Goal: Task Accomplishment & Management: Manage account settings

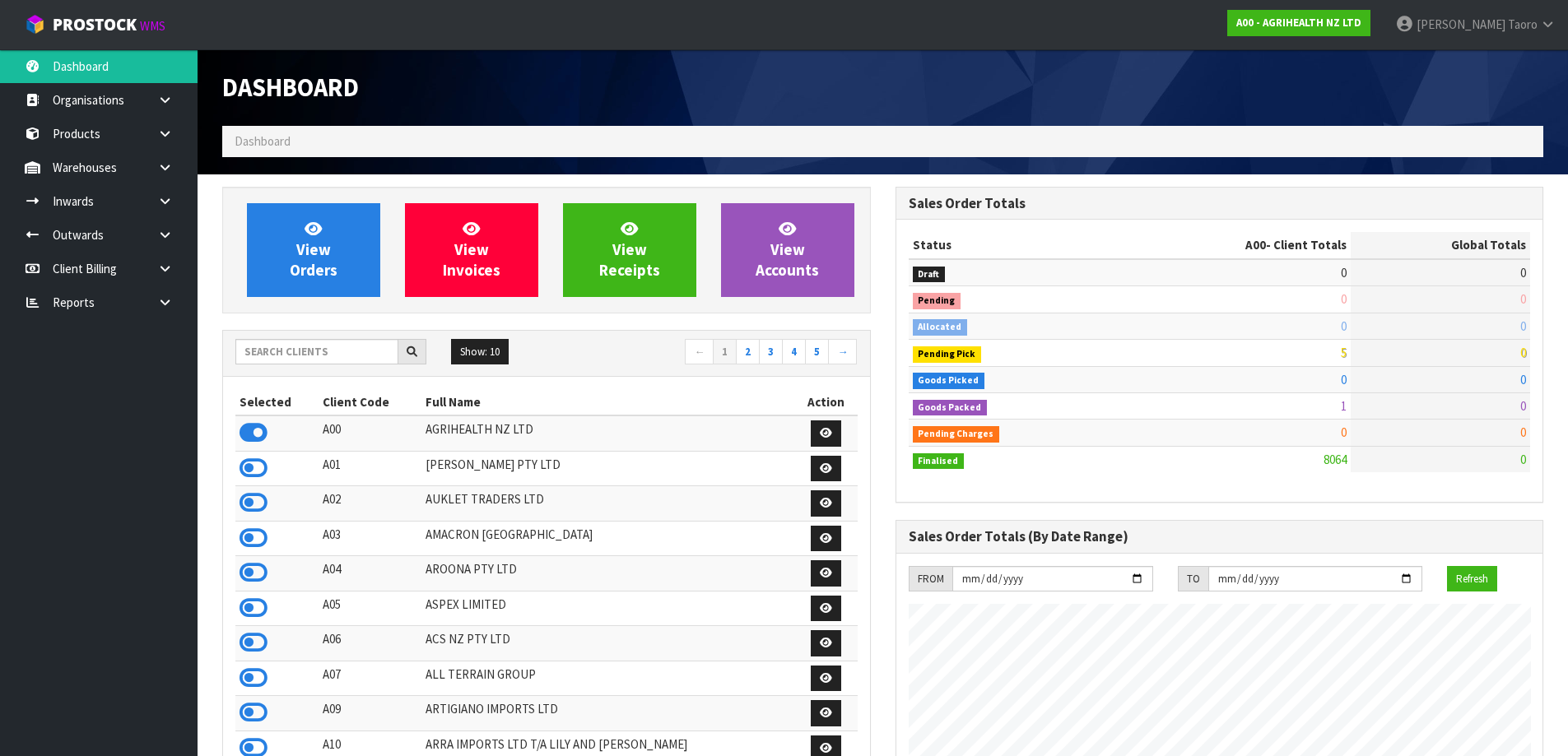
scroll to position [1247, 673]
click at [263, 355] on input "text" at bounding box center [316, 351] width 163 height 26
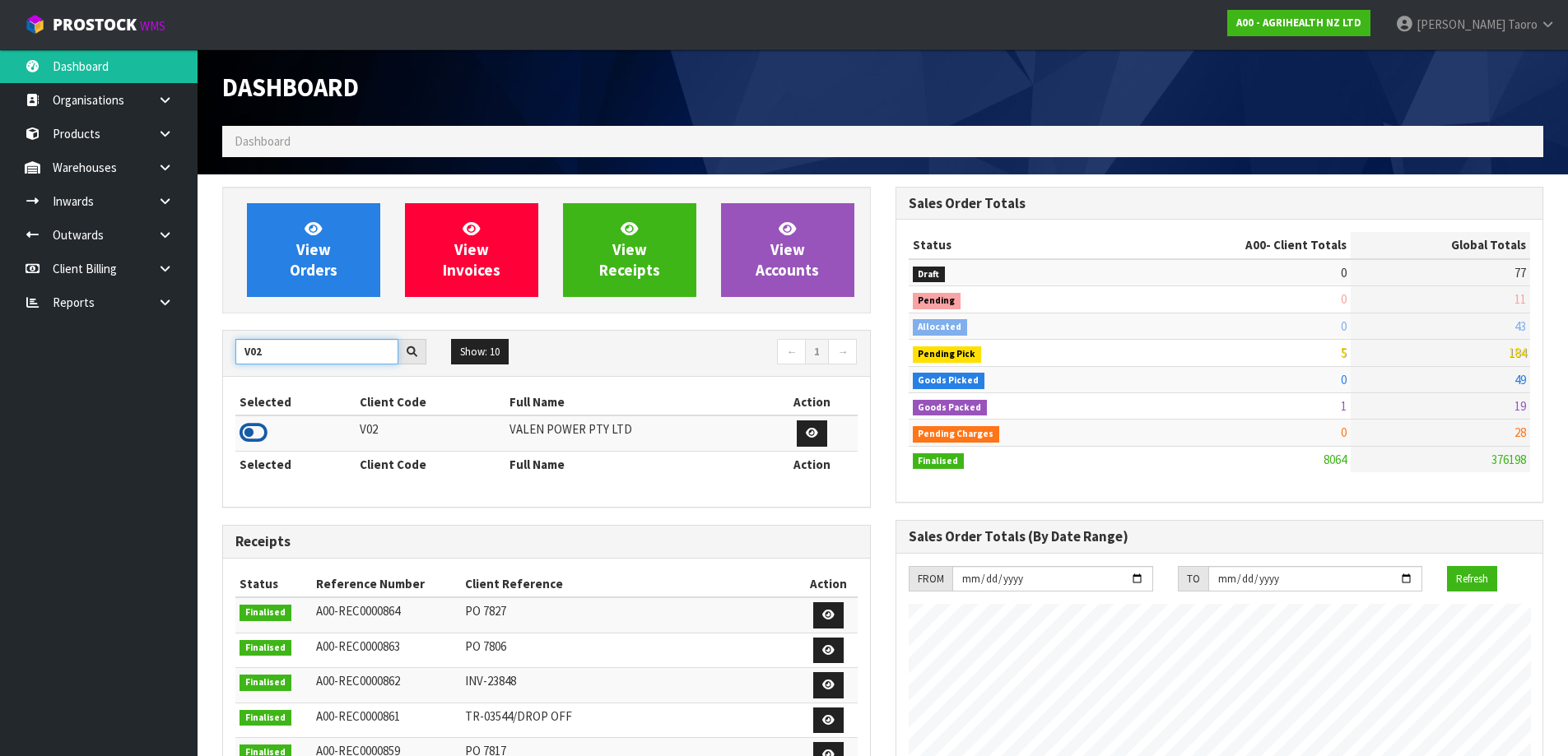
type input "V02"
drag, startPoint x: 259, startPoint y: 434, endPoint x: 269, endPoint y: 421, distance: 16.4
click at [259, 434] on icon at bounding box center [253, 433] width 28 height 25
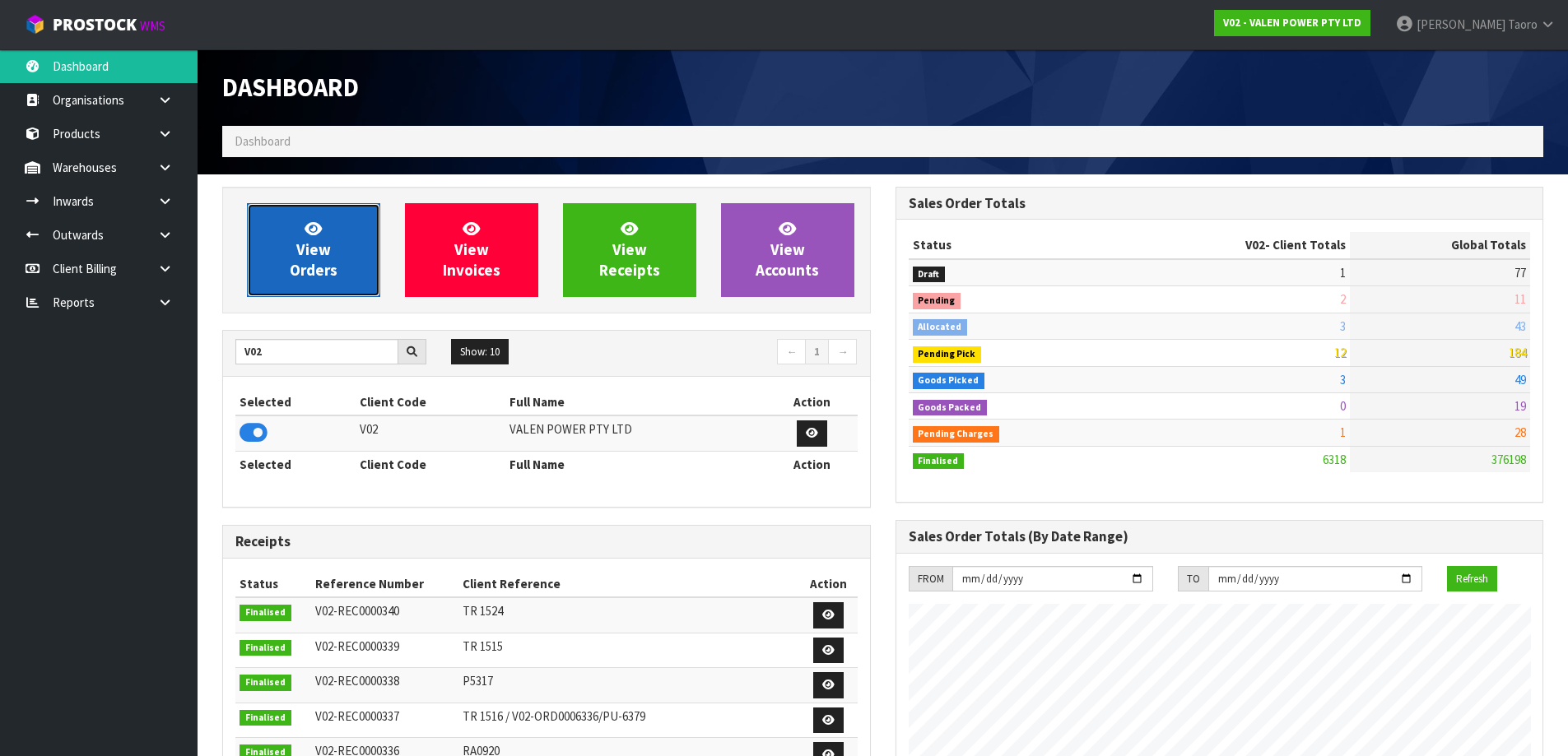
click at [335, 259] on link "View Orders" at bounding box center [313, 250] width 133 height 94
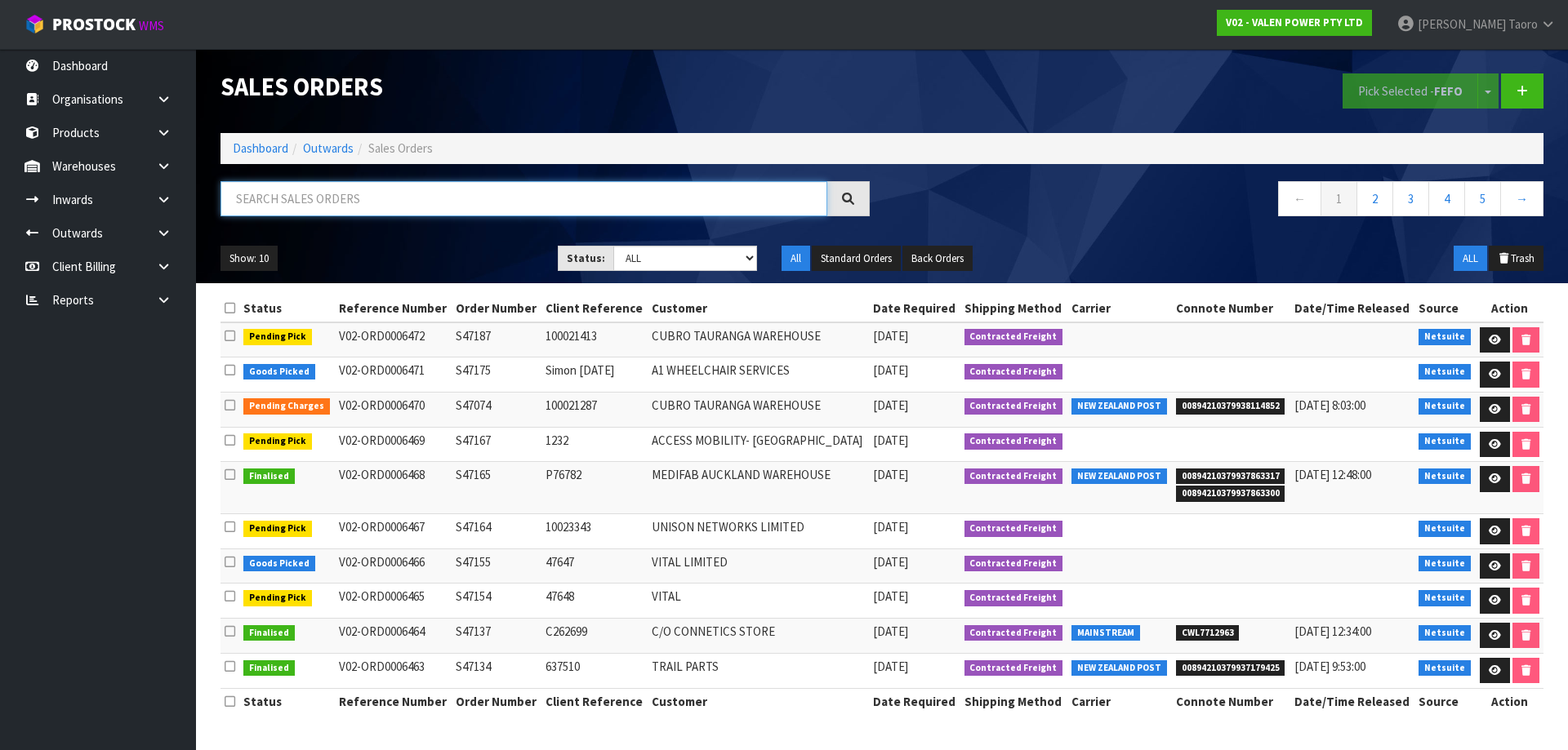
click at [346, 188] on input "text" at bounding box center [524, 198] width 607 height 35
type input "JOB-0407044"
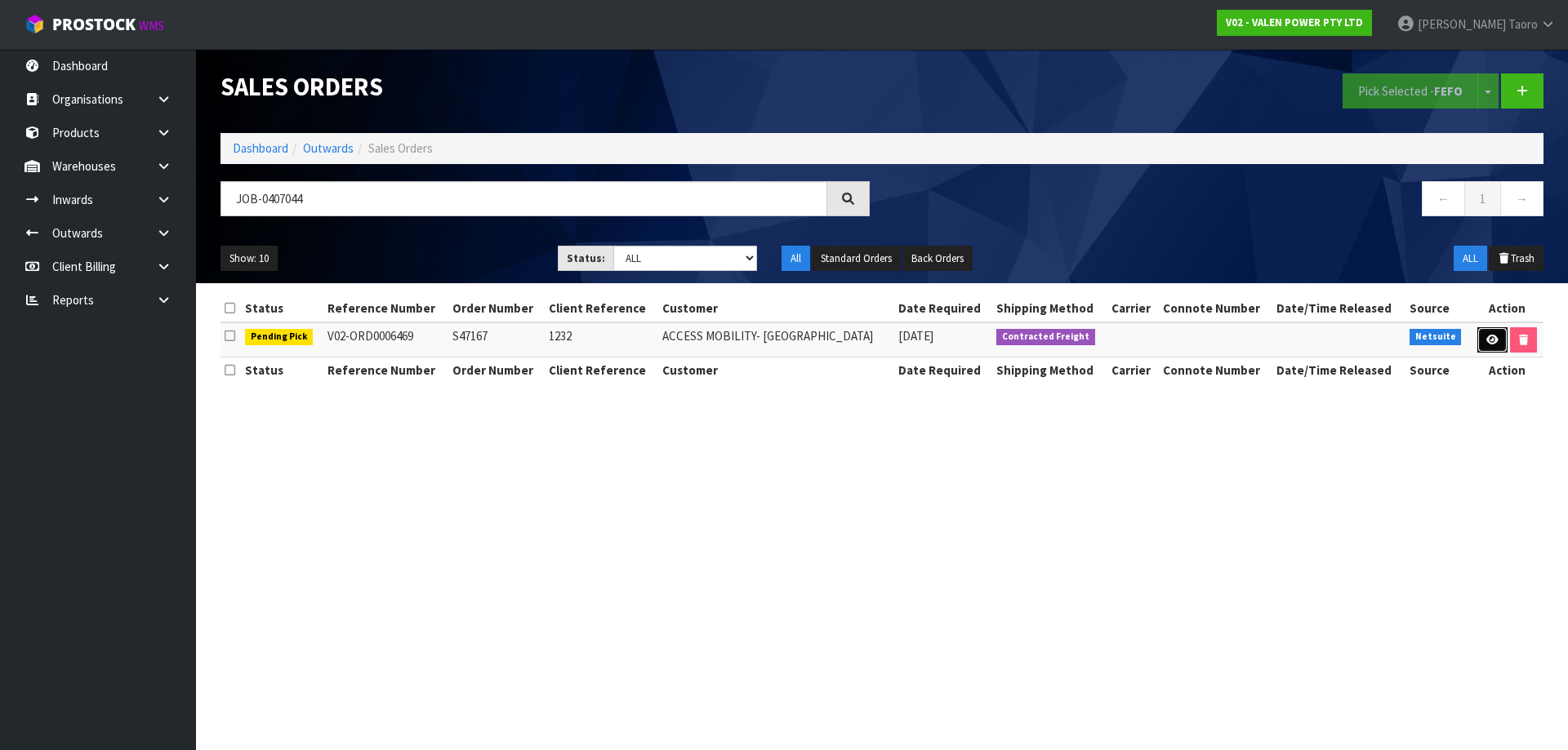
click at [1493, 342] on icon at bounding box center [1492, 339] width 12 height 11
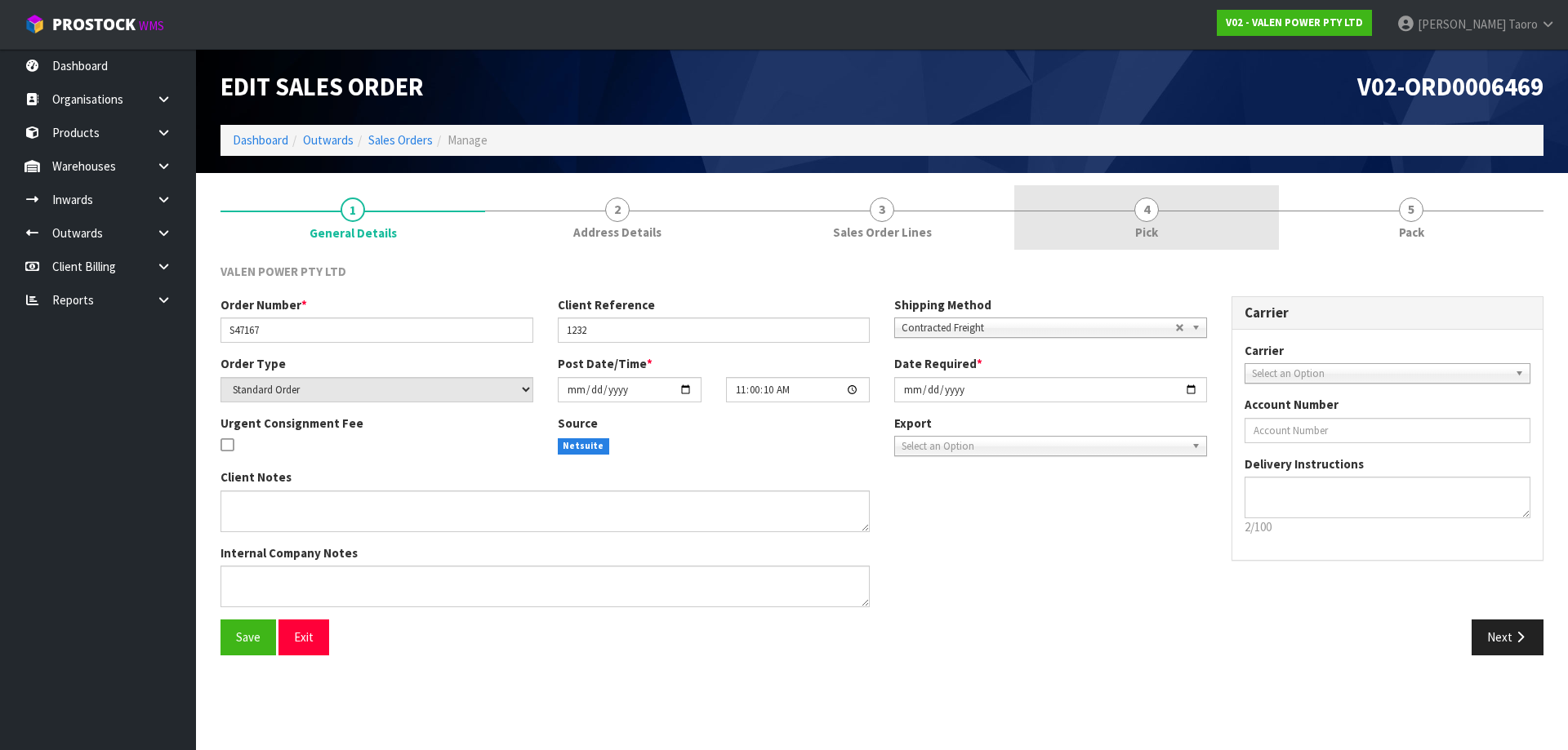
click at [1184, 245] on link "4 Pick" at bounding box center [1146, 217] width 265 height 65
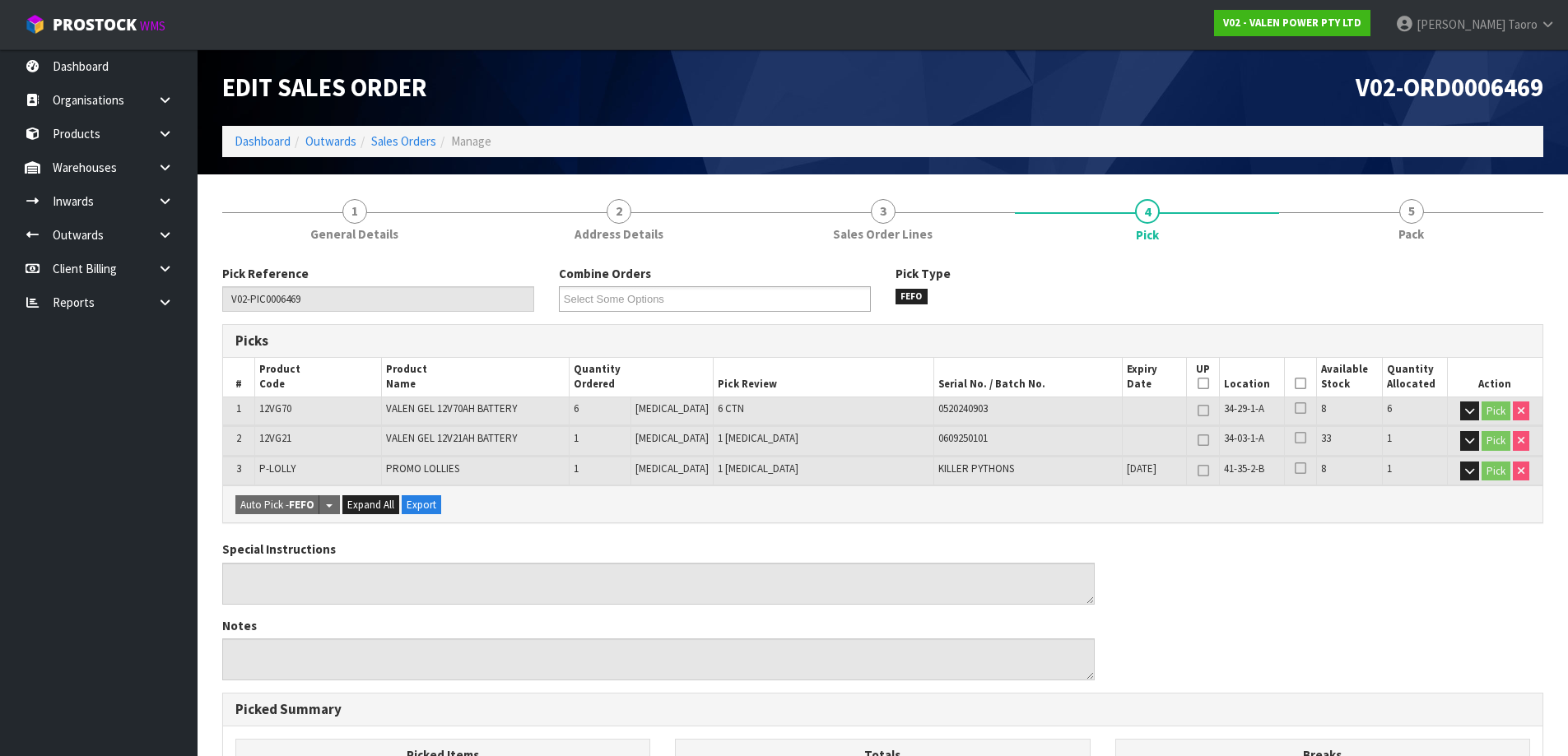
click at [1295, 384] on icon at bounding box center [1301, 383] width 12 height 1
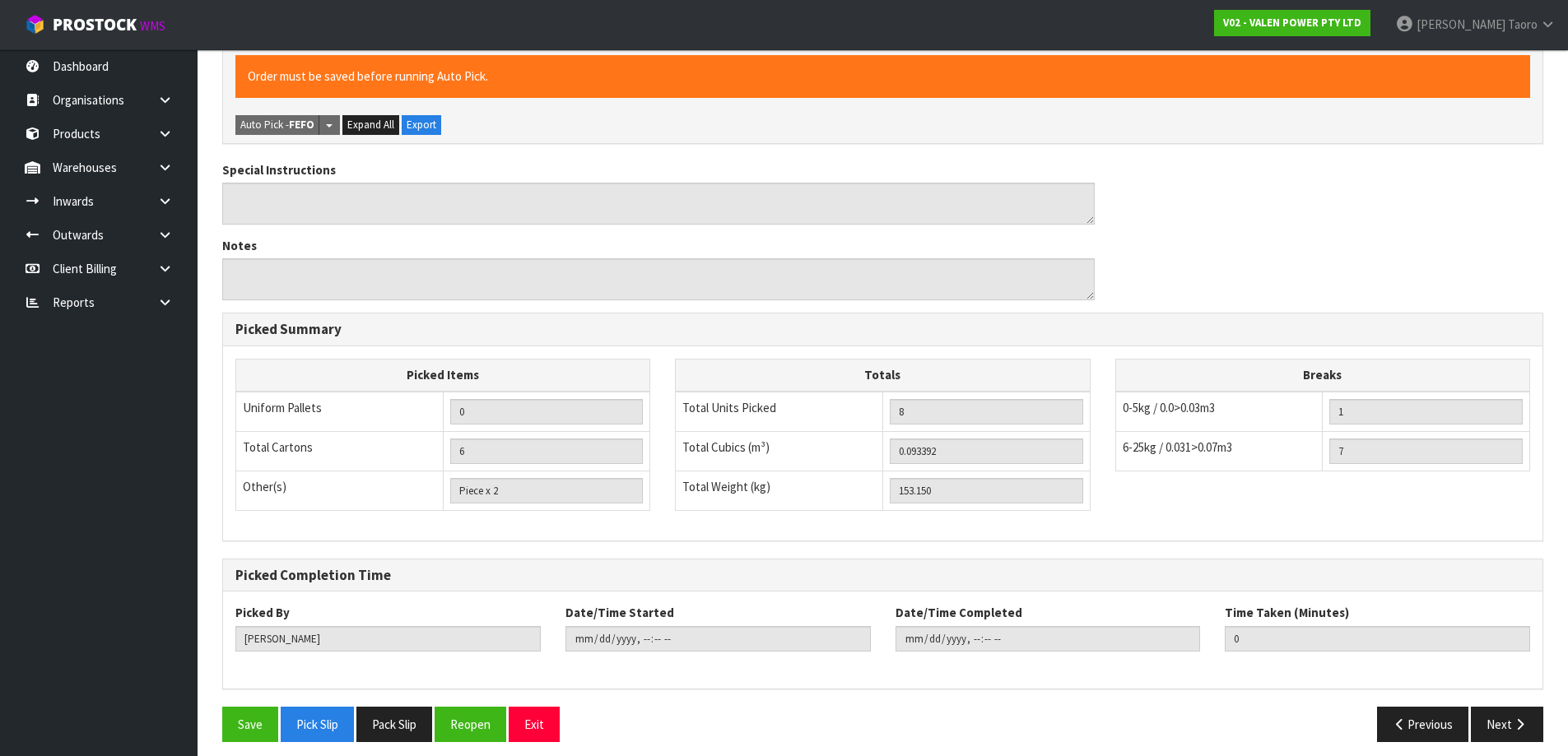
scroll to position [450, 0]
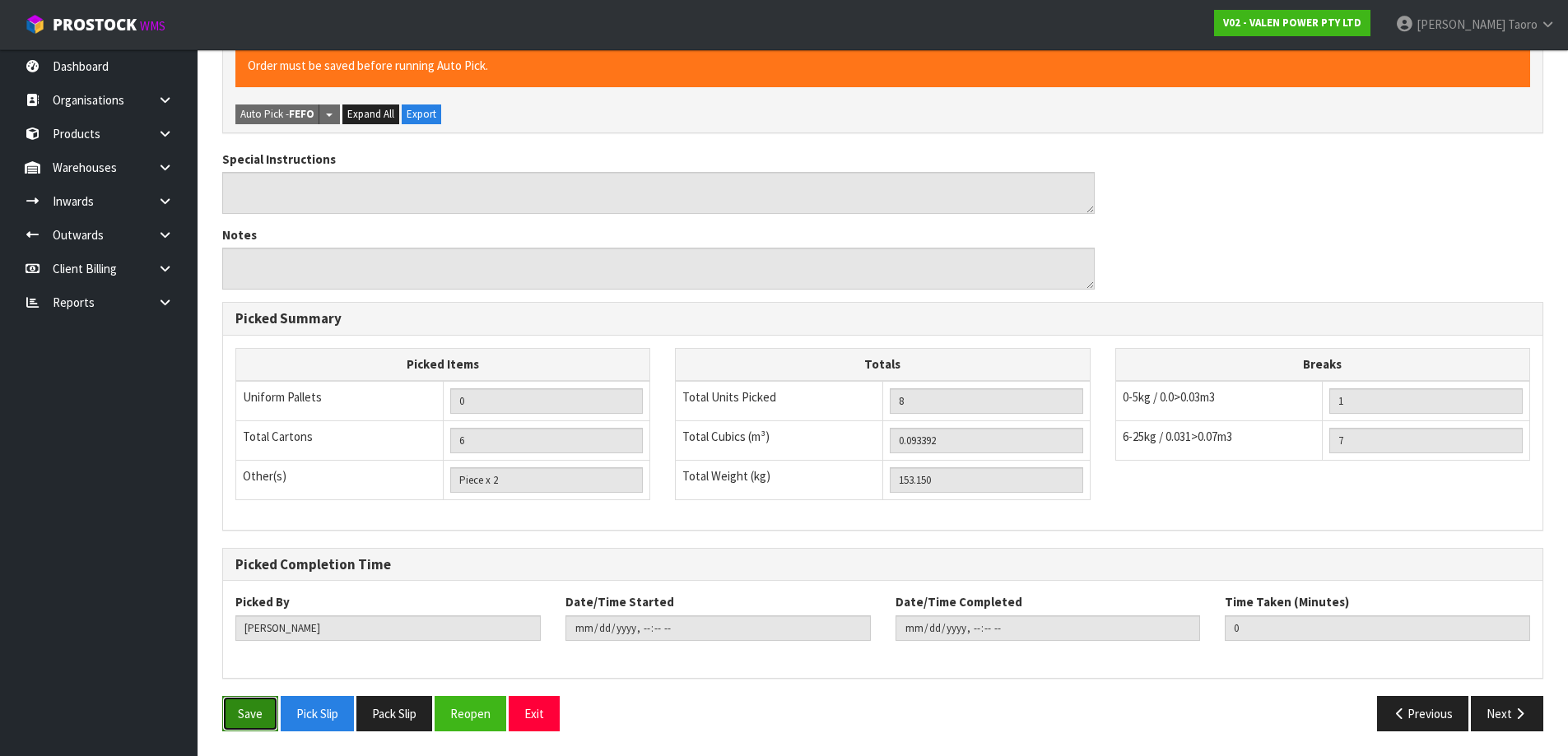
click at [249, 710] on button "Save" at bounding box center [250, 713] width 56 height 35
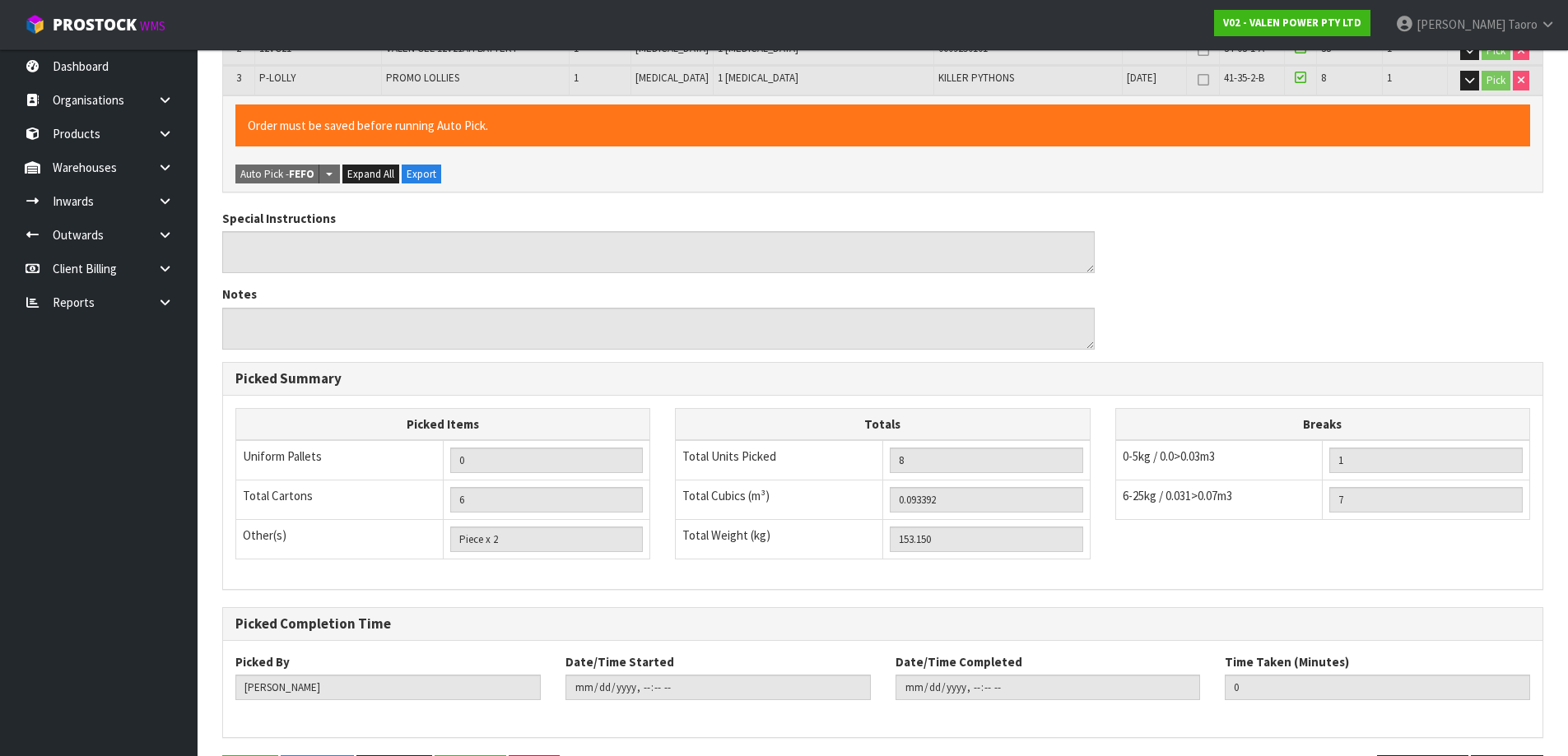
scroll to position [0, 0]
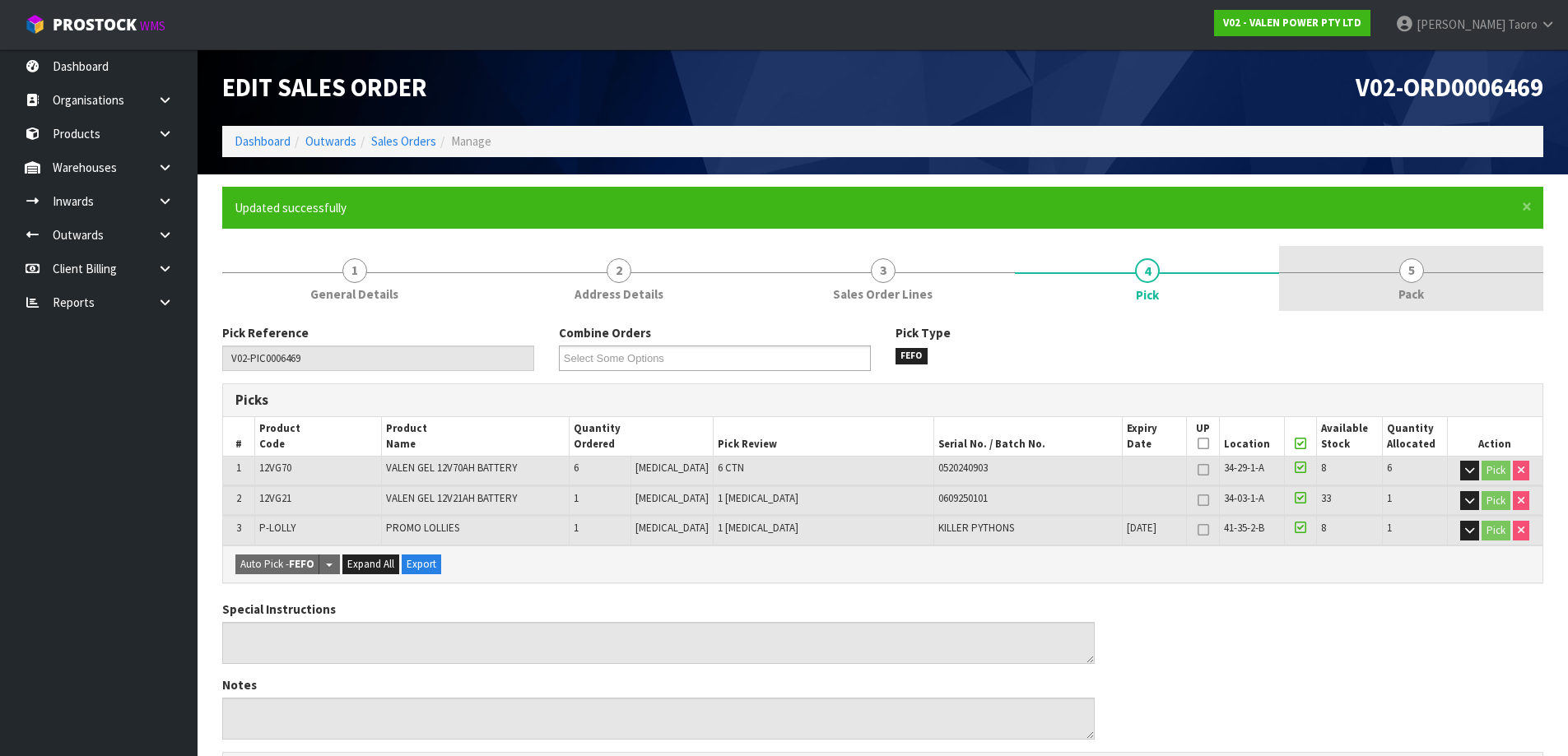
click at [1388, 298] on link "5 Pack" at bounding box center [1412, 278] width 264 height 65
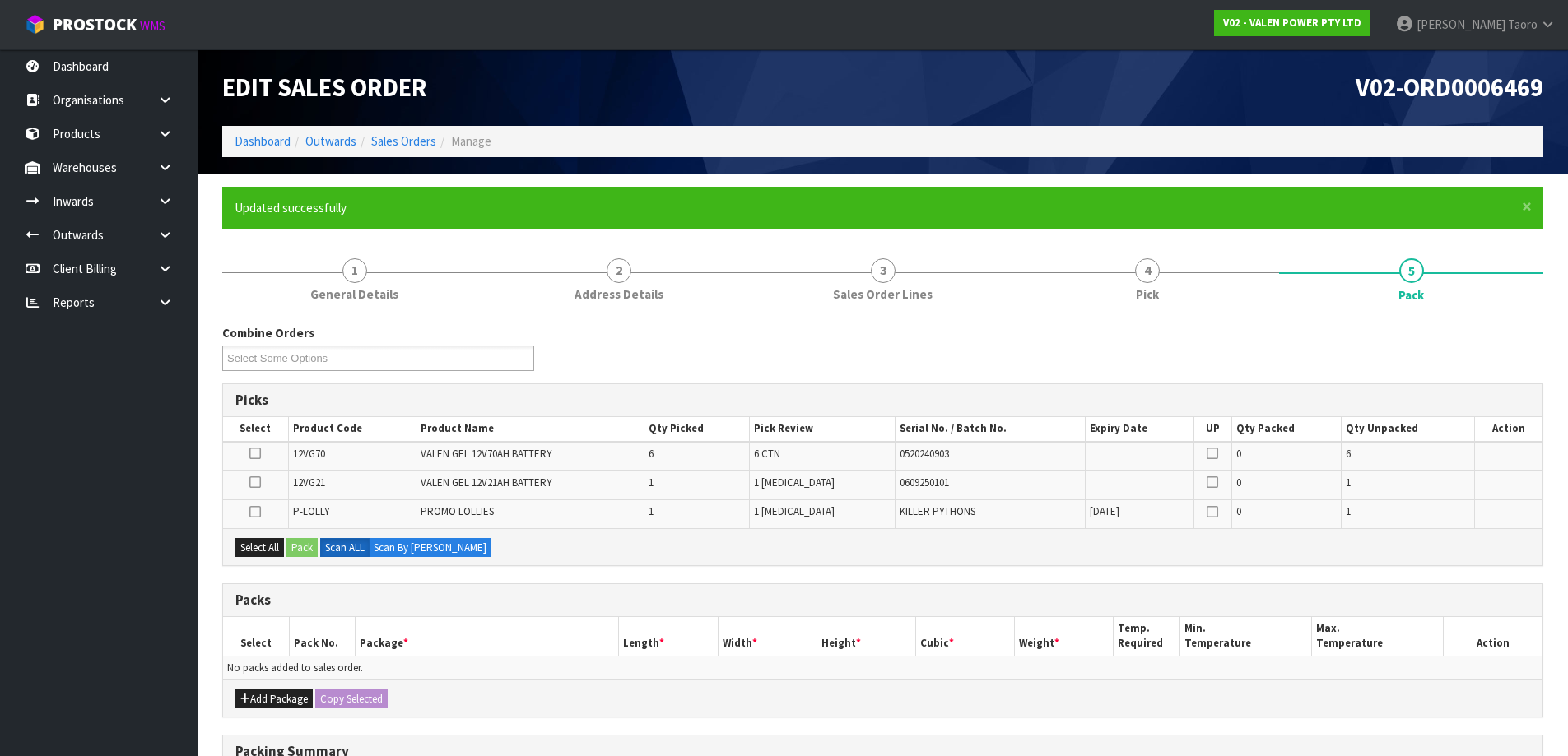
click at [1138, 376] on div "Combine Orders V02-ORD0006196 V02-ORD0006198 V02-ORD0006199 V02-ORD0006344 V02-…" at bounding box center [883, 354] width 1346 height 59
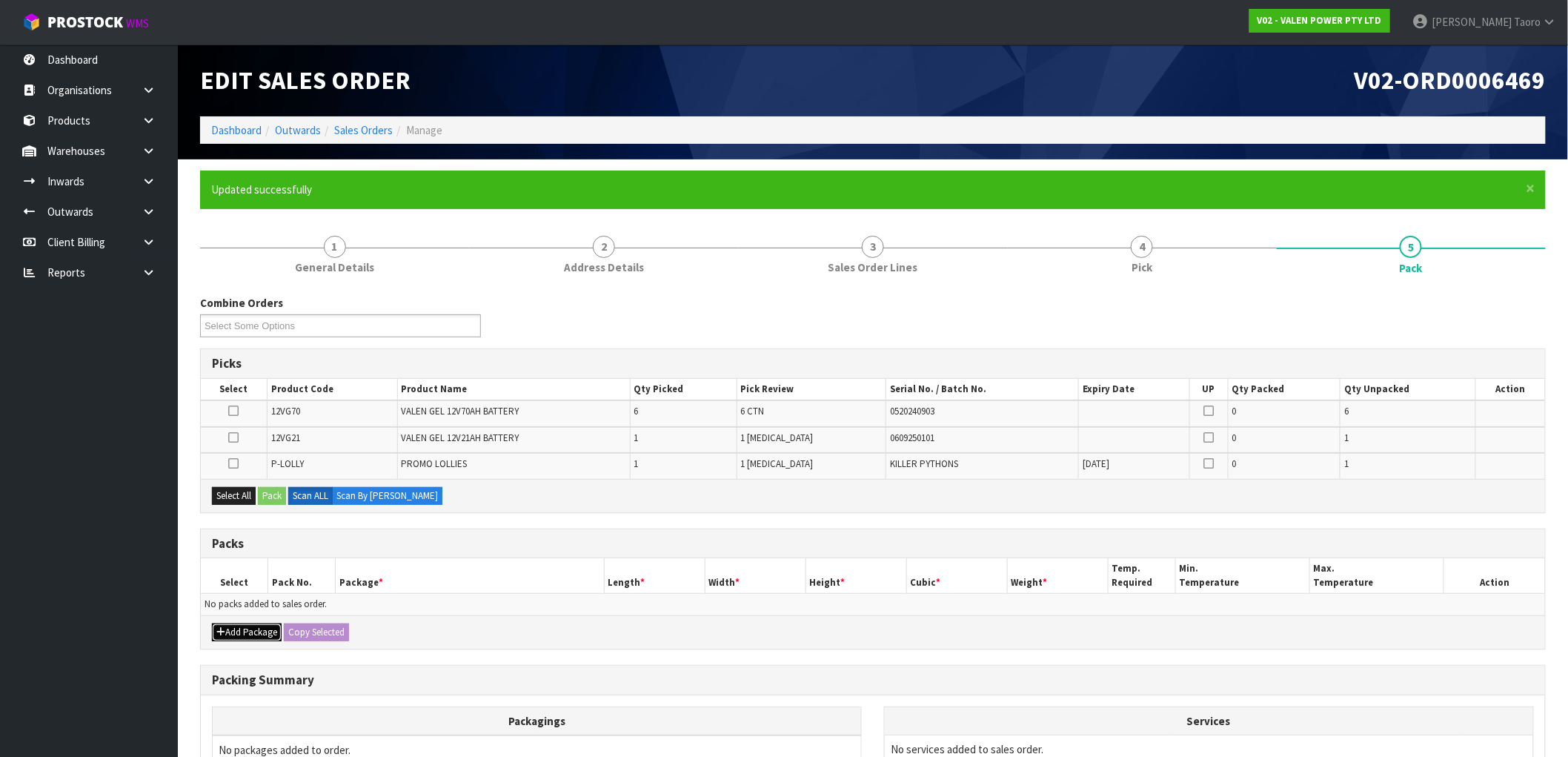
click at [246, 633] on button "Add Package" at bounding box center [246, 632] width 69 height 18
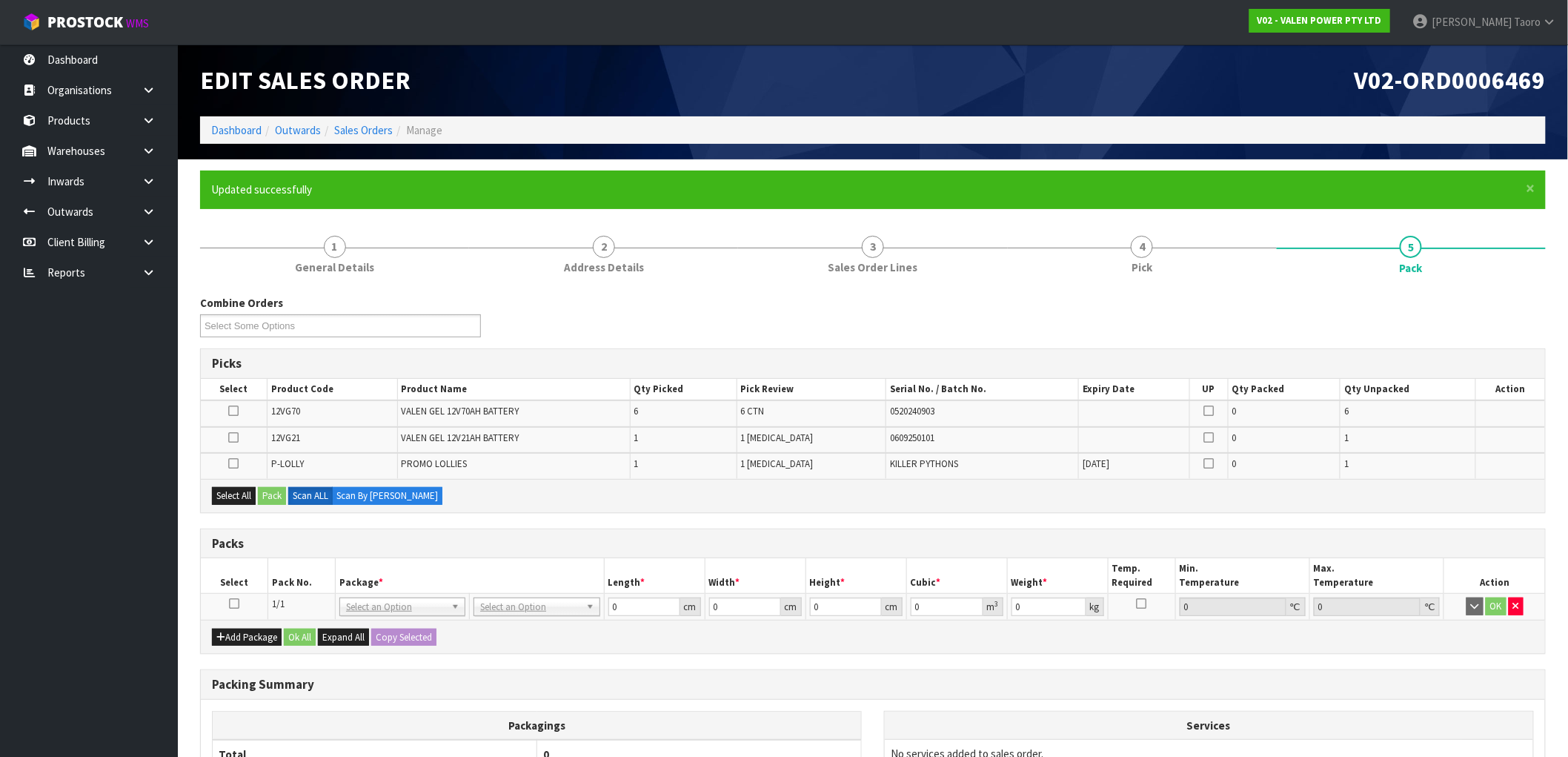
click at [233, 603] on icon at bounding box center [234, 603] width 11 height 1
click at [245, 499] on button "Select All" at bounding box center [233, 496] width 44 height 18
click at [270, 491] on button "Pack" at bounding box center [271, 496] width 28 height 18
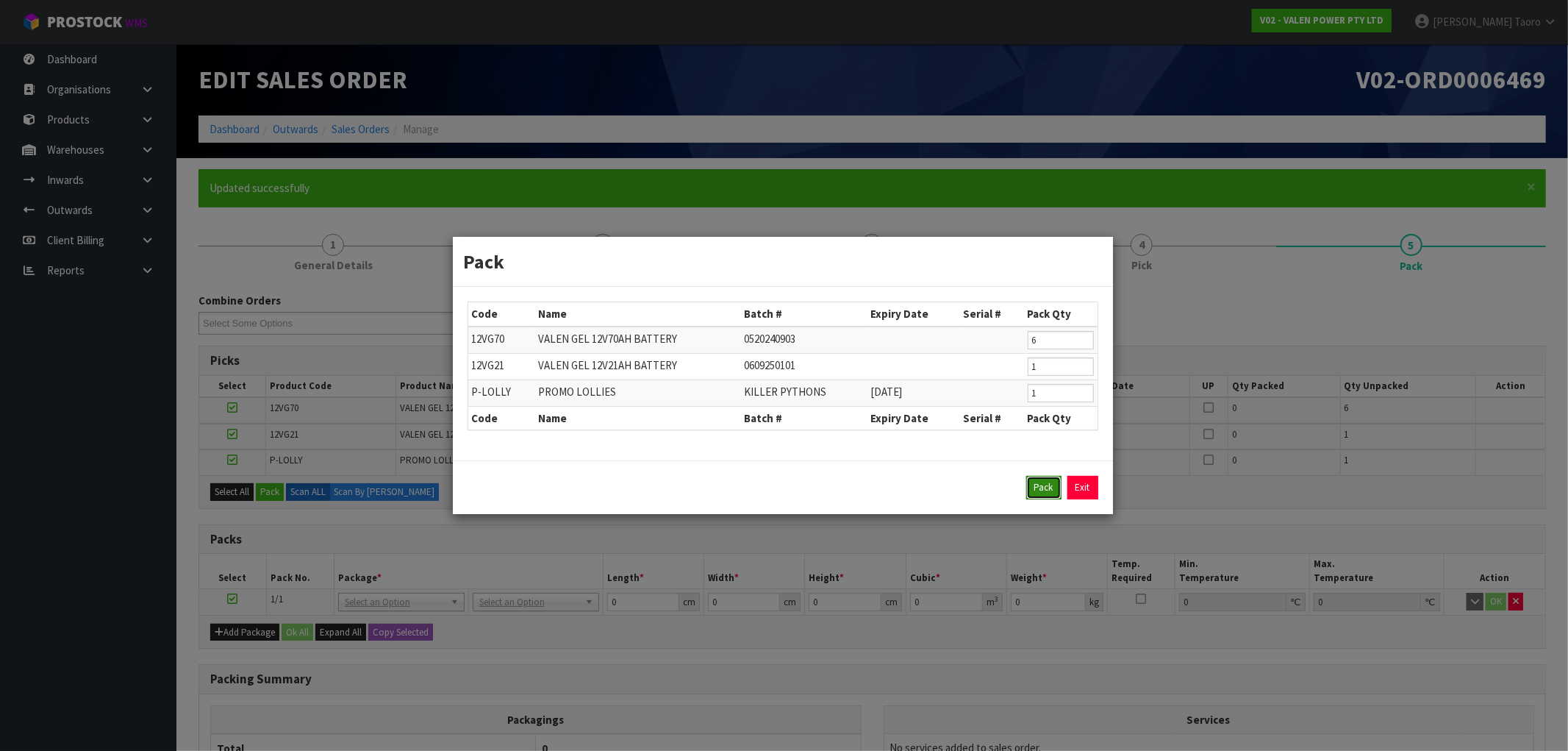
click at [1041, 489] on button "Pack" at bounding box center [1044, 487] width 35 height 23
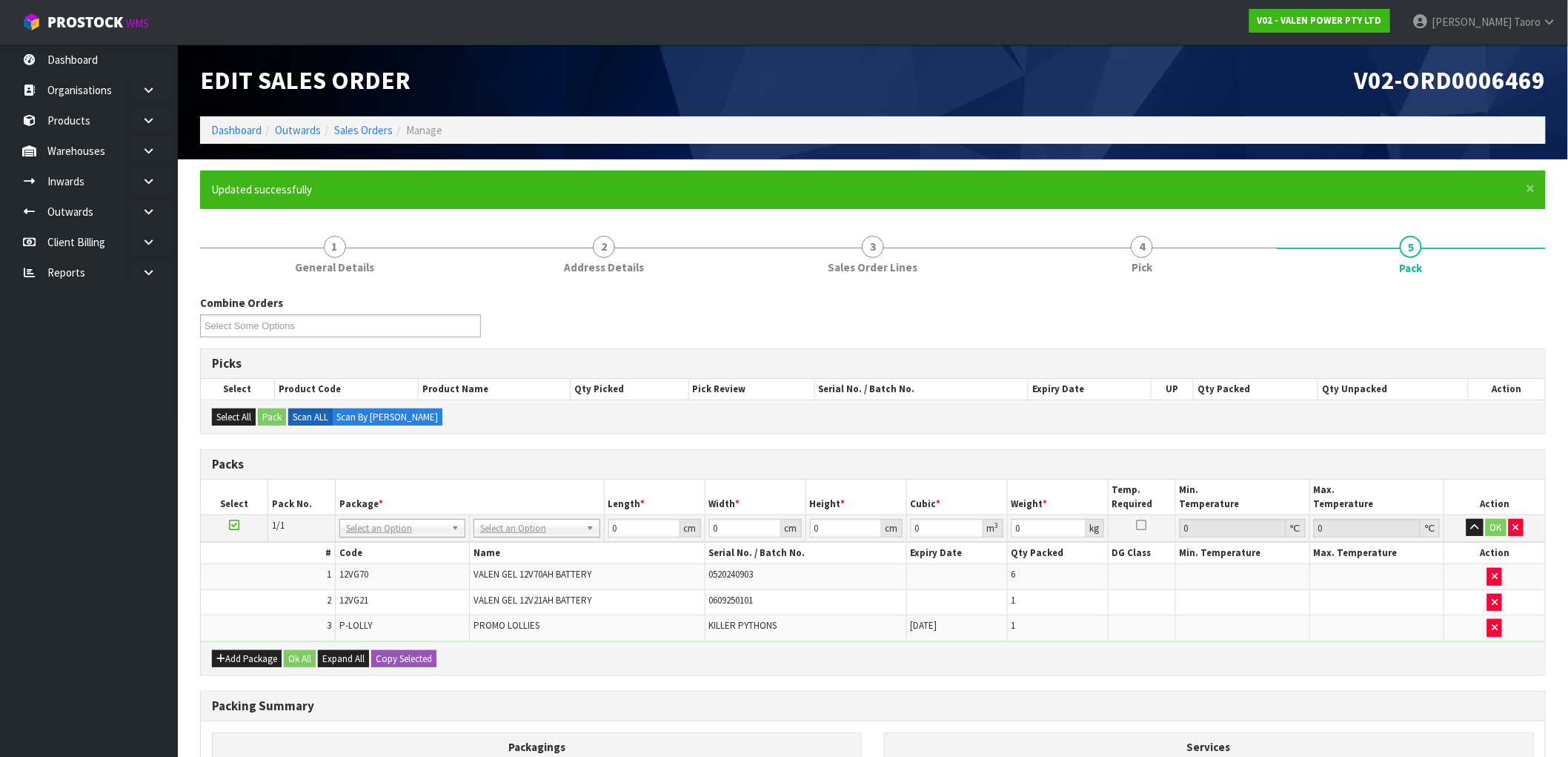
click at [909, 450] on div "Packs" at bounding box center [873, 464] width 1344 height 29
click at [573, 447] on div "Combine Orders V02-ORD0006196 V02-ORD0006198 V02-ORD0006199 V02-ORD0006344 V02-…" at bounding box center [873, 617] width 1346 height 643
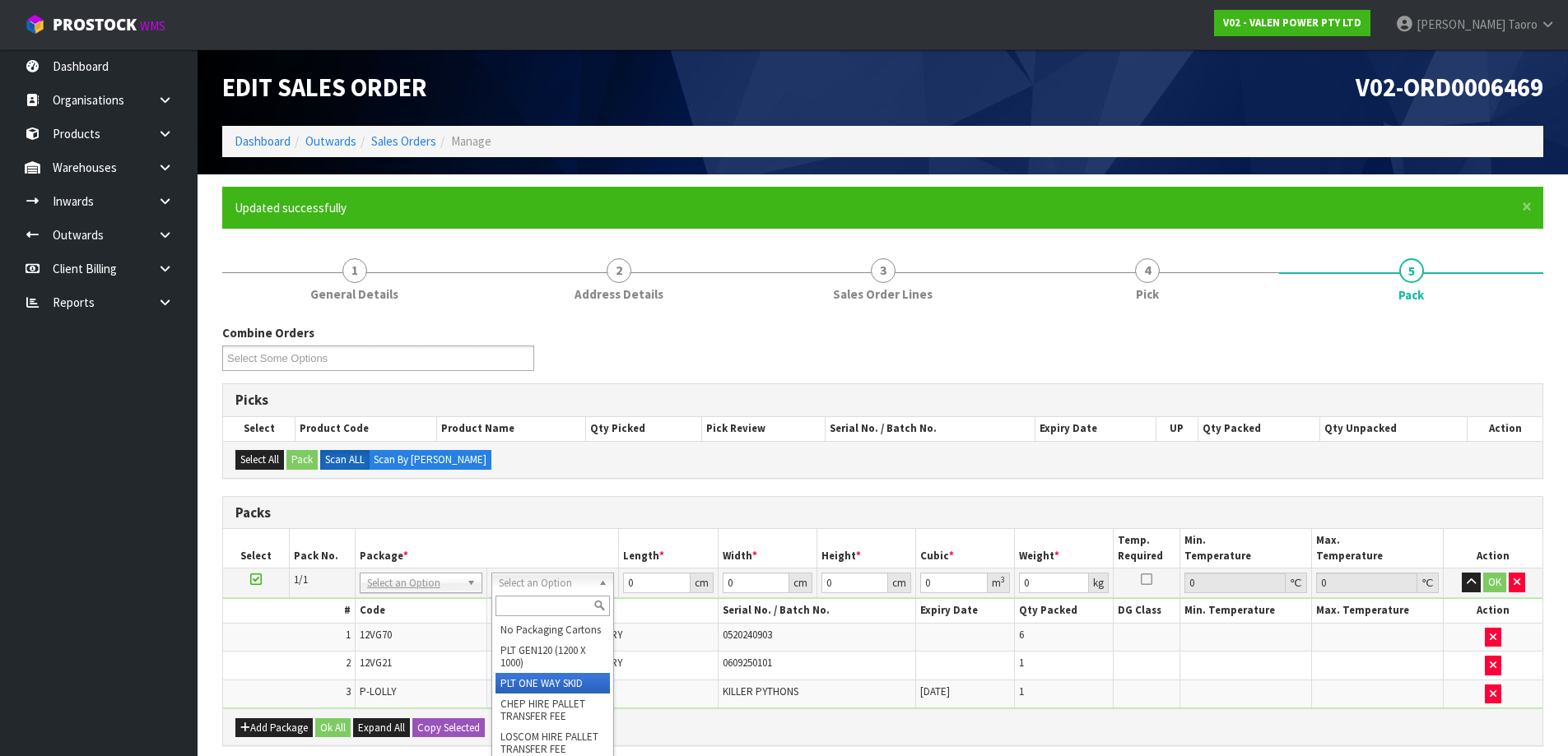
drag, startPoint x: 568, startPoint y: 698, endPoint x: 599, endPoint y: 674, distance: 39.2
type input "153.15"
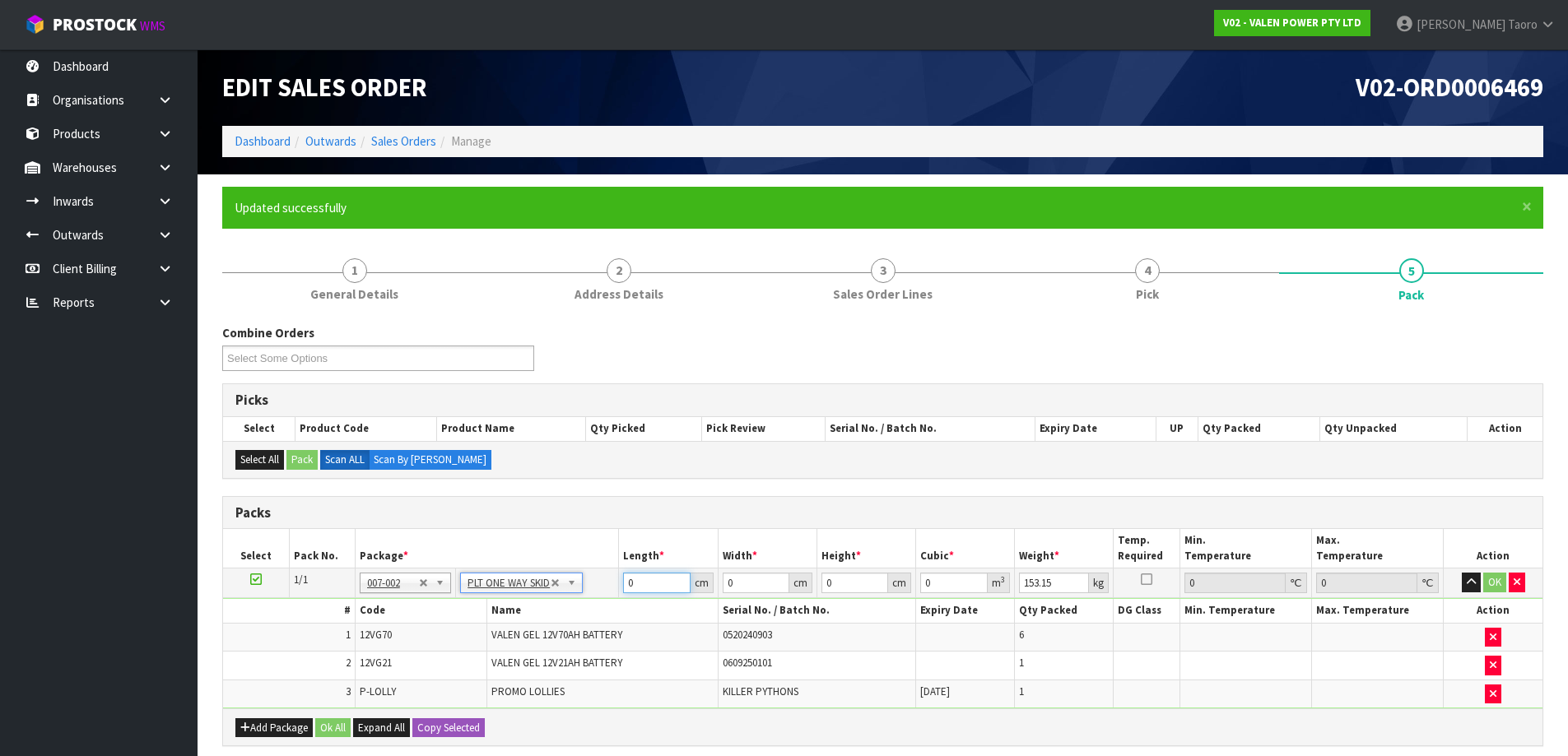
click at [652, 587] on input "0" at bounding box center [657, 583] width 67 height 21
type input "79"
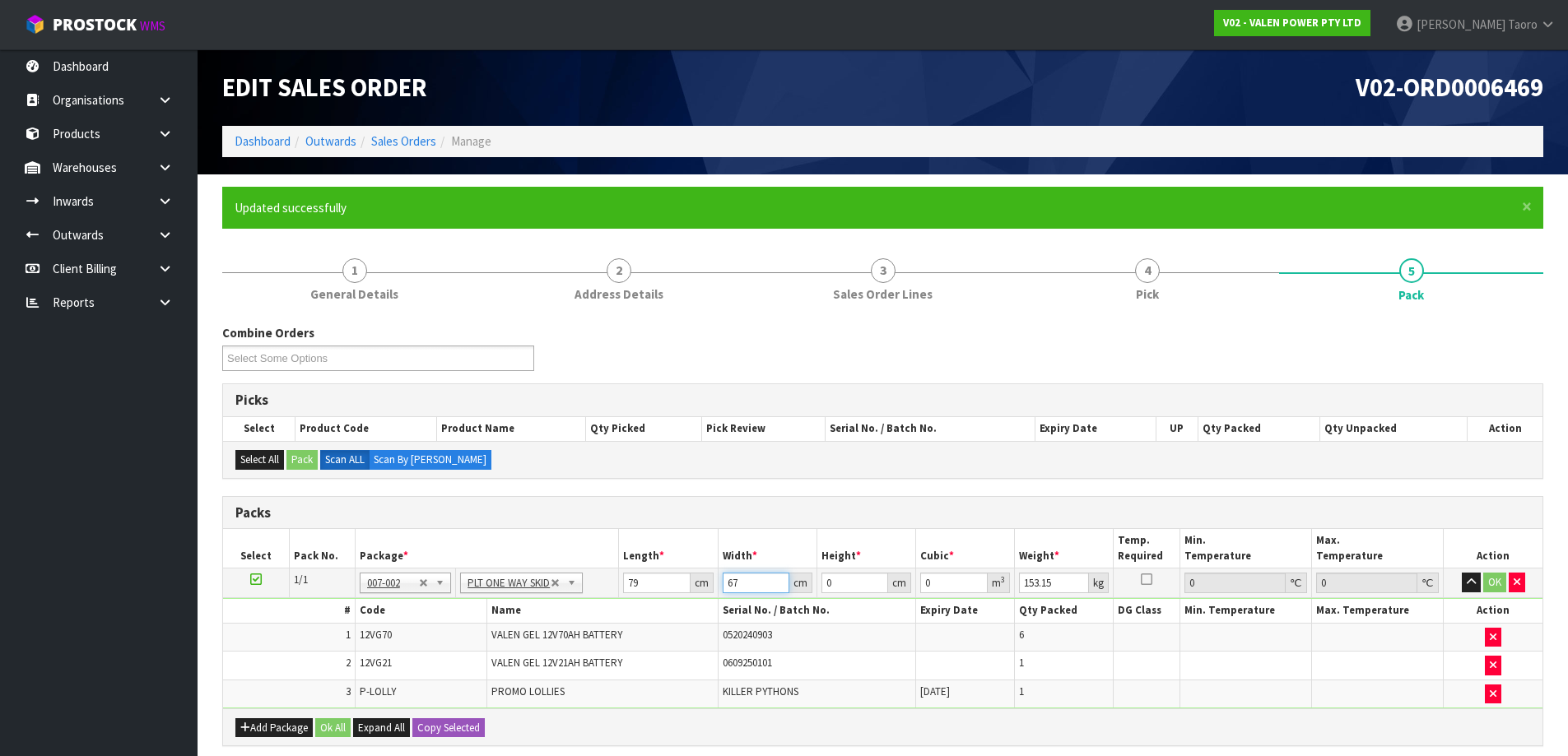
type input "67"
type input "3"
type input "0.015879"
type input "39"
type input "0.206427"
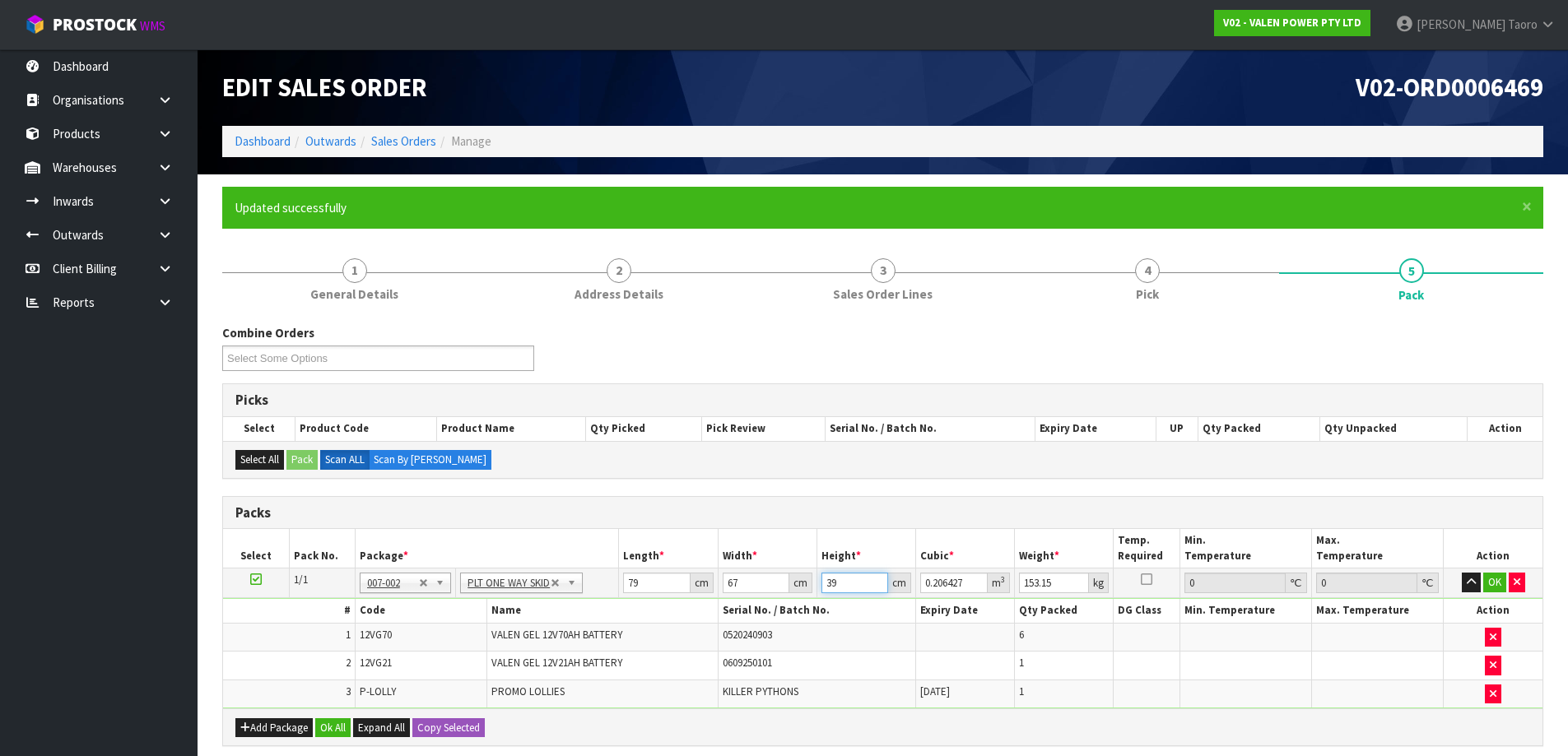
type input "39"
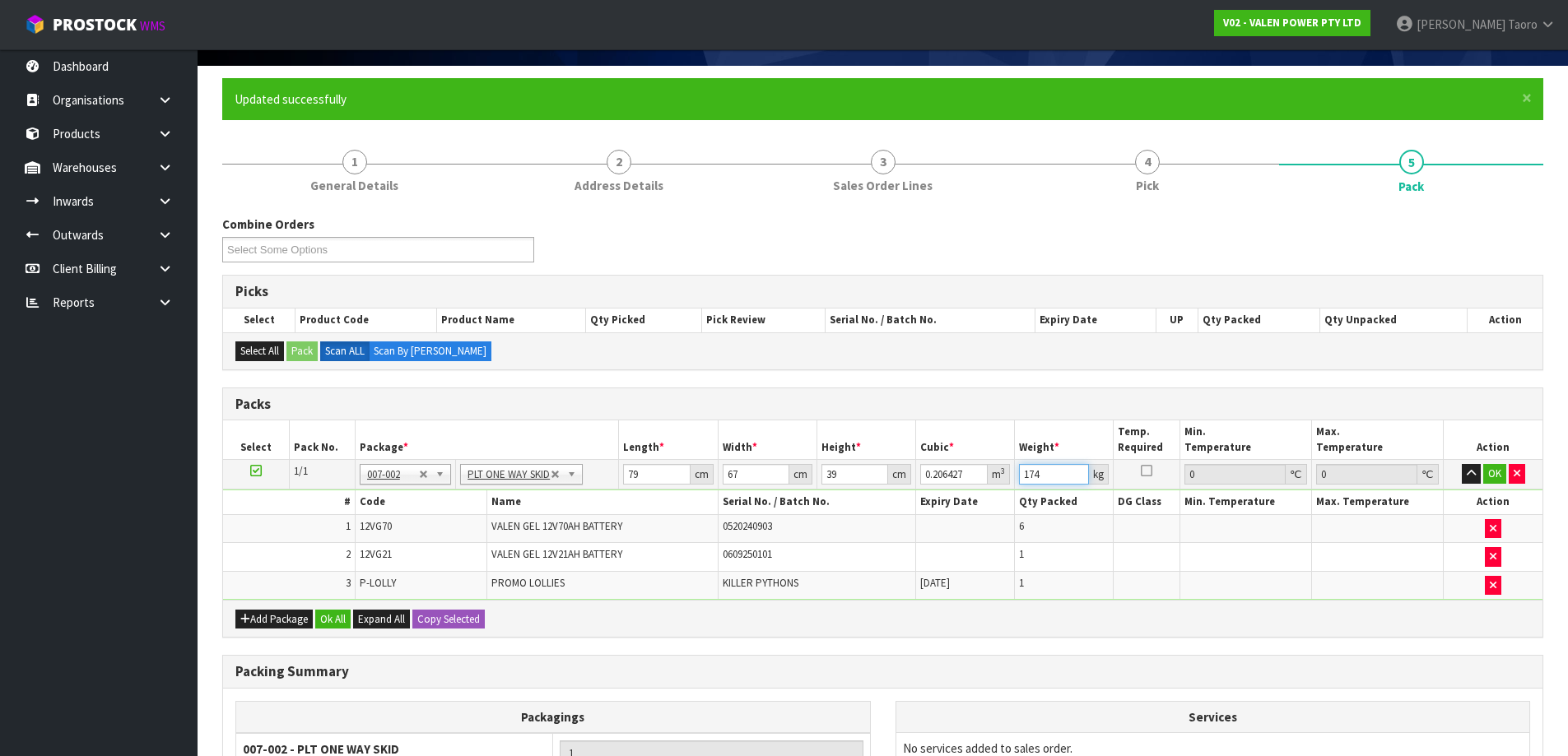
scroll to position [303, 0]
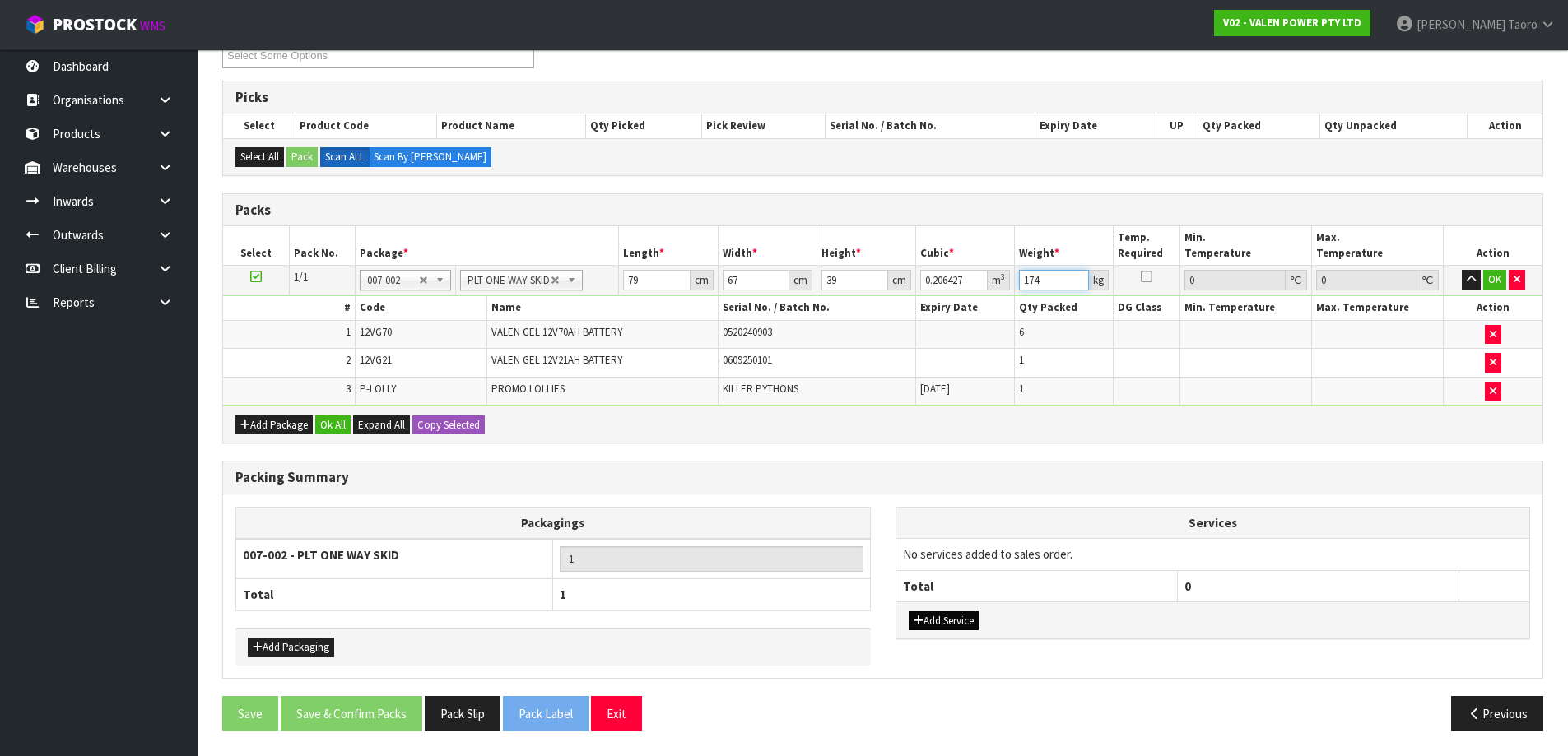
type input "174"
click at [973, 621] on button "Add Service" at bounding box center [944, 621] width 70 height 20
click at [971, 626] on button "Add Service" at bounding box center [944, 630] width 70 height 20
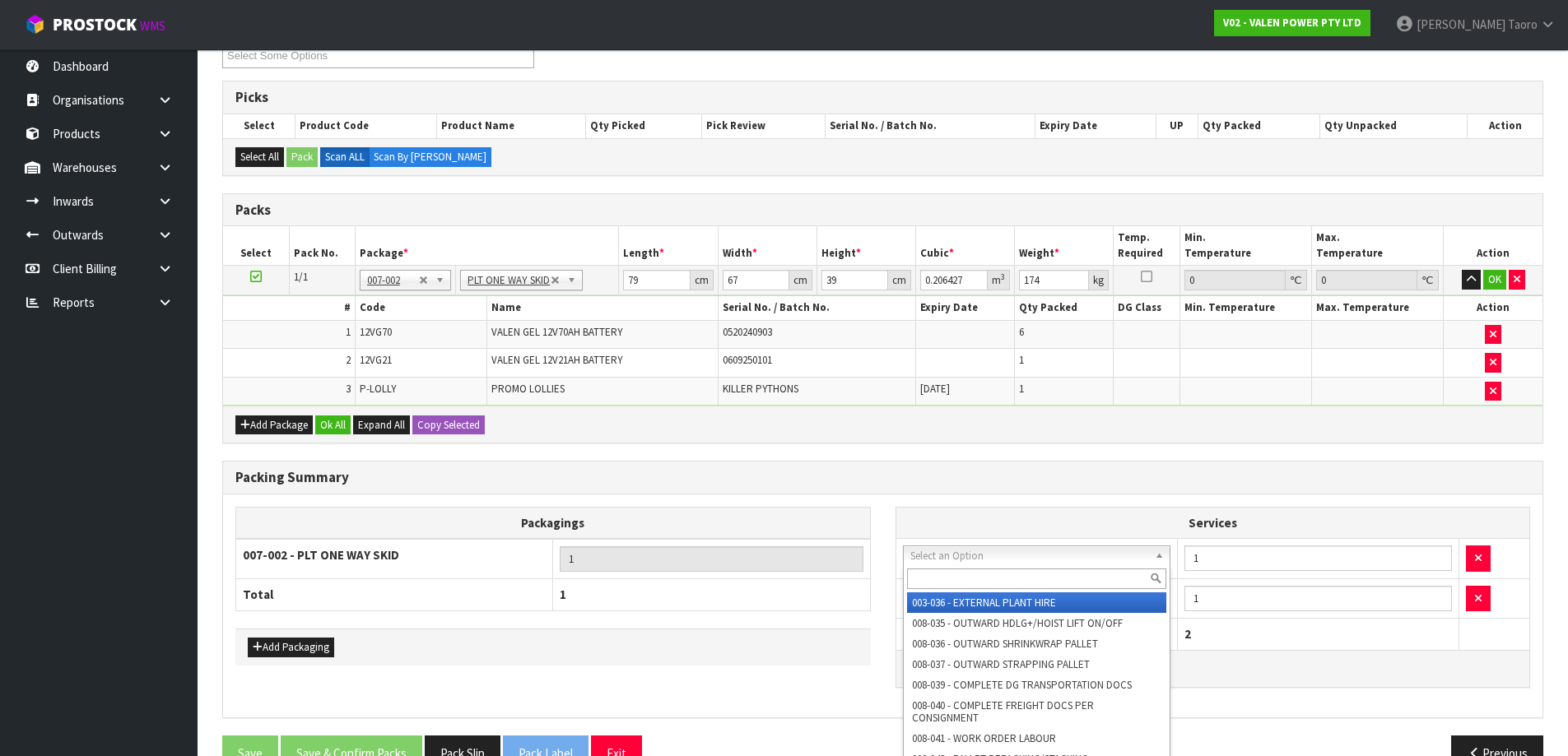
click at [1003, 578] on input "text" at bounding box center [1037, 579] width 260 height 21
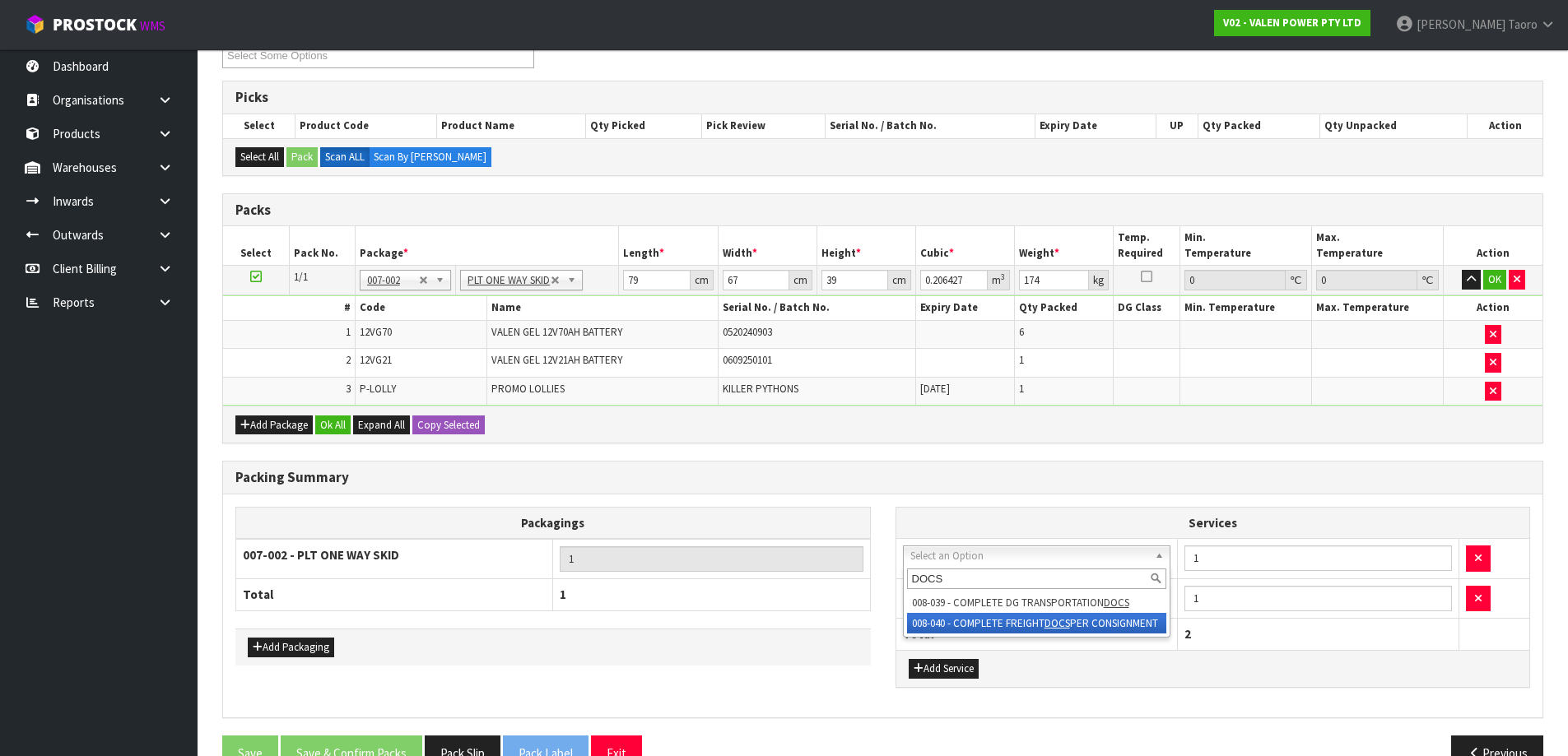
type input "DOCS"
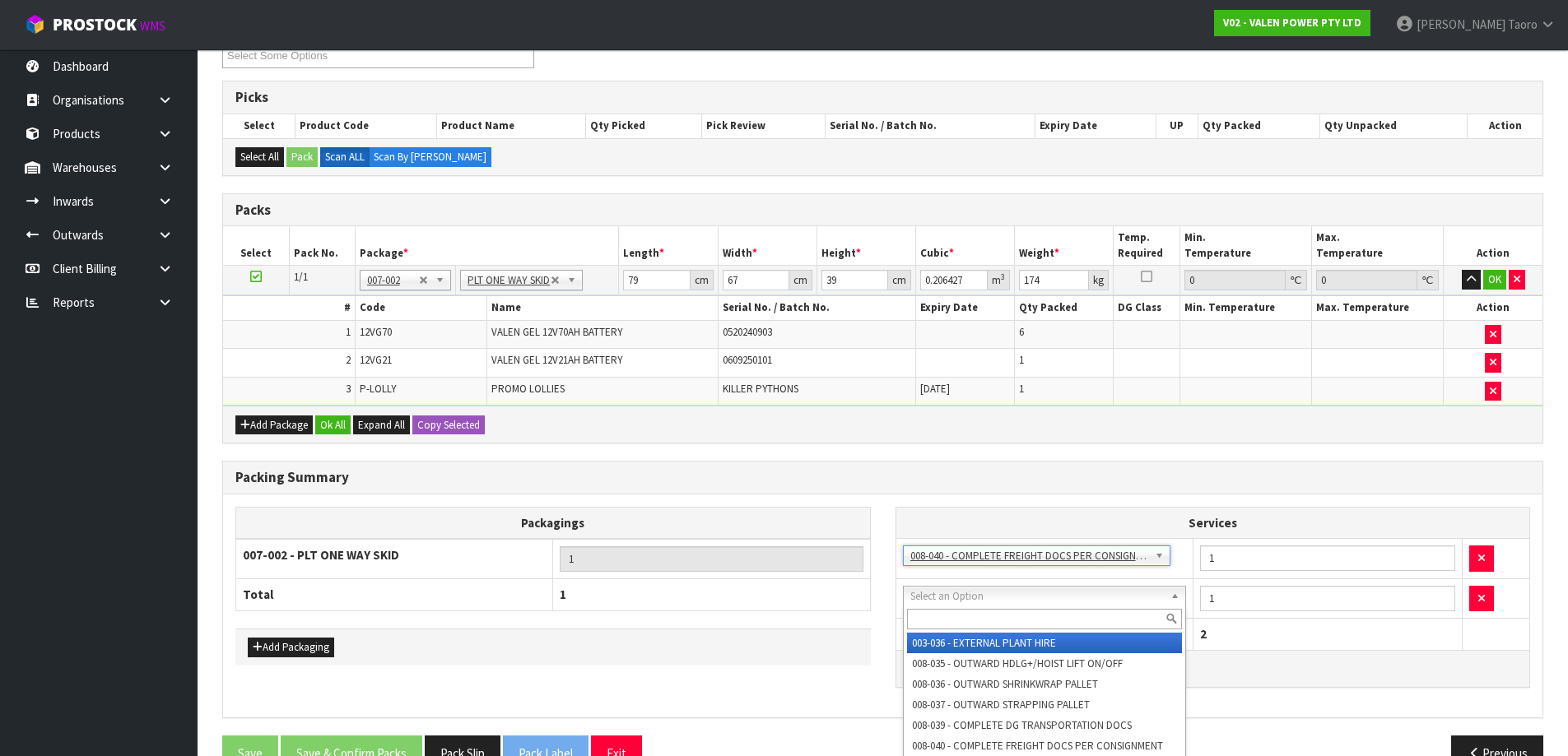
drag, startPoint x: 997, startPoint y: 588, endPoint x: 995, endPoint y: 606, distance: 18.1
click at [995, 615] on input "text" at bounding box center [1045, 619] width 276 height 21
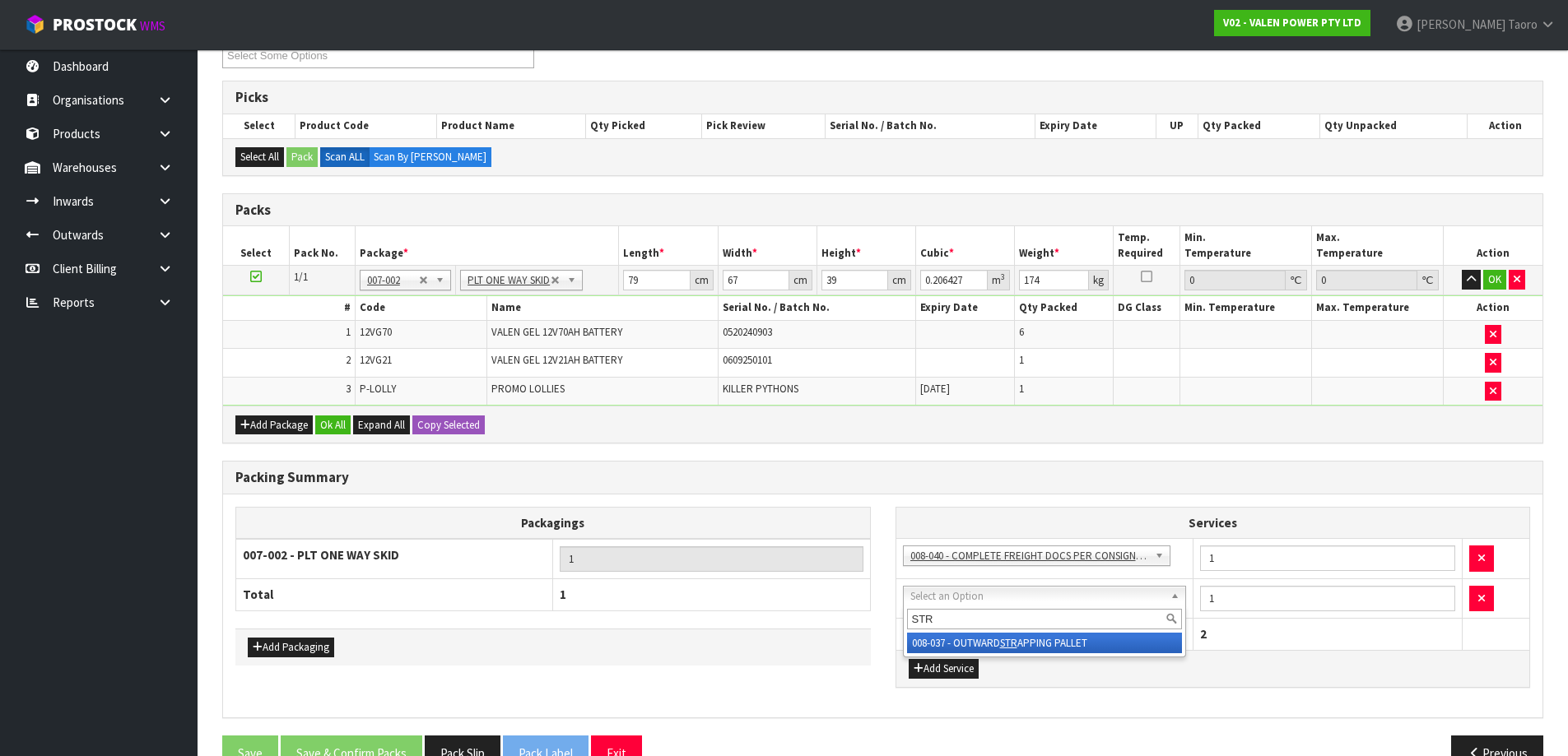
type input "STR"
drag, startPoint x: 1026, startPoint y: 641, endPoint x: 1252, endPoint y: 627, distance: 226.4
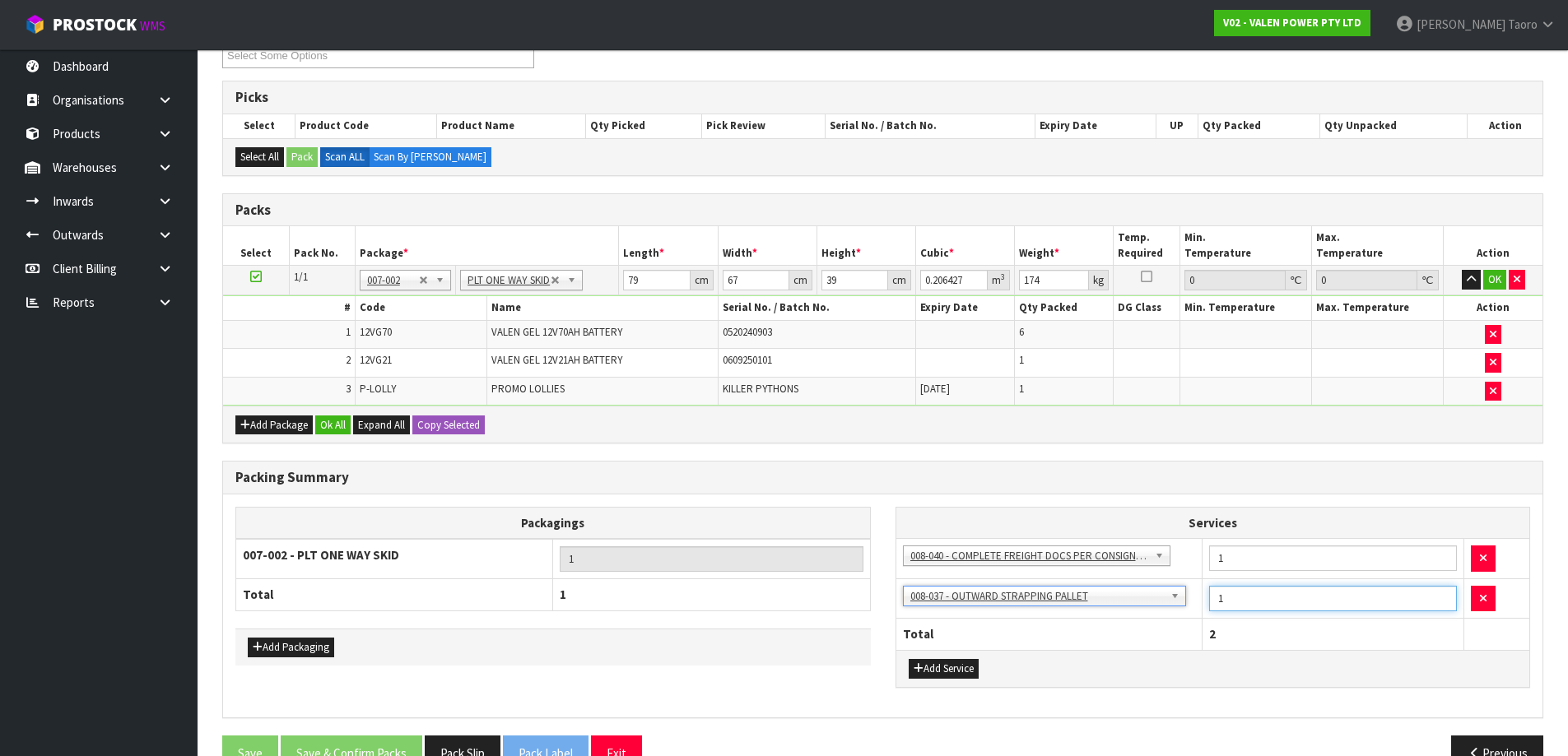
click at [1273, 601] on input "1" at bounding box center [1333, 599] width 248 height 26
type input "2"
click at [351, 427] on button "Ok All" at bounding box center [333, 426] width 35 height 20
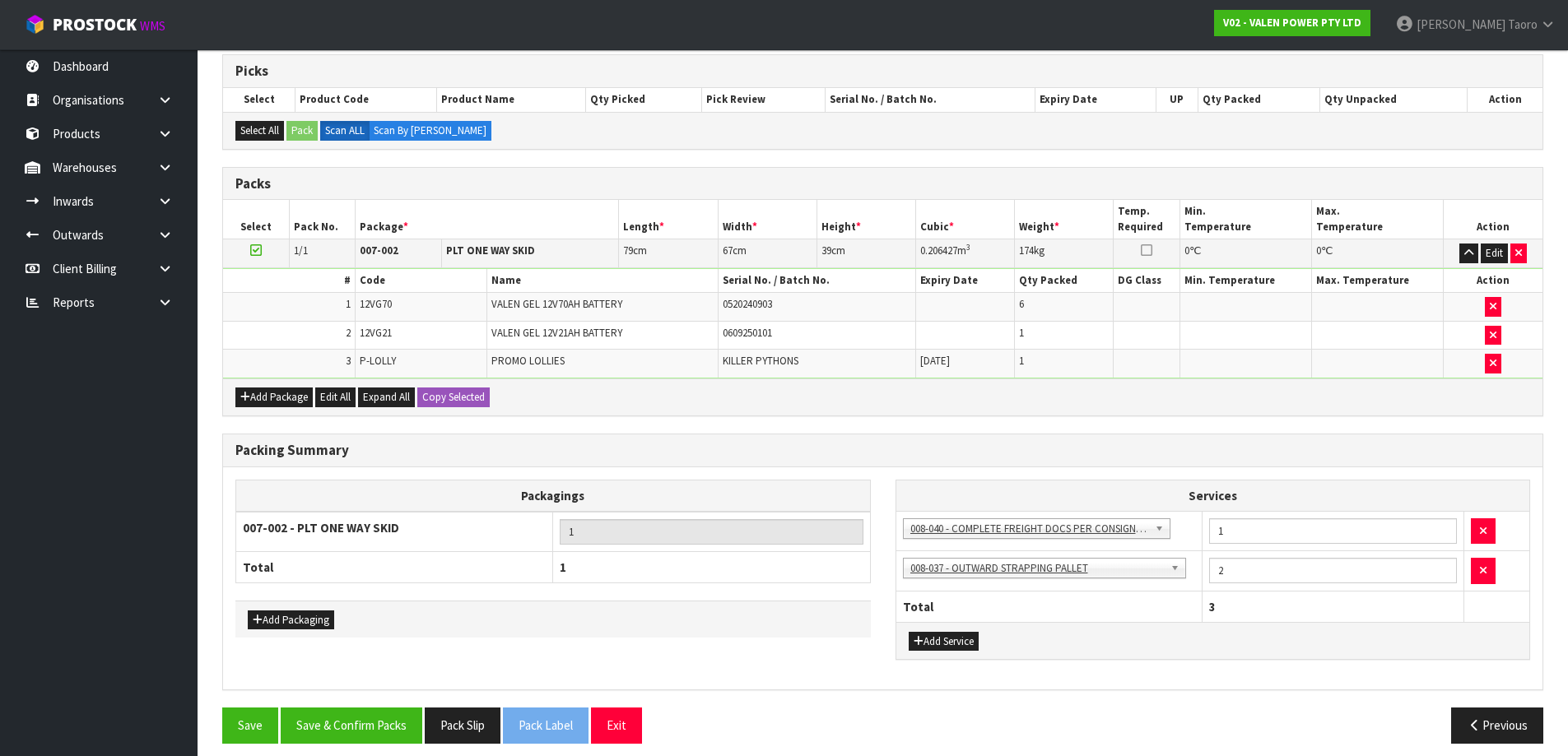
scroll to position [341, 0]
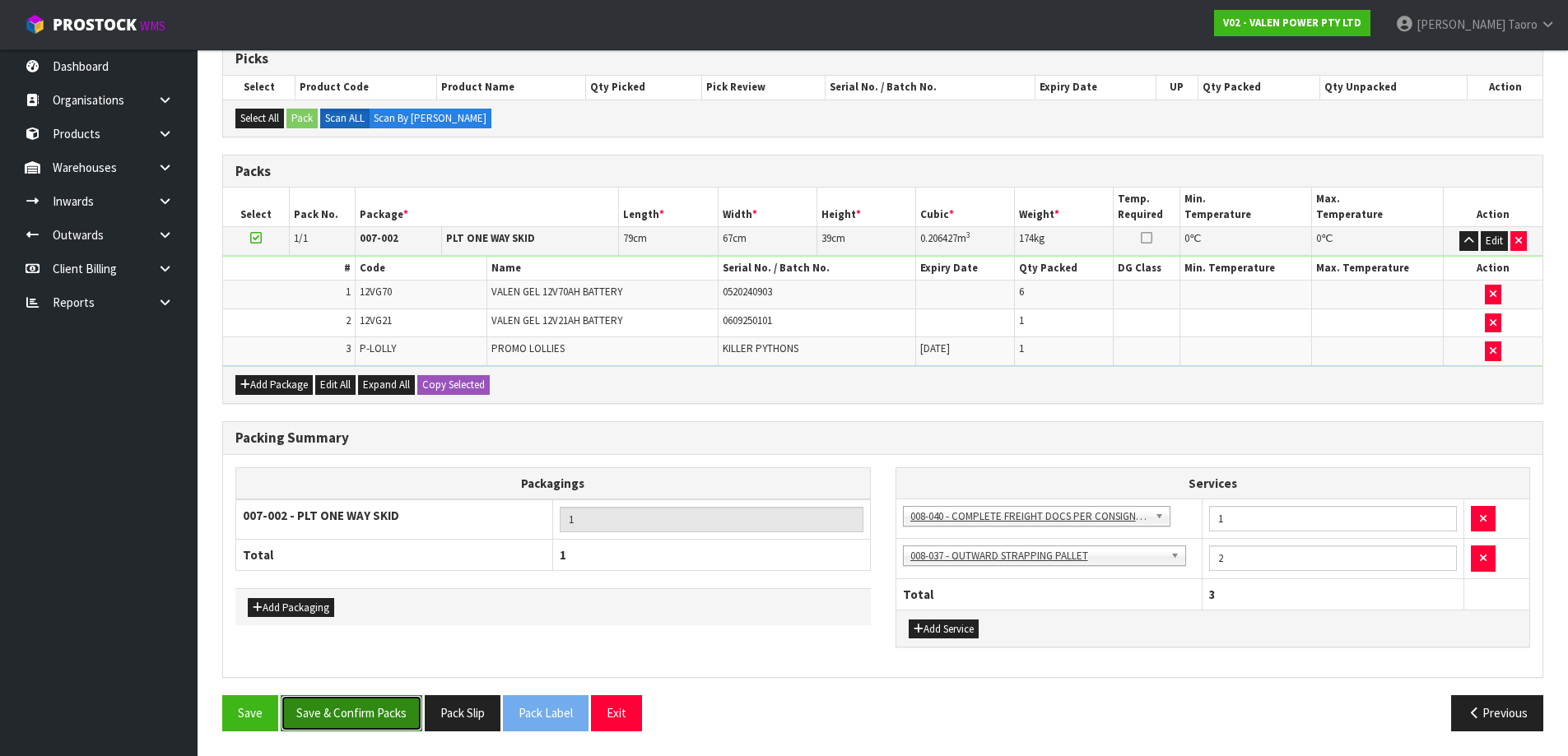
click at [409, 725] on button "Save & Confirm Packs" at bounding box center [351, 713] width 141 height 35
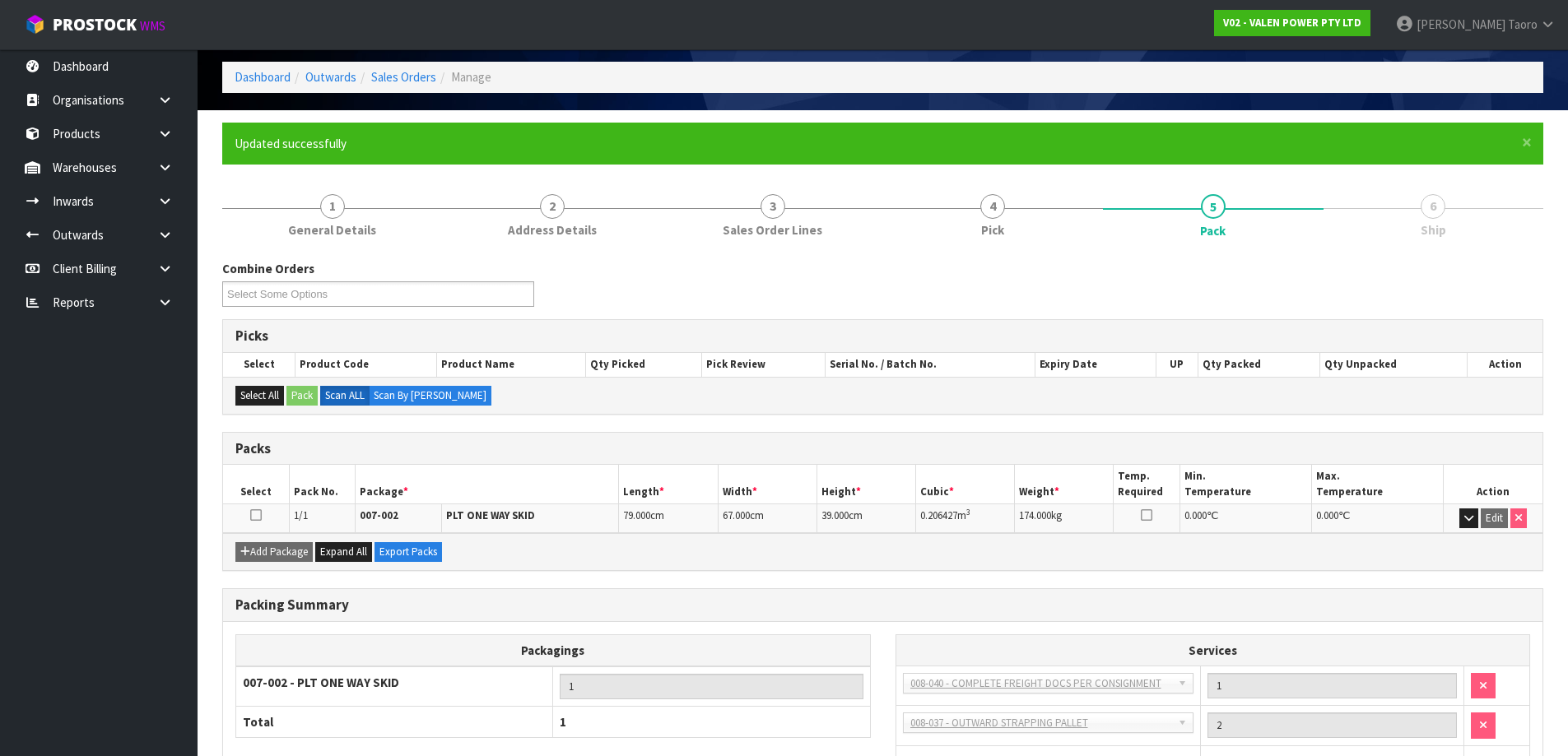
scroll to position [194, 0]
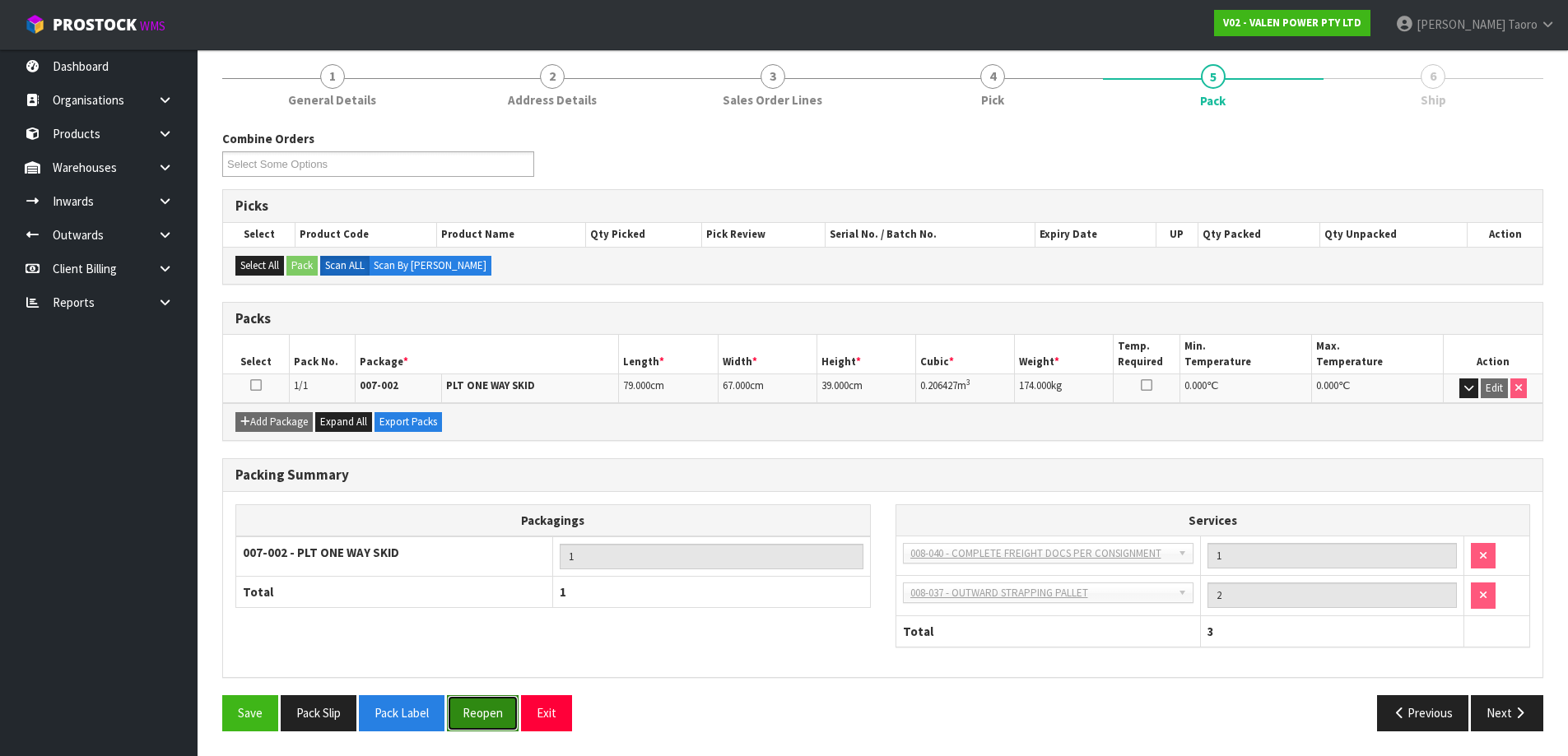
click at [494, 716] on button "Reopen" at bounding box center [483, 713] width 72 height 35
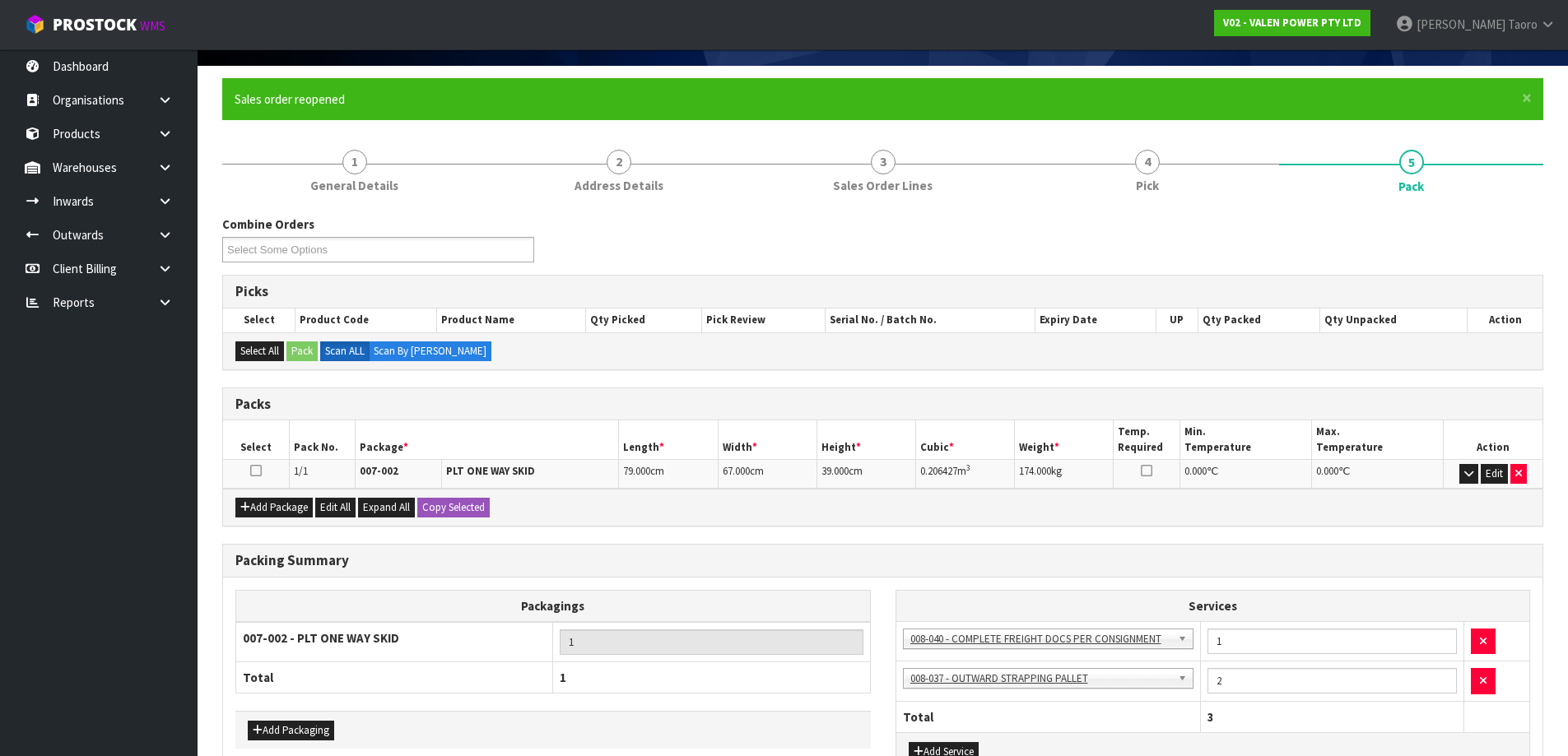
scroll to position [231, 0]
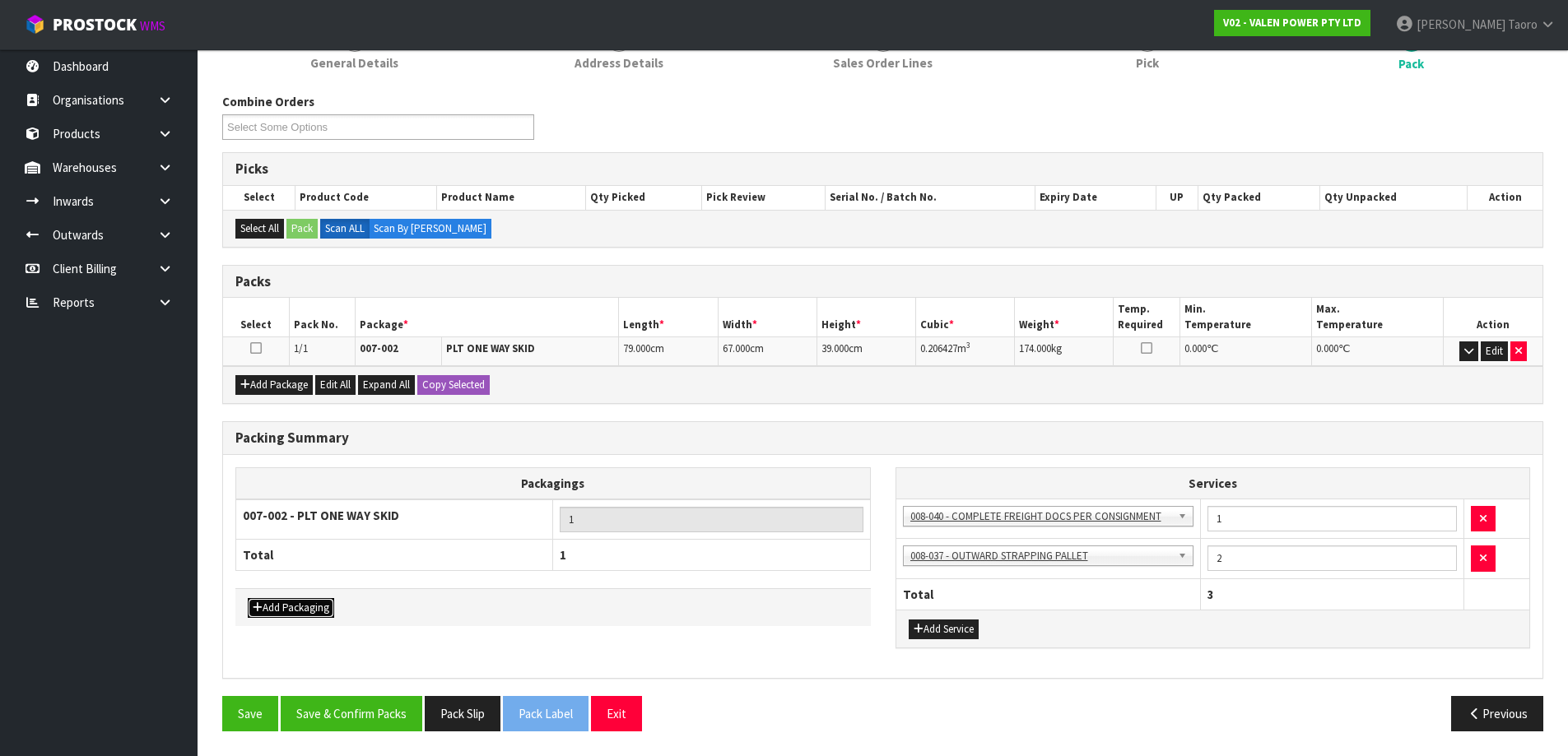
click at [315, 608] on button "Add Packaging" at bounding box center [290, 608] width 86 height 20
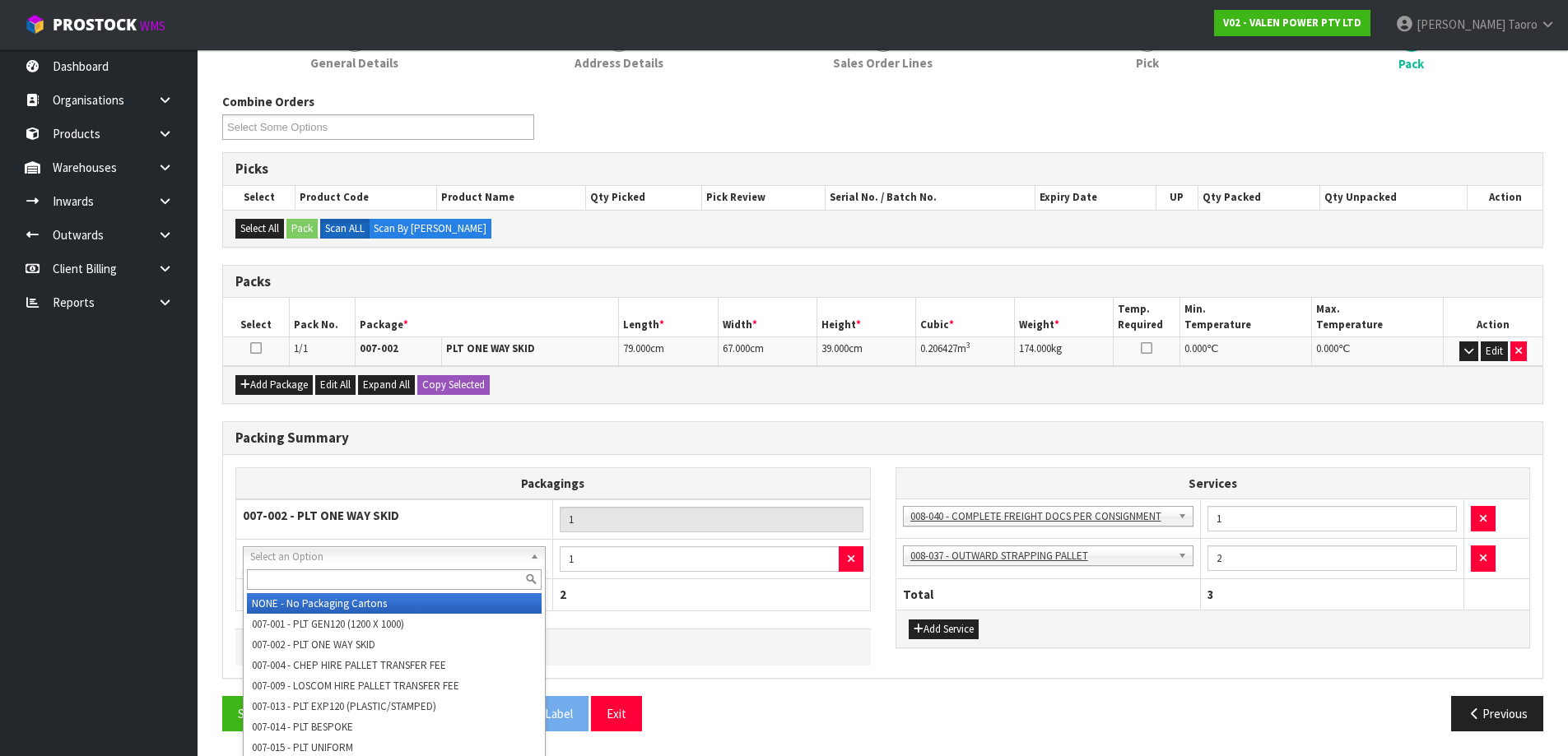
click at [358, 573] on input "text" at bounding box center [394, 580] width 295 height 21
type input "OC"
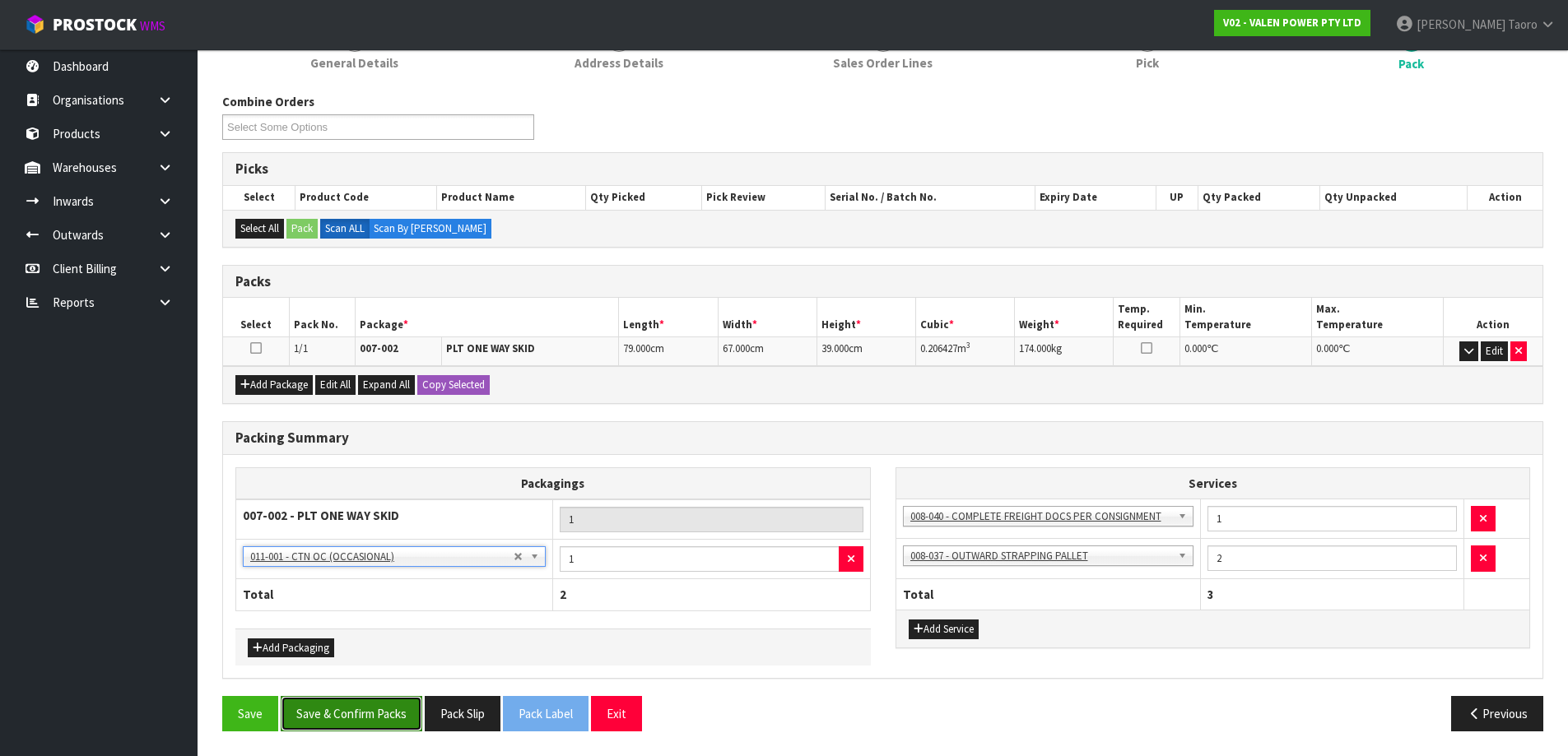
click at [387, 707] on button "Save & Confirm Packs" at bounding box center [351, 713] width 141 height 35
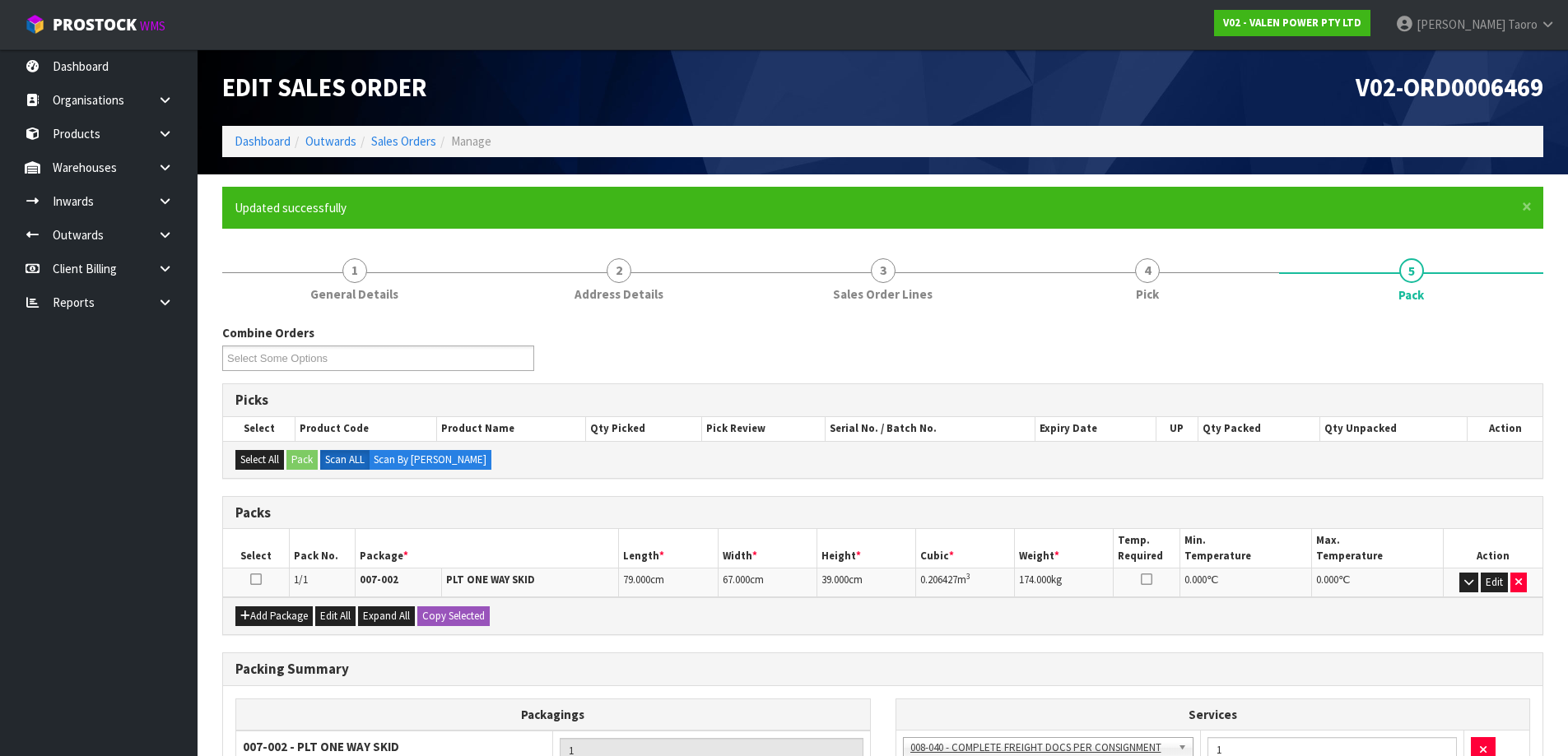
scroll to position [194, 0]
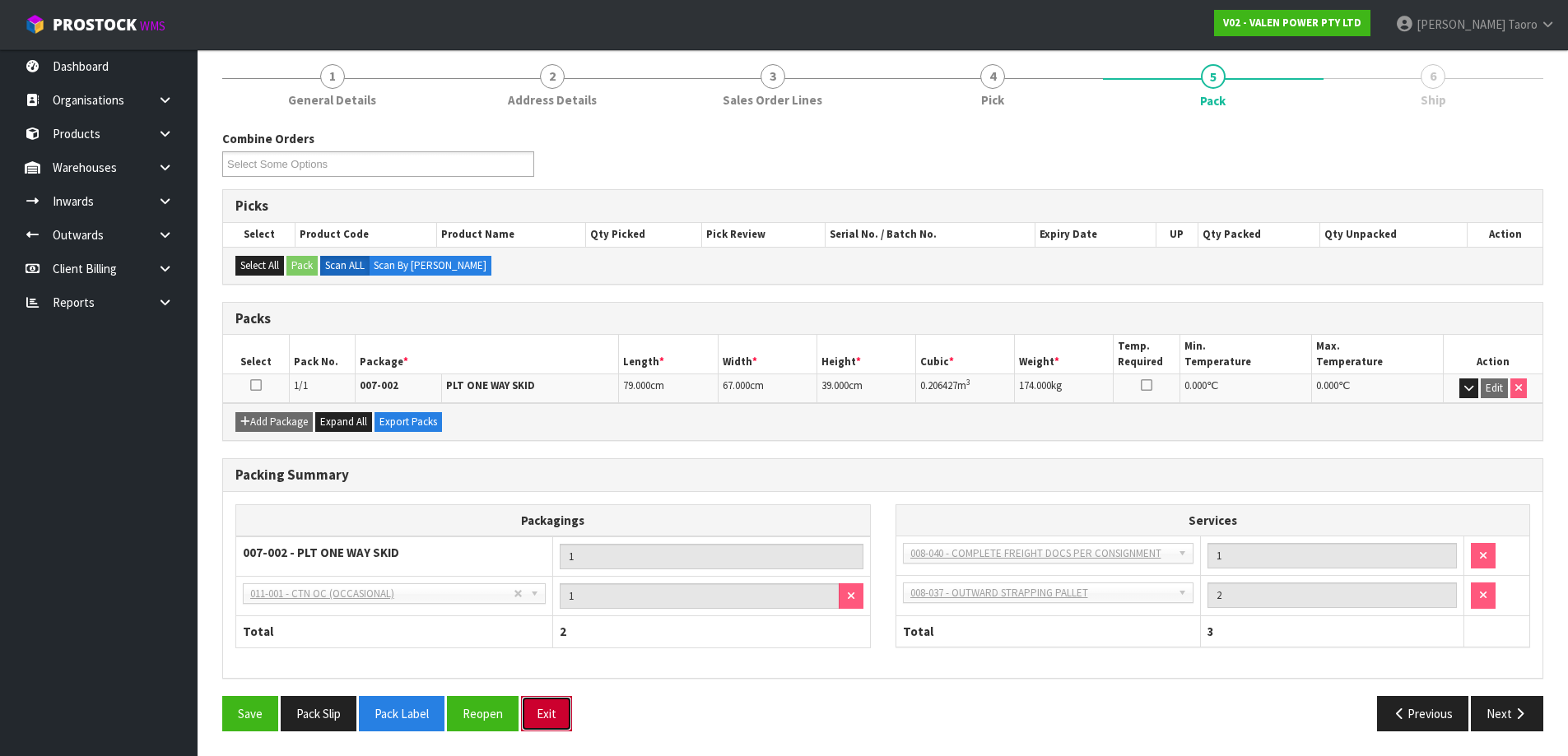
click at [553, 707] on button "Exit" at bounding box center [546, 713] width 51 height 35
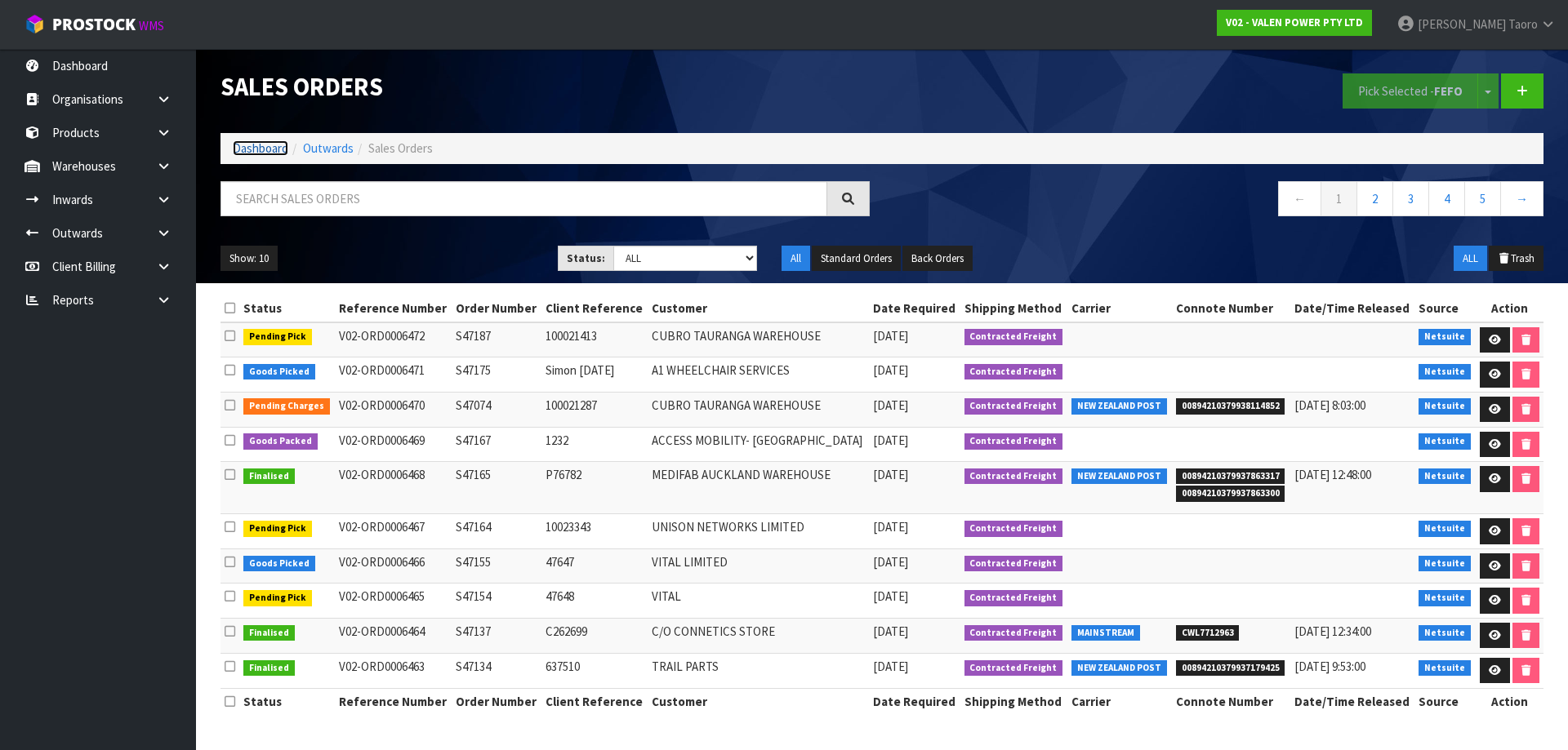
click at [257, 141] on link "Dashboard" at bounding box center [260, 148] width 56 height 16
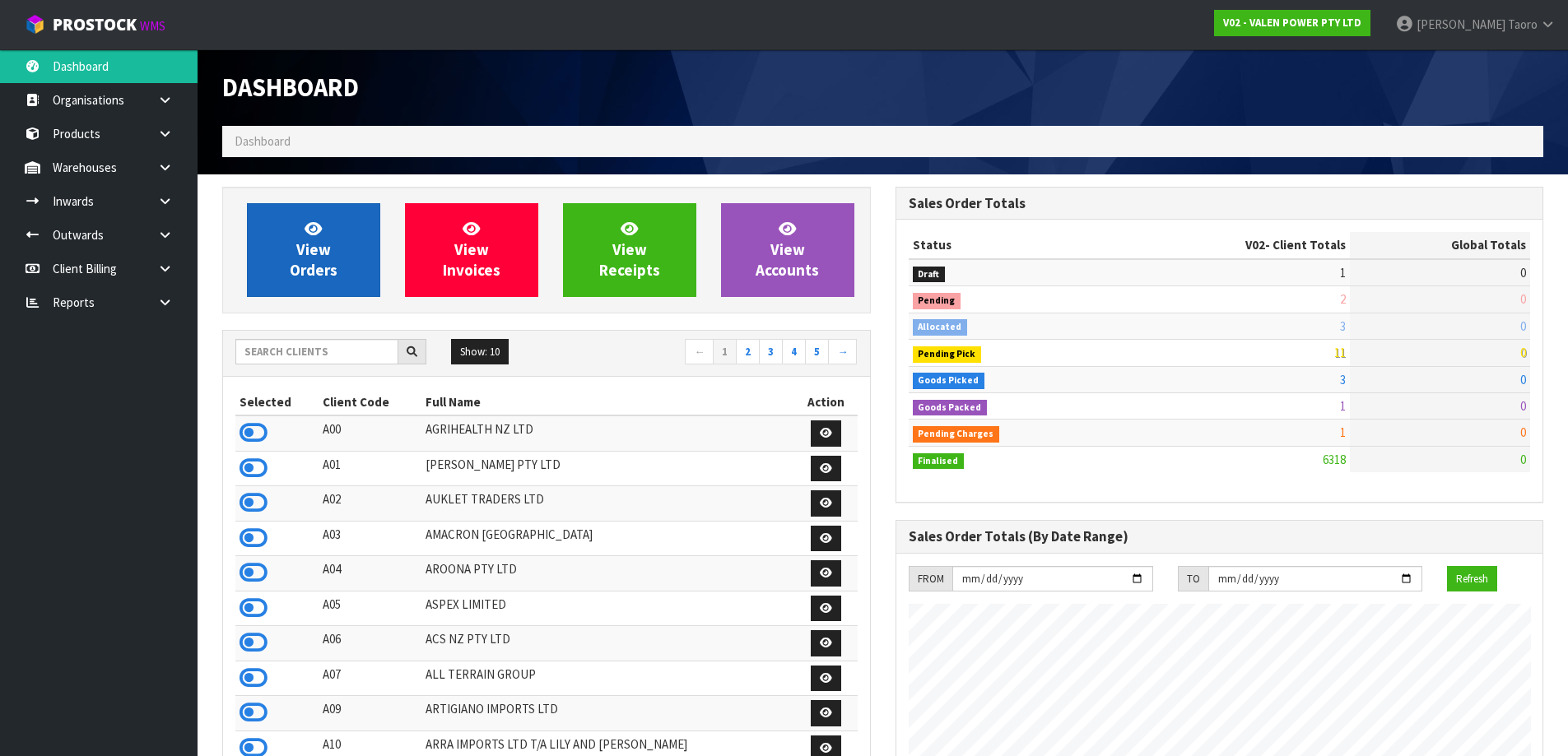
scroll to position [1247, 673]
click at [290, 229] on link "View Orders" at bounding box center [313, 250] width 133 height 94
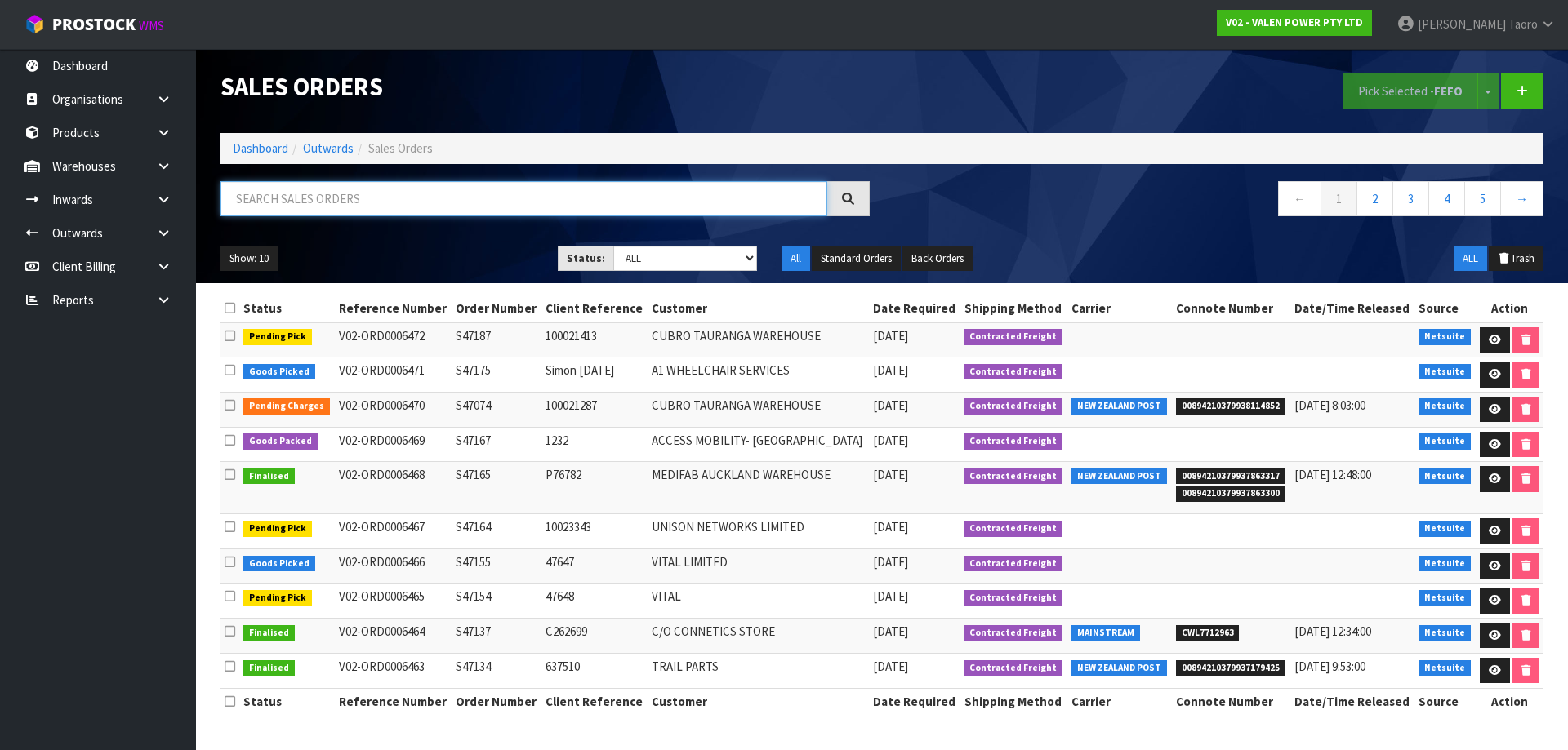
click at [302, 203] on input "text" at bounding box center [524, 198] width 607 height 35
click at [267, 147] on link "Dashboard" at bounding box center [260, 148] width 56 height 16
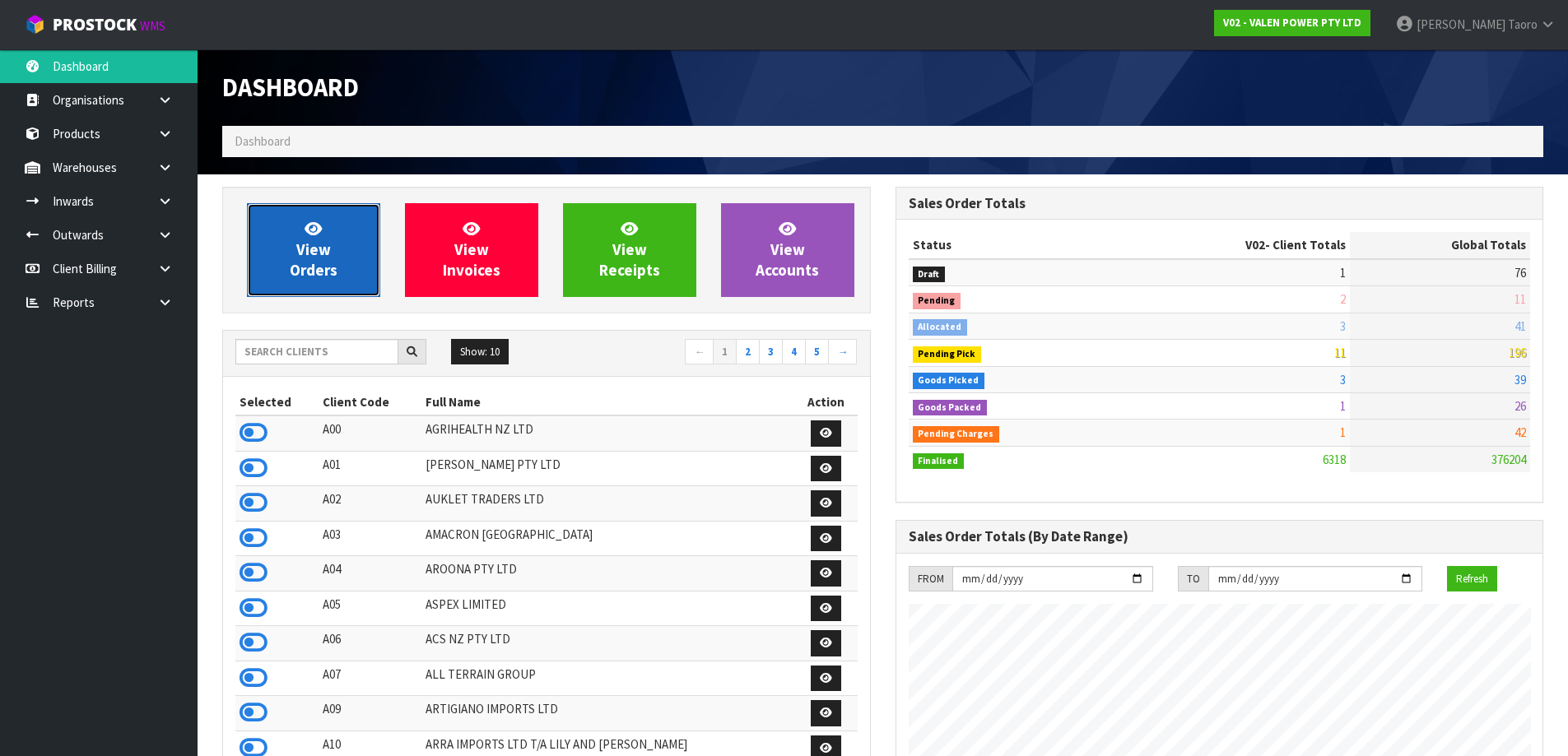
click at [352, 211] on link "View Orders" at bounding box center [313, 250] width 133 height 94
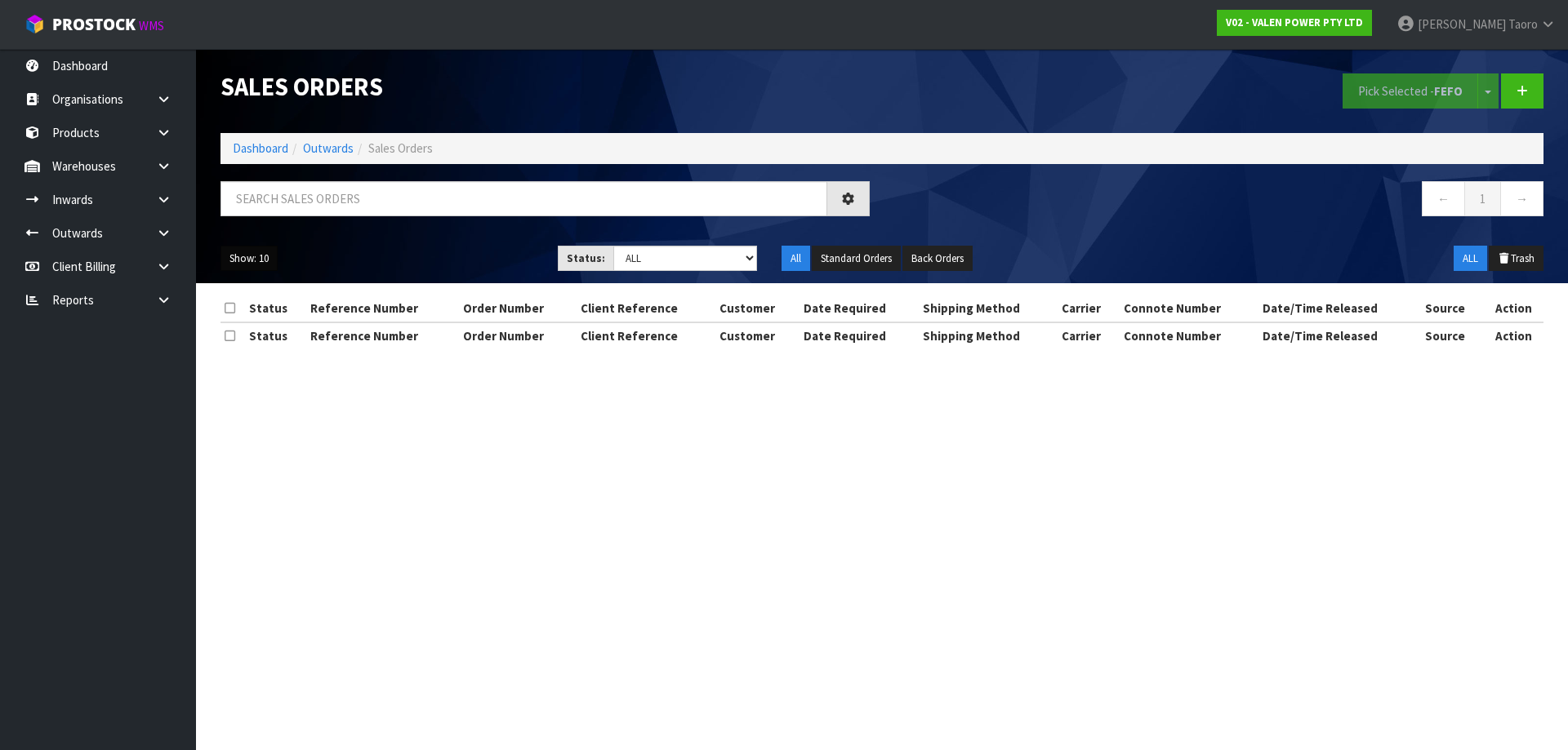
click at [239, 256] on button "Show: 10" at bounding box center [249, 258] width 57 height 26
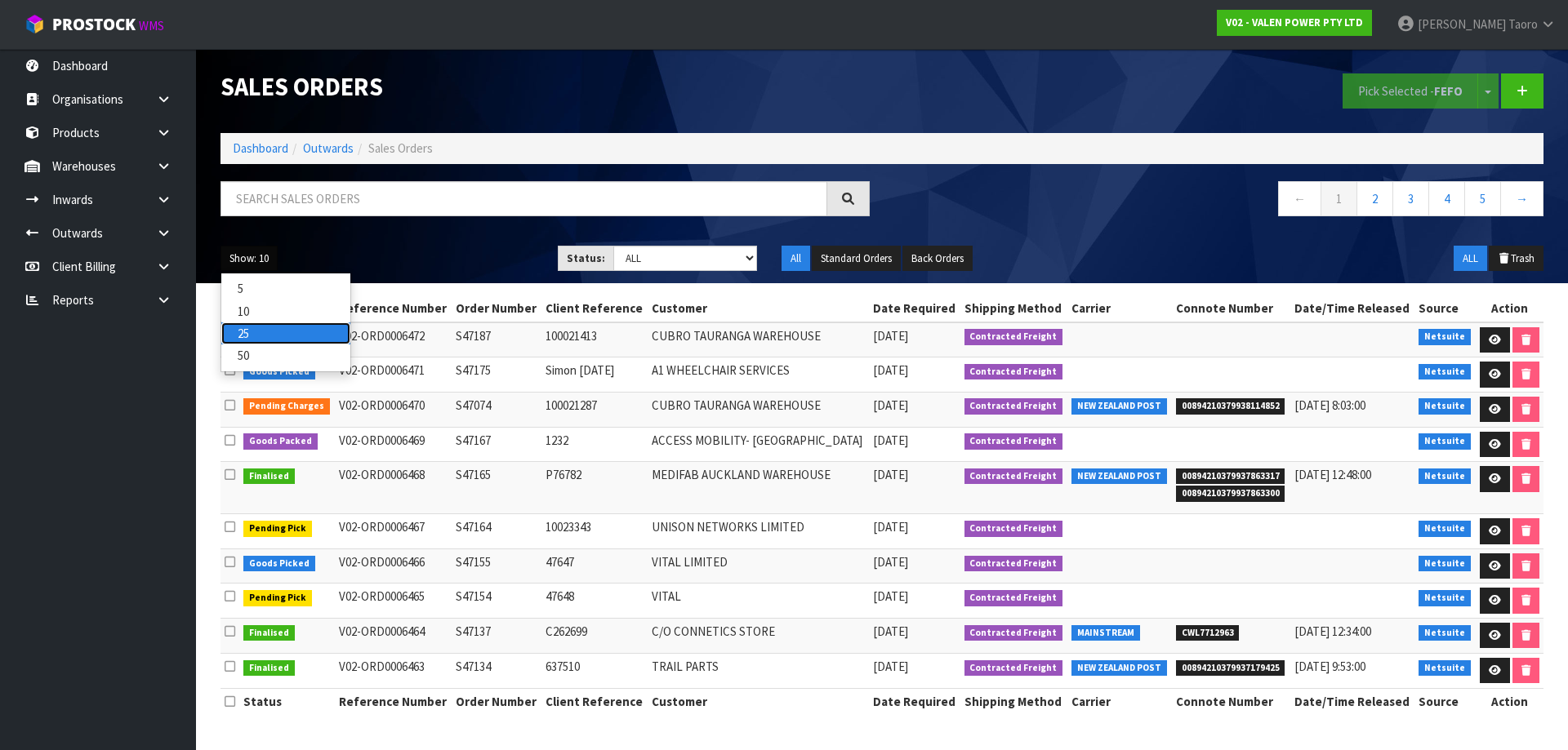
click at [280, 338] on link "25" at bounding box center [286, 334] width 129 height 22
click at [670, 256] on select "Draft Pending Allocated Pending Pick Goods Picked Goods Packed Pending Charges …" at bounding box center [686, 258] width 144 height 26
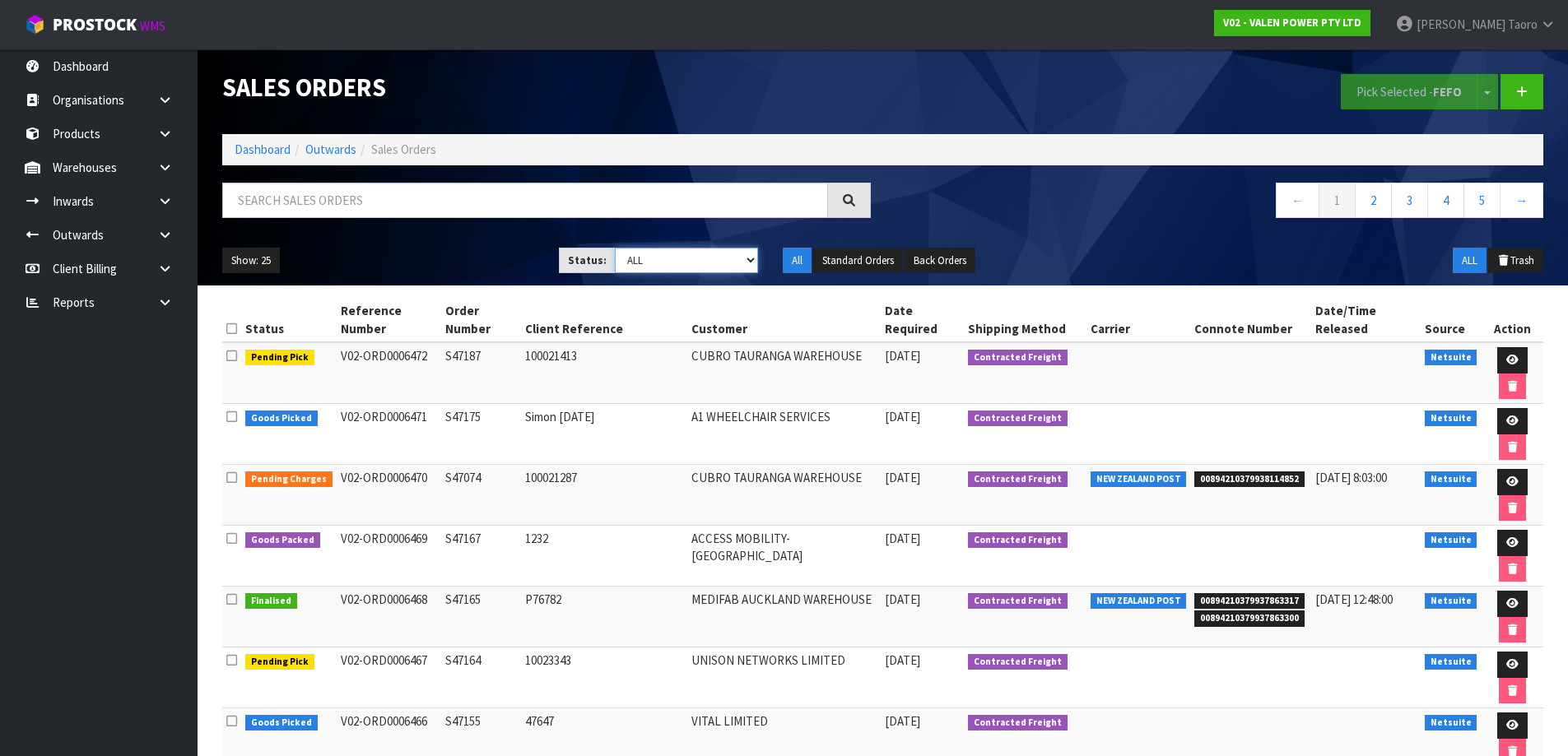
select select "string:3"
click at [615, 248] on select "Draft Pending Allocated Pending Pick Goods Picked Goods Packed Pending Charges …" at bounding box center [686, 260] width 143 height 26
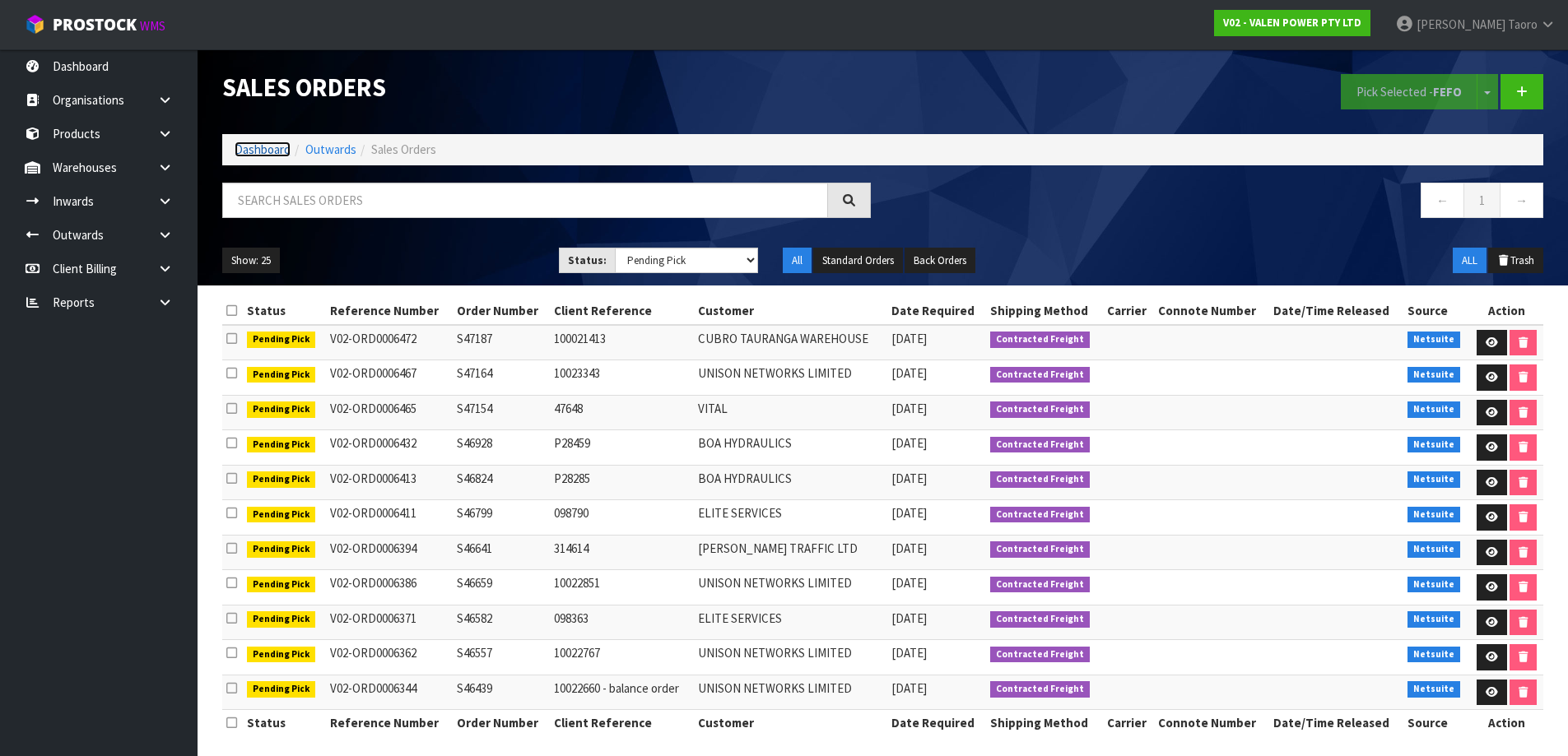
click at [266, 151] on link "Dashboard" at bounding box center [262, 149] width 56 height 16
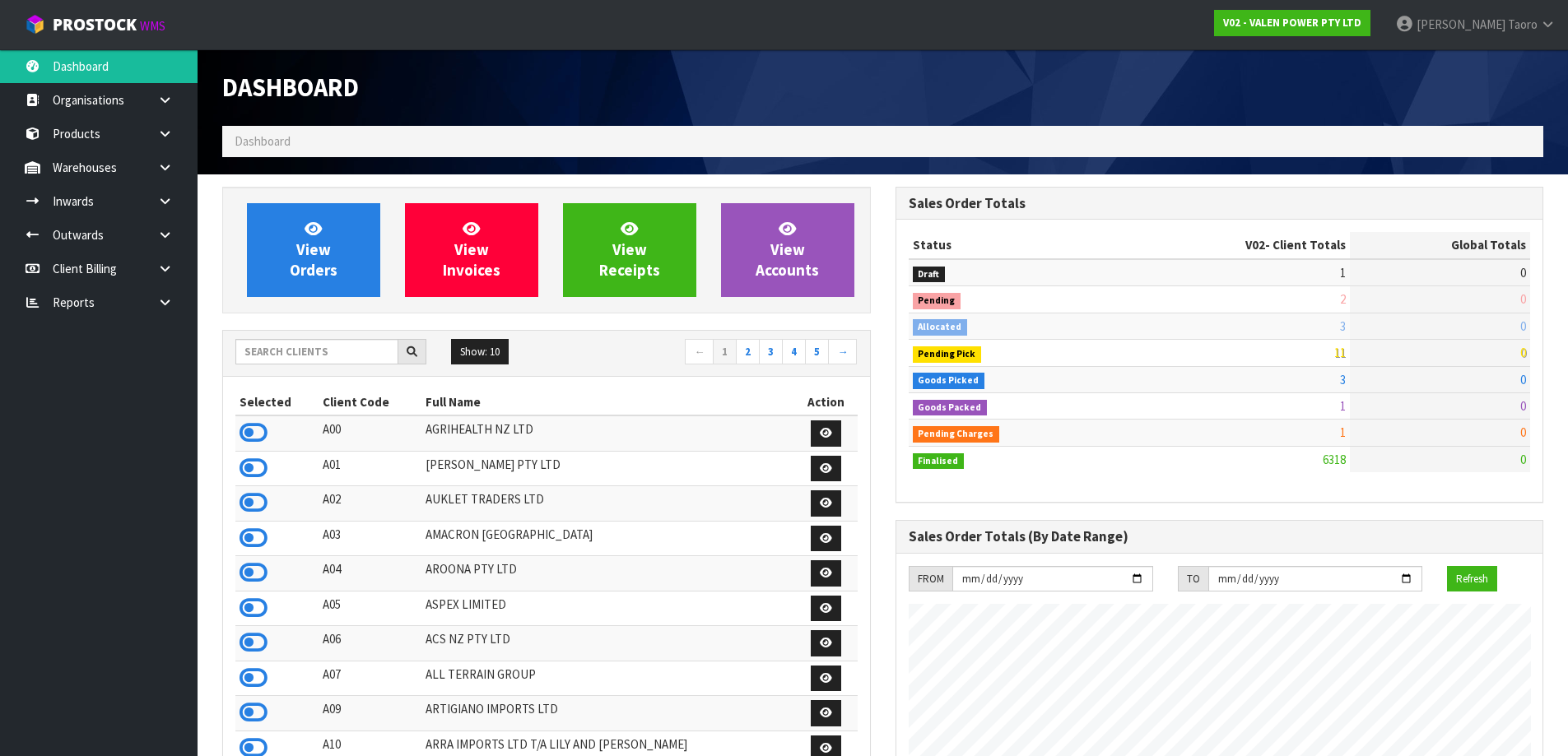
scroll to position [1247, 673]
click at [446, 84] on h1 "Dashboard" at bounding box center [546, 88] width 648 height 27
click at [279, 350] on input "text" at bounding box center [316, 351] width 163 height 26
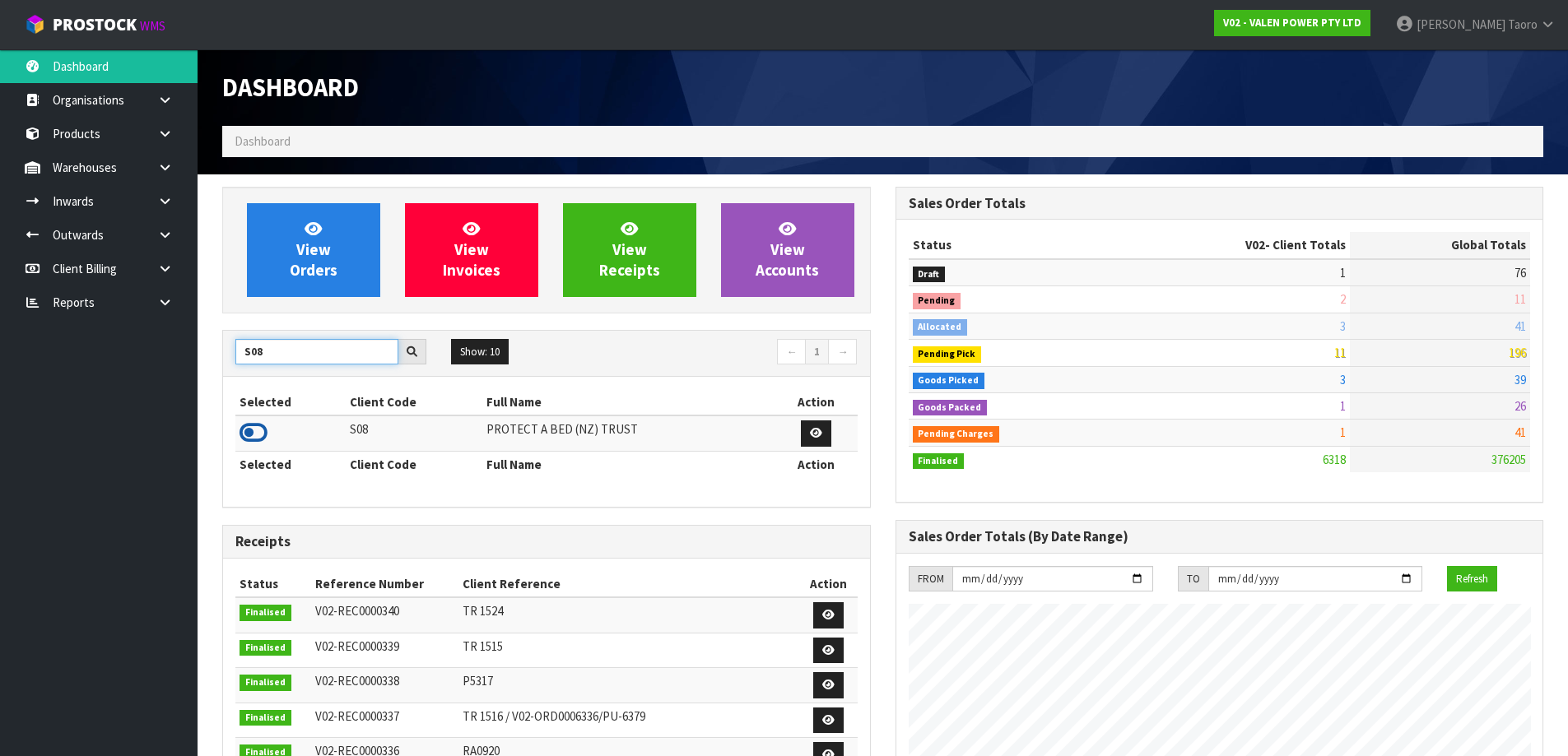
type input "S08"
click at [259, 430] on icon at bounding box center [253, 433] width 28 height 25
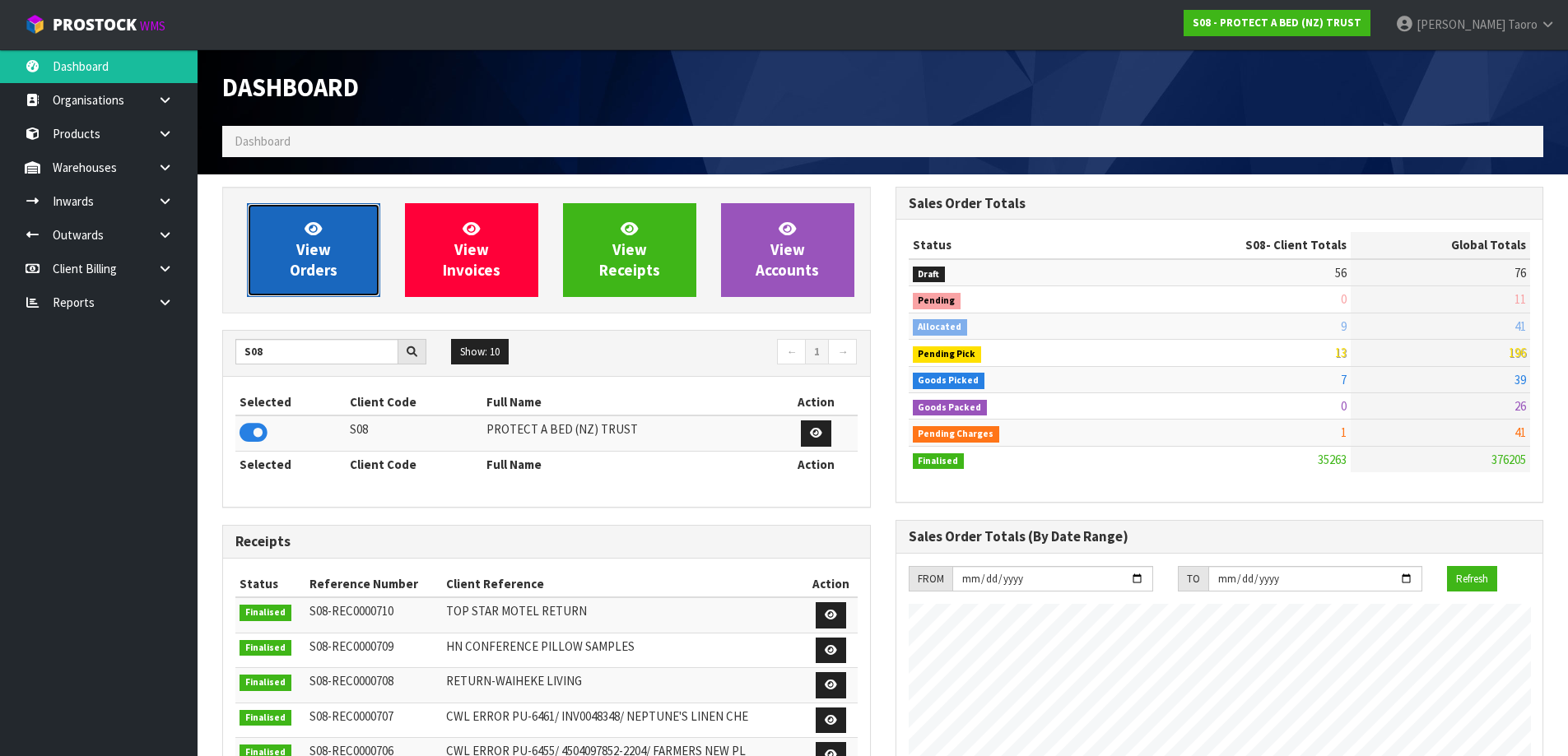
click at [312, 265] on span "View Orders" at bounding box center [313, 250] width 48 height 62
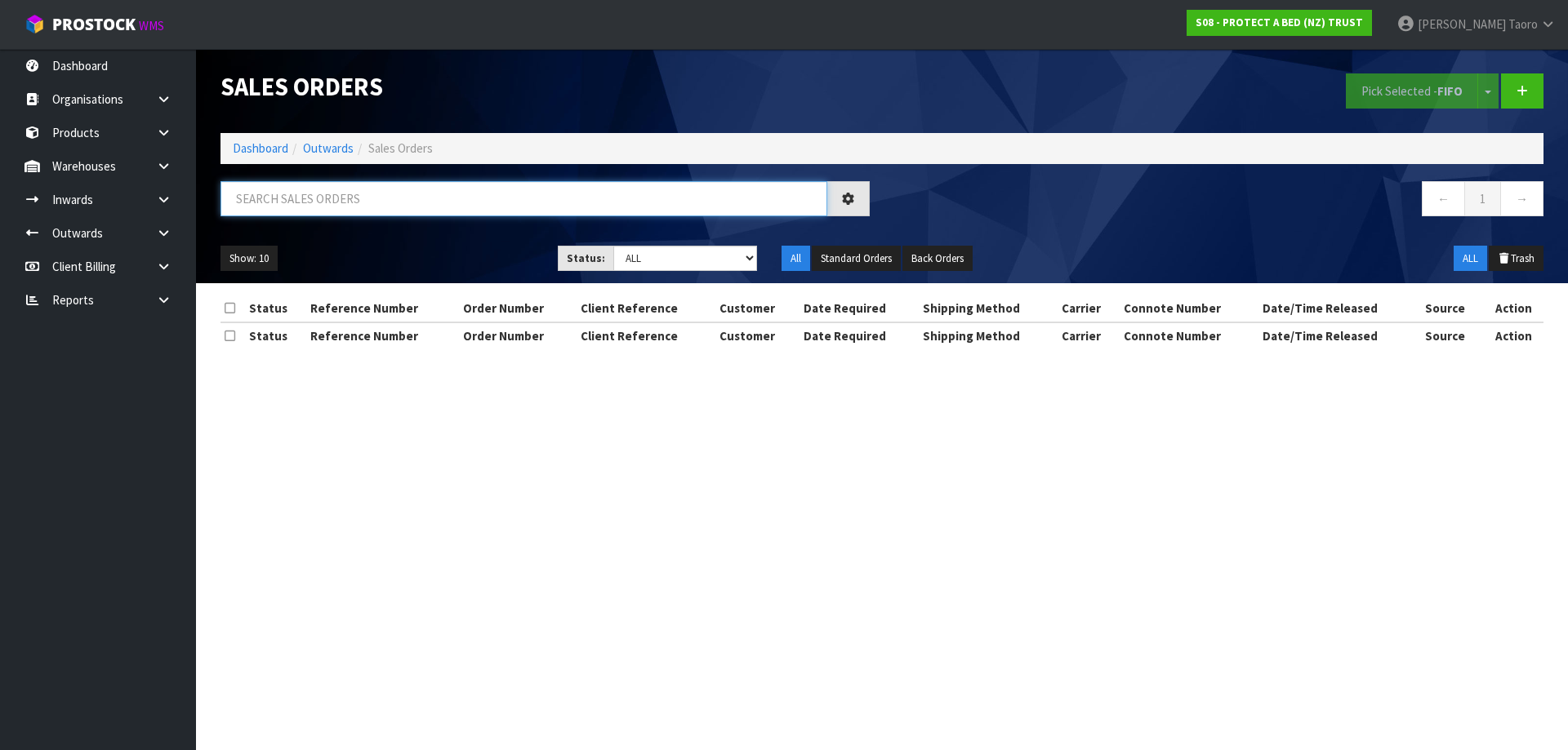
click at [335, 192] on input "text" at bounding box center [524, 198] width 607 height 35
type input "JOB-0406800"
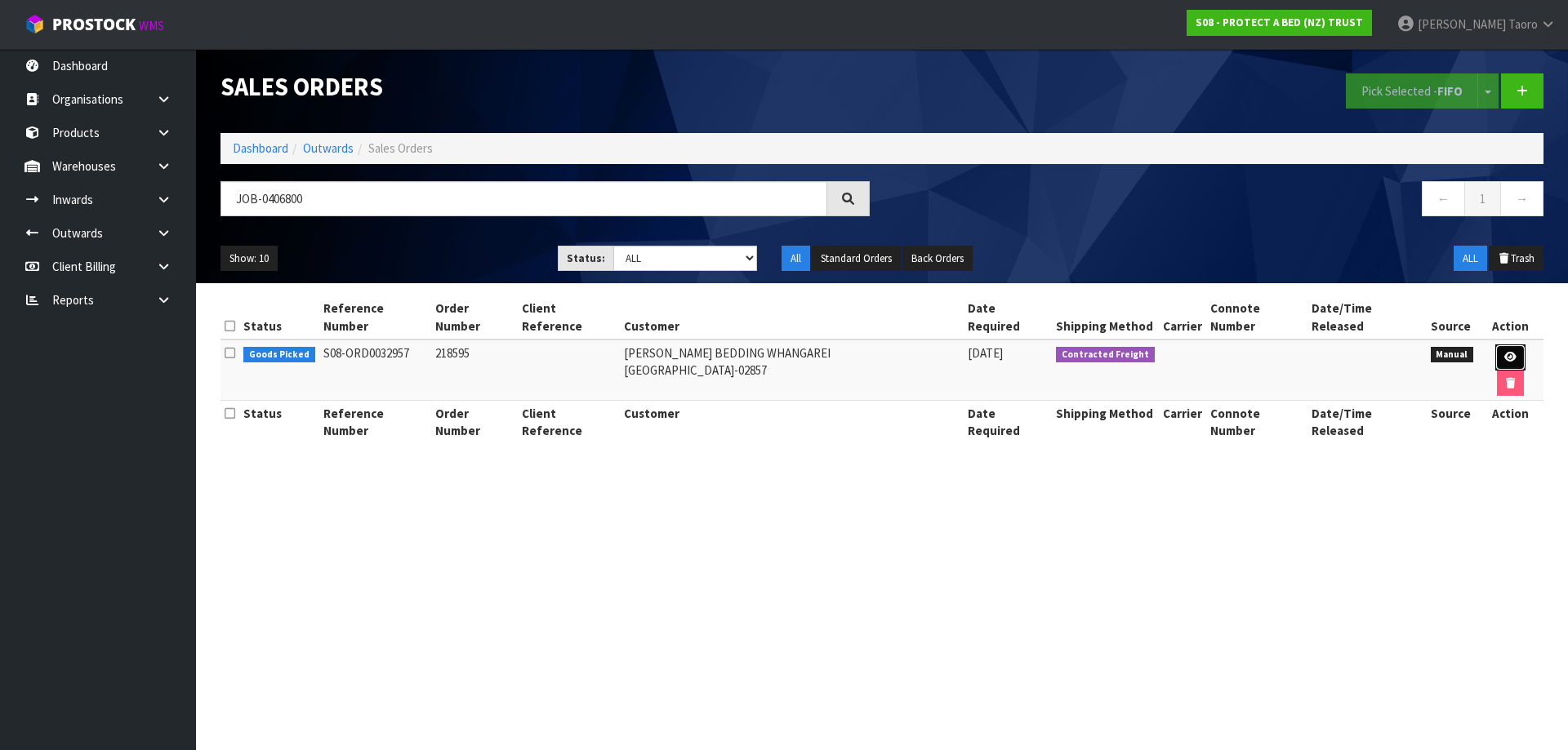
click at [1504, 352] on icon at bounding box center [1510, 357] width 12 height 11
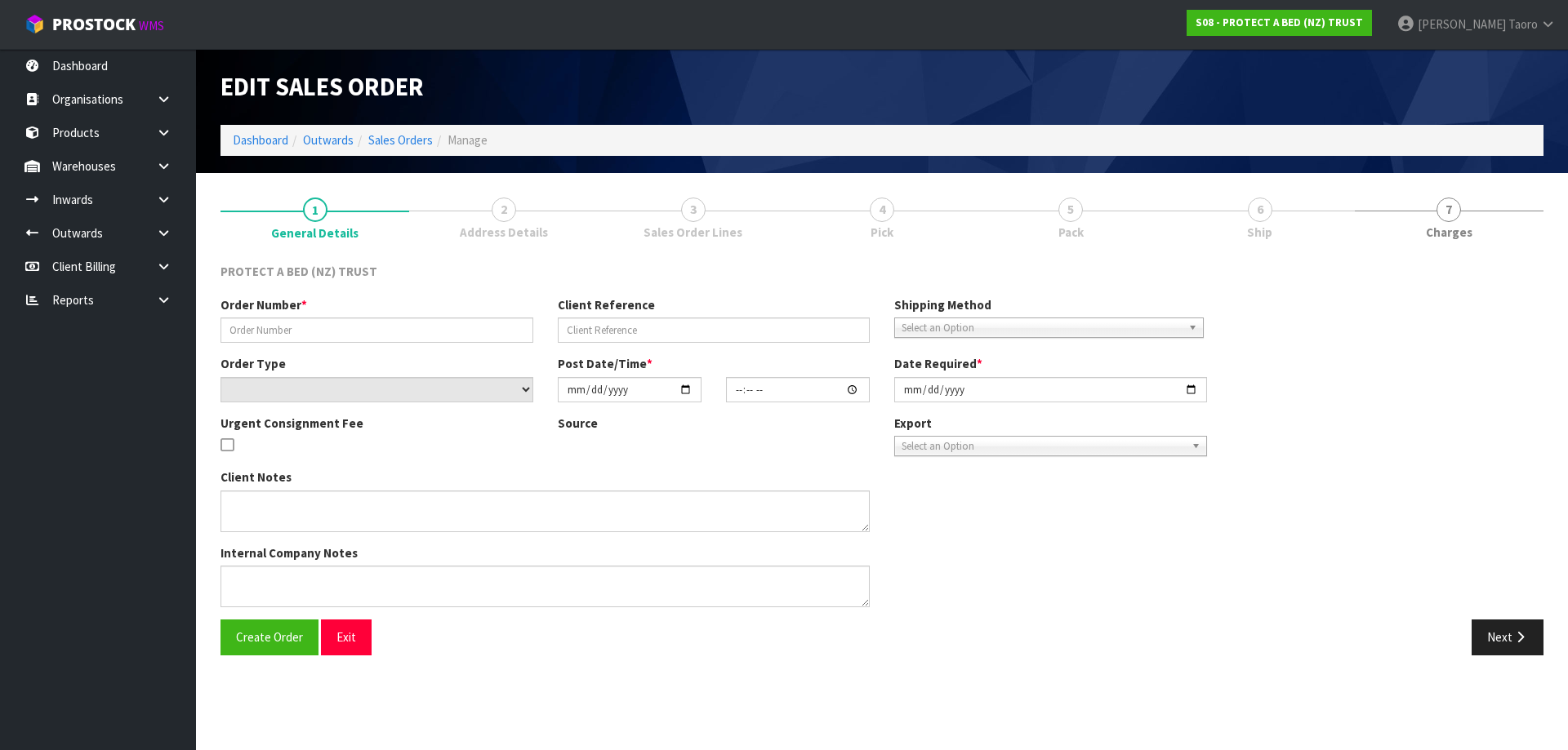
type input "218595"
select select "number:0"
type input "[DATE]"
type input "09:01:00.000"
type input "[DATE]"
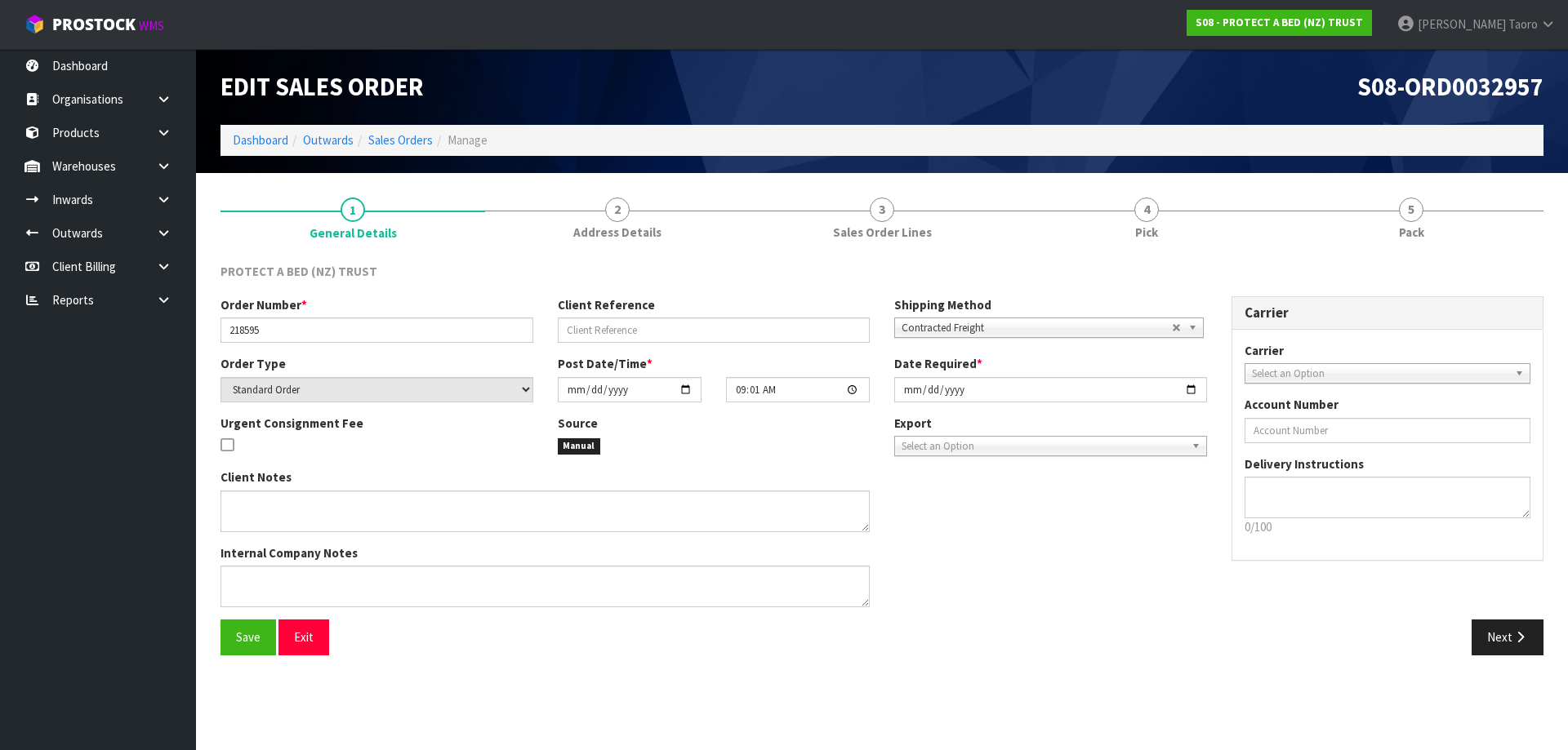
click at [1441, 180] on section "1 General Details 2 Address Details 3 Sales Order Lines 4 Pick 5 Pack PROTECT A…" at bounding box center [882, 426] width 1372 height 507
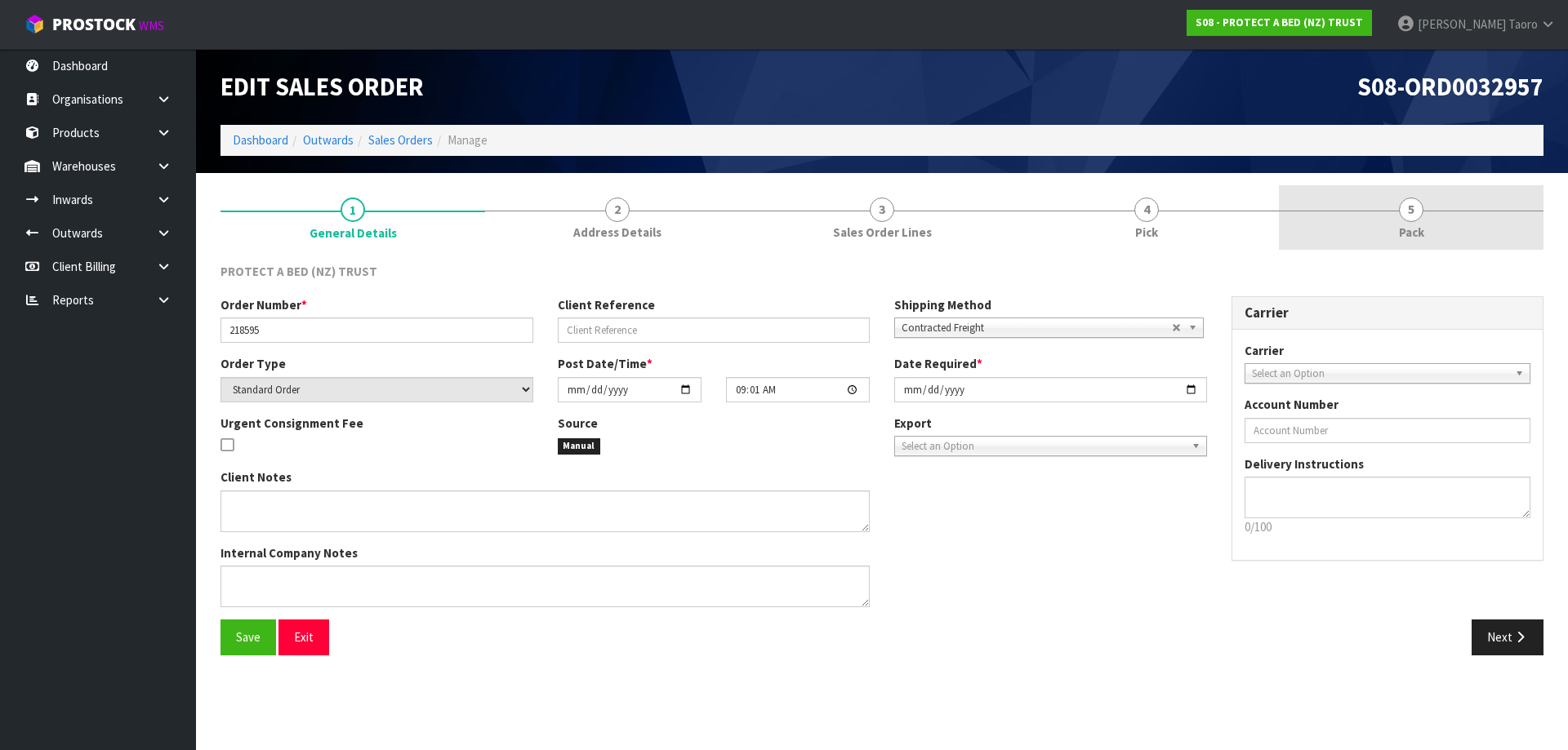
click at [1442, 212] on link "5 Pack" at bounding box center [1411, 217] width 265 height 65
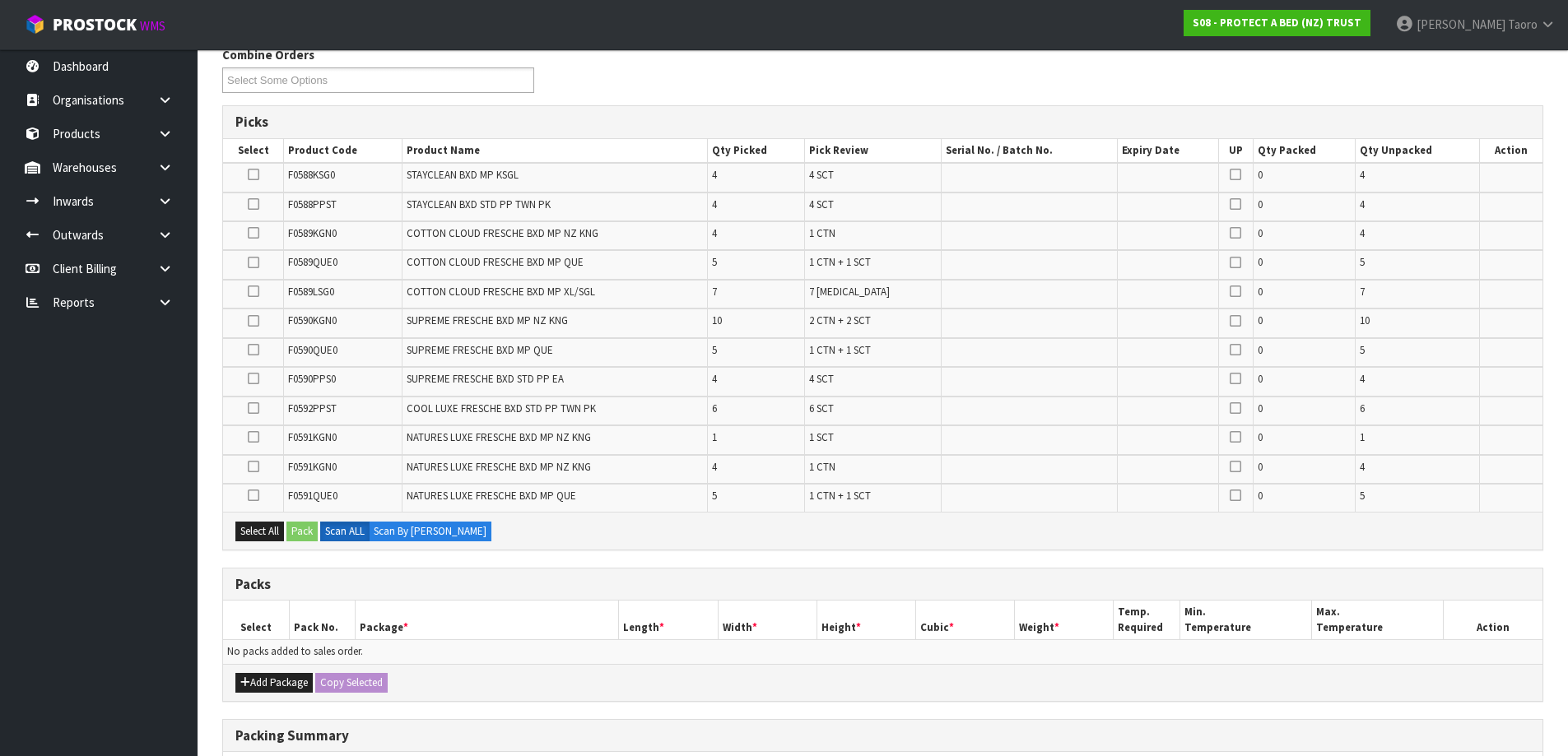
scroll to position [469, 0]
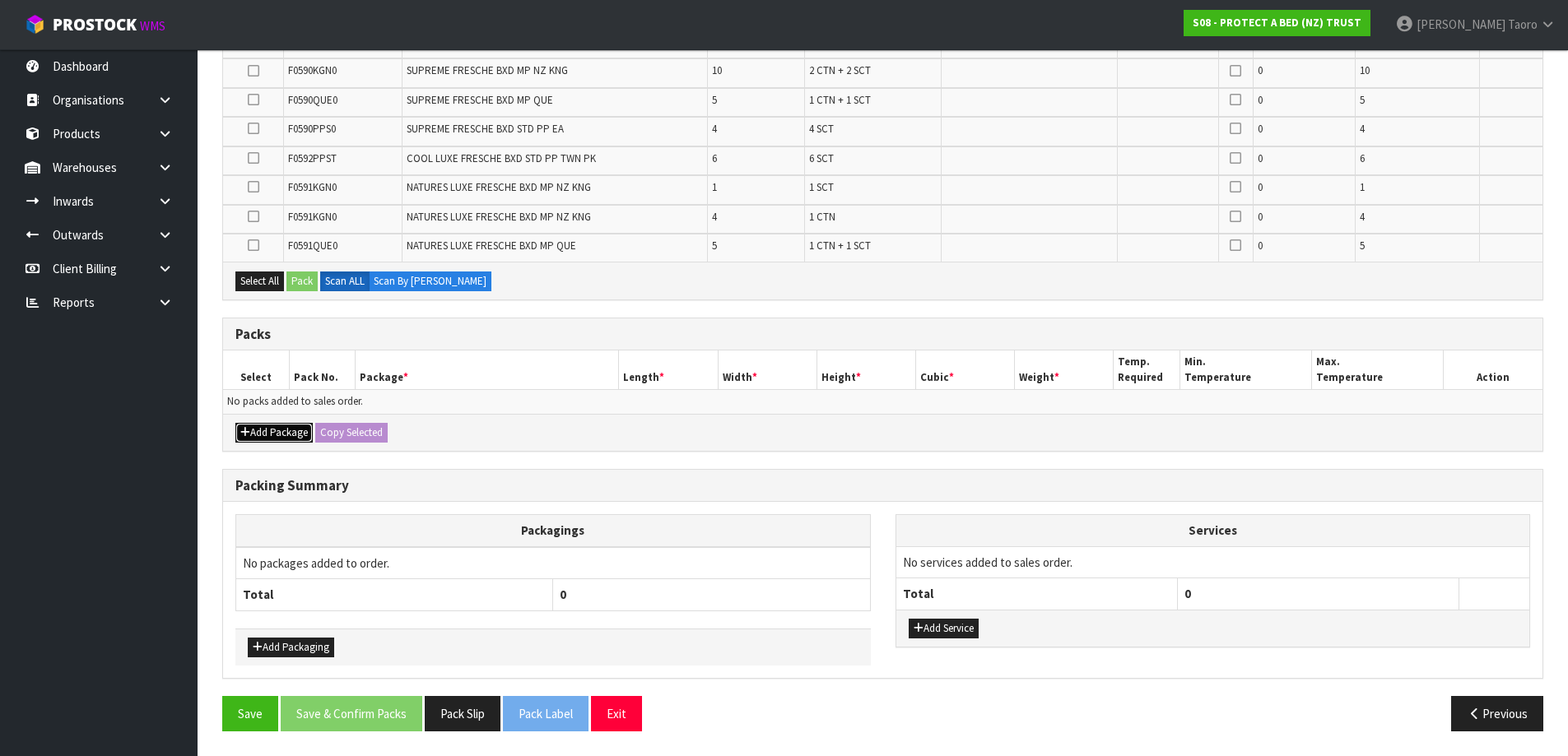
click at [258, 442] on button "Add Package" at bounding box center [274, 433] width 77 height 20
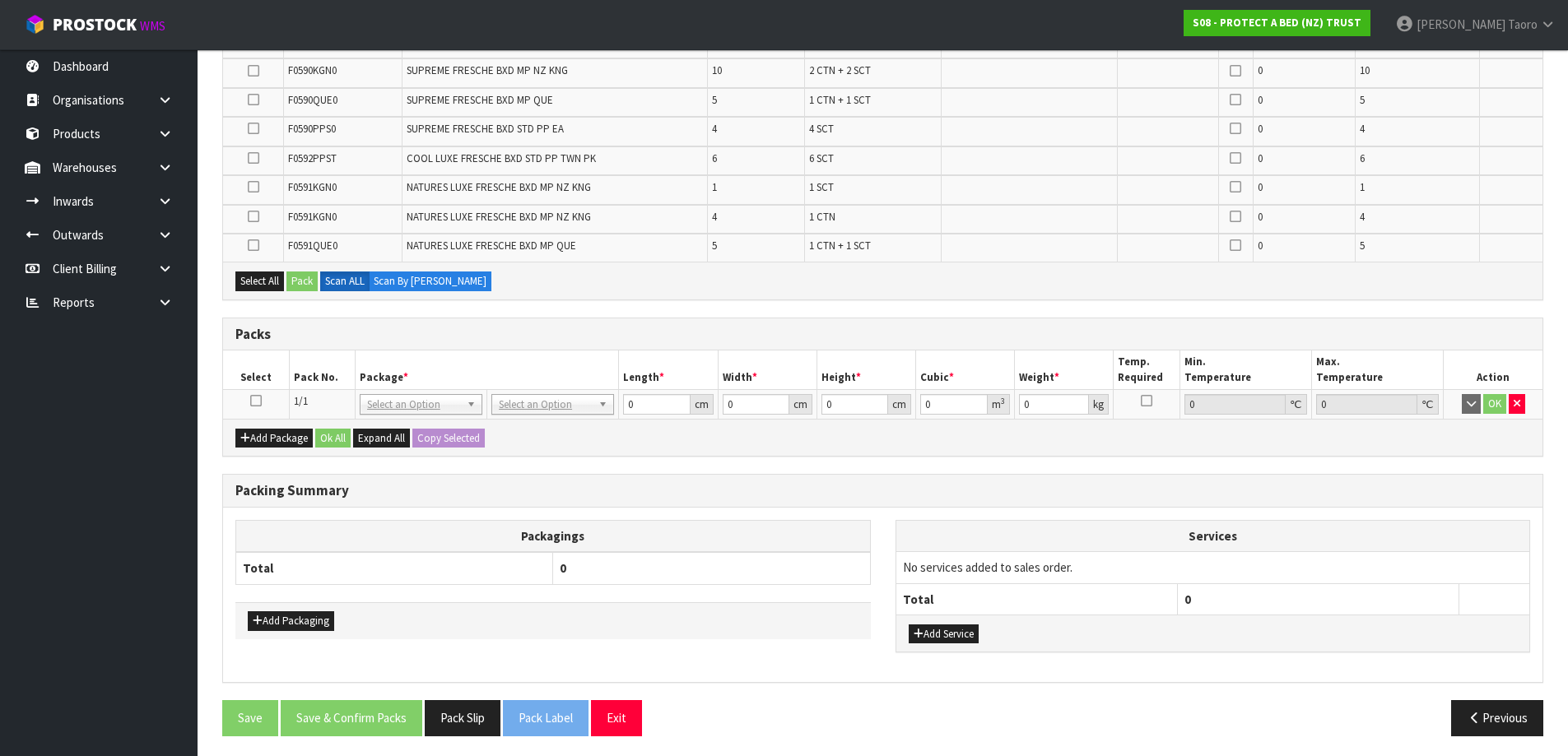
click at [256, 401] on icon at bounding box center [256, 401] width 12 height 1
click at [332, 383] on th "Pack No." at bounding box center [321, 370] width 66 height 38
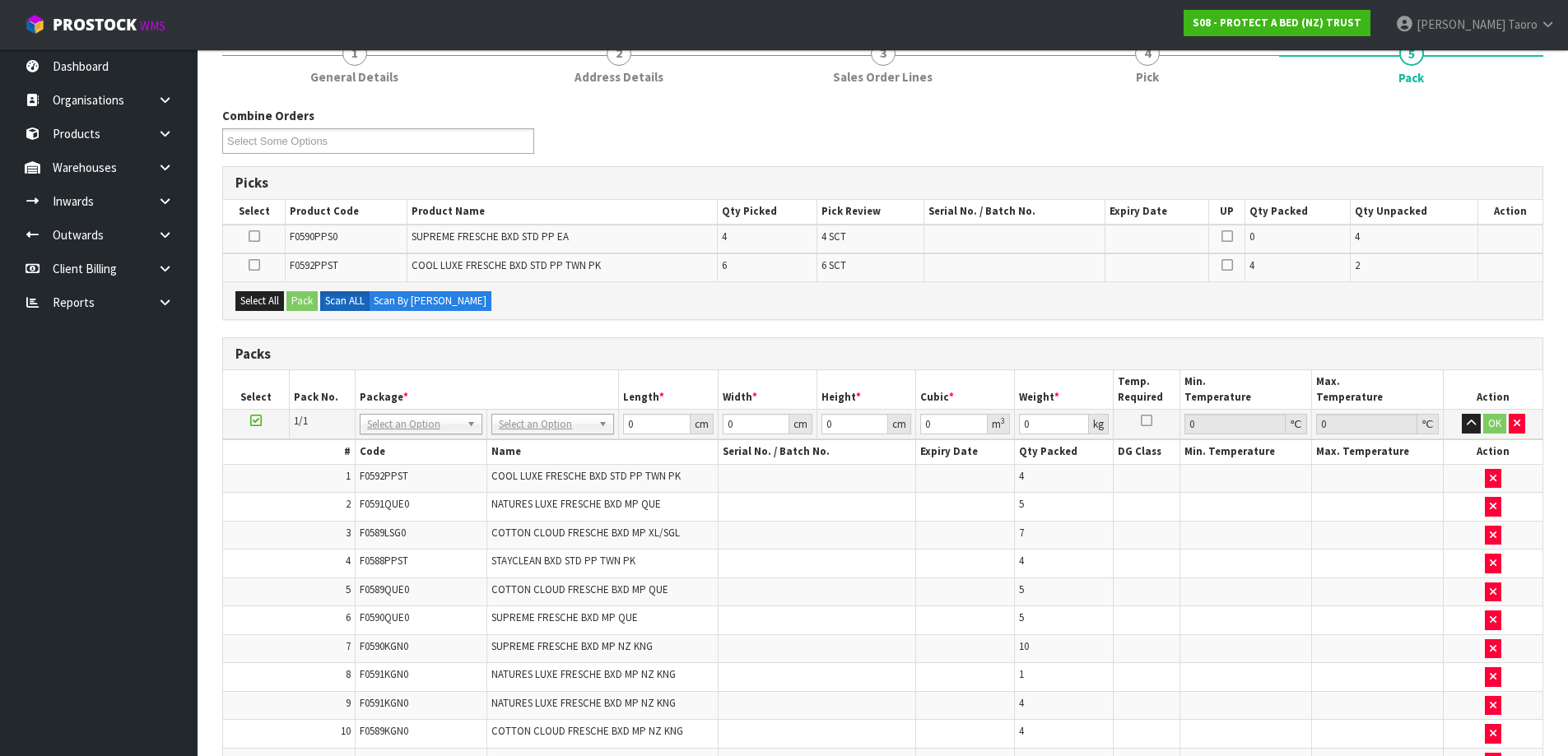
scroll to position [0, 0]
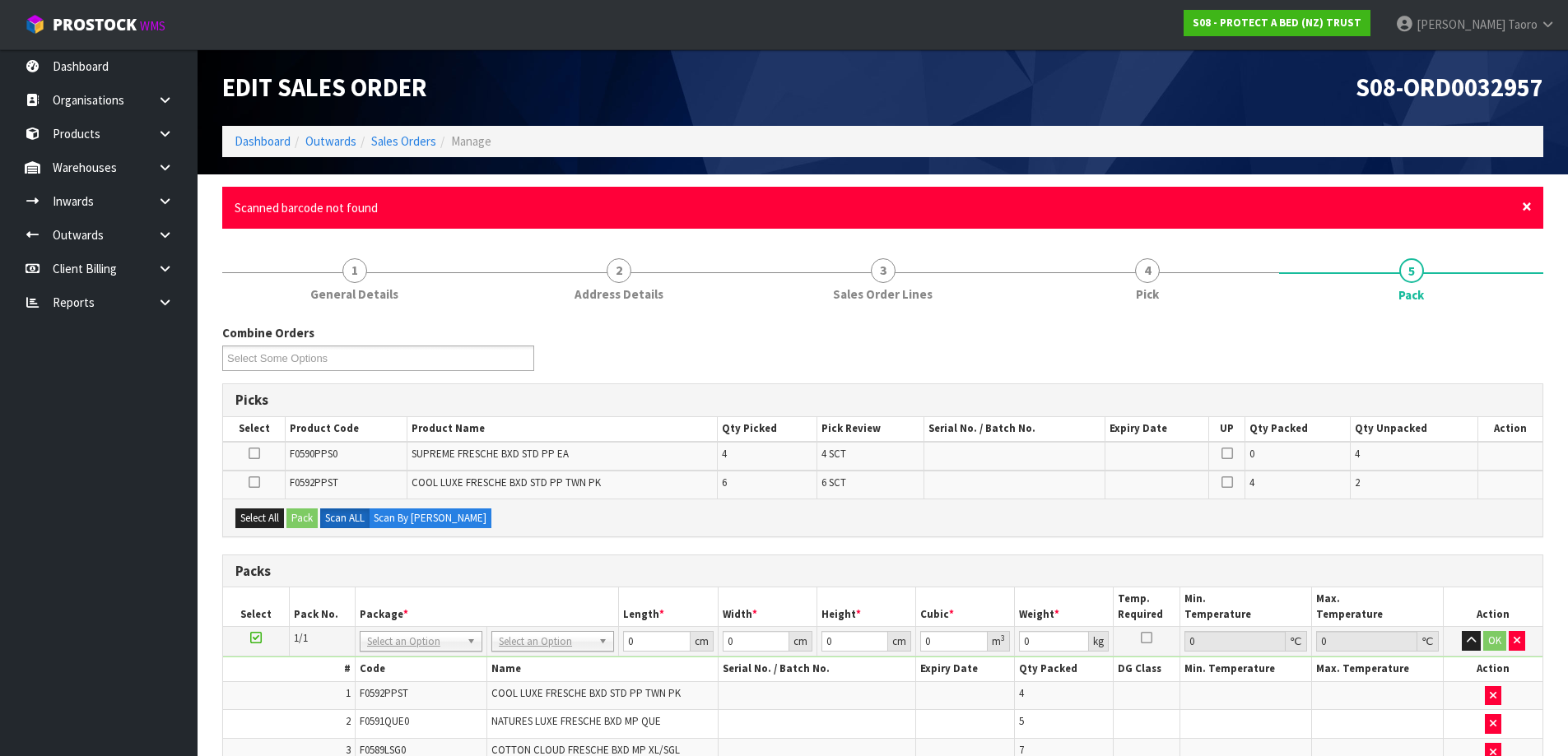
click at [1530, 212] on span "×" at bounding box center [1527, 207] width 10 height 23
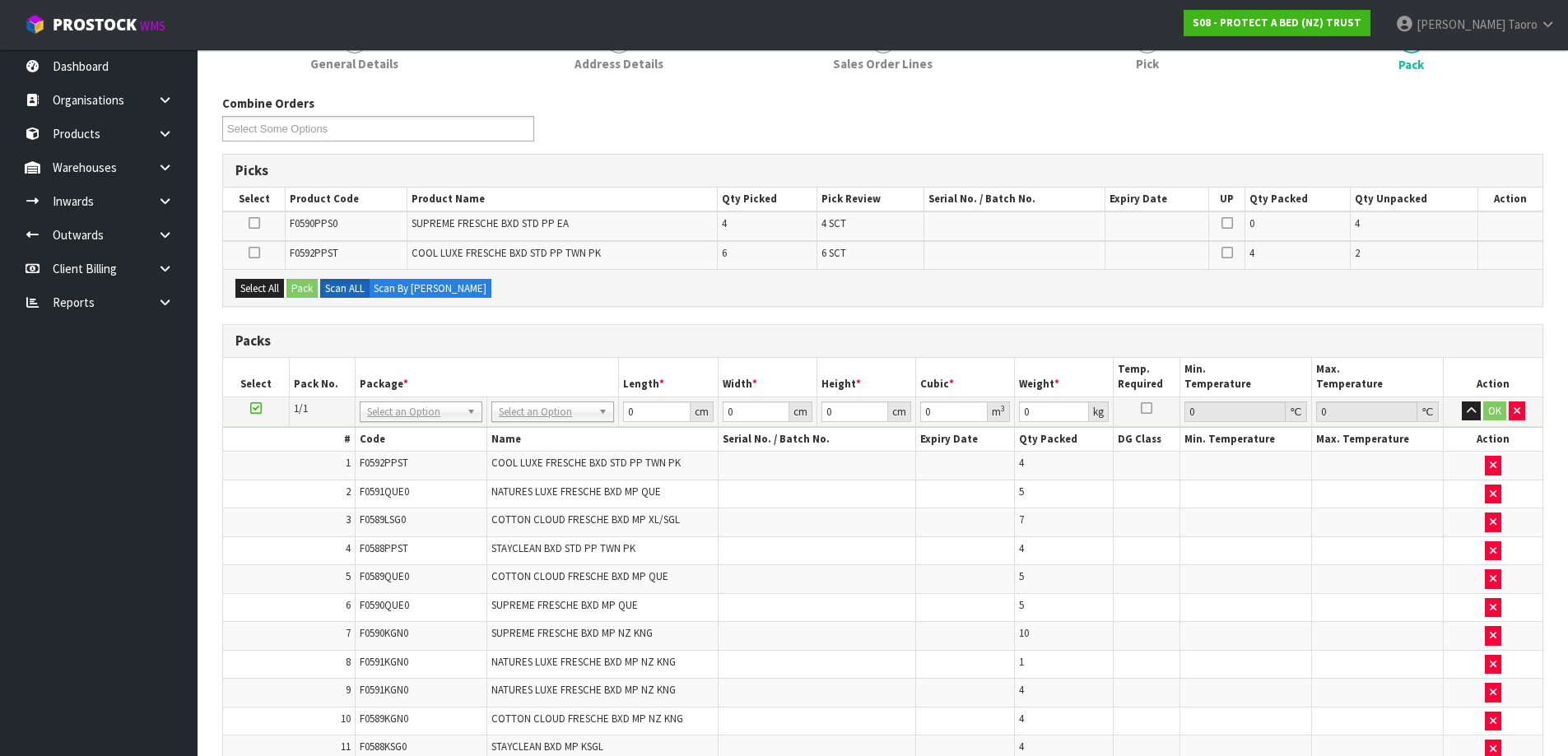
scroll to position [165, 0]
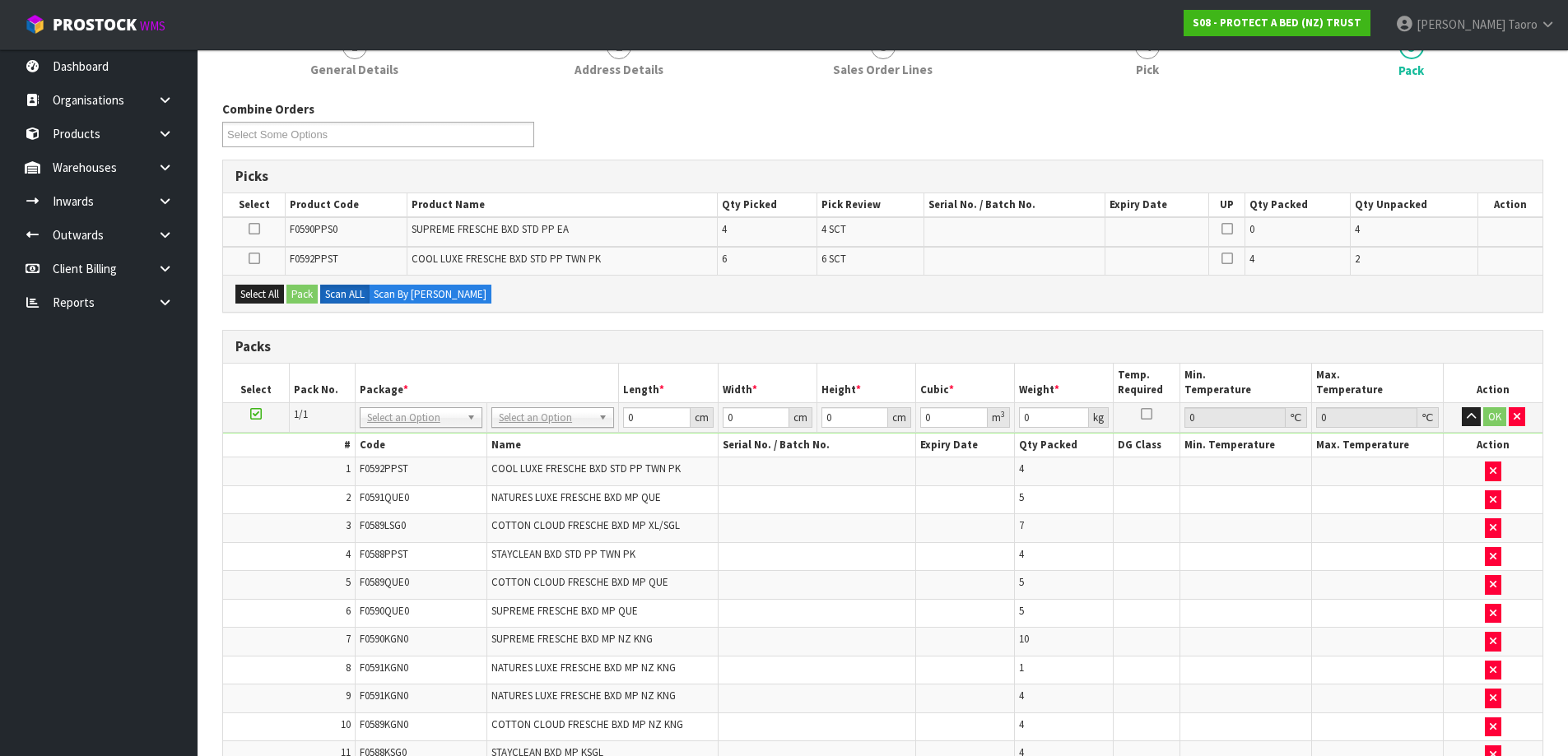
click at [1163, 308] on div "Select All Pack Scan ALL Scan By [PERSON_NAME]" at bounding box center [883, 294] width 1319 height 37
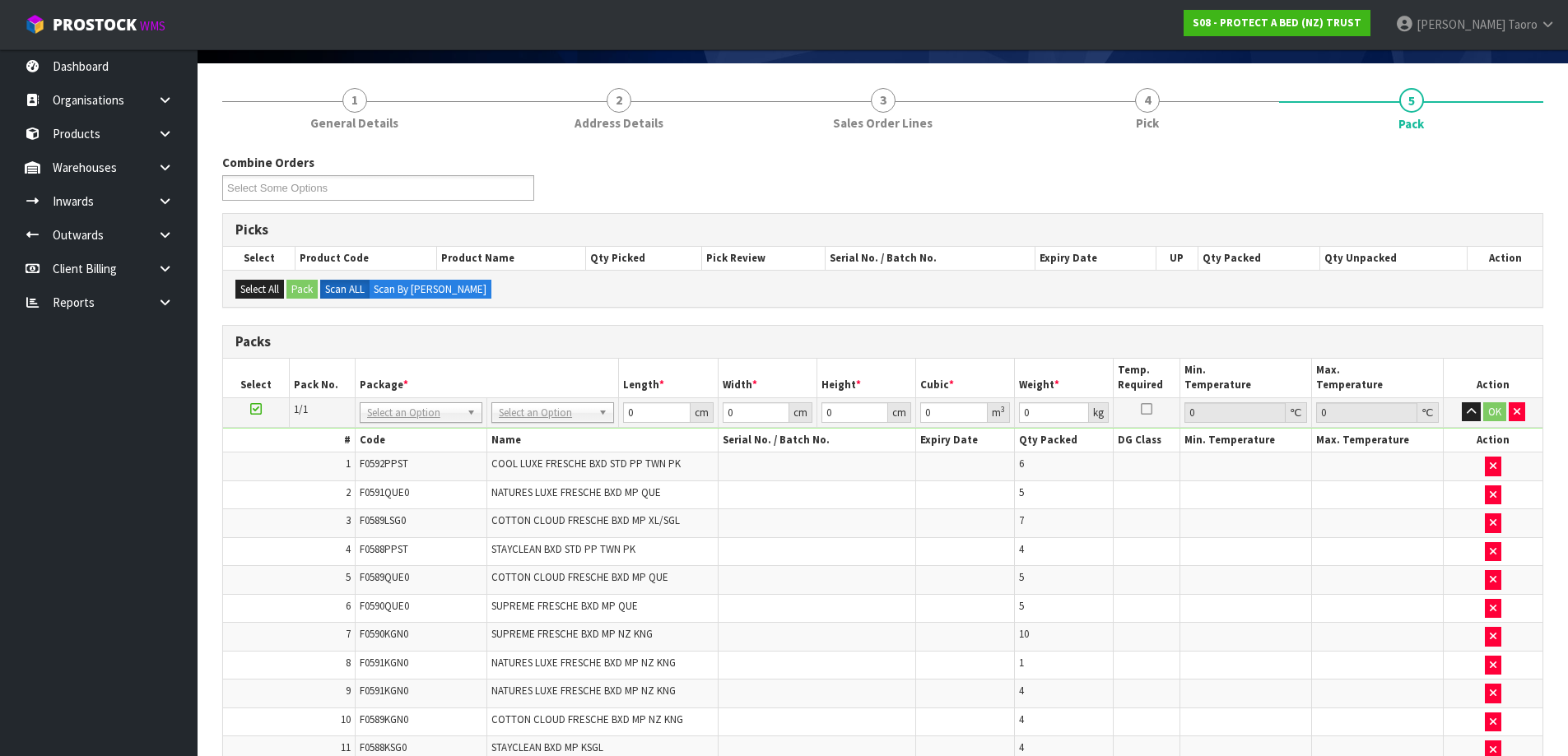
scroll to position [0, 0]
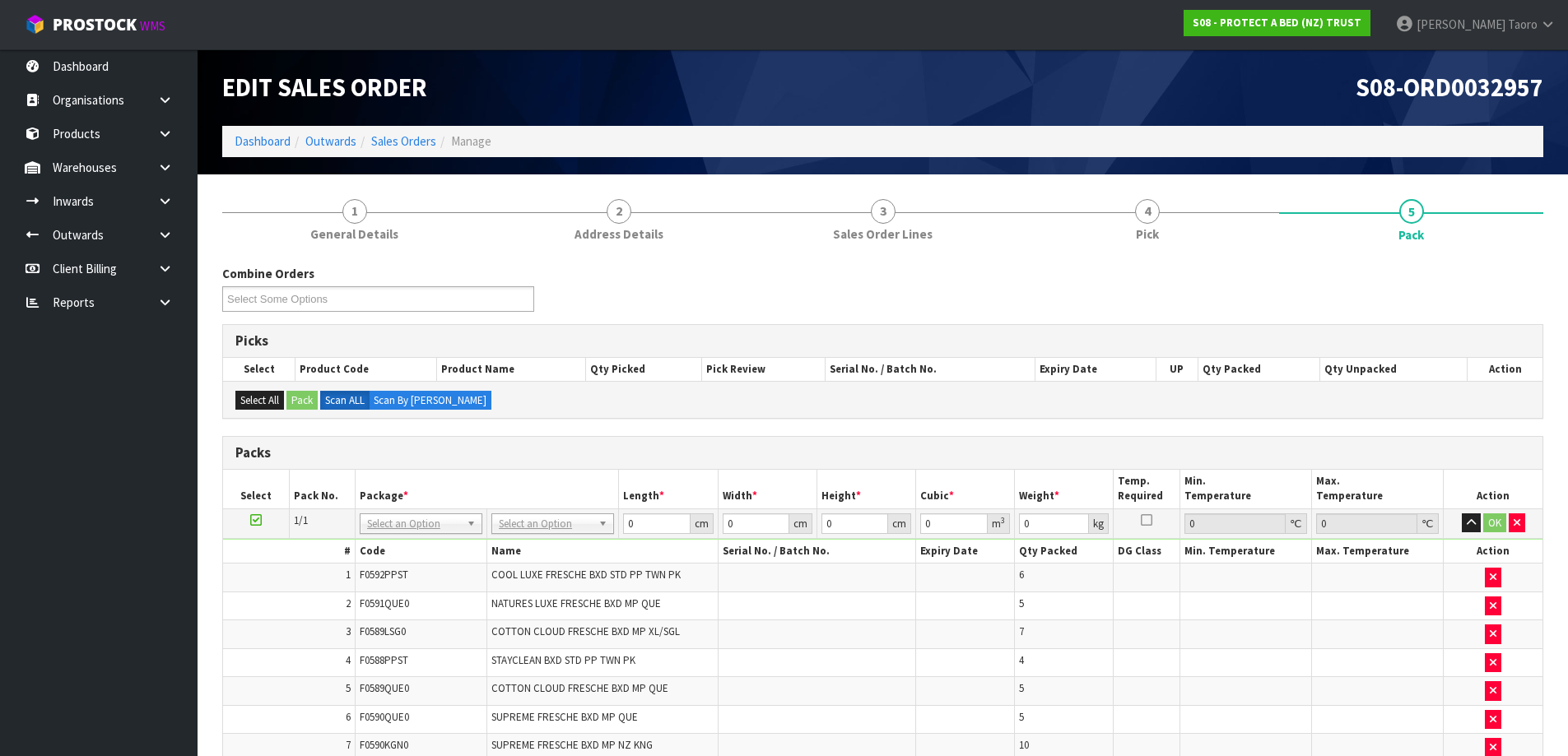
click at [791, 345] on h3 "Picks" at bounding box center [883, 340] width 1295 height 16
type input "120"
type input "100"
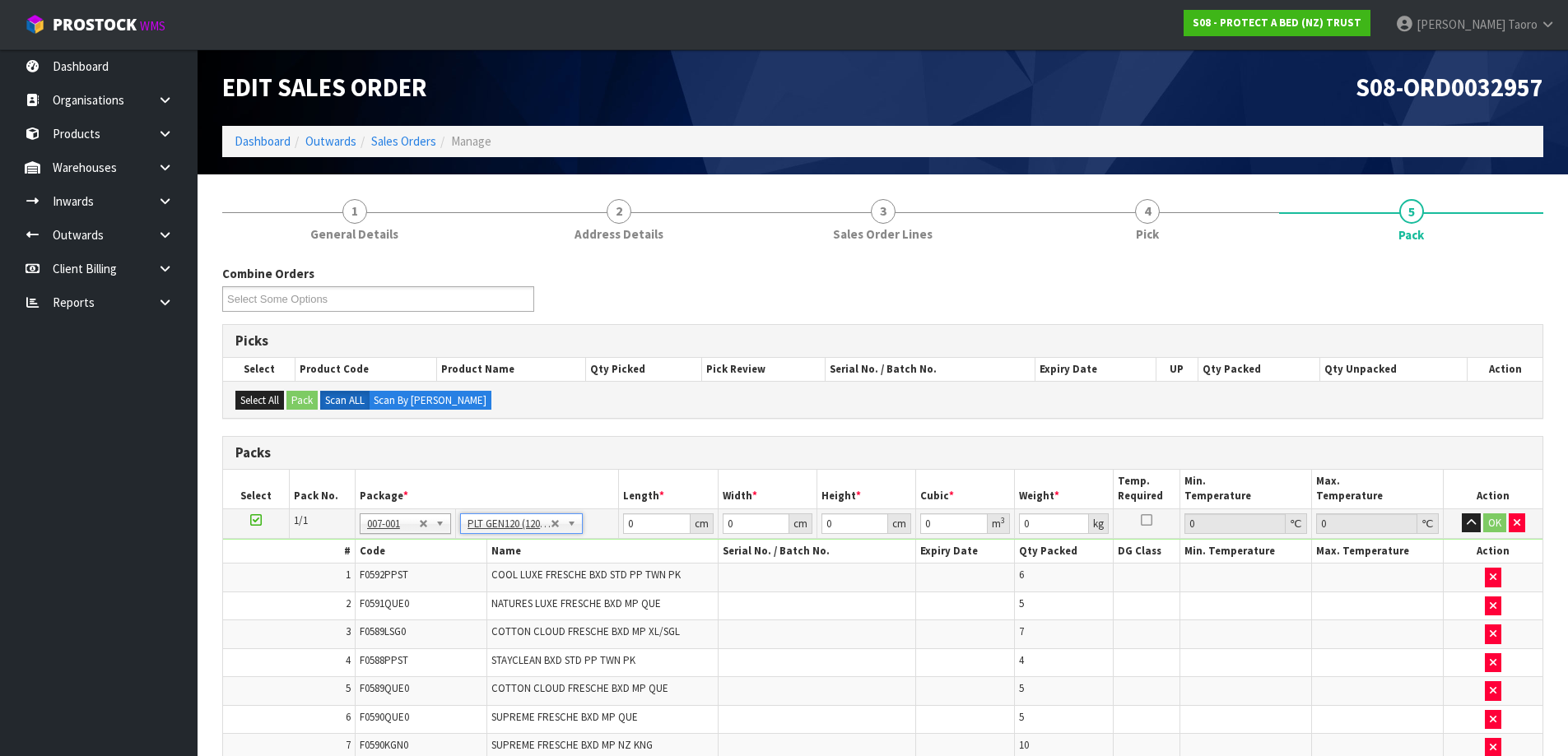
type input "77.05"
click at [652, 526] on input "120" at bounding box center [657, 524] width 67 height 21
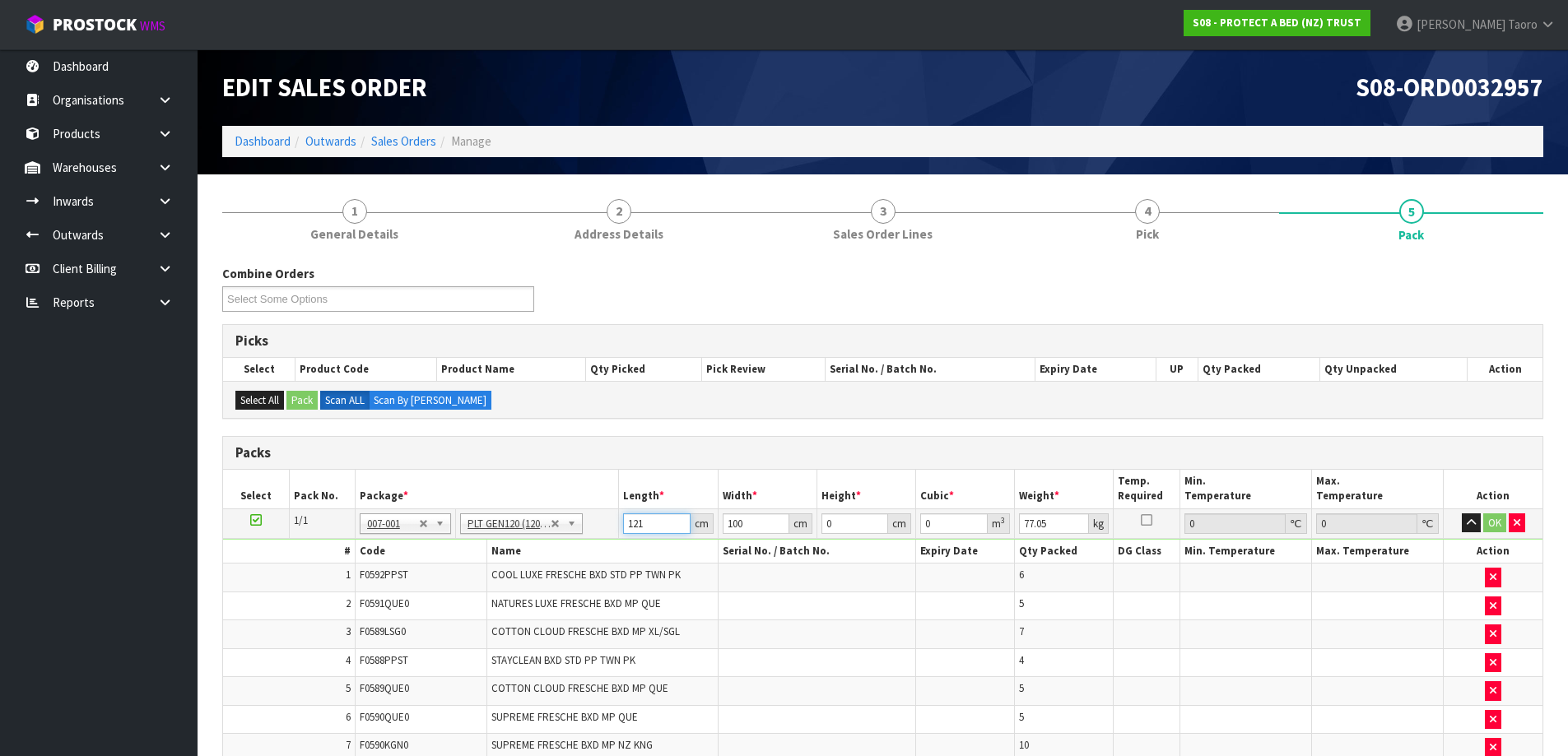
type input "121"
type input "101"
type input "1"
type input "0.012221"
type input "10"
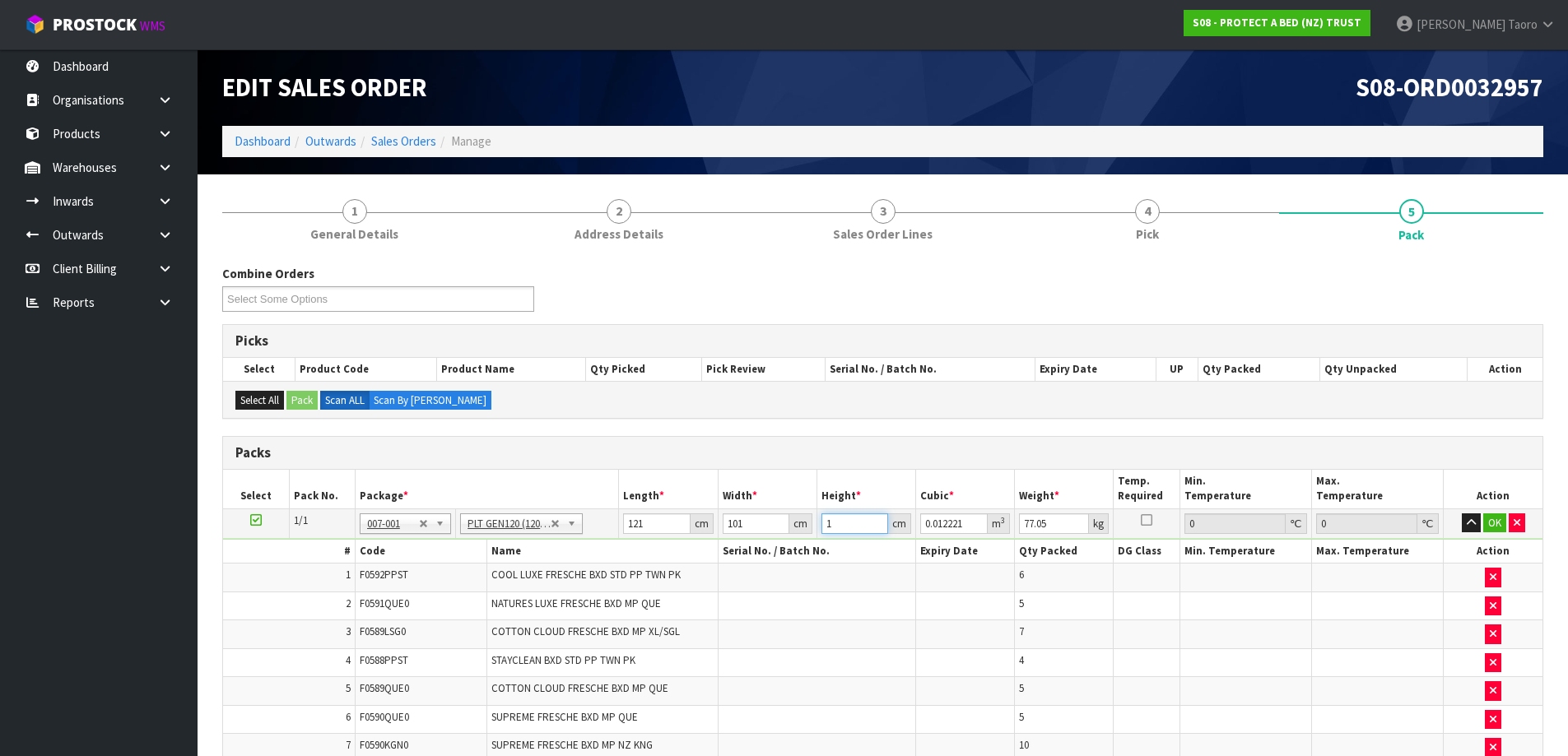
type input "0.12221"
type input "106"
type input "1.295426"
type input "106"
click at [1469, 528] on icon "button" at bounding box center [1471, 523] width 9 height 11
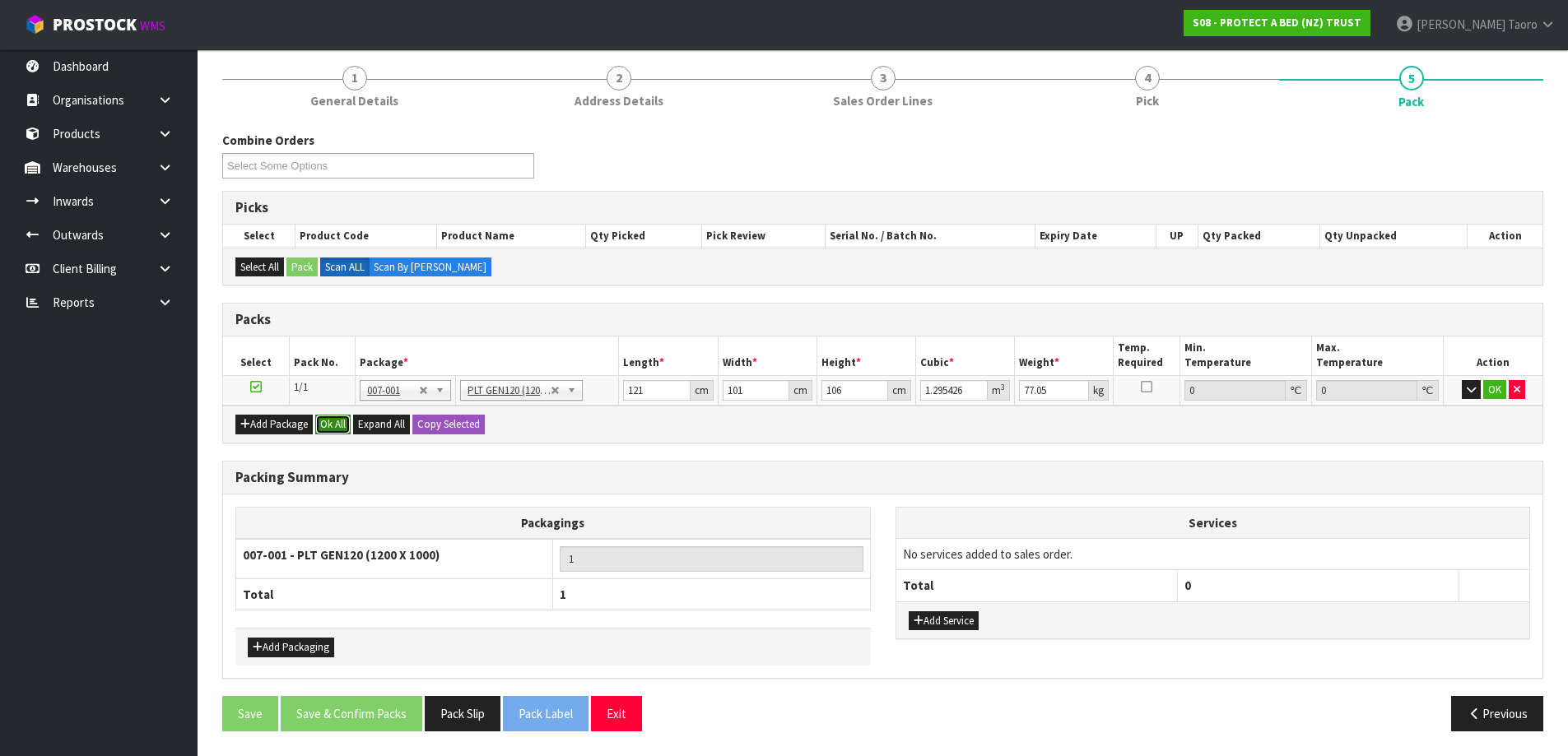
click at [334, 427] on button "Ok All" at bounding box center [333, 425] width 35 height 20
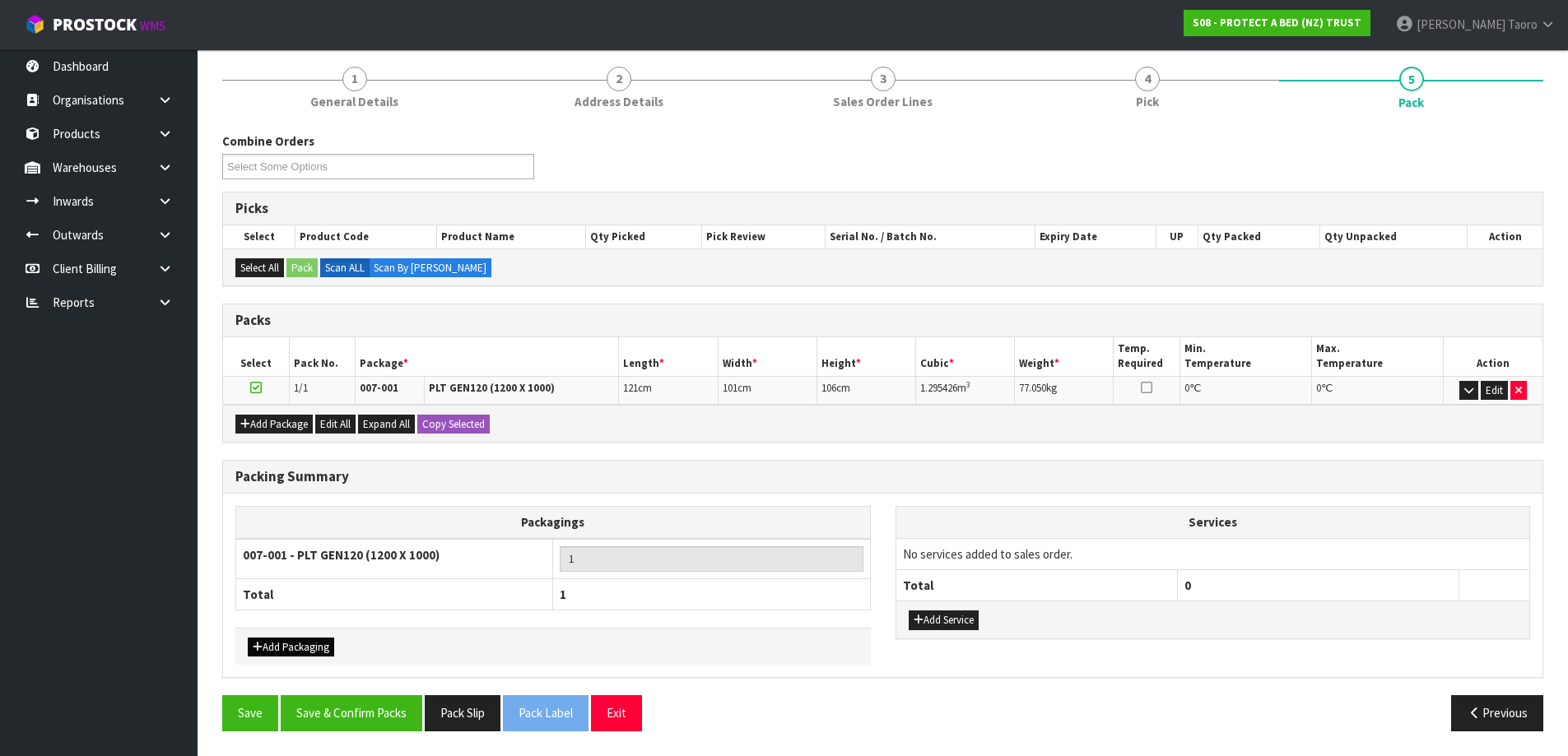
scroll to position [132, 0]
click at [374, 725] on button "Save & Confirm Packs" at bounding box center [351, 713] width 141 height 35
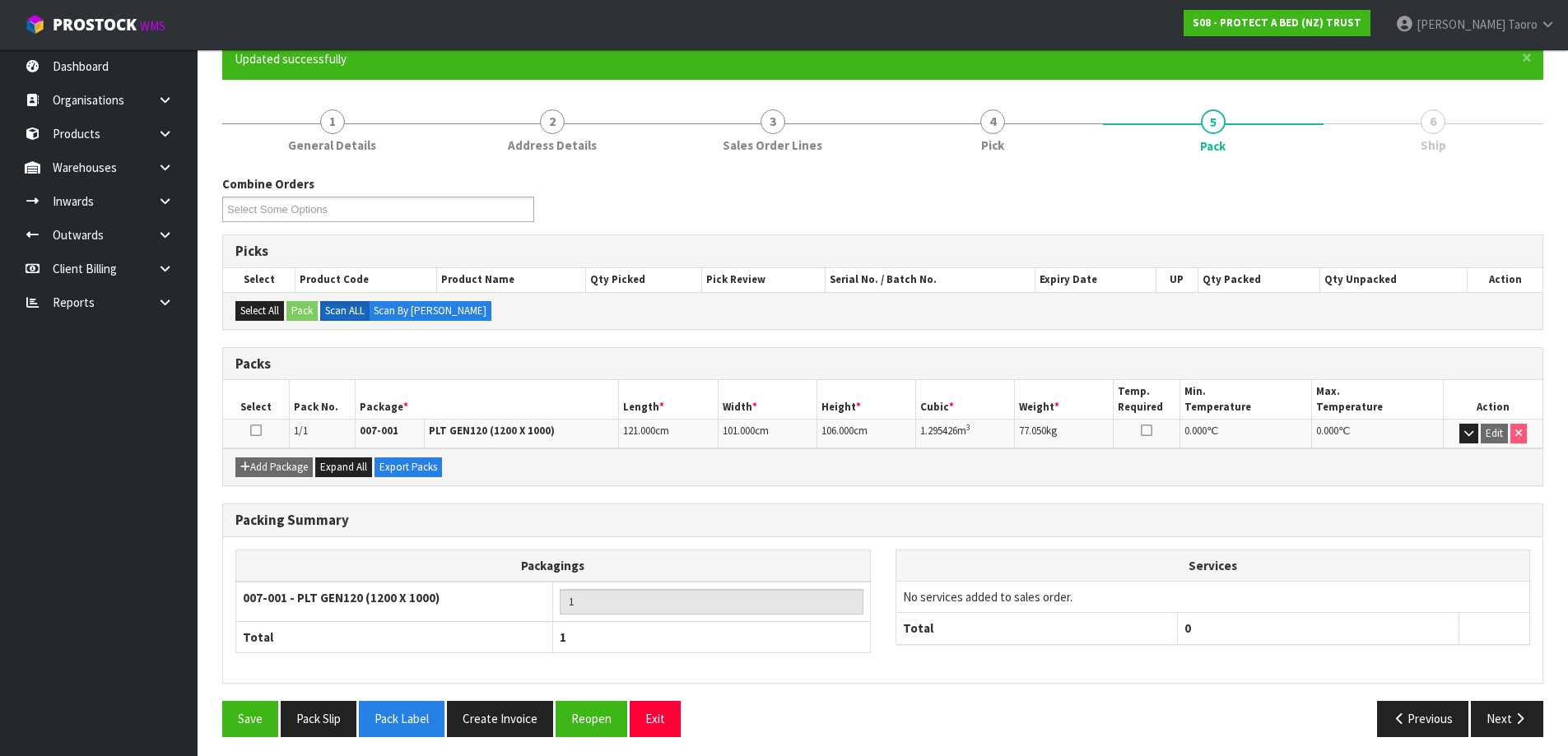
scroll to position [155, 0]
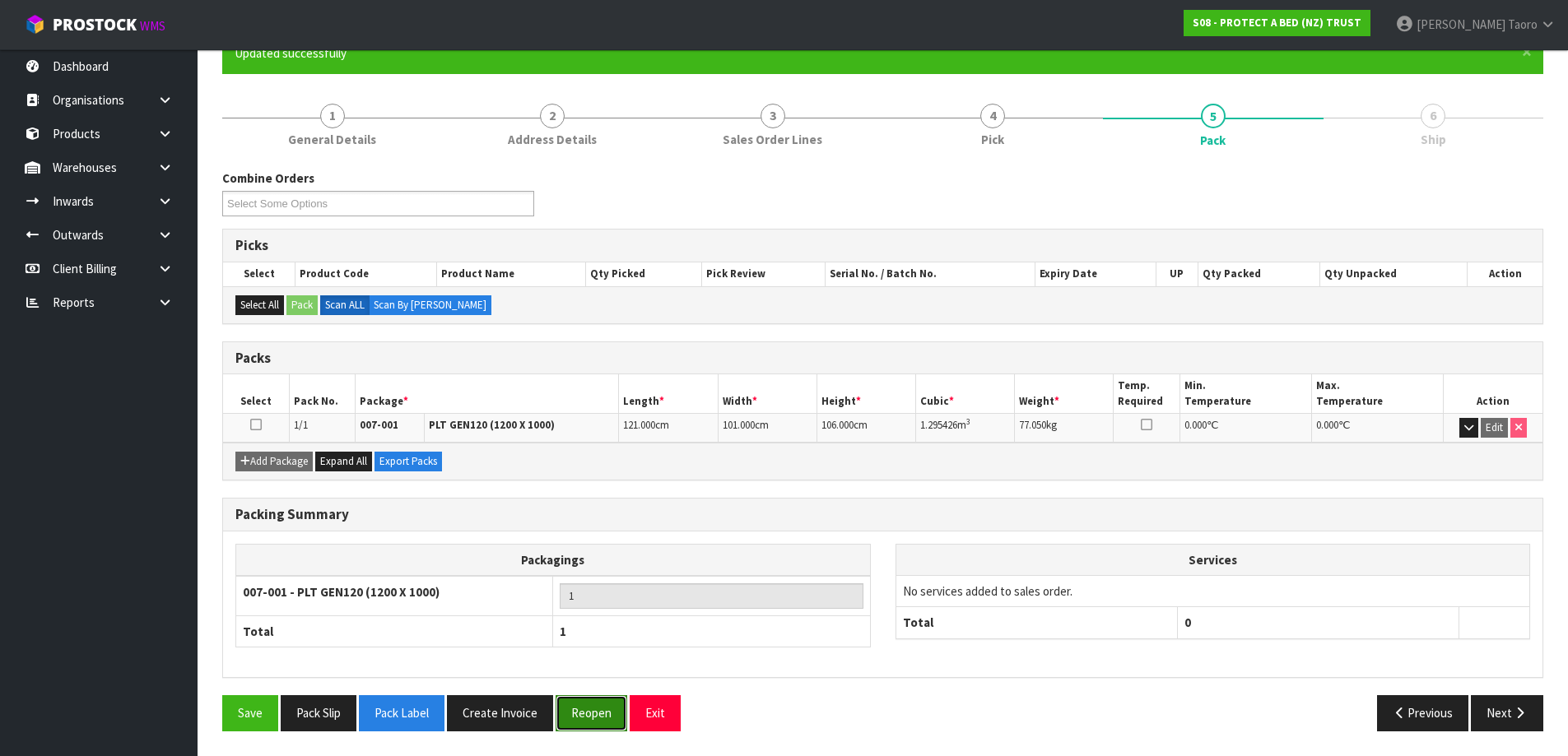
click at [613, 709] on button "Reopen" at bounding box center [592, 713] width 72 height 35
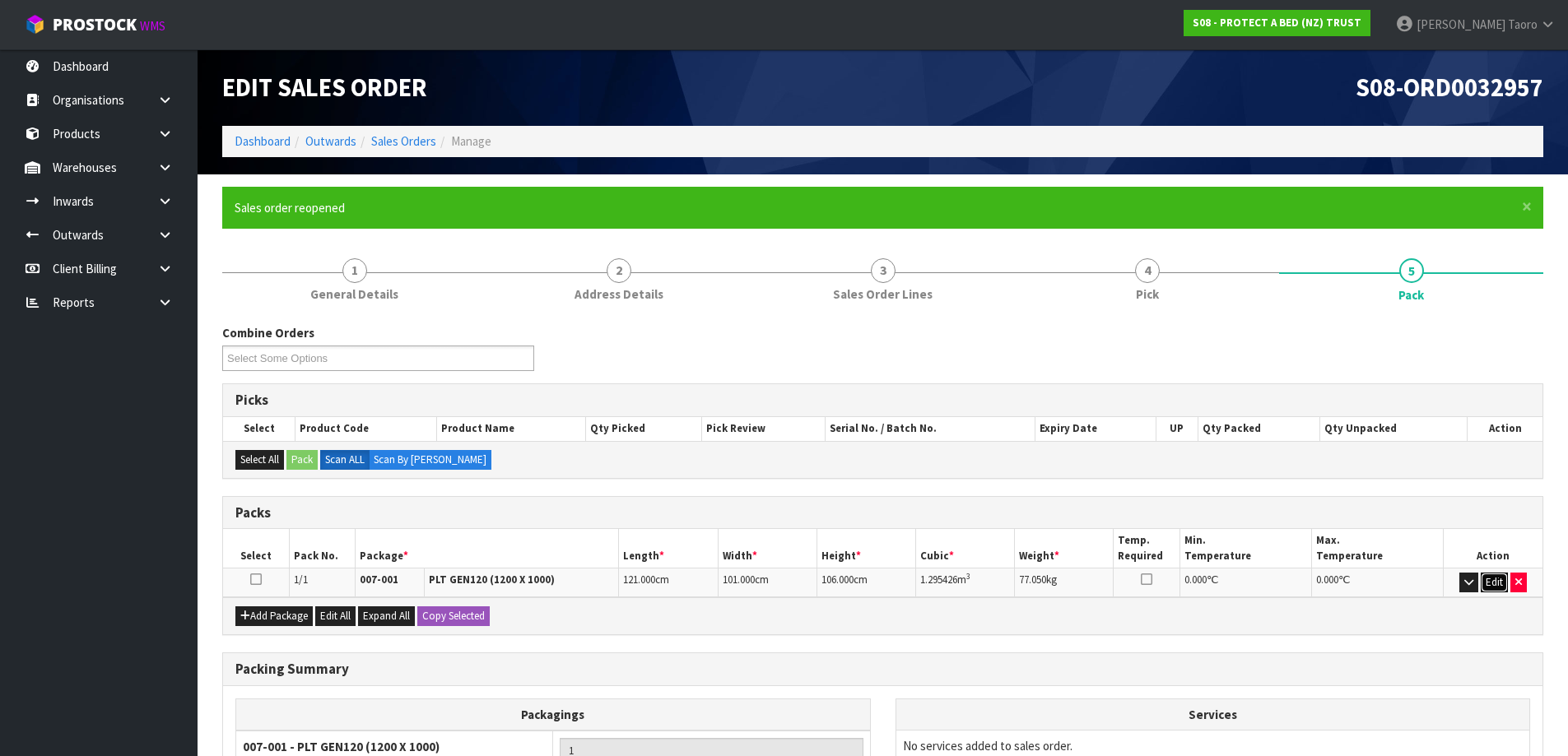
click at [1500, 575] on button "Edit" at bounding box center [1494, 583] width 27 height 20
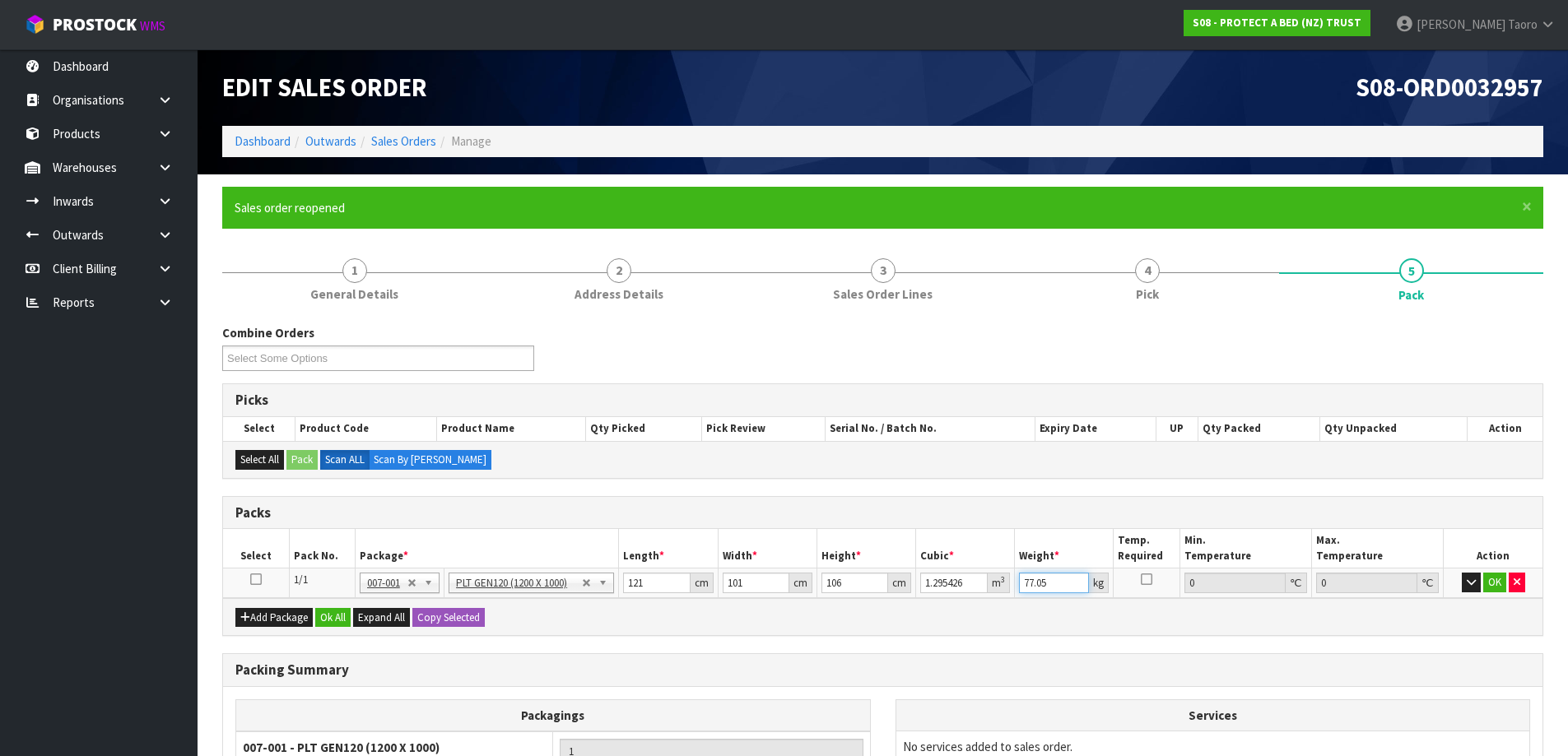
click at [1037, 578] on input "77.05" at bounding box center [1054, 583] width 70 height 21
type input "98"
click at [1493, 580] on button "OK" at bounding box center [1495, 583] width 23 height 20
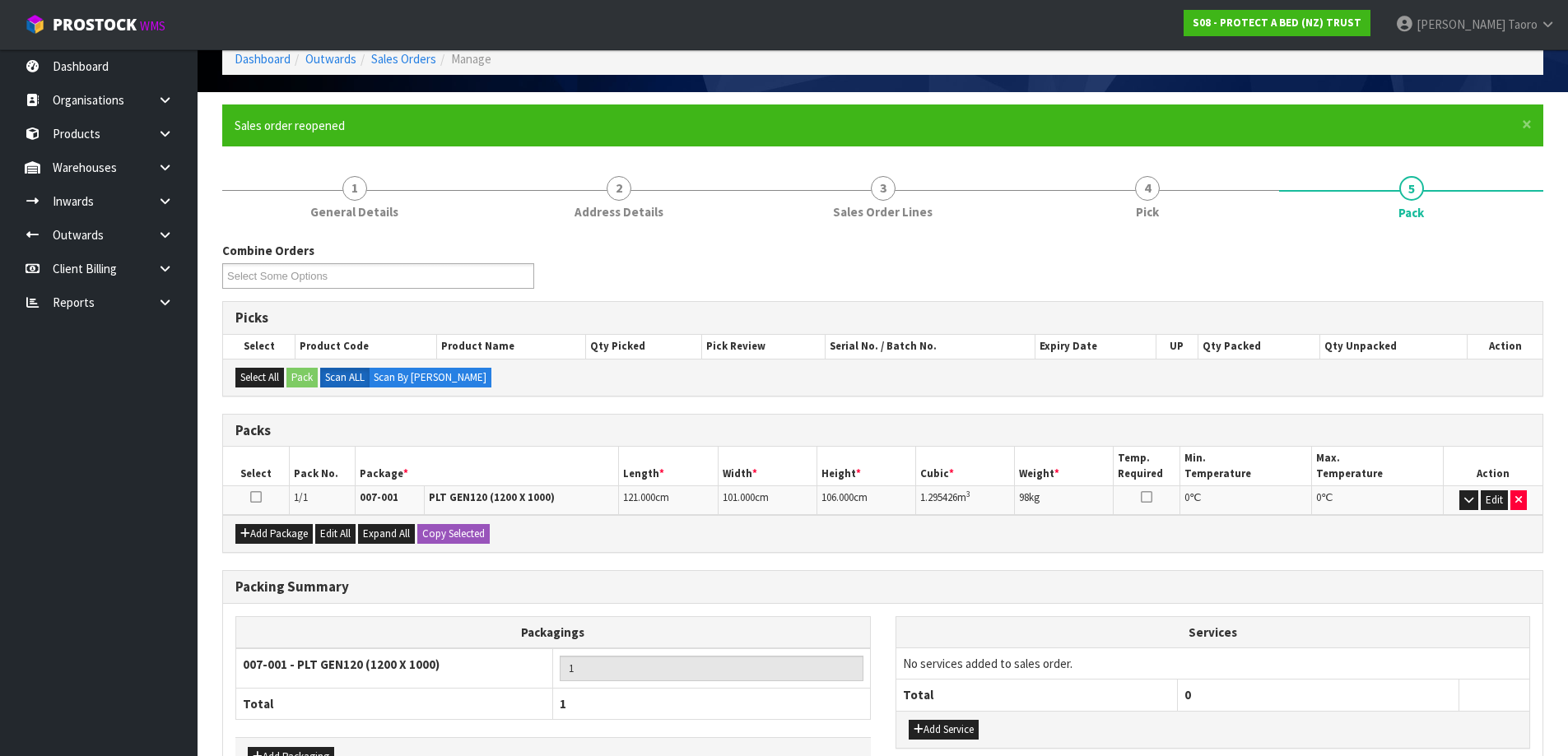
scroll to position [192, 0]
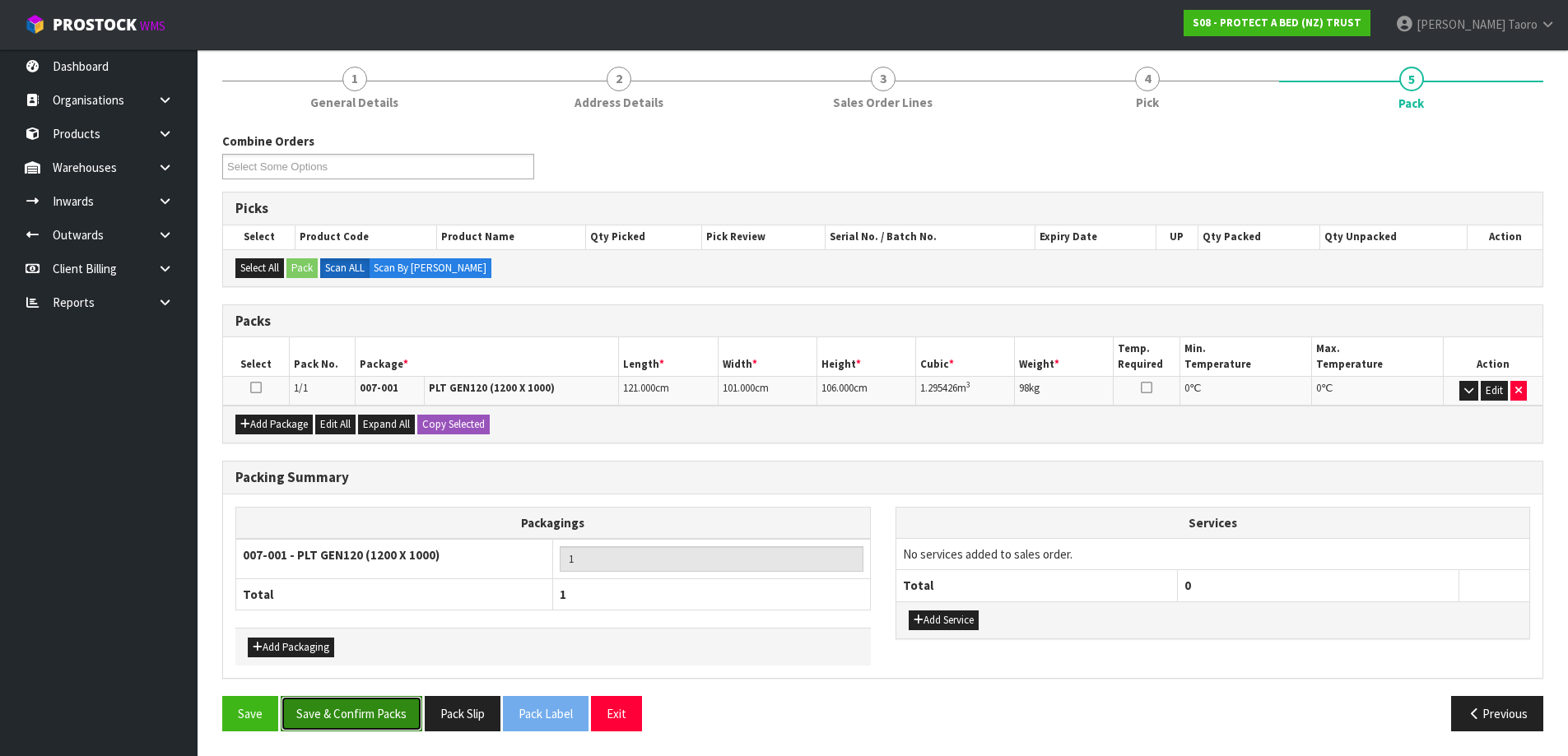
click at [375, 713] on button "Save & Confirm Packs" at bounding box center [351, 713] width 141 height 35
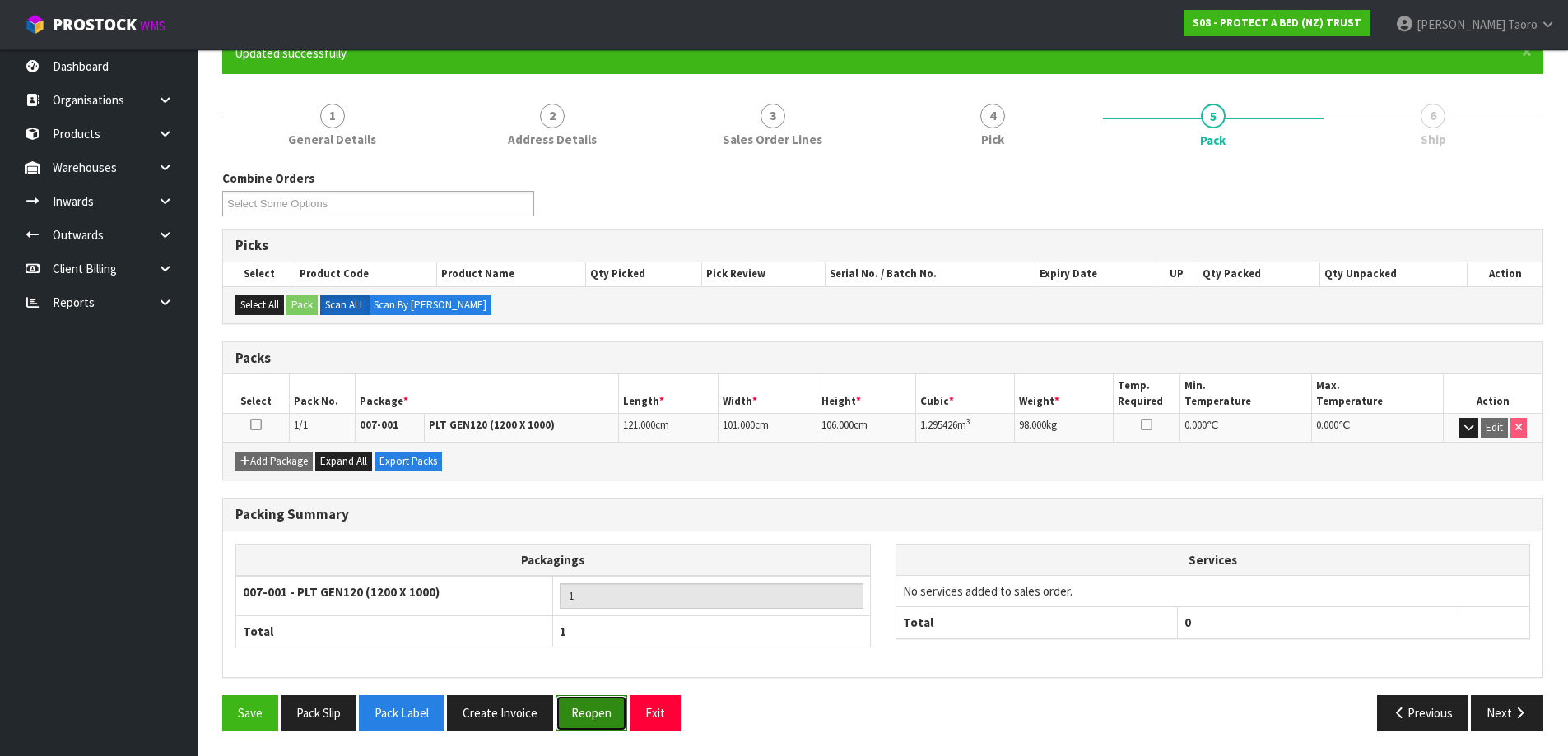
click at [600, 721] on button "Reopen" at bounding box center [592, 713] width 72 height 35
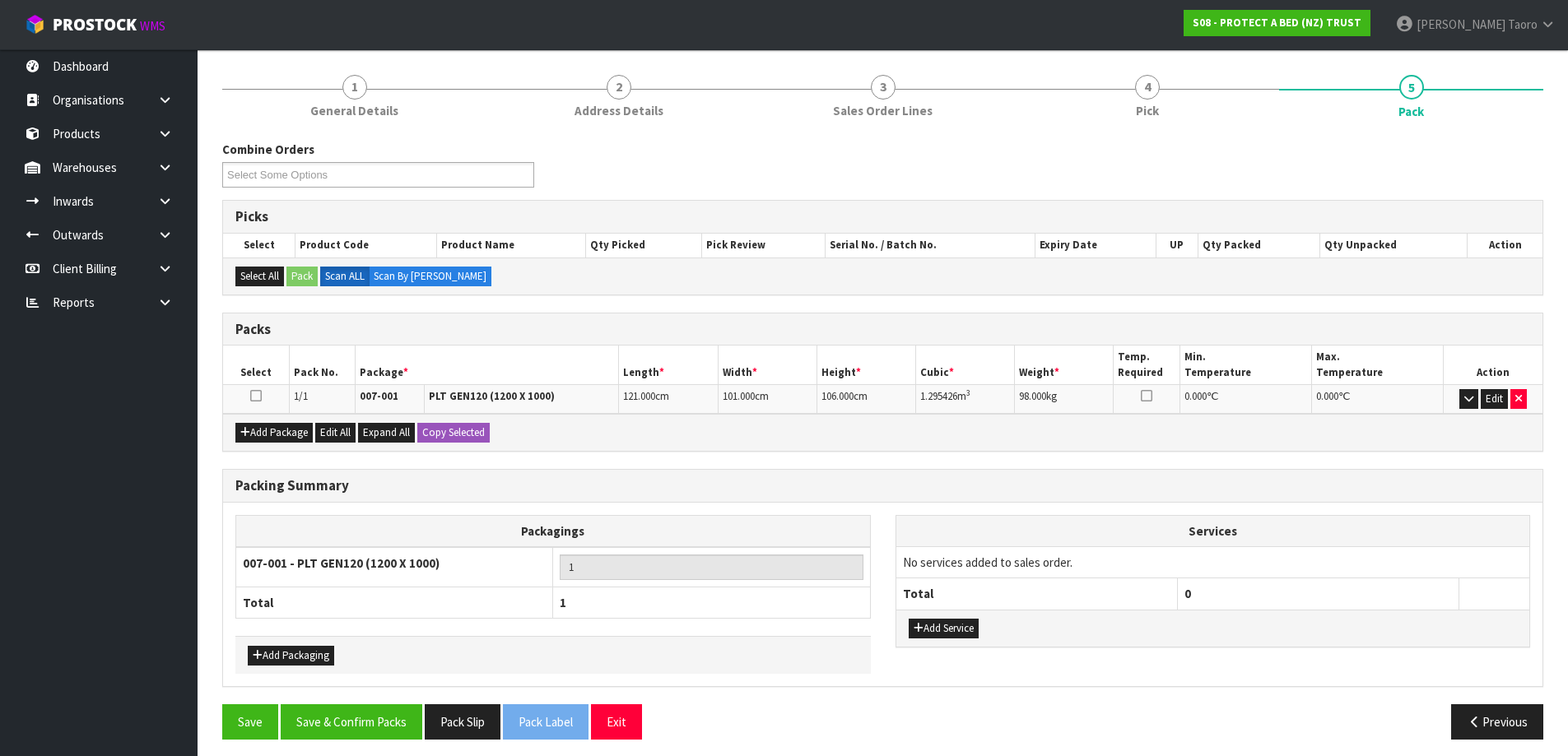
scroll to position [192, 0]
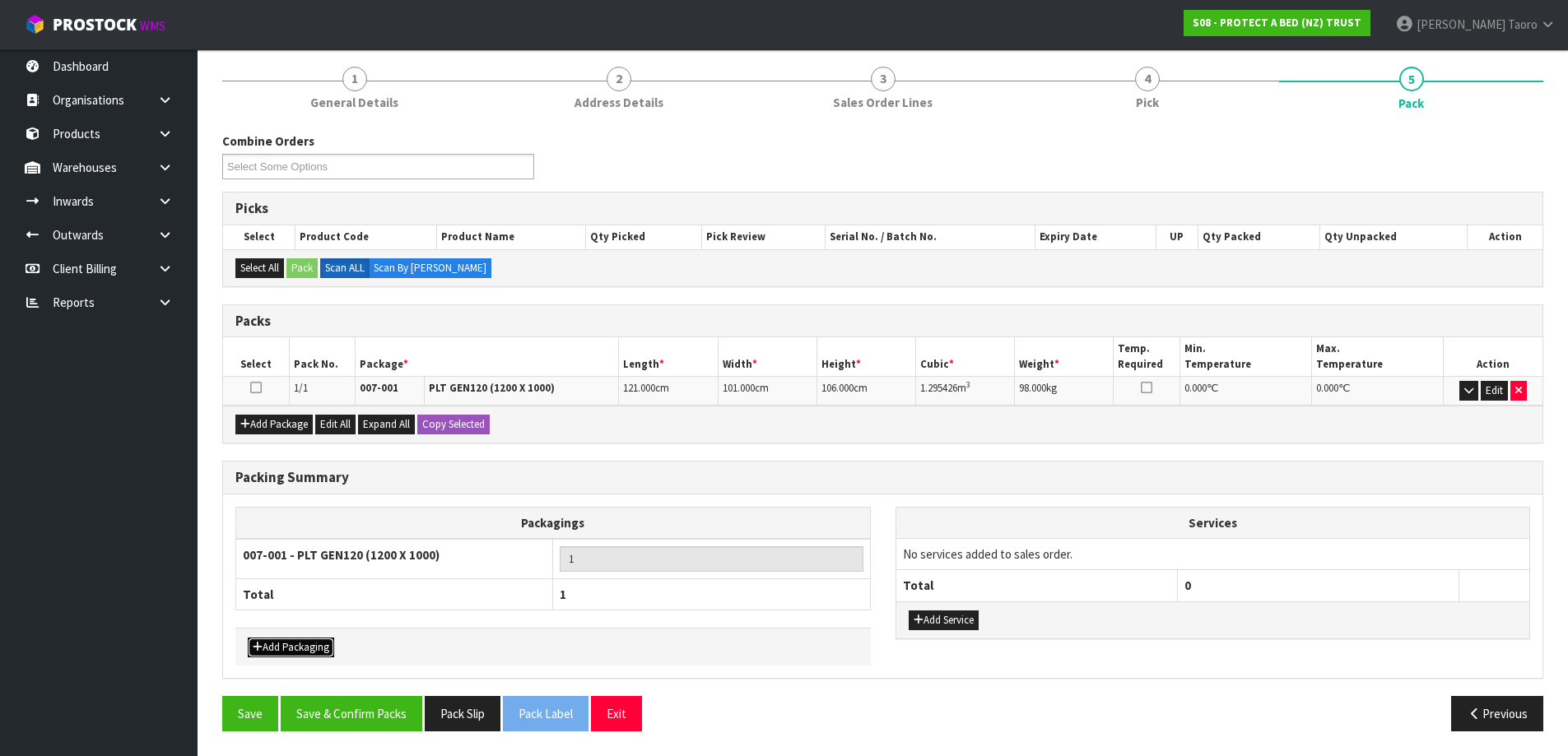
click at [322, 646] on button "Add Packaging" at bounding box center [290, 648] width 86 height 20
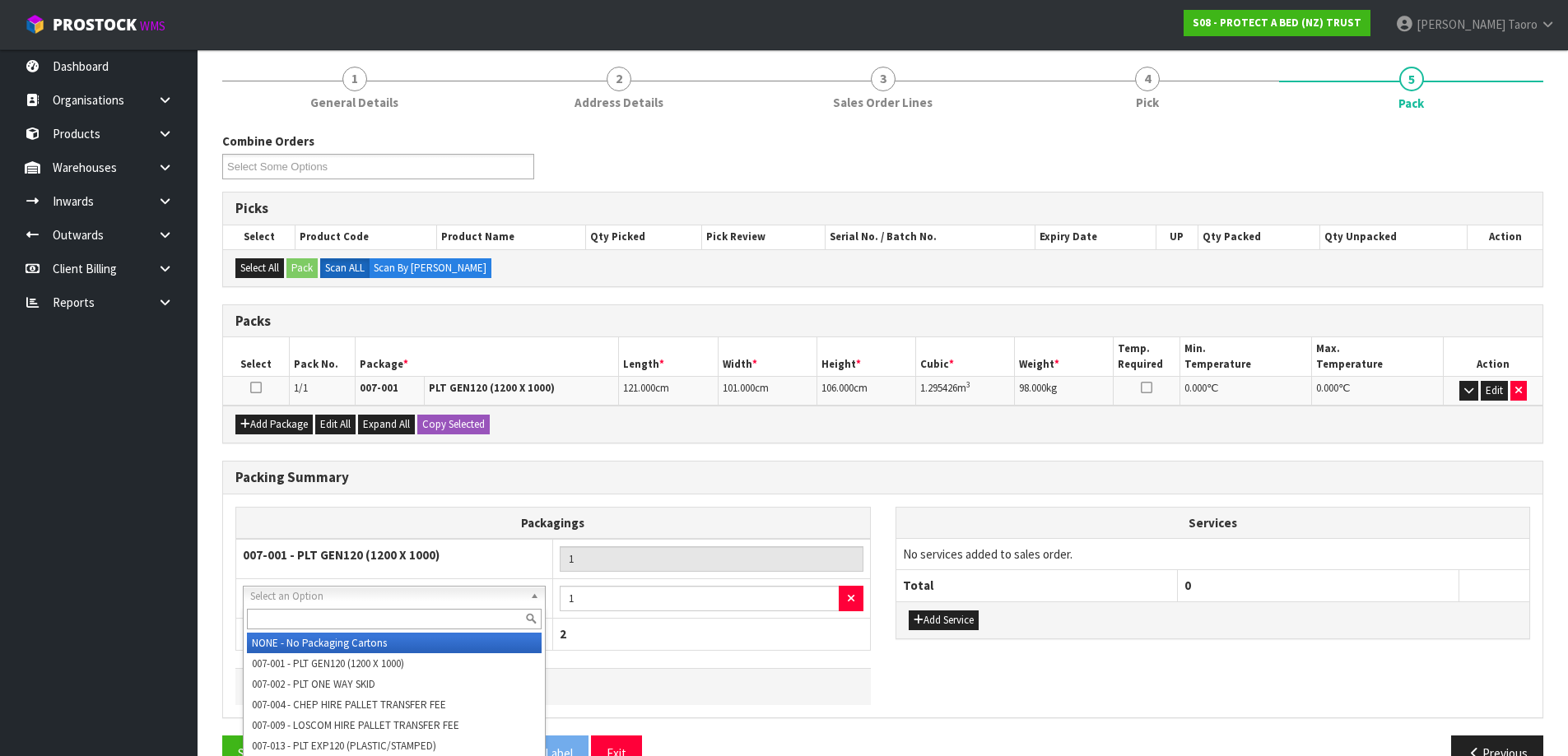
click at [361, 616] on input "text" at bounding box center [394, 619] width 295 height 21
type input "OC"
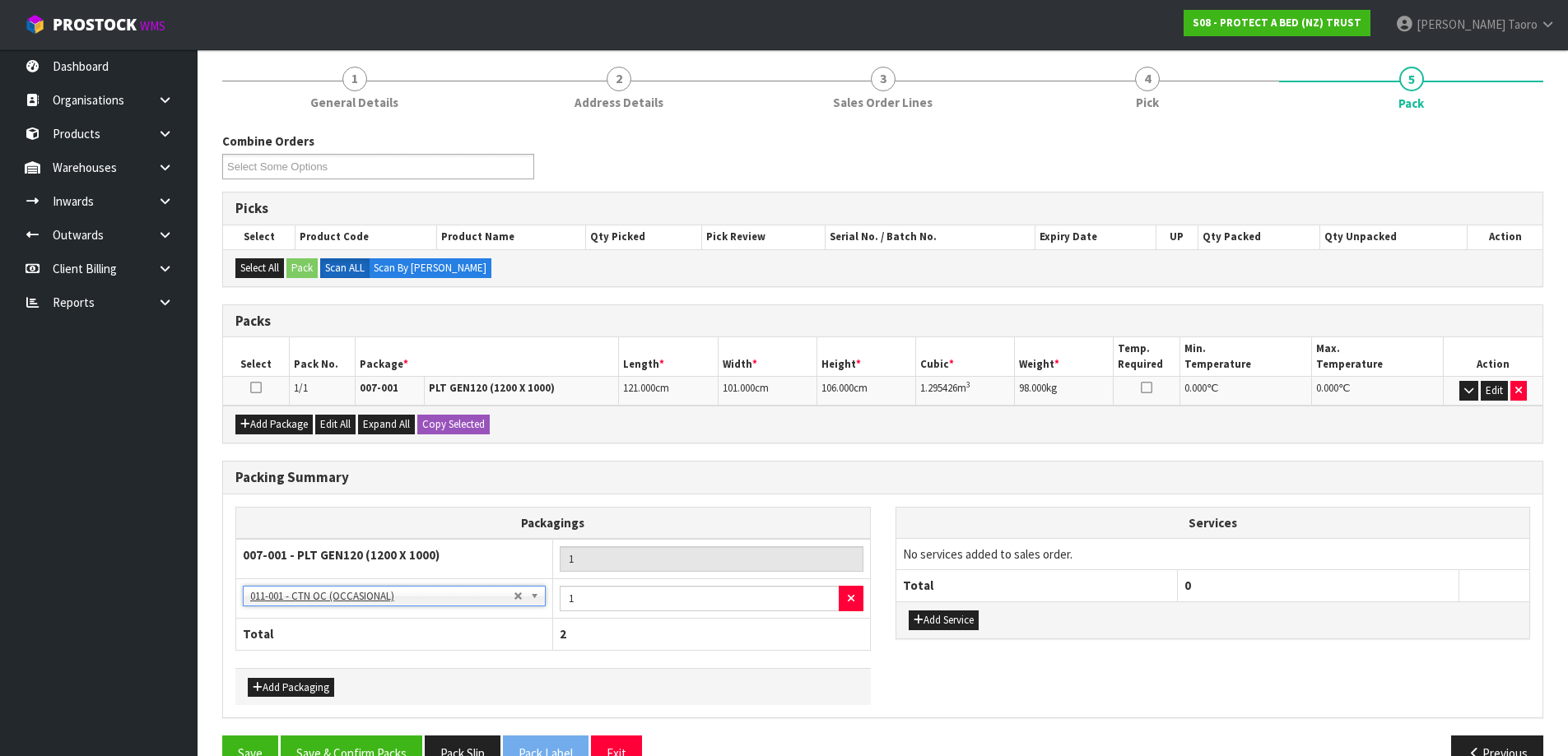
scroll to position [231, 0]
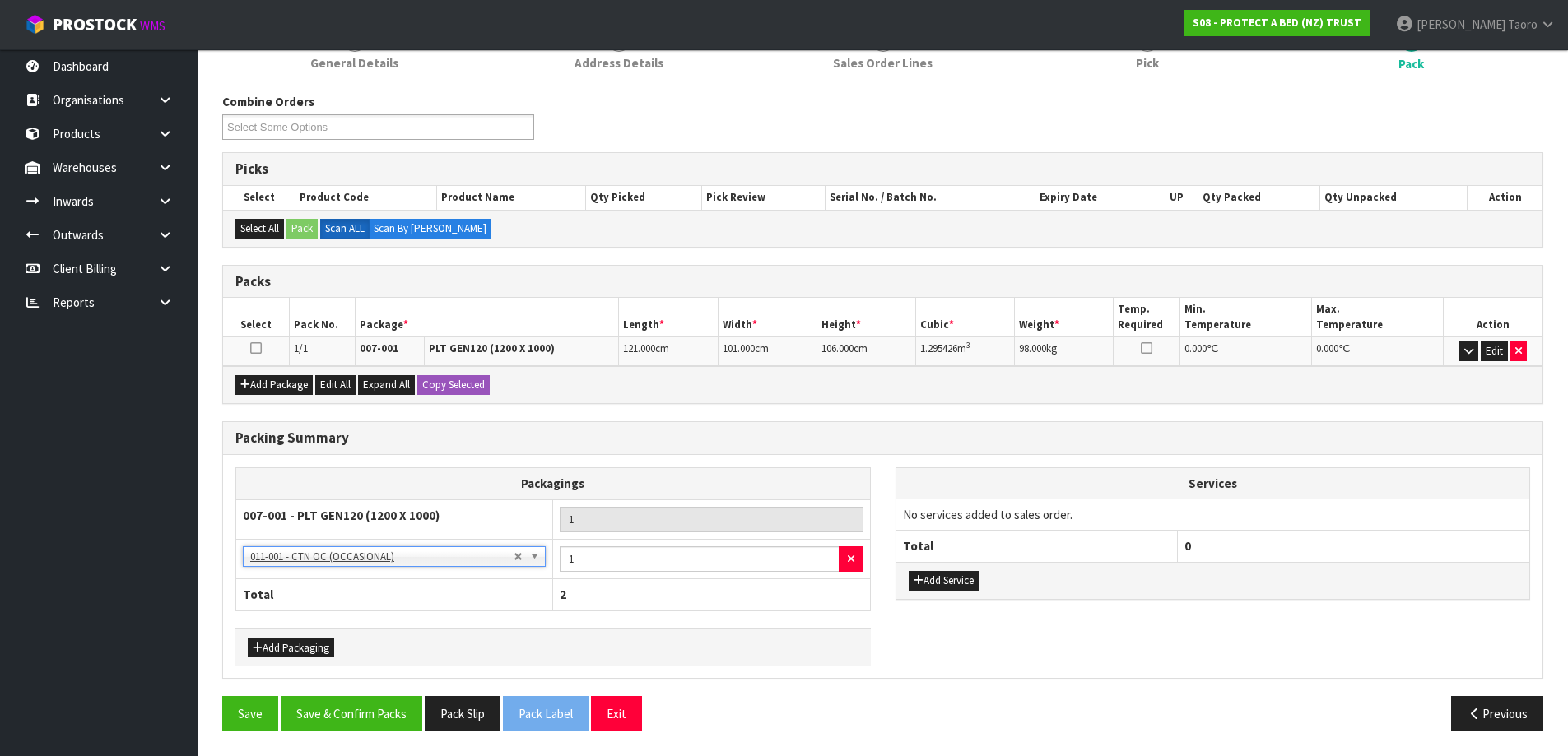
click at [378, 673] on div "Packagings 007-001 - PLT GEN120 (1200 X 1000) 1 NONE - No Packaging Cartons 007…" at bounding box center [883, 566] width 1319 height 223
click at [386, 715] on button "Save & Confirm Packs" at bounding box center [351, 713] width 141 height 35
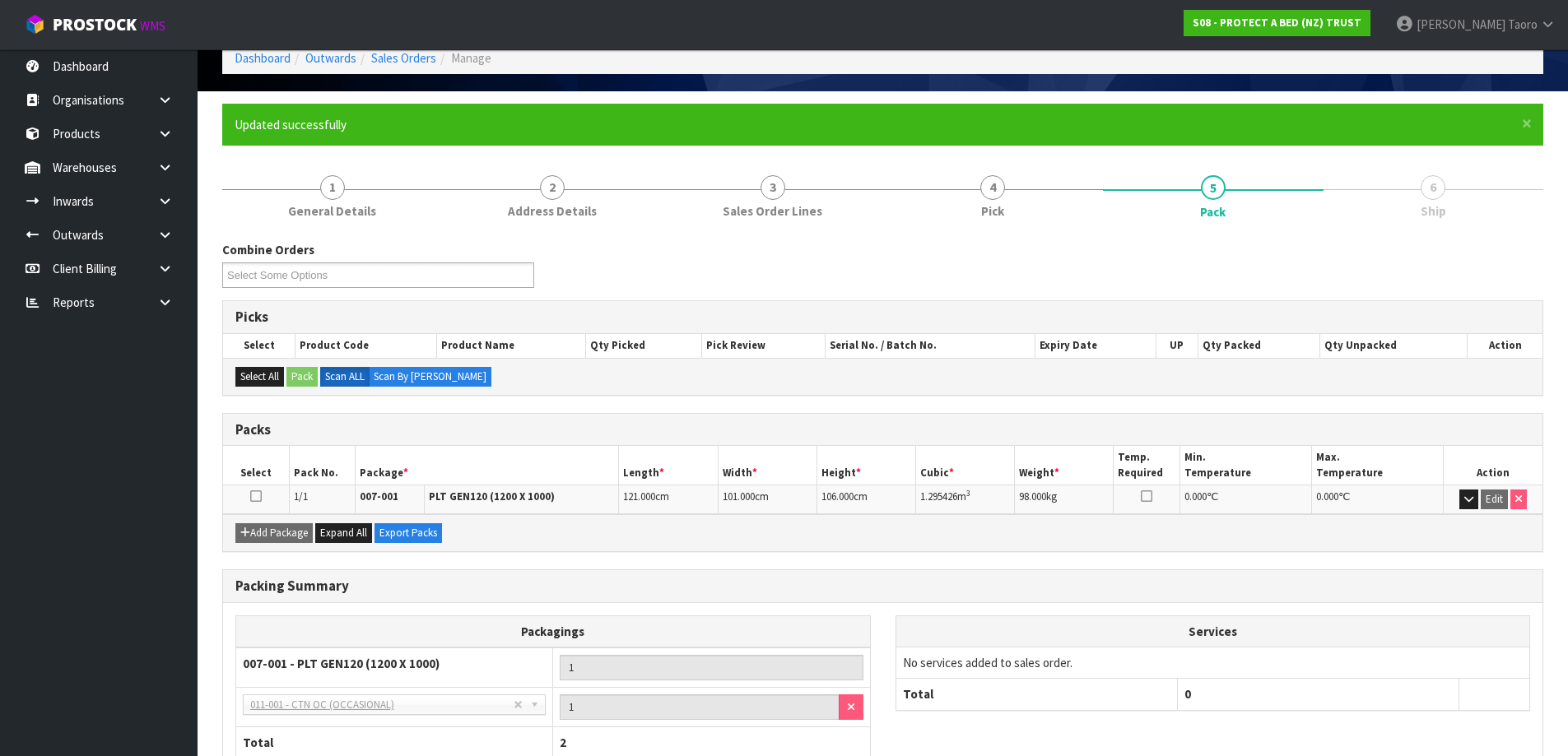
scroll to position [194, 0]
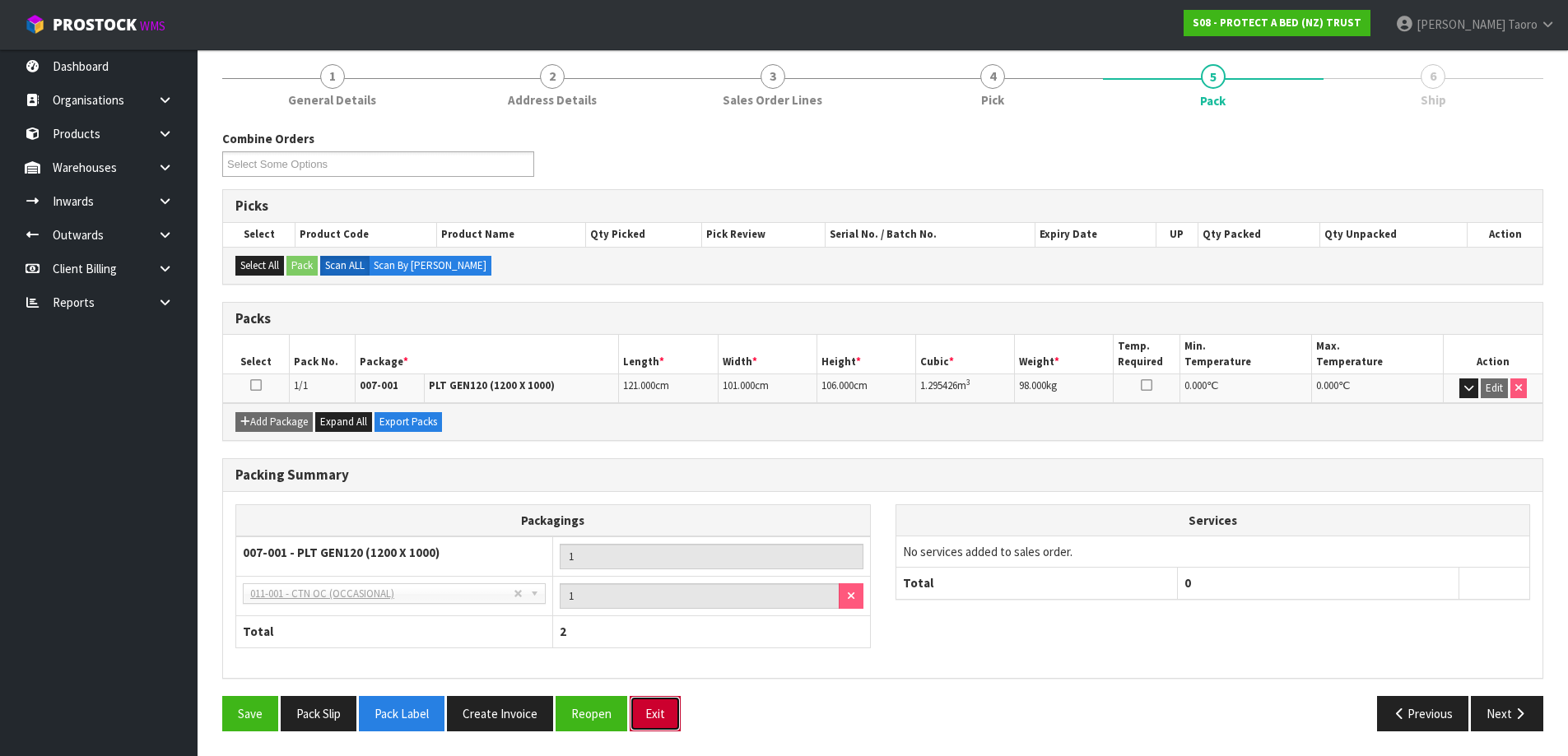
click at [664, 715] on button "Exit" at bounding box center [655, 713] width 51 height 35
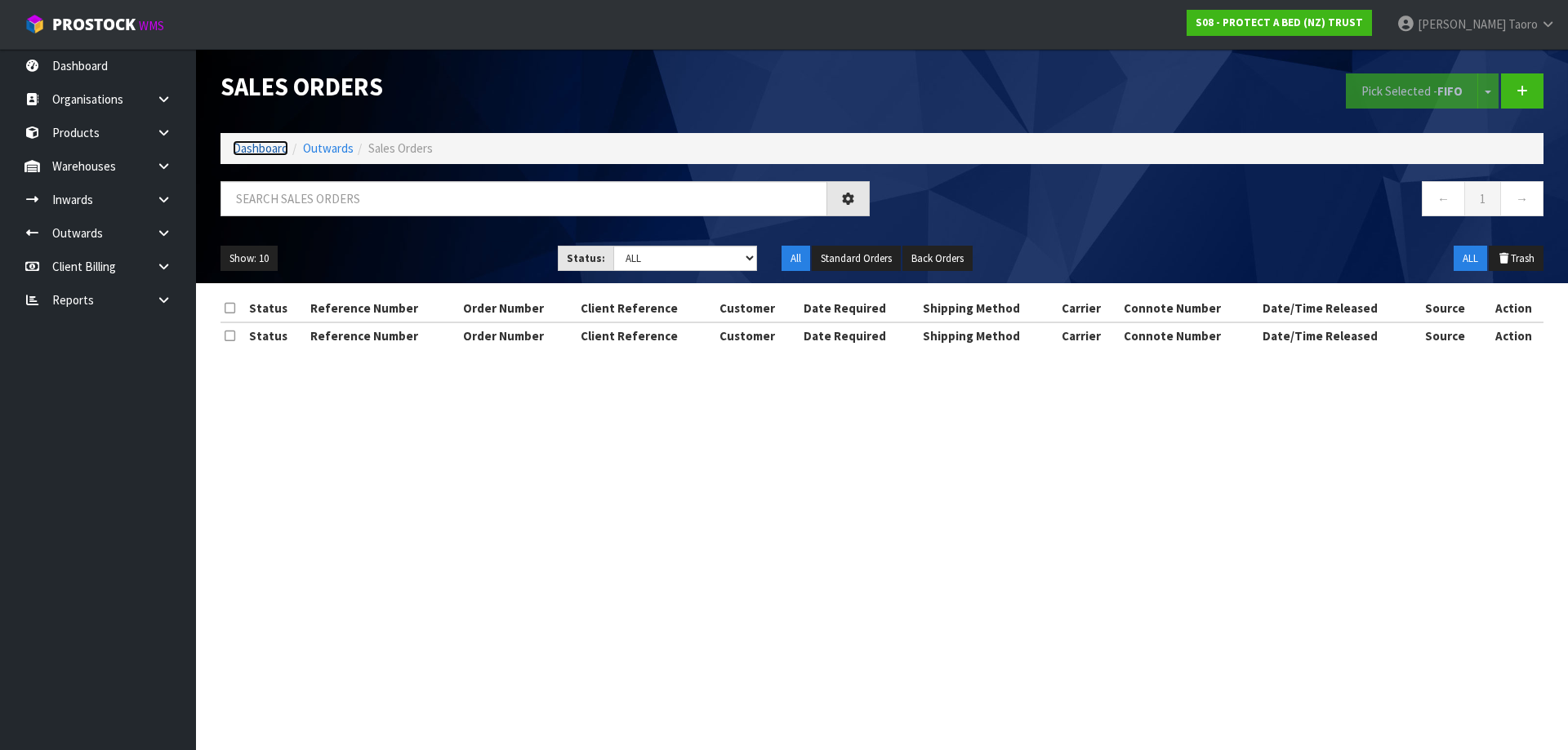
click at [259, 156] on link "Dashboard" at bounding box center [260, 148] width 56 height 16
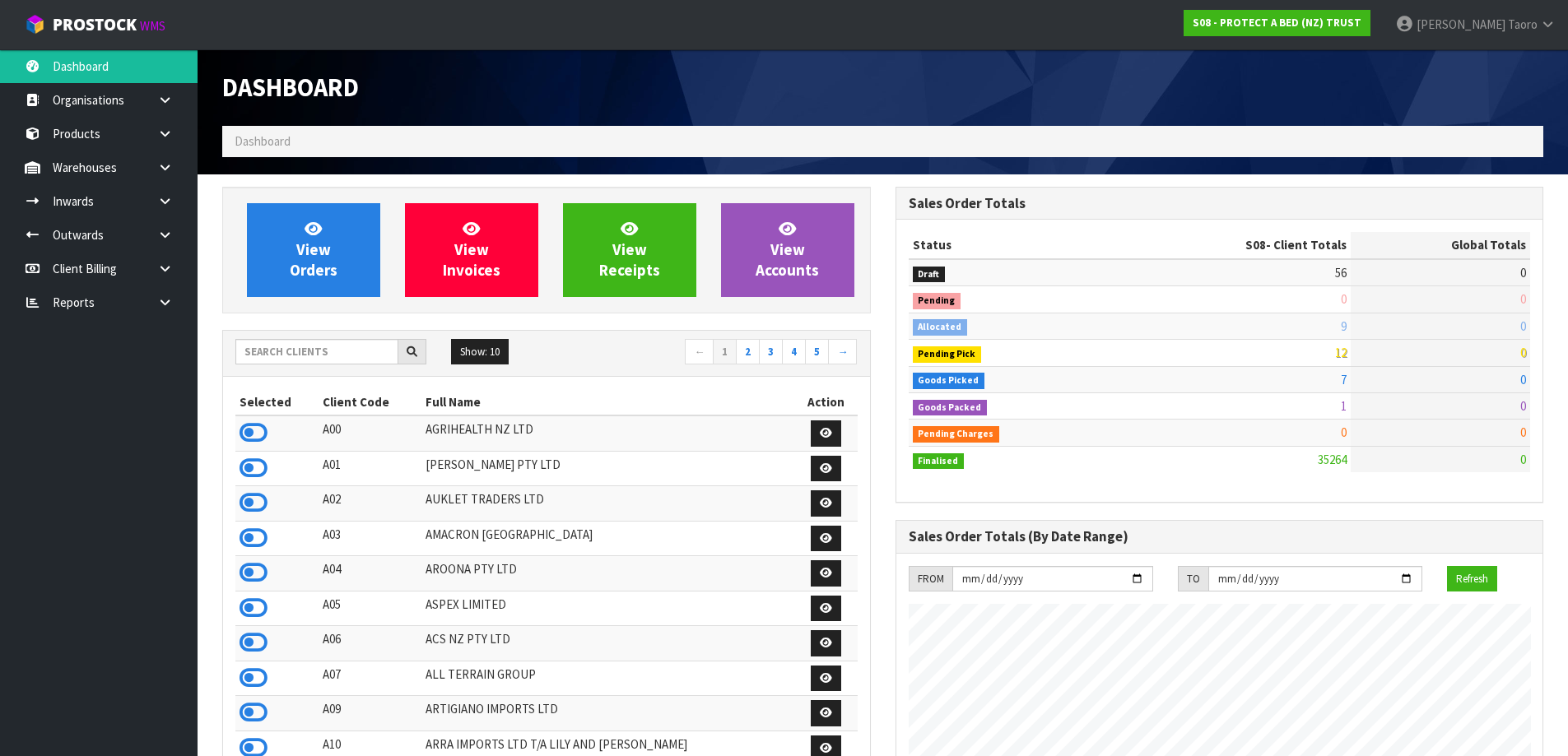
scroll to position [1247, 673]
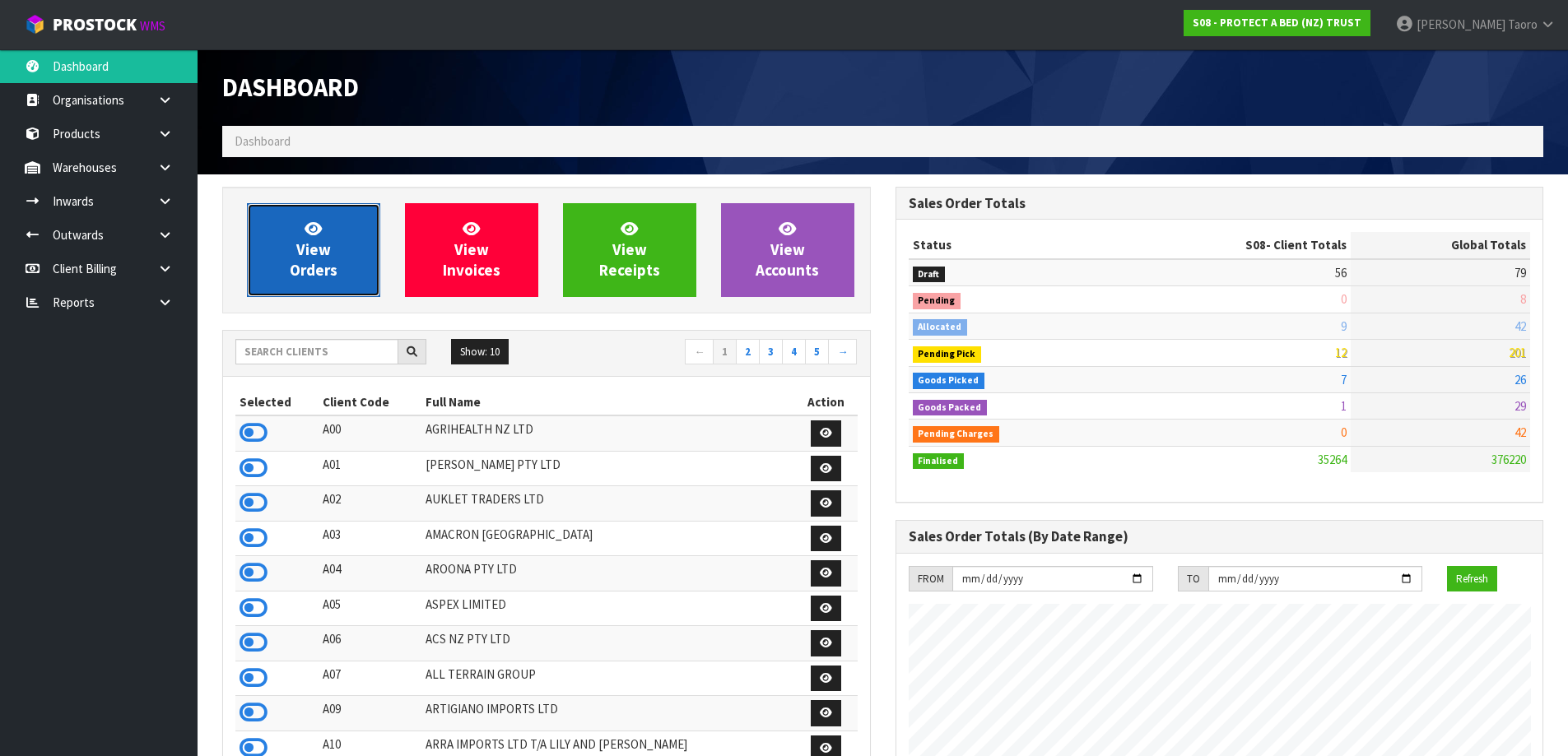
click at [321, 237] on span "View Orders" at bounding box center [313, 250] width 48 height 62
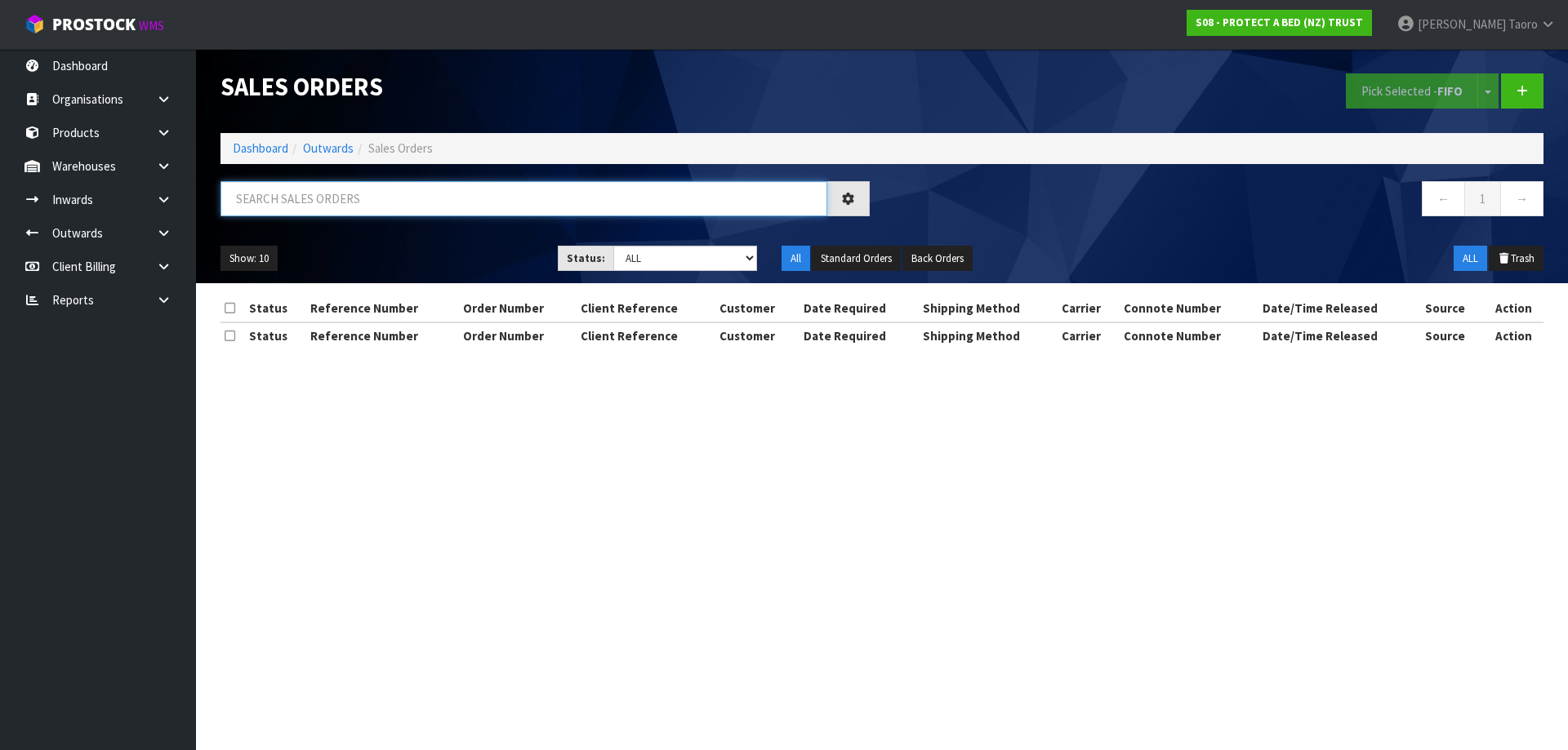
click at [339, 199] on input "text" at bounding box center [524, 198] width 607 height 35
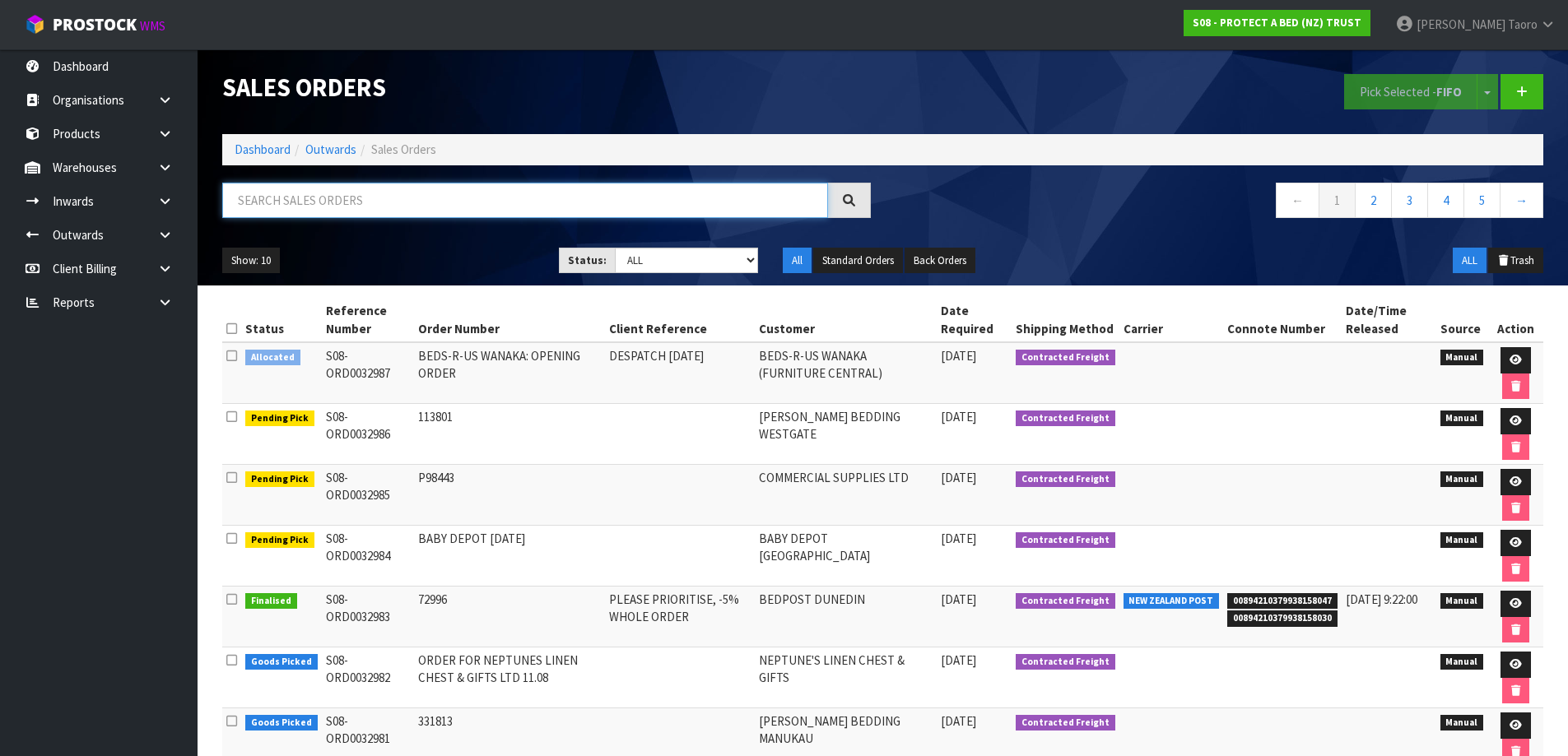
click at [341, 201] on input "text" at bounding box center [525, 200] width 606 height 35
type input "JOB-0406838"
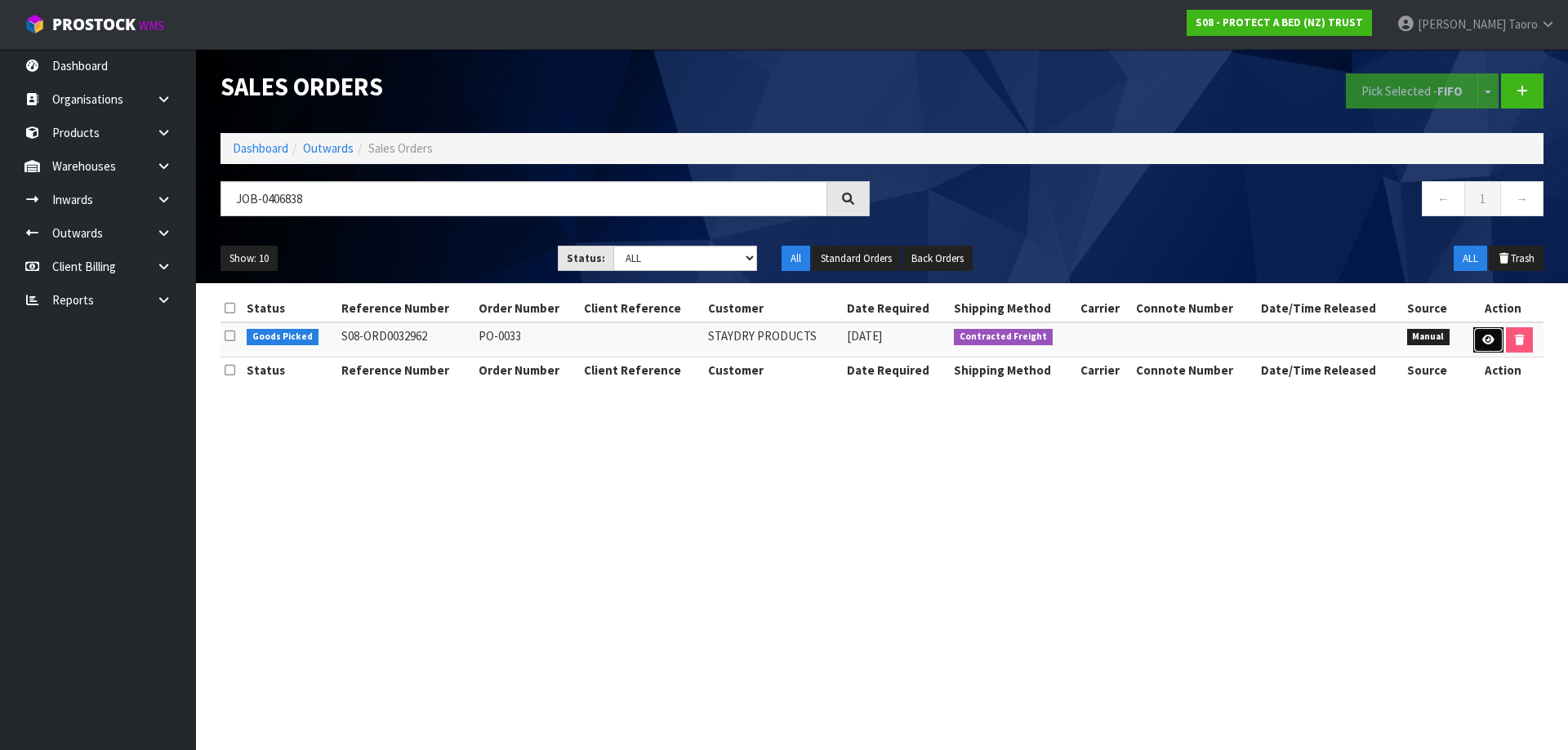
click at [1492, 335] on icon at bounding box center [1488, 339] width 12 height 11
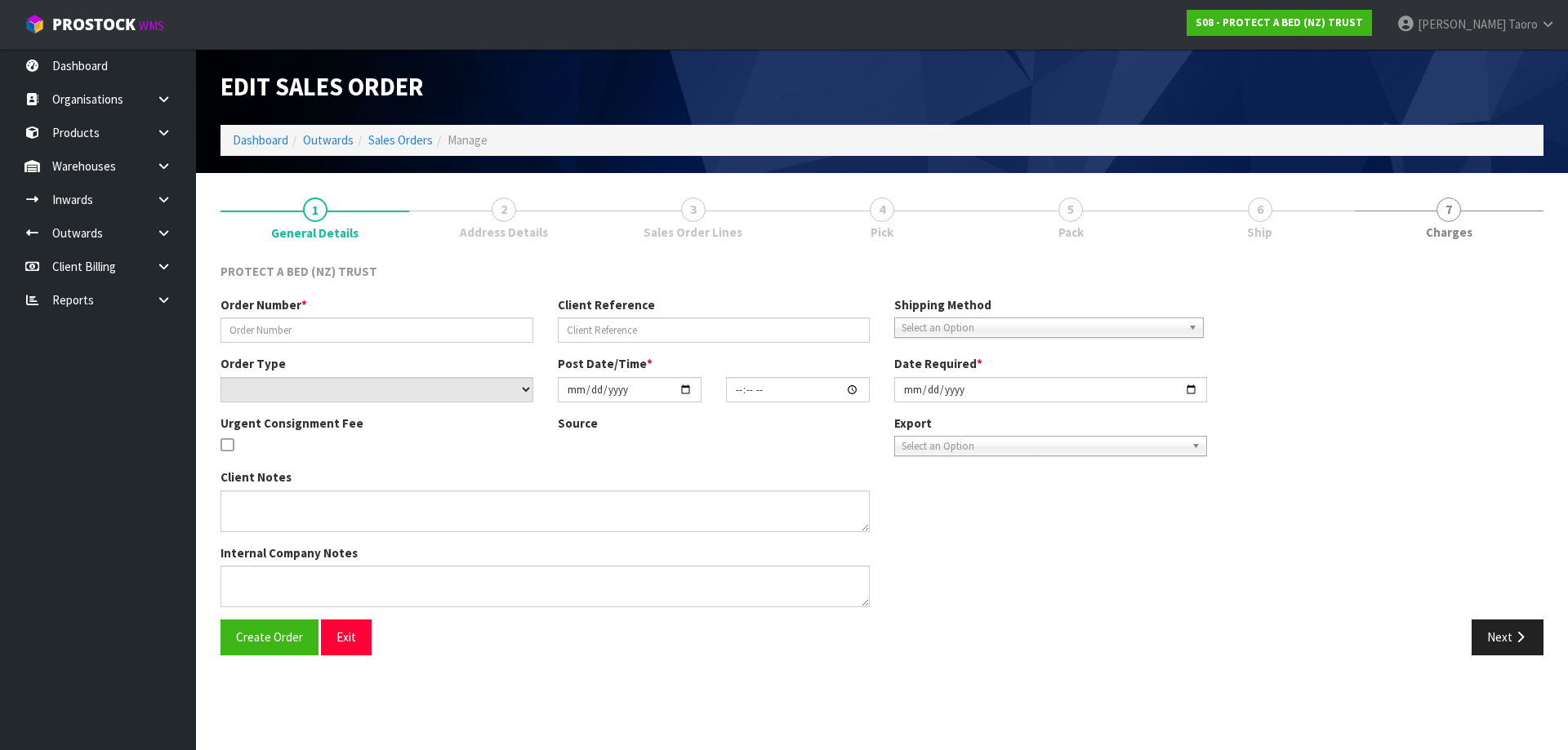
type input "PO-0033"
select select "number:0"
type input "[DATE]"
type input "11:22:00.000"
type input "[DATE]"
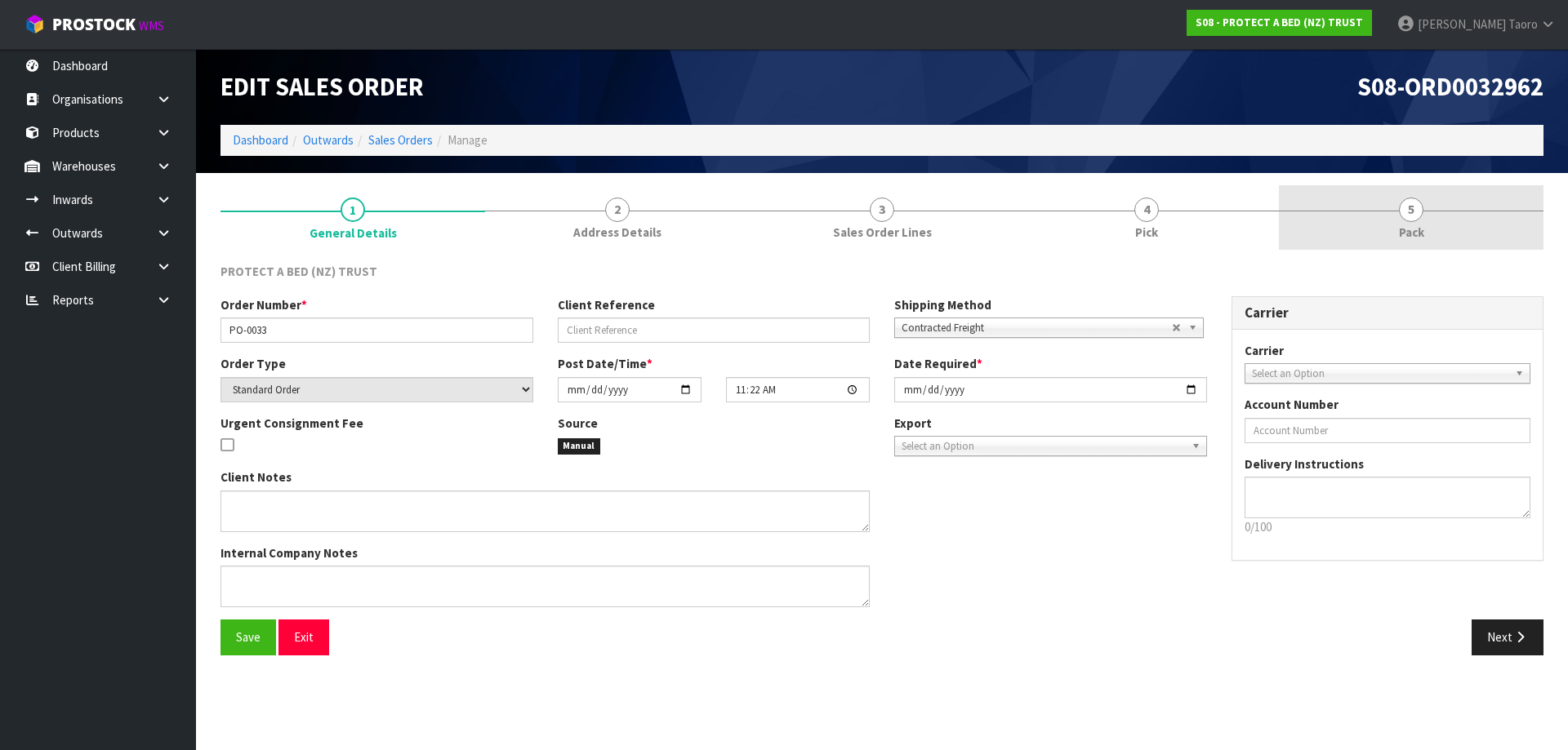
click at [1443, 218] on link "5 Pack" at bounding box center [1411, 217] width 265 height 65
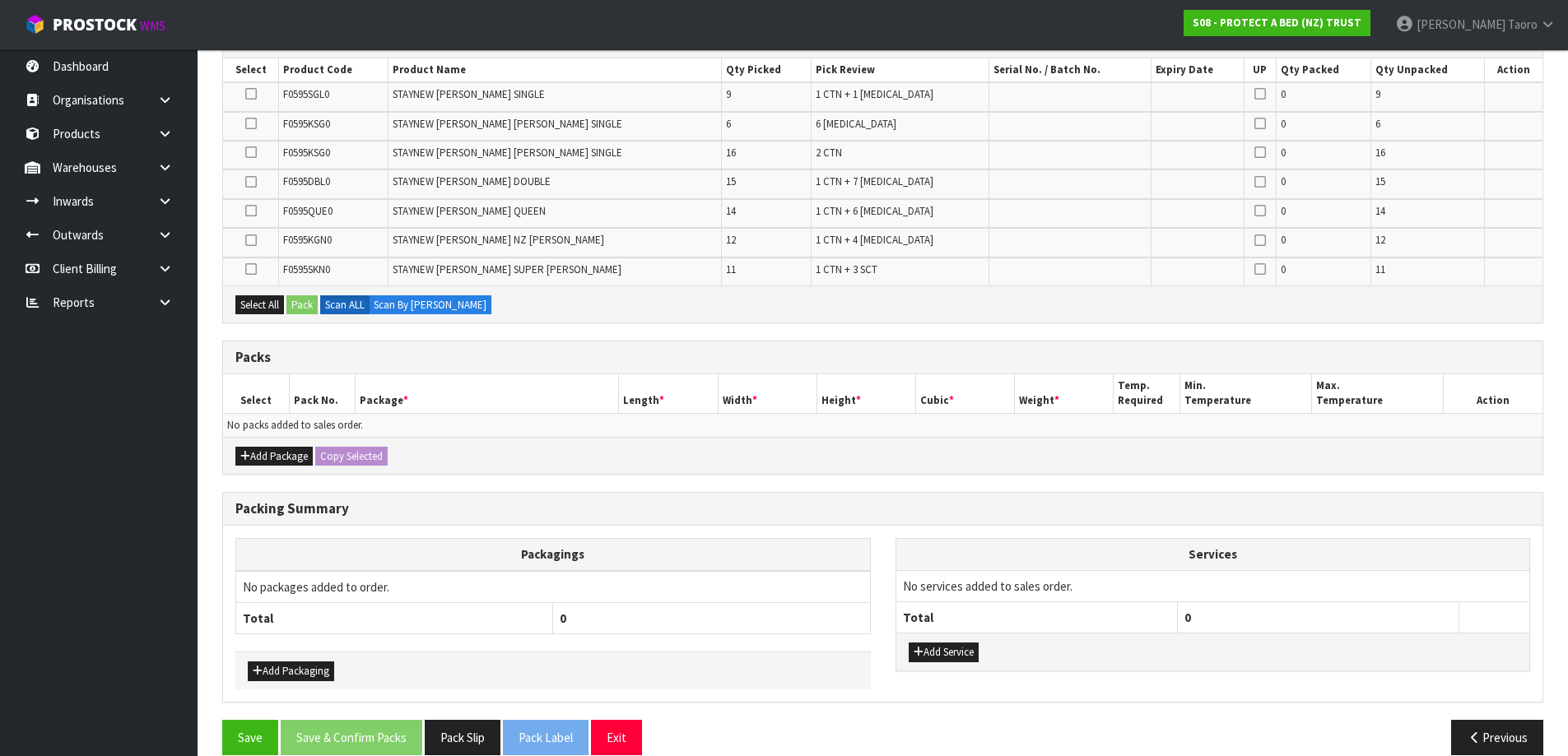
scroll to position [324, 0]
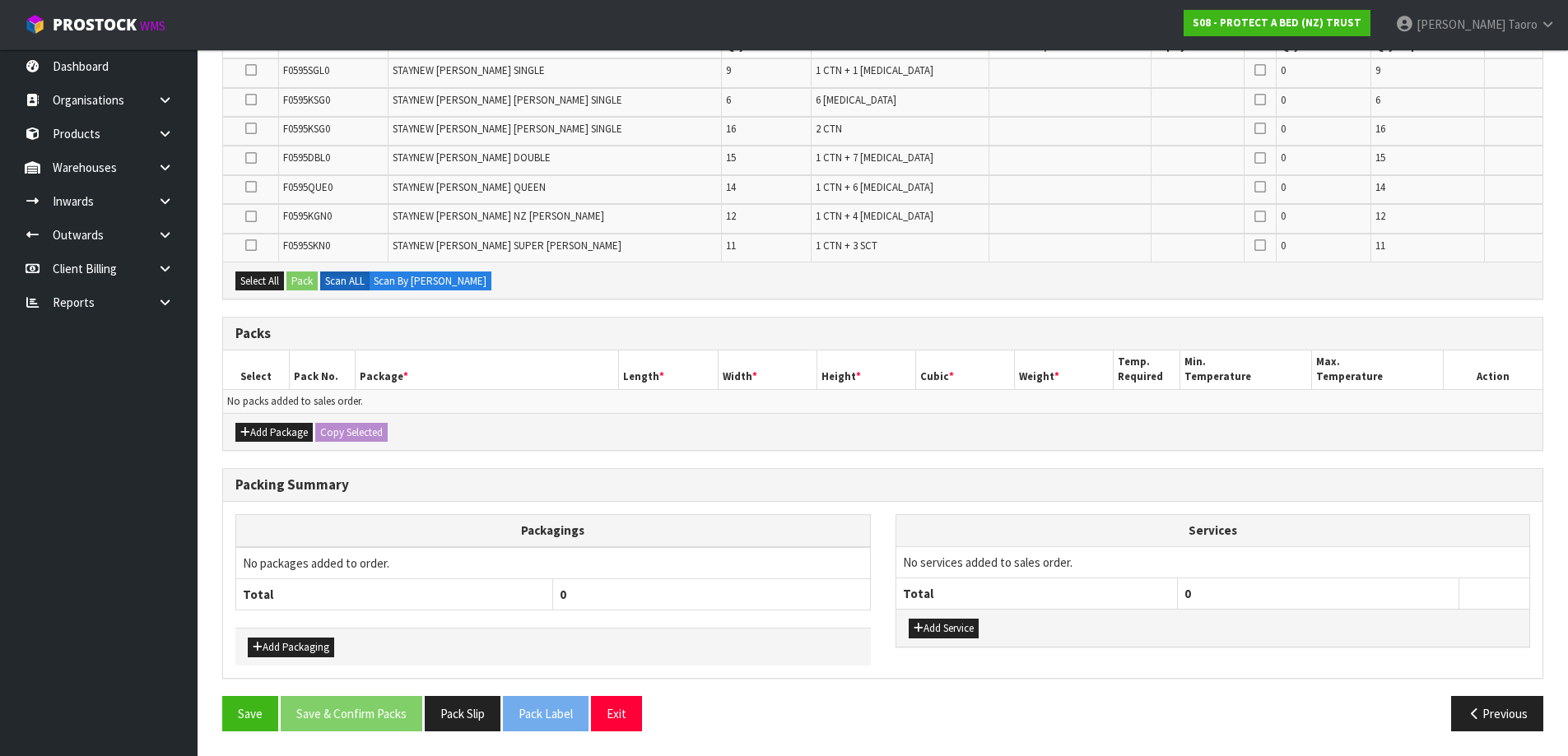
click at [279, 442] on div "Add Package Copy Selected" at bounding box center [883, 432] width 1319 height 37
click at [266, 427] on button "Add Package" at bounding box center [274, 433] width 77 height 20
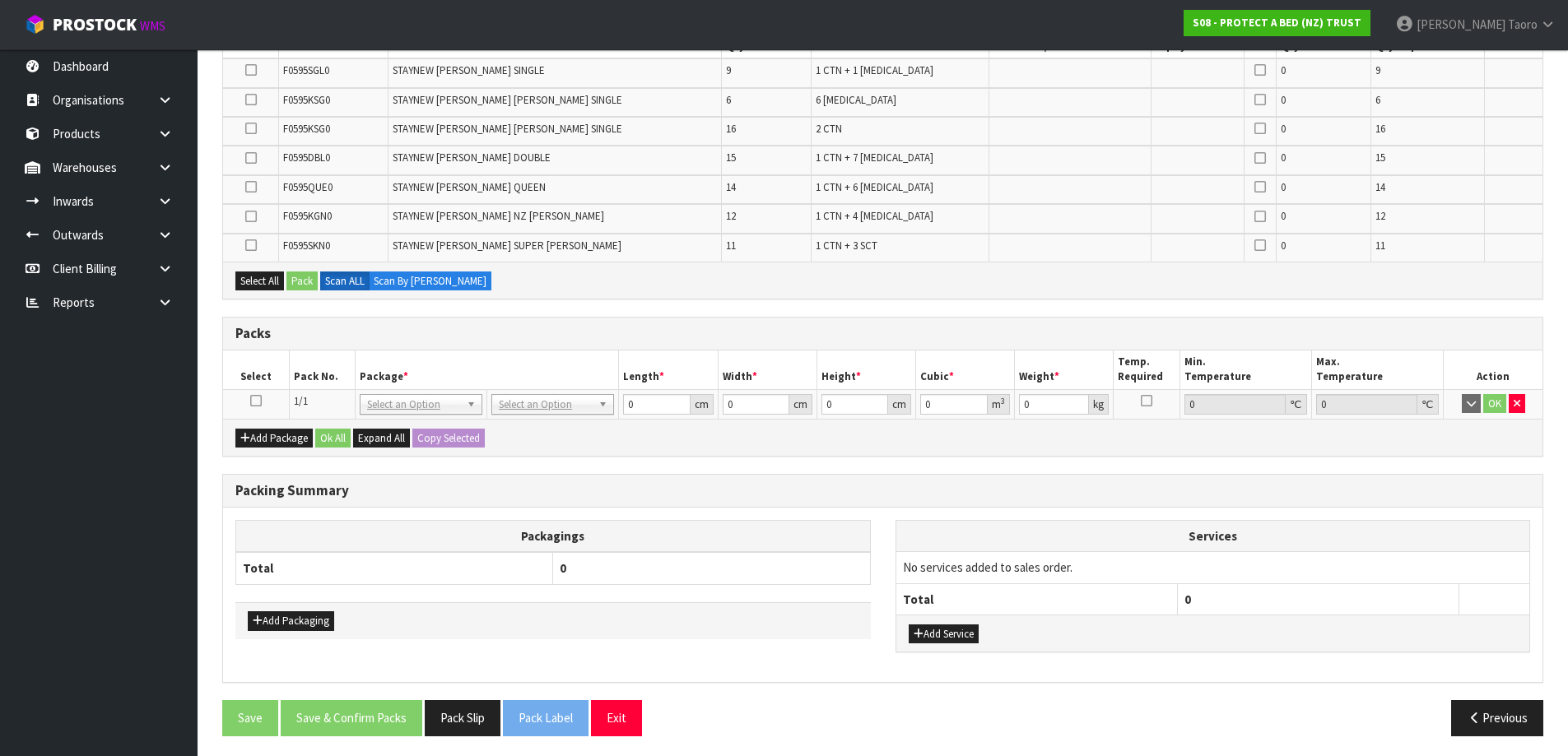
click at [256, 401] on icon at bounding box center [256, 401] width 12 height 1
click at [343, 386] on th "Pack No." at bounding box center [321, 370] width 66 height 38
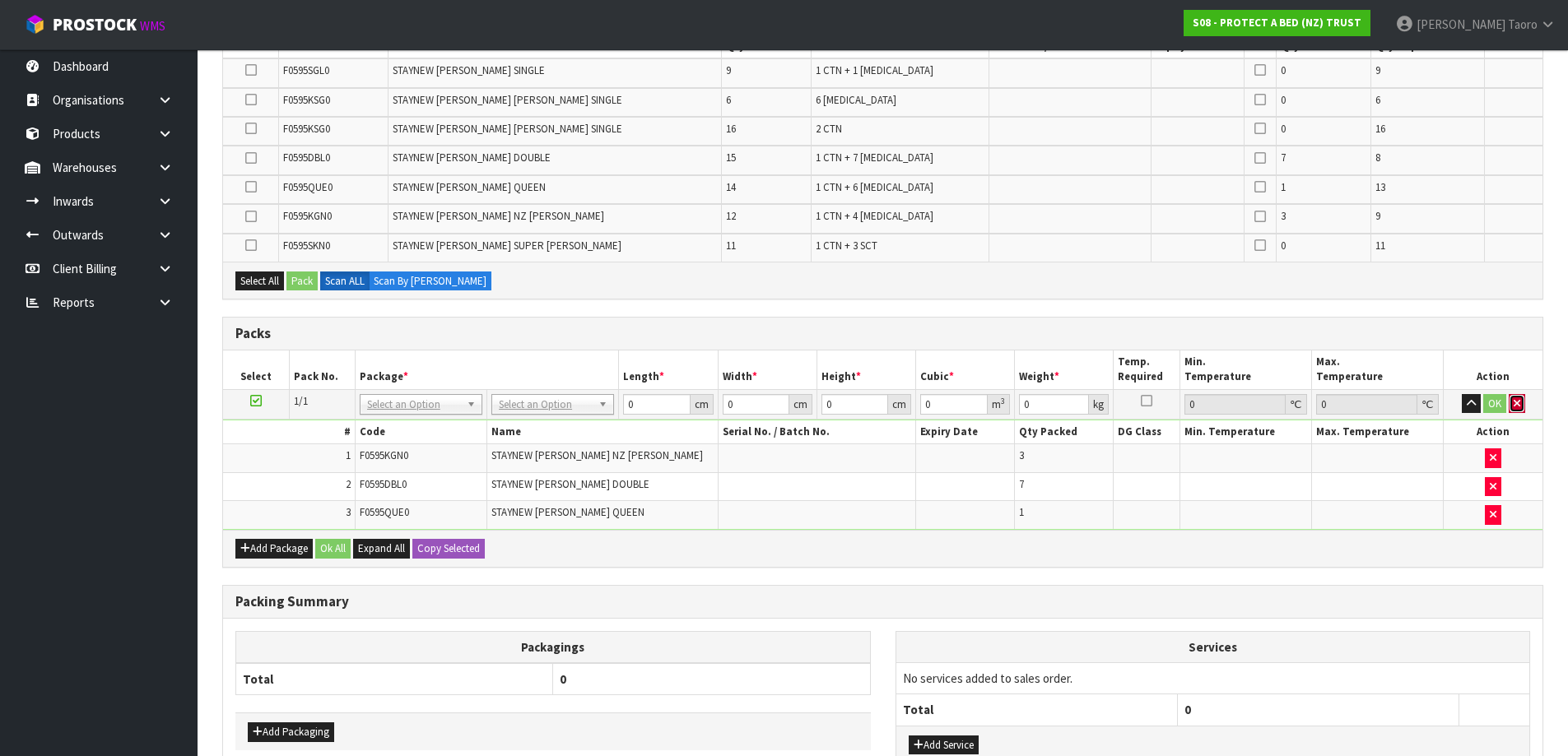
click at [1519, 402] on icon "button" at bounding box center [1517, 403] width 7 height 11
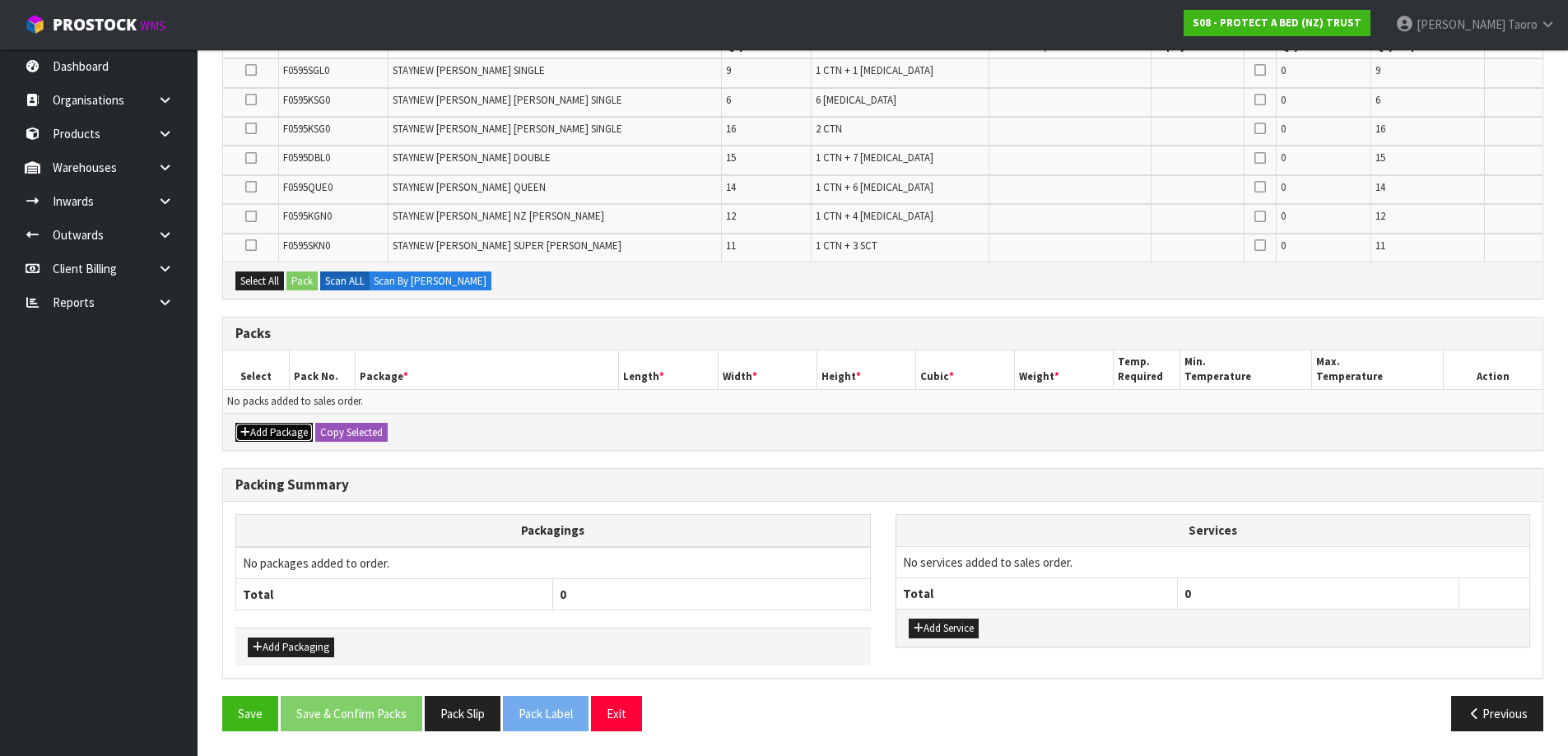
click at [259, 438] on button "Add Package" at bounding box center [274, 433] width 77 height 20
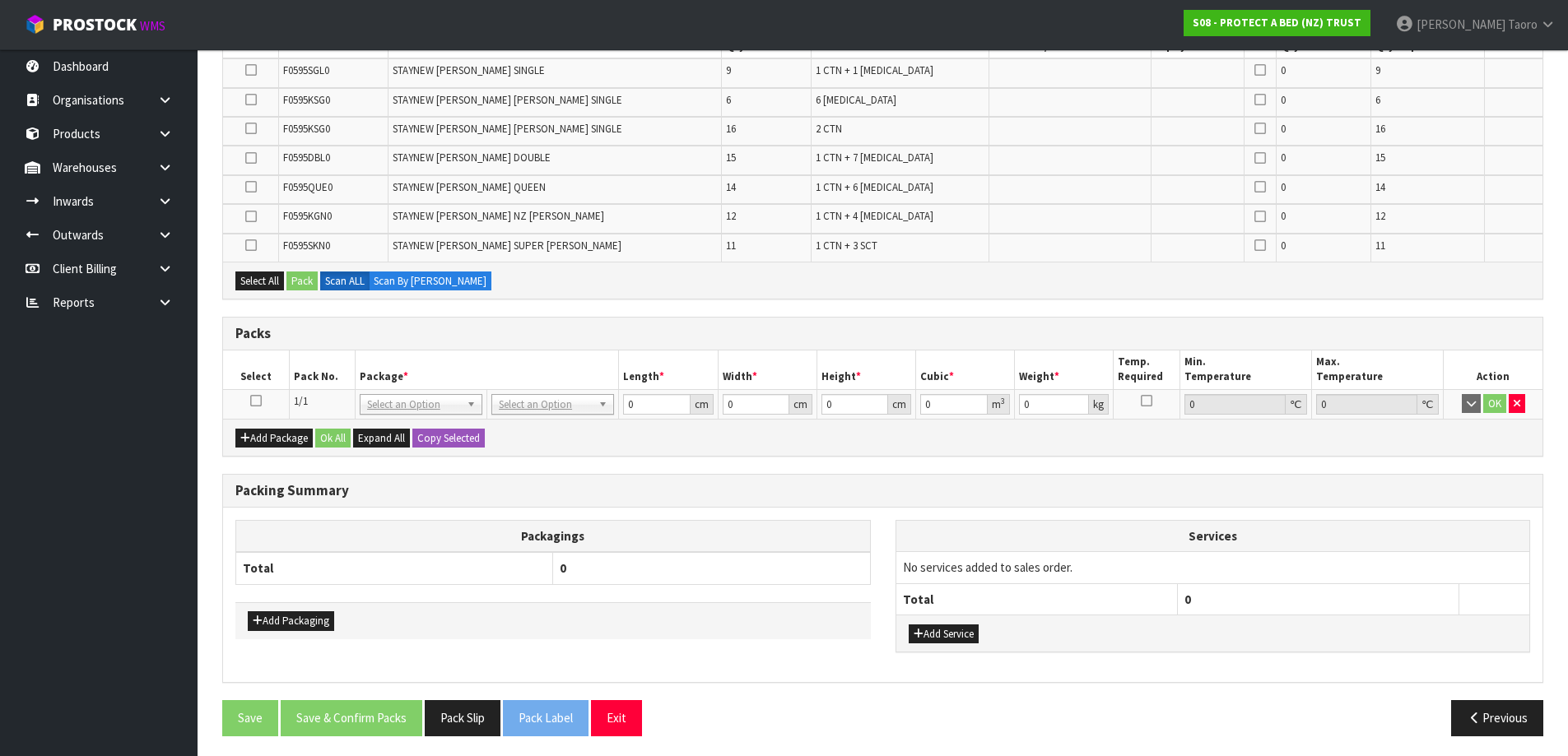
click at [258, 401] on icon at bounding box center [256, 401] width 12 height 1
click at [300, 375] on th "Pack No." at bounding box center [321, 370] width 66 height 38
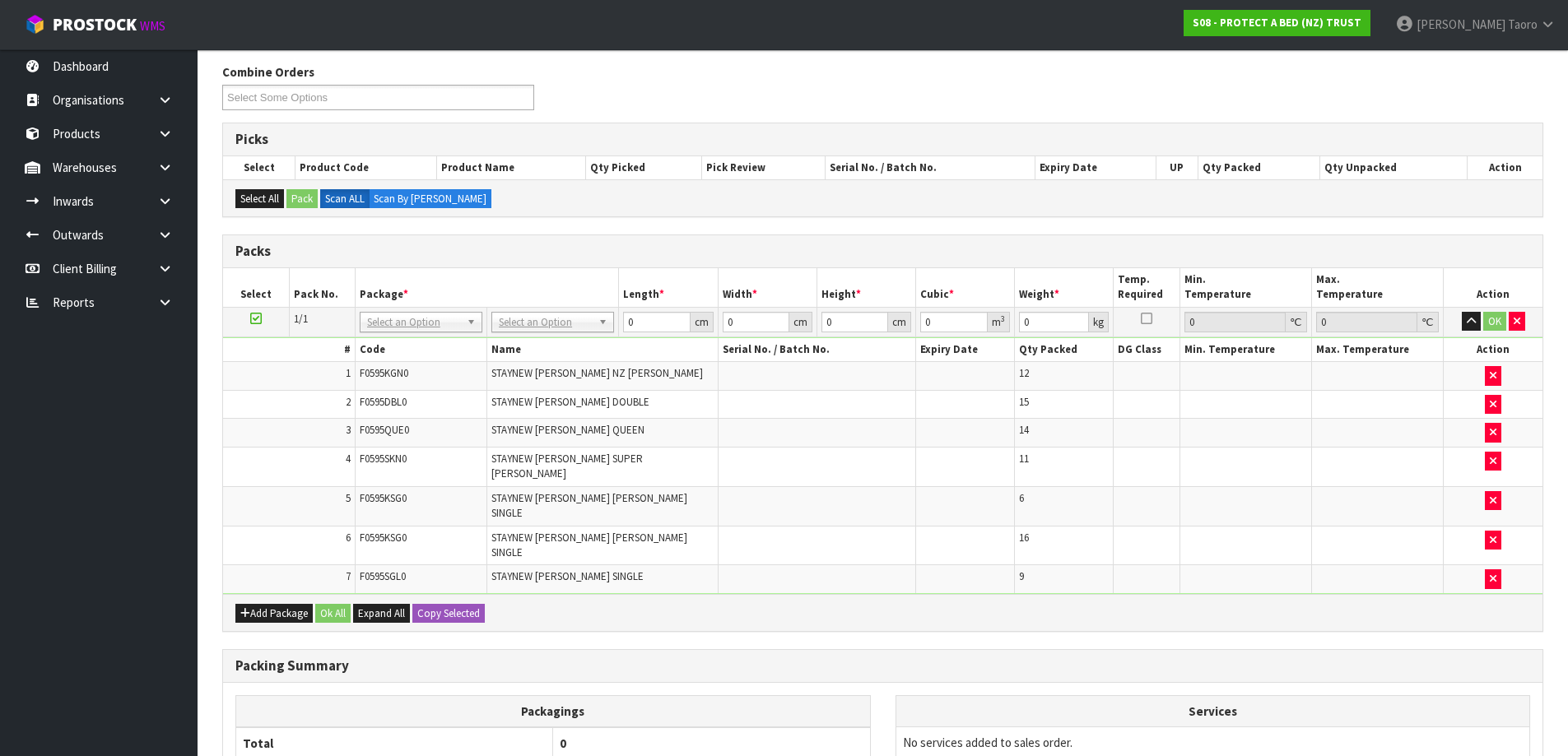
scroll to position [159, 0]
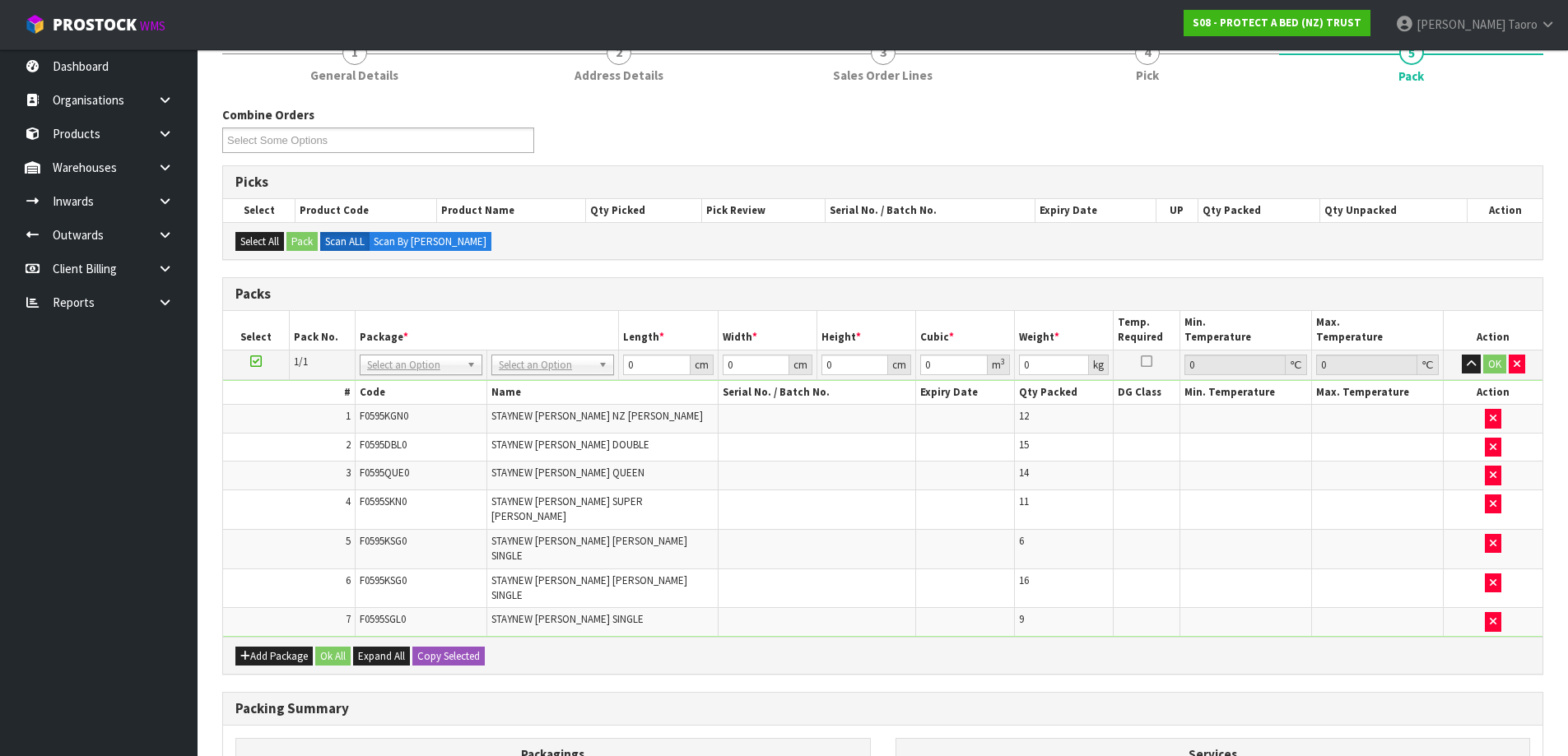
click at [791, 345] on th "Width *" at bounding box center [767, 330] width 99 height 38
type input "120"
type input "100"
type input "74.84"
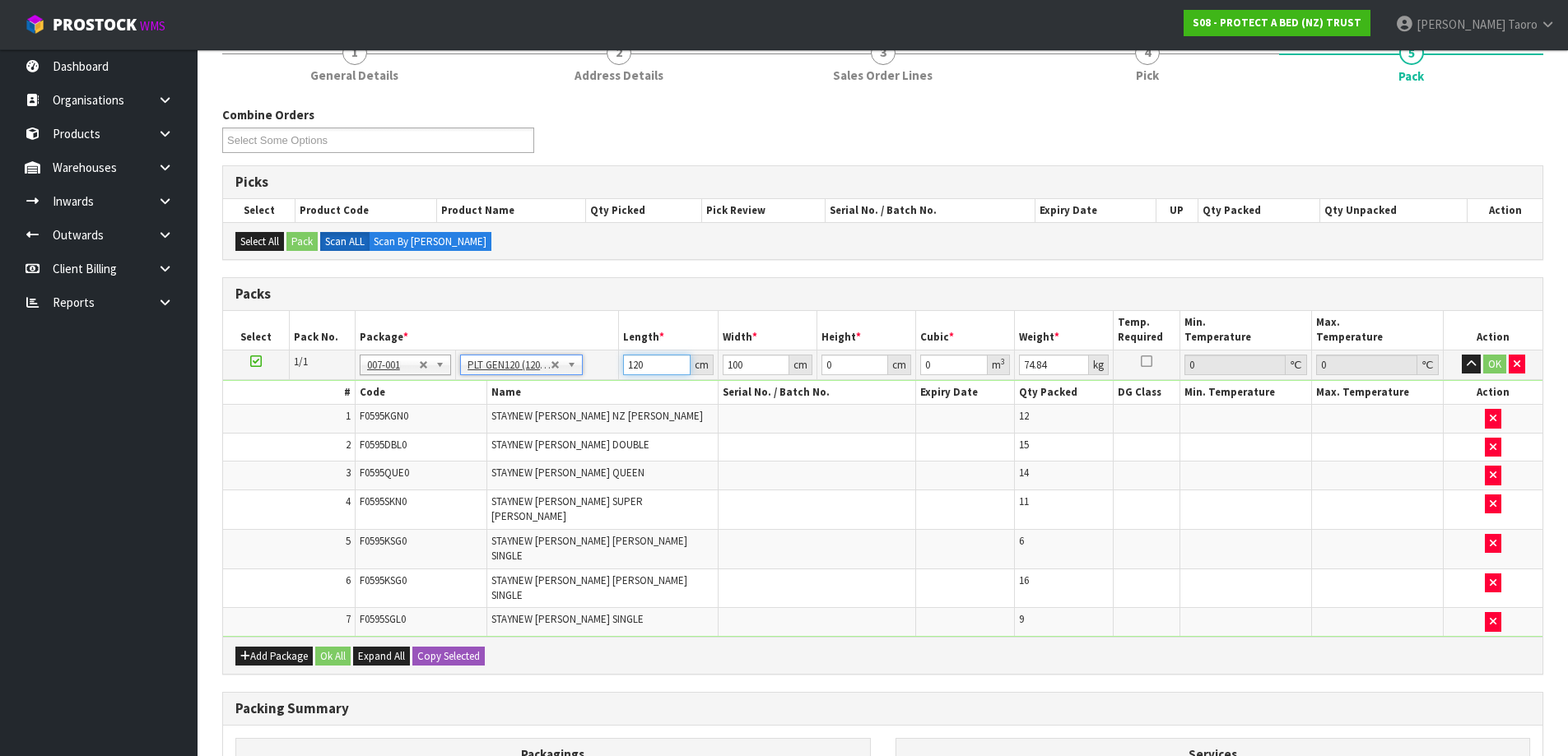
click at [653, 357] on input "120" at bounding box center [657, 365] width 67 height 21
type input "120"
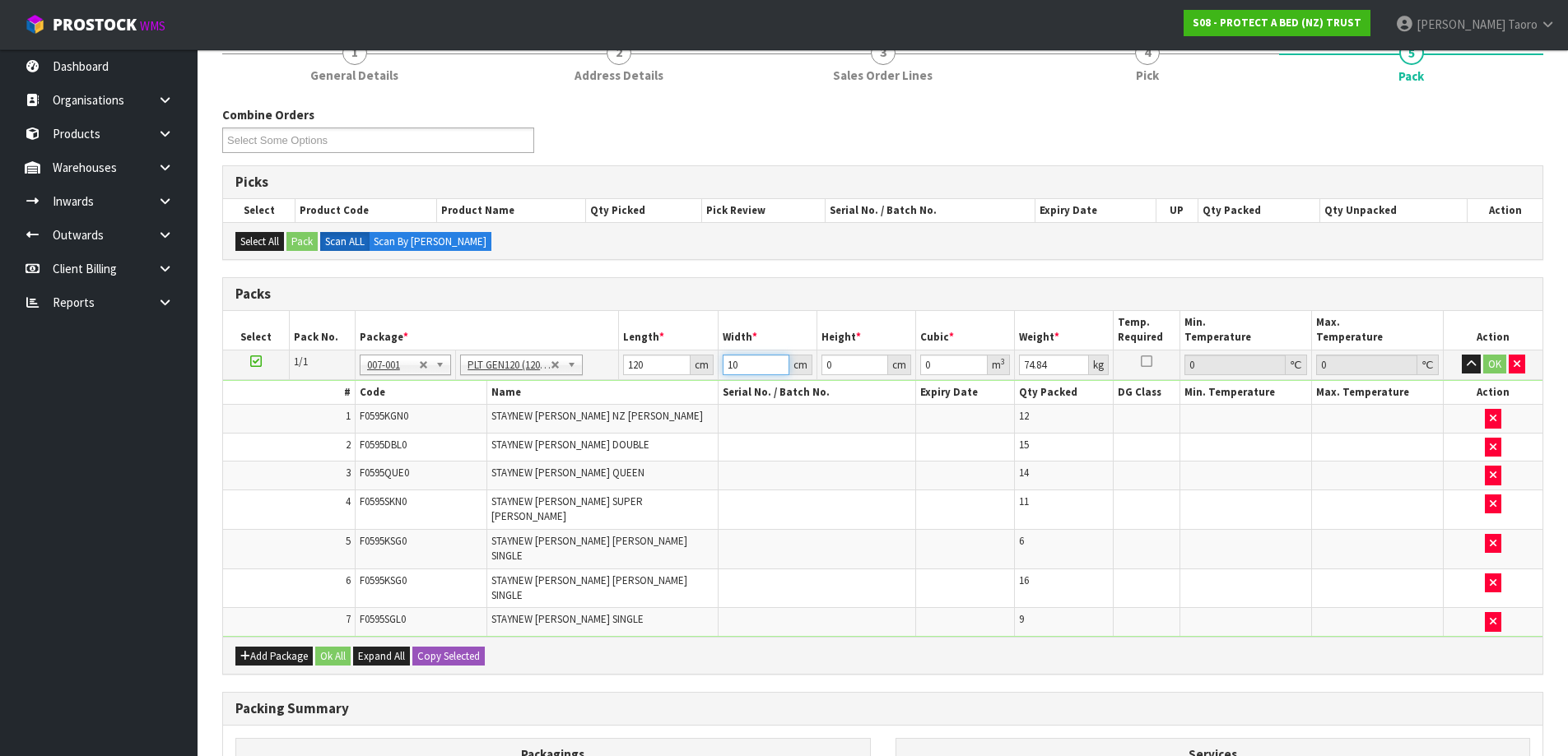
type input "100"
type input "6"
type input "0.072"
type input "60"
type input "0.72"
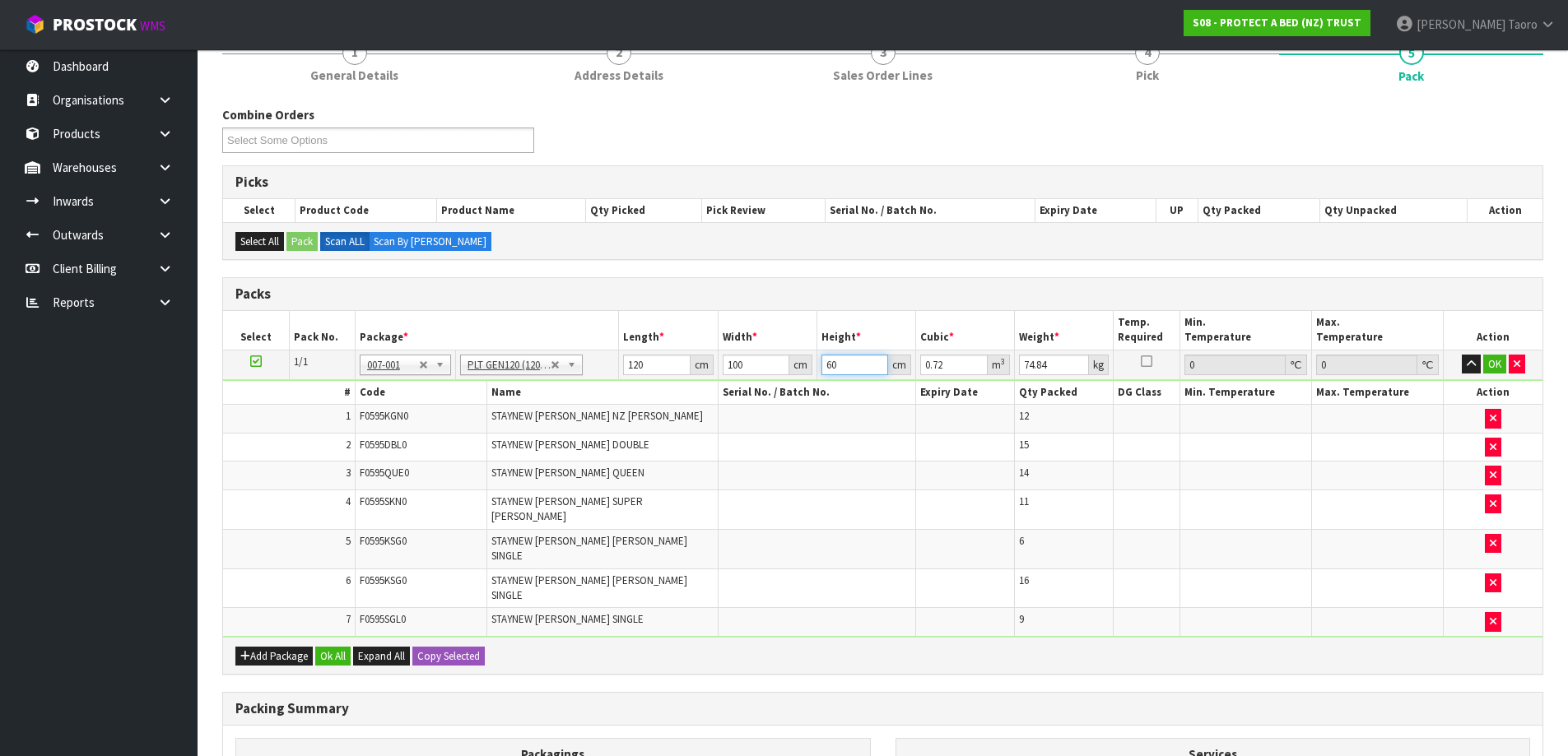
type input "60"
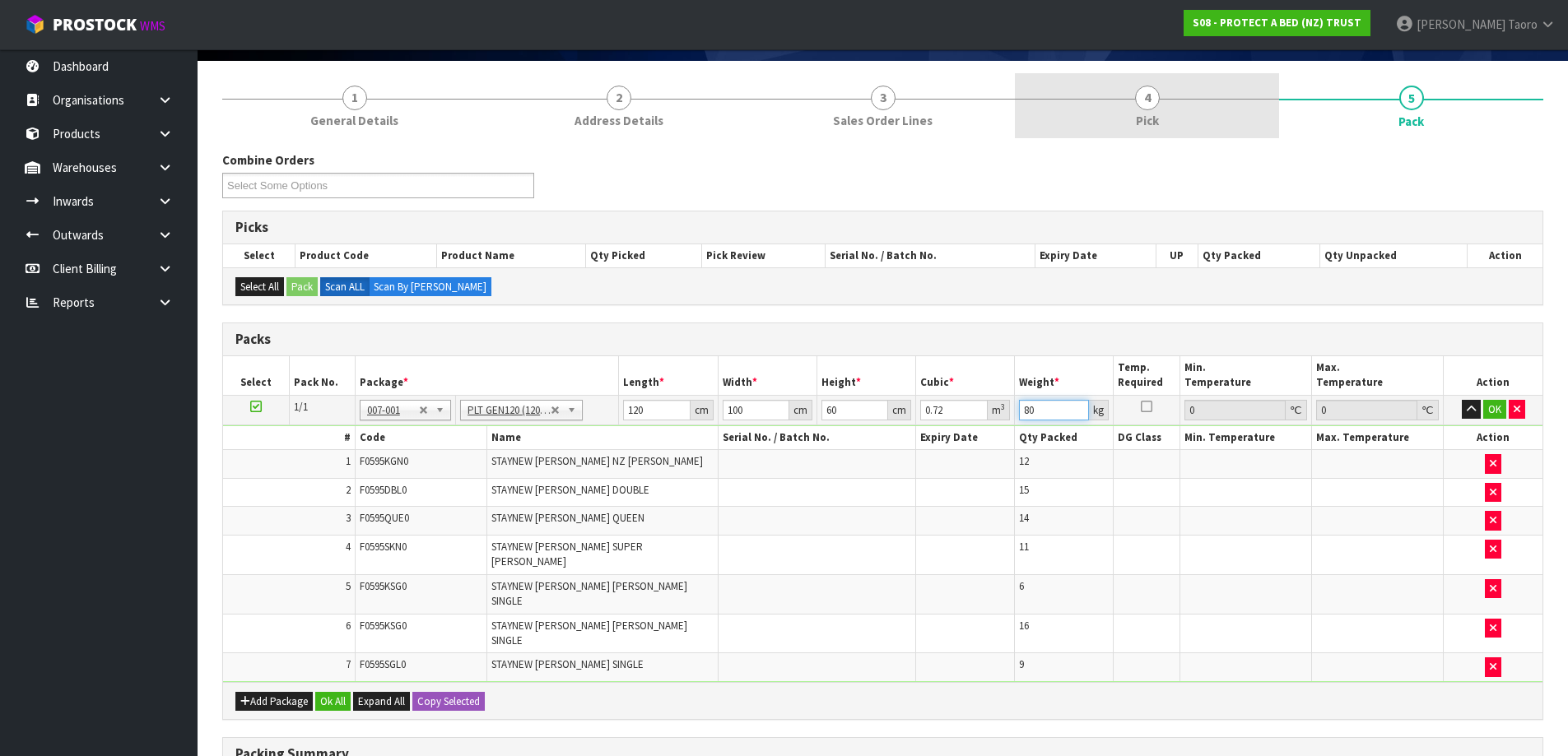
scroll to position [77, 0]
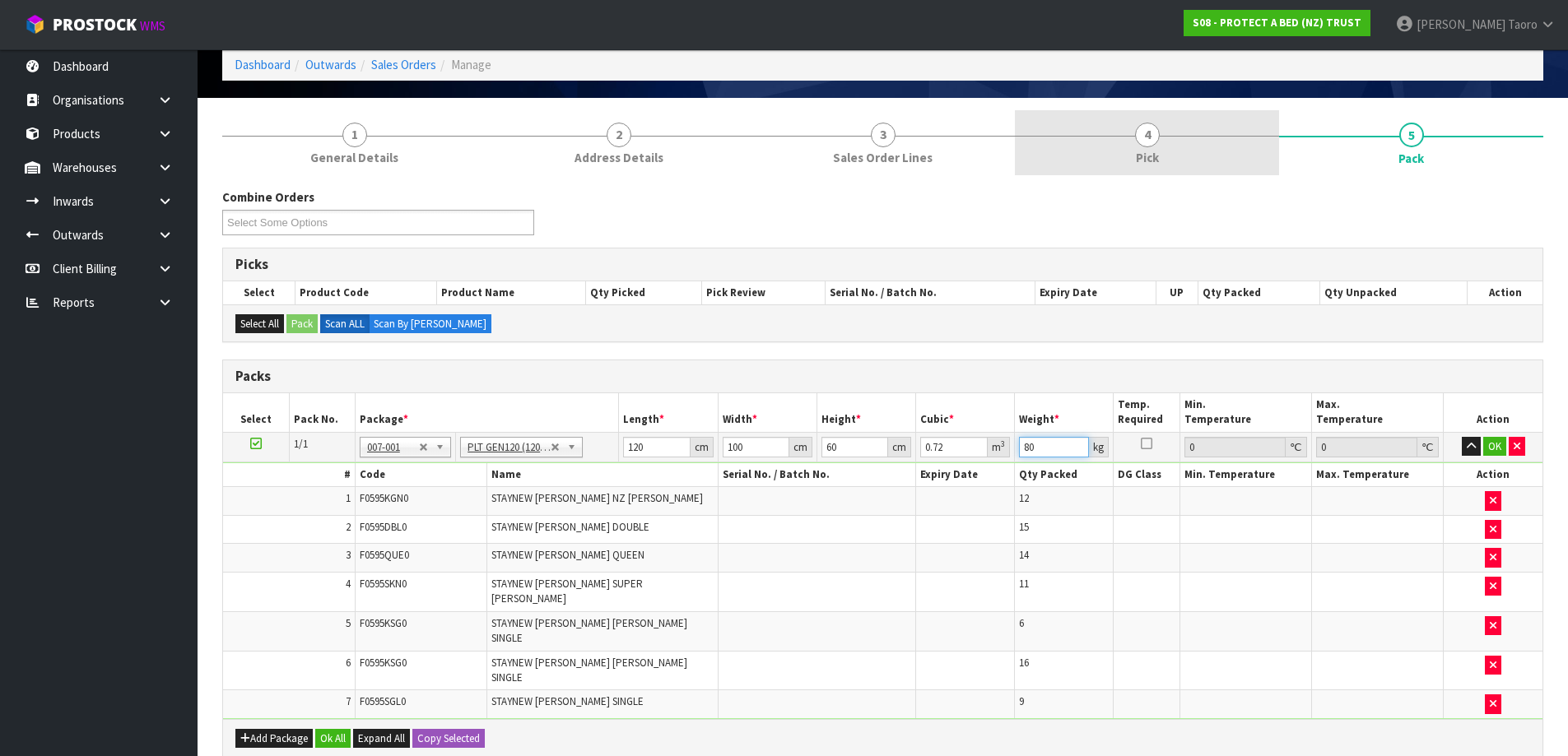
type input "80"
click at [1114, 134] on link "4 Pick" at bounding box center [1147, 143] width 264 height 65
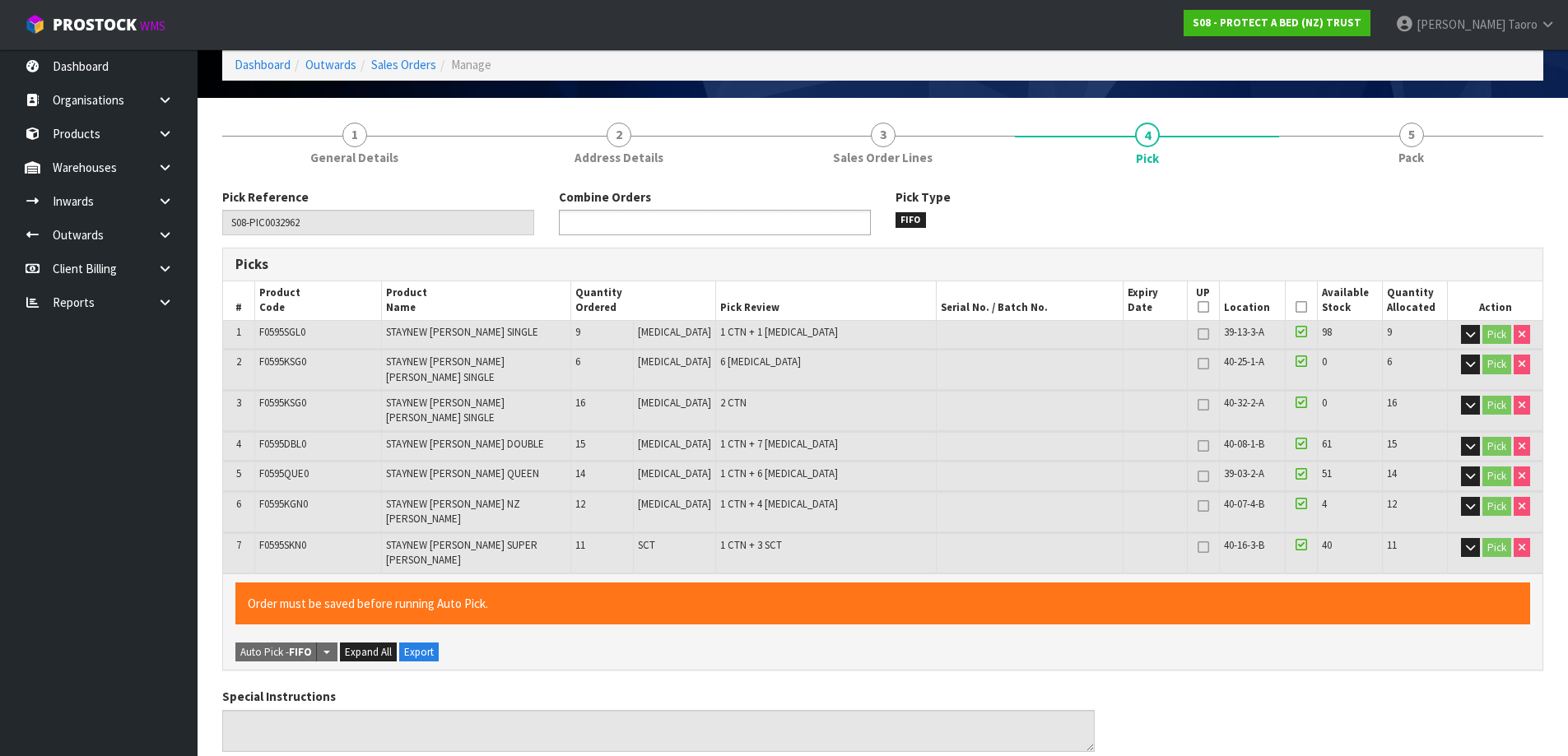
click at [736, 230] on ul at bounding box center [715, 222] width 312 height 26
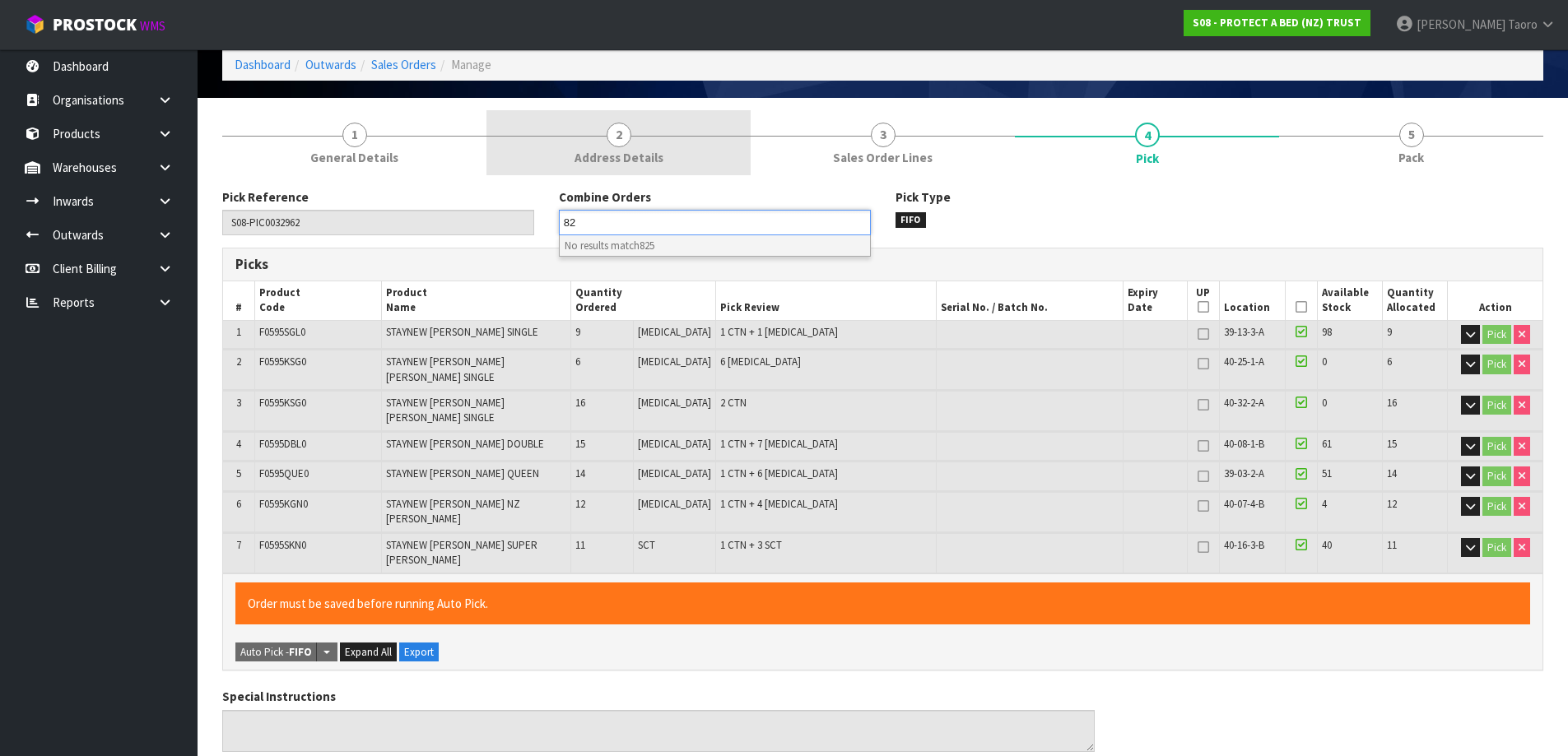
type input "8"
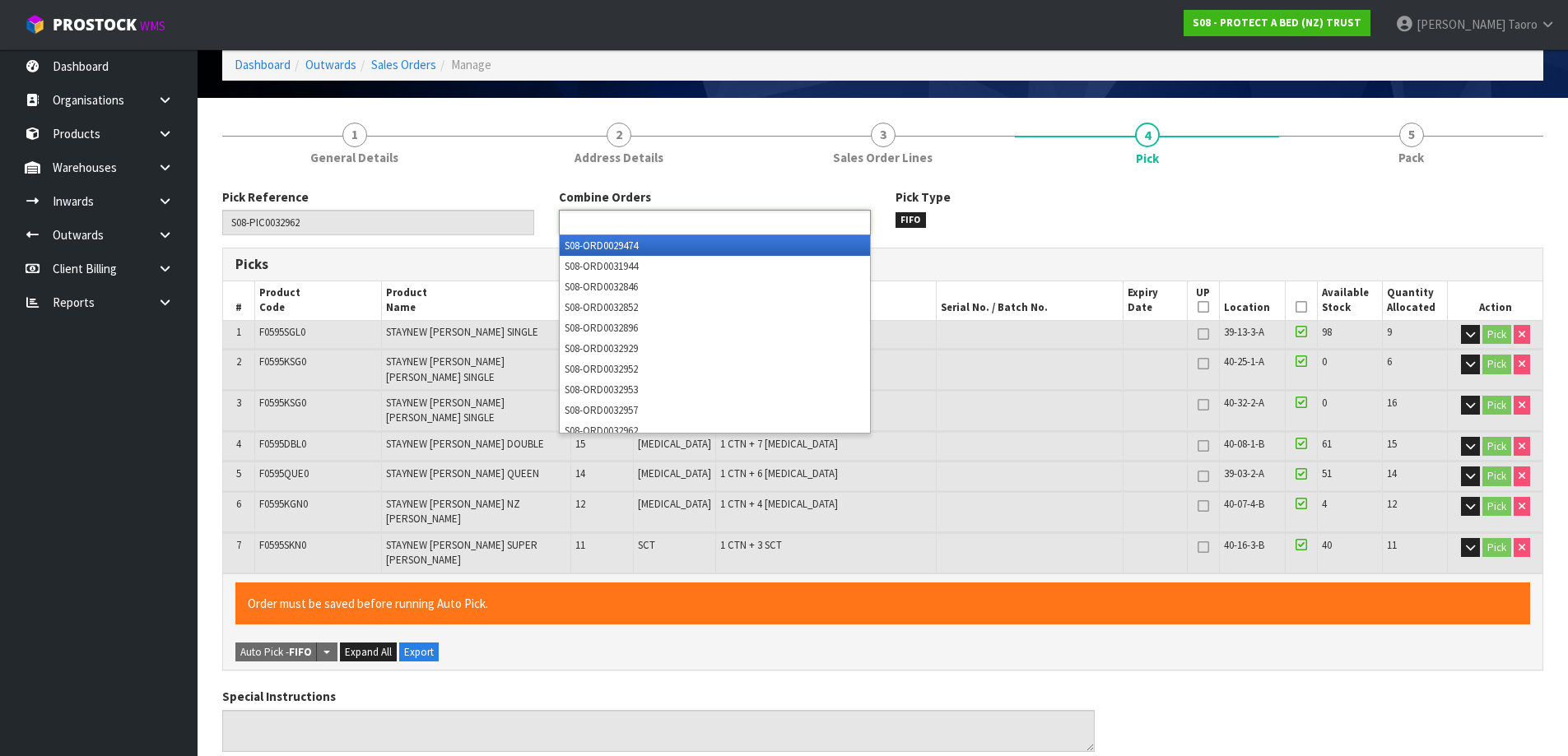
click at [1109, 213] on div "Pick Type FIFO" at bounding box center [1052, 207] width 336 height 39
type input "Select Some Options"
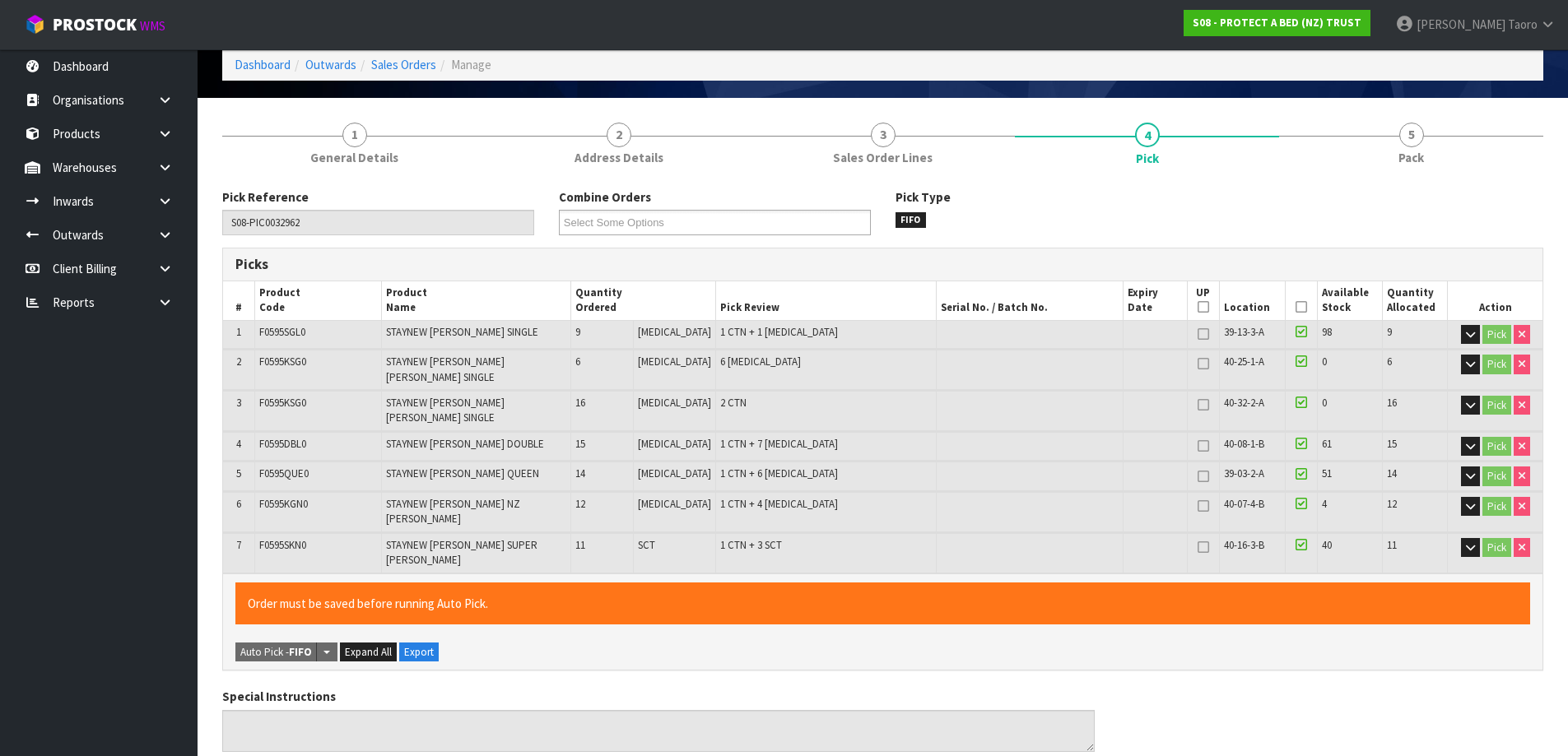
click at [1411, 106] on section "1 General Details 2 Address Details 3 Sales Order Lines 4 Pick 5 Pack Pick Refe…" at bounding box center [883, 708] width 1371 height 1222
click at [1421, 154] on span "Pack" at bounding box center [1412, 157] width 26 height 18
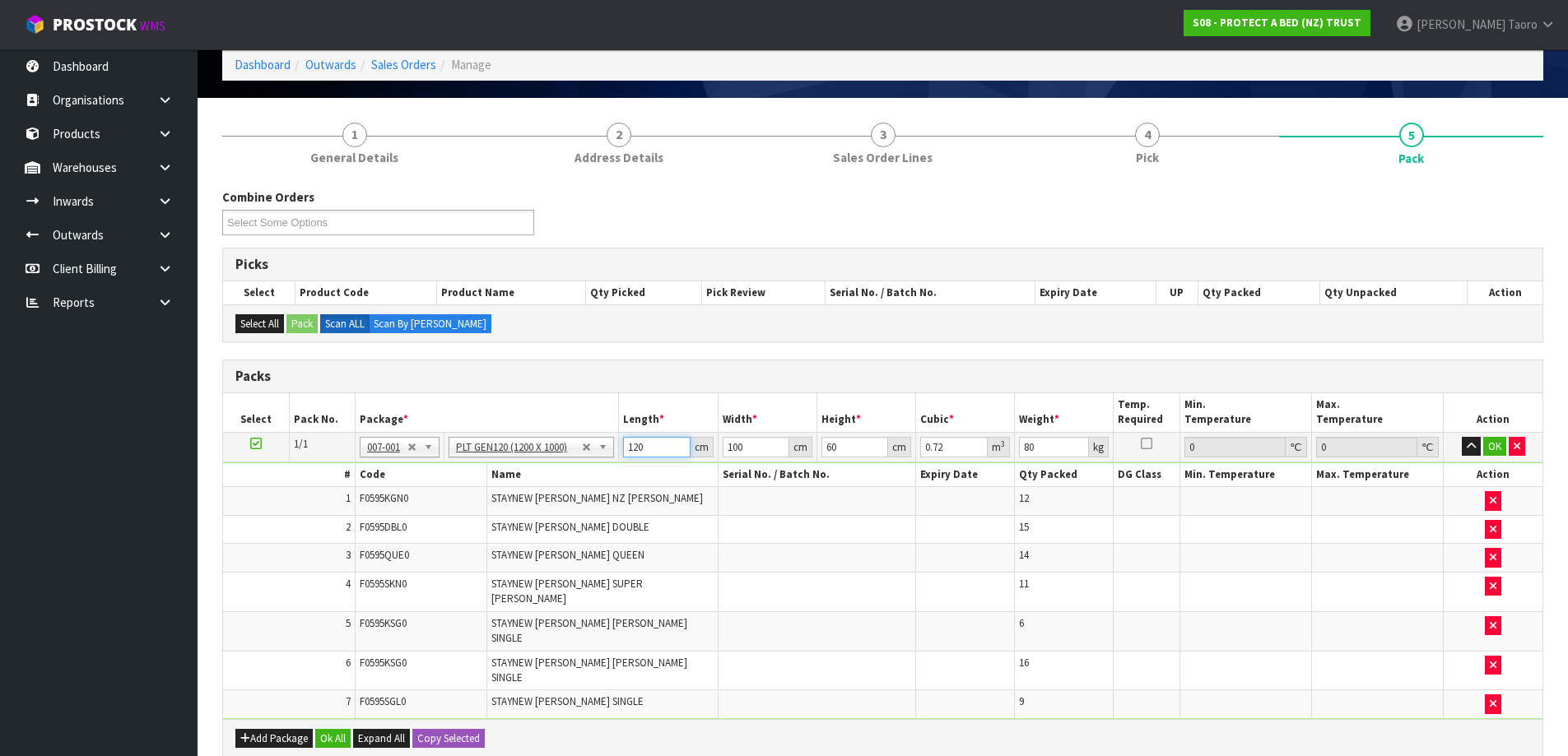
click at [654, 449] on input "120" at bounding box center [657, 447] width 67 height 21
type input "1"
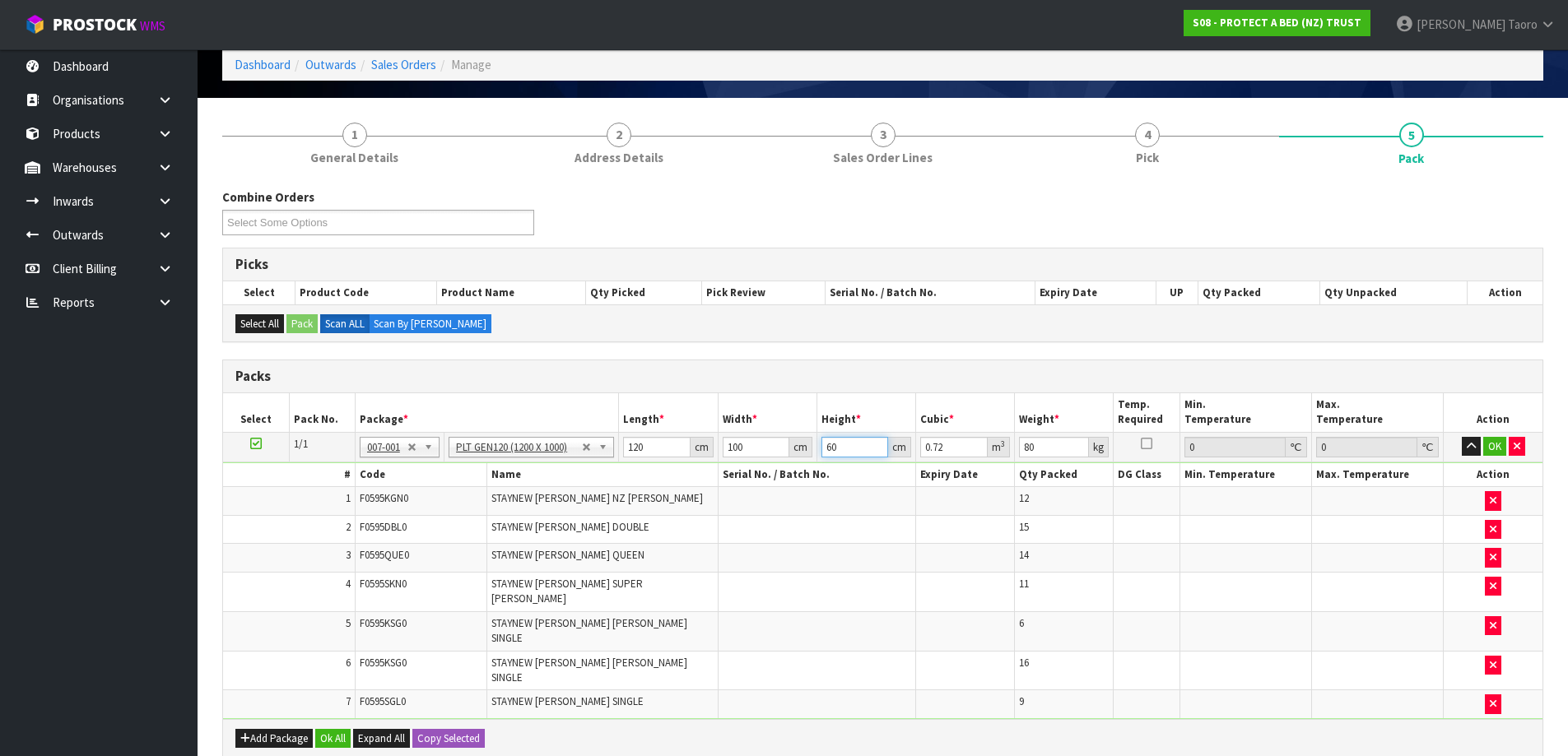
type input "0.012"
type input "10"
type input "0.12"
type input "106"
type input "1.272"
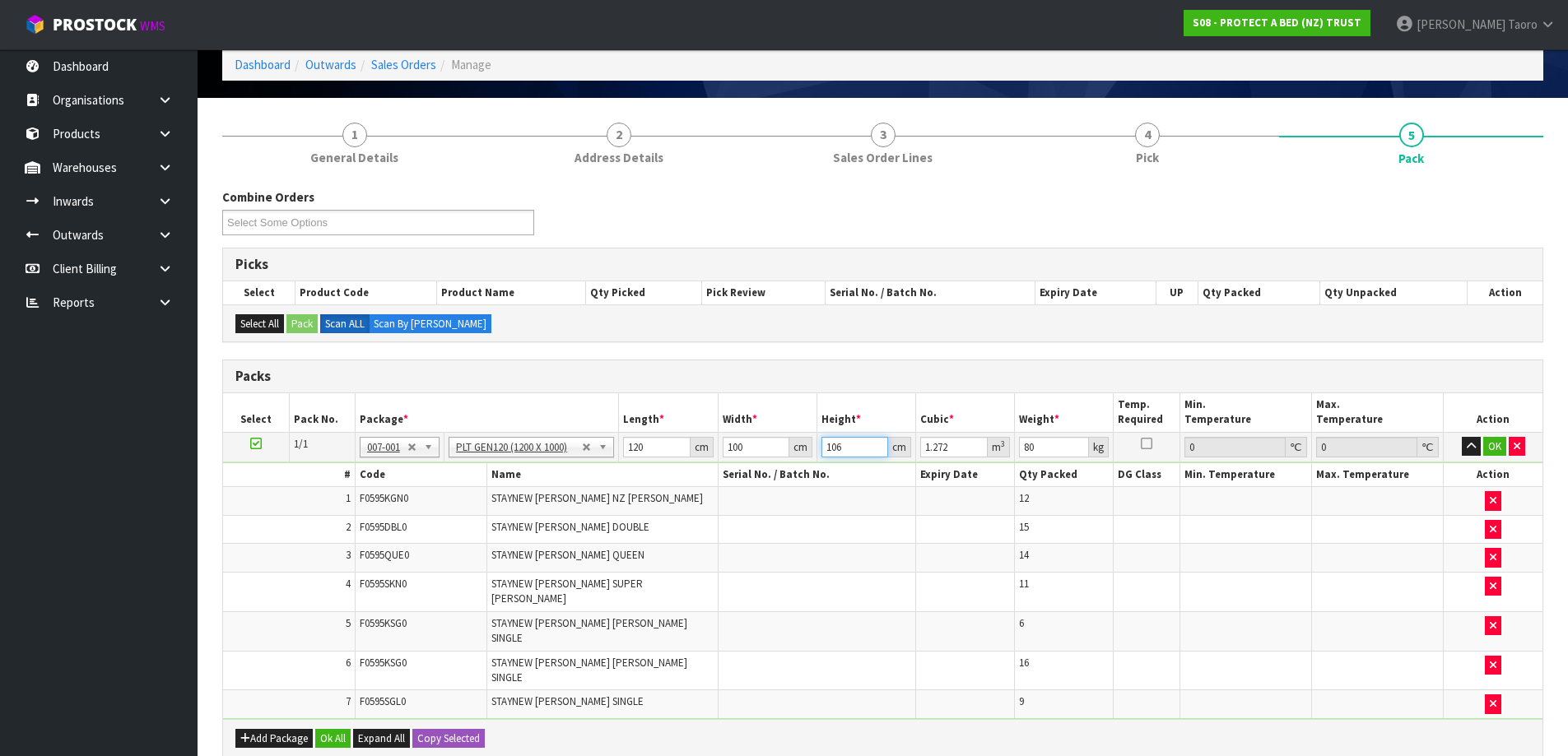
type input "106"
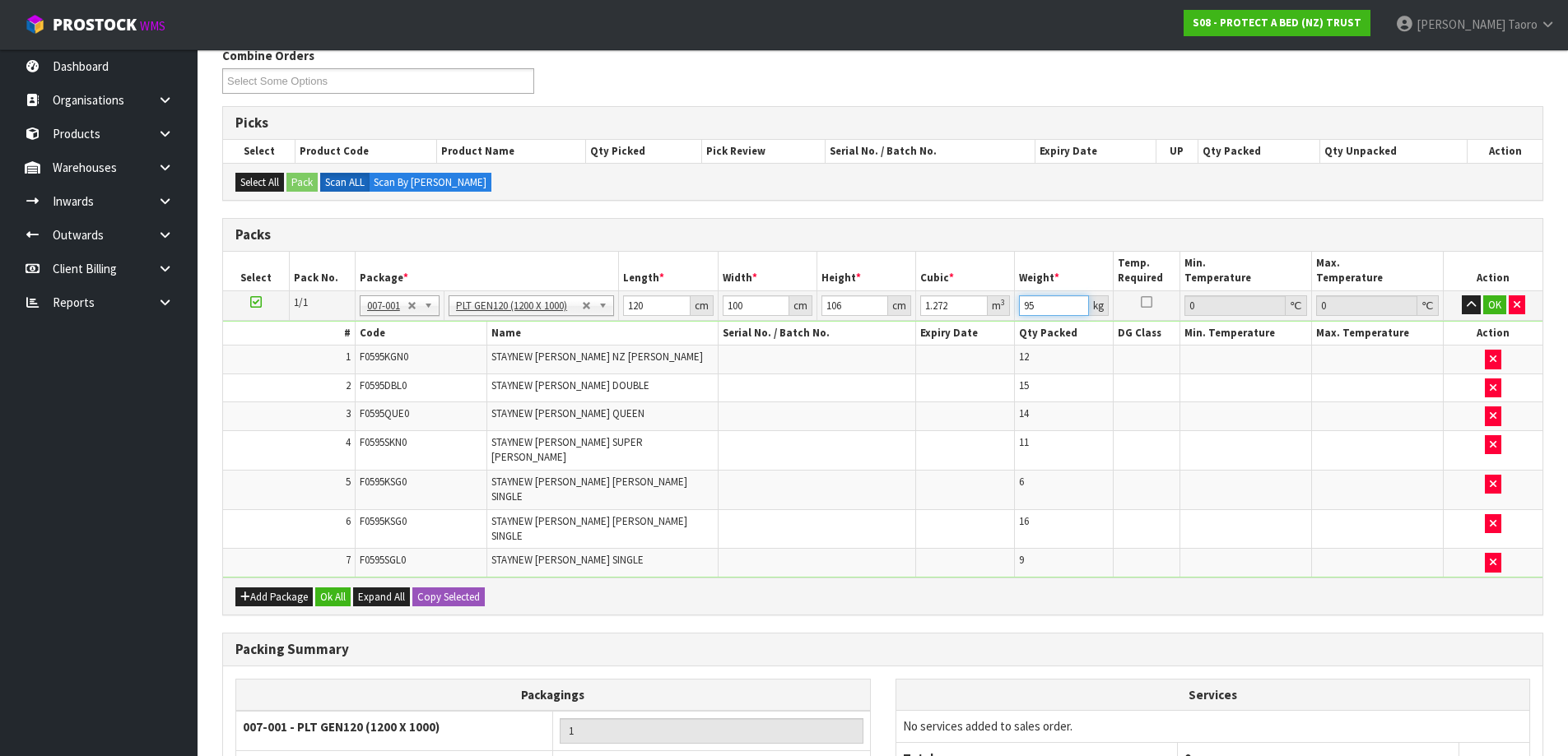
scroll to position [357, 0]
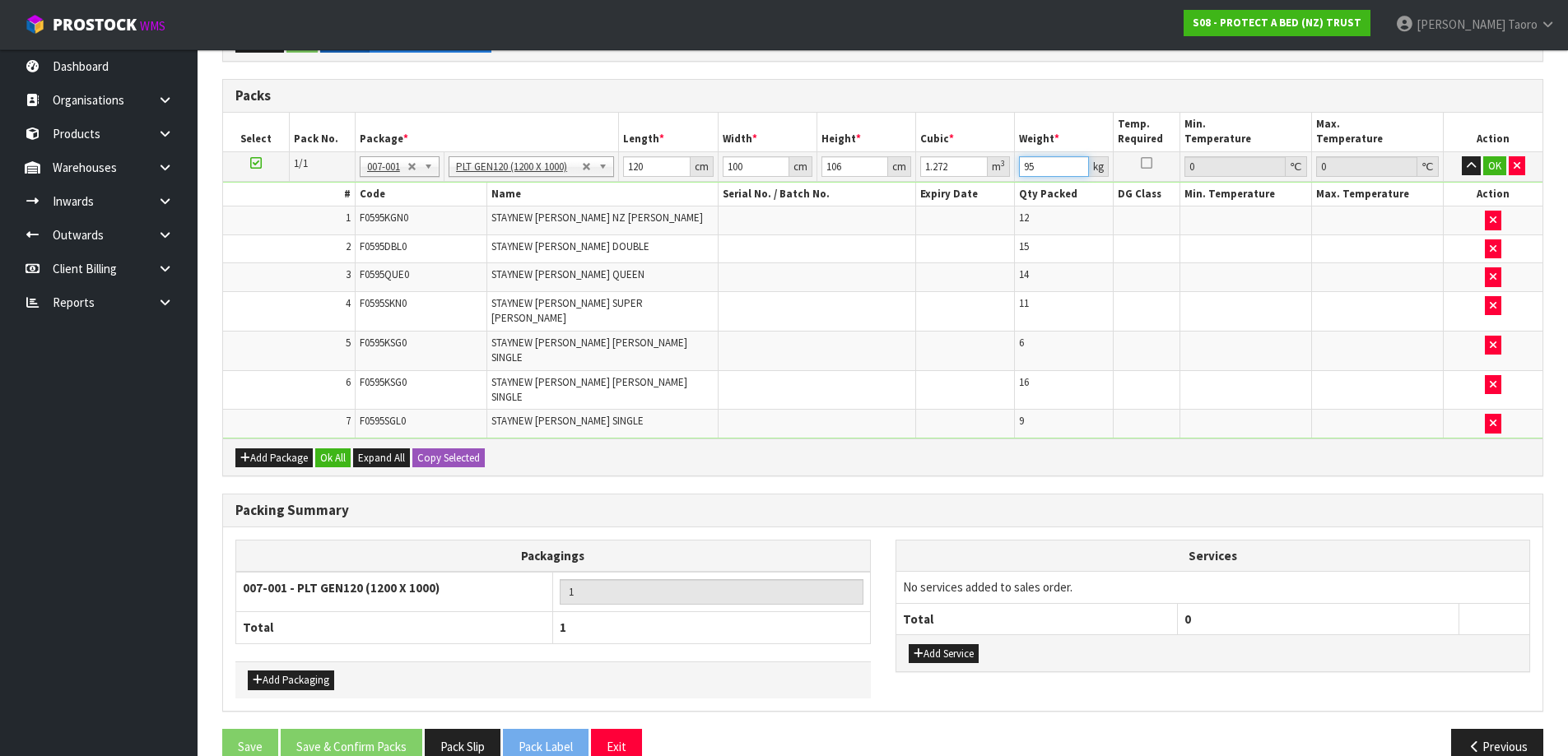
type input "95"
drag, startPoint x: 274, startPoint y: 657, endPoint x: 281, endPoint y: 650, distance: 9.9
click at [276, 662] on div "Add Packaging" at bounding box center [553, 680] width 636 height 37
drag, startPoint x: 289, startPoint y: 650, endPoint x: 296, endPoint y: 625, distance: 26.0
click at [290, 671] on button "Add Packaging" at bounding box center [290, 681] width 86 height 20
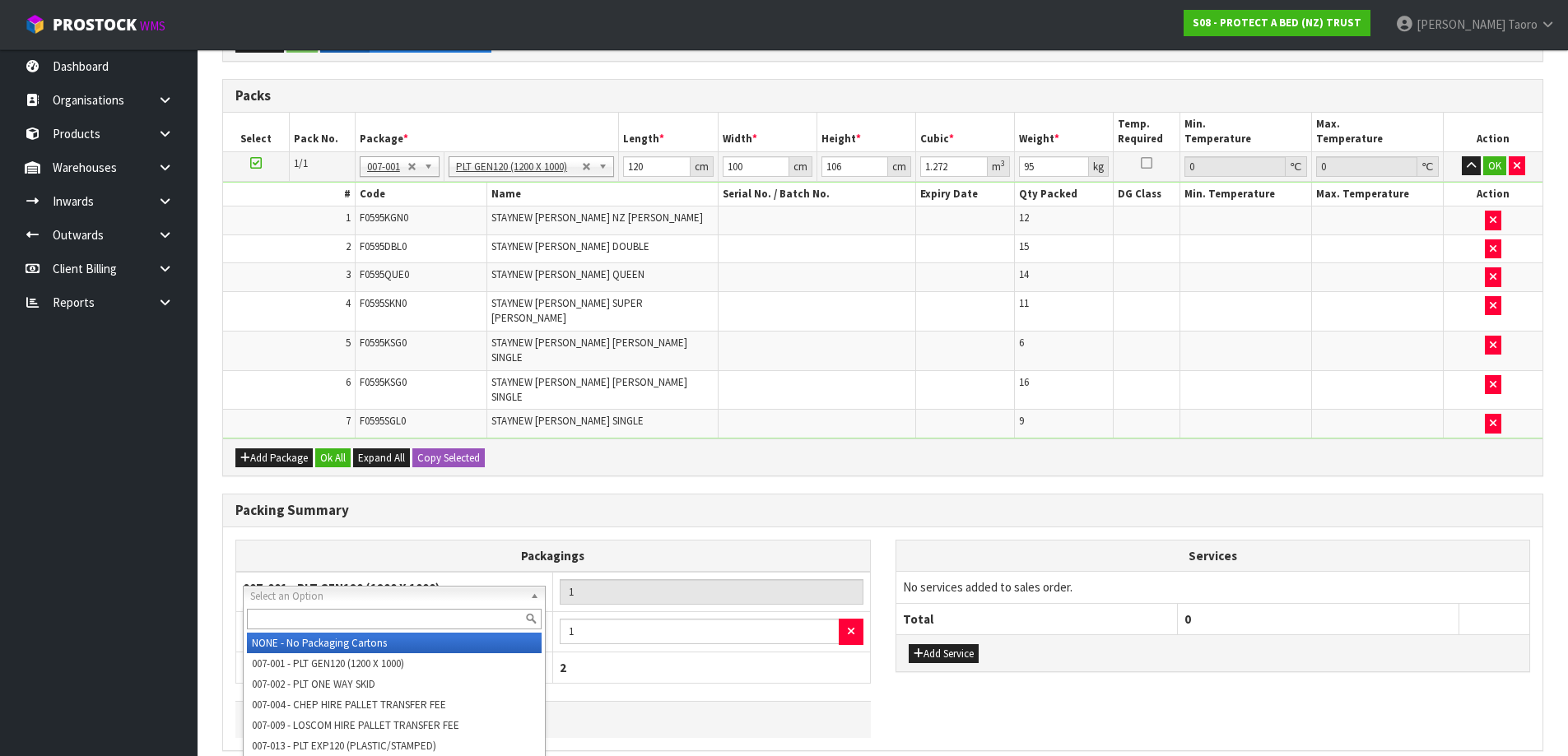
click at [305, 608] on div at bounding box center [394, 619] width 301 height 27
click at [307, 613] on input "text" at bounding box center [394, 619] width 295 height 21
type input "OC"
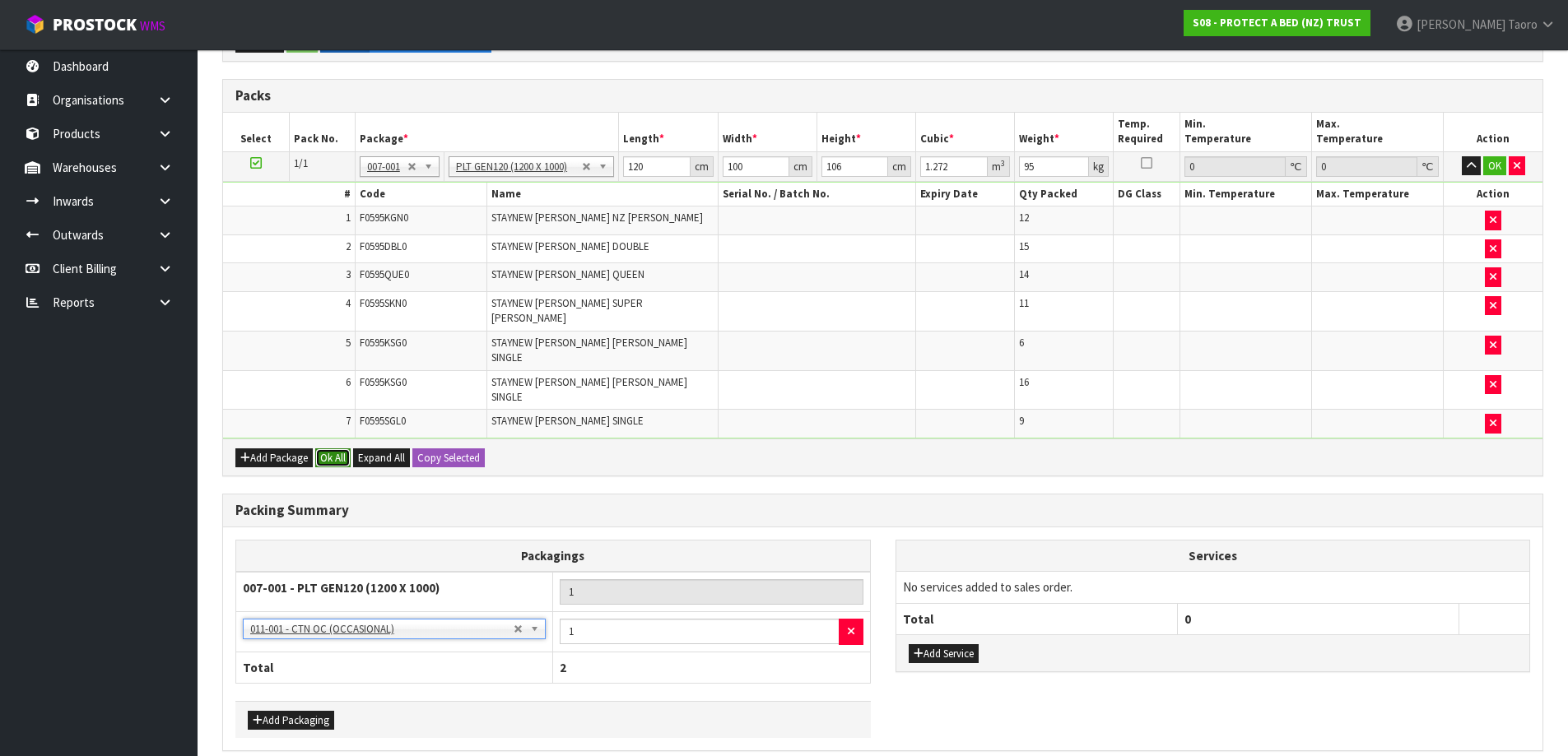
click at [334, 448] on button "Ok All" at bounding box center [333, 458] width 35 height 20
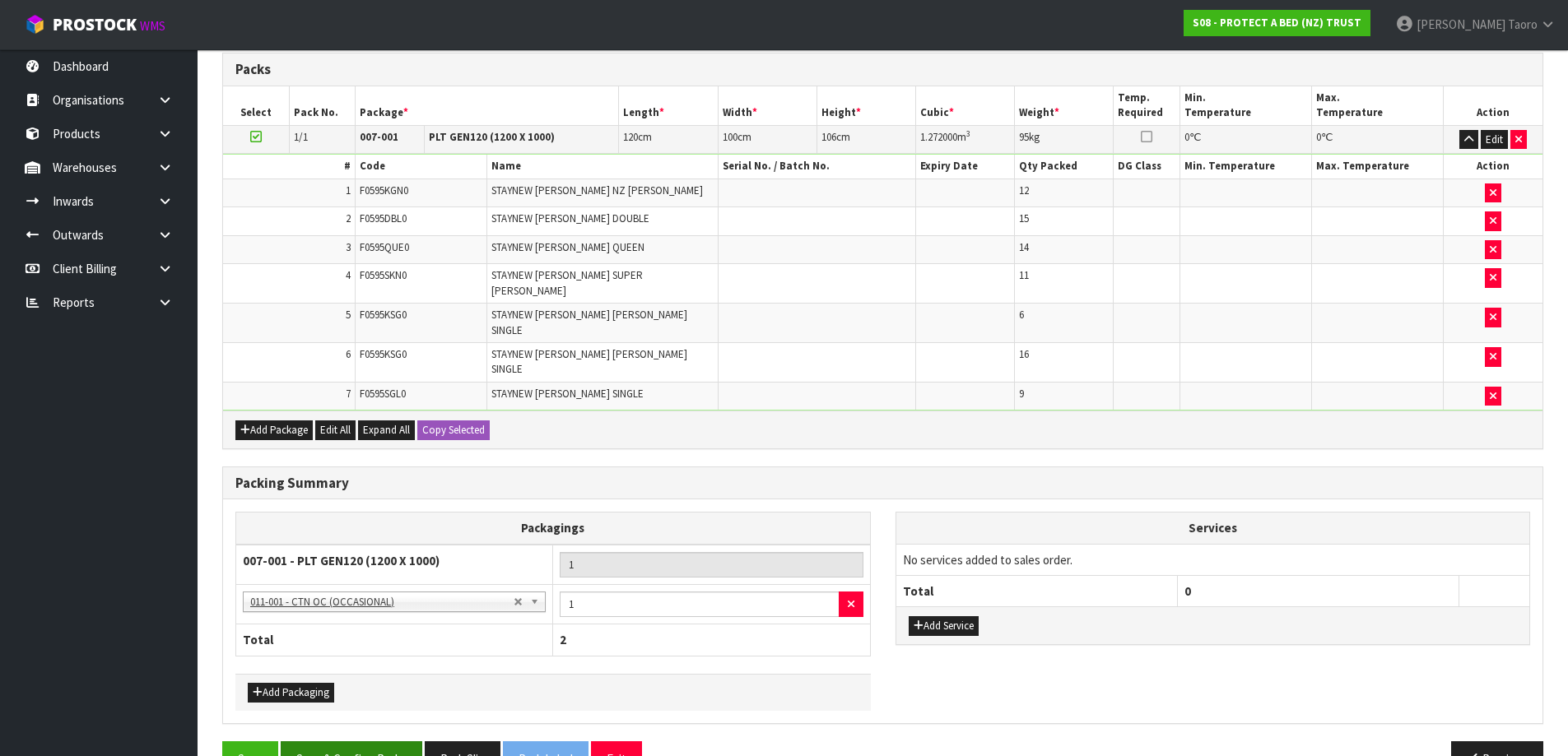
scroll to position [396, 0]
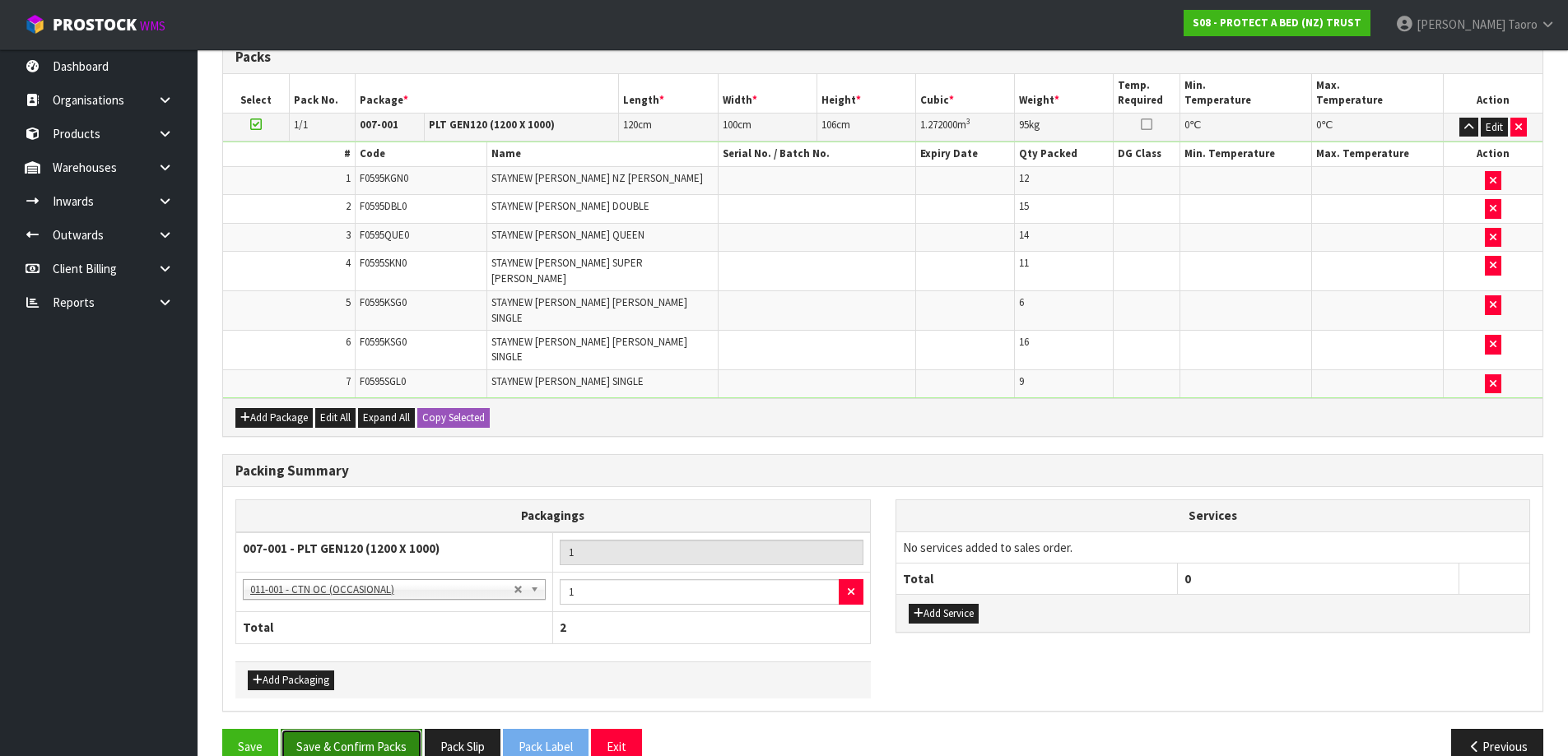
click at [382, 729] on button "Save & Confirm Packs" at bounding box center [351, 747] width 141 height 35
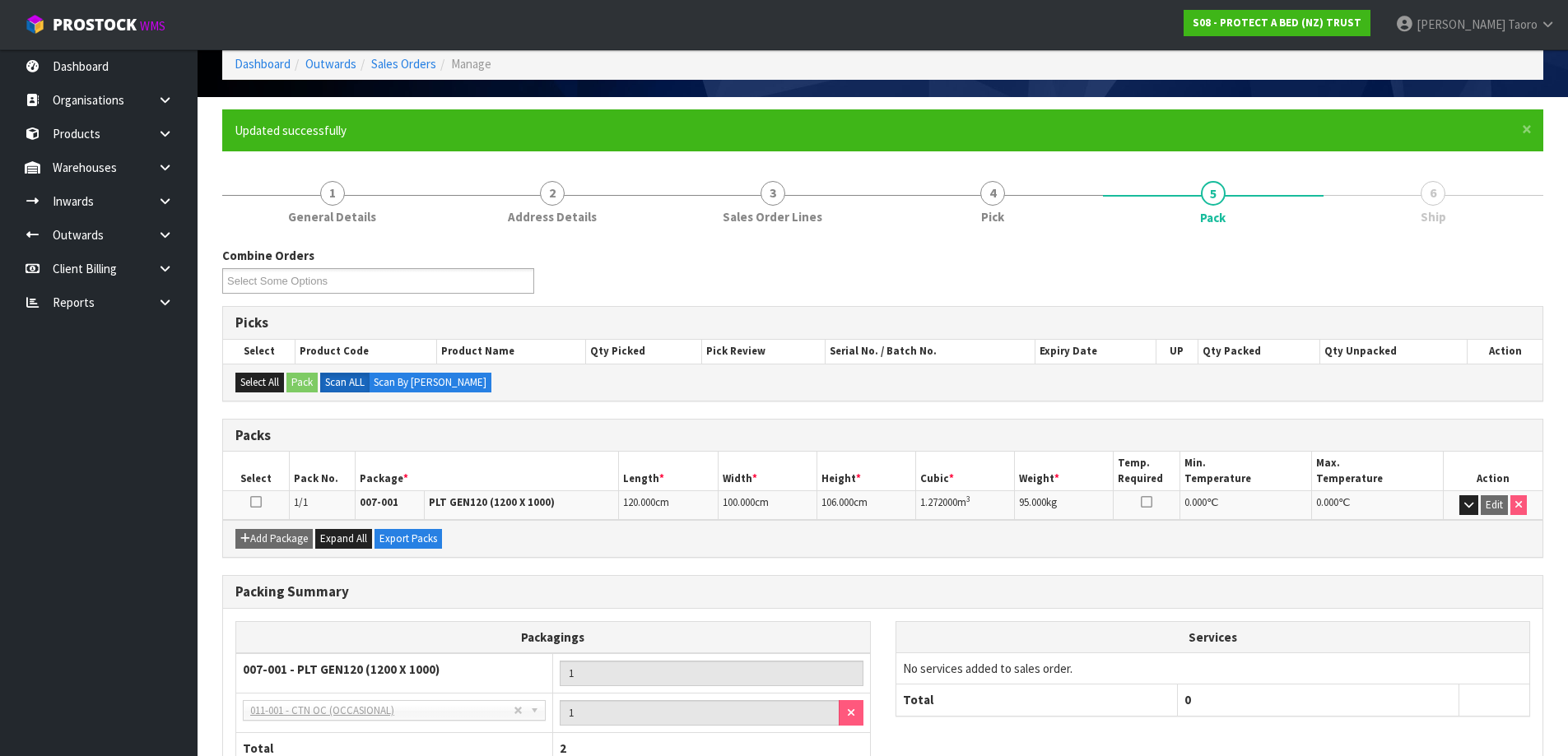
scroll to position [194, 0]
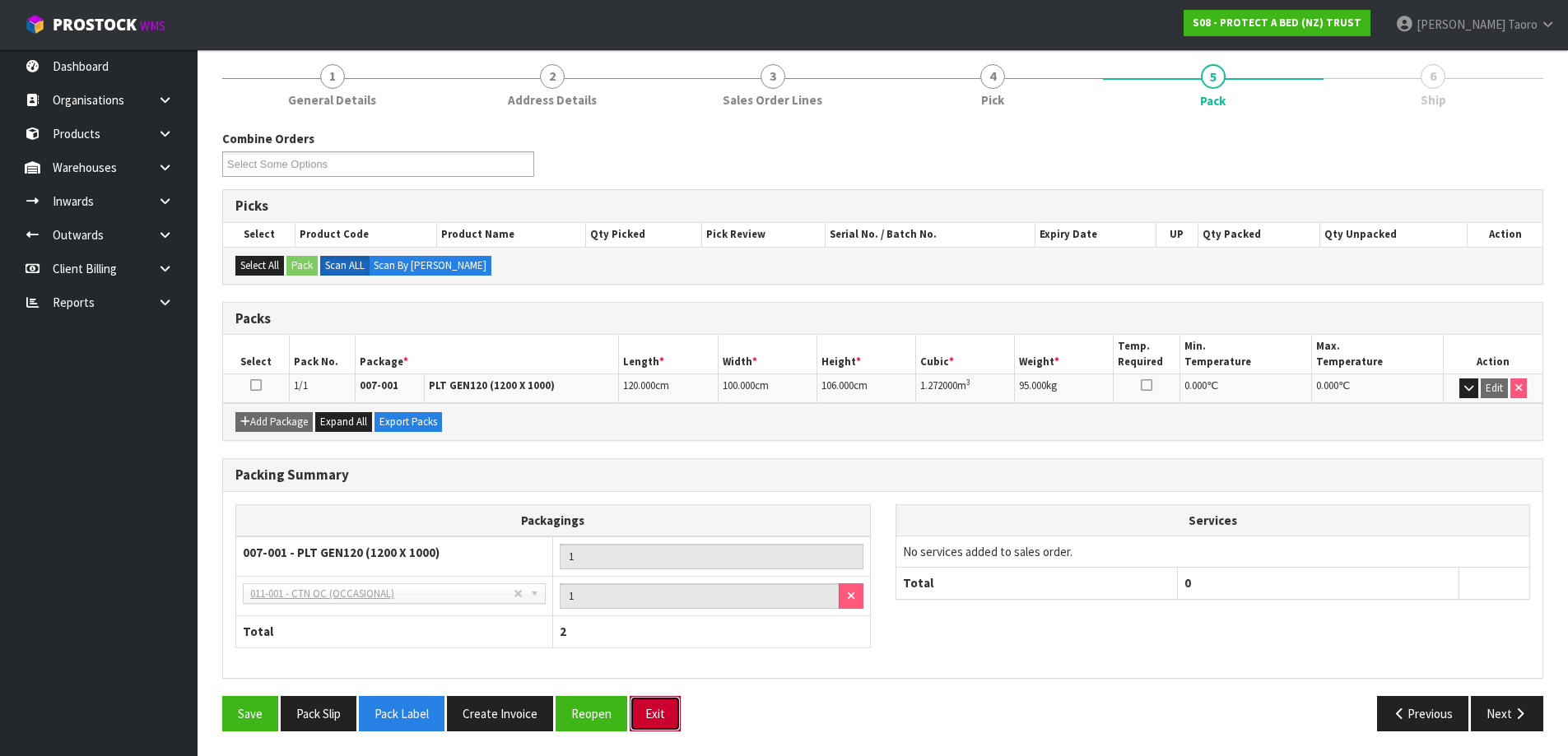
click at [649, 710] on button "Exit" at bounding box center [655, 713] width 51 height 35
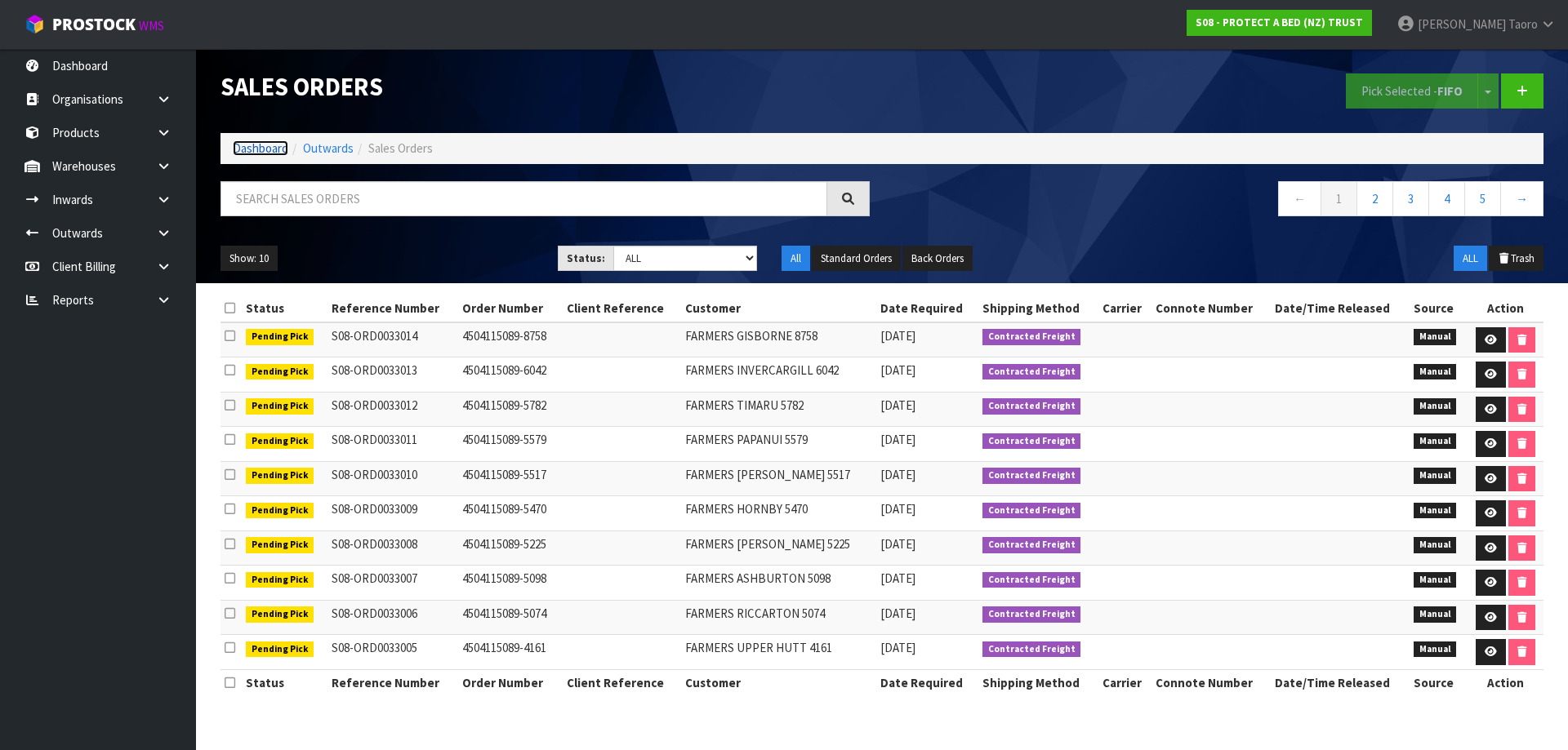
click at [276, 151] on link "Dashboard" at bounding box center [260, 148] width 56 height 16
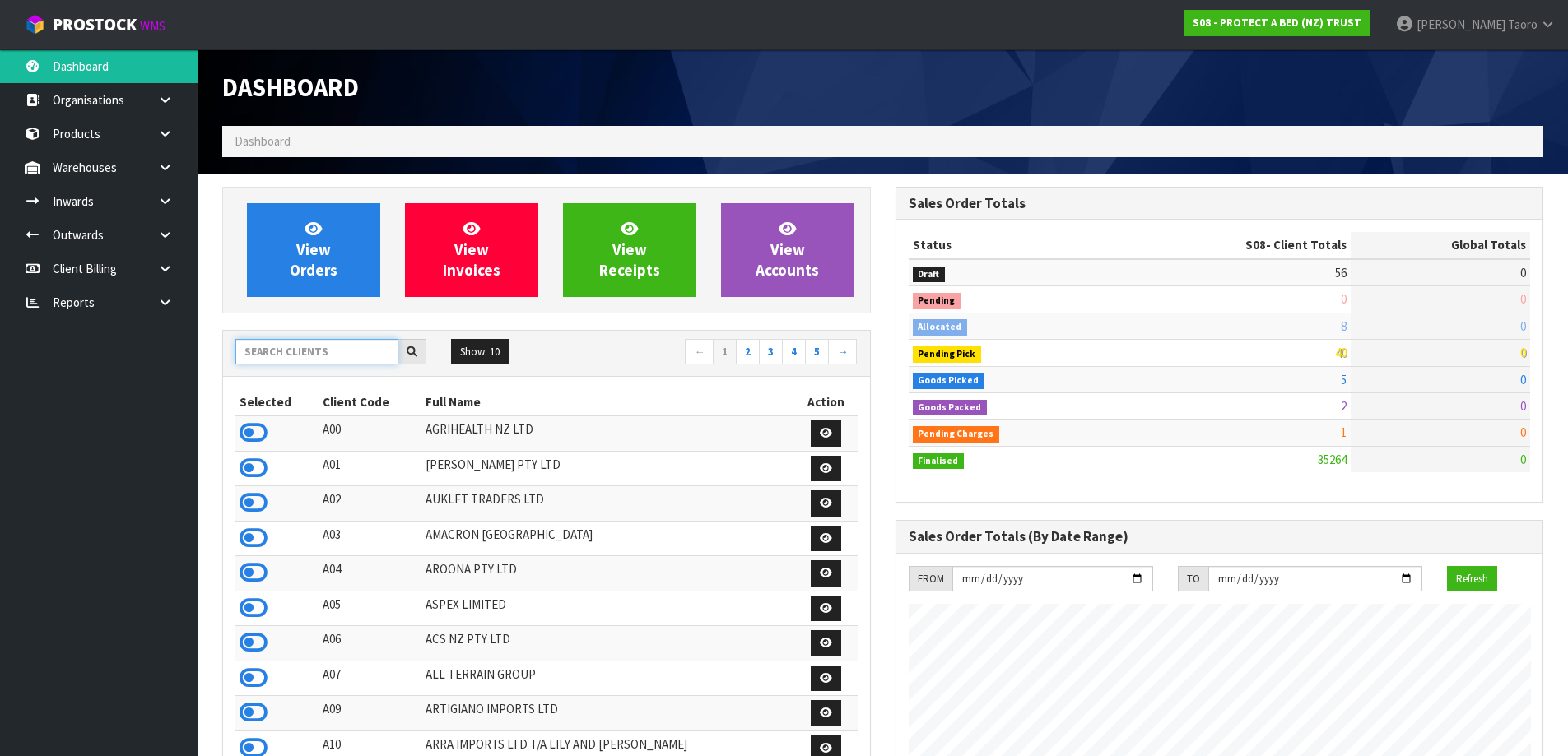
click at [332, 348] on input "text" at bounding box center [316, 351] width 163 height 26
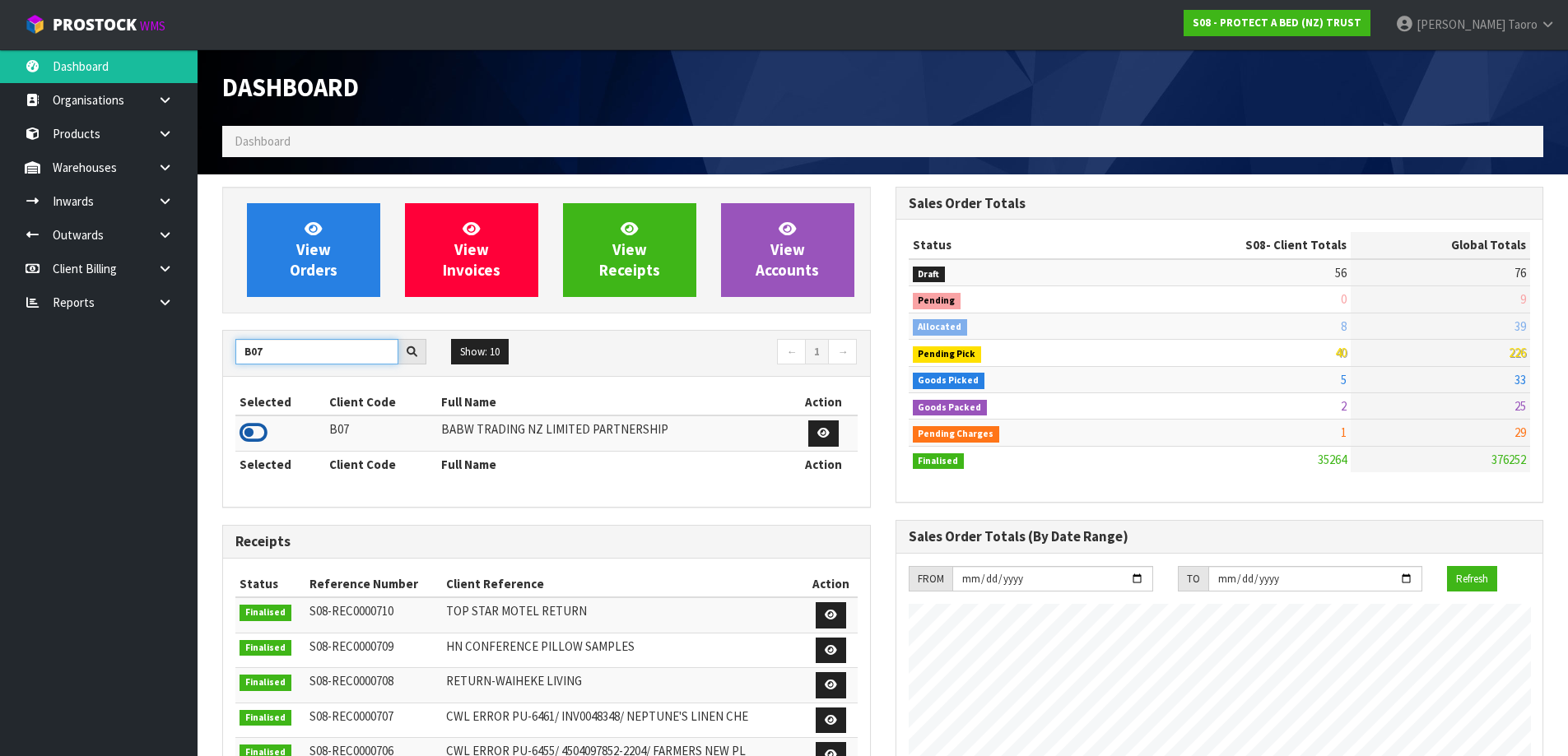
type input "B07"
click at [257, 426] on icon at bounding box center [253, 433] width 28 height 25
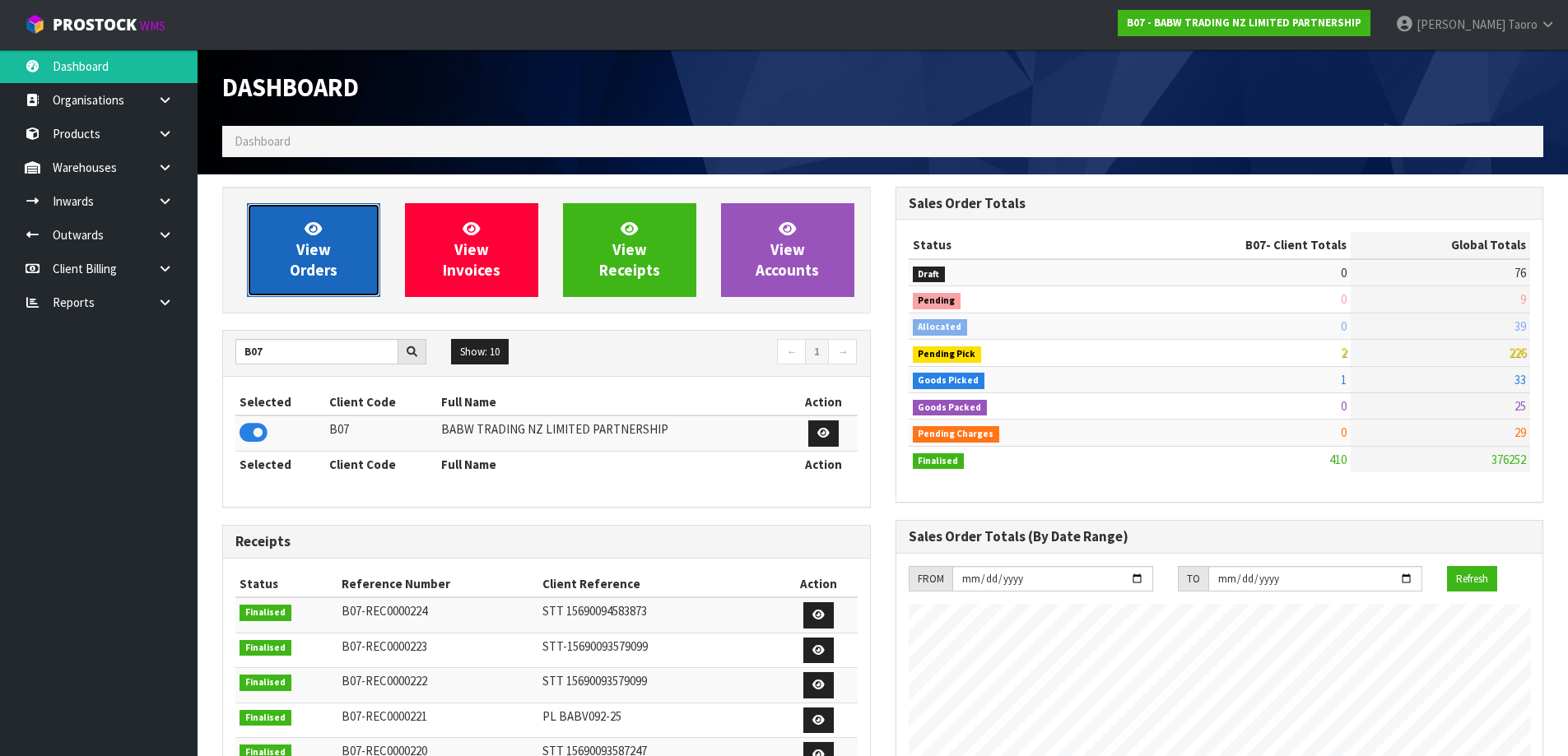
click at [320, 241] on span "View Orders" at bounding box center [313, 250] width 48 height 62
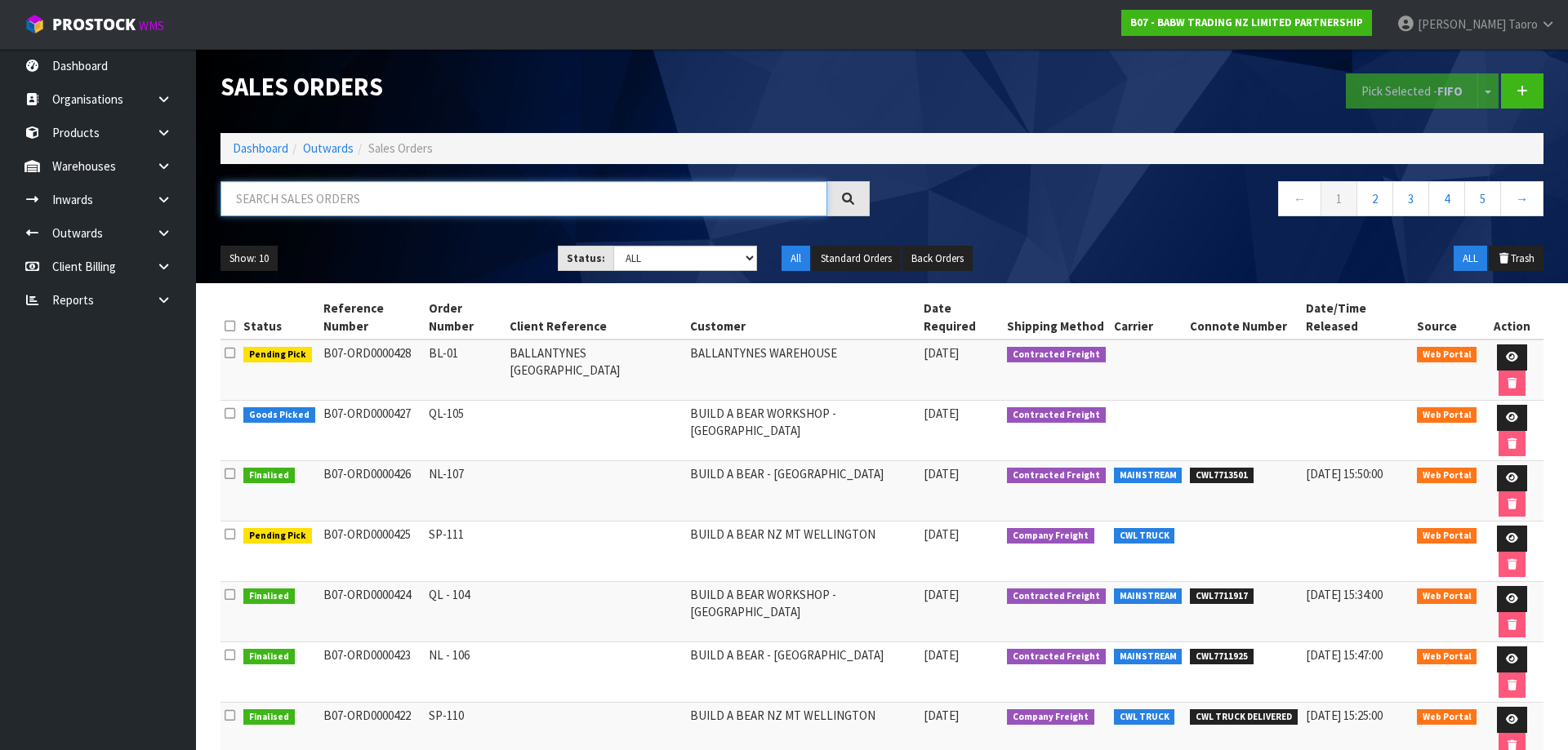
click at [329, 202] on input "text" at bounding box center [524, 198] width 607 height 35
type input "JOB-0407009"
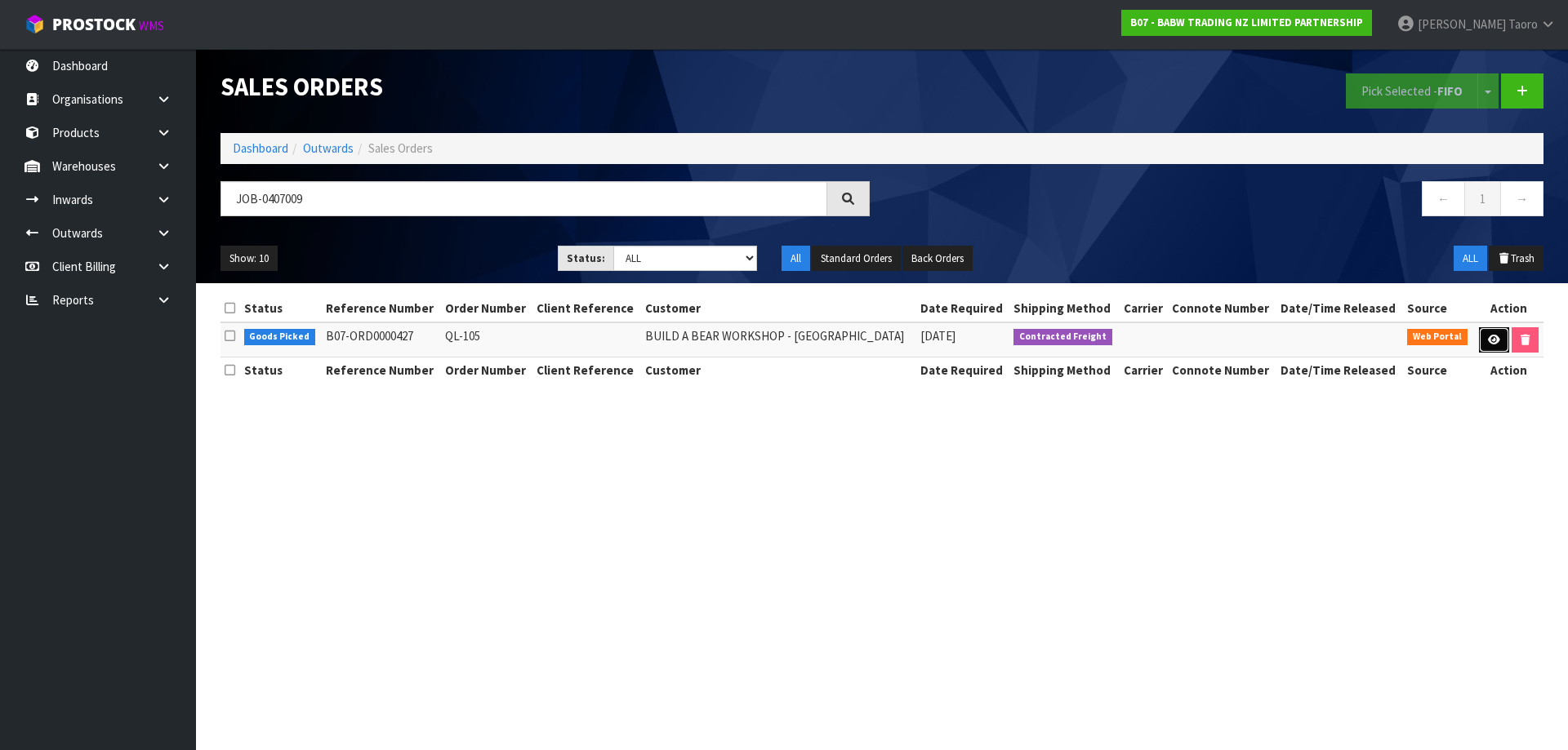
click at [1484, 334] on link at bounding box center [1494, 340] width 30 height 26
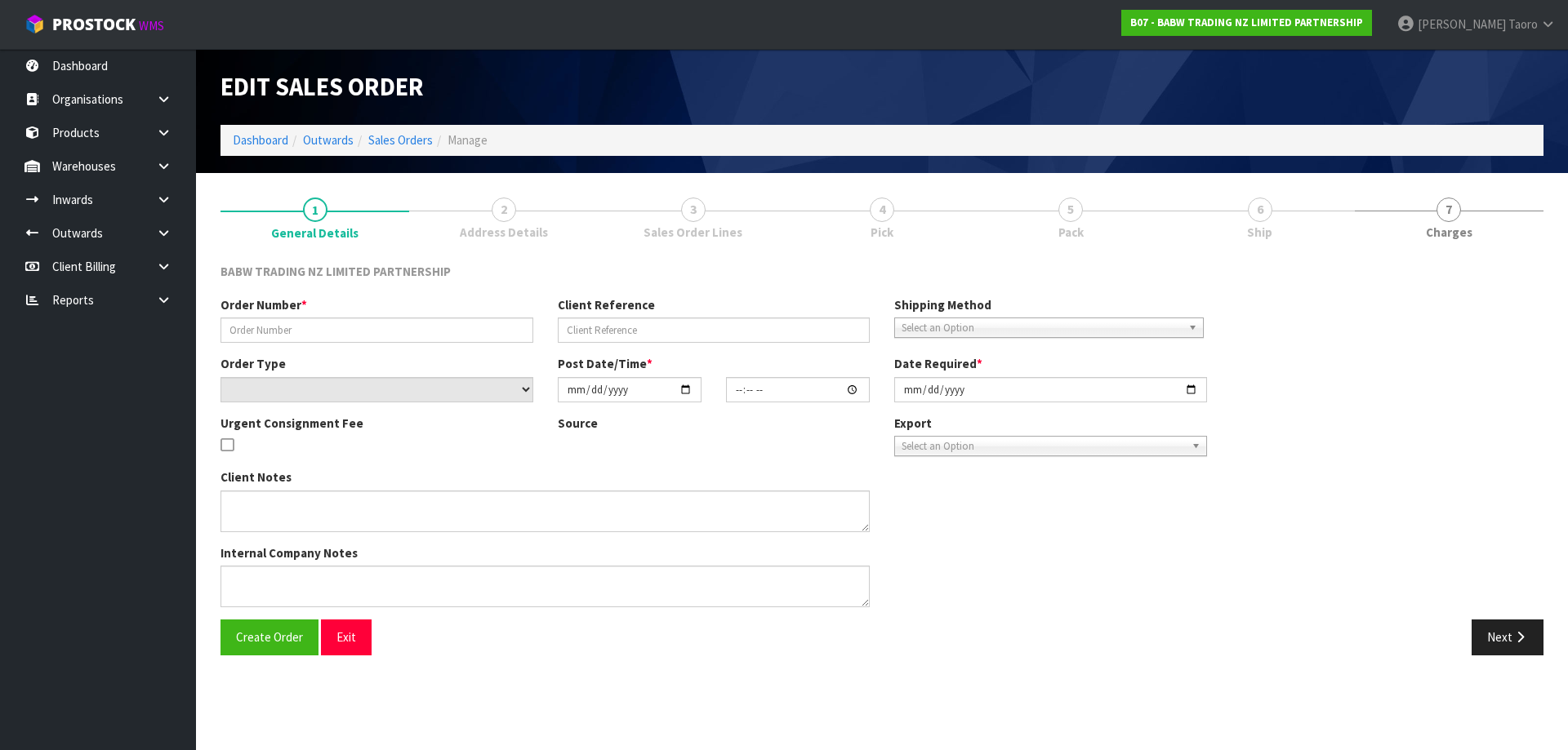
type input "QL-105"
select select "number:0"
type input "[DATE]"
type input "13:42:00.000"
type input "[DATE]"
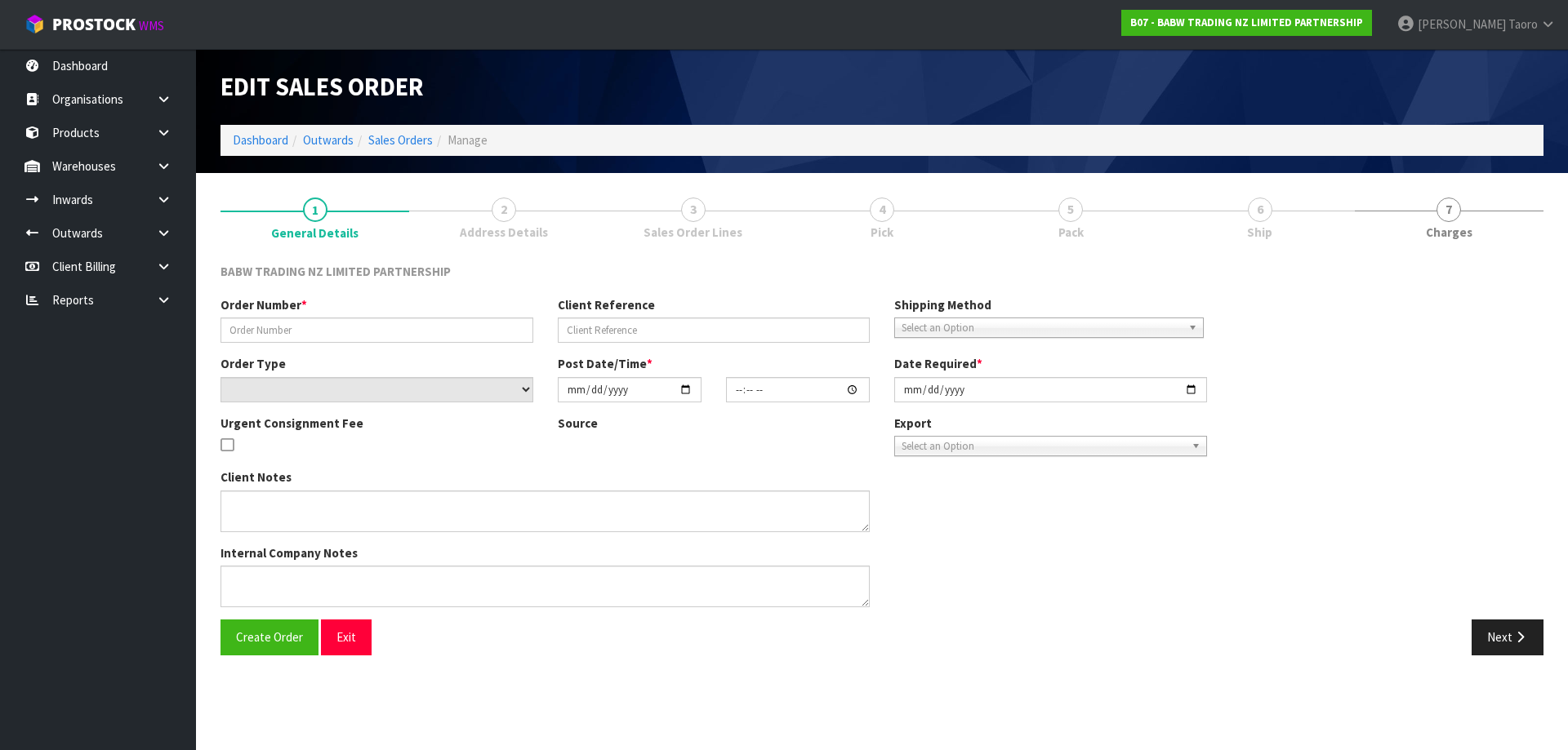
type textarea "DELIVER BETWEEN 8AM AND 8.30AM CALL - SANTANA ON 0221550016 AFTERNOON PRIOR TO …"
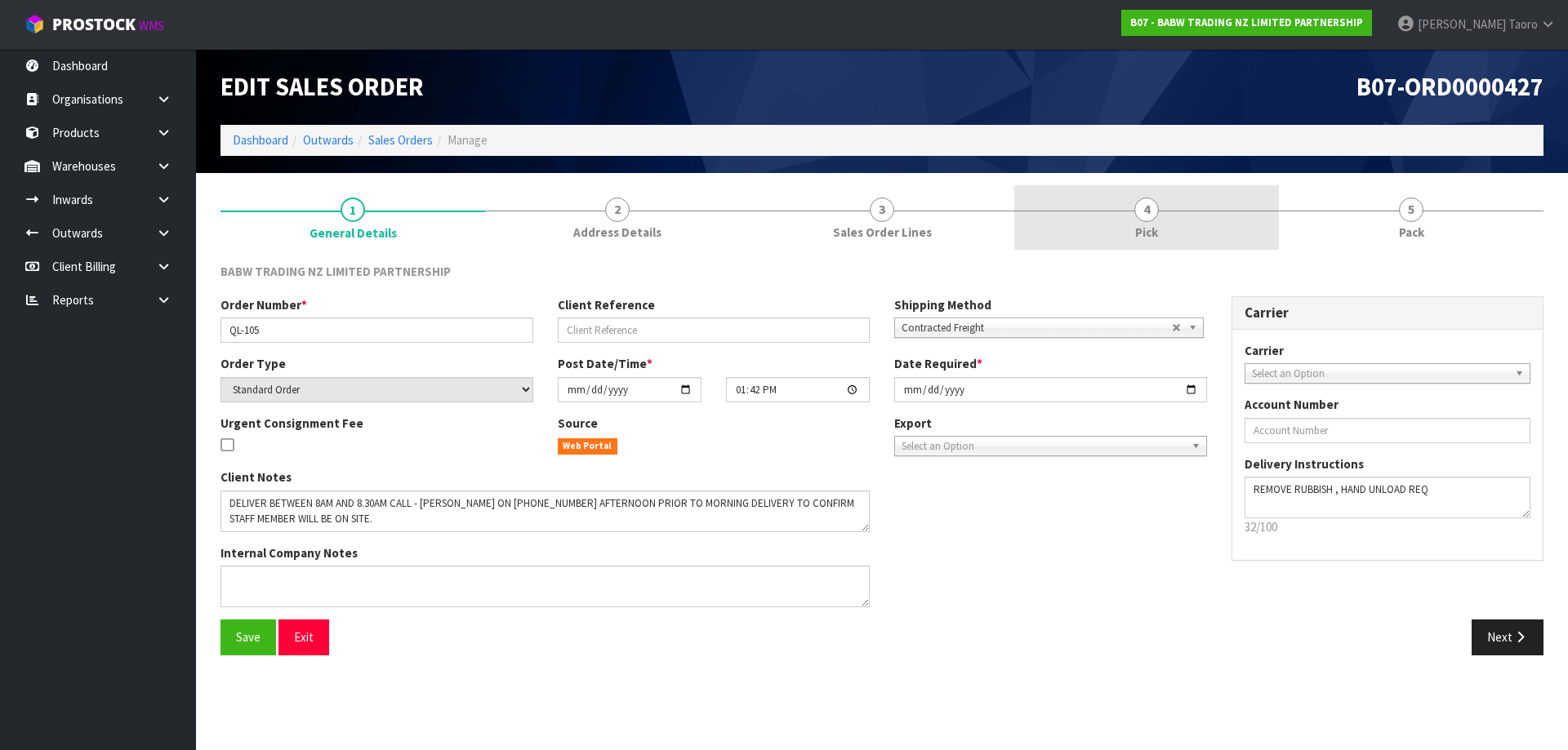
click at [1194, 218] on link "4 Pick" at bounding box center [1146, 217] width 265 height 65
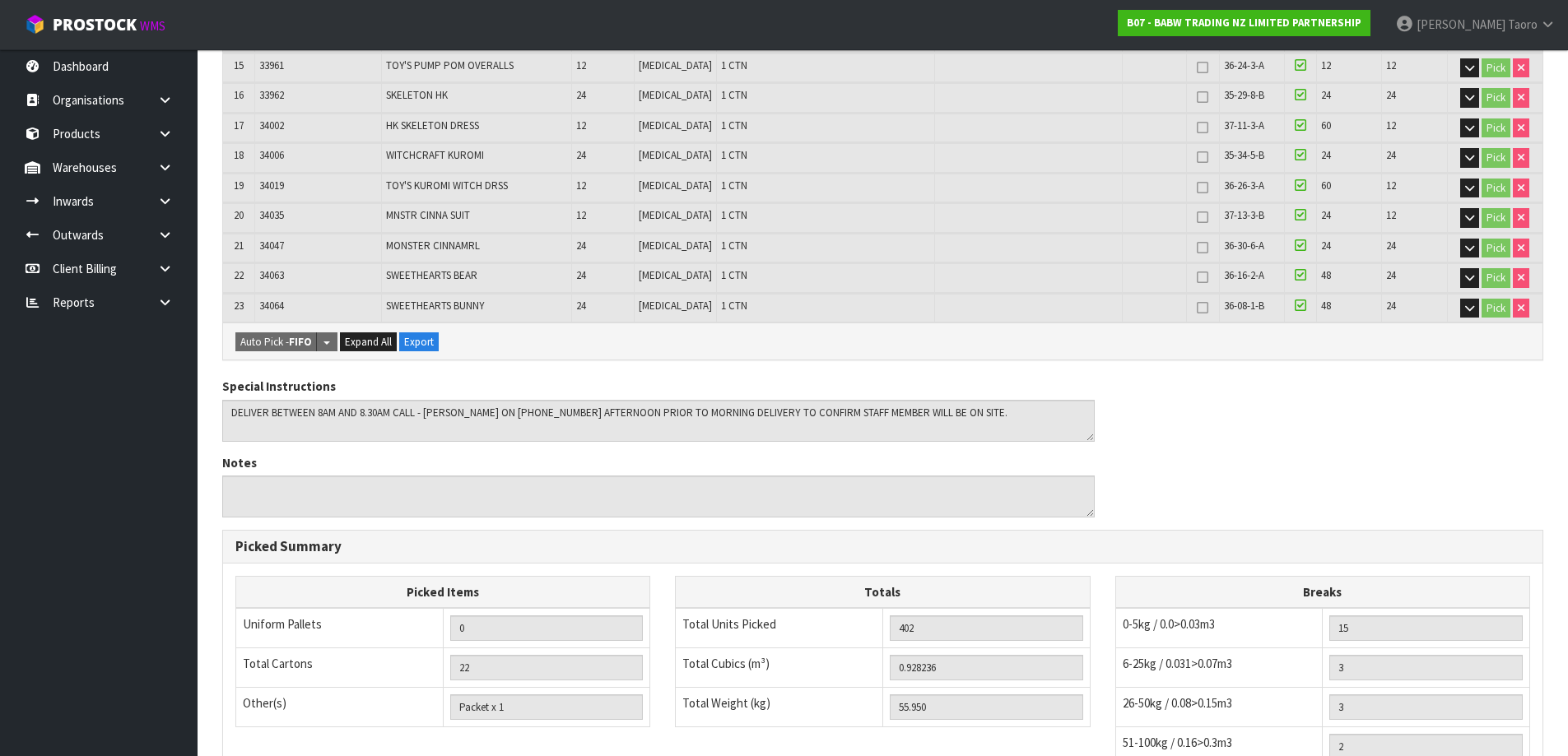
scroll to position [1031, 0]
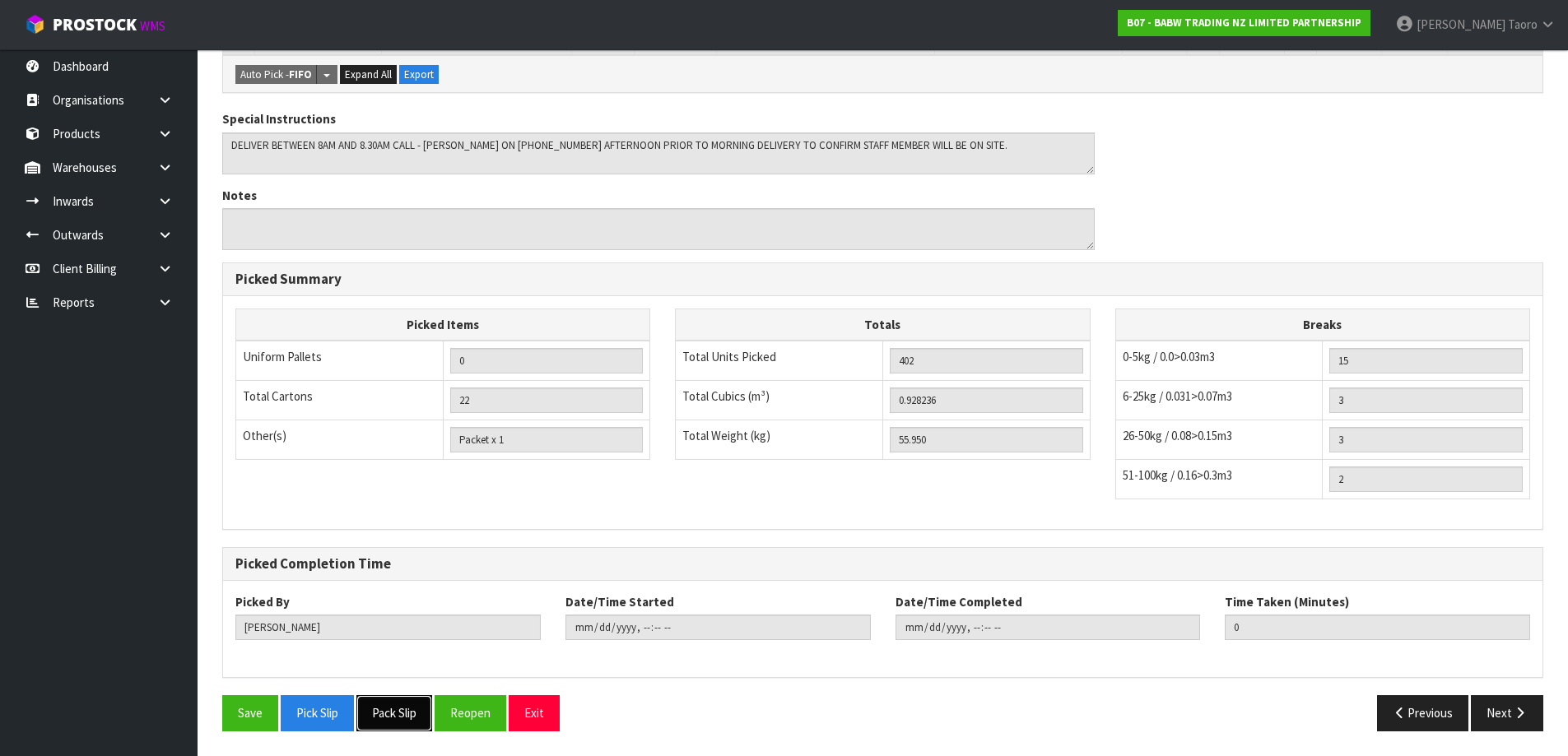
click at [388, 712] on button "Pack Slip" at bounding box center [394, 713] width 76 height 35
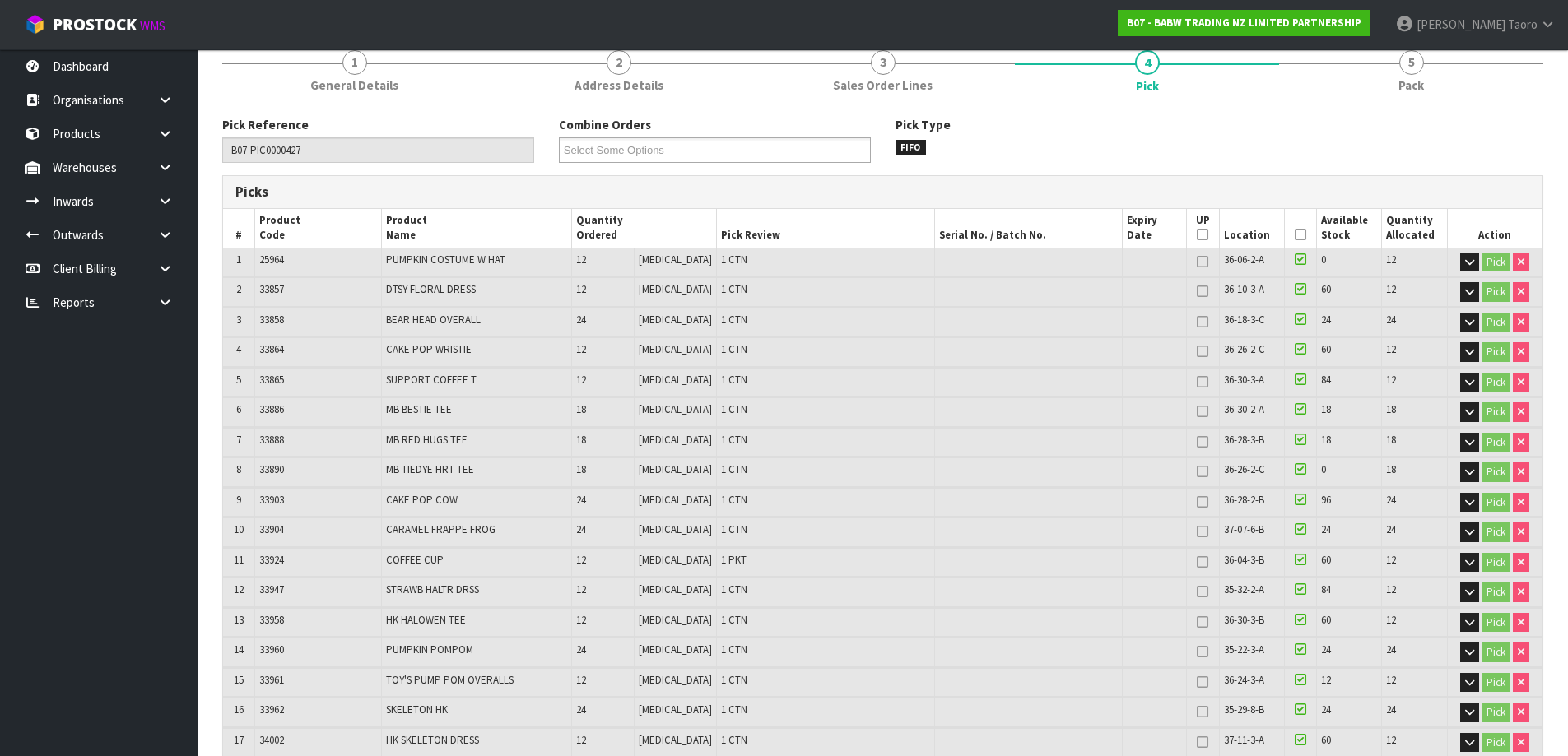
scroll to position [0, 0]
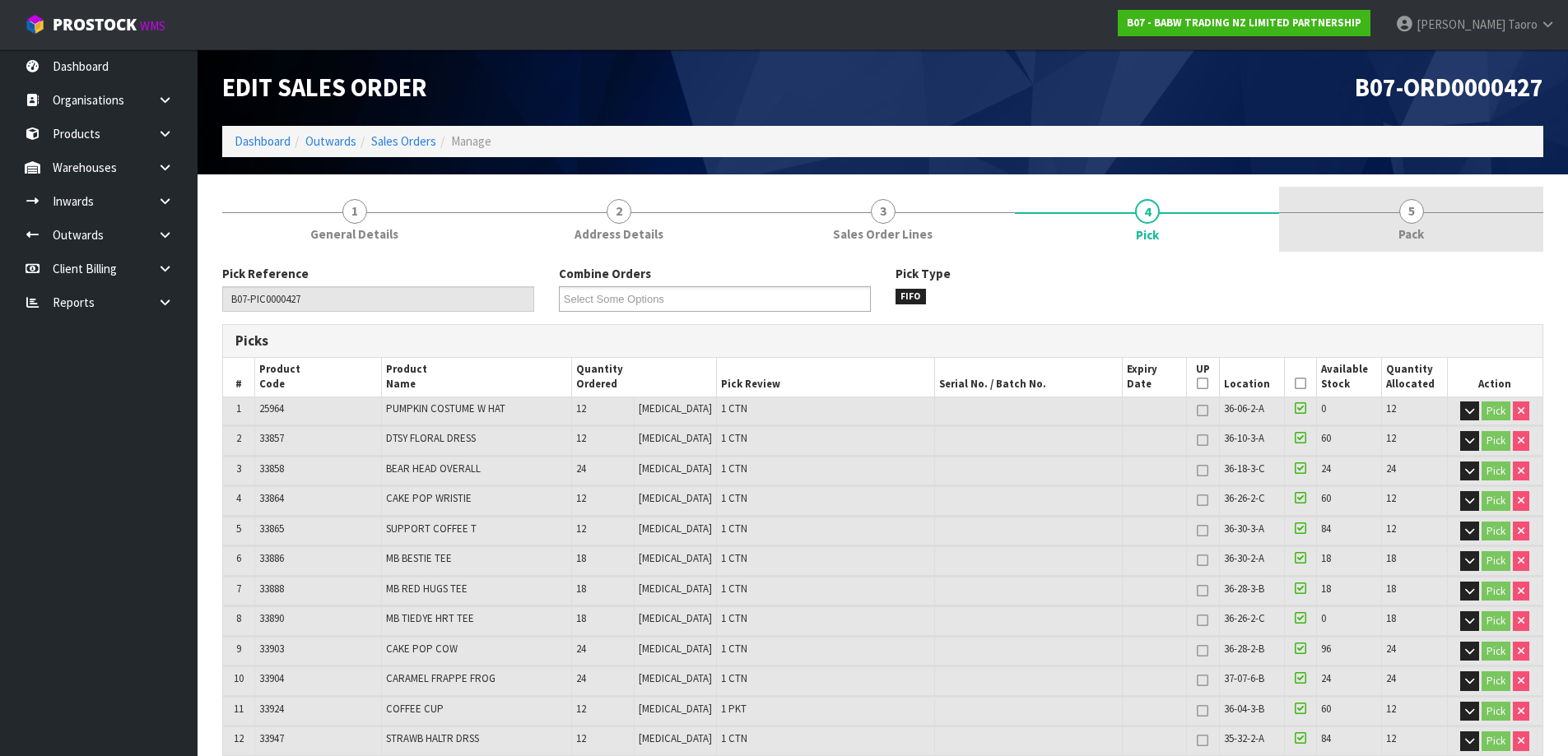
click at [1419, 219] on span "5" at bounding box center [1412, 212] width 25 height 25
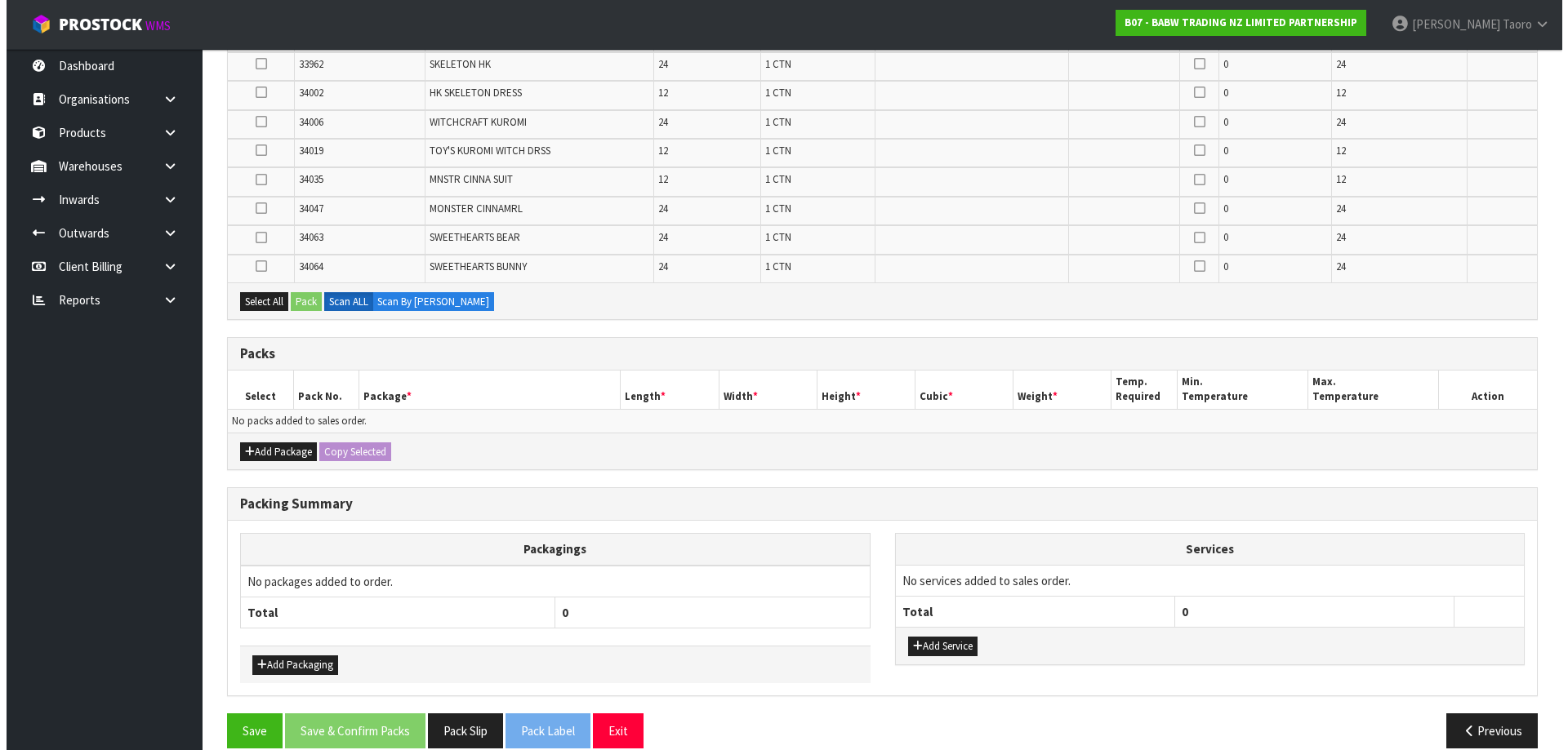
scroll to position [784, 0]
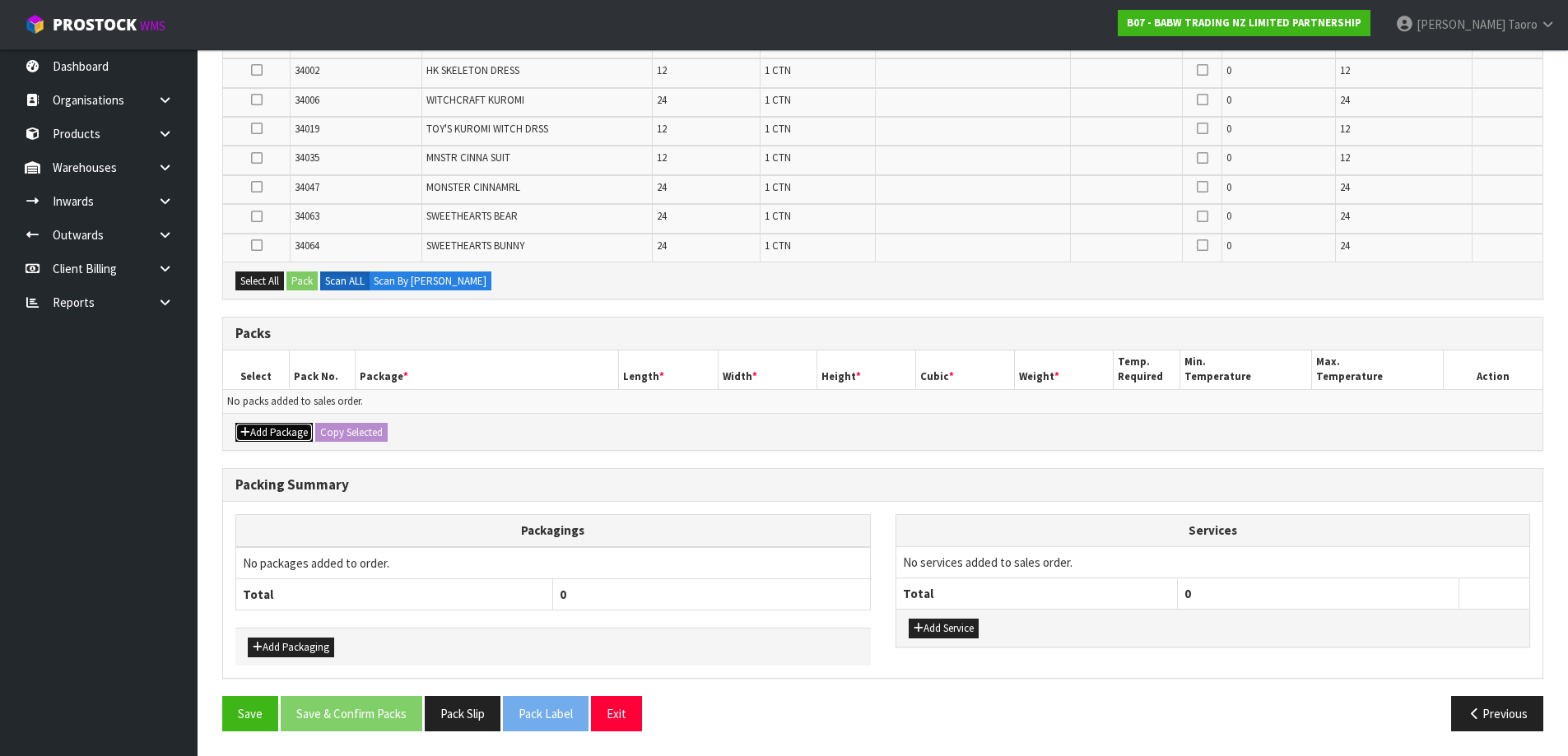
click at [268, 429] on button "Add Package" at bounding box center [274, 433] width 77 height 20
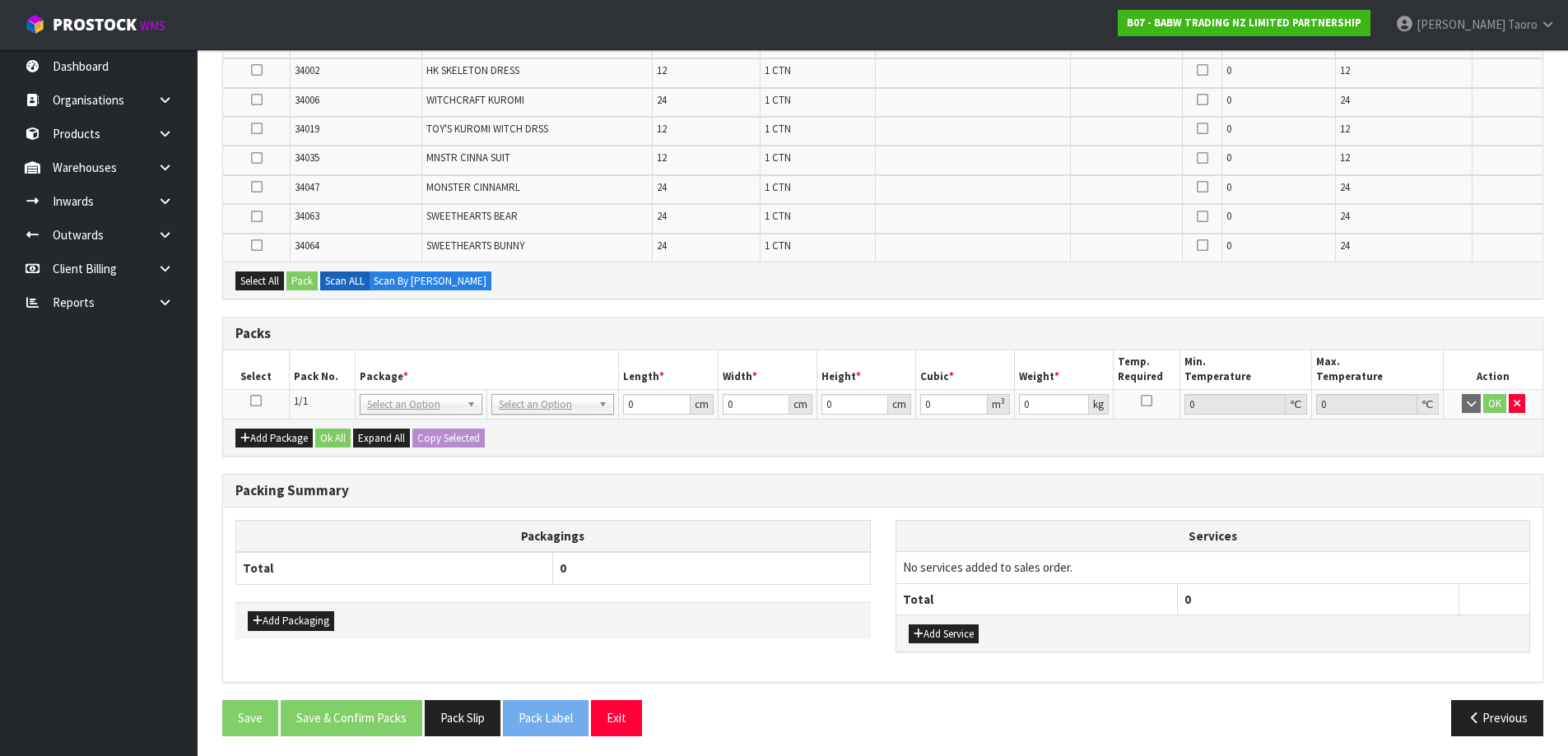
click at [256, 401] on icon at bounding box center [256, 401] width 12 height 1
click at [256, 292] on div "Select All Pack Scan ALL Scan By [PERSON_NAME]" at bounding box center [883, 280] width 1319 height 37
drag, startPoint x: 261, startPoint y: 284, endPoint x: 294, endPoint y: 284, distance: 33.0
click at [264, 284] on button "Select All" at bounding box center [259, 282] width 49 height 20
click at [307, 282] on button "Pack" at bounding box center [301, 282] width 31 height 20
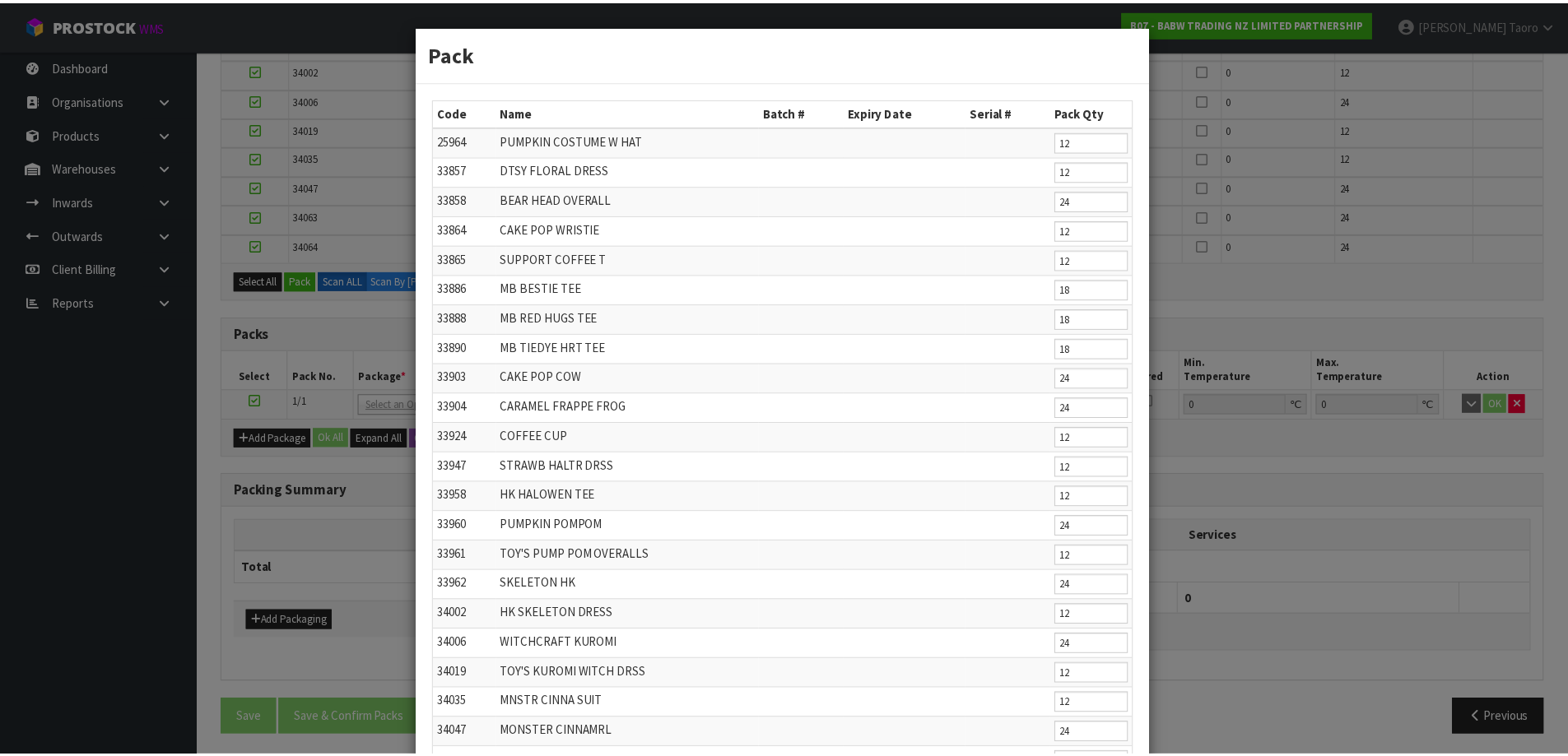
scroll to position [197, 0]
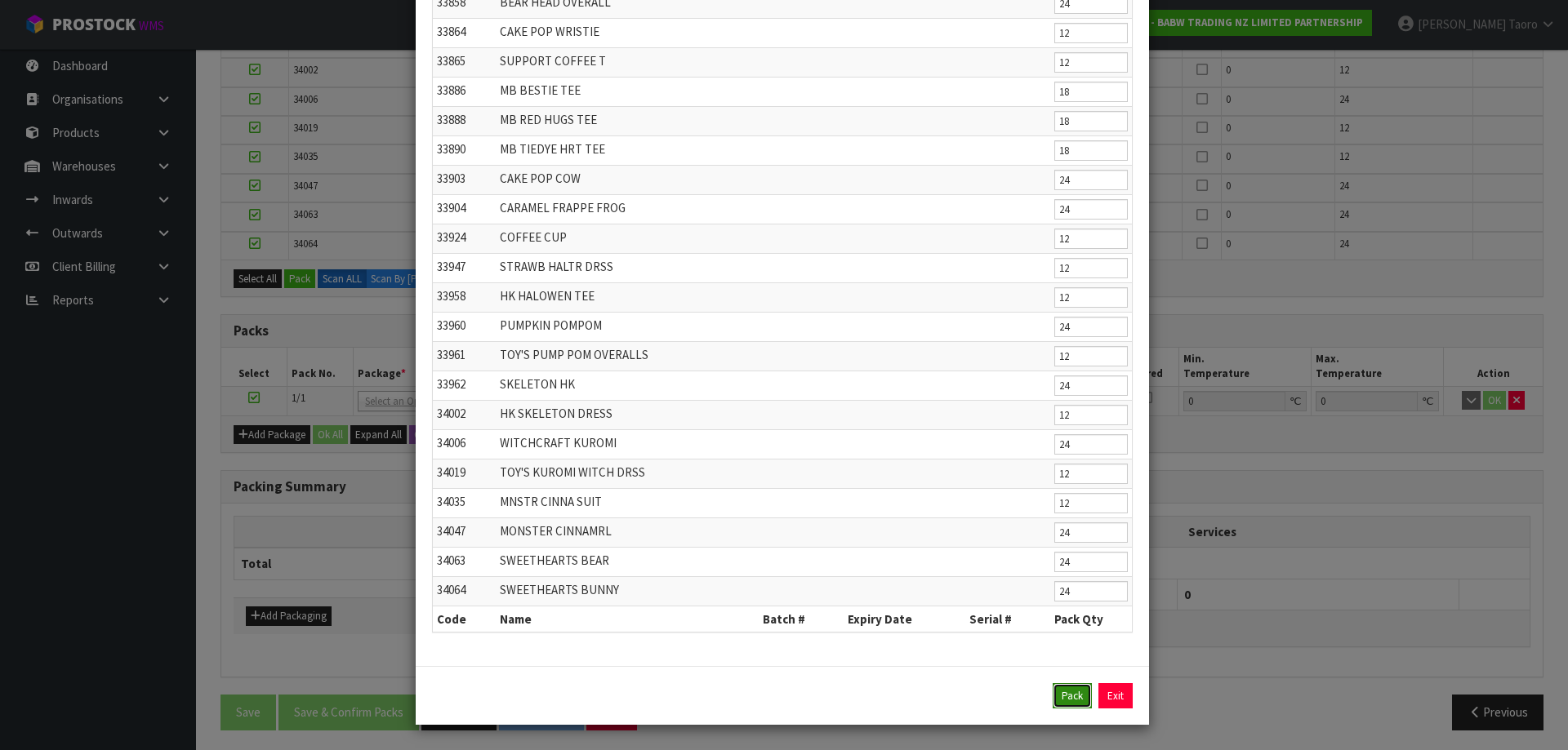
click at [1053, 700] on button "Pack" at bounding box center [1072, 696] width 39 height 26
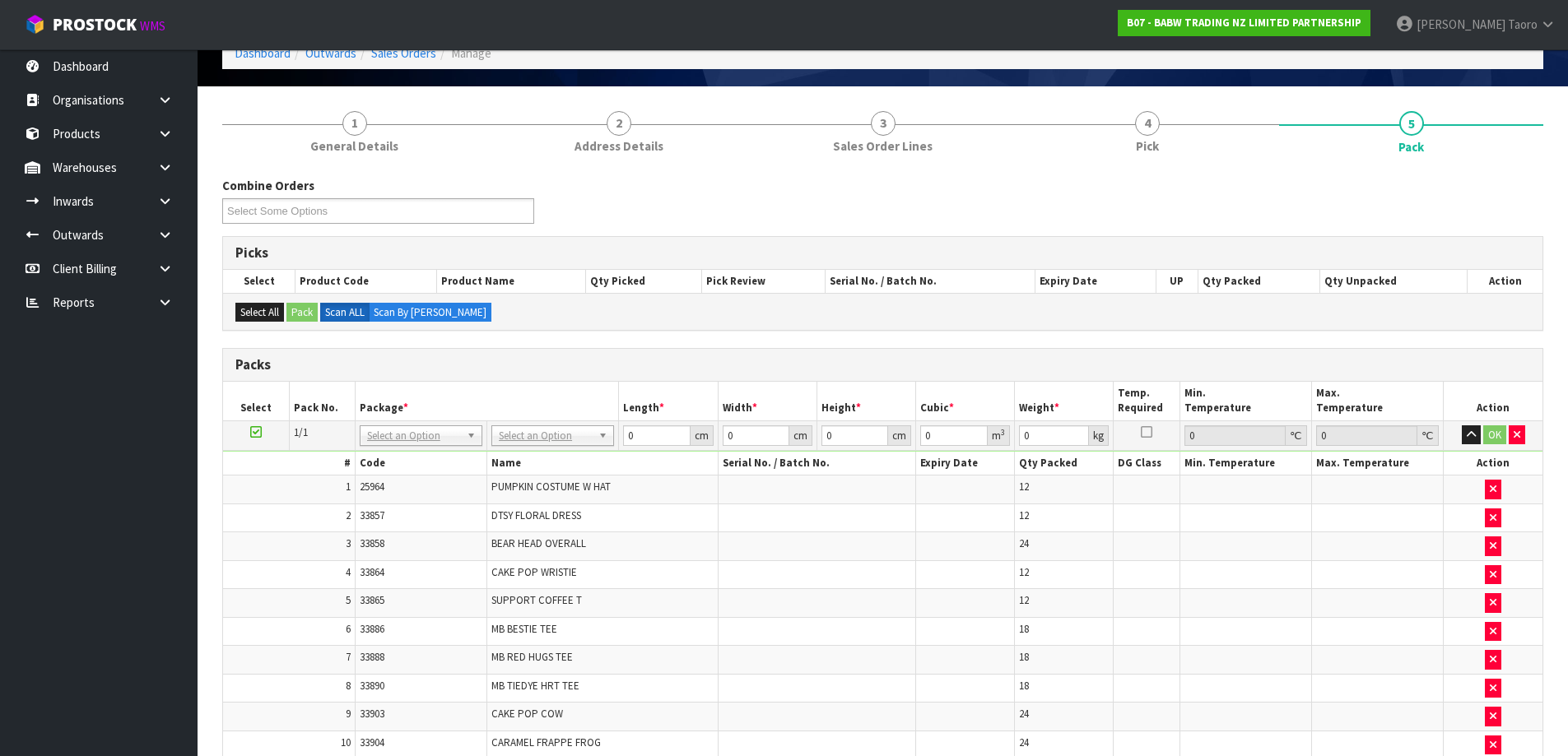
scroll to position [0, 0]
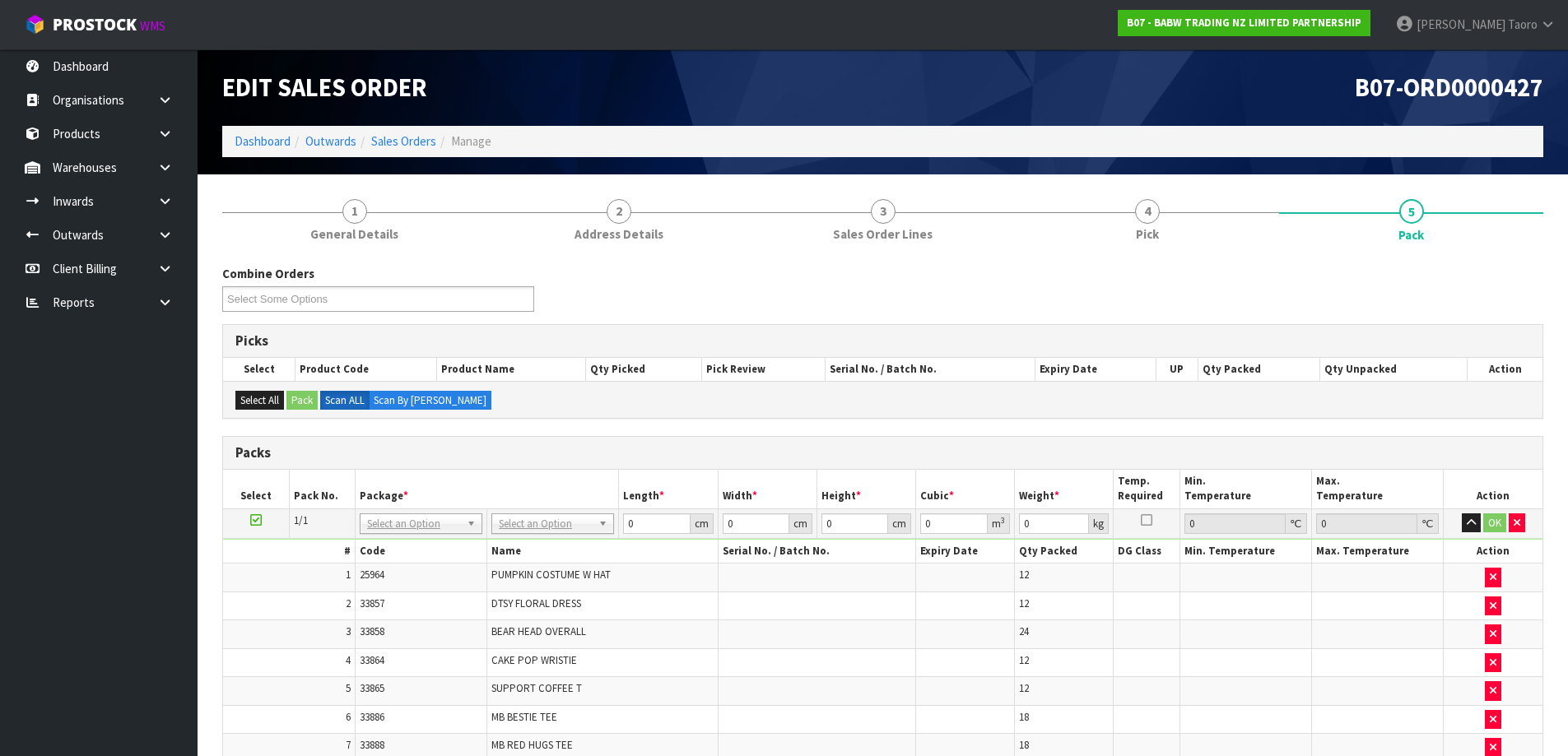
click at [1294, 396] on div "Select All Pack Scan ALL Scan By [PERSON_NAME]" at bounding box center [883, 400] width 1319 height 37
type input "120"
type input "100"
type input "55.95"
click at [652, 523] on input "120" at bounding box center [657, 524] width 67 height 21
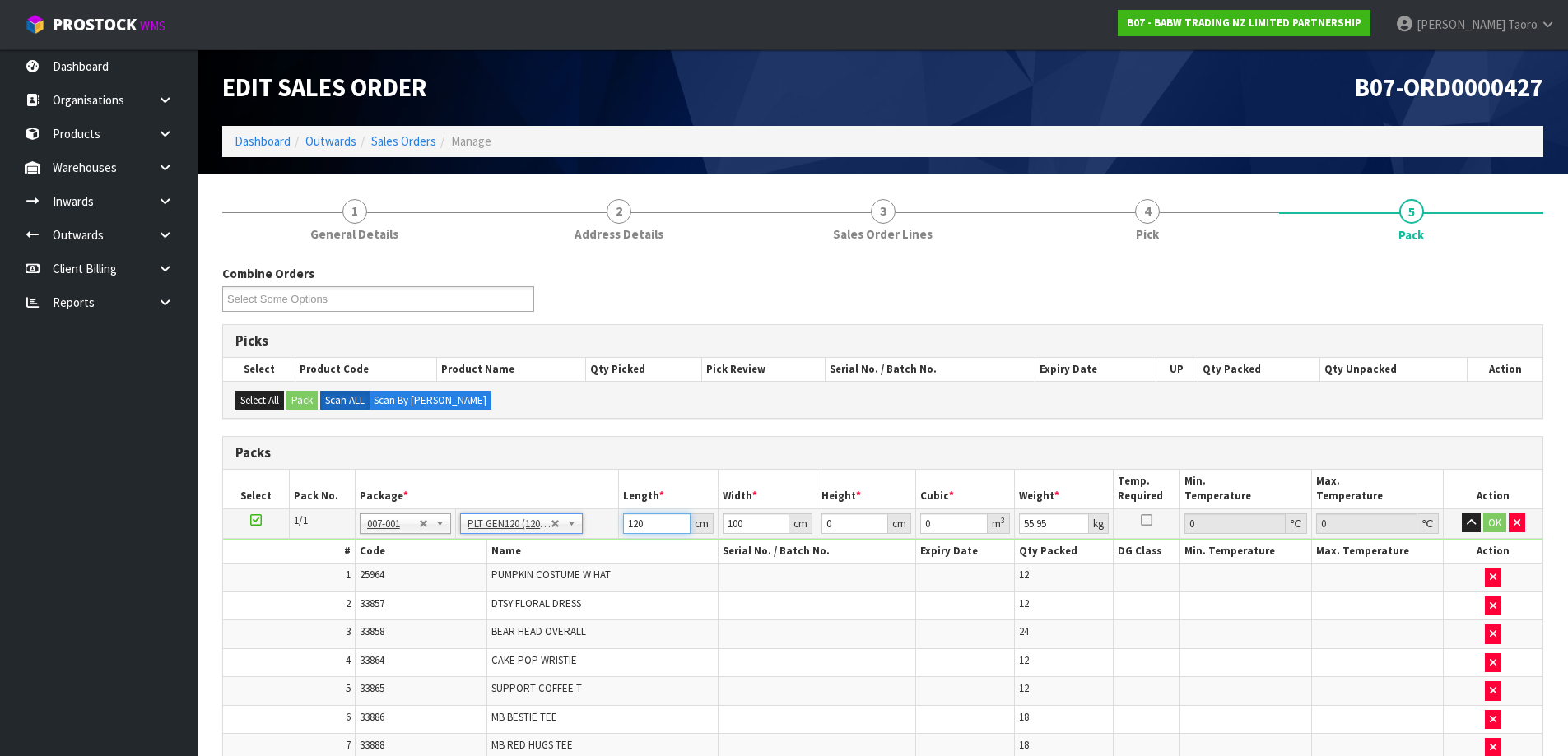
click at [652, 523] on input "120" at bounding box center [657, 524] width 67 height 21
type input "112"
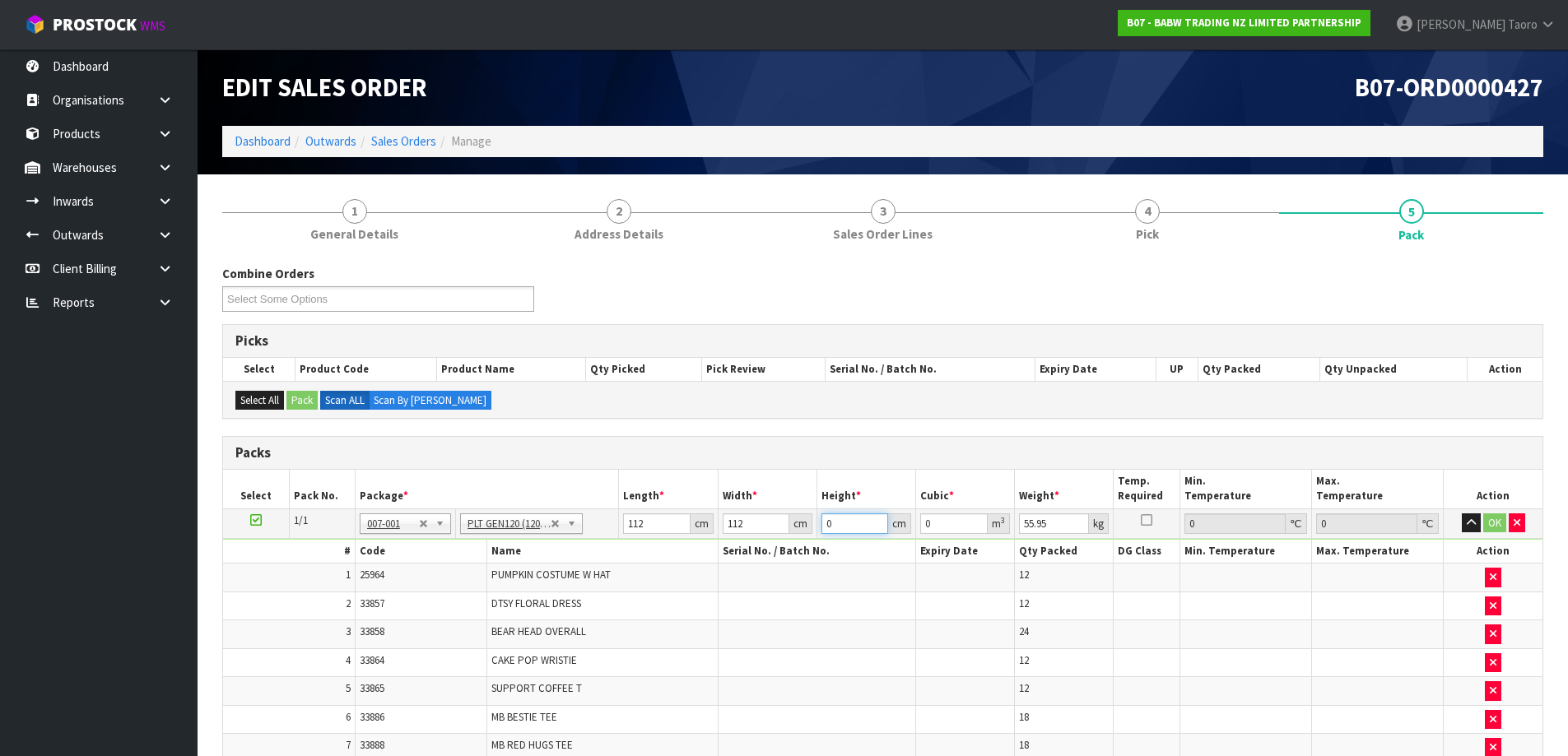
type input "1"
type input "0.012544"
type input "10"
type input "0.12544"
type input "107"
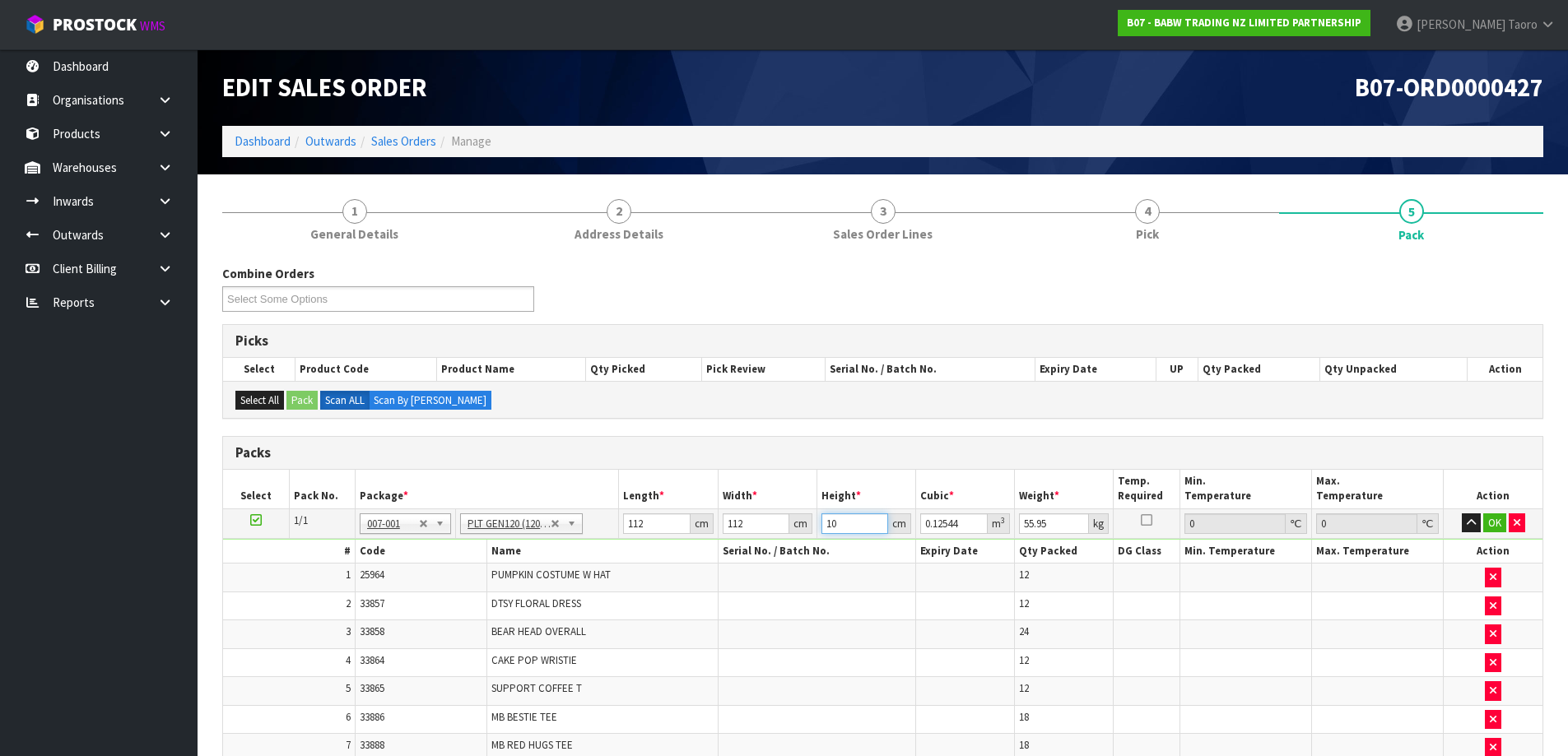
type input "1.342208"
type input "107"
type input "71"
click at [1474, 521] on icon "button" at bounding box center [1471, 523] width 9 height 11
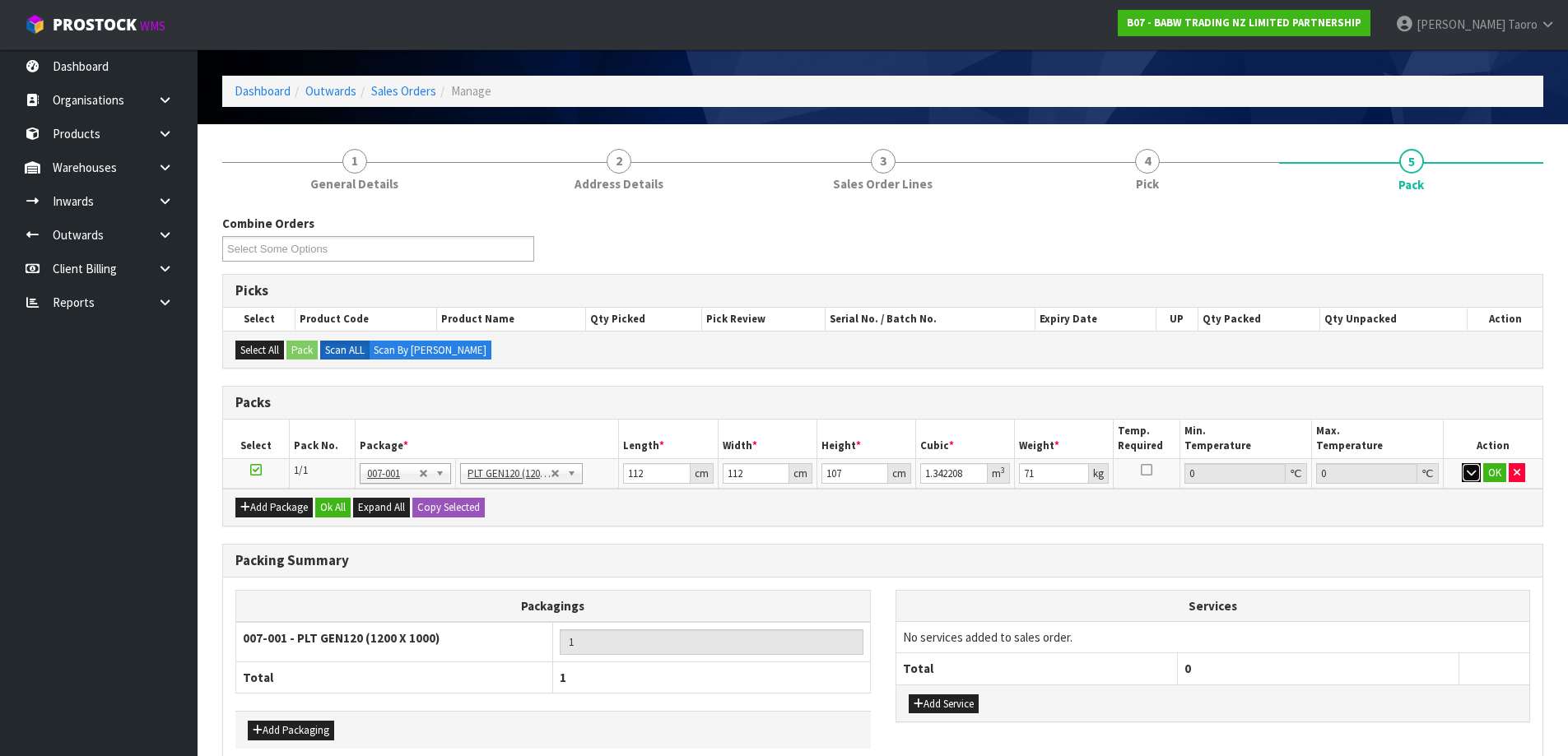
scroll to position [133, 0]
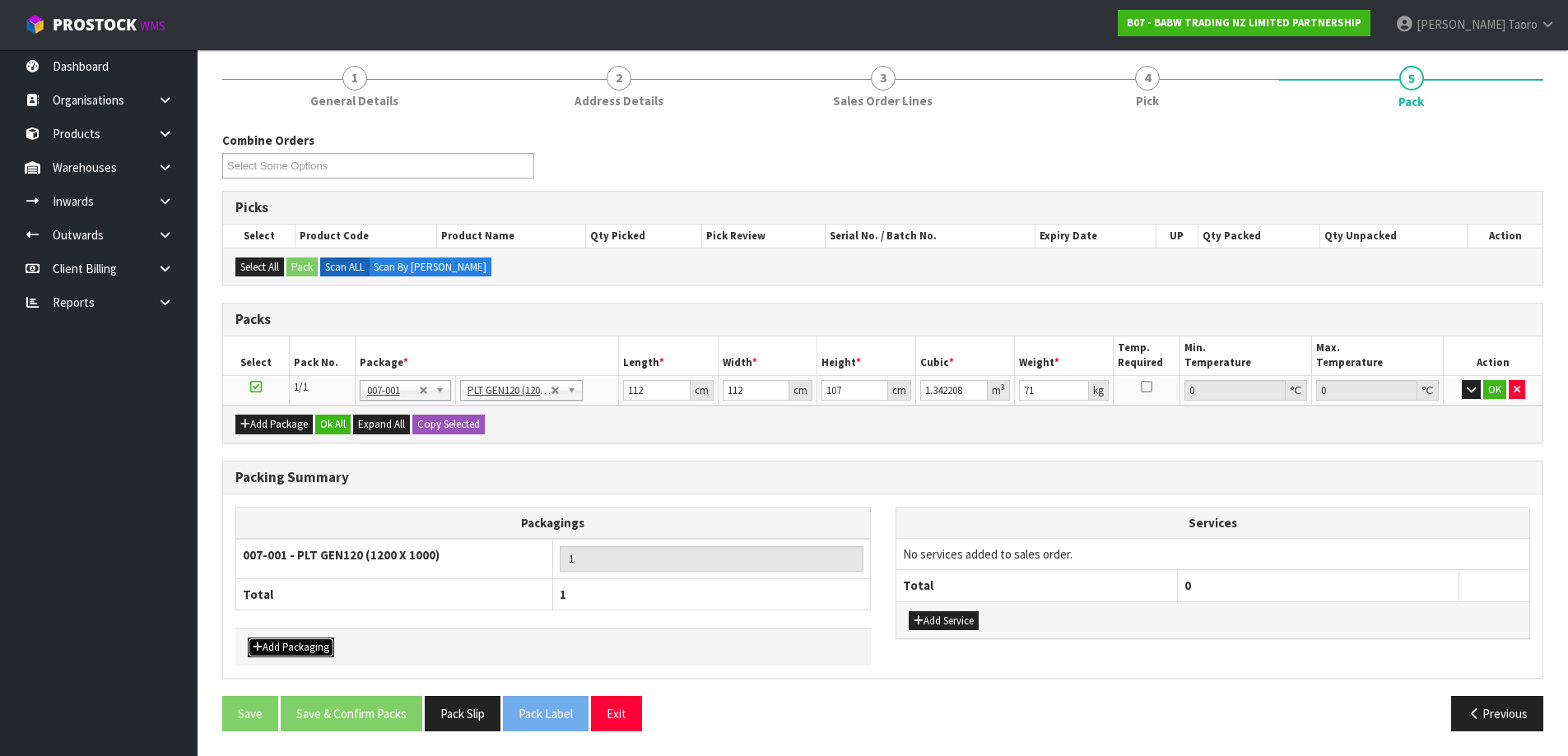
click at [319, 646] on button "Add Packaging" at bounding box center [290, 648] width 86 height 20
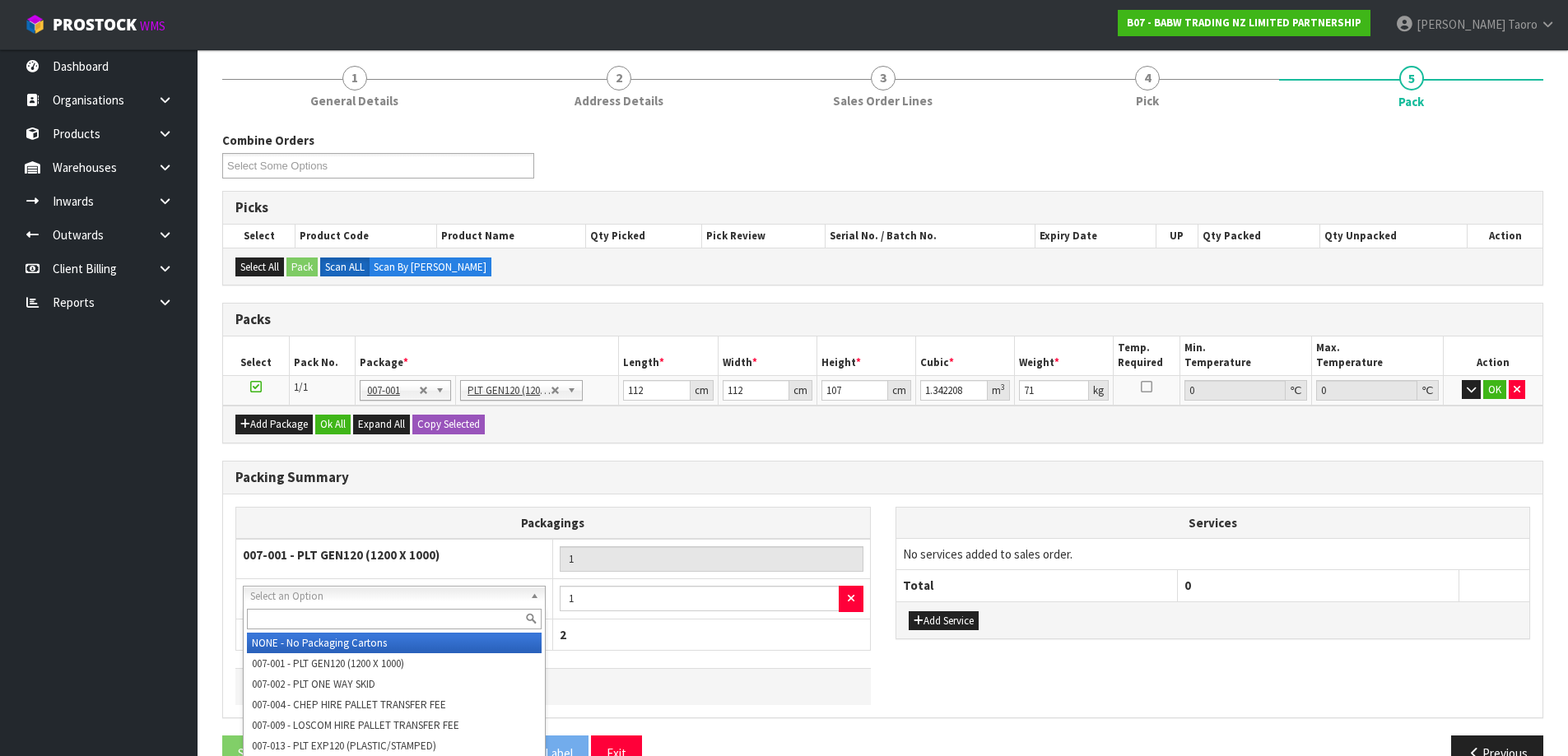
click at [371, 614] on input "text" at bounding box center [394, 619] width 295 height 21
type input "OC"
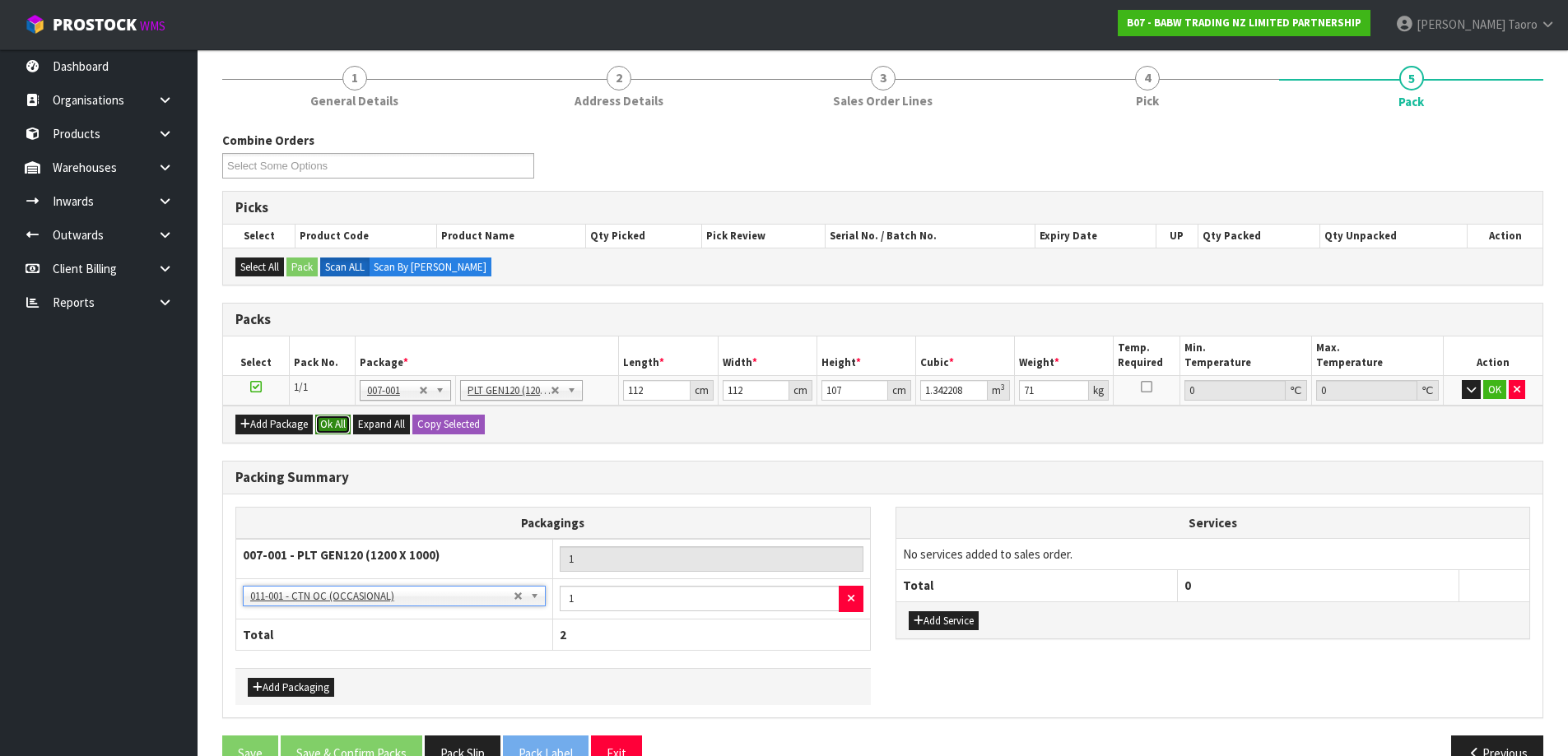
click at [336, 427] on button "Ok All" at bounding box center [333, 425] width 35 height 20
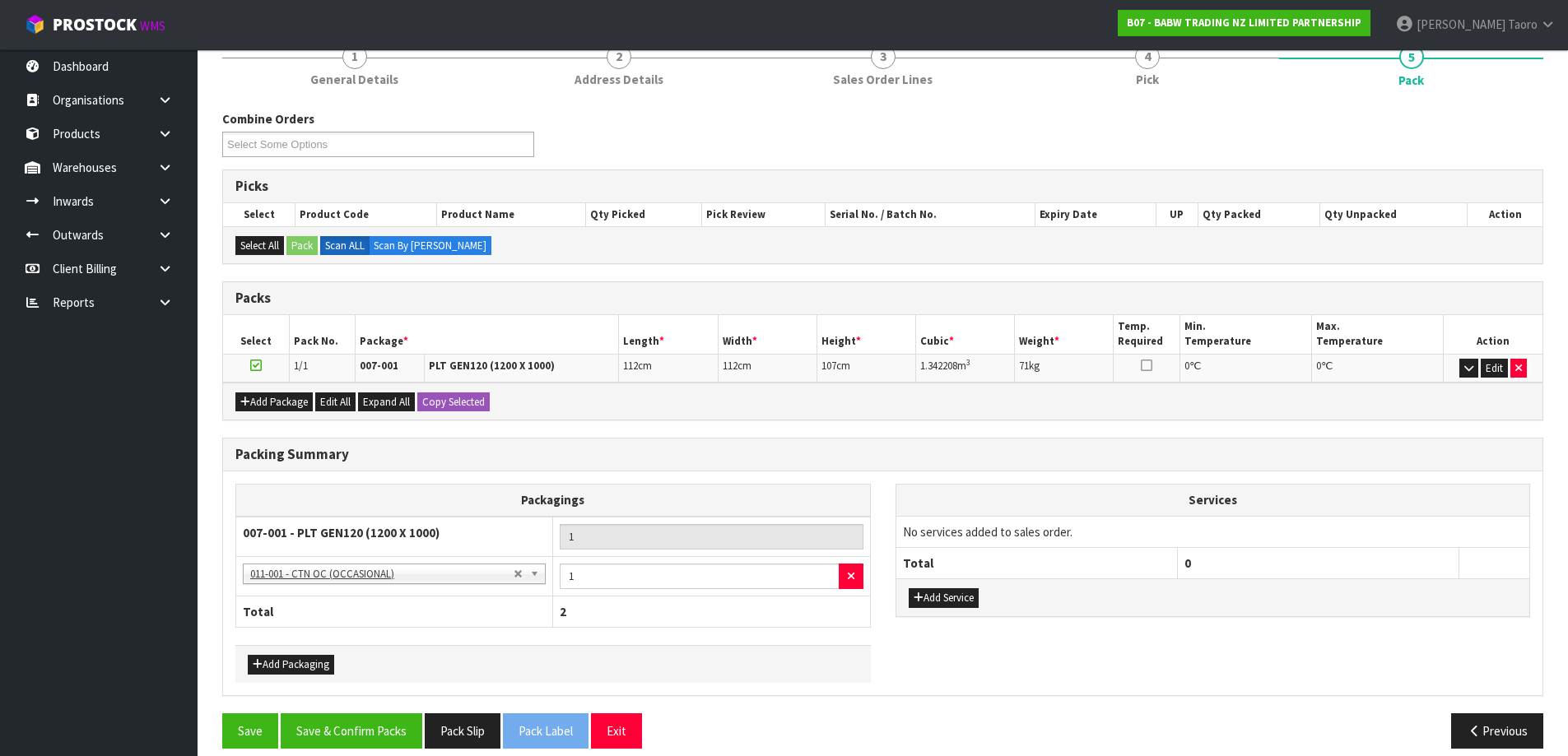
scroll to position [172, 0]
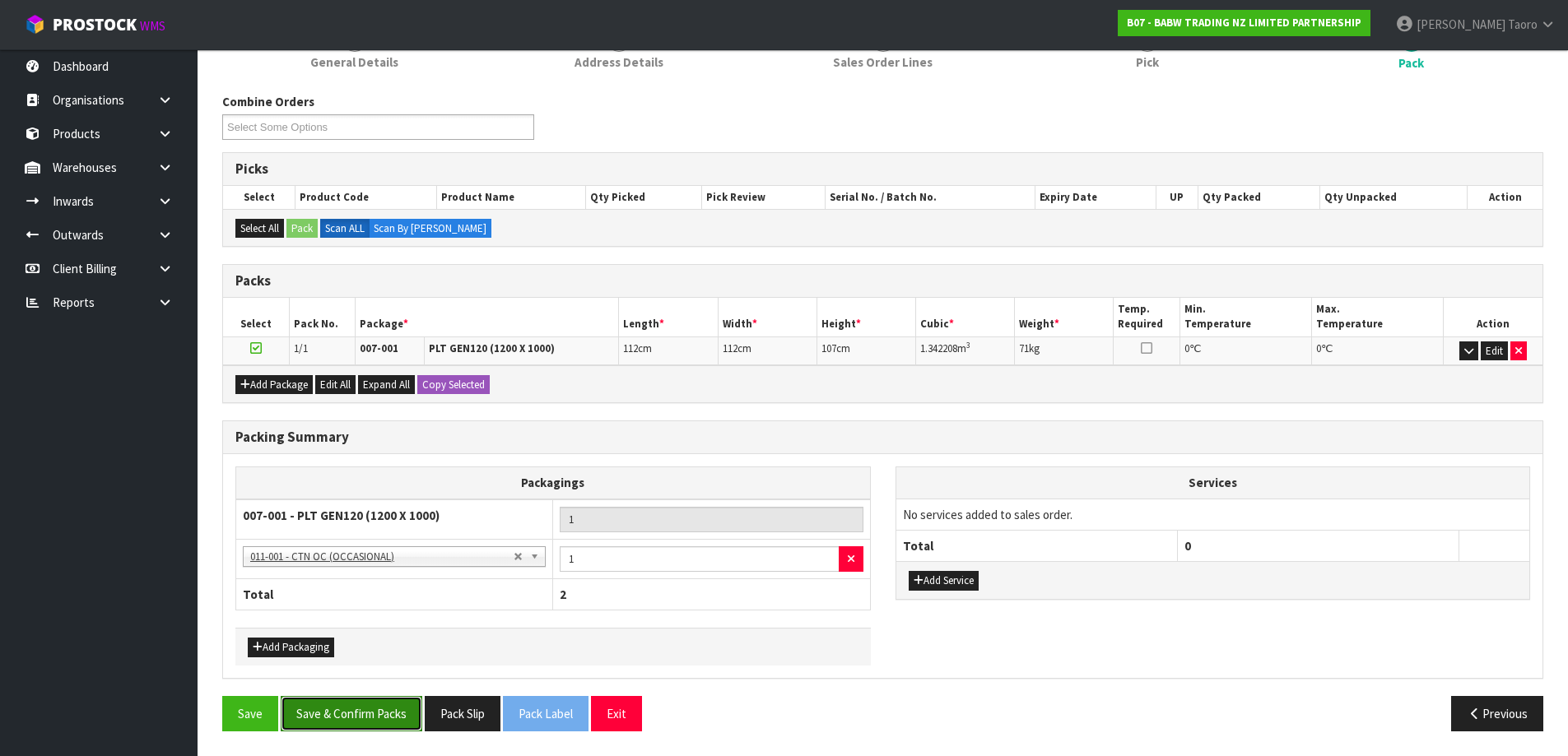
click at [407, 707] on button "Save & Confirm Packs" at bounding box center [351, 713] width 141 height 35
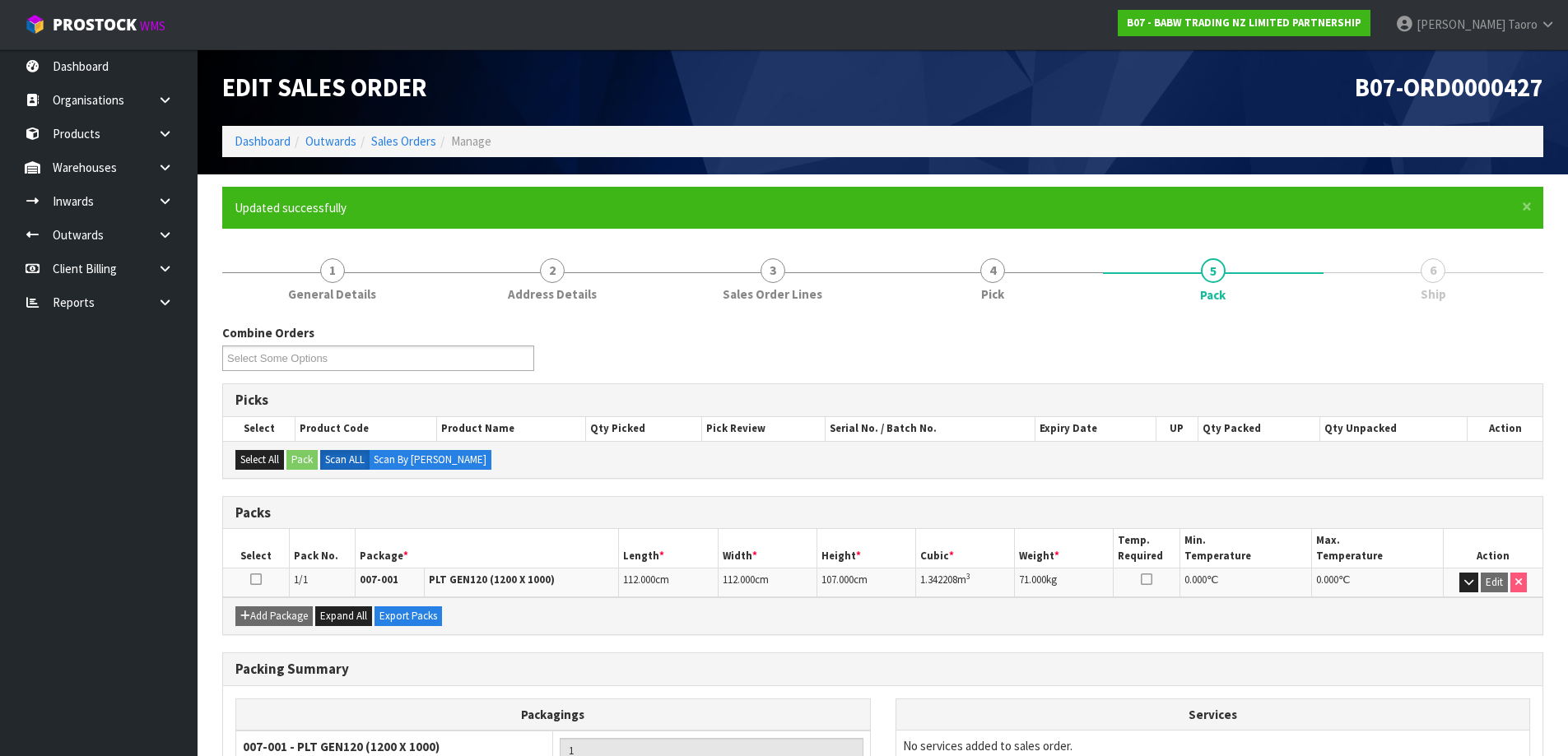
scroll to position [194, 0]
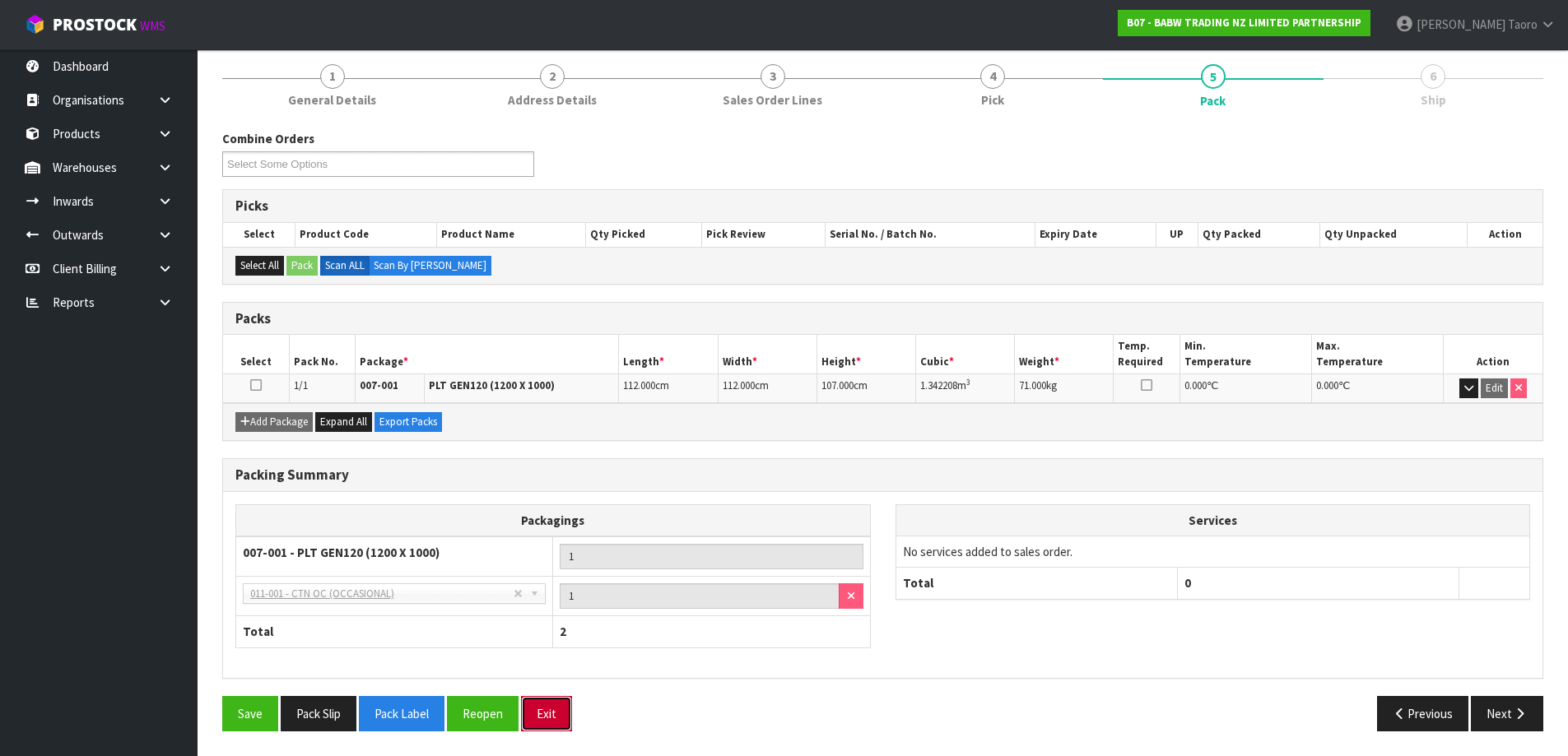
click at [554, 708] on button "Exit" at bounding box center [546, 713] width 51 height 35
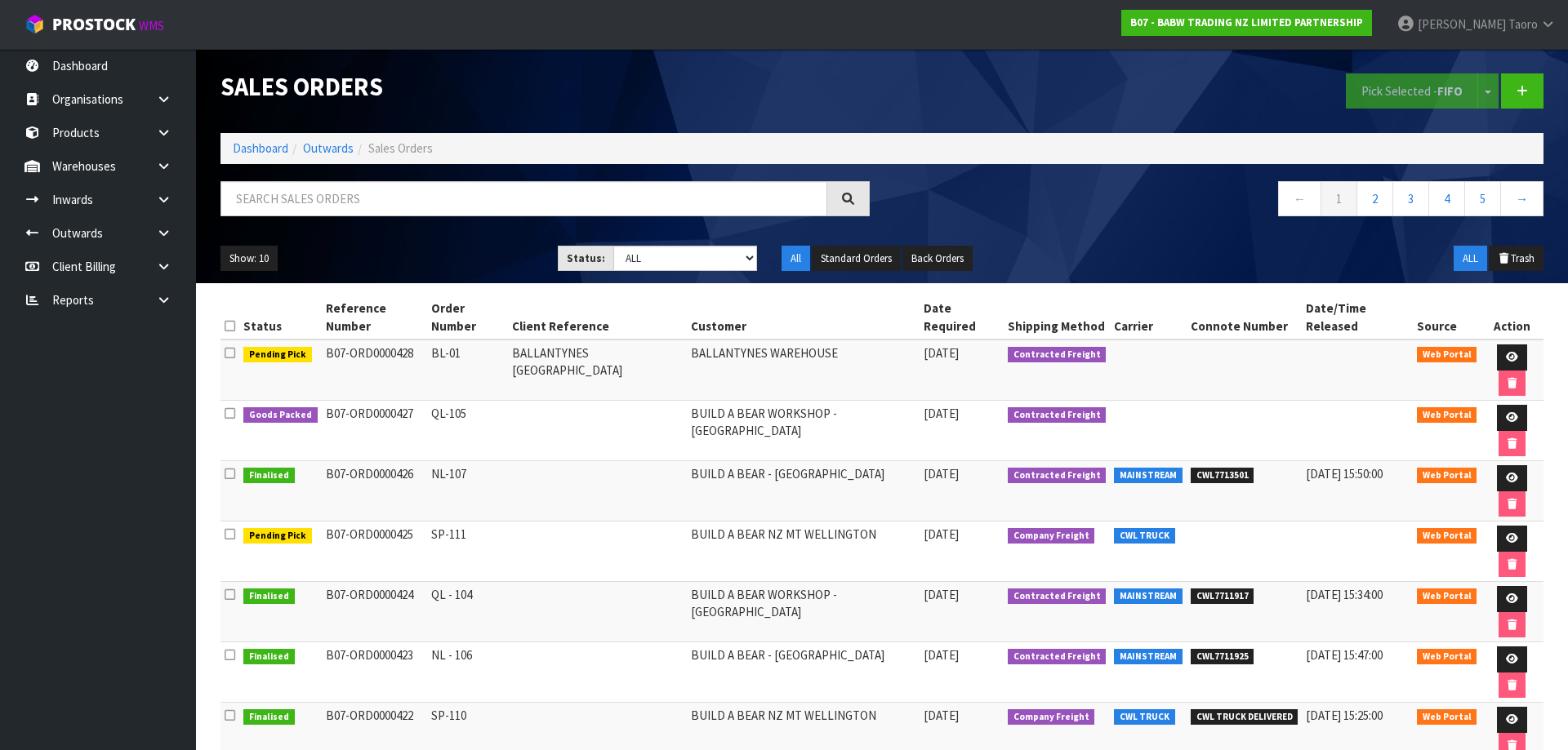
click at [784, 342] on td "BALLANTYNES WAREHOUSE" at bounding box center [803, 370] width 232 height 61
click at [266, 151] on link "Dashboard" at bounding box center [260, 148] width 56 height 16
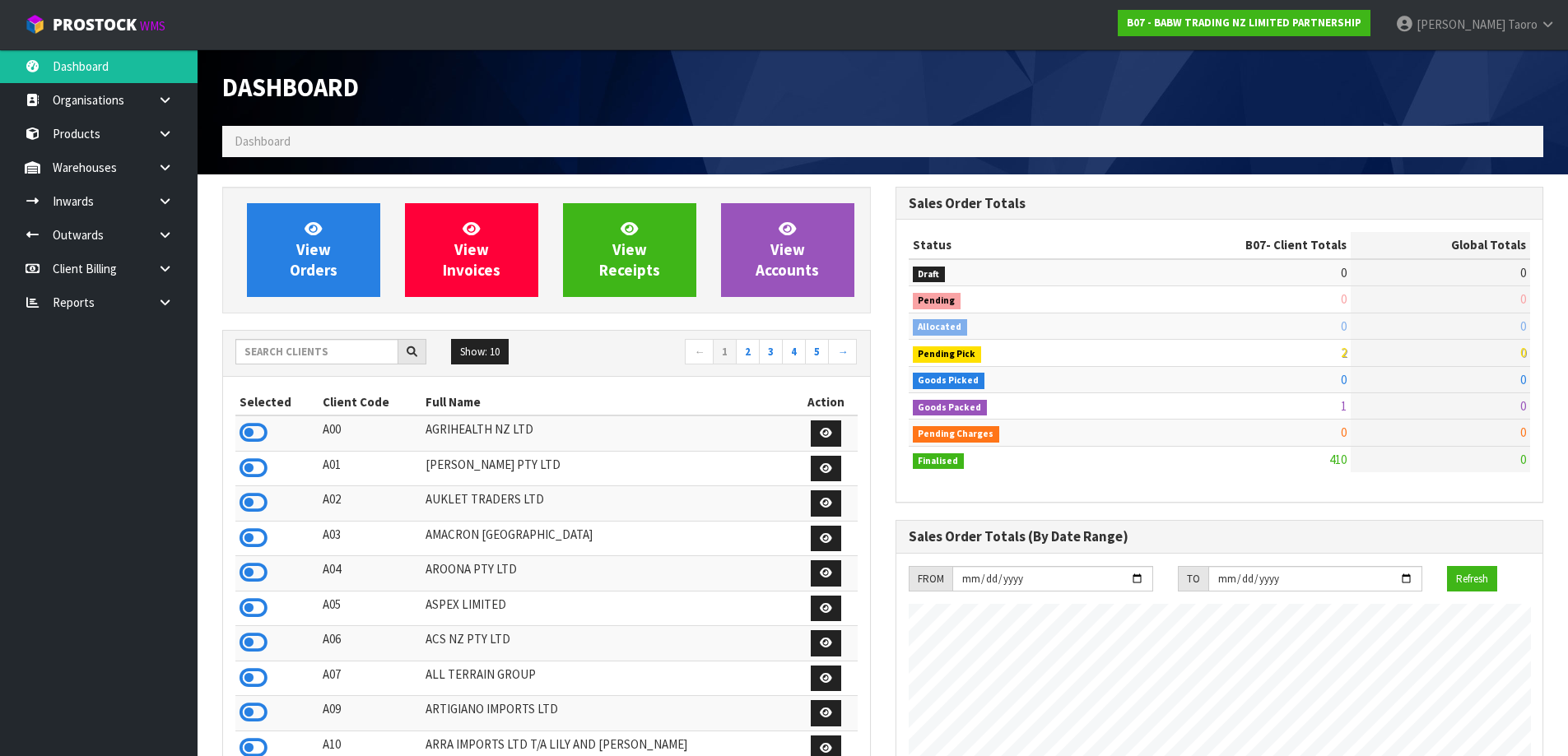
scroll to position [1247, 673]
click at [351, 343] on input "text" at bounding box center [316, 351] width 163 height 26
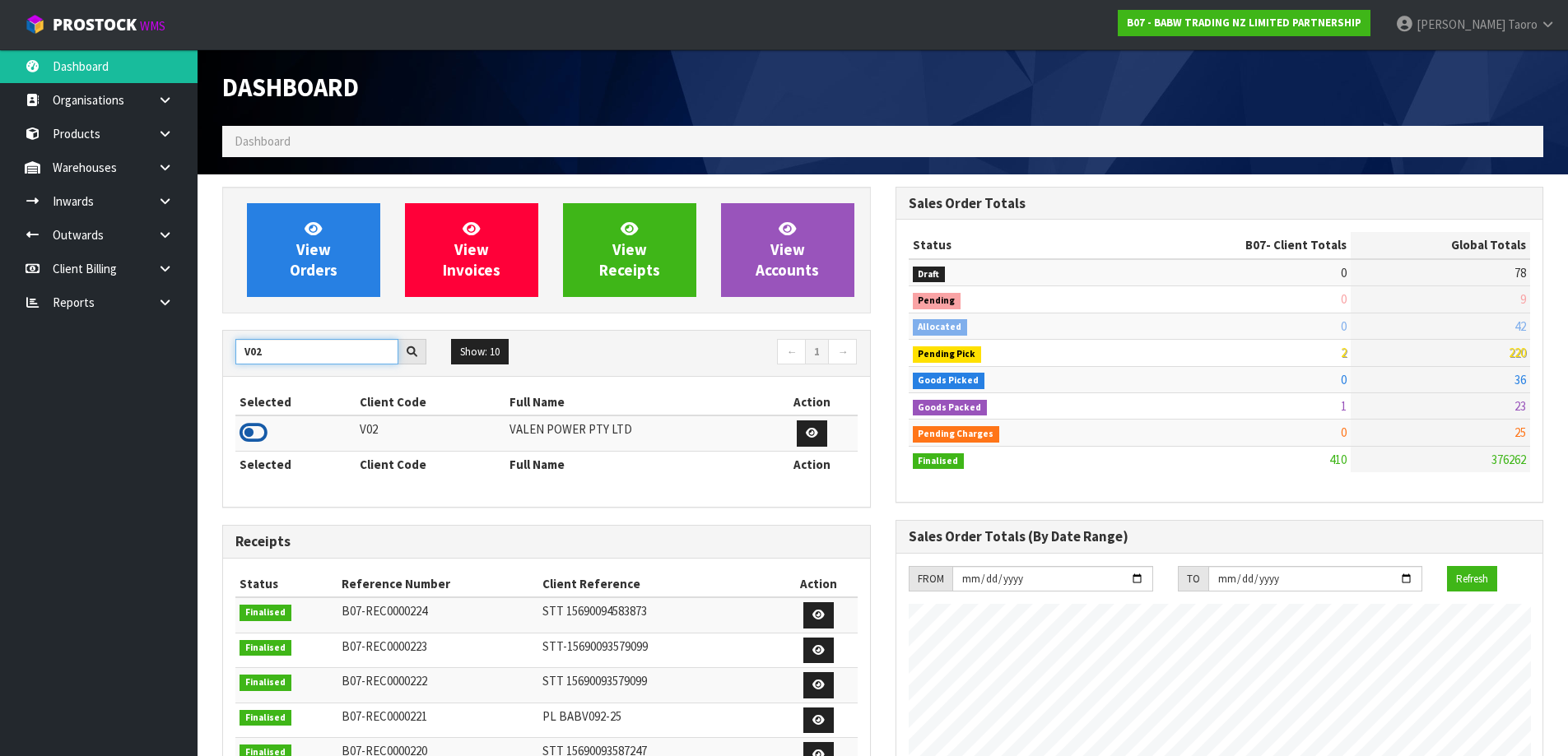
type input "V02"
click at [255, 425] on icon at bounding box center [253, 433] width 28 height 25
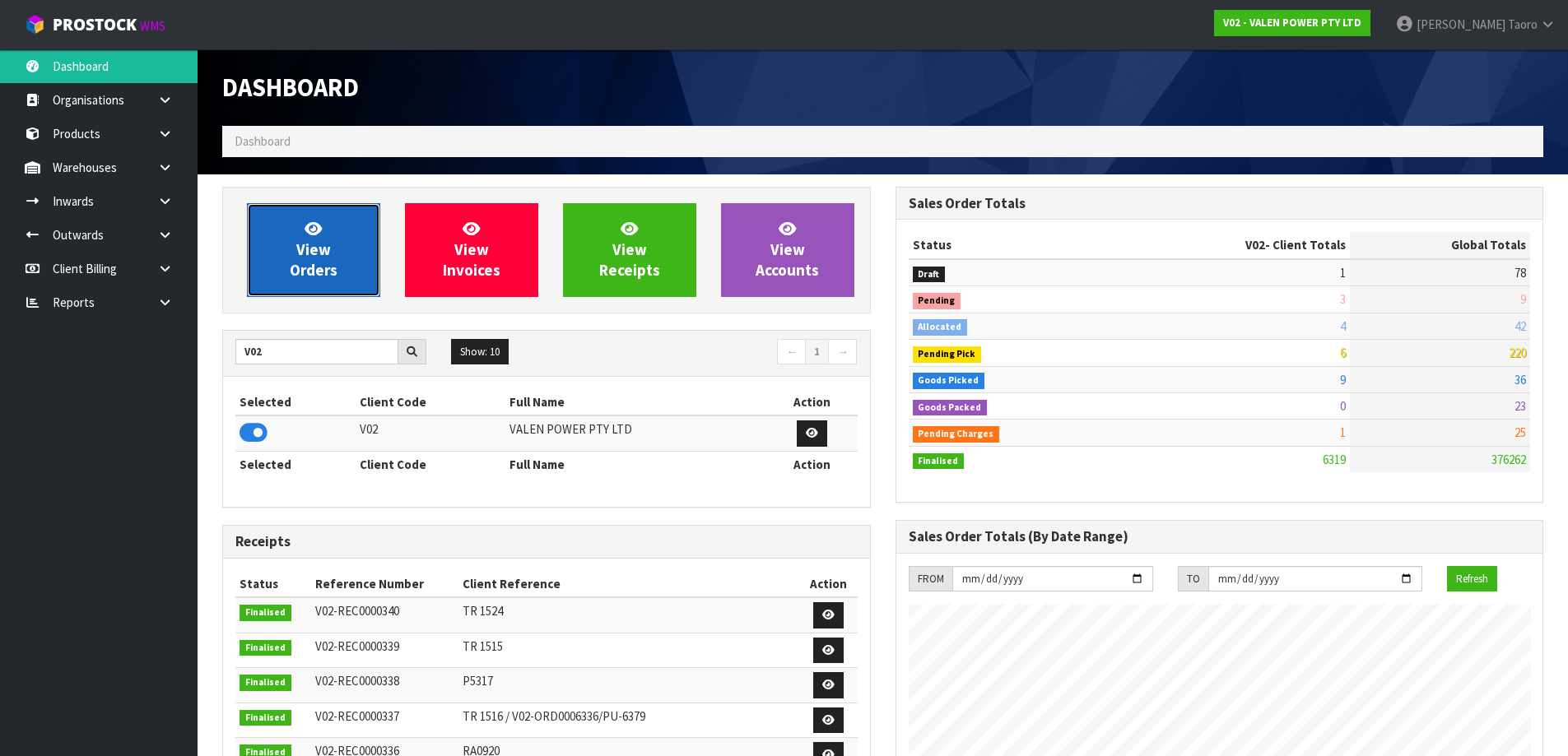
click at [302, 256] on span "View Orders" at bounding box center [313, 250] width 48 height 62
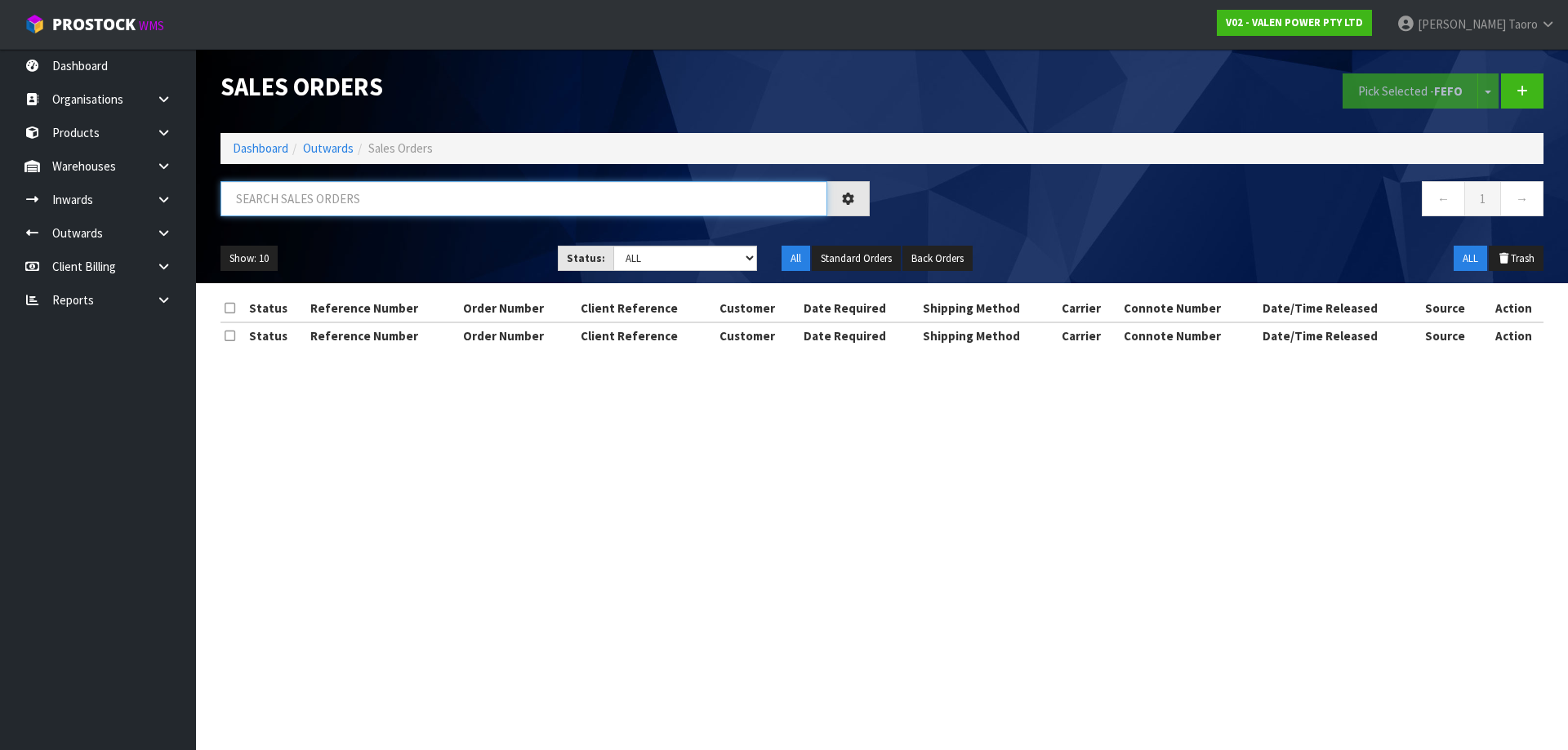
click at [302, 206] on input "text" at bounding box center [524, 198] width 607 height 35
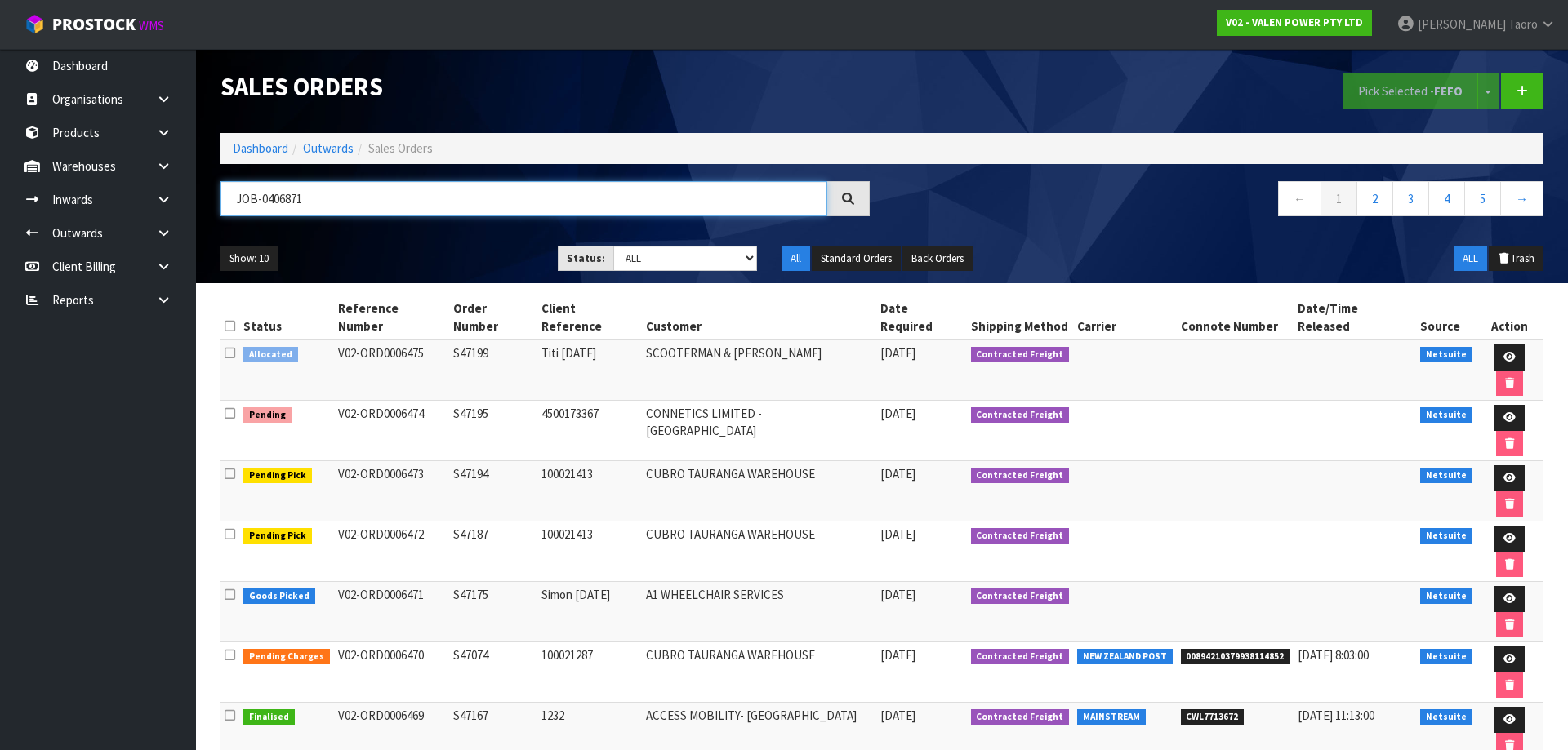
type input "JOB-0406871"
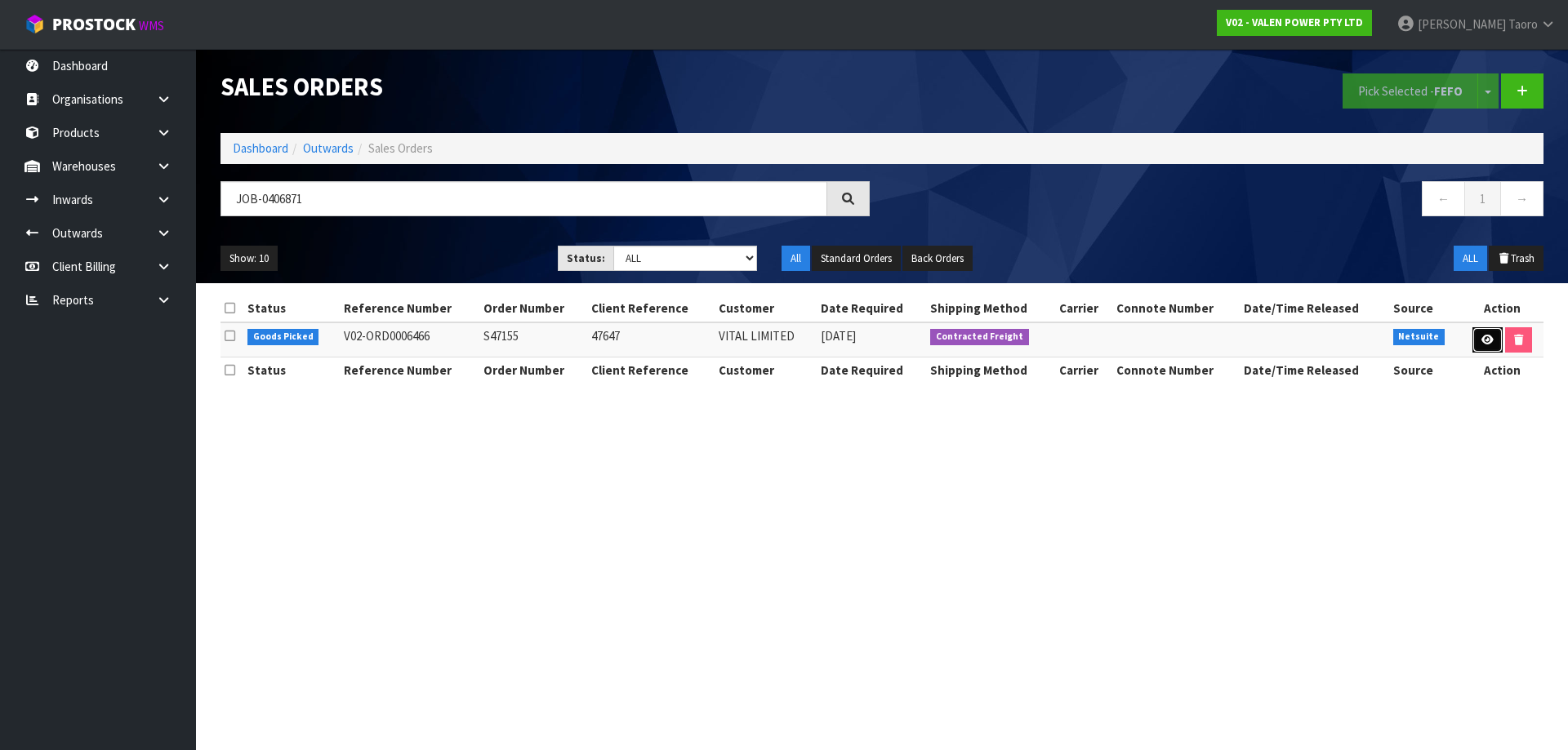
click at [1488, 333] on link at bounding box center [1487, 340] width 30 height 26
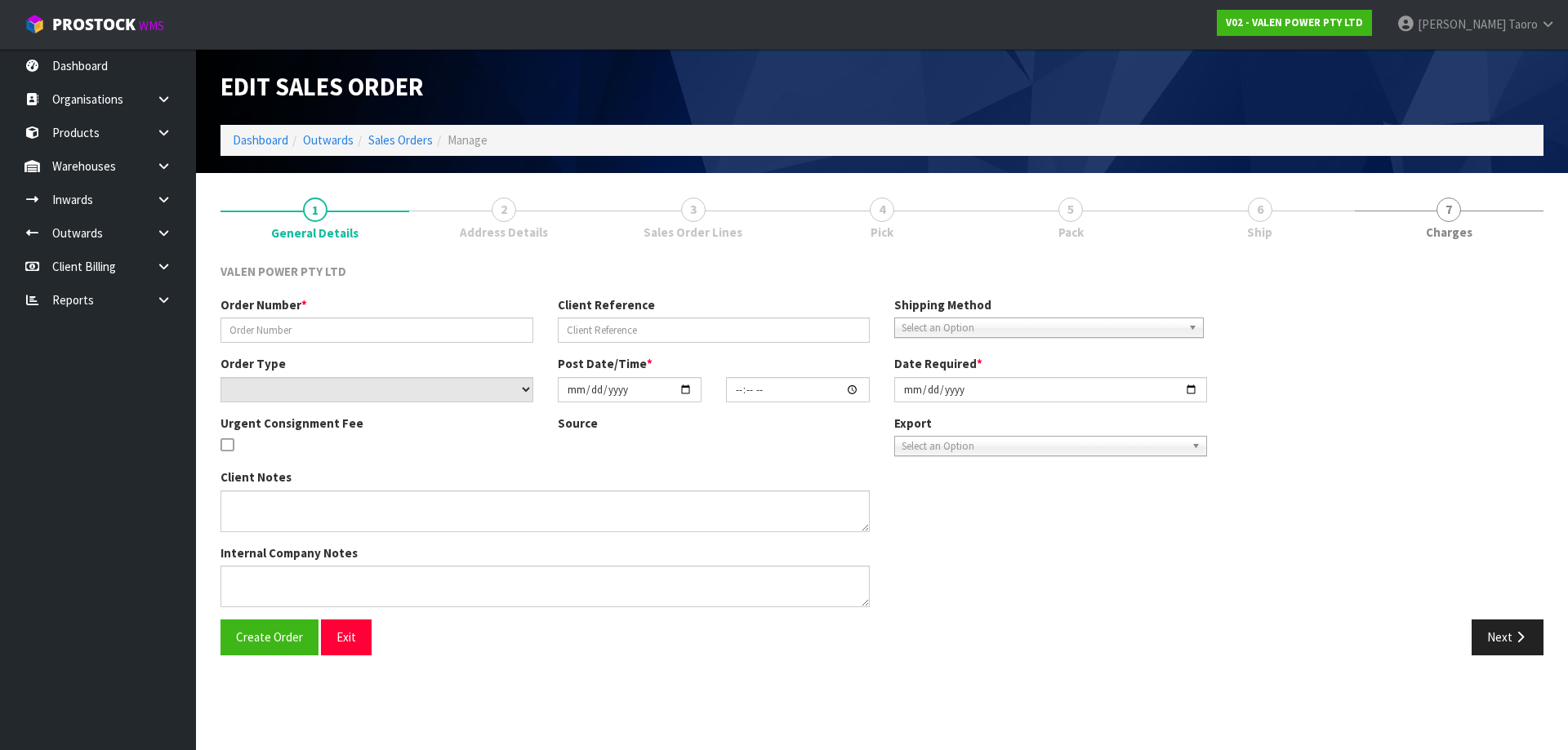
type input "S47155"
type input "47647"
select select "number:0"
type input "[DATE]"
type input "14:00:11.000"
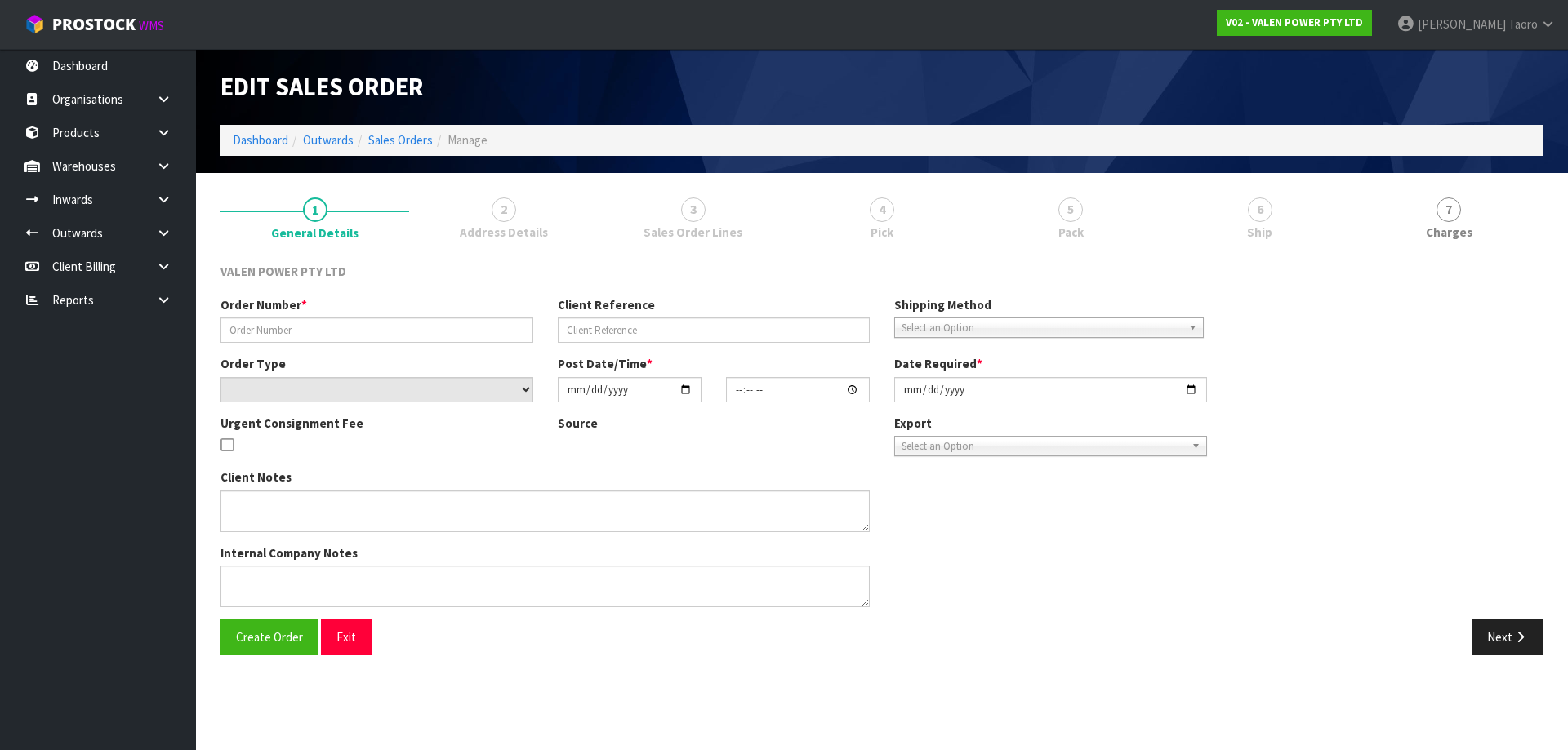
type input "[DATE]"
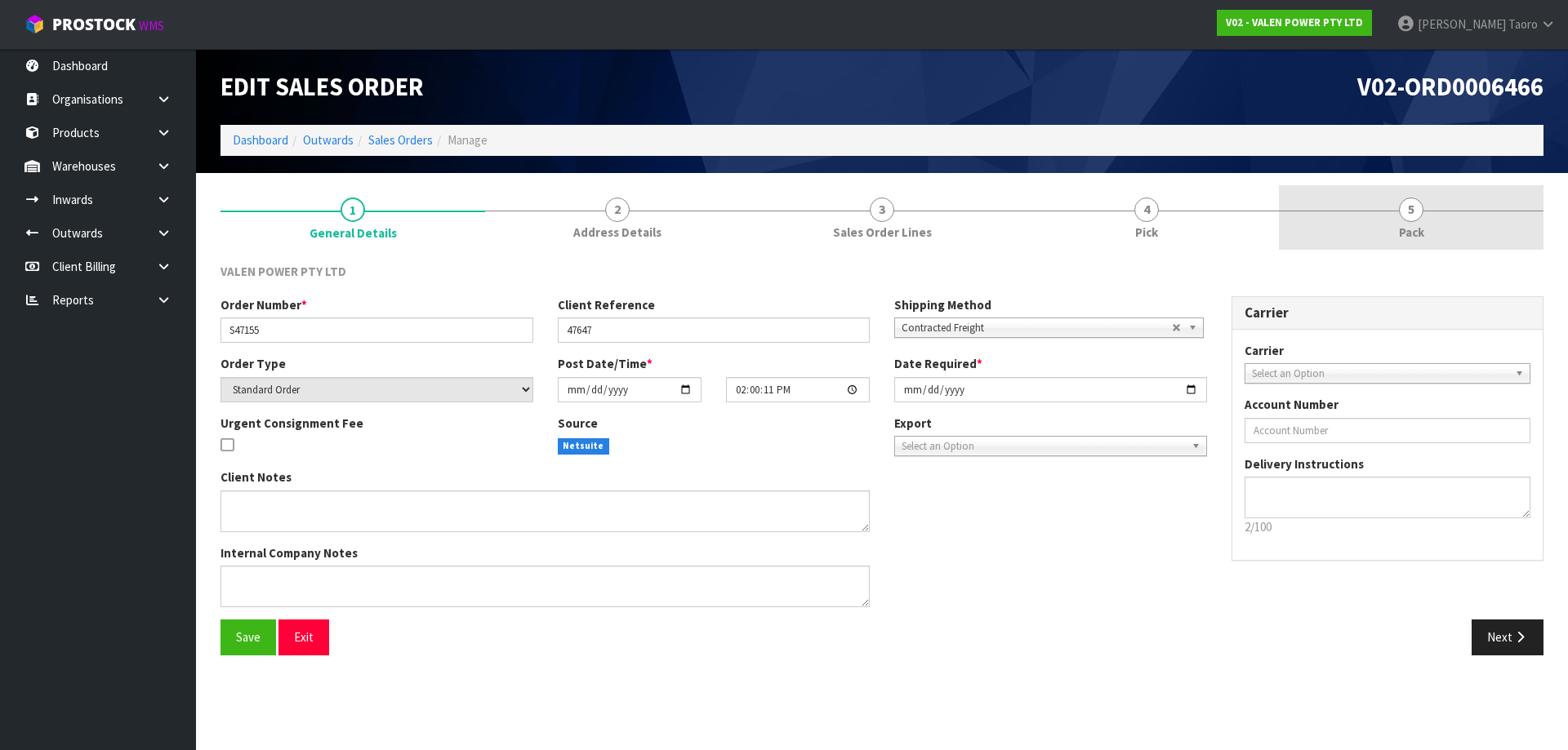
drag, startPoint x: 1436, startPoint y: 229, endPoint x: 1447, endPoint y: 217, distance: 16.3
click at [1438, 229] on link "5 Pack" at bounding box center [1411, 217] width 265 height 65
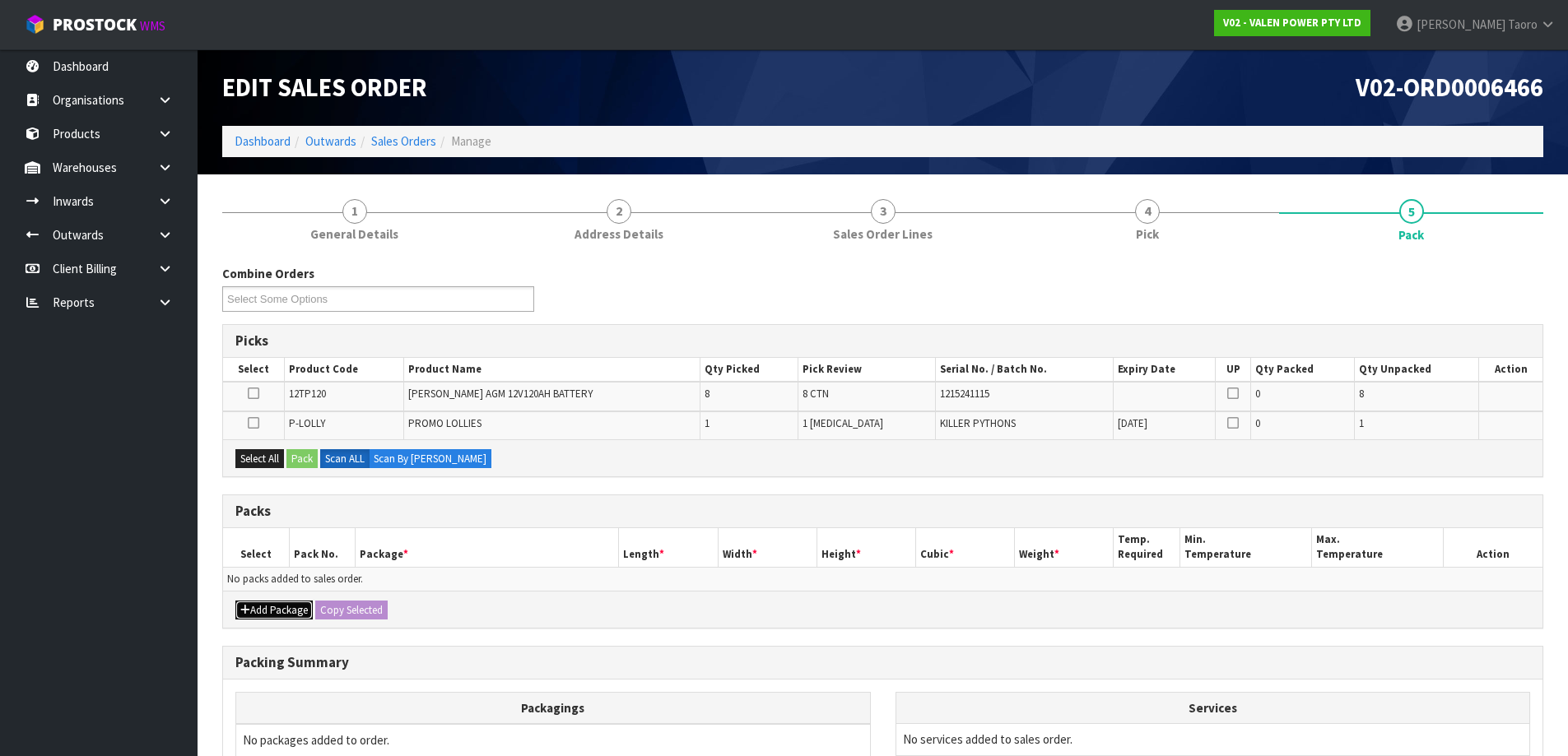
click at [275, 602] on button "Add Package" at bounding box center [274, 610] width 77 height 20
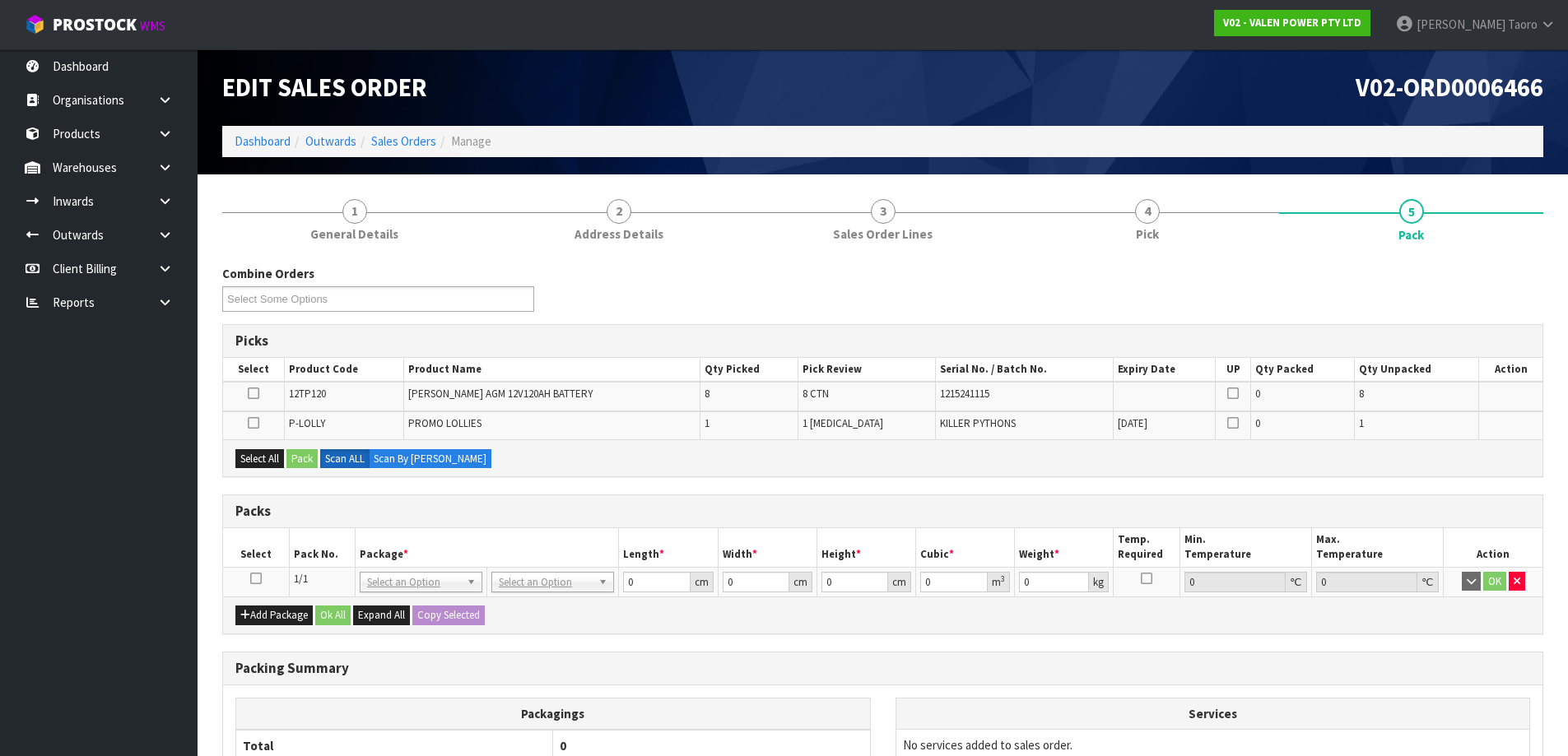
click at [253, 579] on icon at bounding box center [256, 579] width 12 height 1
click at [264, 467] on button "Select All" at bounding box center [259, 459] width 49 height 20
click at [305, 461] on button "Pack" at bounding box center [301, 459] width 31 height 20
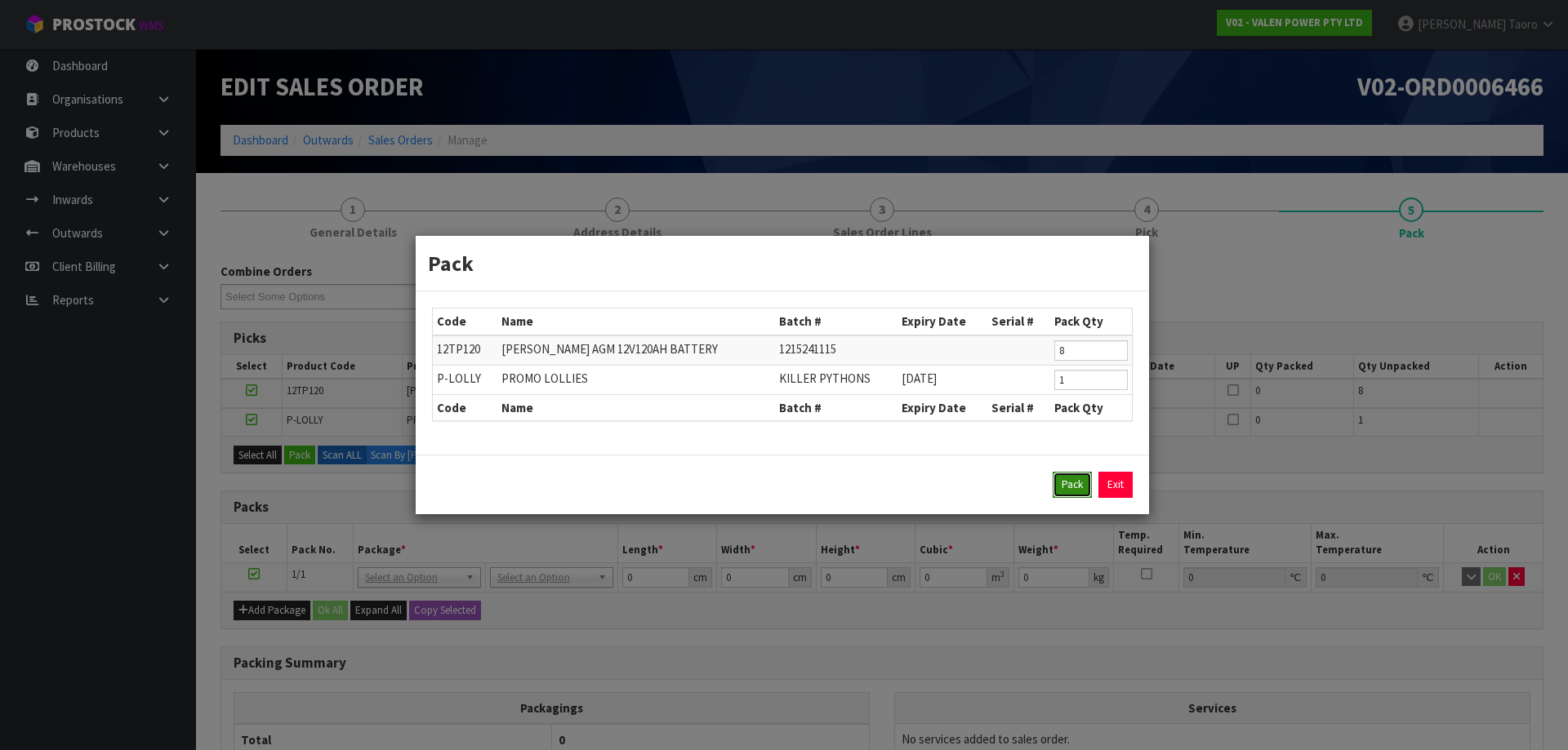
click at [1090, 490] on button "Pack" at bounding box center [1072, 485] width 39 height 26
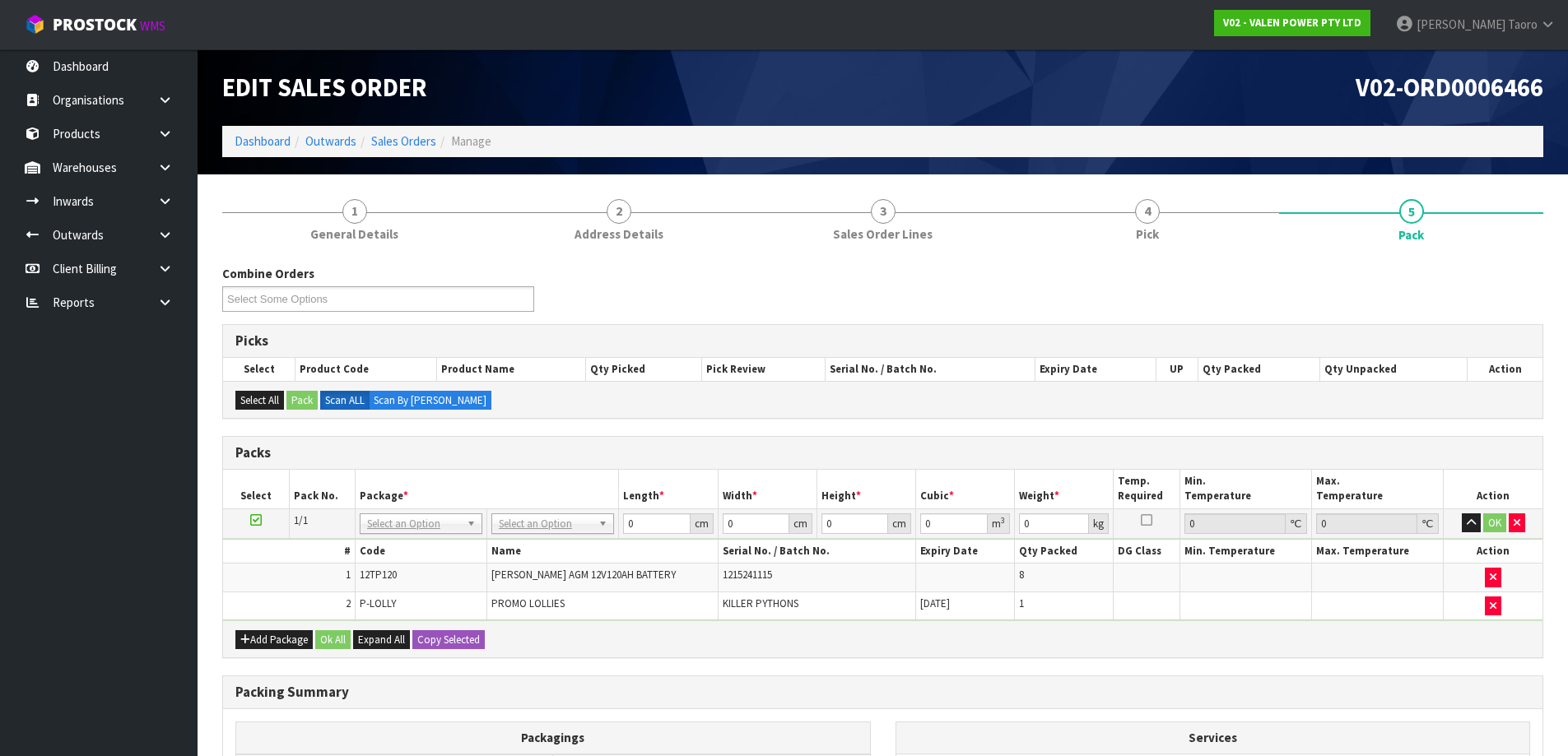
click at [1057, 440] on div "Packs" at bounding box center [883, 452] width 1319 height 33
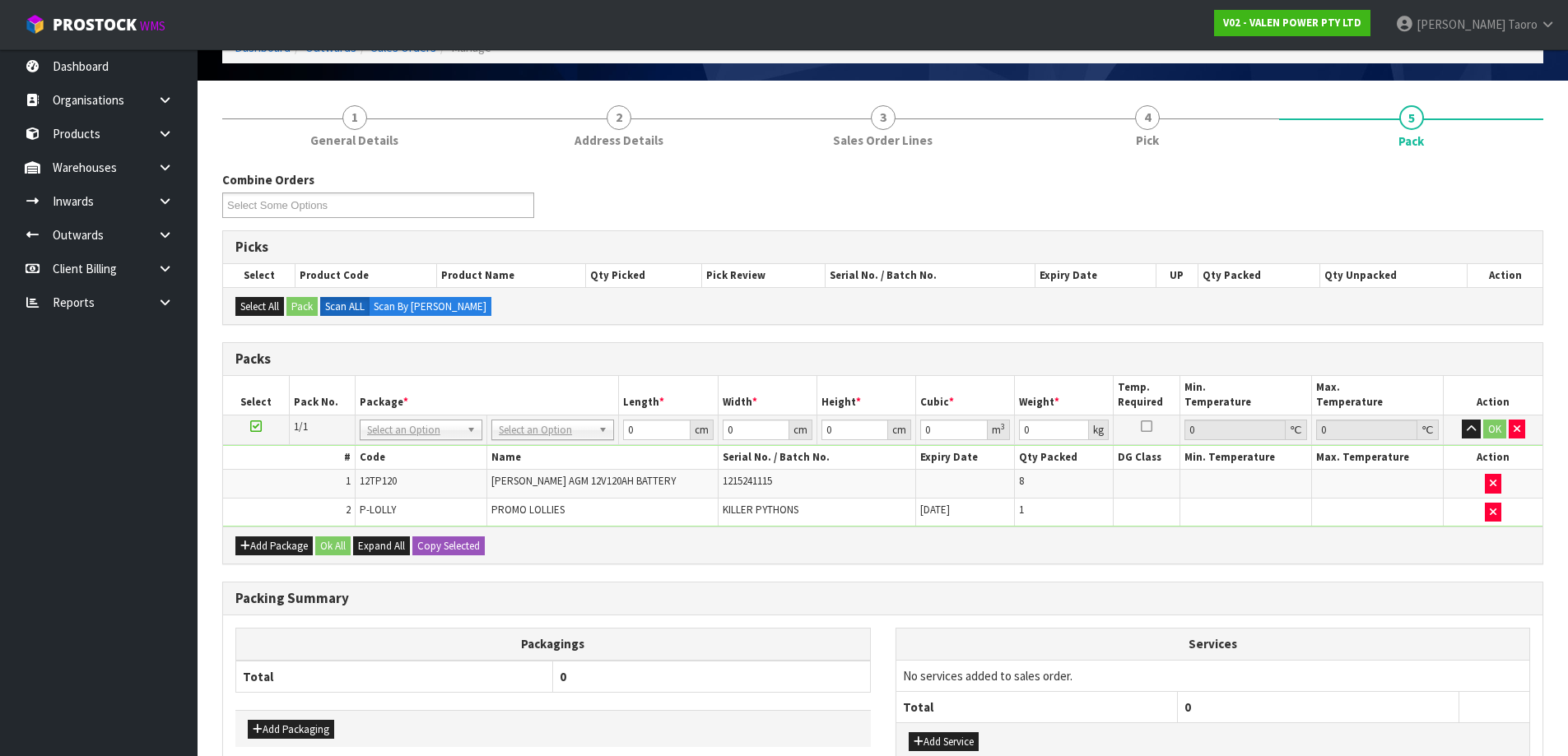
scroll to position [207, 0]
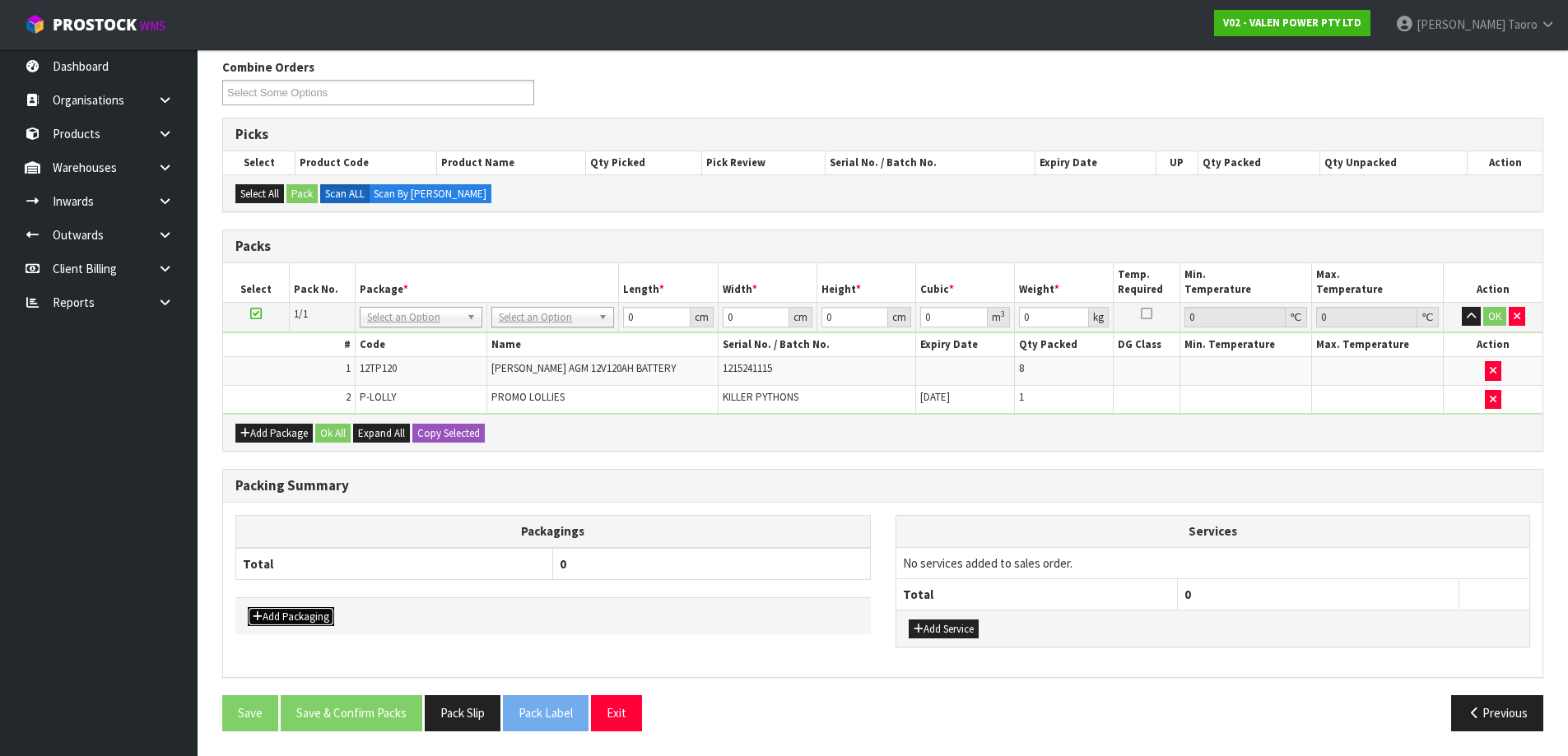
click at [305, 621] on button "Add Packaging" at bounding box center [290, 617] width 86 height 20
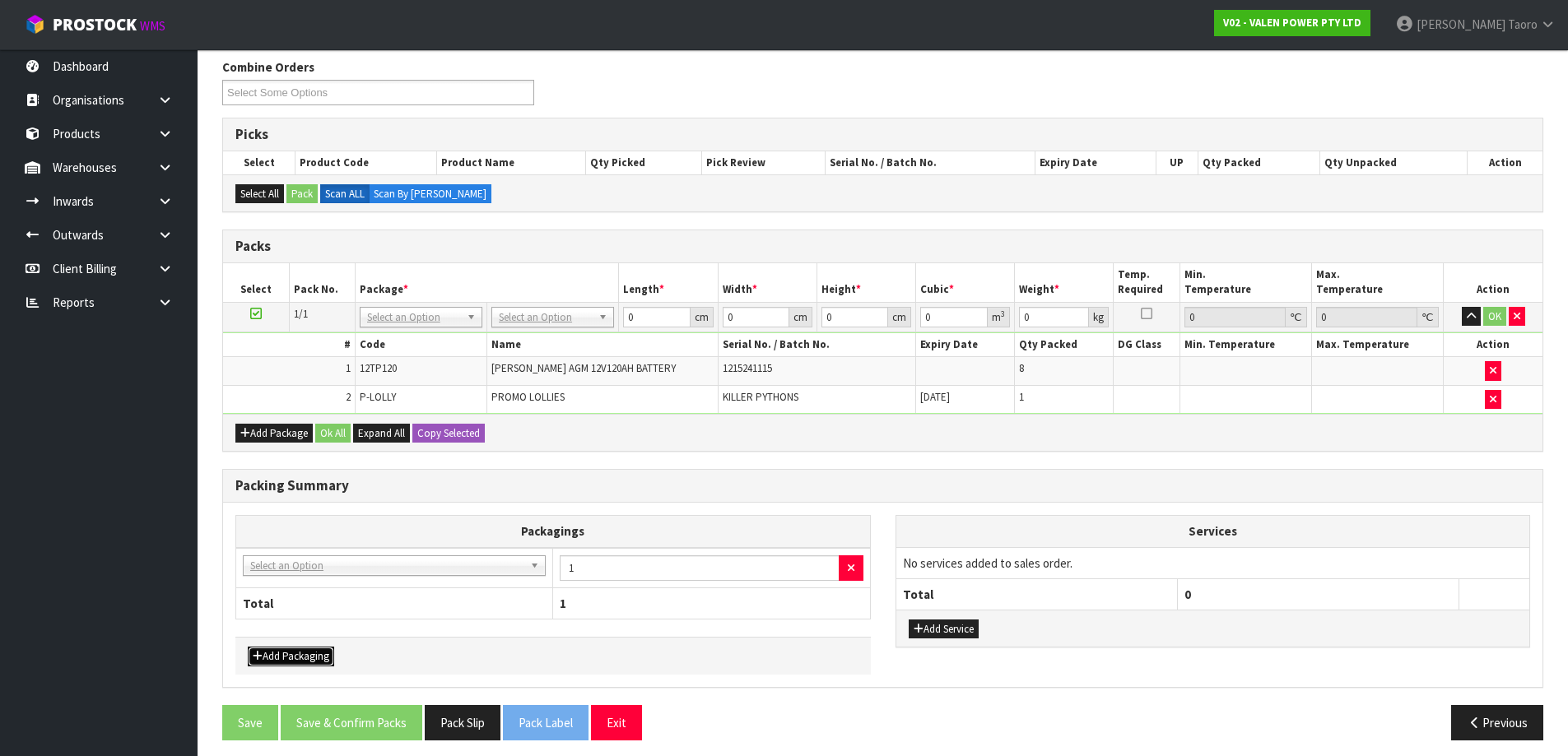
drag, startPoint x: 319, startPoint y: 597, endPoint x: 341, endPoint y: 594, distance: 22.2
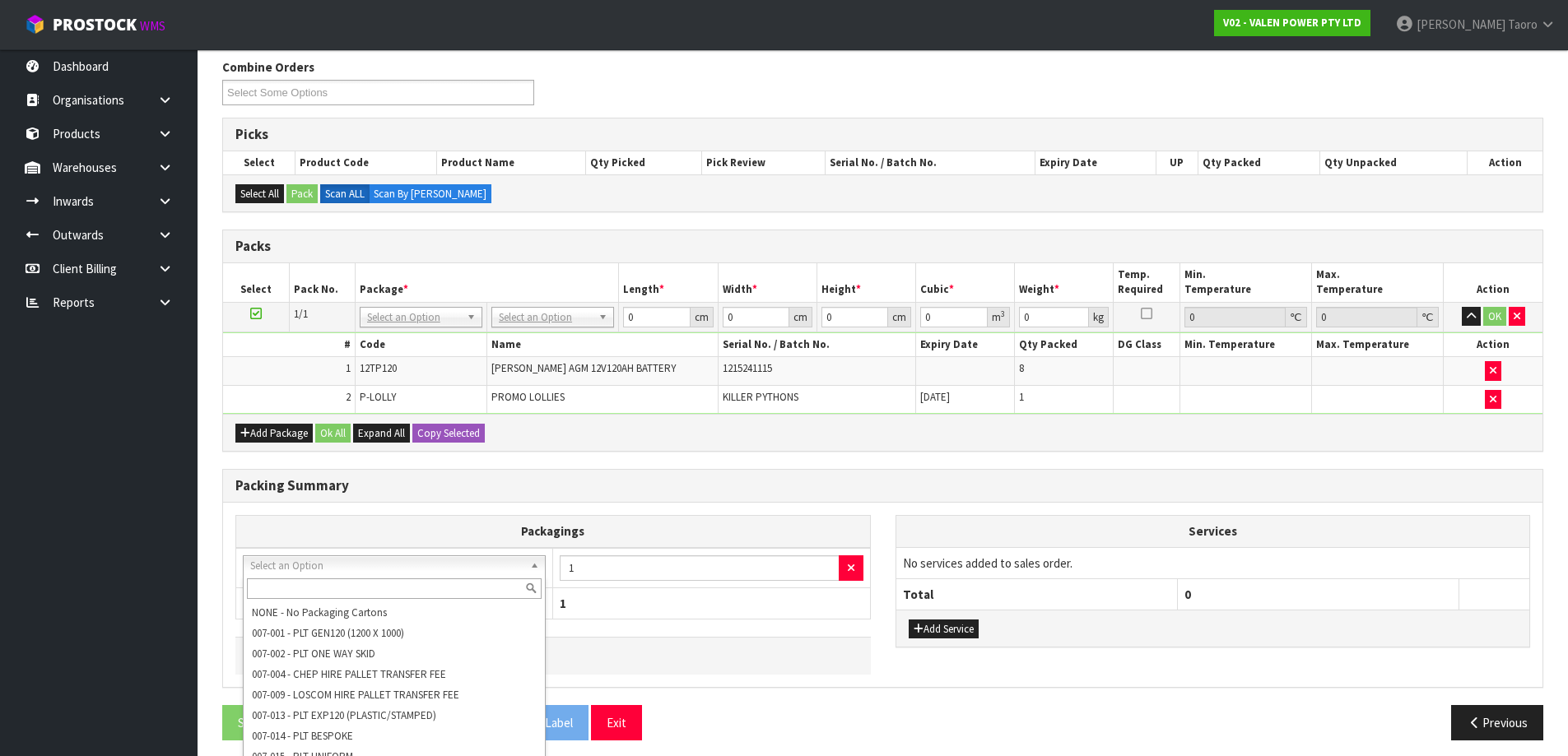
click at [350, 586] on input "text" at bounding box center [394, 589] width 295 height 21
type input "DLE"
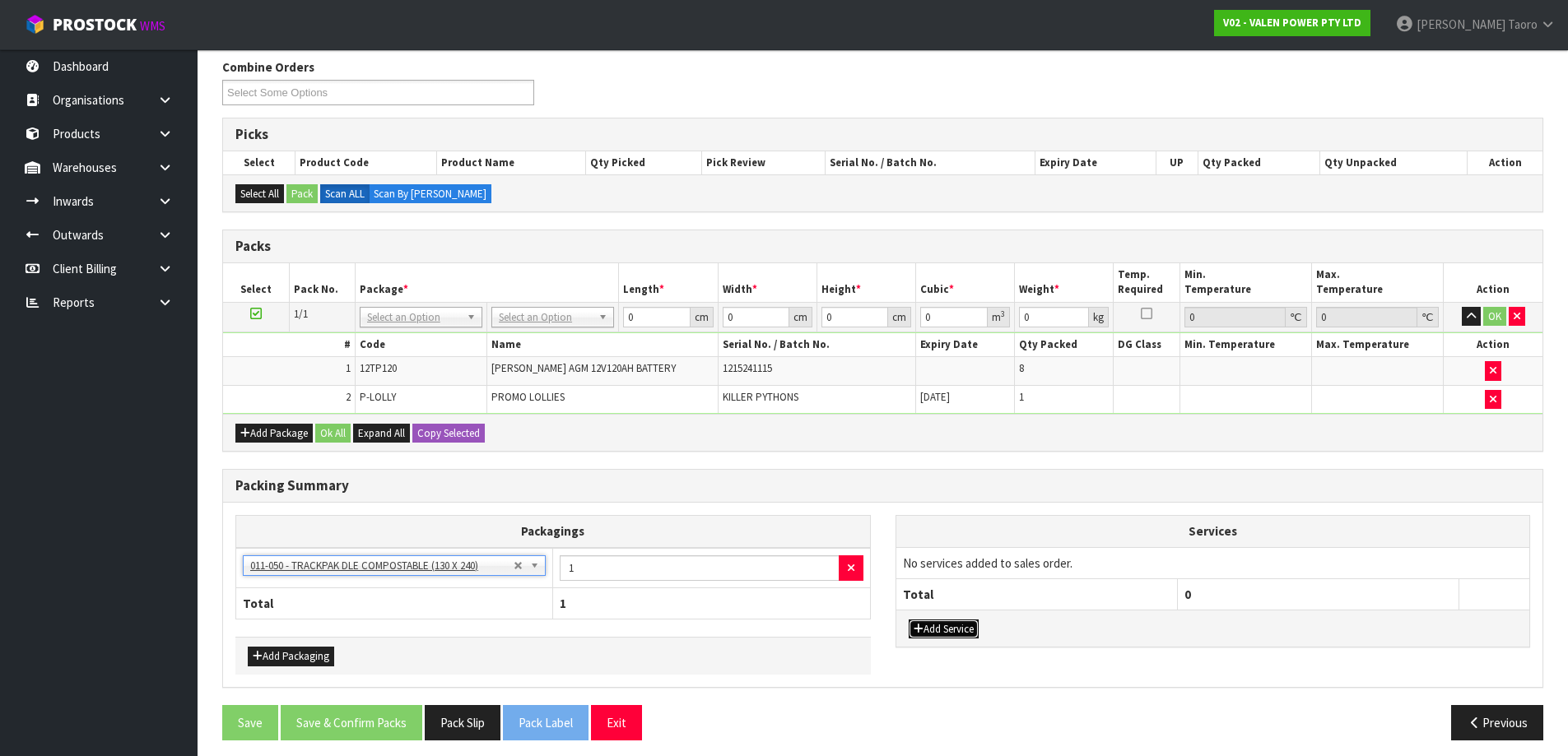
click at [971, 631] on button "Add Service" at bounding box center [944, 630] width 70 height 20
click at [971, 646] on button "Add Service" at bounding box center [944, 638] width 70 height 20
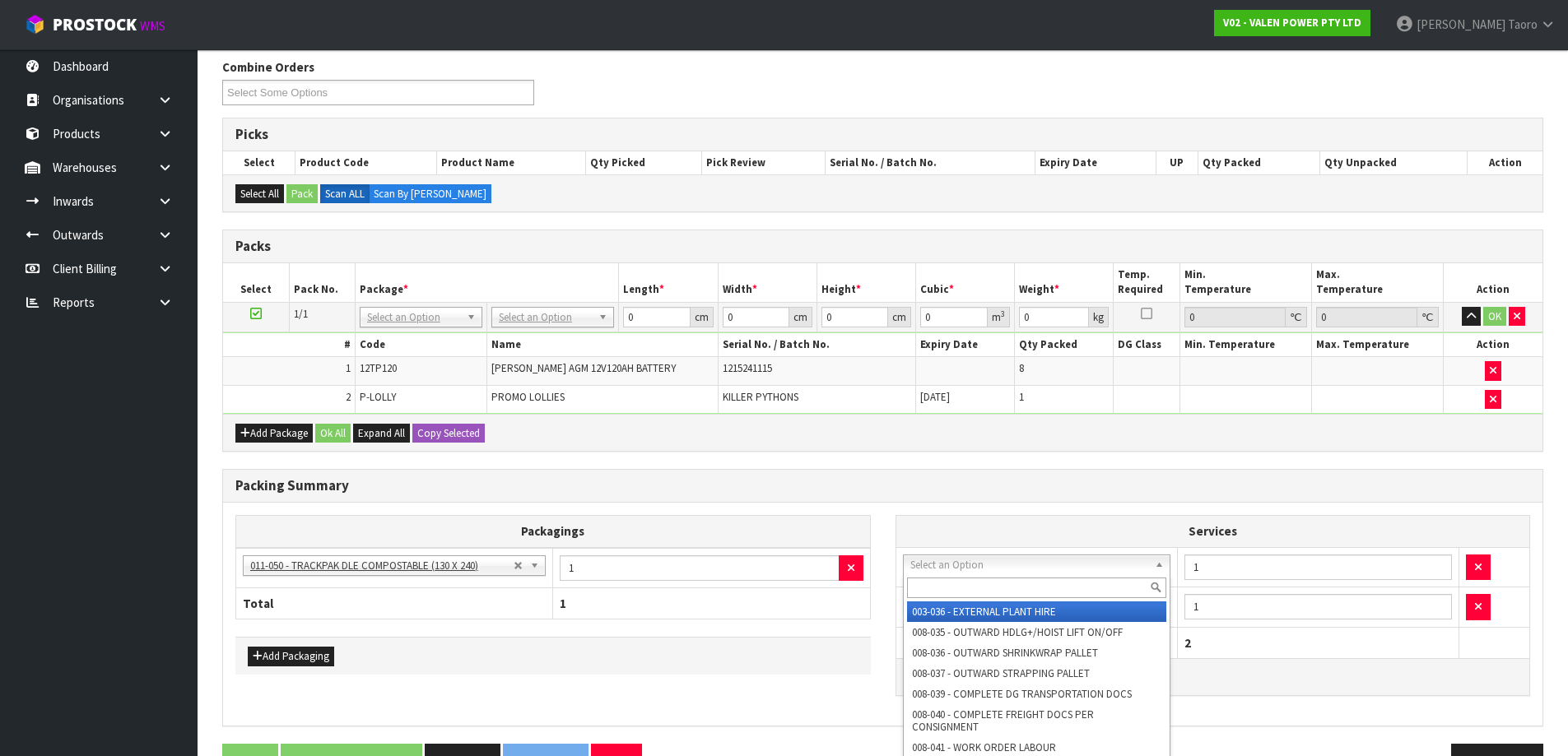
drag, startPoint x: 1006, startPoint y: 566, endPoint x: 1008, endPoint y: 585, distance: 19.1
click at [1008, 585] on input "text" at bounding box center [1037, 588] width 260 height 21
type input "DOCS"
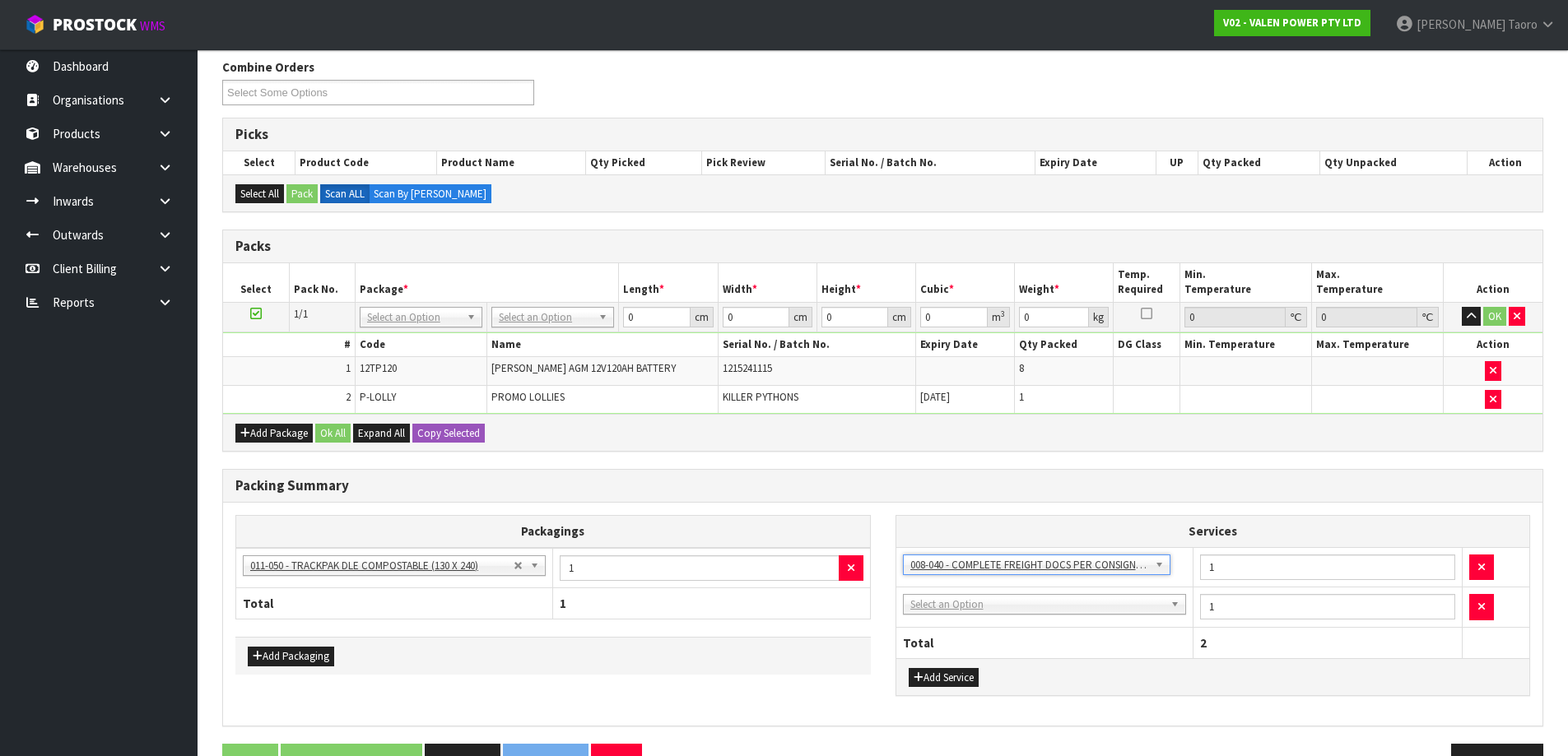
drag, startPoint x: 1022, startPoint y: 606, endPoint x: 1028, endPoint y: 622, distance: 17.1
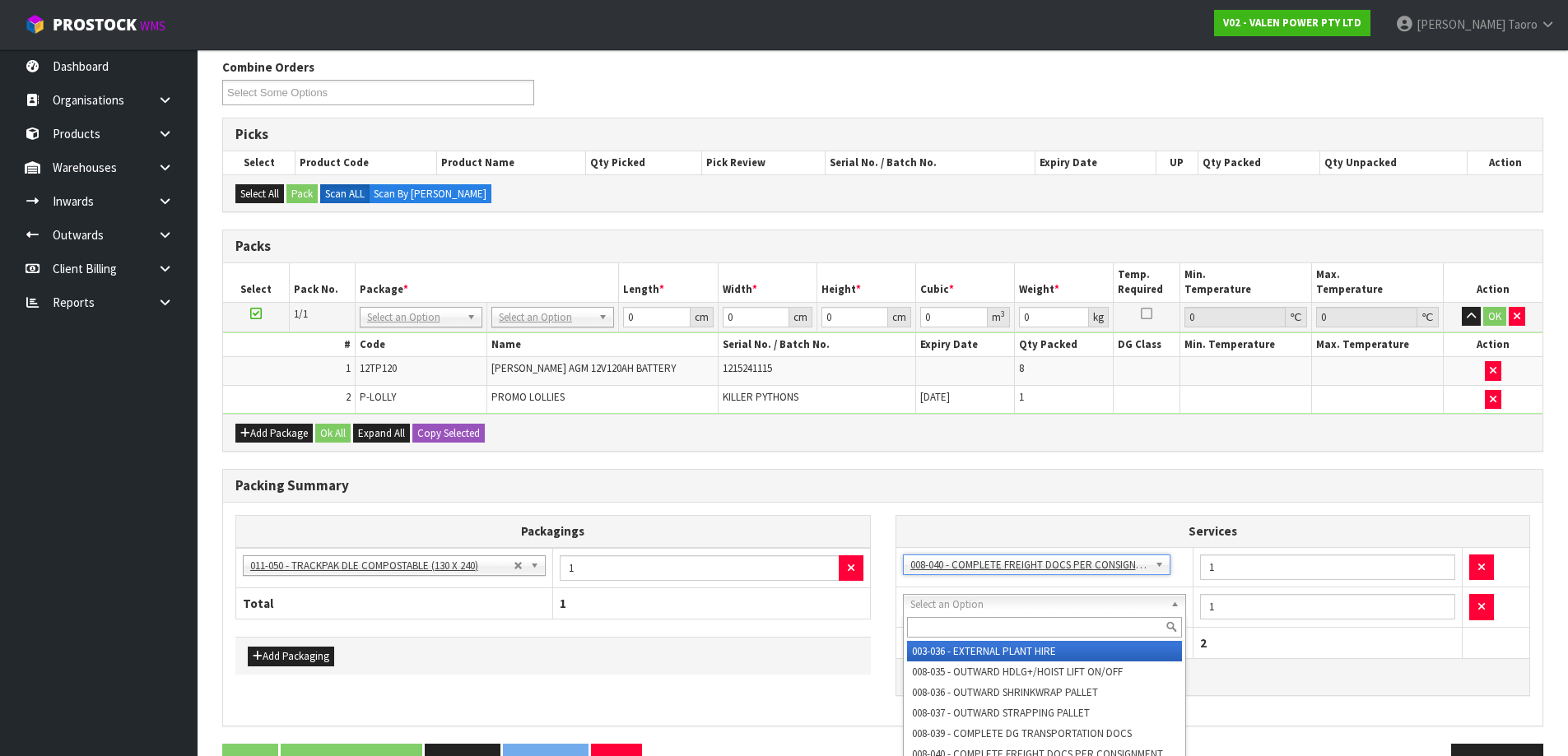
click at [1029, 624] on input "text" at bounding box center [1045, 627] width 276 height 21
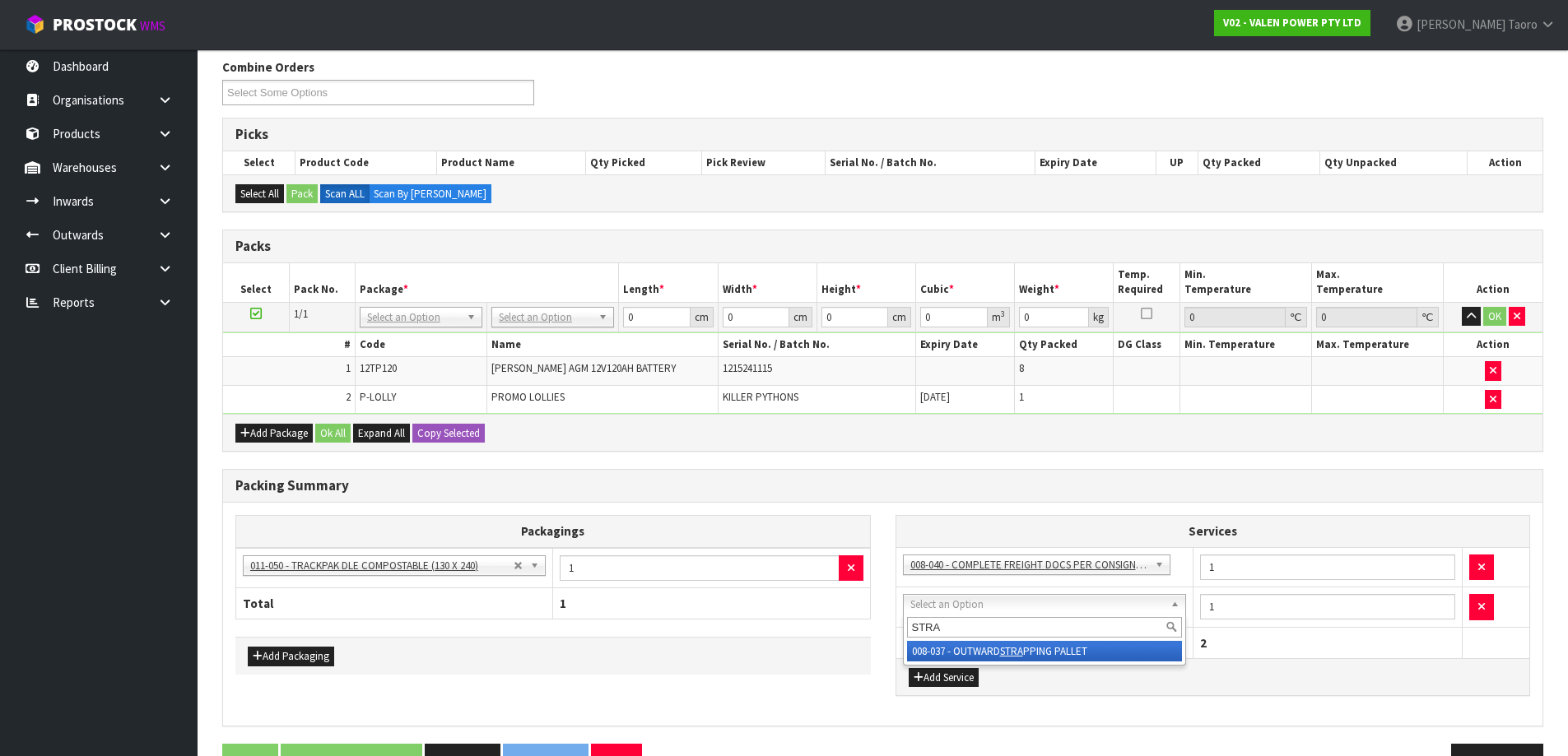
type input "STRA"
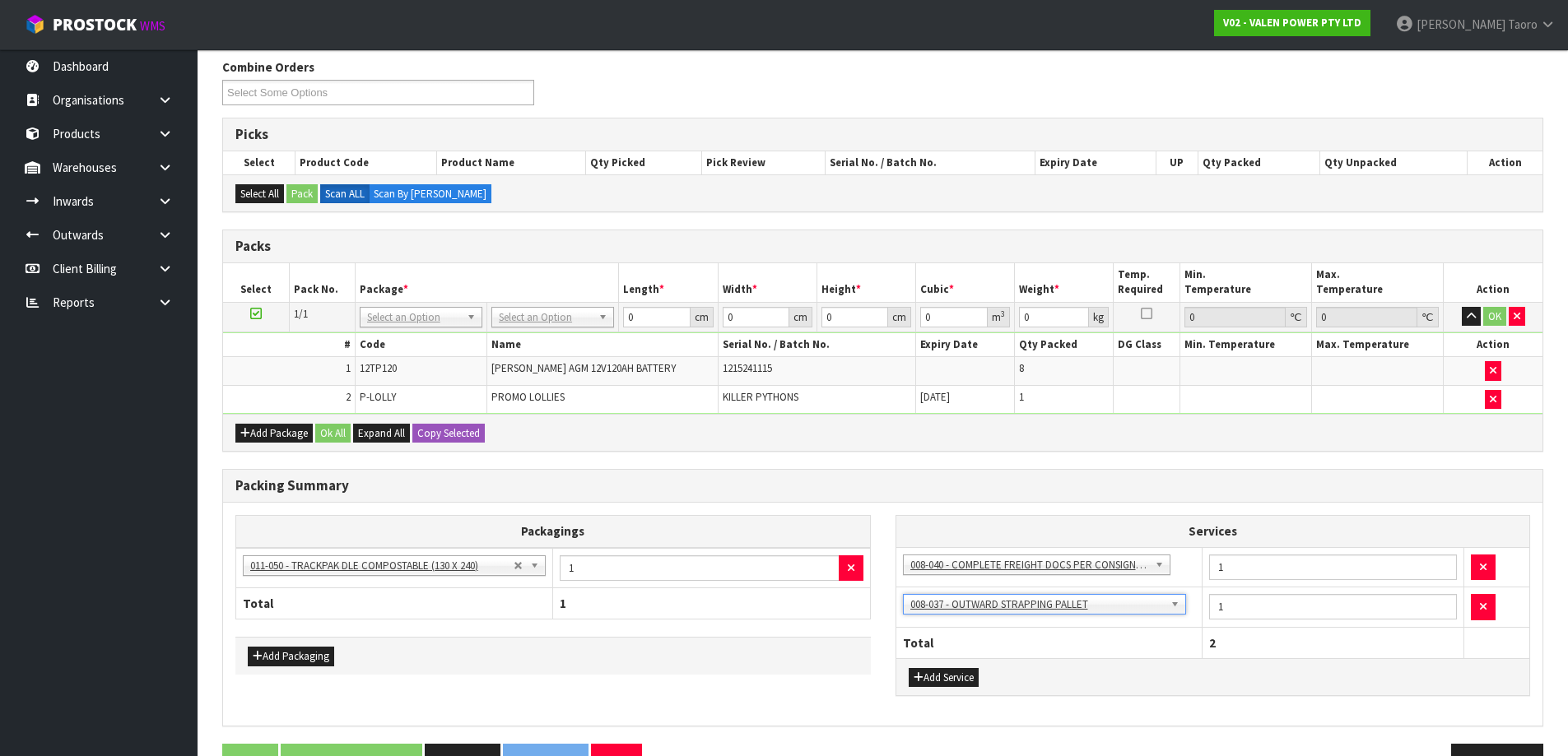
click at [873, 490] on h3 "Packing Summary" at bounding box center [883, 486] width 1295 height 16
click at [1234, 610] on input "1" at bounding box center [1333, 606] width 248 height 26
type input "3"
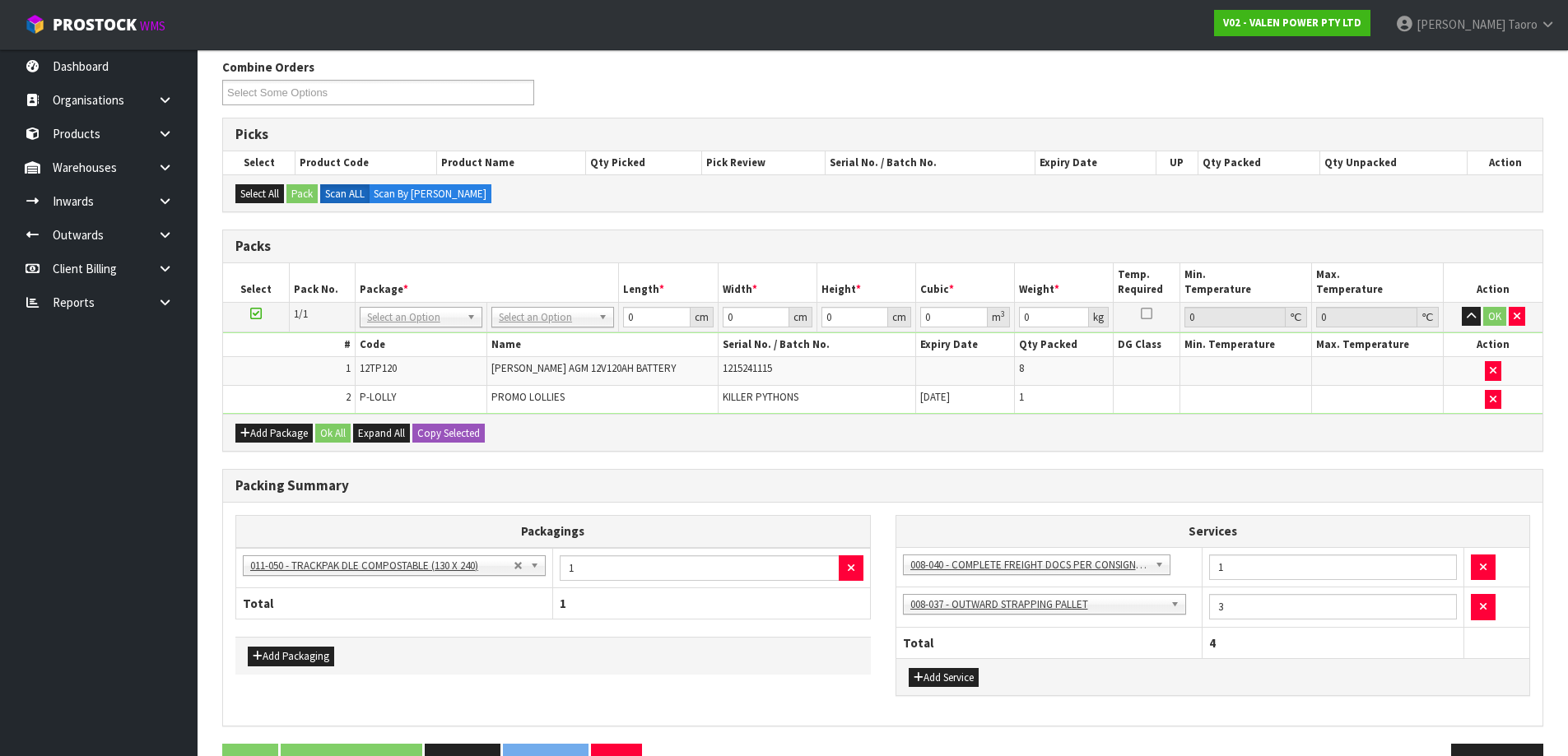
click at [1053, 442] on div "Add Package Ok All Expand All Copy Selected" at bounding box center [883, 432] width 1319 height 37
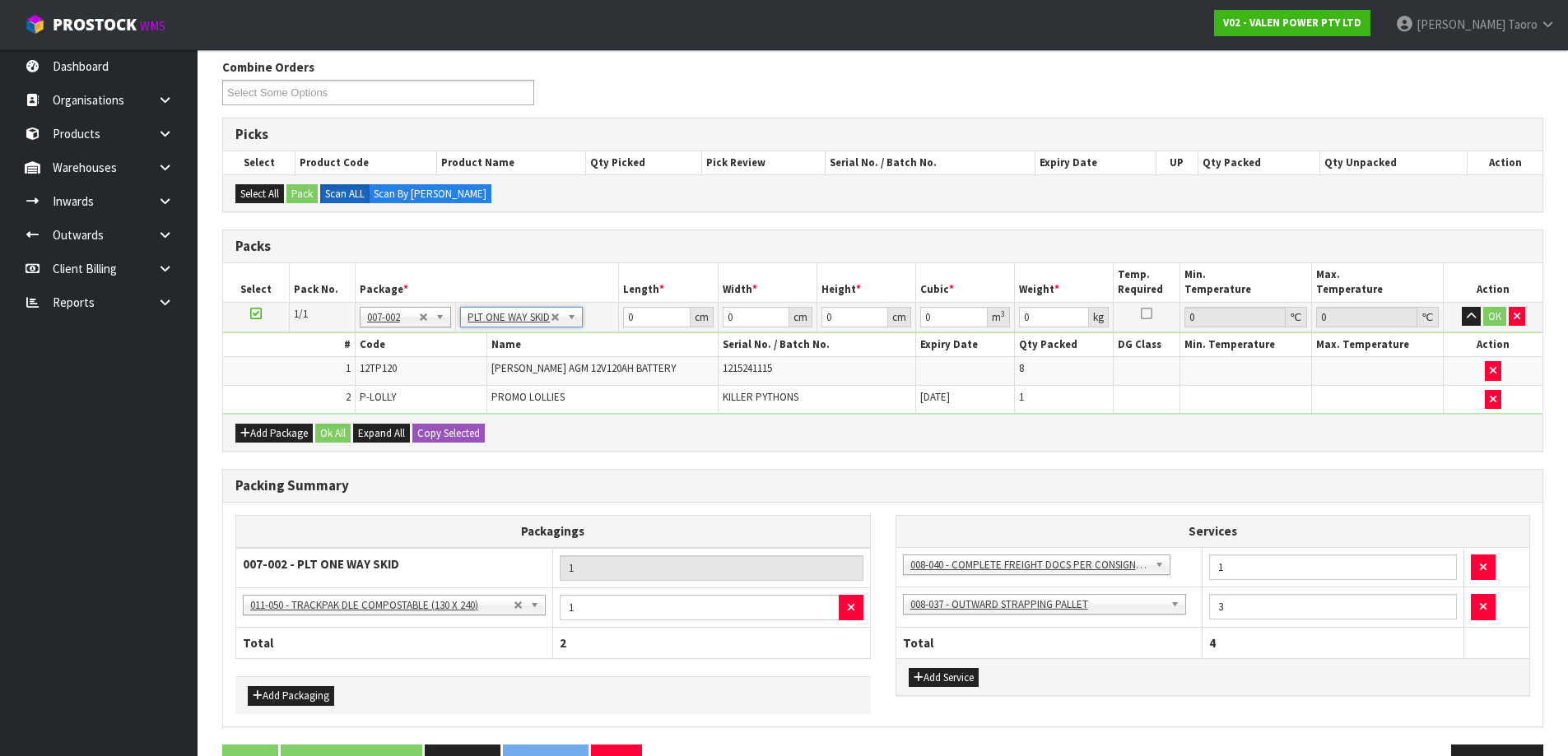
type input "272.2"
click at [643, 314] on input "0" at bounding box center [657, 317] width 67 height 21
type input "120"
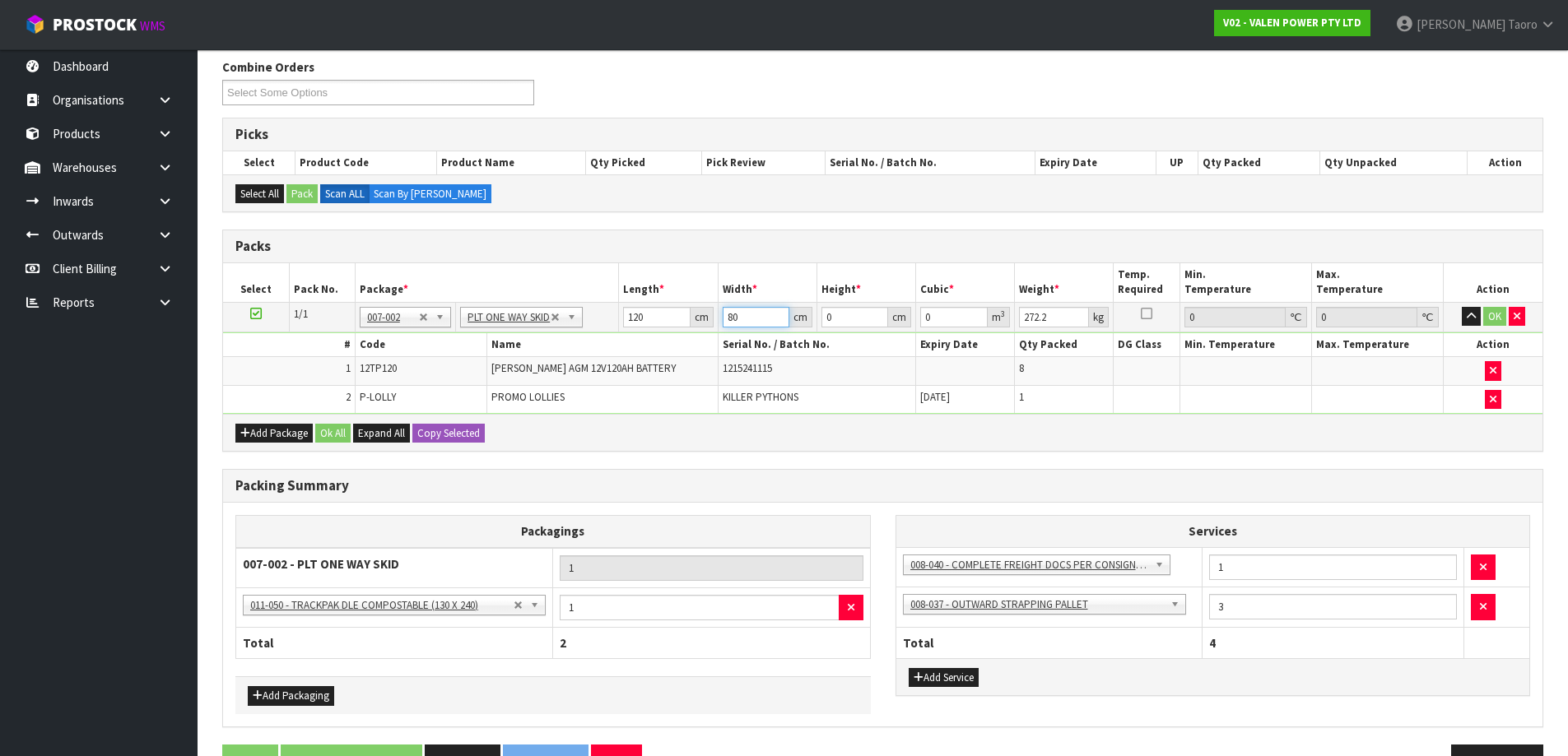
type input "80"
type input "3"
type input "0.0288"
type input "39"
type input "0.3744"
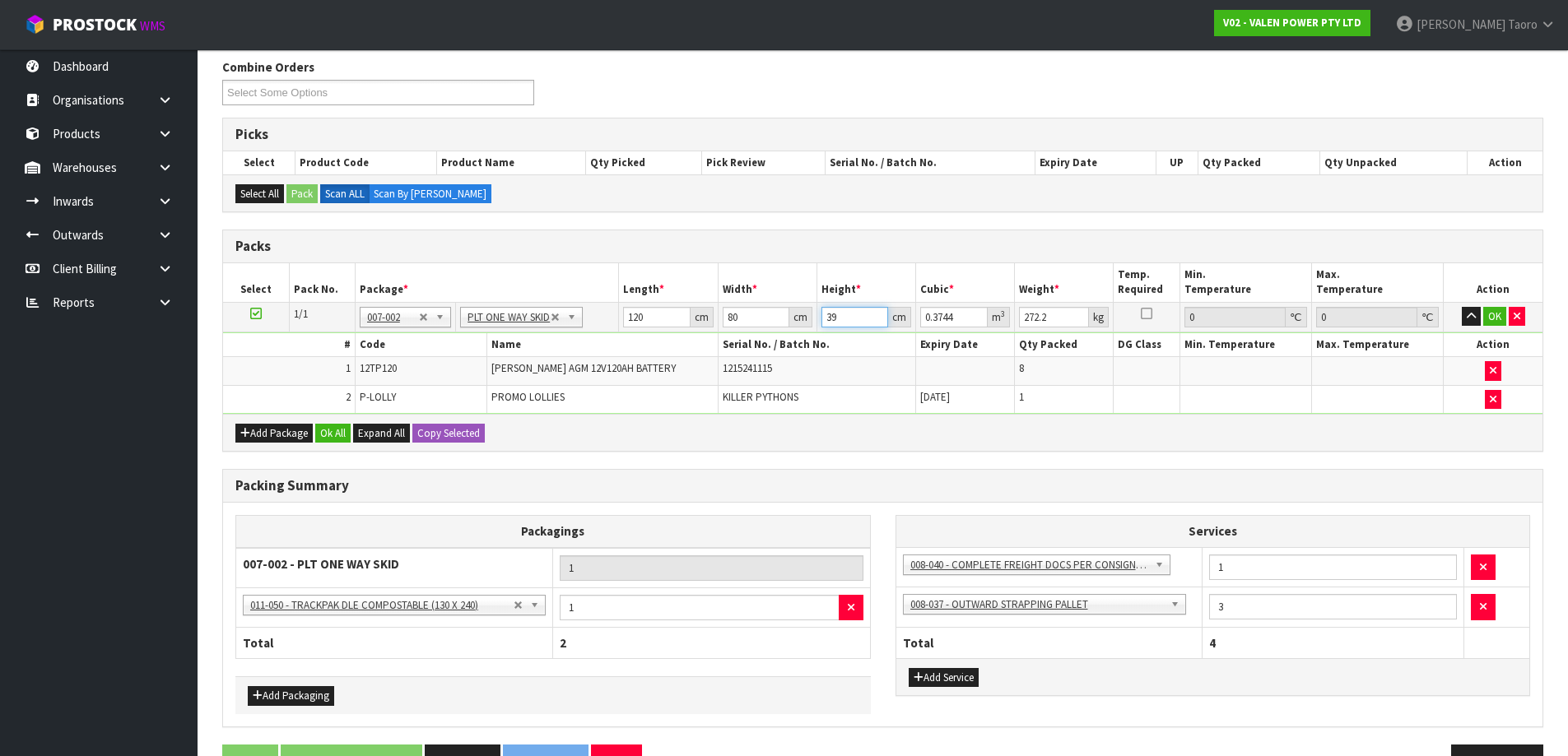
type input "39"
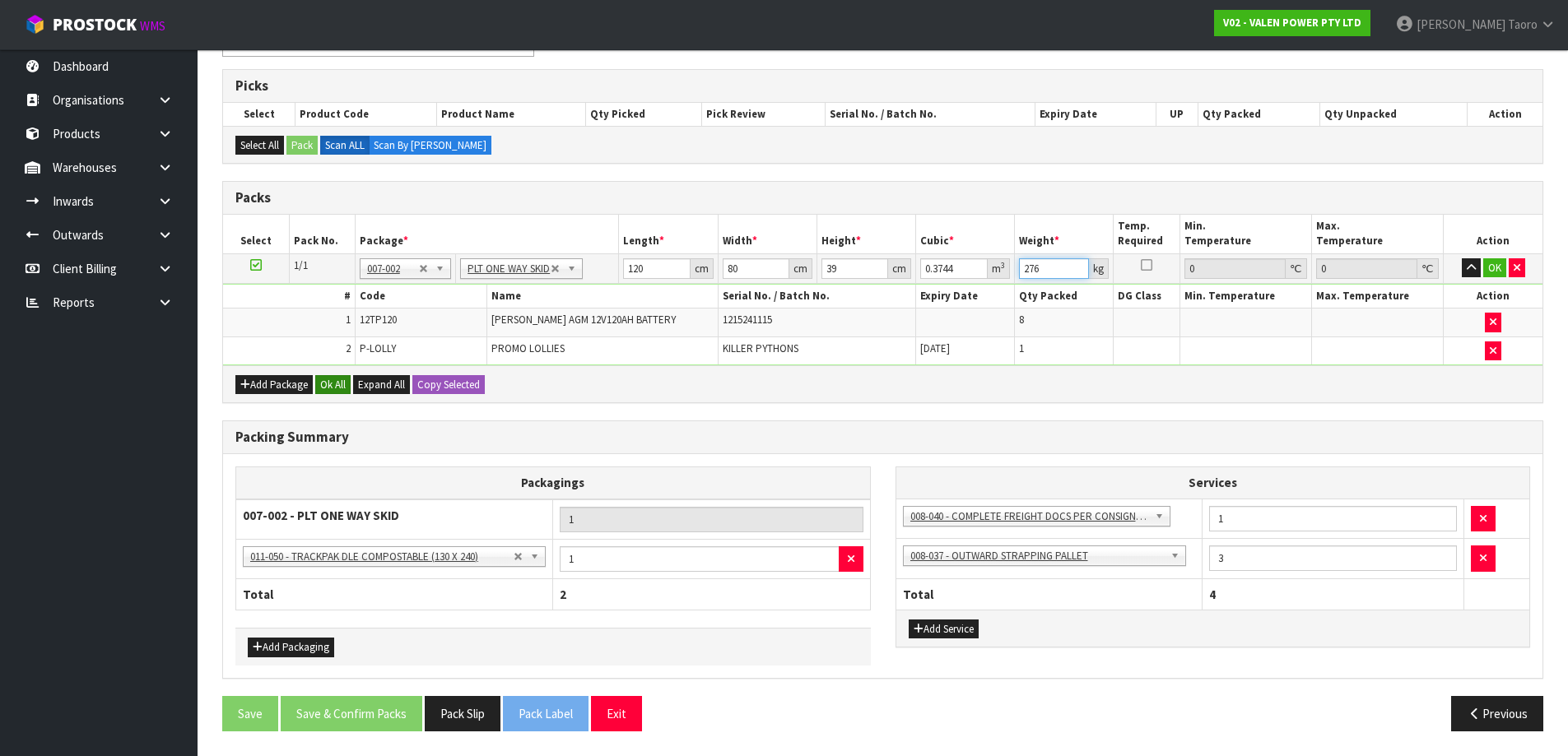
type input "276"
click at [342, 379] on button "Ok All" at bounding box center [333, 386] width 35 height 20
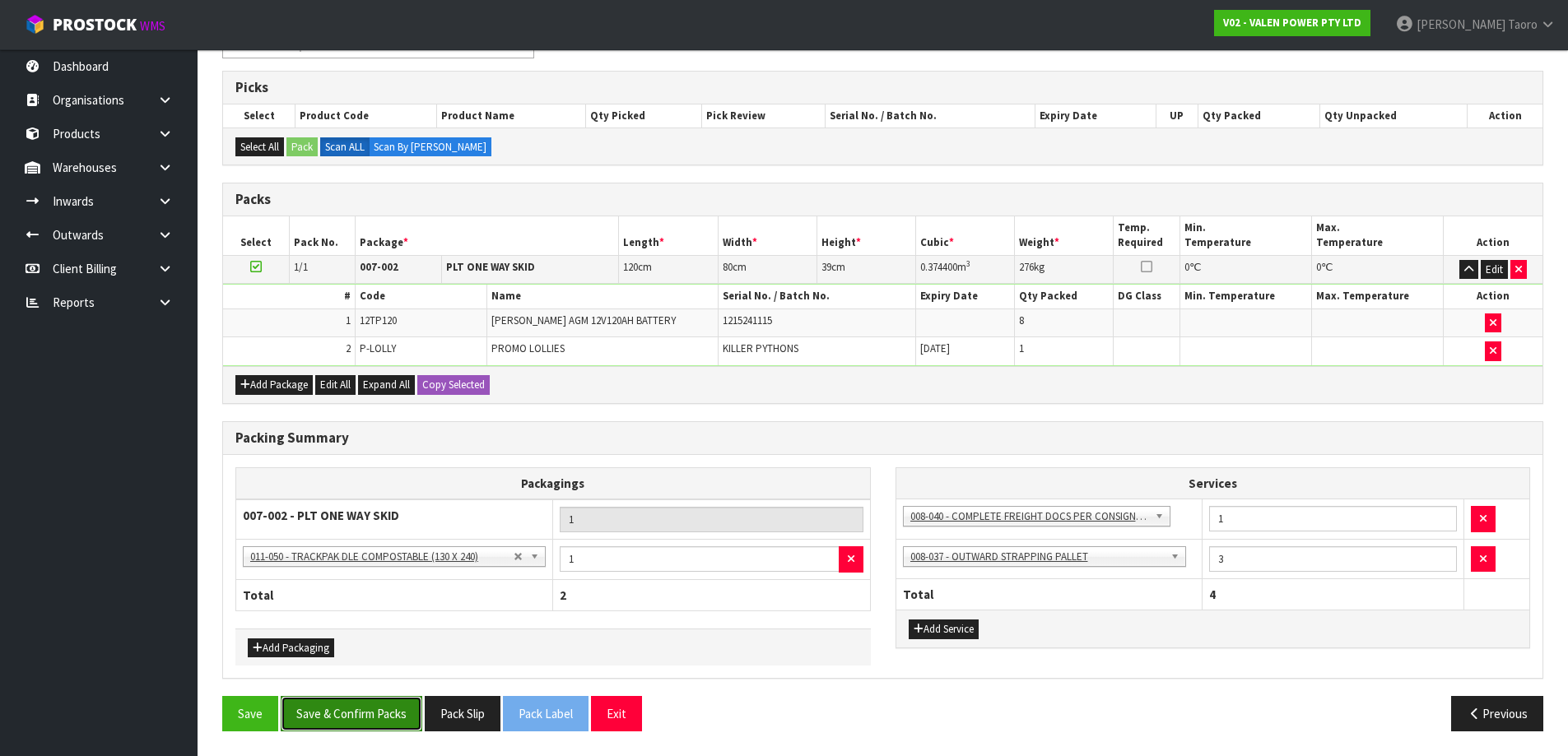
click at [374, 720] on button "Save & Confirm Packs" at bounding box center [351, 713] width 141 height 35
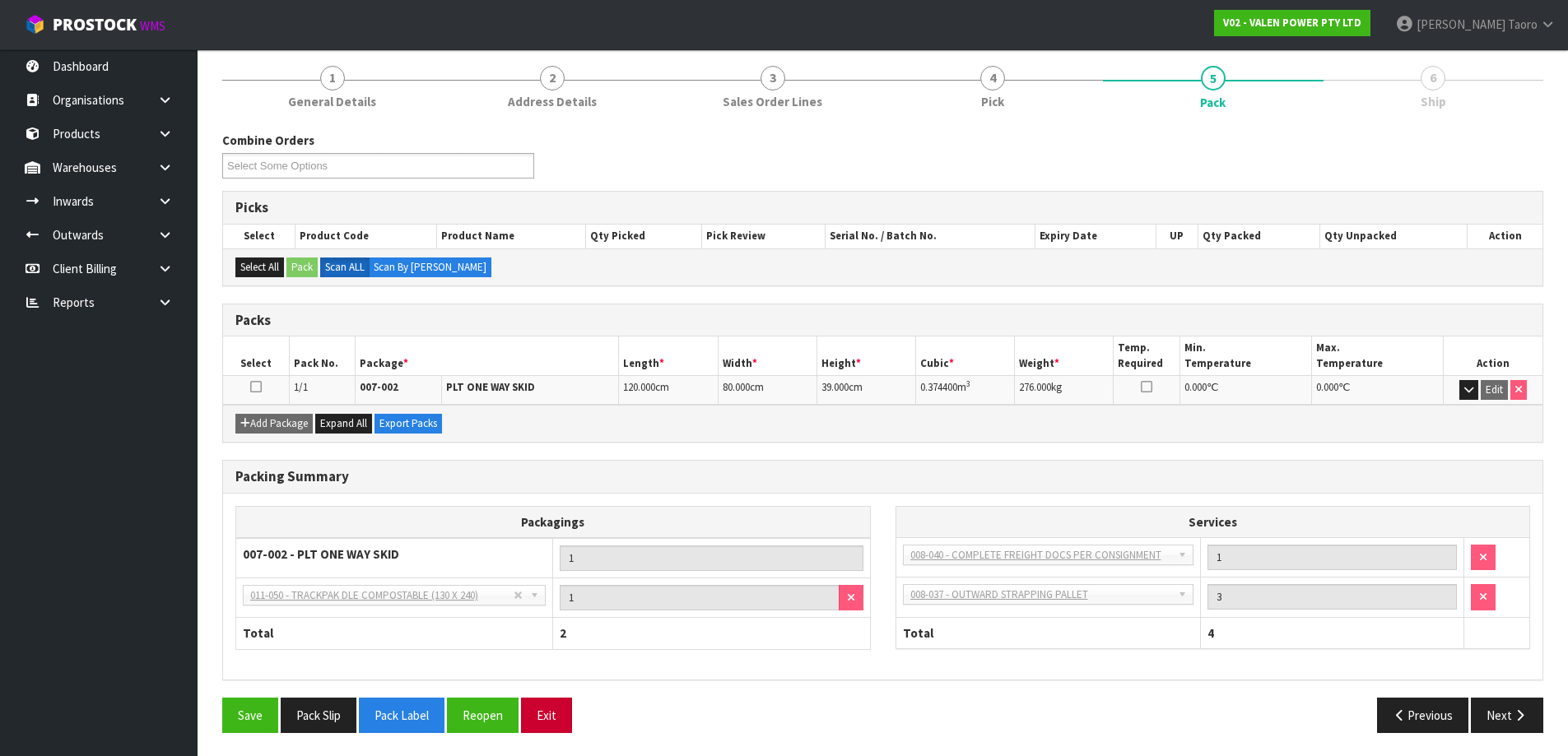
scroll to position [194, 0]
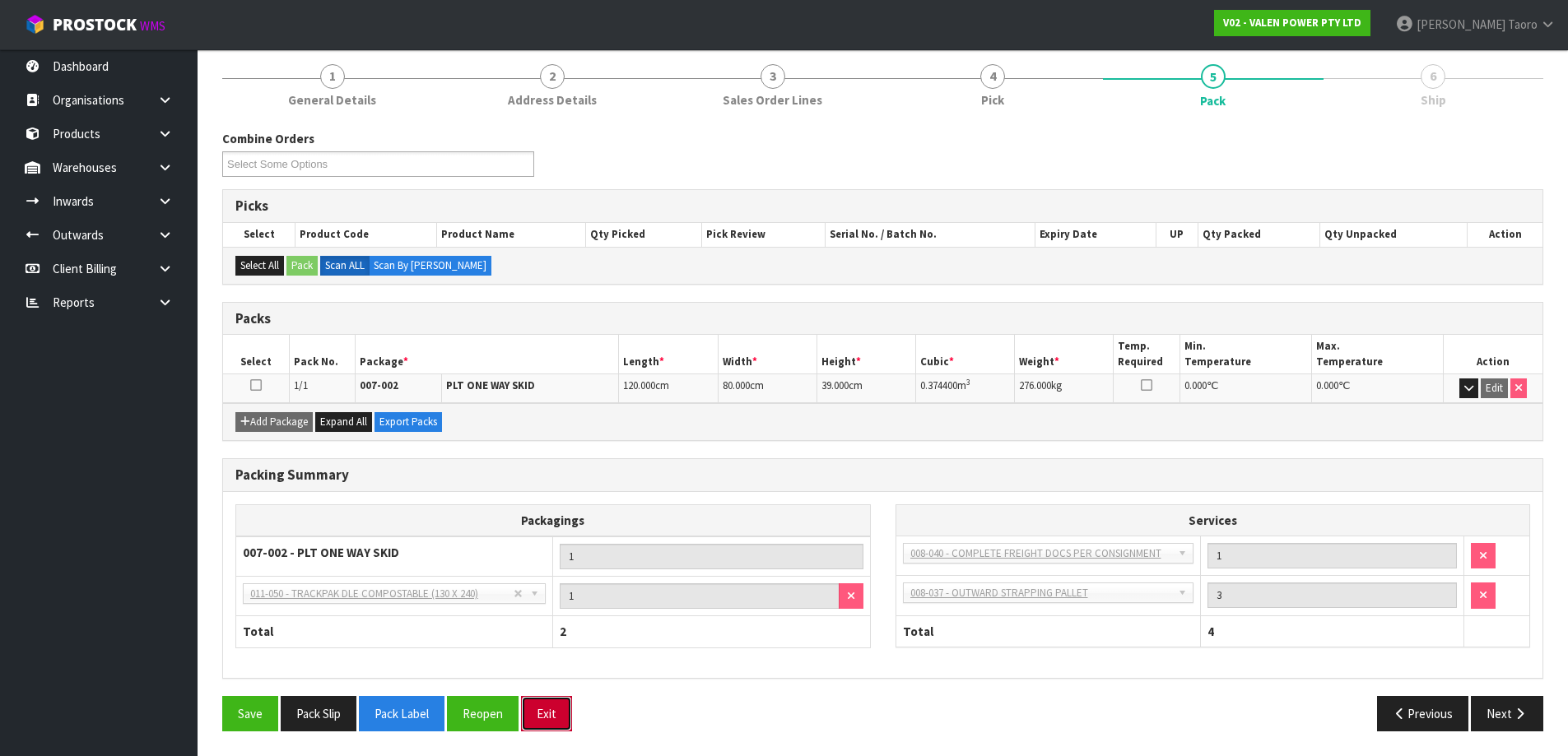
click at [551, 715] on button "Exit" at bounding box center [546, 713] width 51 height 35
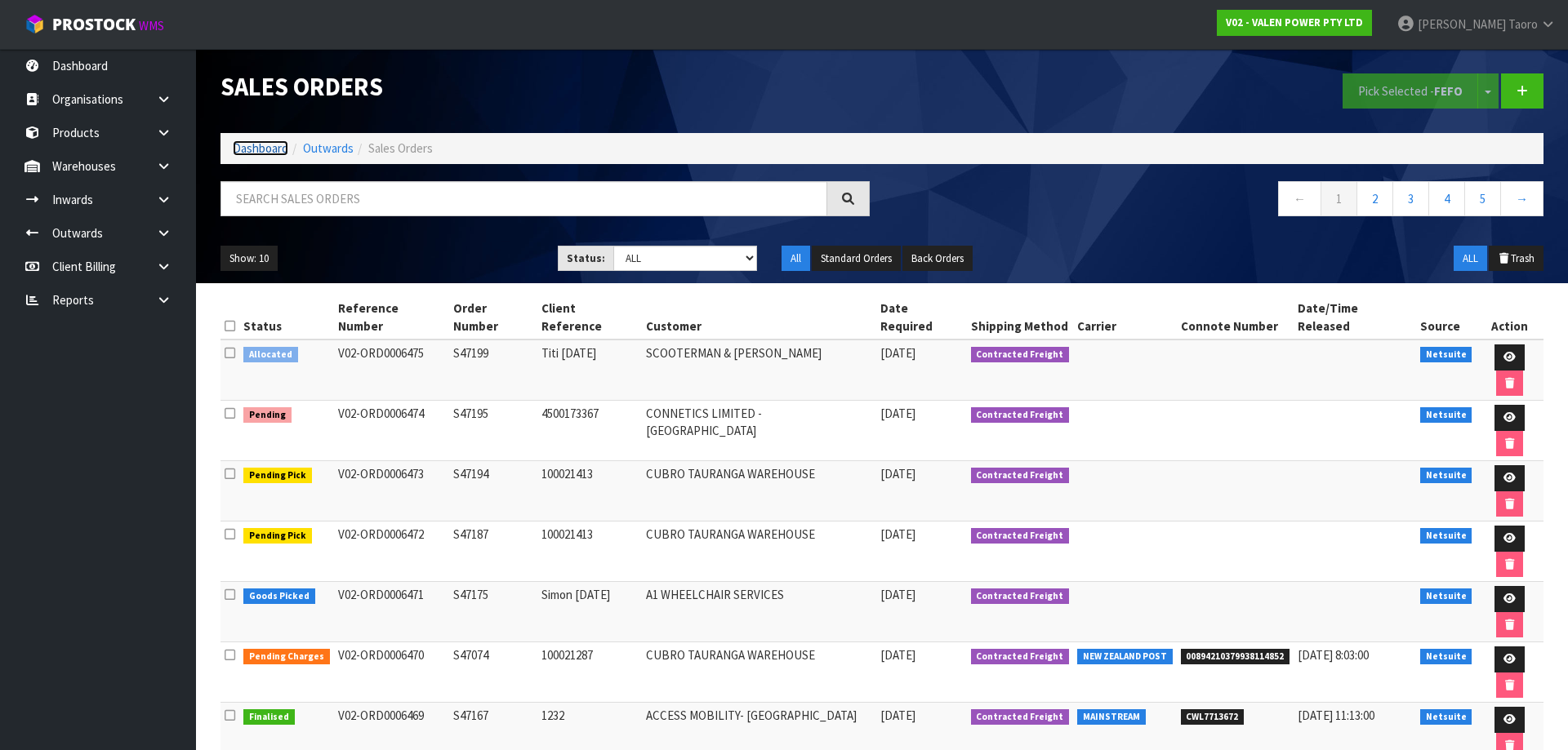
click at [266, 147] on link "Dashboard" at bounding box center [260, 148] width 56 height 16
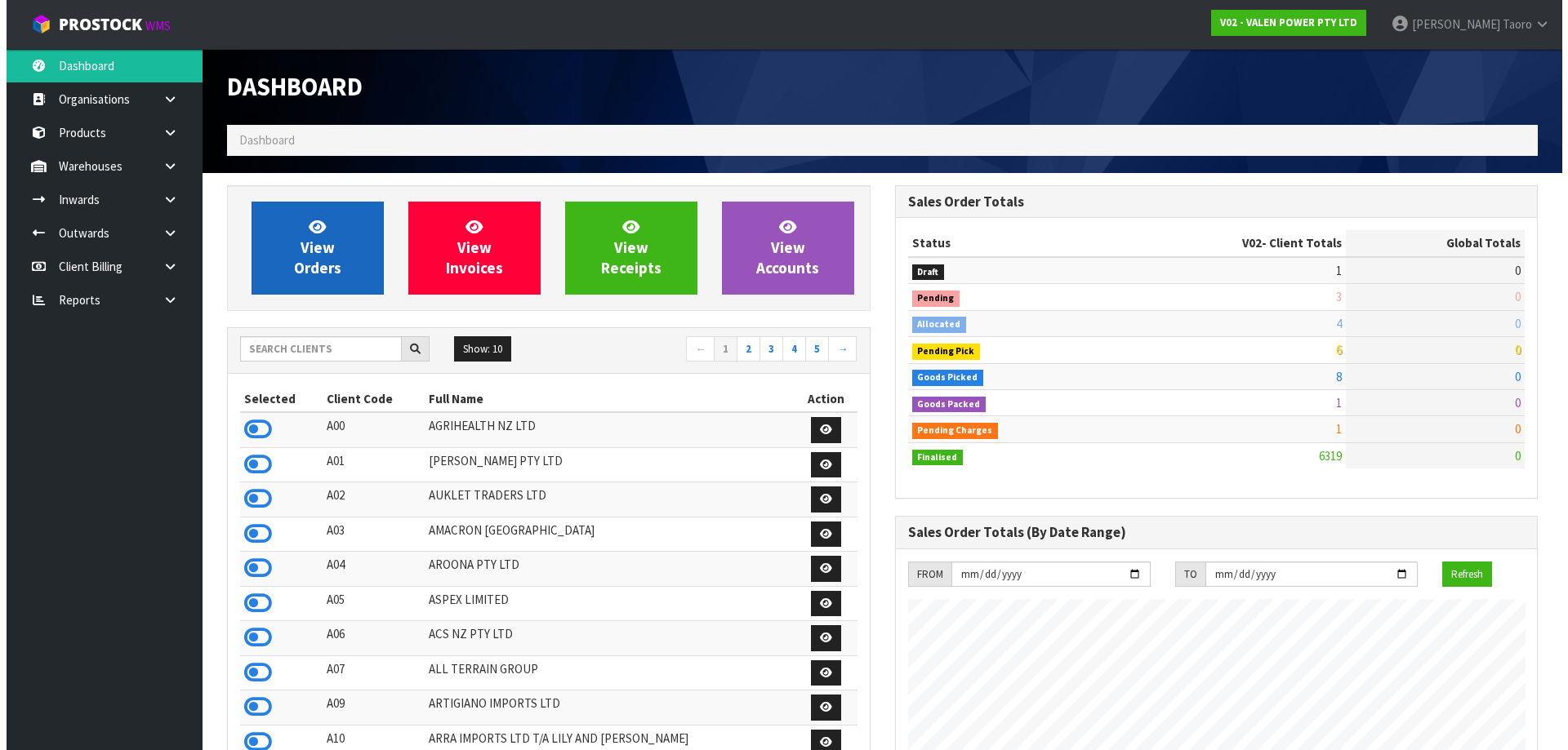
scroll to position [1237, 667]
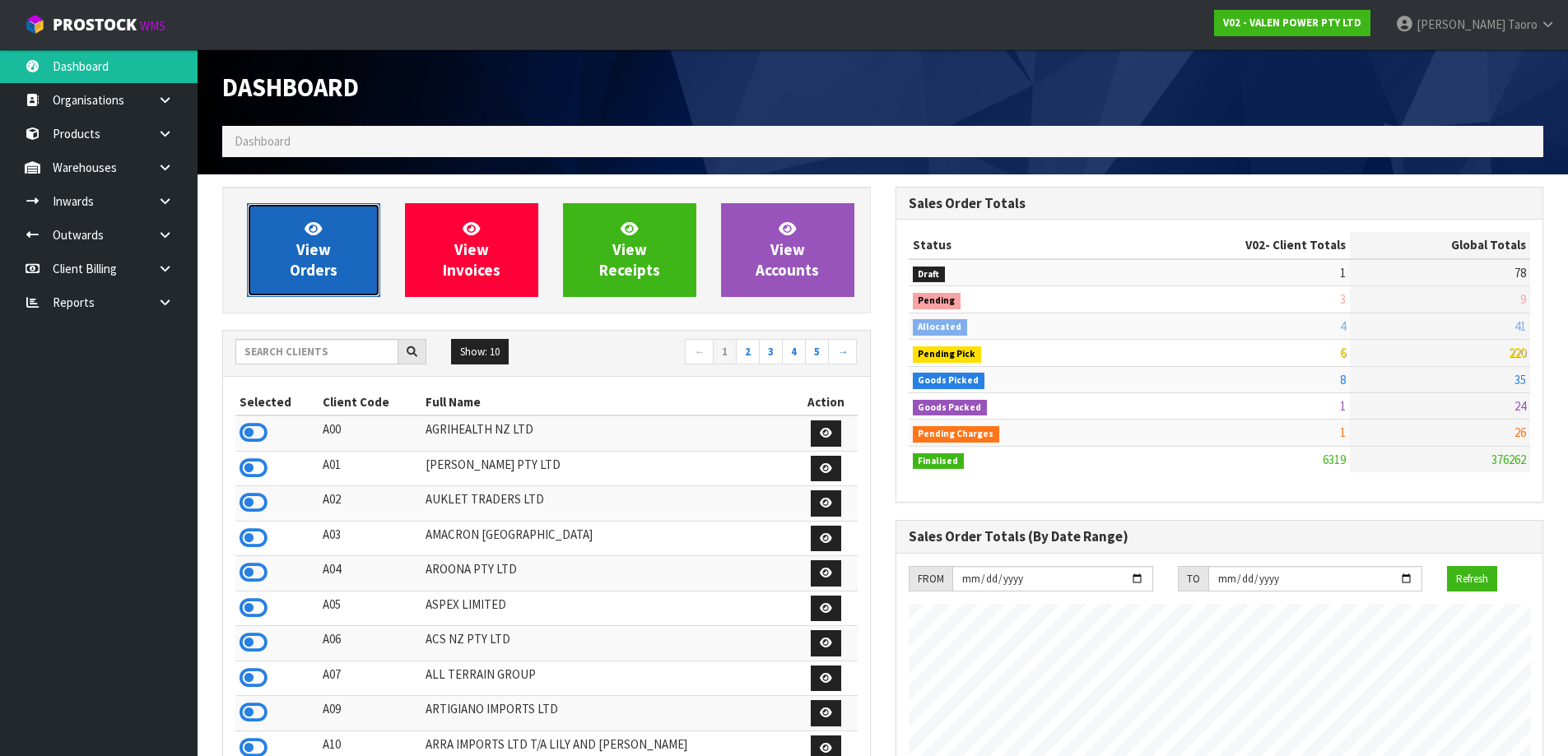
click at [330, 258] on span "View Orders" at bounding box center [313, 250] width 48 height 62
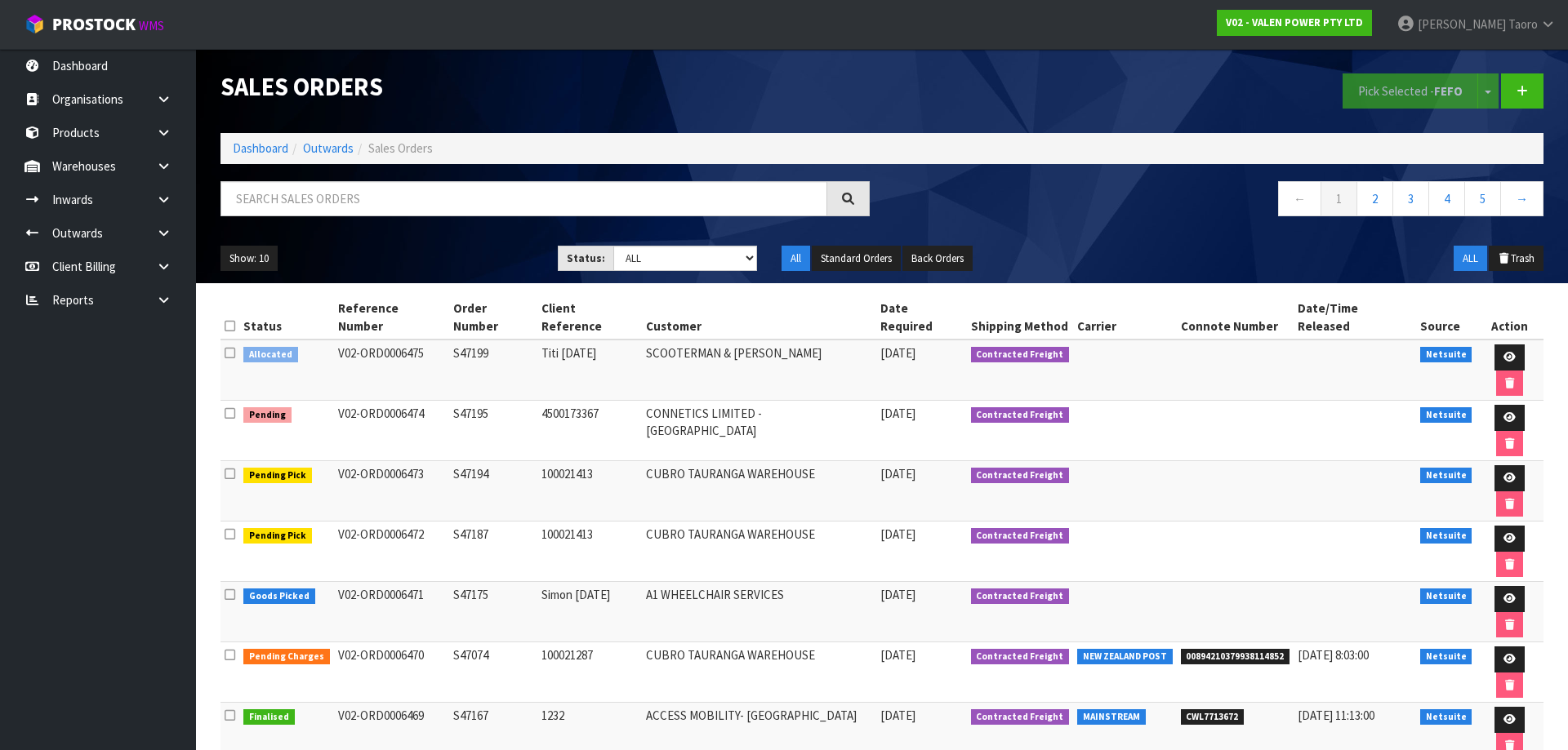
click at [426, 77] on h1 "Sales Orders" at bounding box center [545, 87] width 649 height 27
click at [784, 342] on td "SCOOTERMAN & BOBBY" at bounding box center [759, 370] width 234 height 61
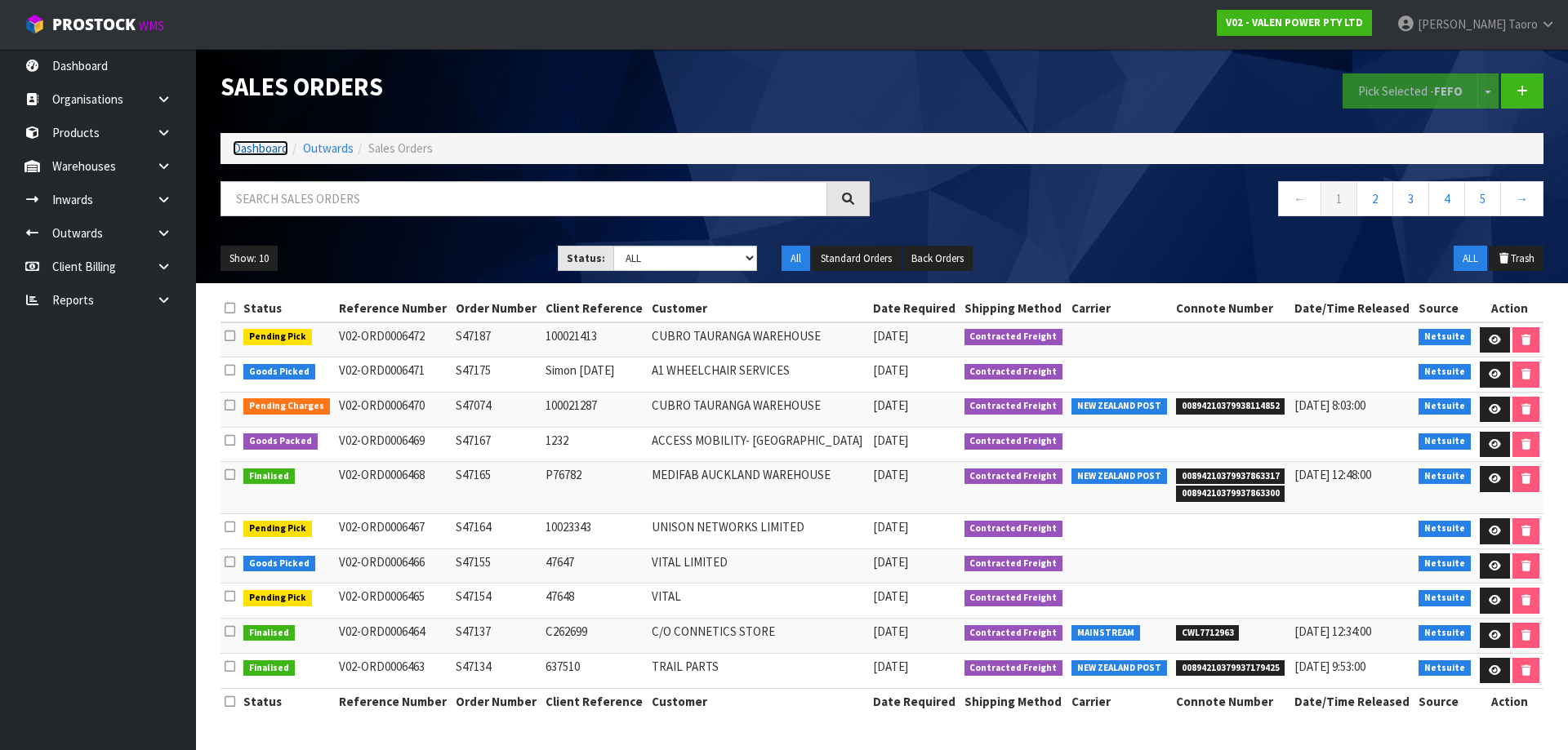
click at [259, 150] on link "Dashboard" at bounding box center [260, 148] width 56 height 16
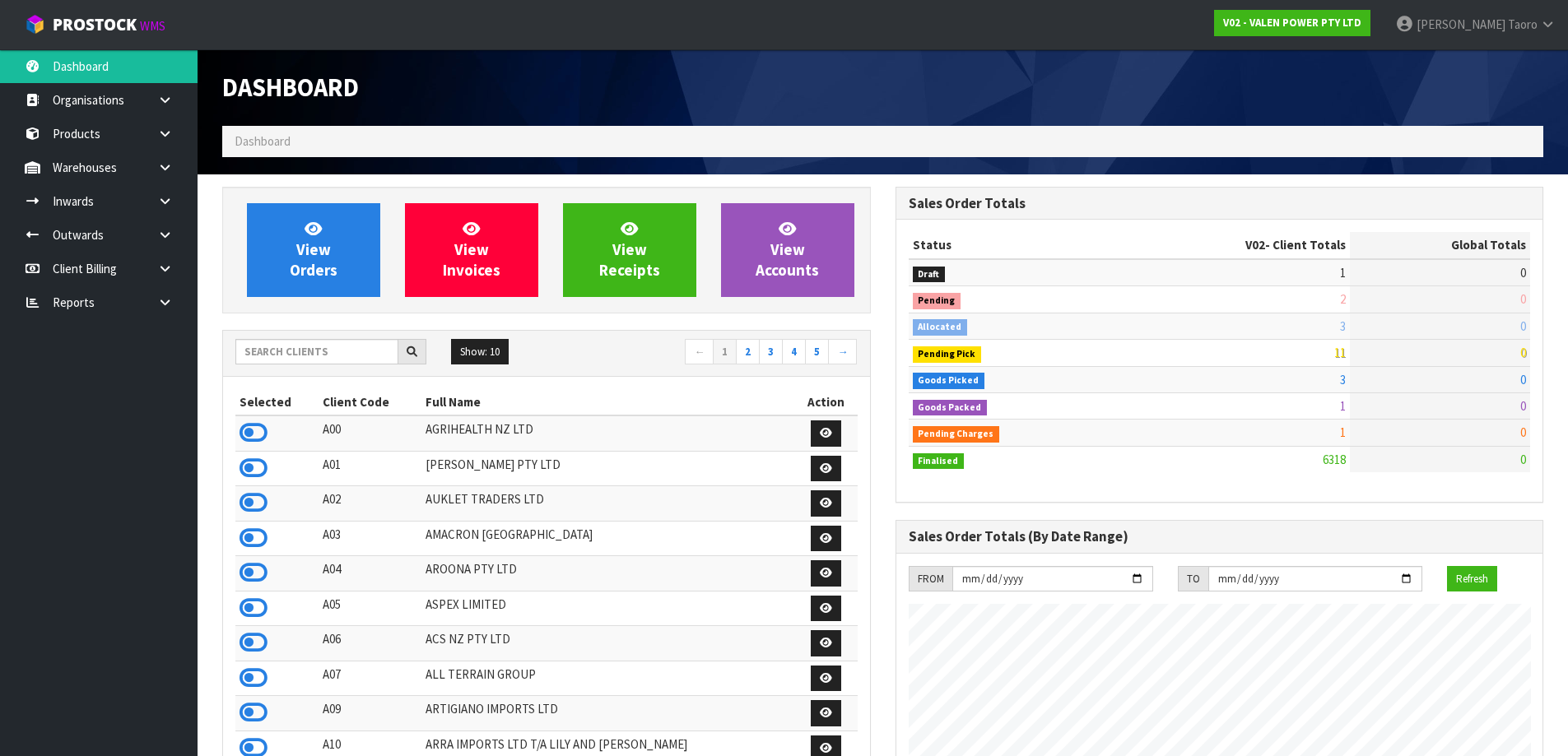
scroll to position [1247, 673]
click at [248, 648] on icon at bounding box center [253, 643] width 28 height 25
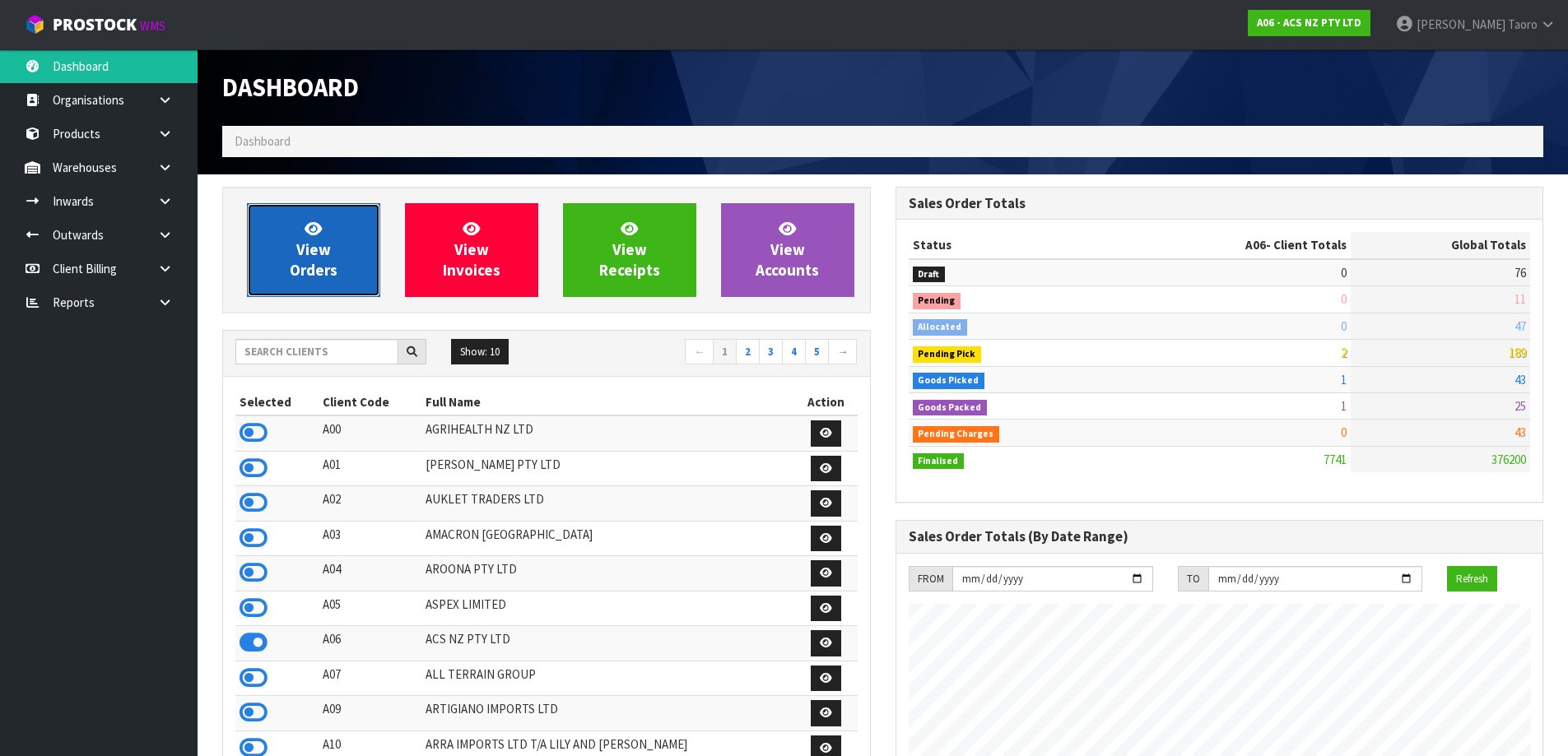
click at [307, 244] on span "View Orders" at bounding box center [313, 250] width 48 height 62
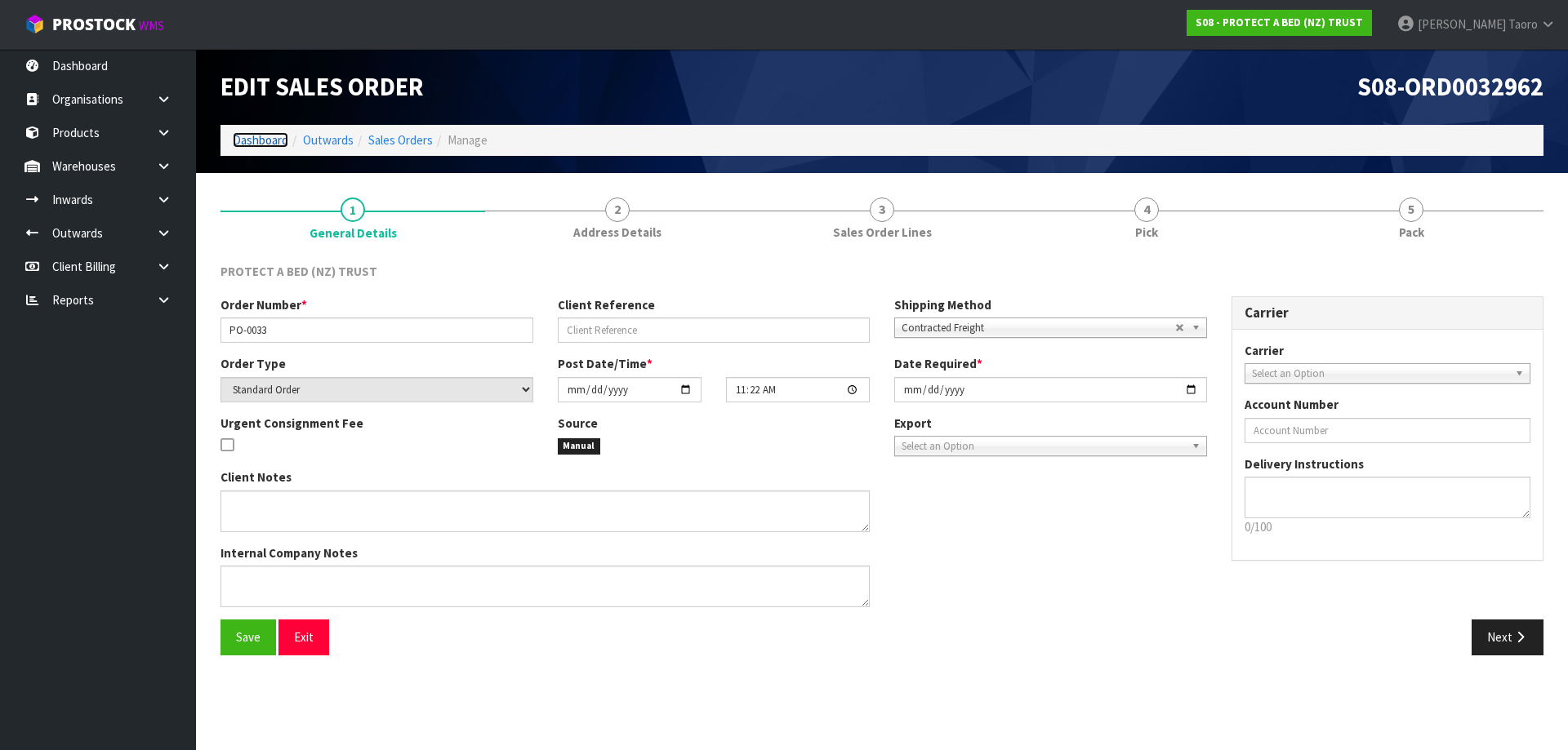
click at [257, 140] on link "Dashboard" at bounding box center [260, 139] width 56 height 16
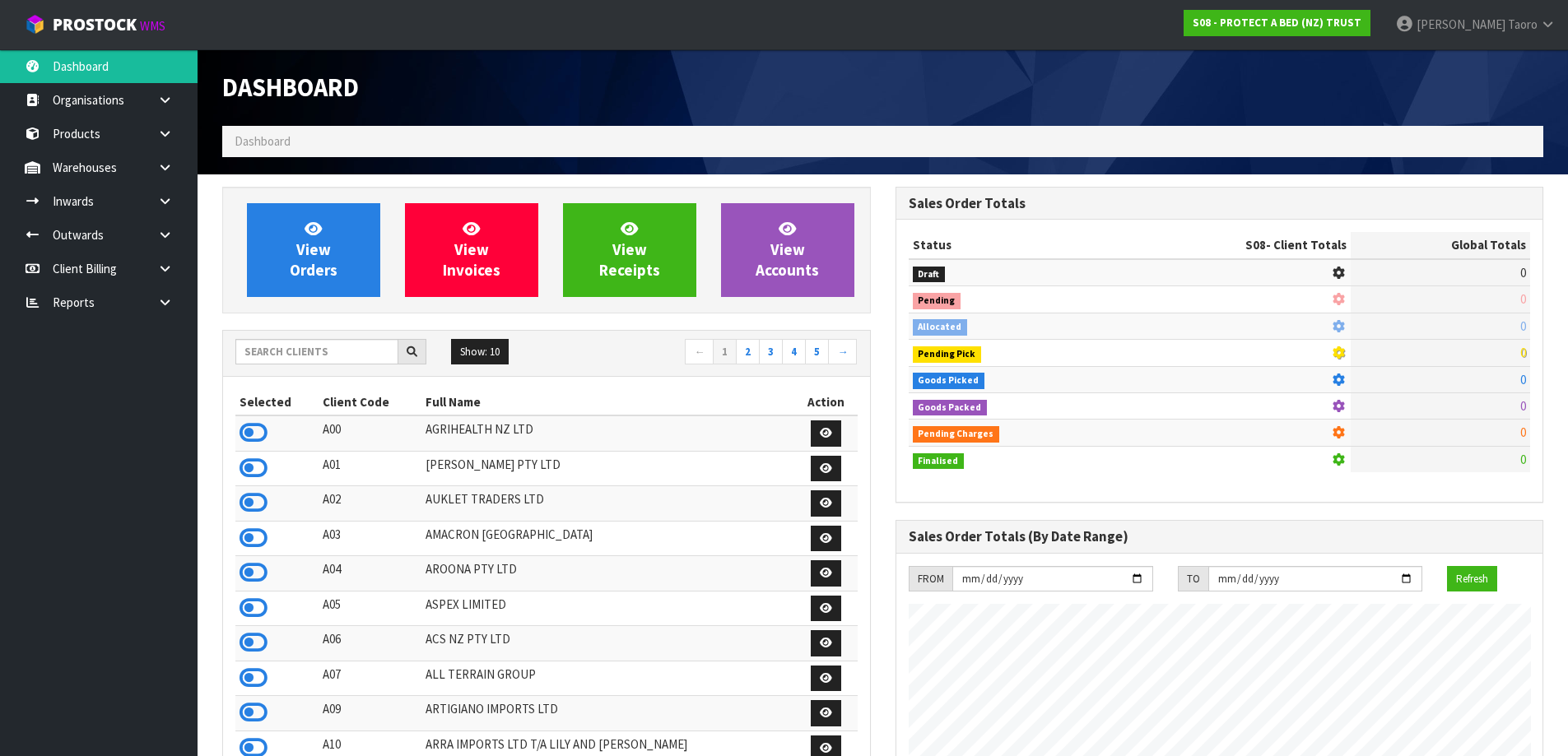
scroll to position [1026, 673]
click at [258, 425] on icon at bounding box center [253, 433] width 28 height 25
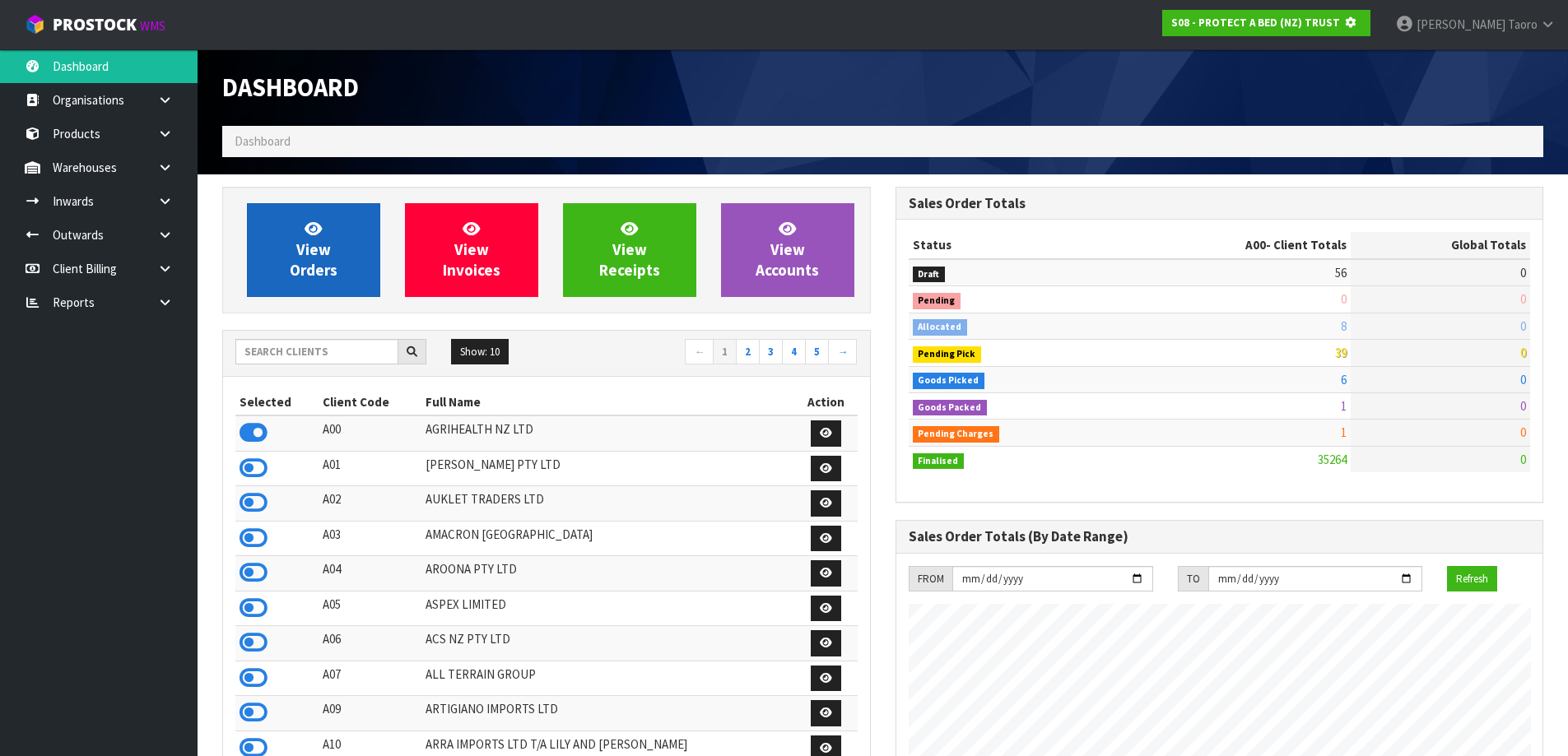
scroll to position [1247, 673]
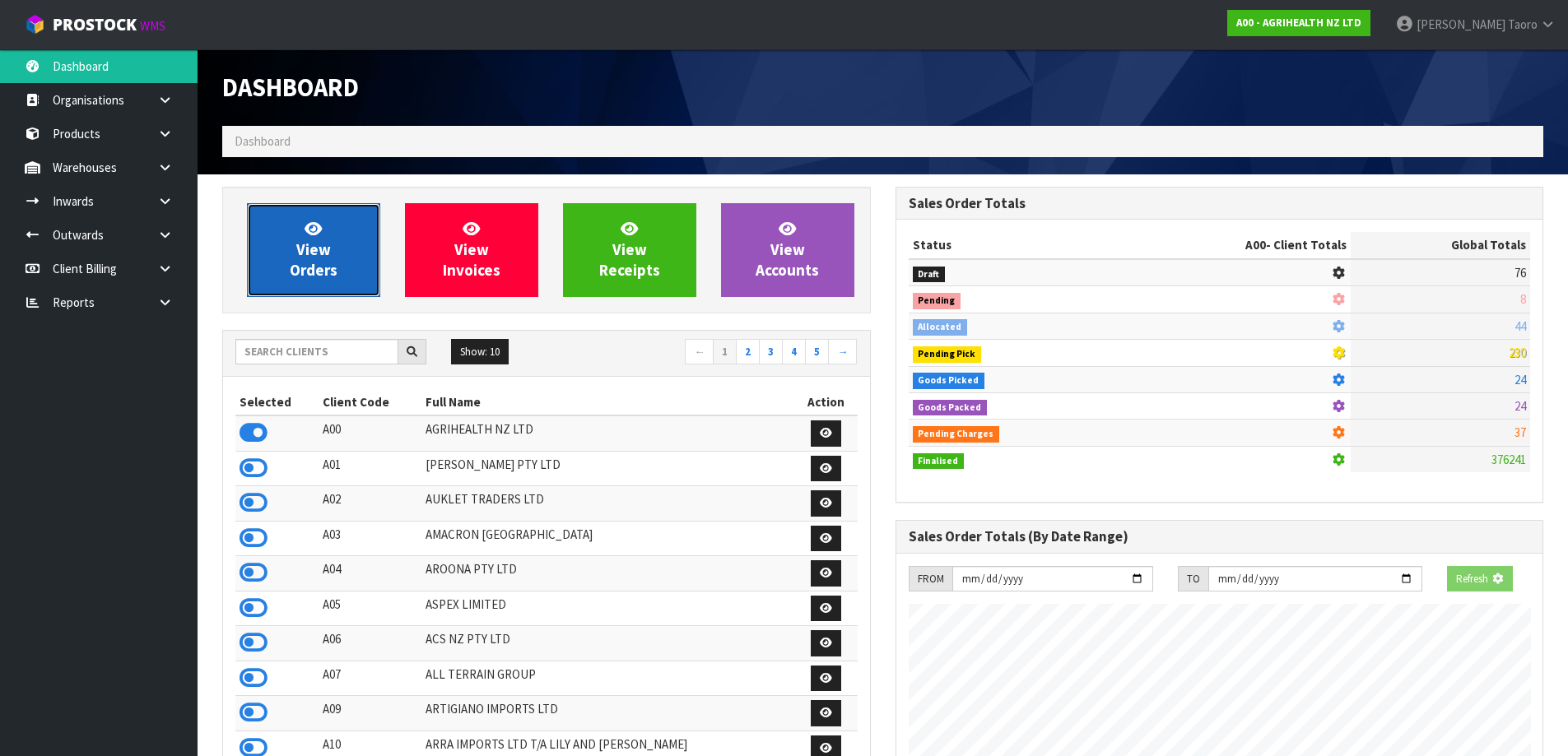
click at [322, 263] on span "View Orders" at bounding box center [313, 250] width 48 height 62
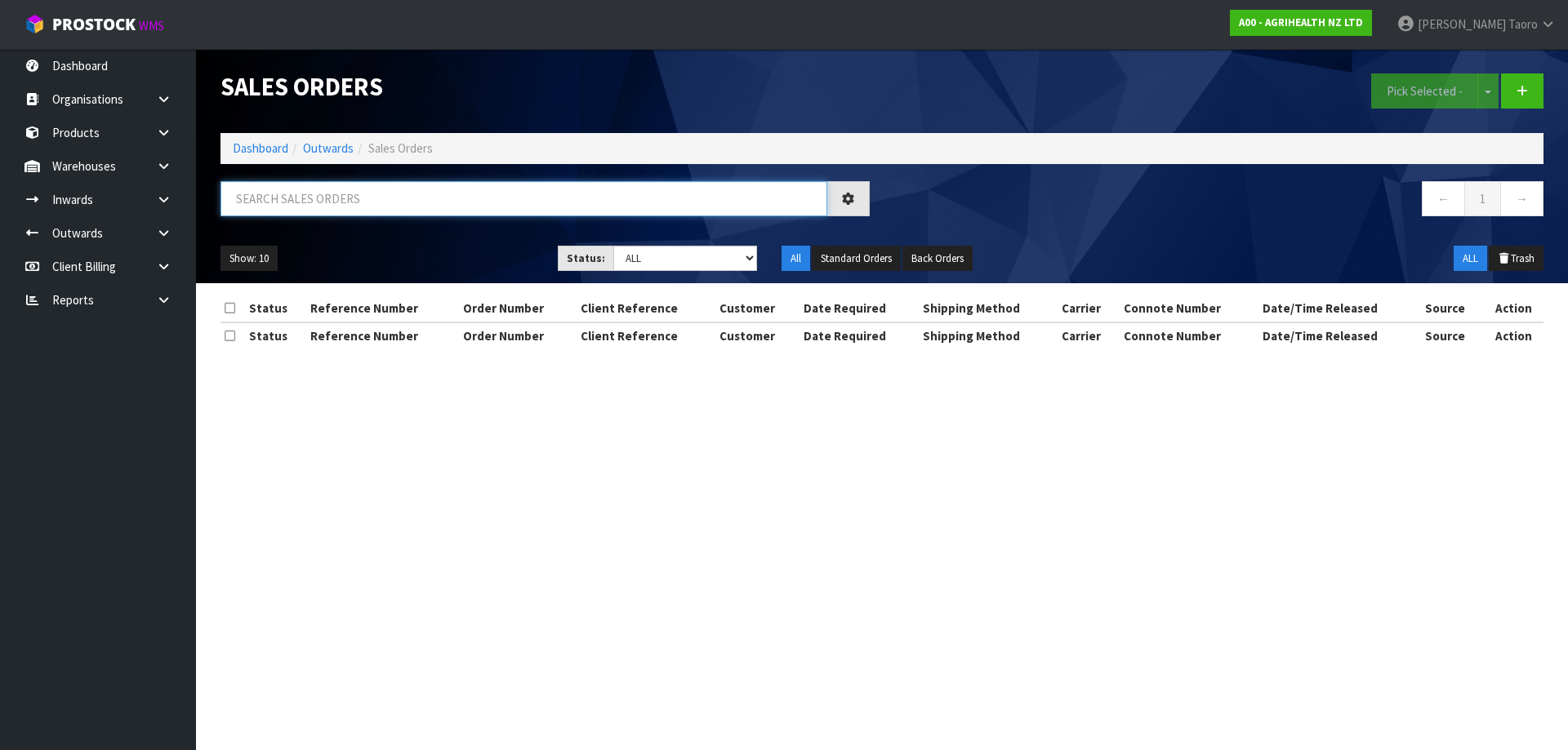
click at [321, 195] on input "text" at bounding box center [524, 198] width 607 height 35
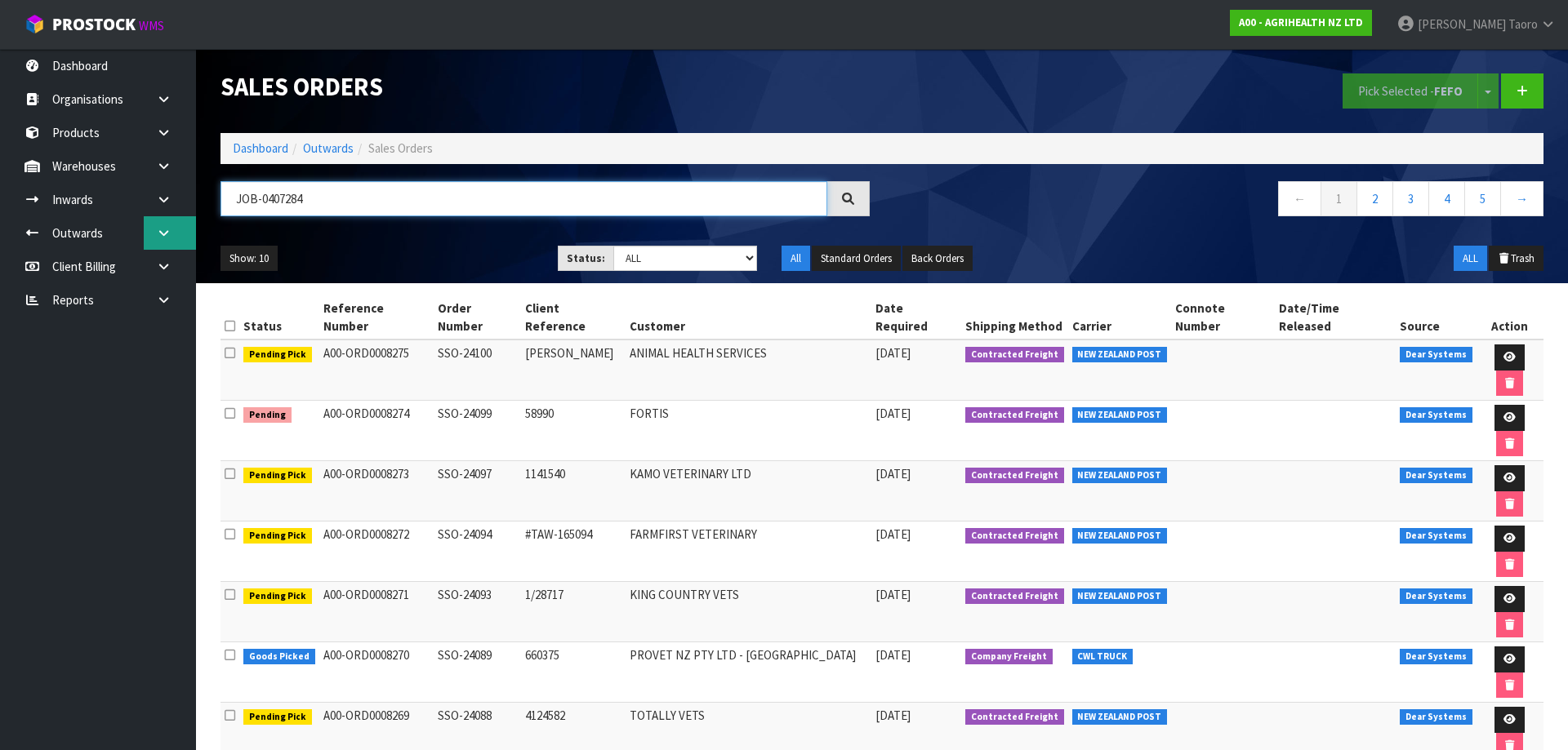
type input "JOB-0407284"
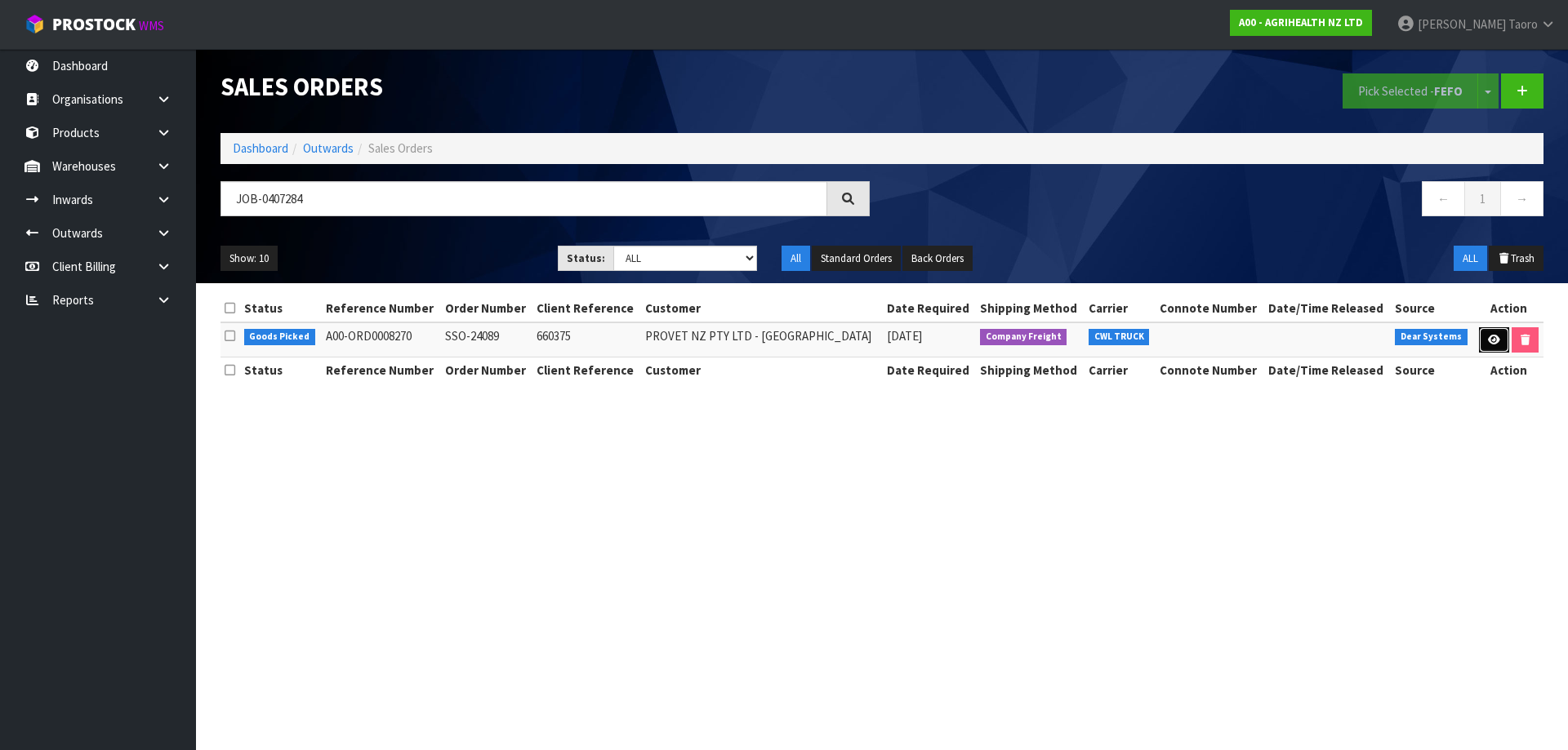
click at [1492, 338] on icon at bounding box center [1494, 339] width 12 height 11
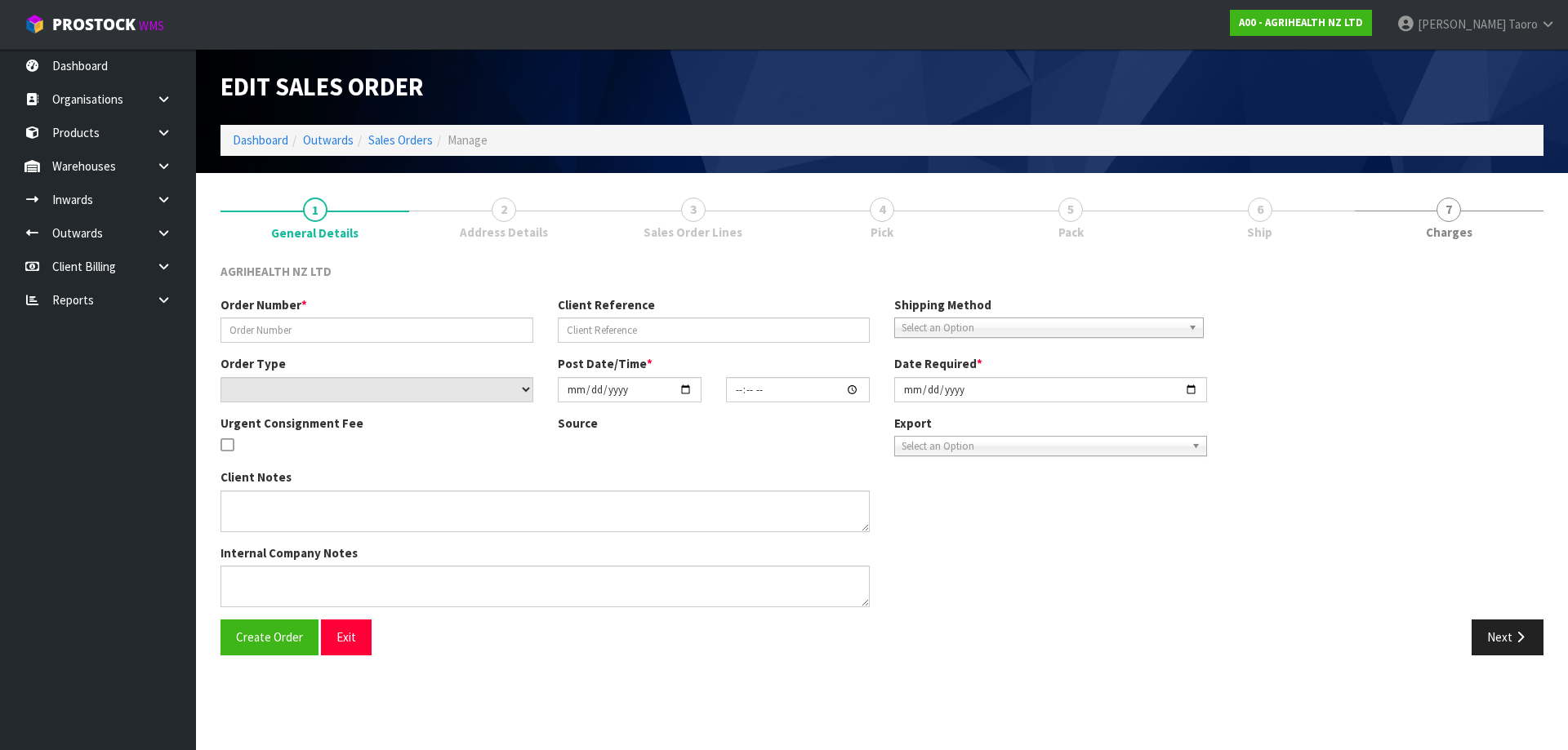
type input "SSO-24089"
type input "660375"
select select "number:0"
type input "[DATE]"
type input "09:58:52.000"
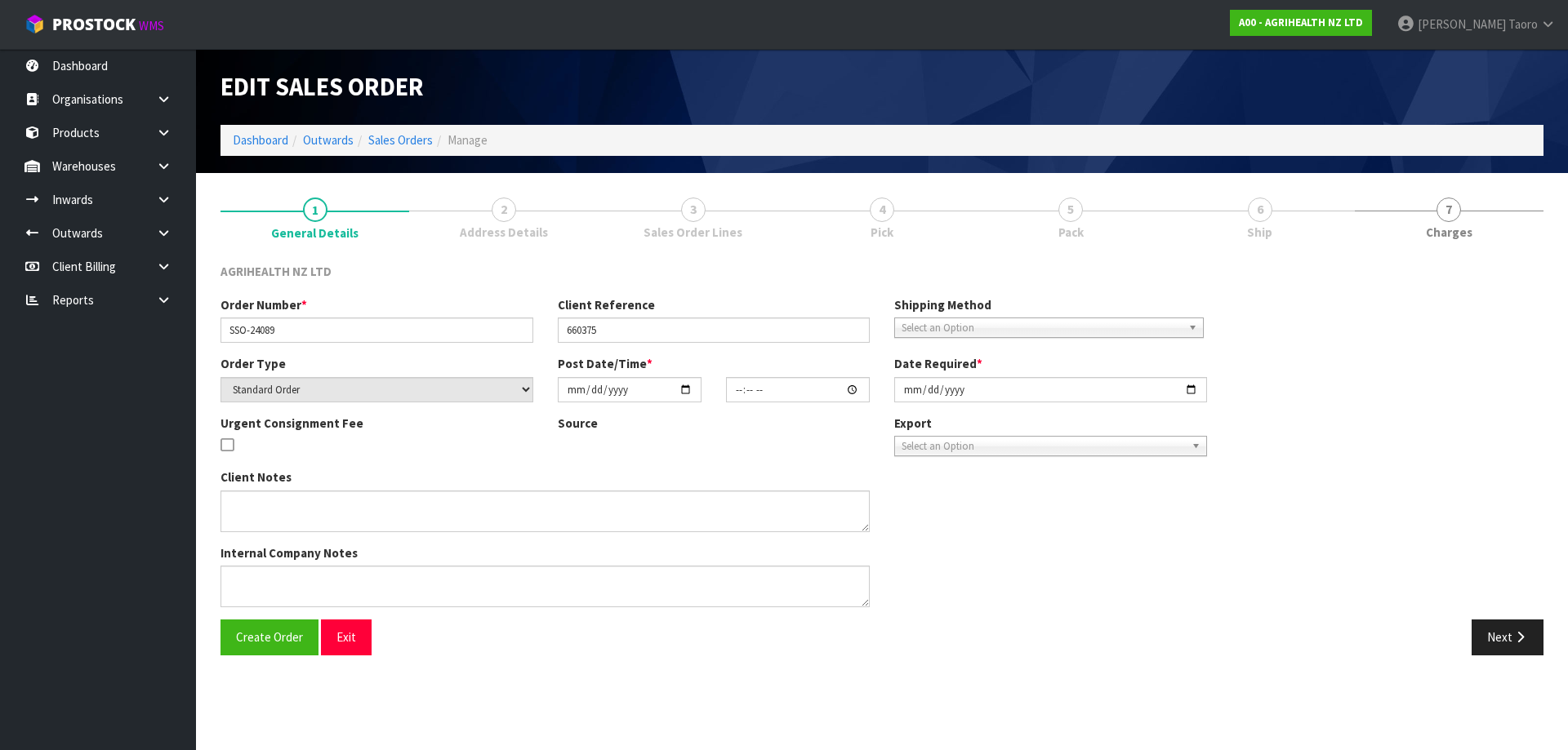
type input "[DATE]"
type textarea "SHIP BY: Freight"
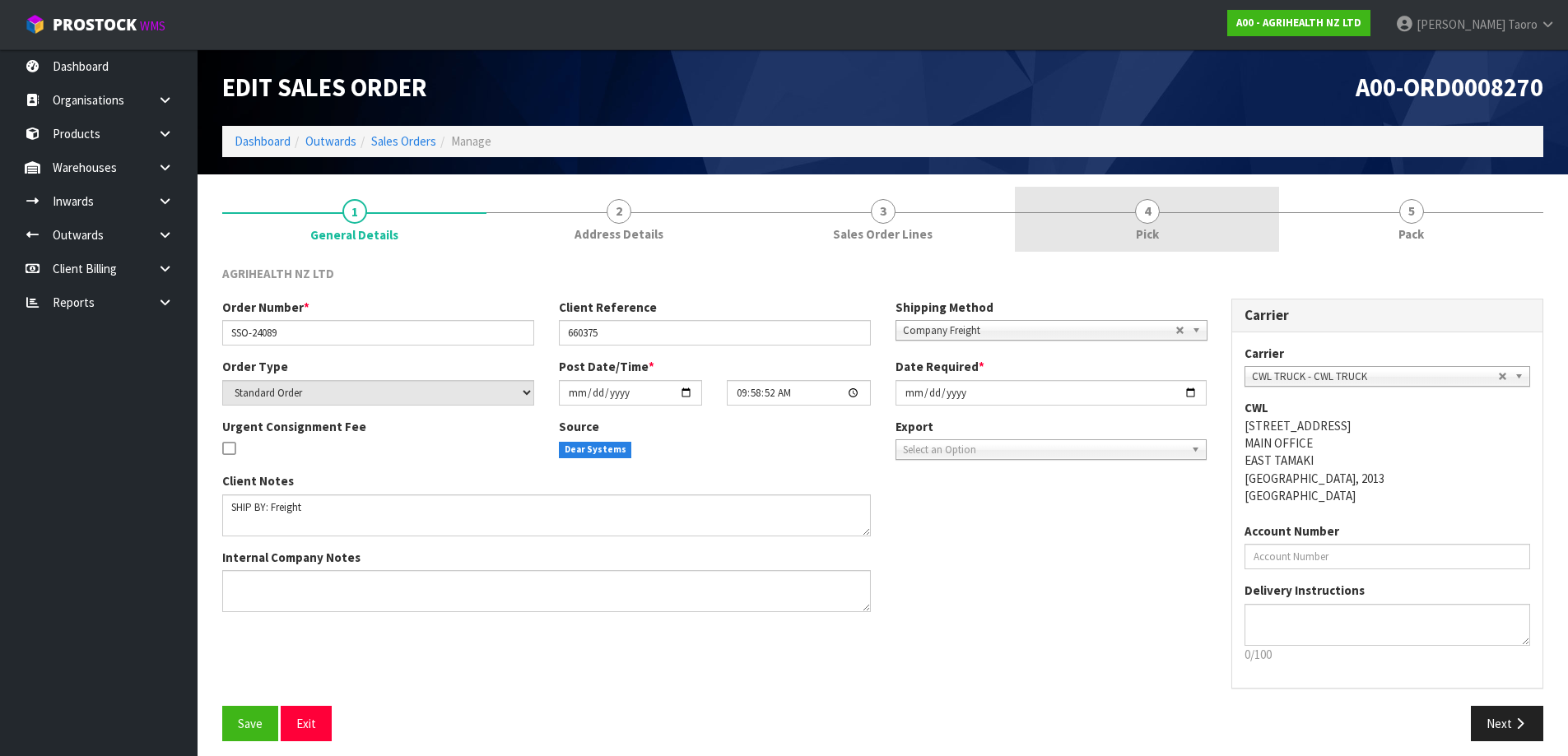
click at [1232, 224] on link "4 Pick" at bounding box center [1147, 219] width 264 height 65
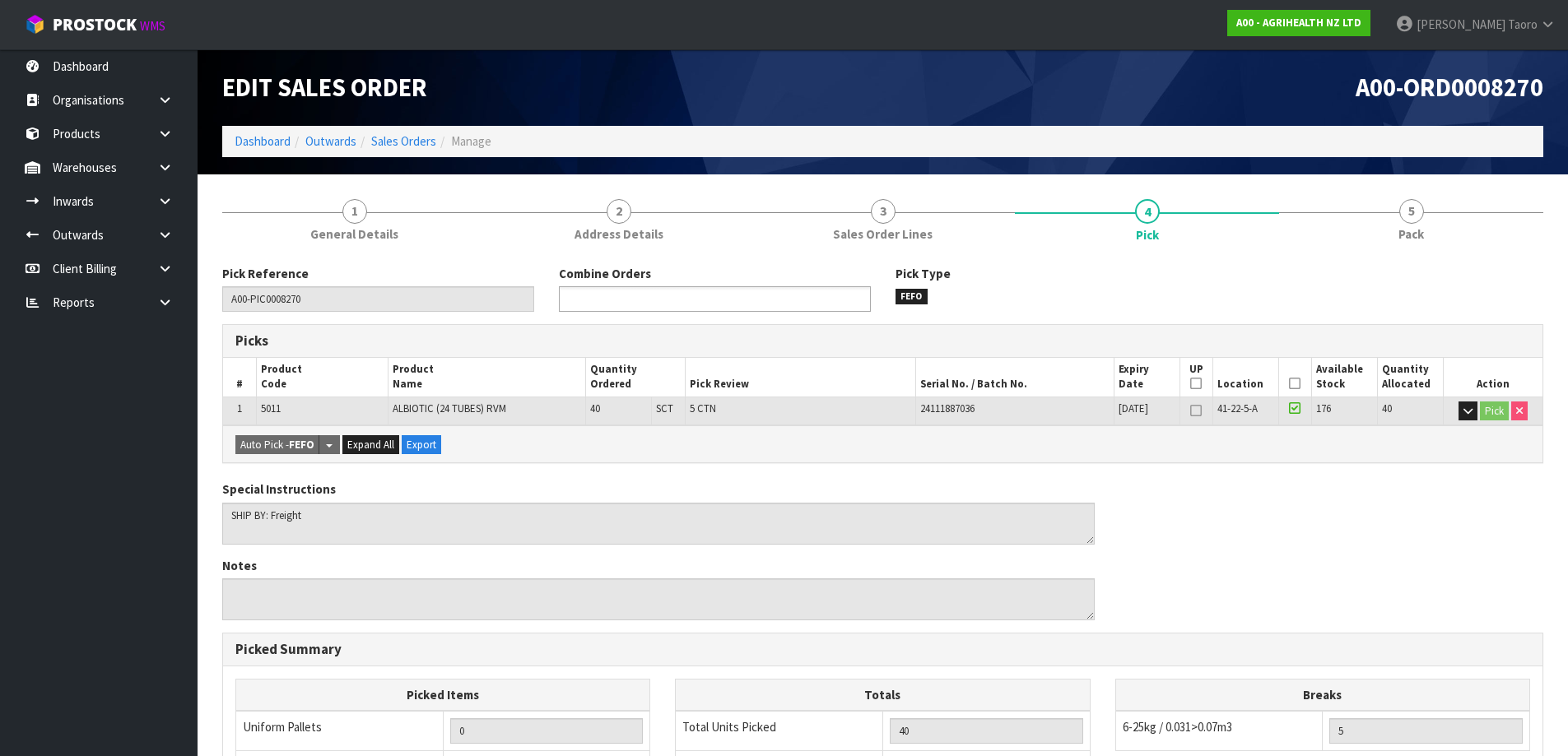
click at [799, 303] on ul at bounding box center [715, 299] width 312 height 26
type input "8254"
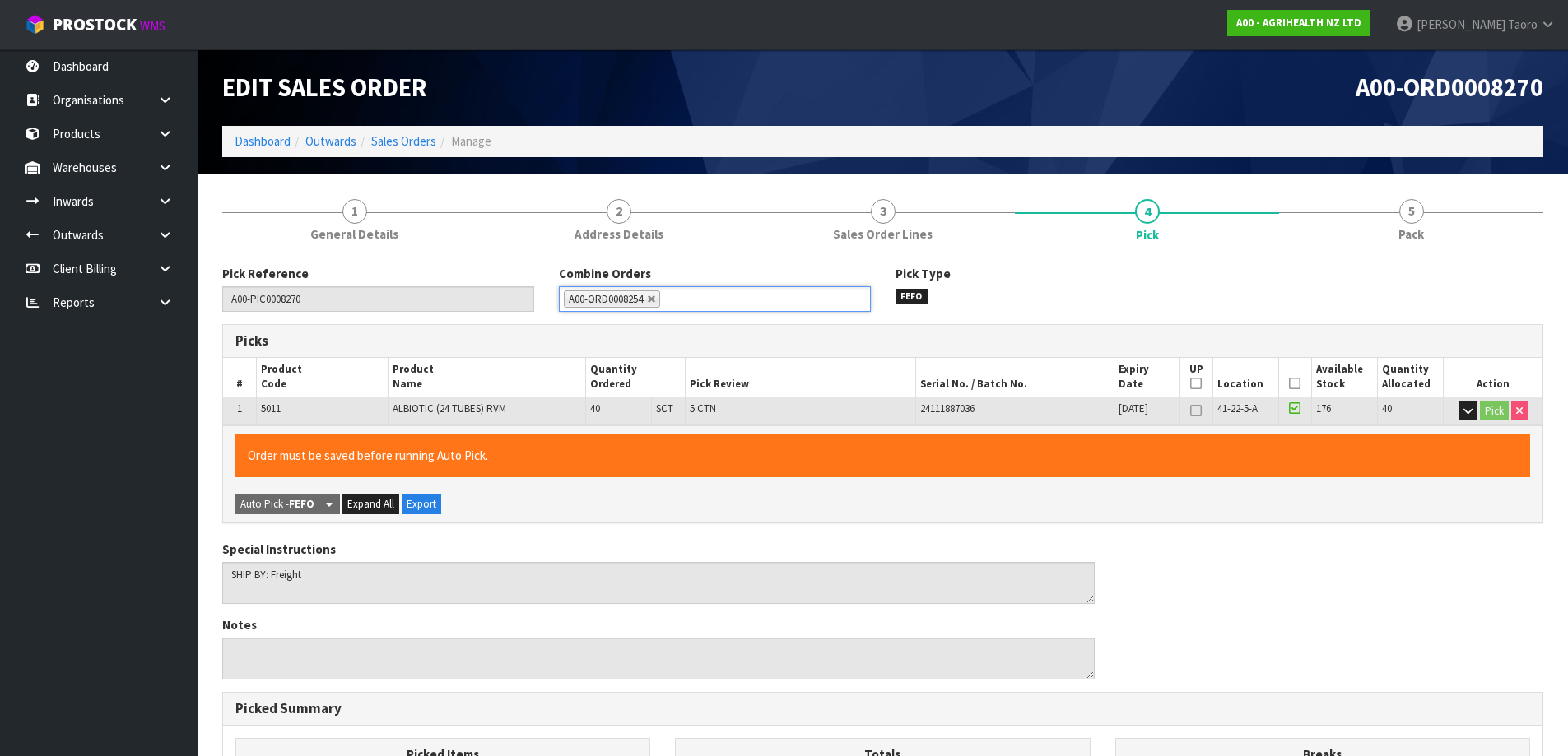
type input "2"
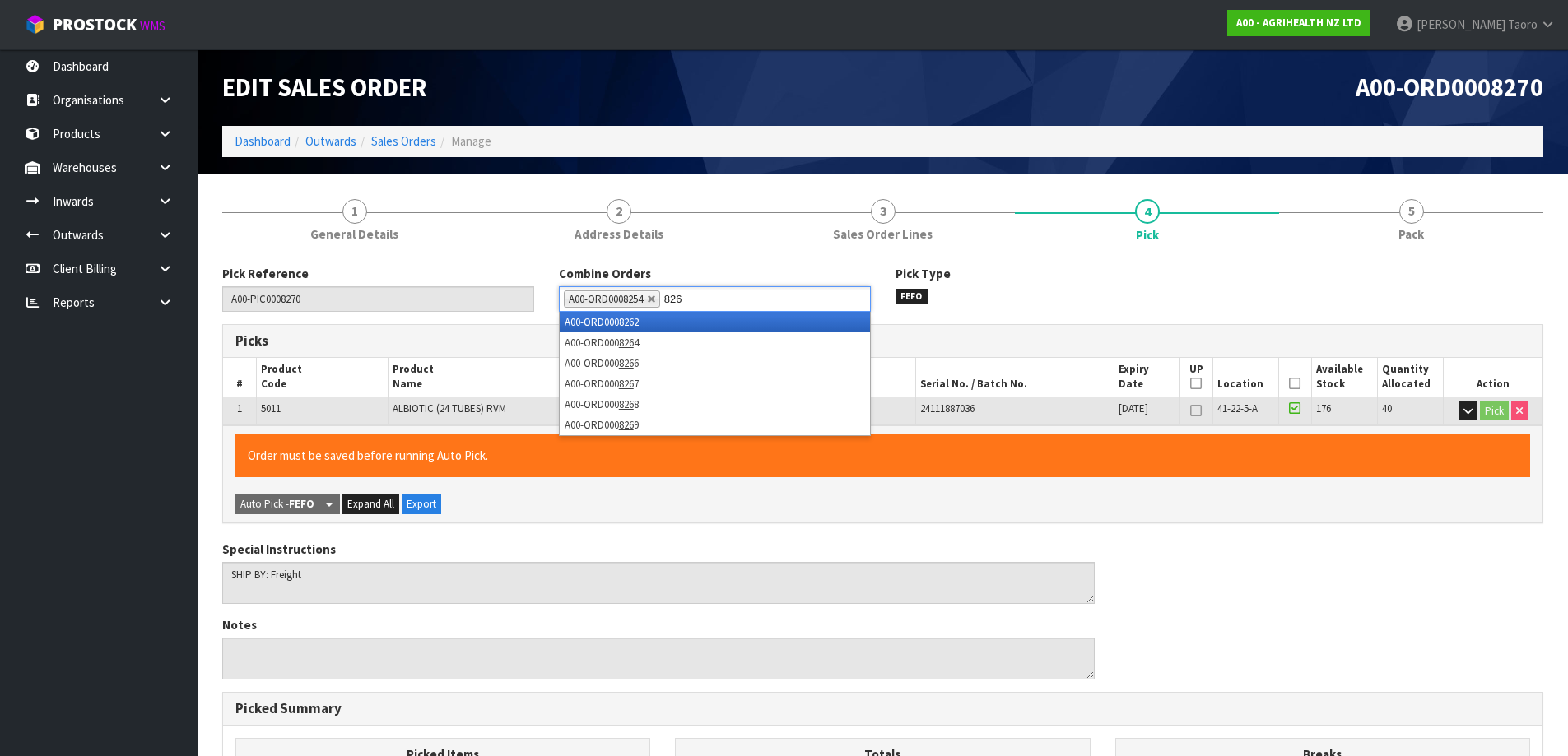
type input "8262"
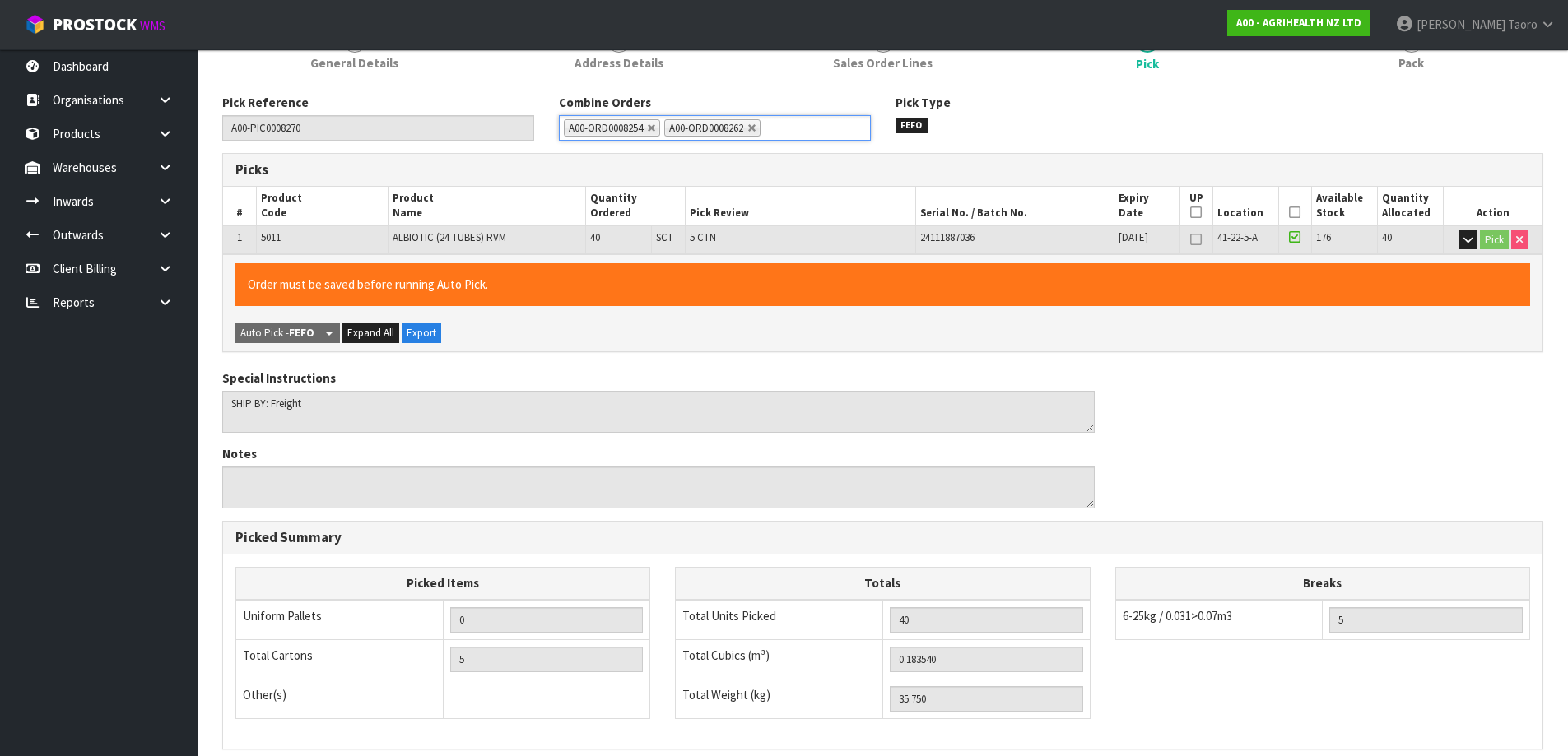
scroll to position [390, 0]
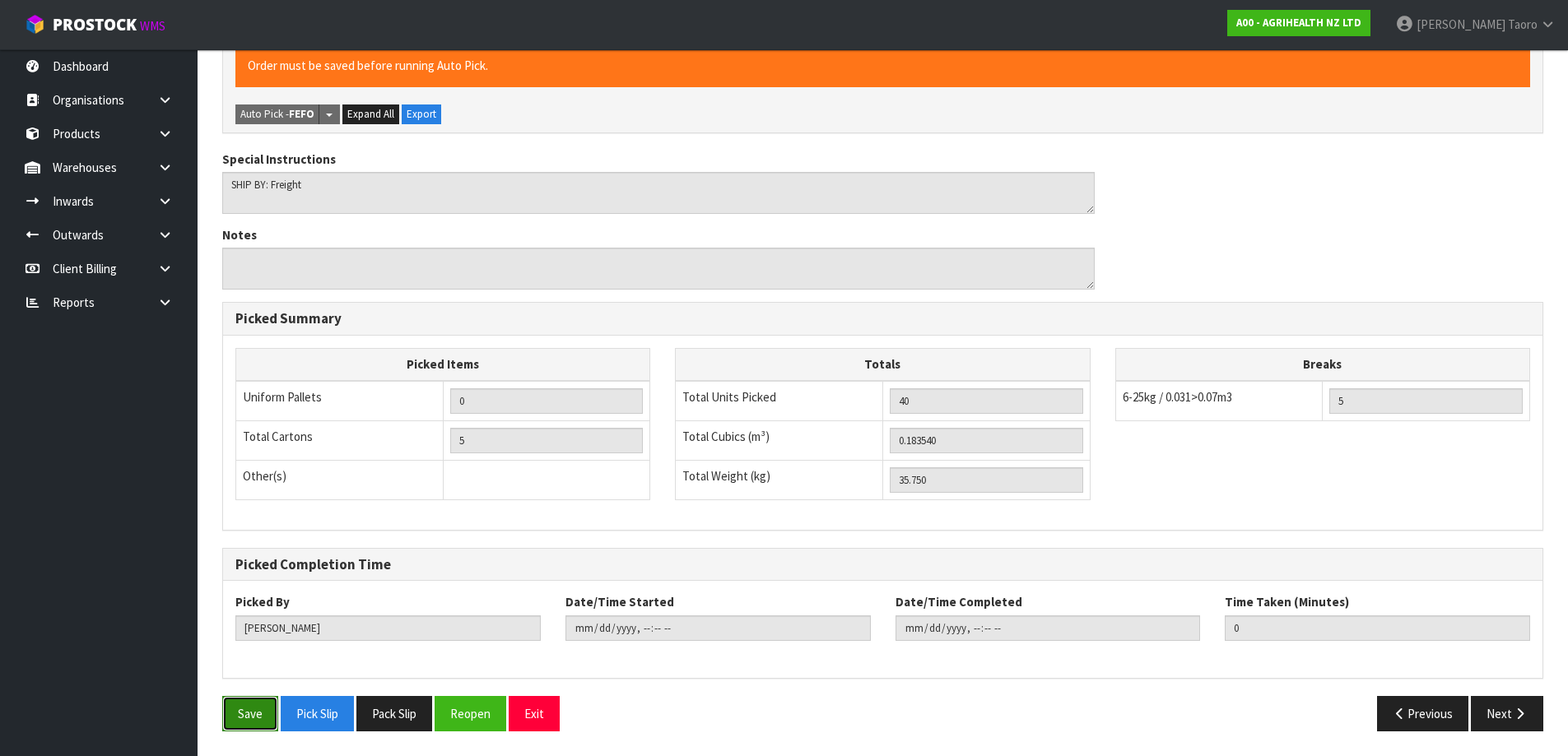
click at [225, 728] on button "Save" at bounding box center [250, 713] width 56 height 35
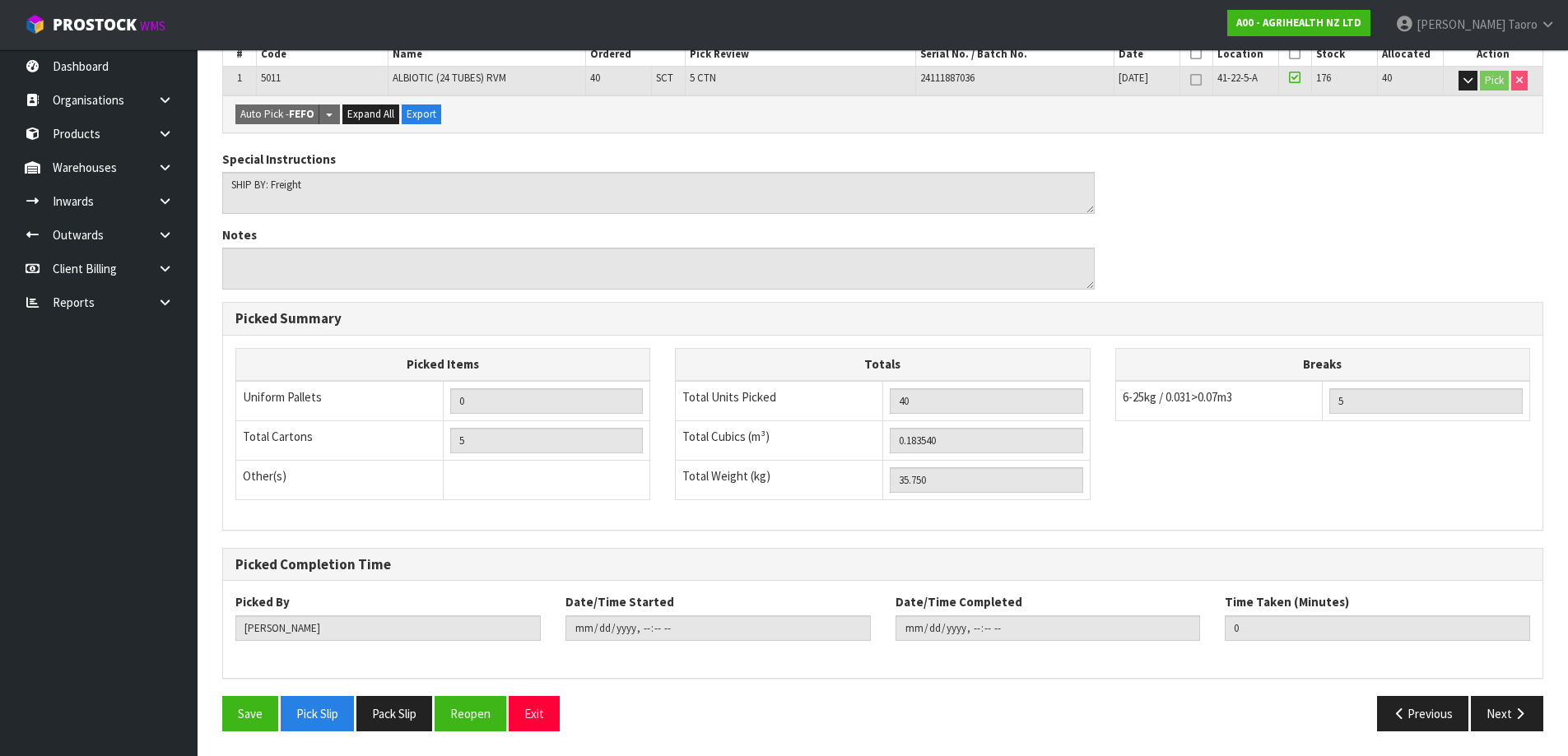
scroll to position [0, 0]
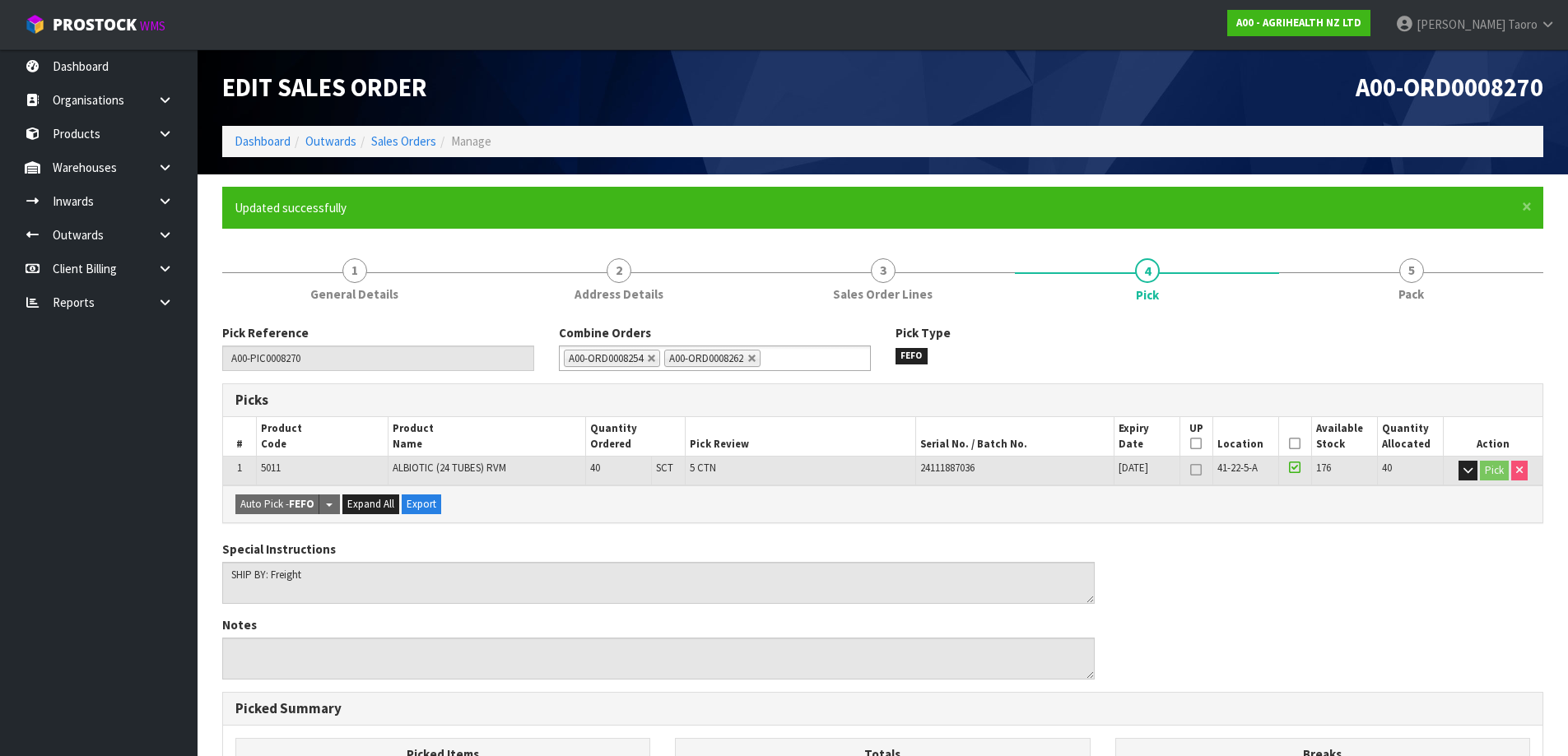
type input "[PERSON_NAME]"
type input "[DATE]T11:34:15"
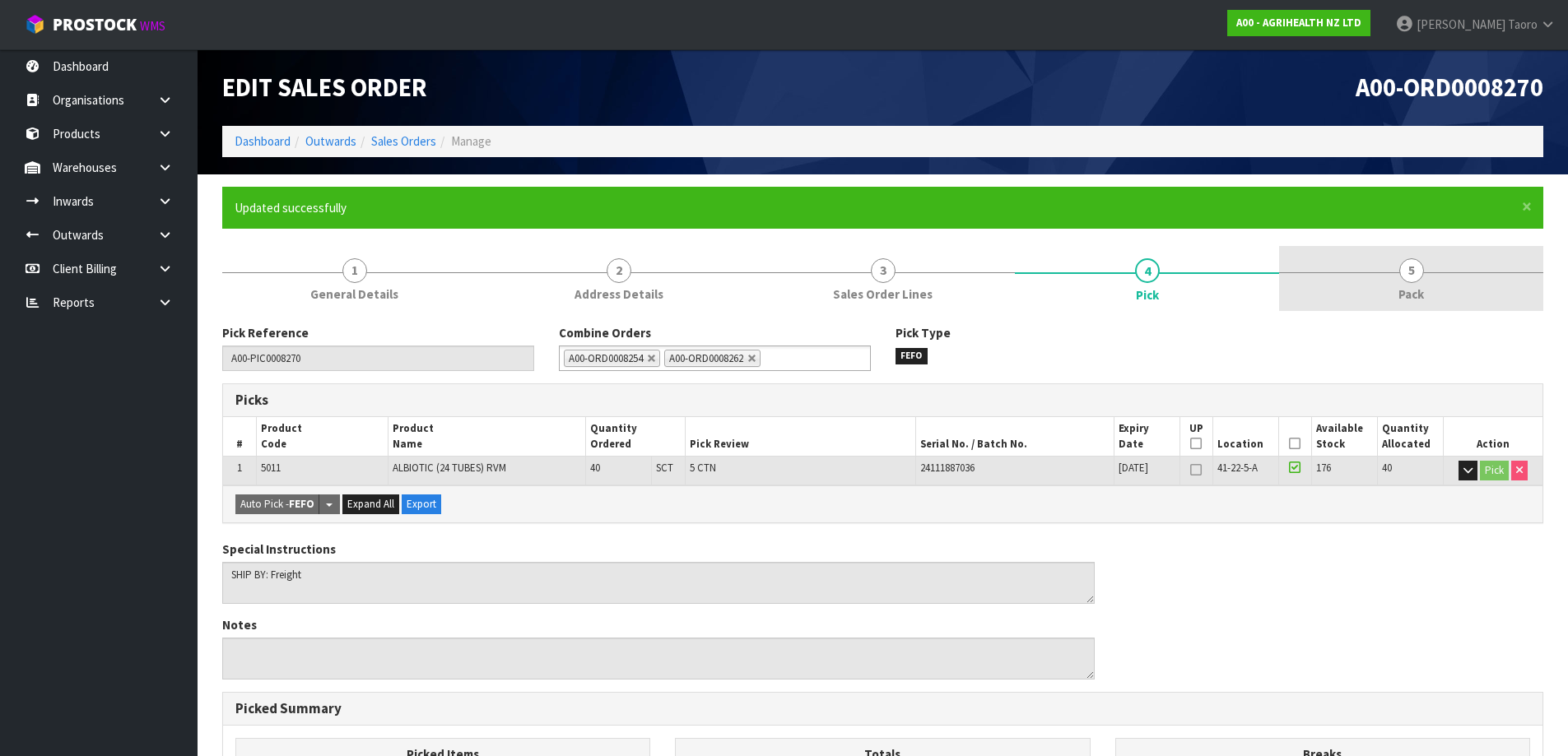
drag, startPoint x: 1402, startPoint y: 295, endPoint x: 1407, endPoint y: 278, distance: 17.7
click at [1404, 295] on span "Pack" at bounding box center [1412, 294] width 26 height 18
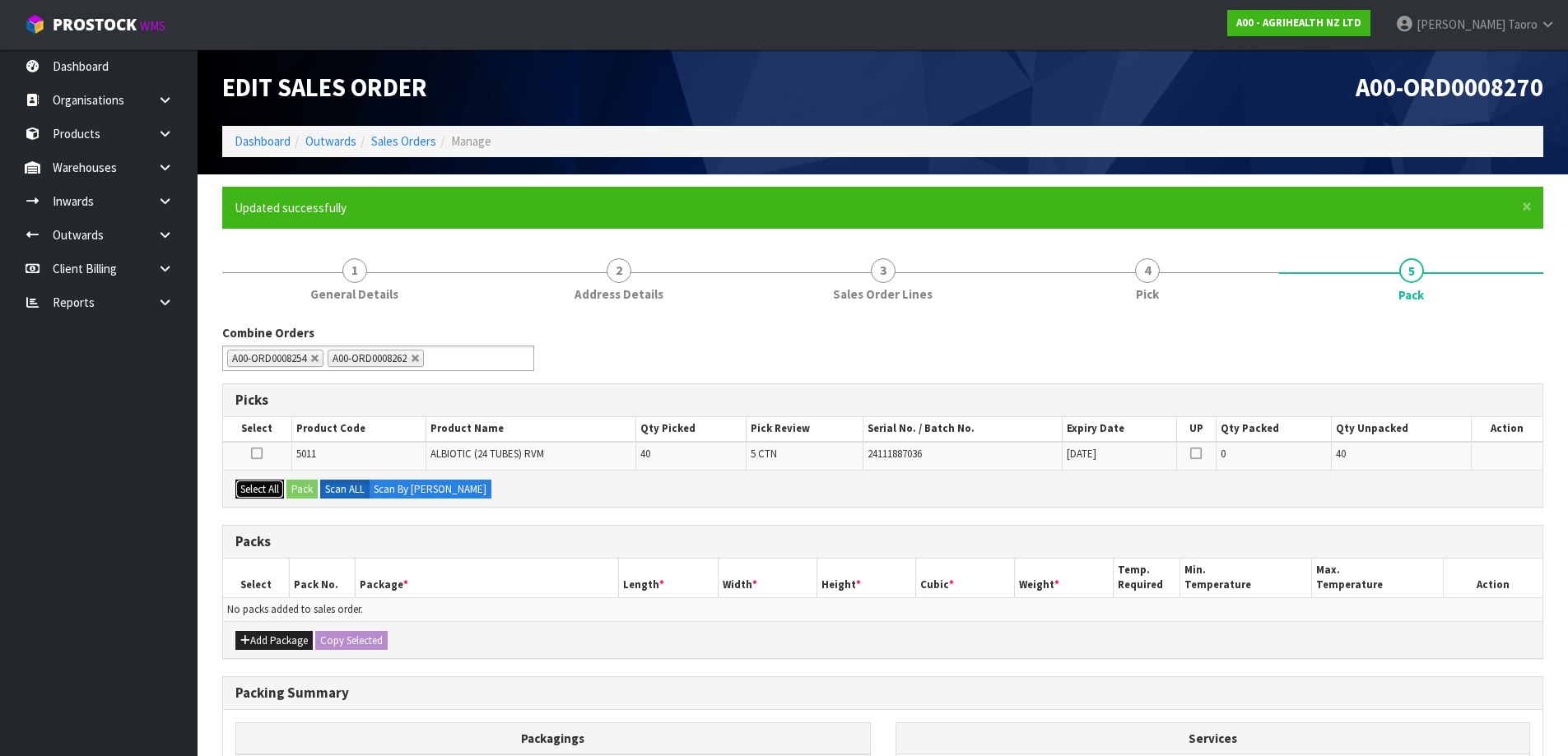
drag, startPoint x: 272, startPoint y: 490, endPoint x: 284, endPoint y: 490, distance: 12.0
click at [274, 490] on button "Select All" at bounding box center [259, 490] width 49 height 20
click at [300, 487] on button "Pack" at bounding box center [301, 490] width 31 height 20
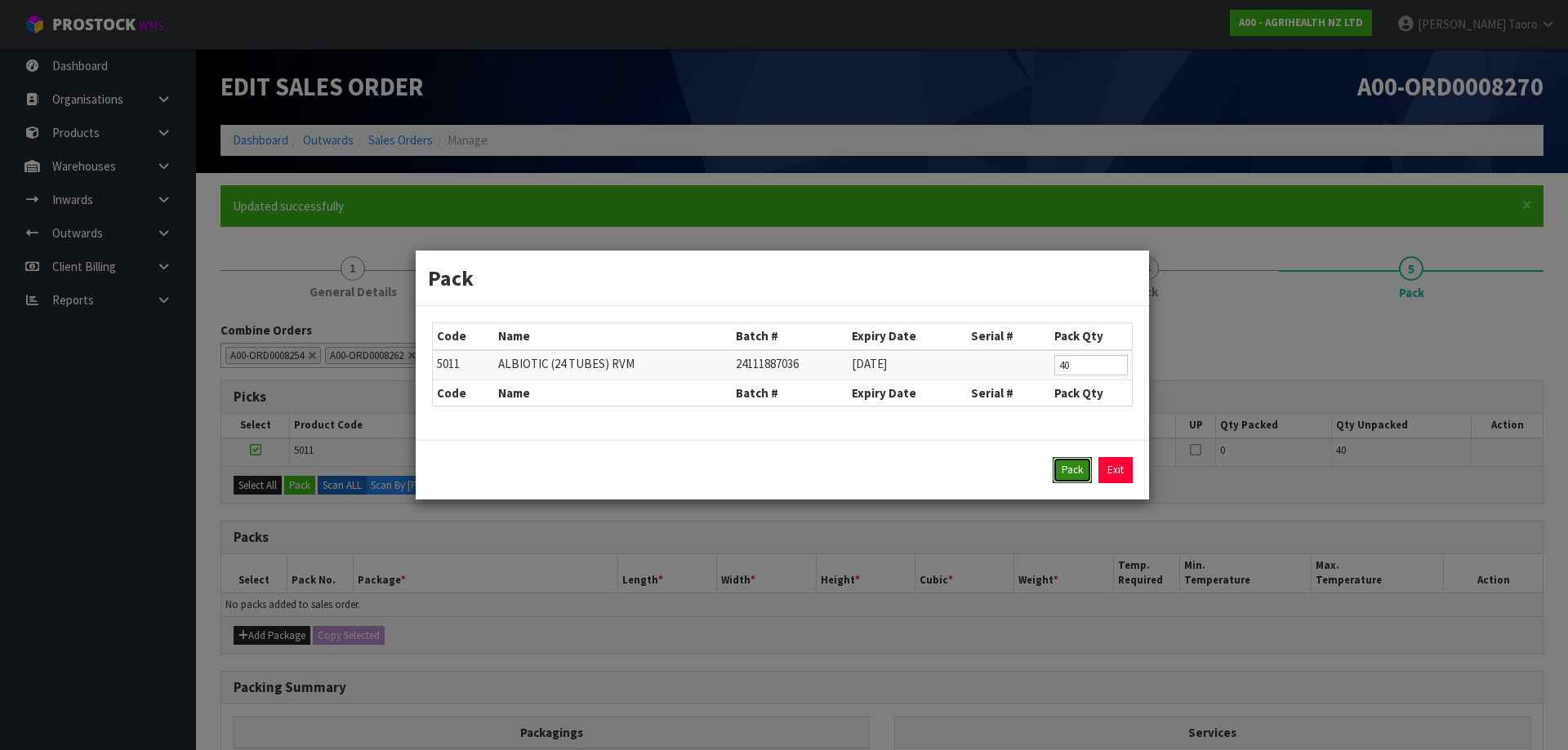
click at [1077, 470] on button "Pack" at bounding box center [1072, 470] width 39 height 26
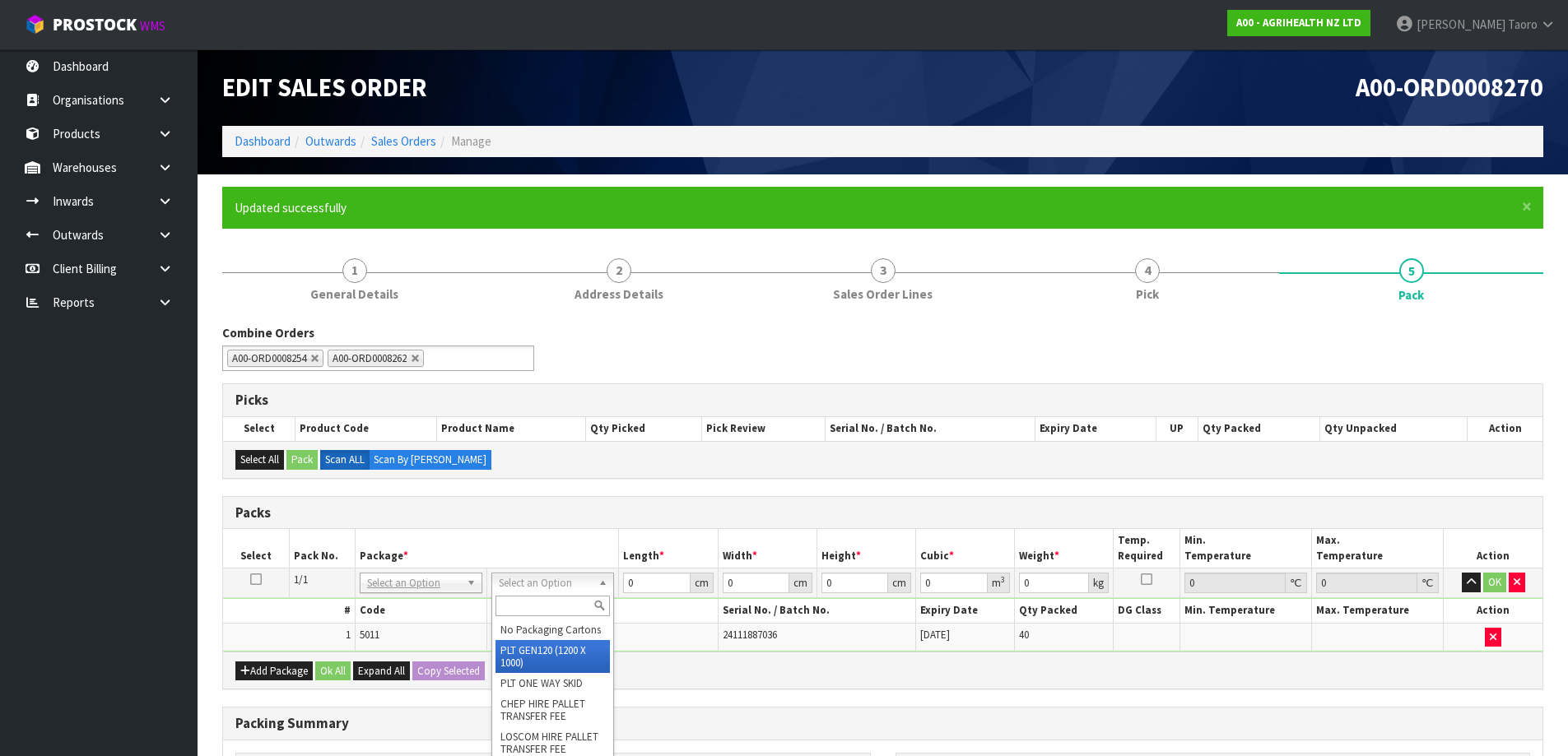
type input "120"
type input "100"
type input "35.75"
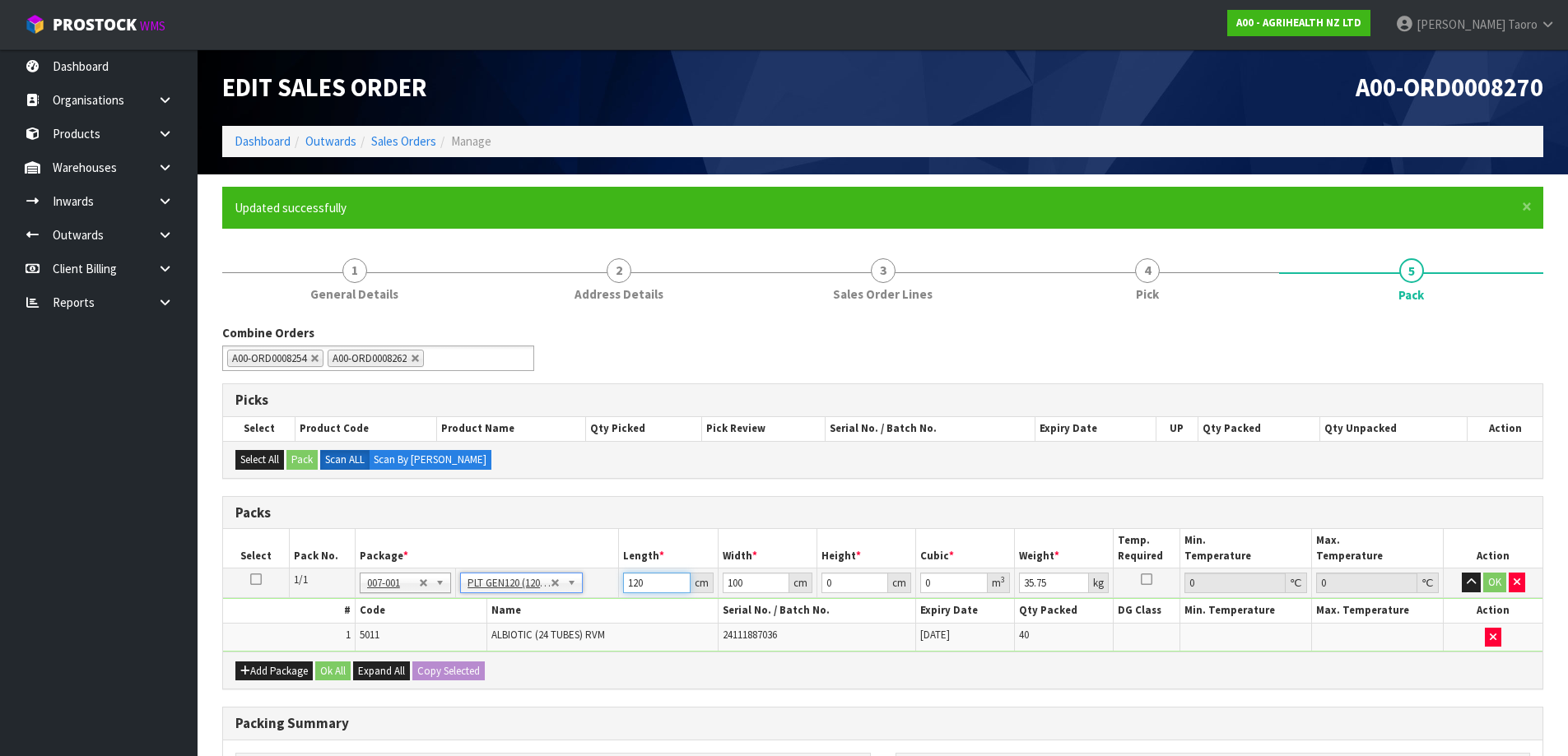
click at [650, 578] on input "120" at bounding box center [657, 583] width 67 height 21
type input "6"
type input "0.072"
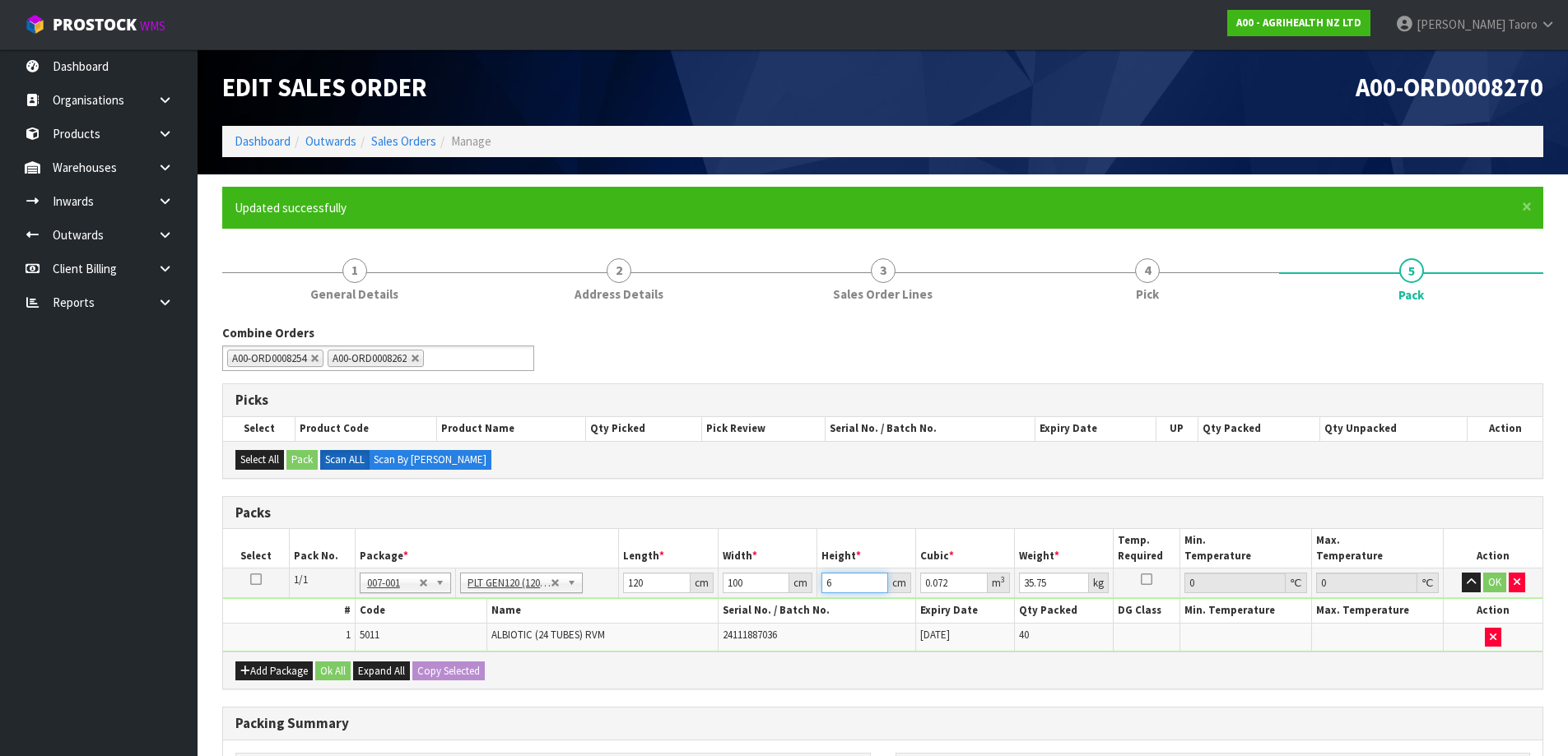
type input "60"
type input "0.72"
type input "60"
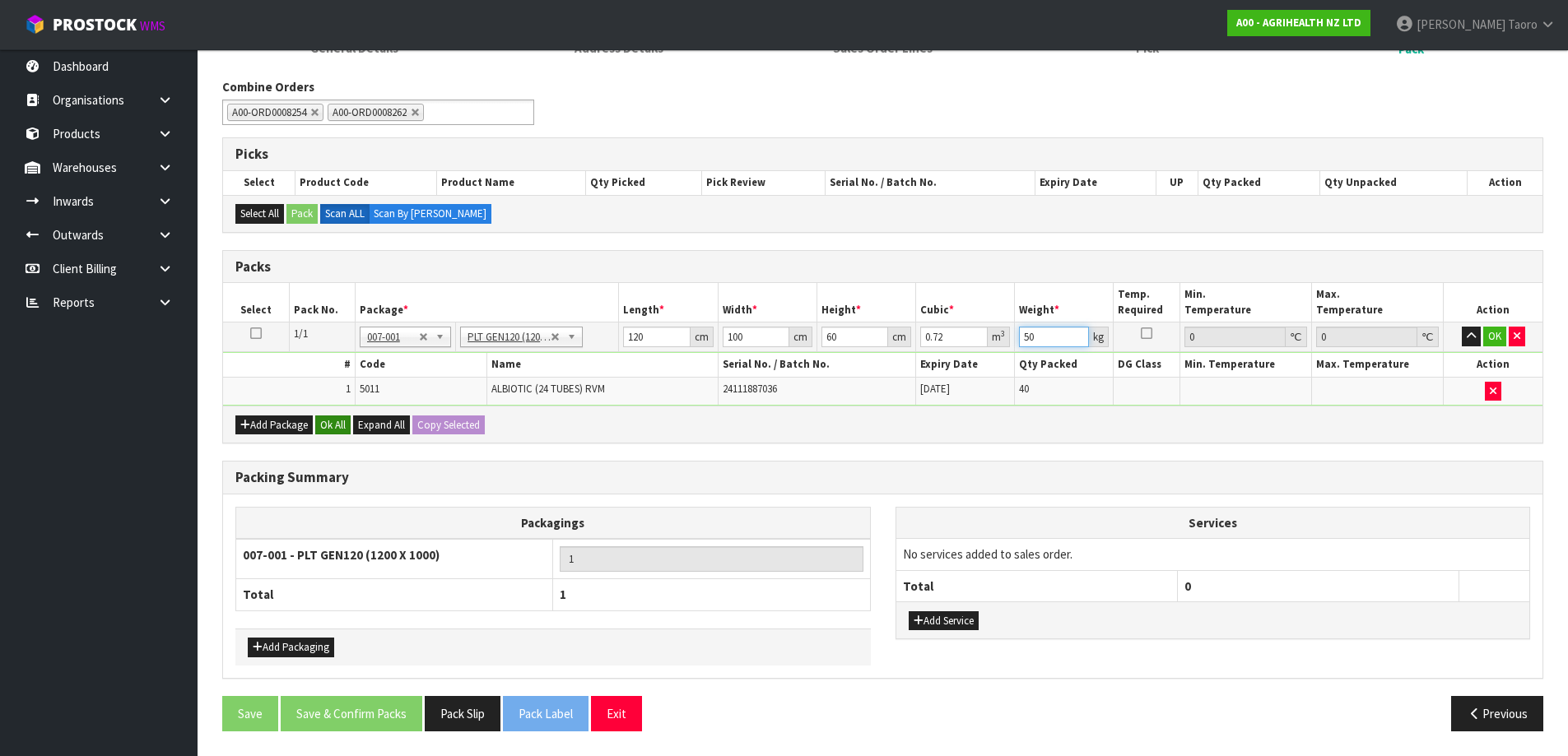
type input "50"
click at [336, 420] on button "Ok All" at bounding box center [333, 426] width 35 height 20
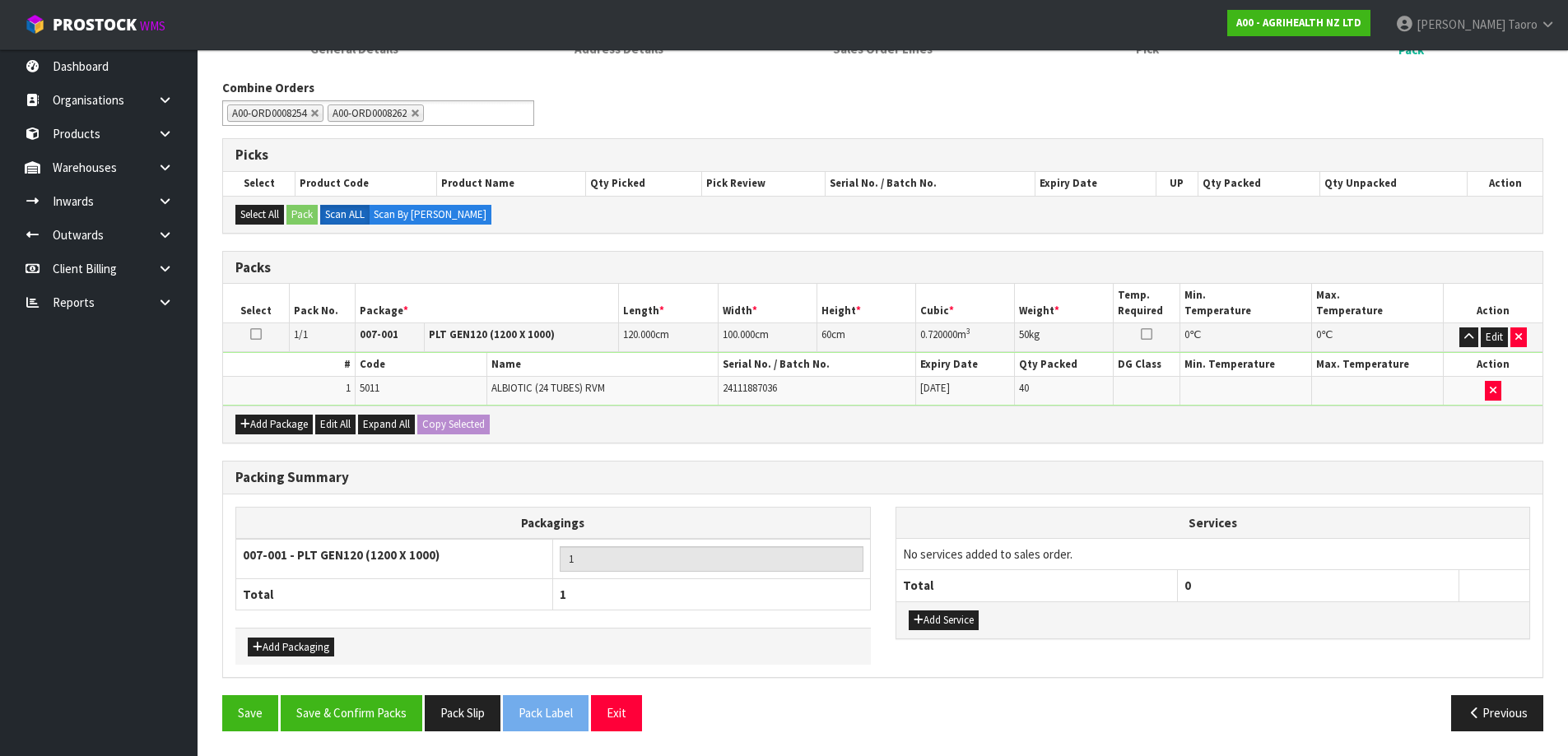
scroll to position [245, 0]
click at [386, 708] on button "Save & Confirm Packs" at bounding box center [351, 713] width 141 height 35
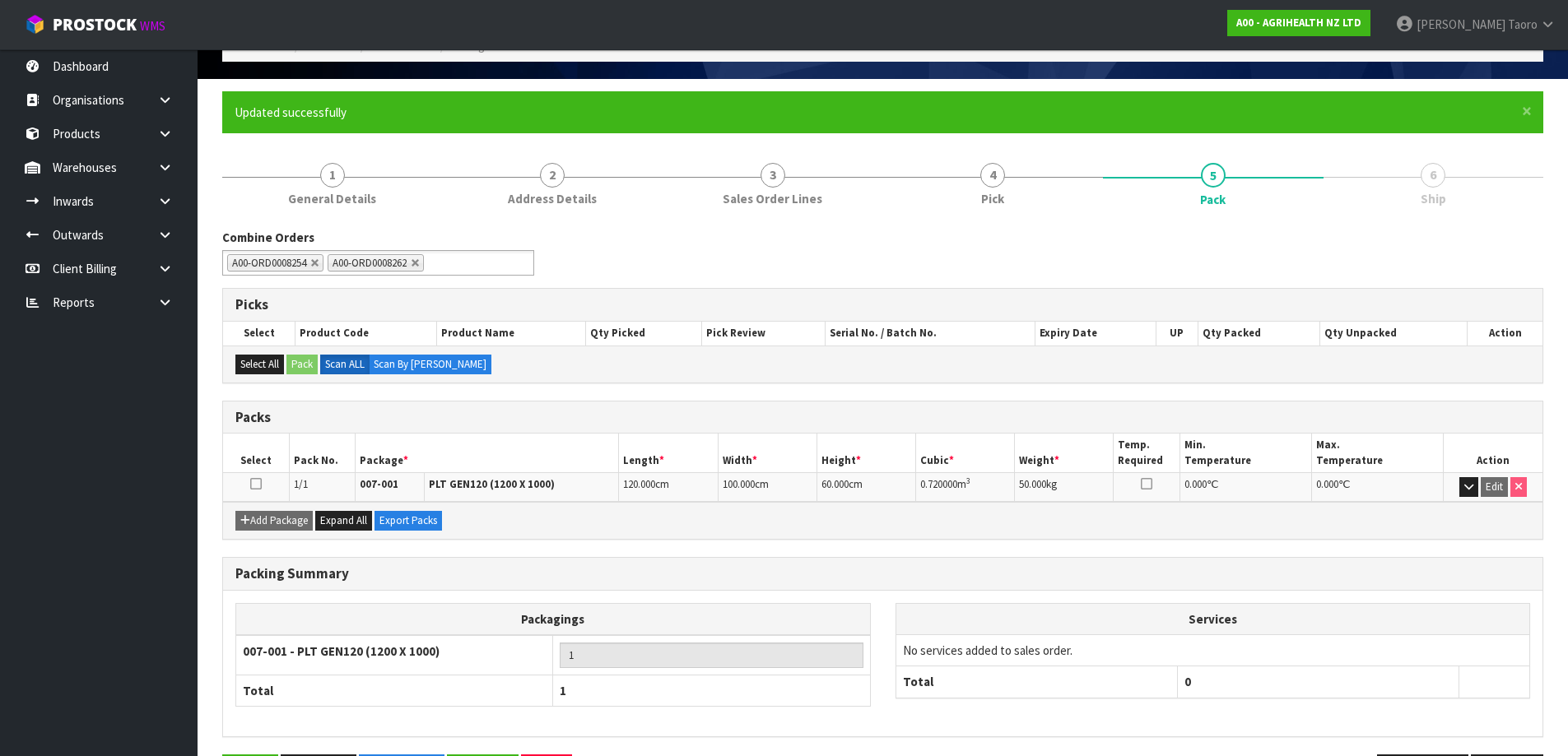
scroll to position [155, 0]
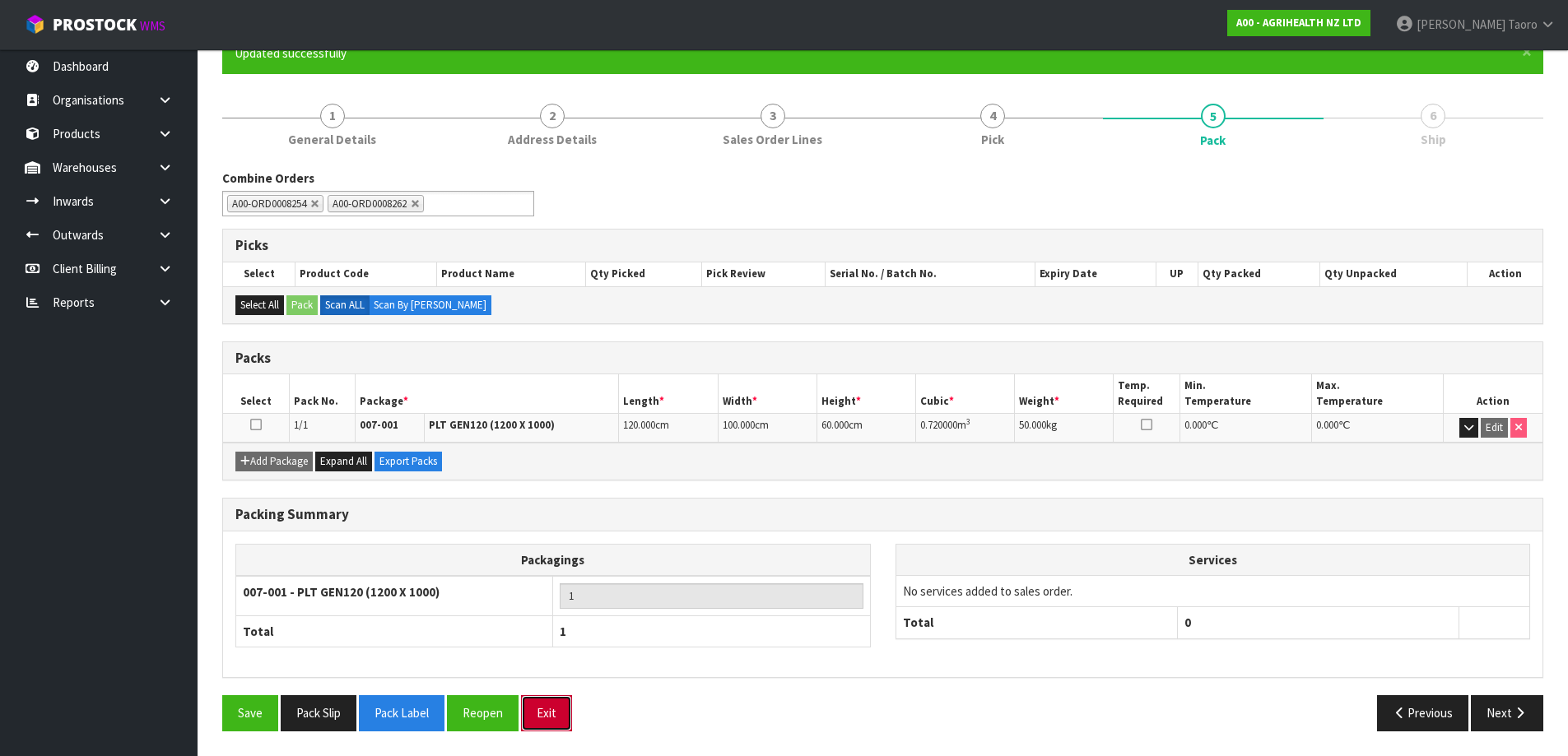
click at [564, 705] on button "Exit" at bounding box center [546, 713] width 51 height 35
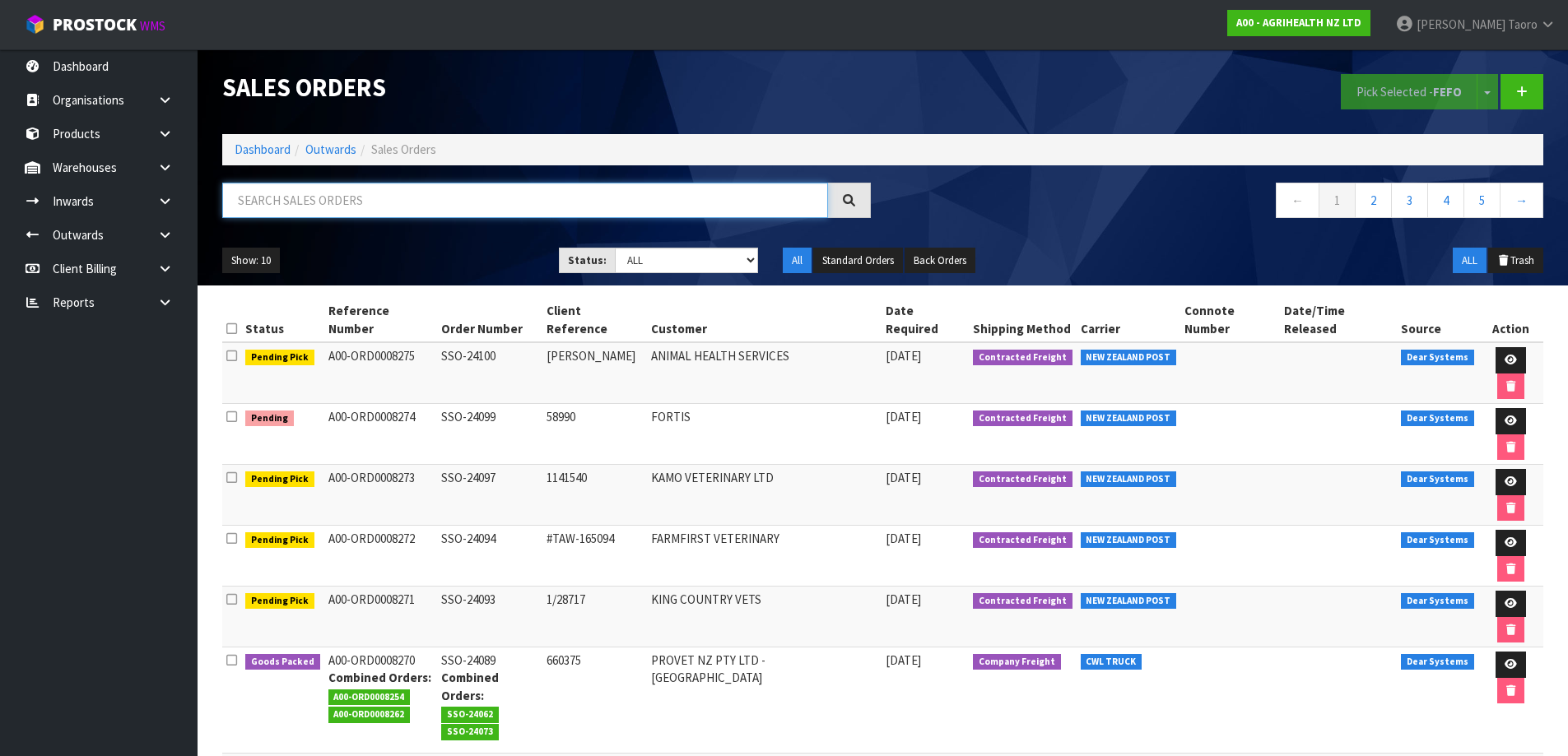
click at [466, 201] on input "text" at bounding box center [525, 200] width 606 height 35
type input "8254"
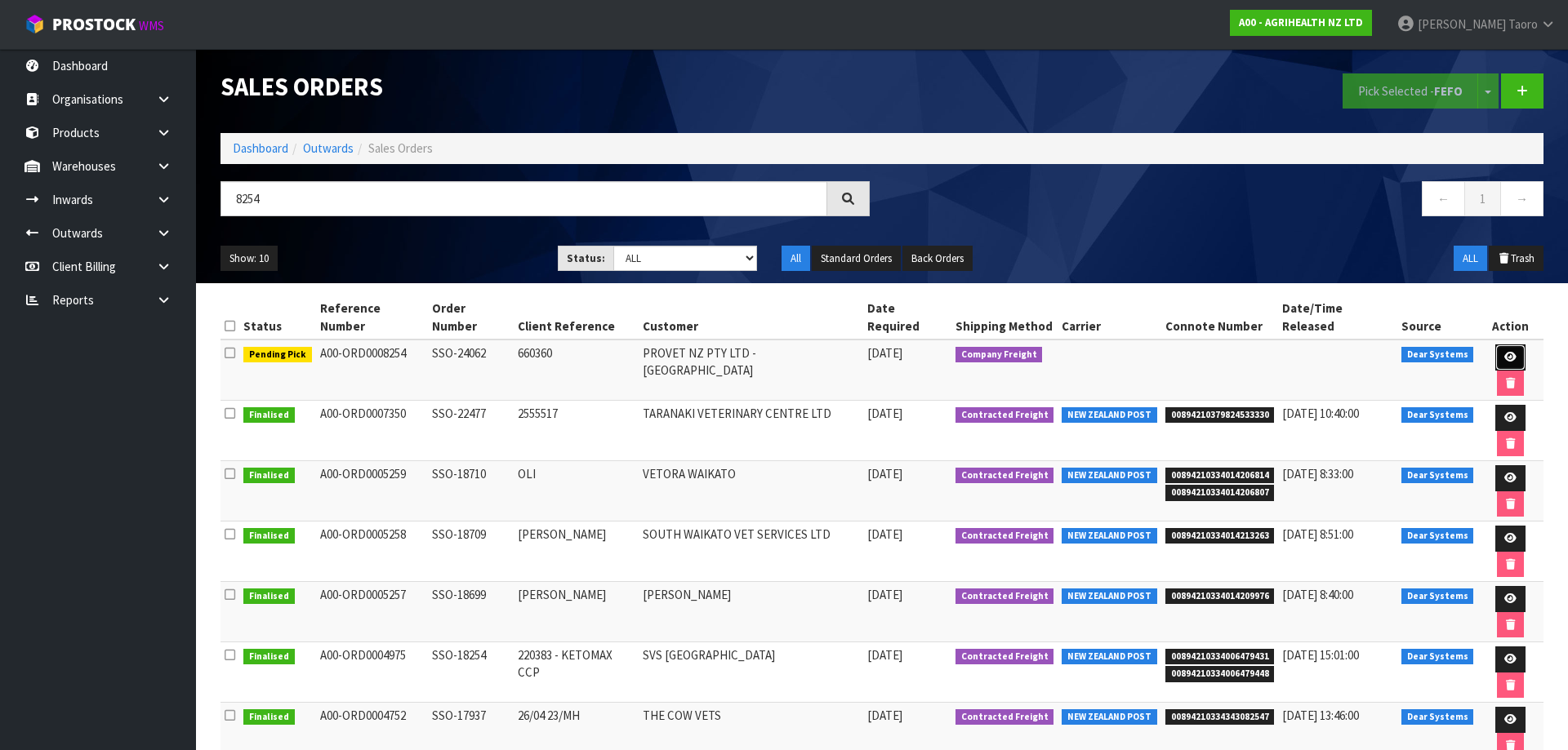
click at [1504, 352] on icon at bounding box center [1510, 357] width 12 height 11
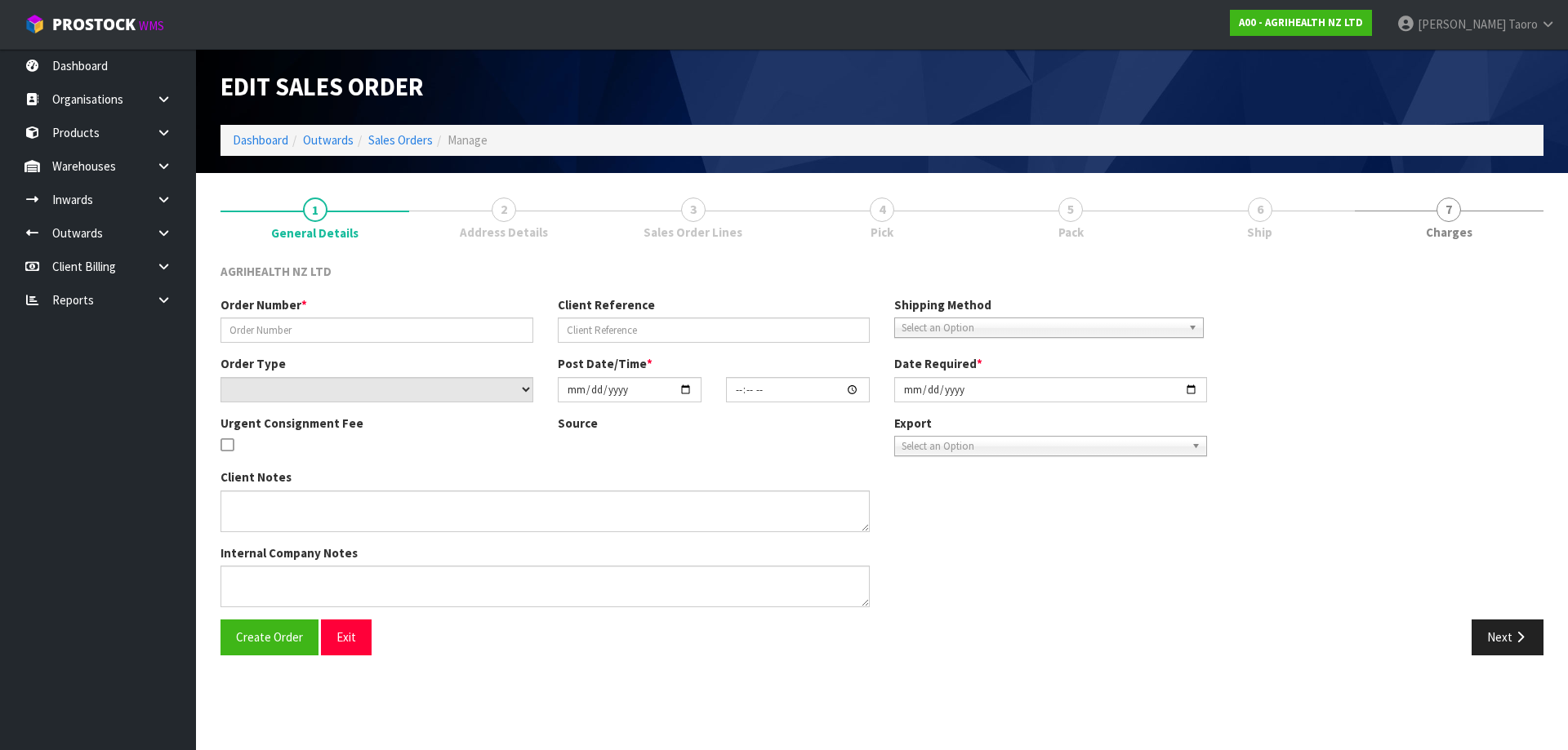
type input "SSO-24062"
type input "660360"
select select "number:0"
type input "[DATE]"
type input "09:34:24.000"
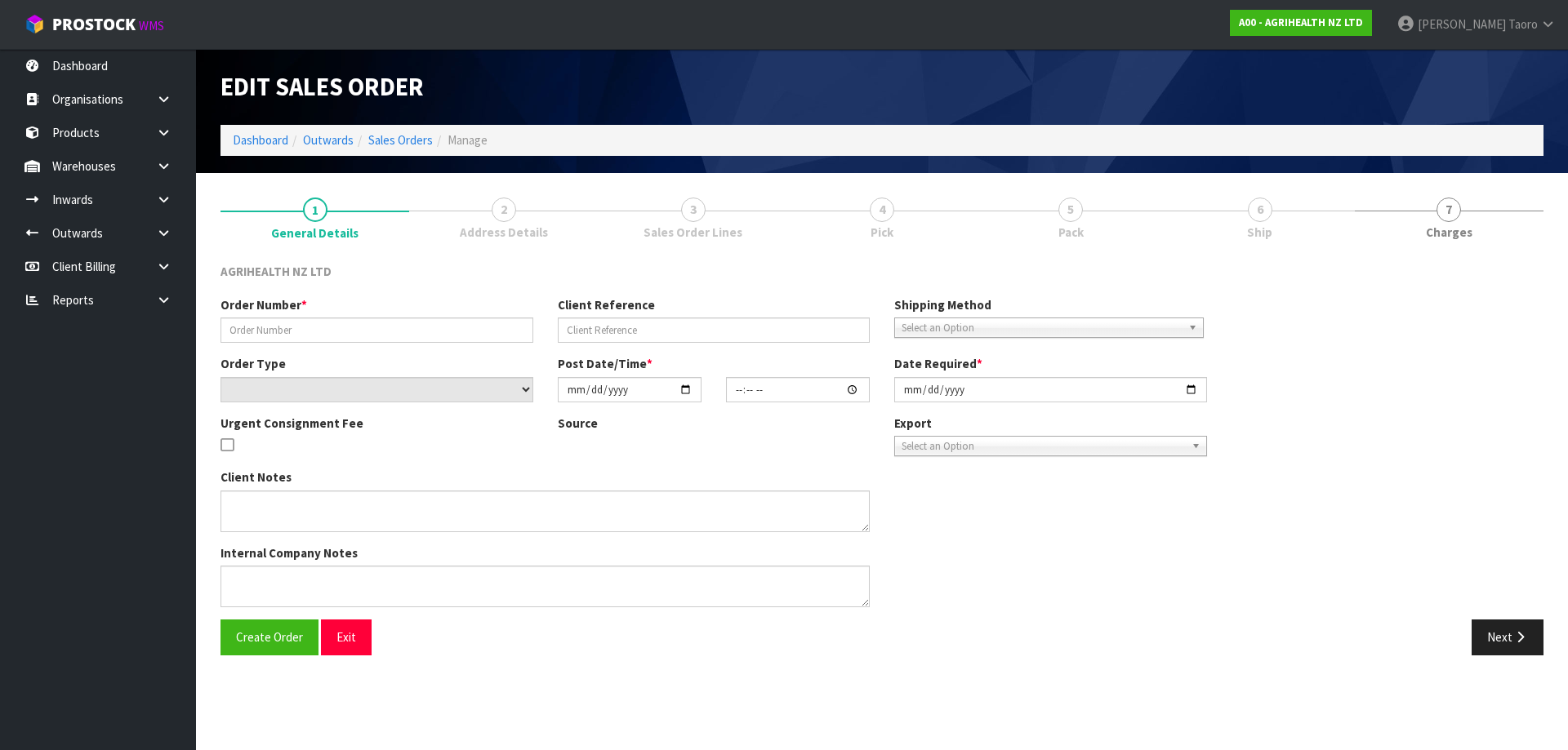
type input "[DATE]"
type textarea "SHIP BY: Freight"
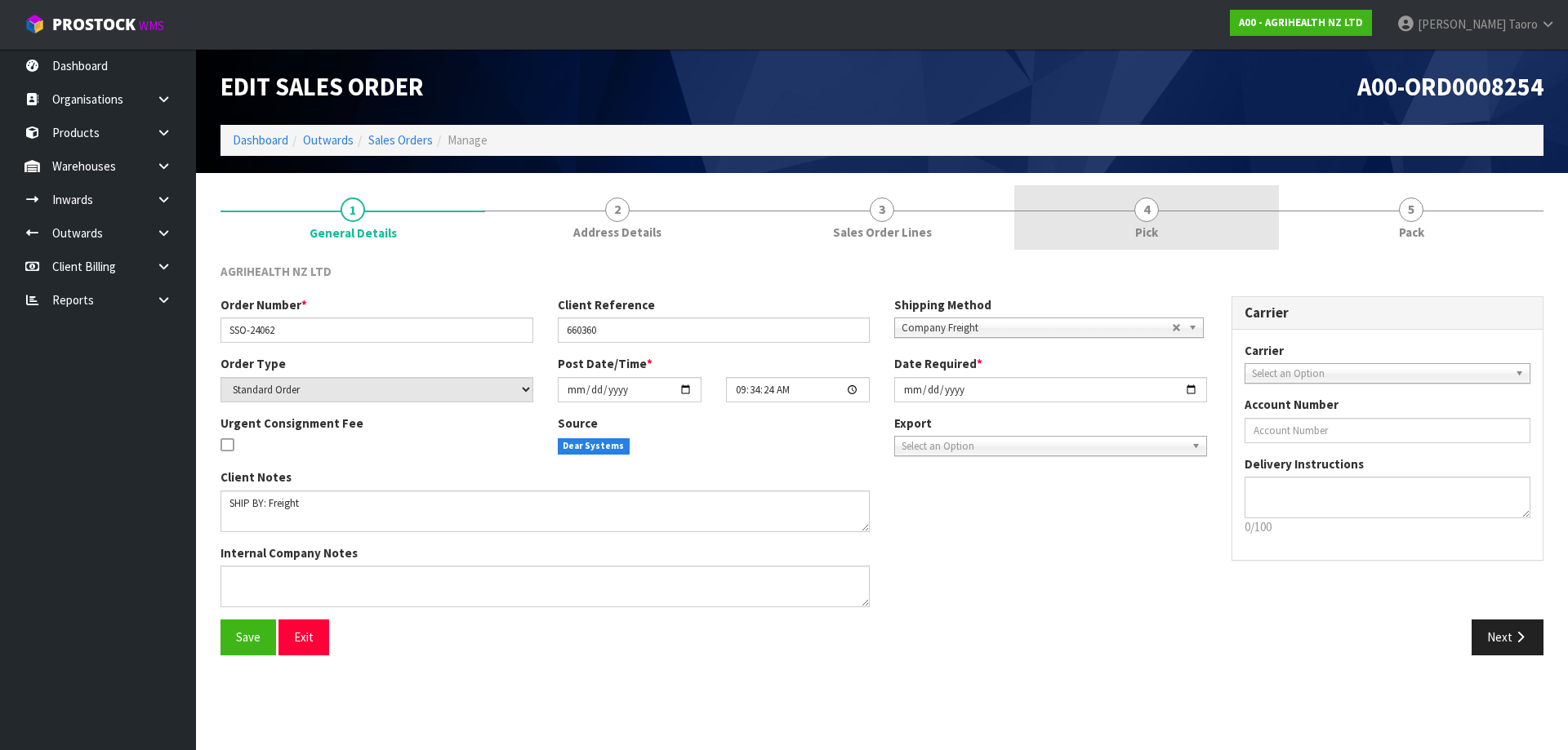
click at [1212, 220] on link "4 Pick" at bounding box center [1146, 217] width 265 height 65
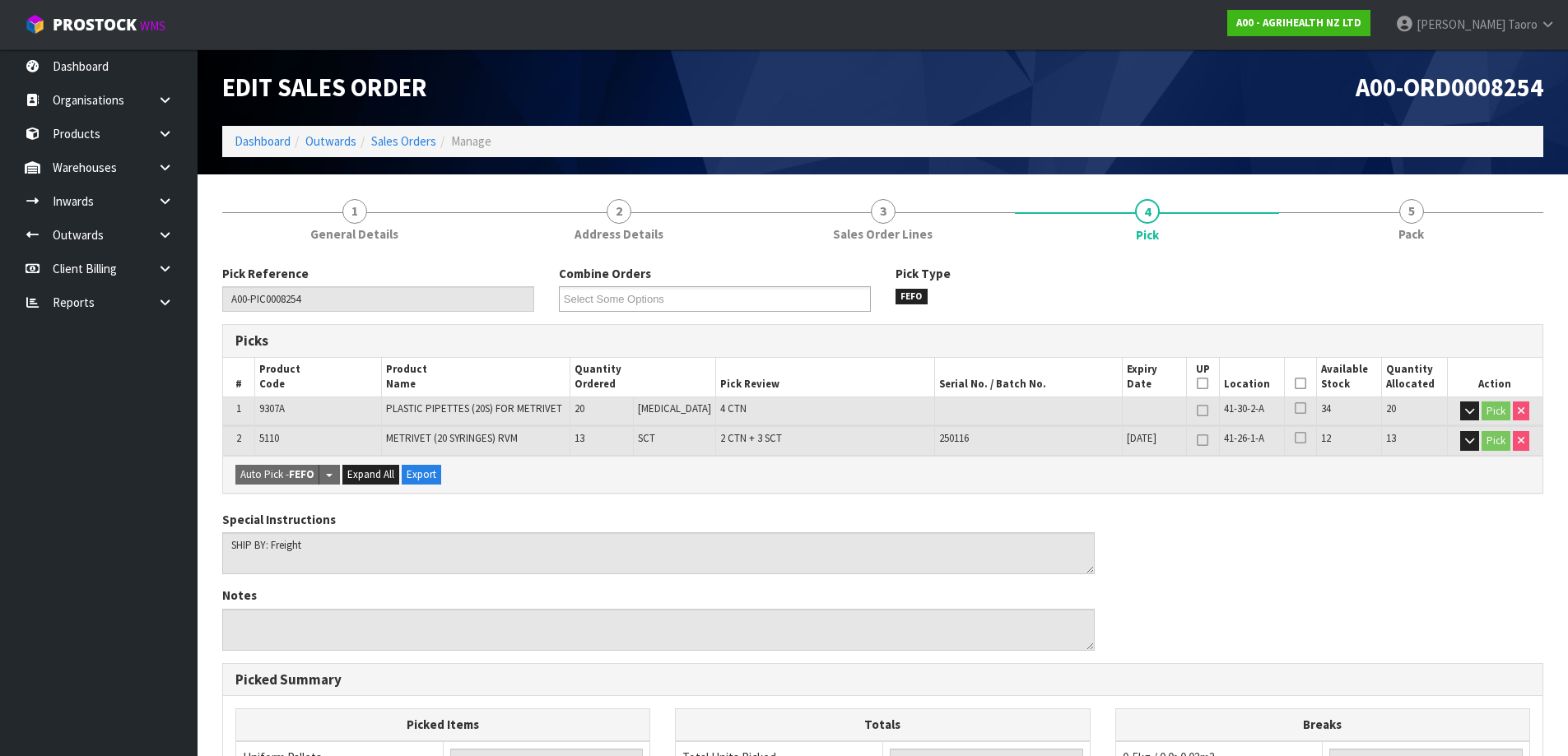
click at [1295, 383] on icon at bounding box center [1301, 383] width 12 height 1
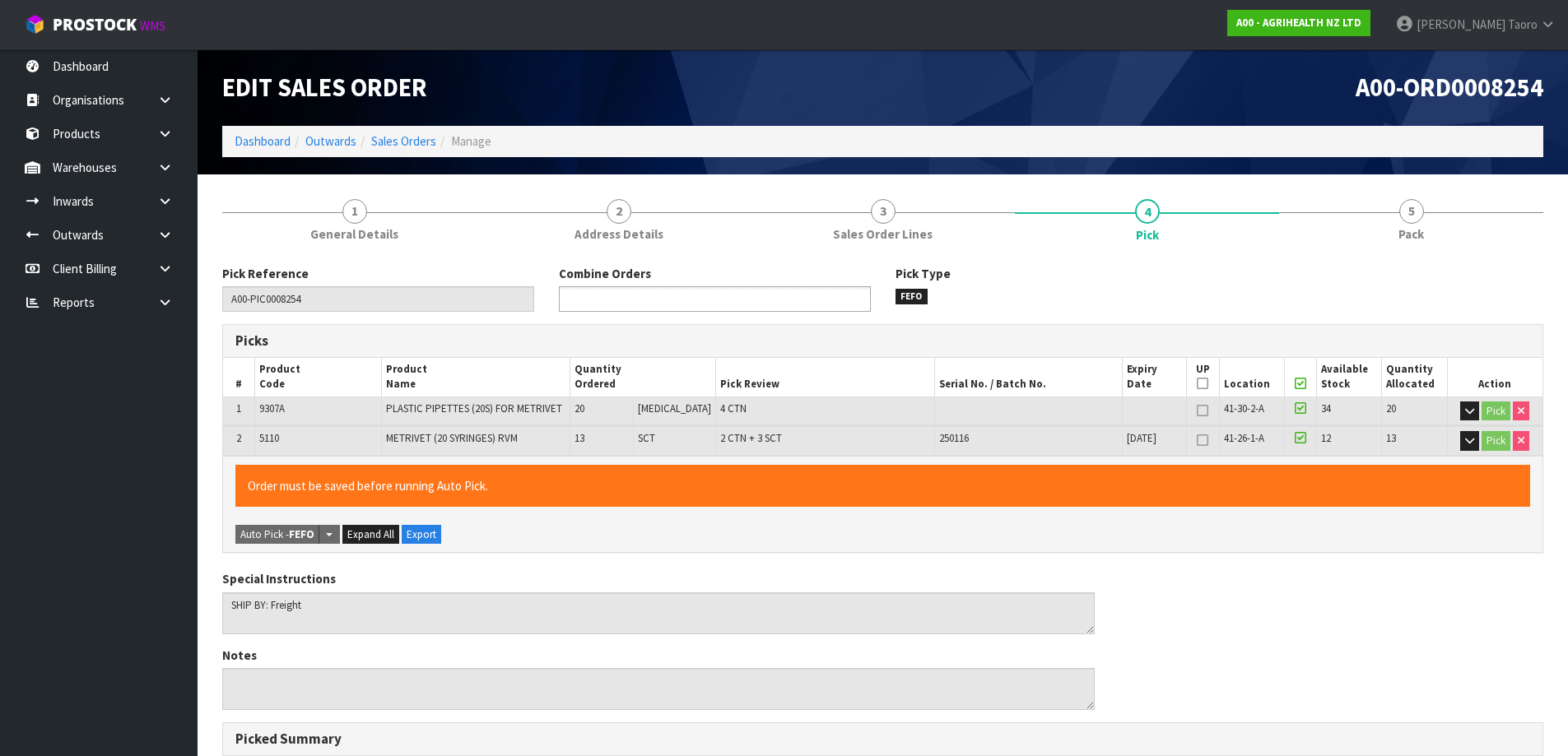
click at [794, 296] on ul at bounding box center [715, 299] width 312 height 26
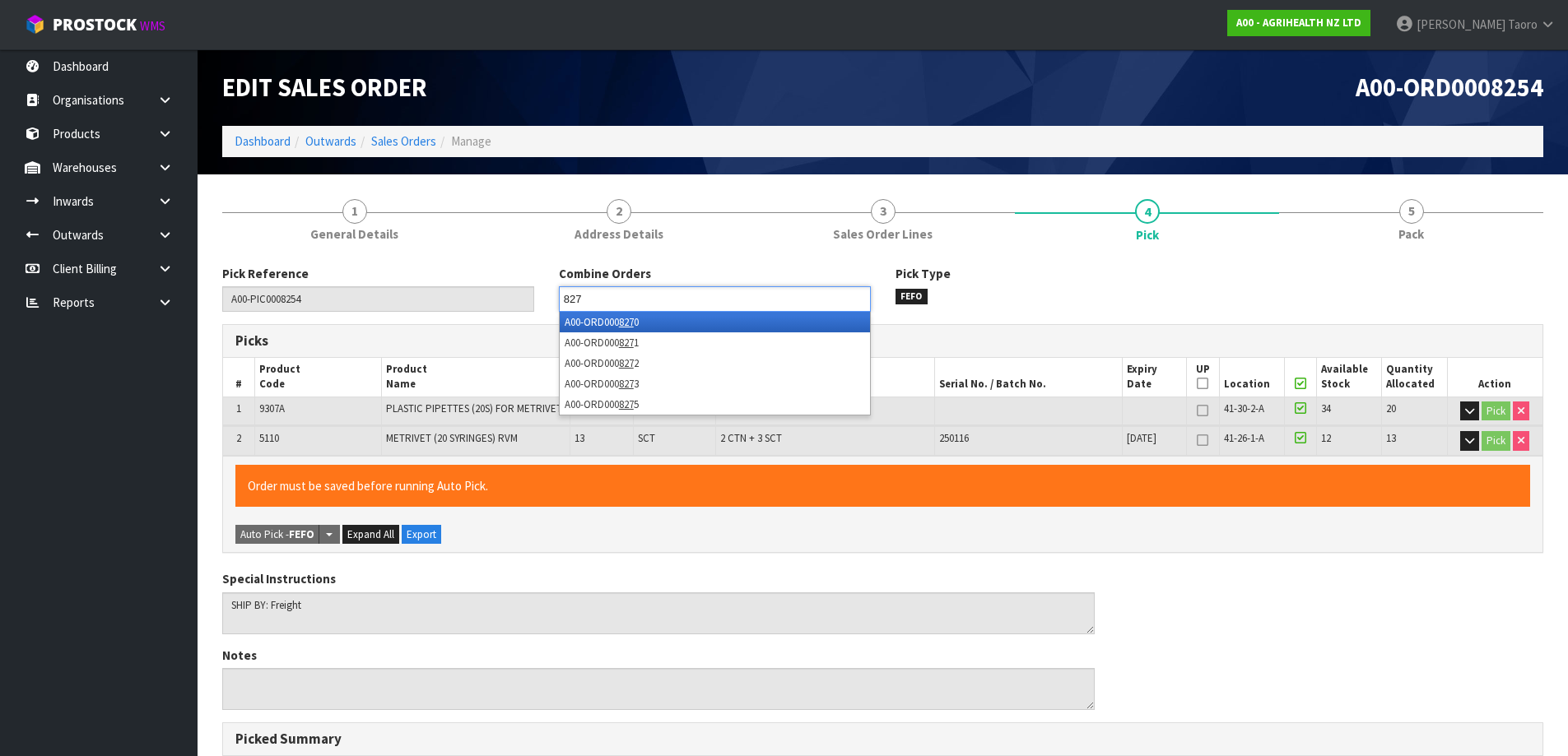
type input "8270"
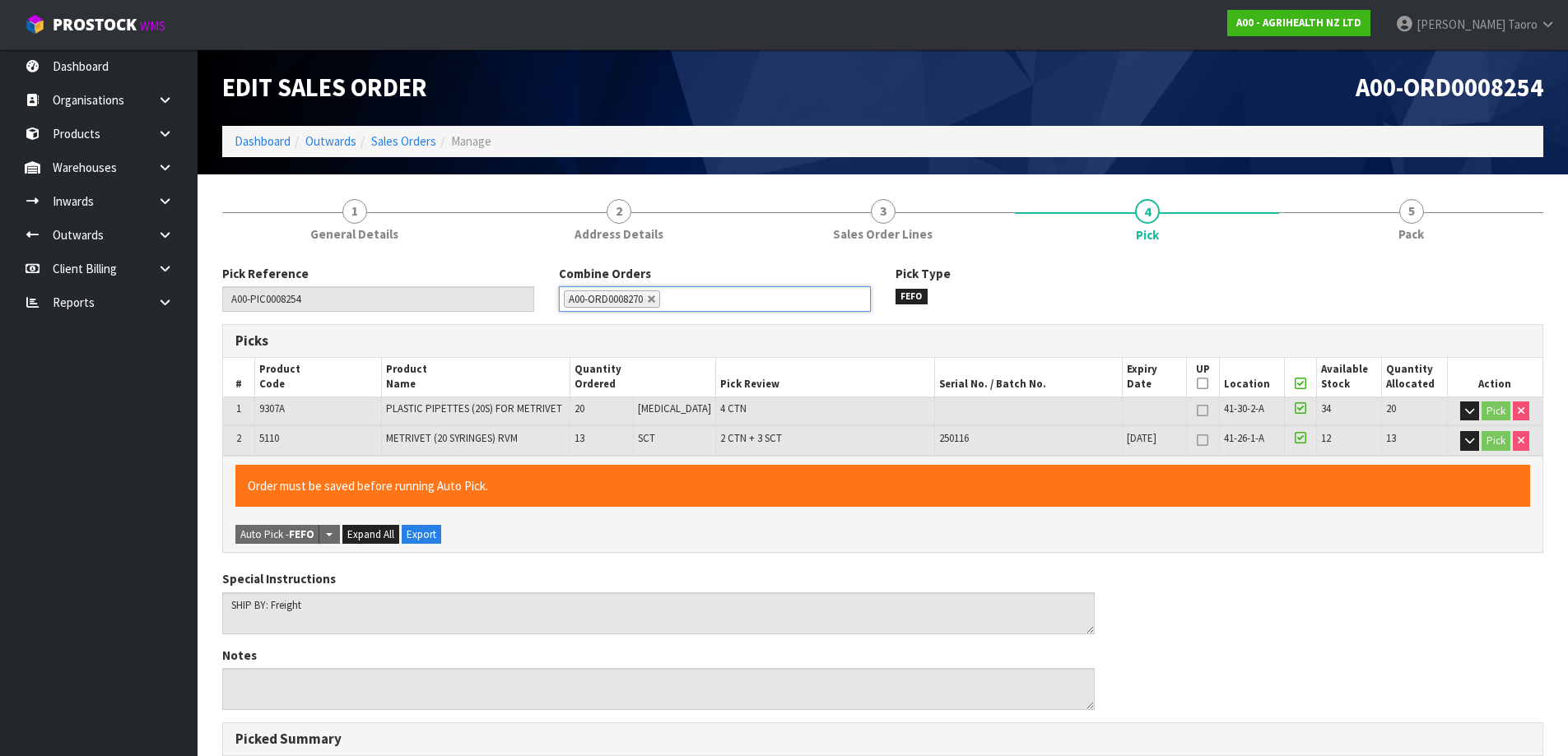
click at [794, 294] on ul "A00-ORD0008270" at bounding box center [715, 299] width 312 height 26
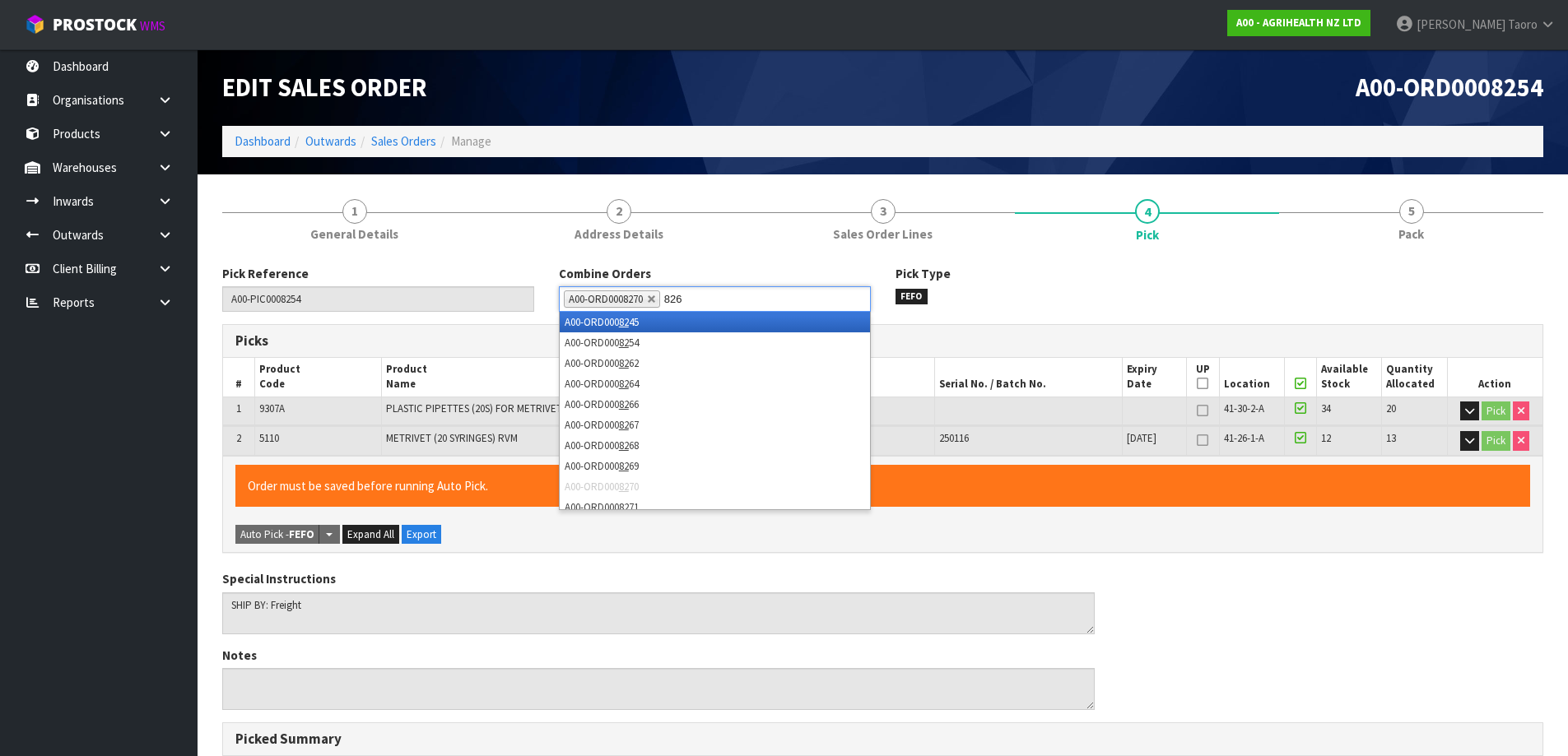
type input "8262"
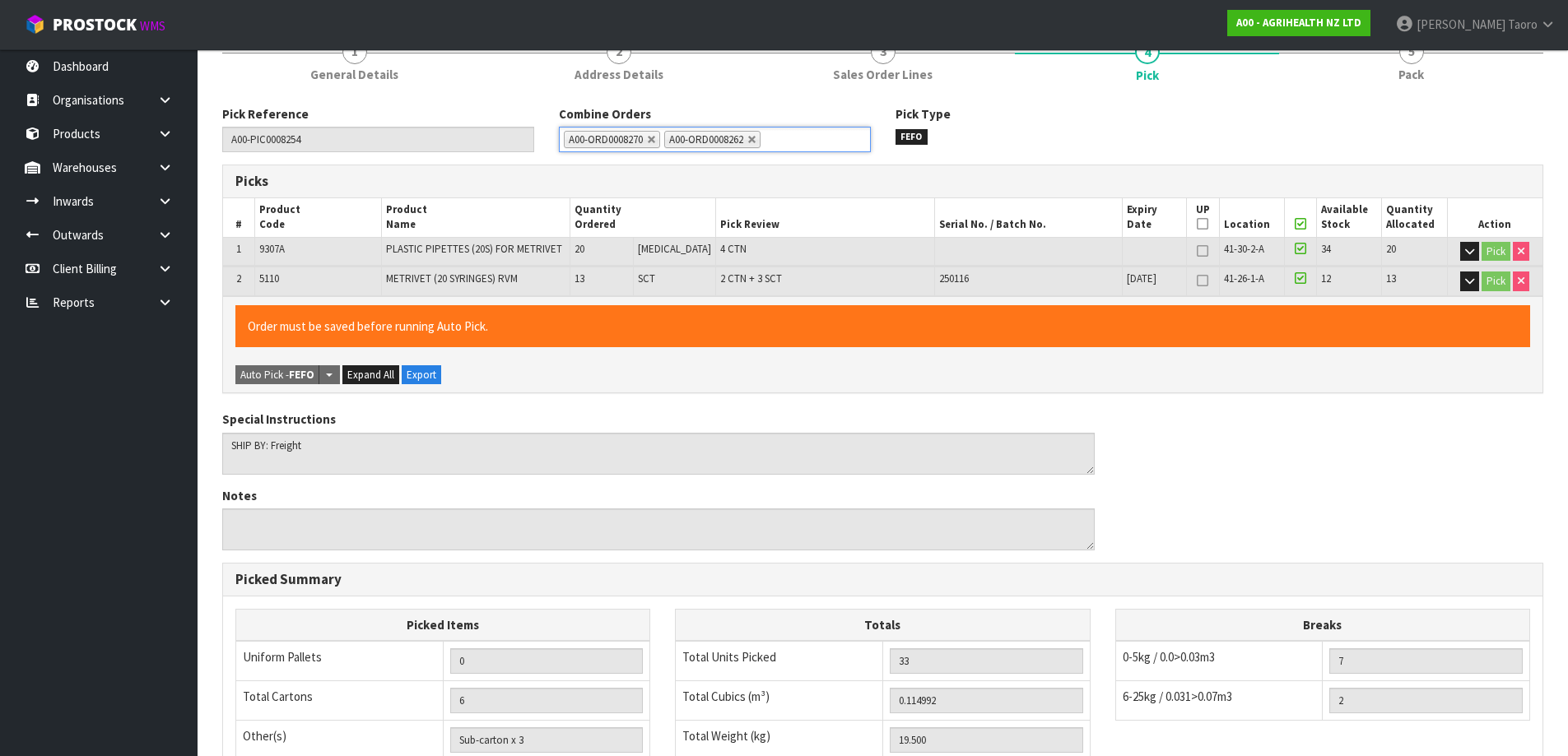
scroll to position [421, 0]
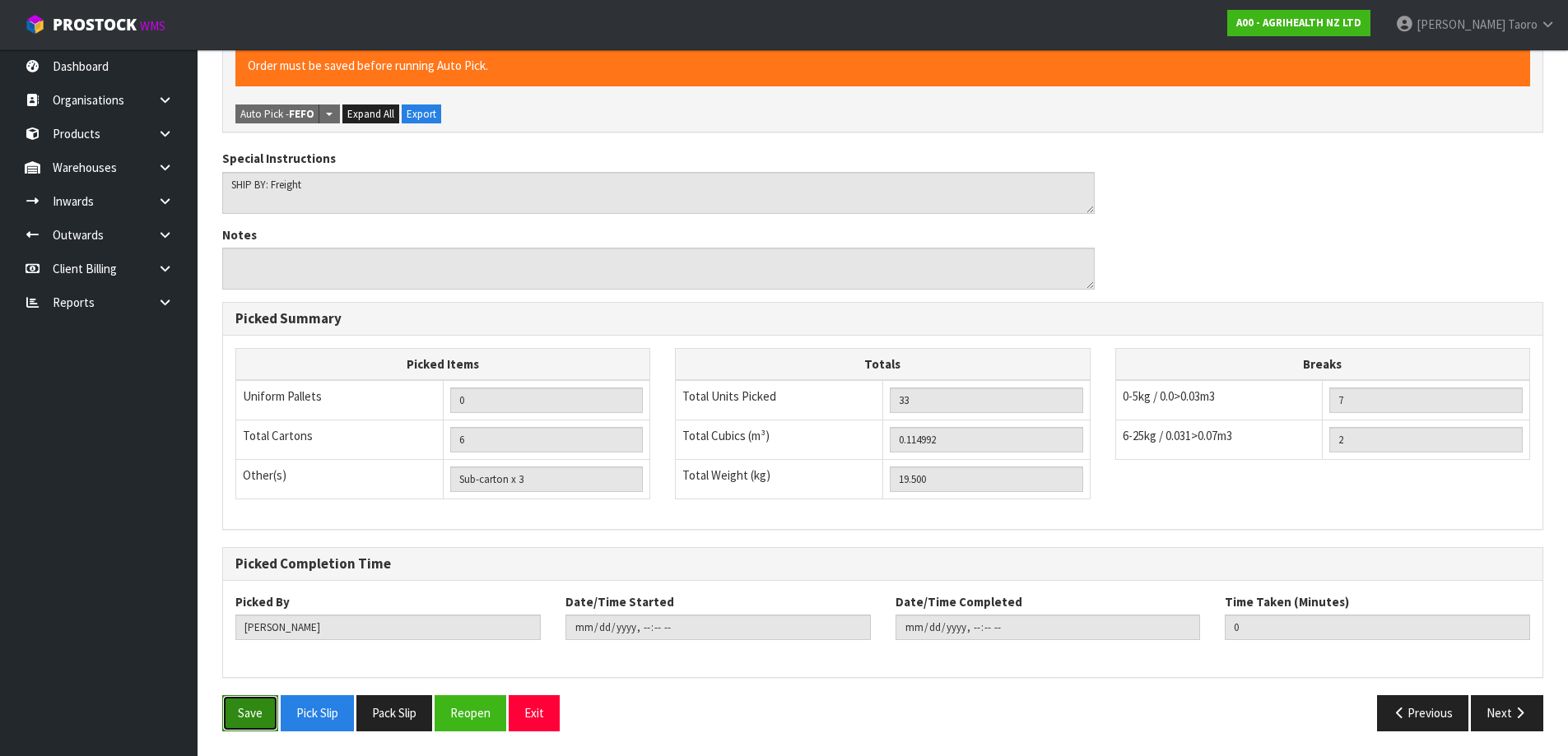
click at [264, 709] on button "Save" at bounding box center [250, 713] width 56 height 35
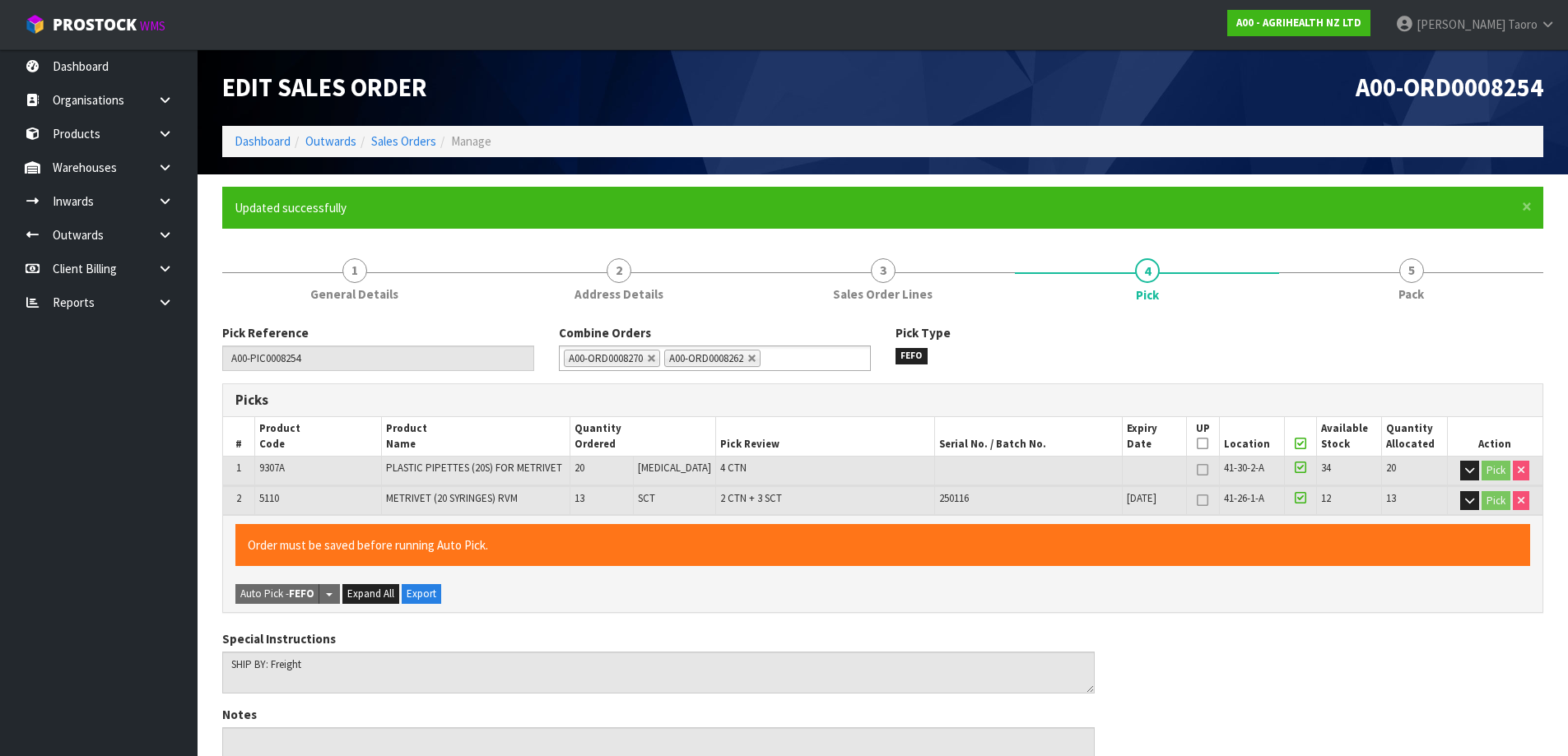
type input "[PERSON_NAME]"
type input "[DATE]T11:34:54"
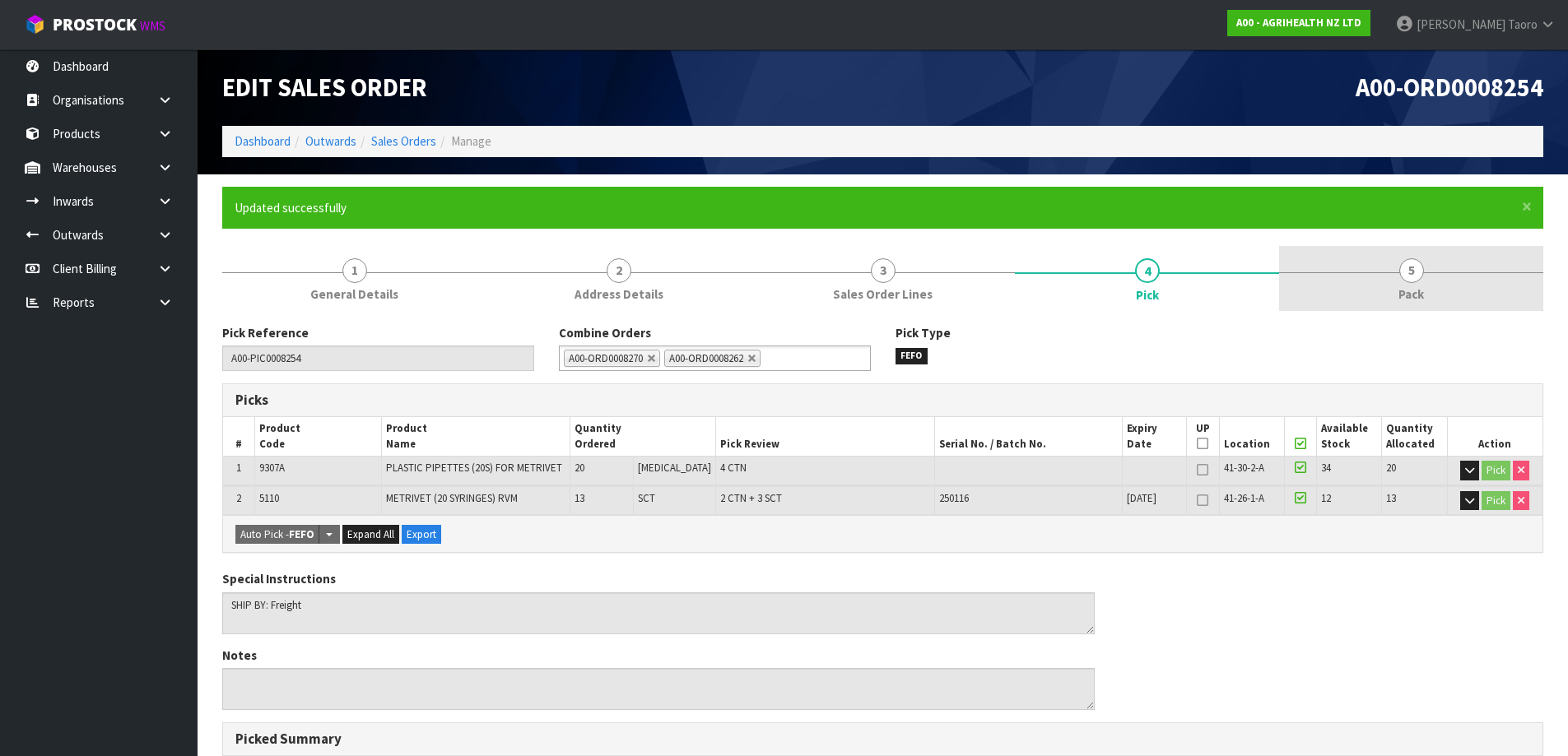
click at [1438, 268] on link "5 Pack" at bounding box center [1412, 278] width 264 height 65
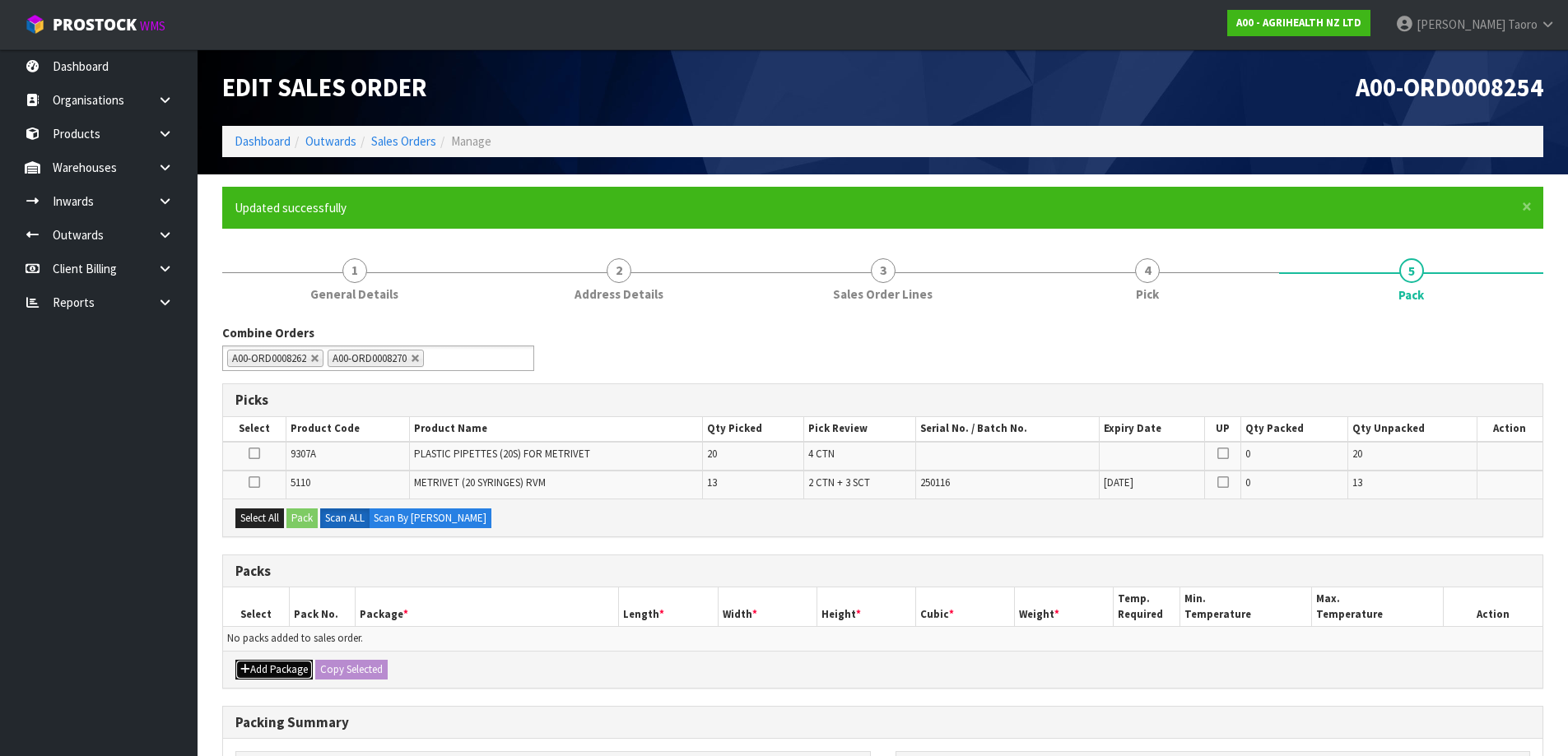
click at [271, 675] on button "Add Package" at bounding box center [274, 670] width 77 height 20
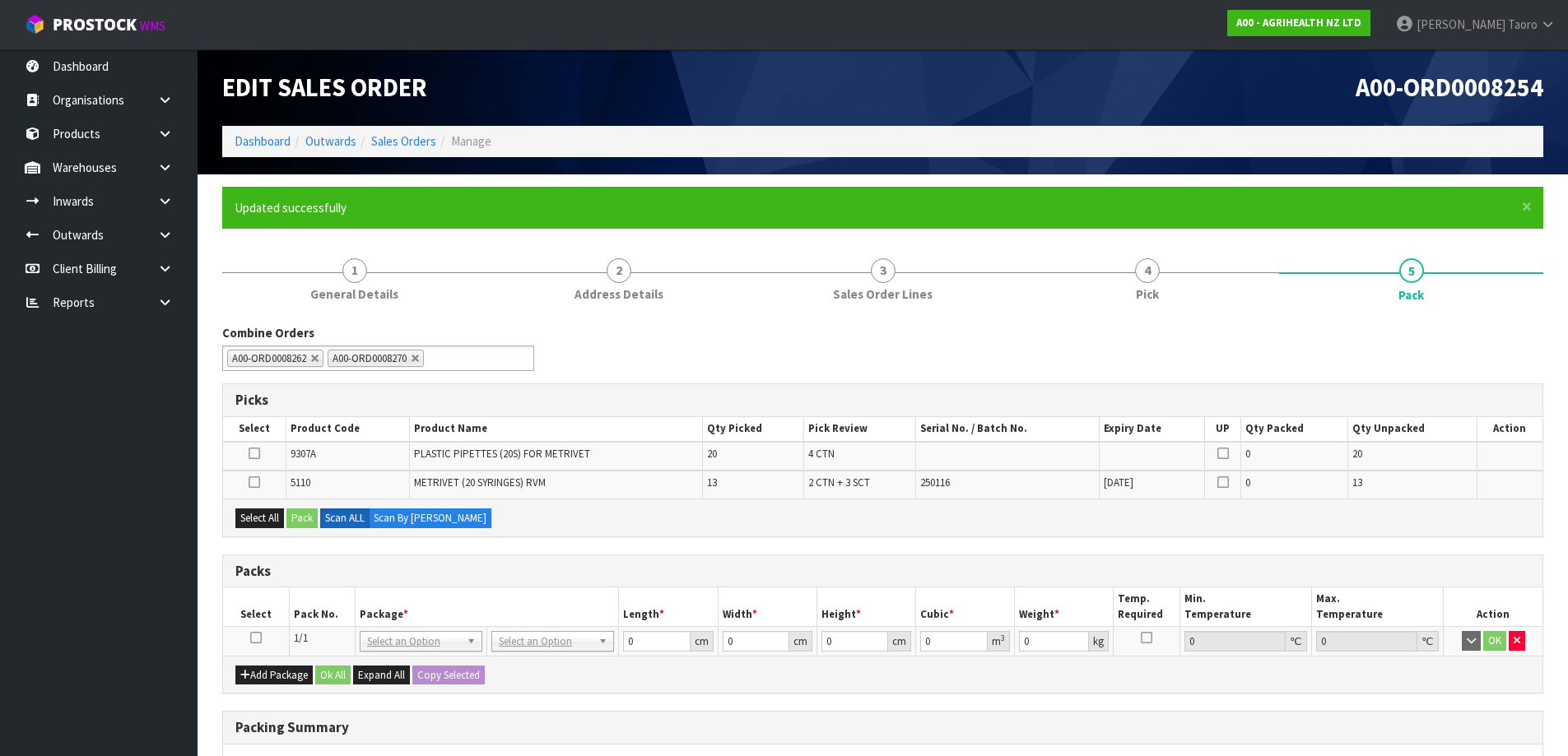
click at [259, 638] on icon at bounding box center [256, 638] width 12 height 1
click at [262, 514] on button "Select All" at bounding box center [259, 518] width 49 height 20
click at [295, 517] on button "Pack" at bounding box center [301, 518] width 31 height 20
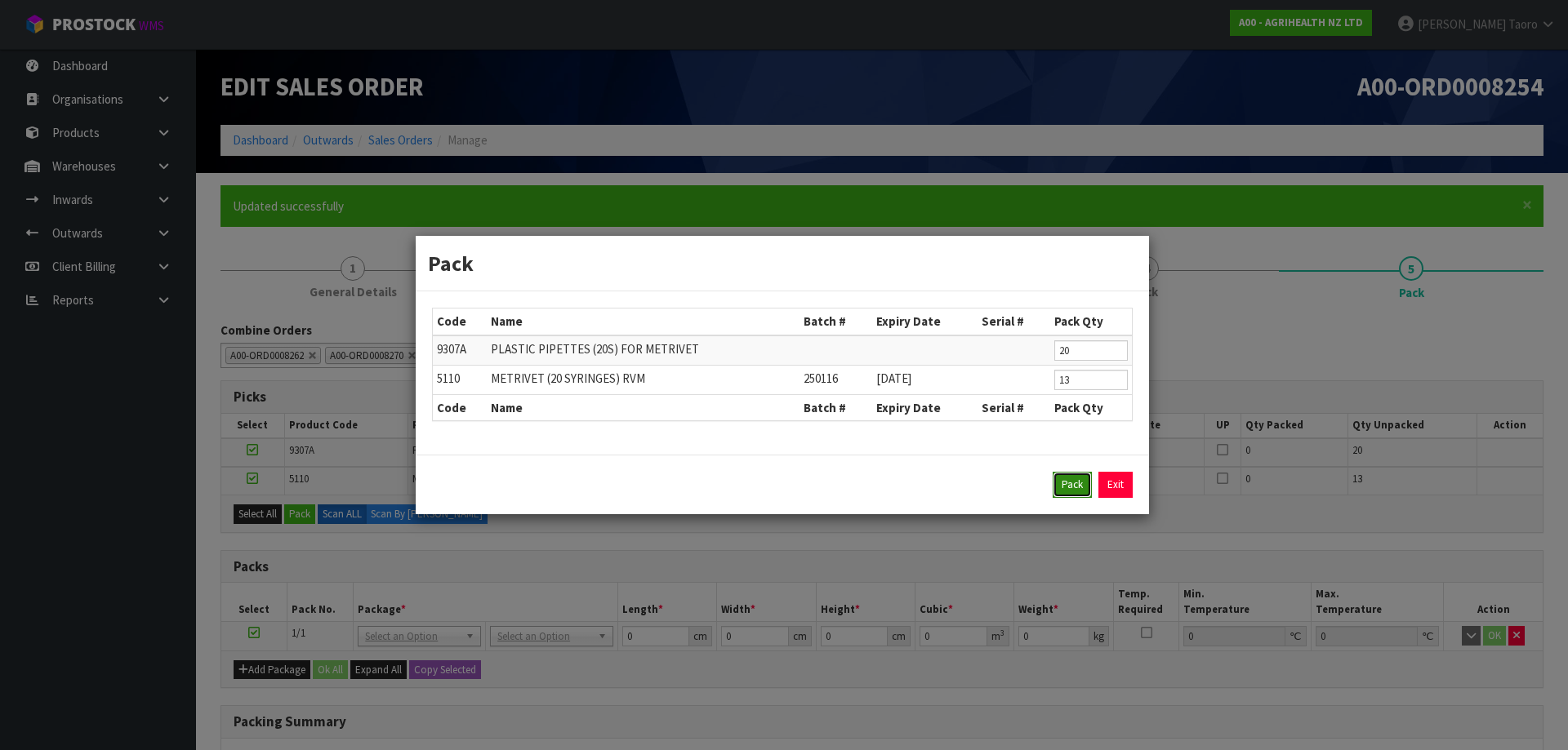
click at [1081, 483] on button "Pack" at bounding box center [1072, 485] width 39 height 26
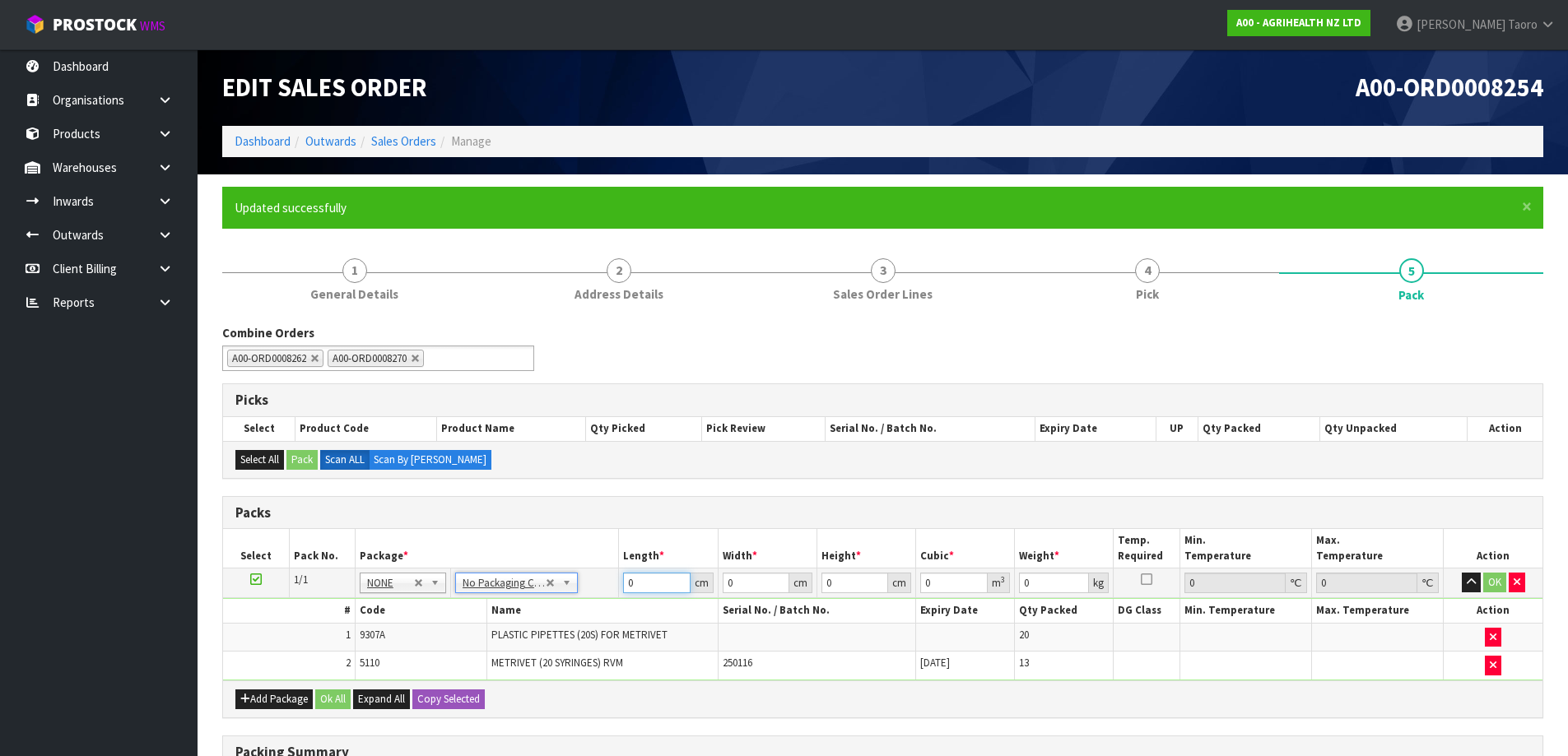
click at [645, 589] on input "0" at bounding box center [657, 583] width 67 height 21
type input "120"
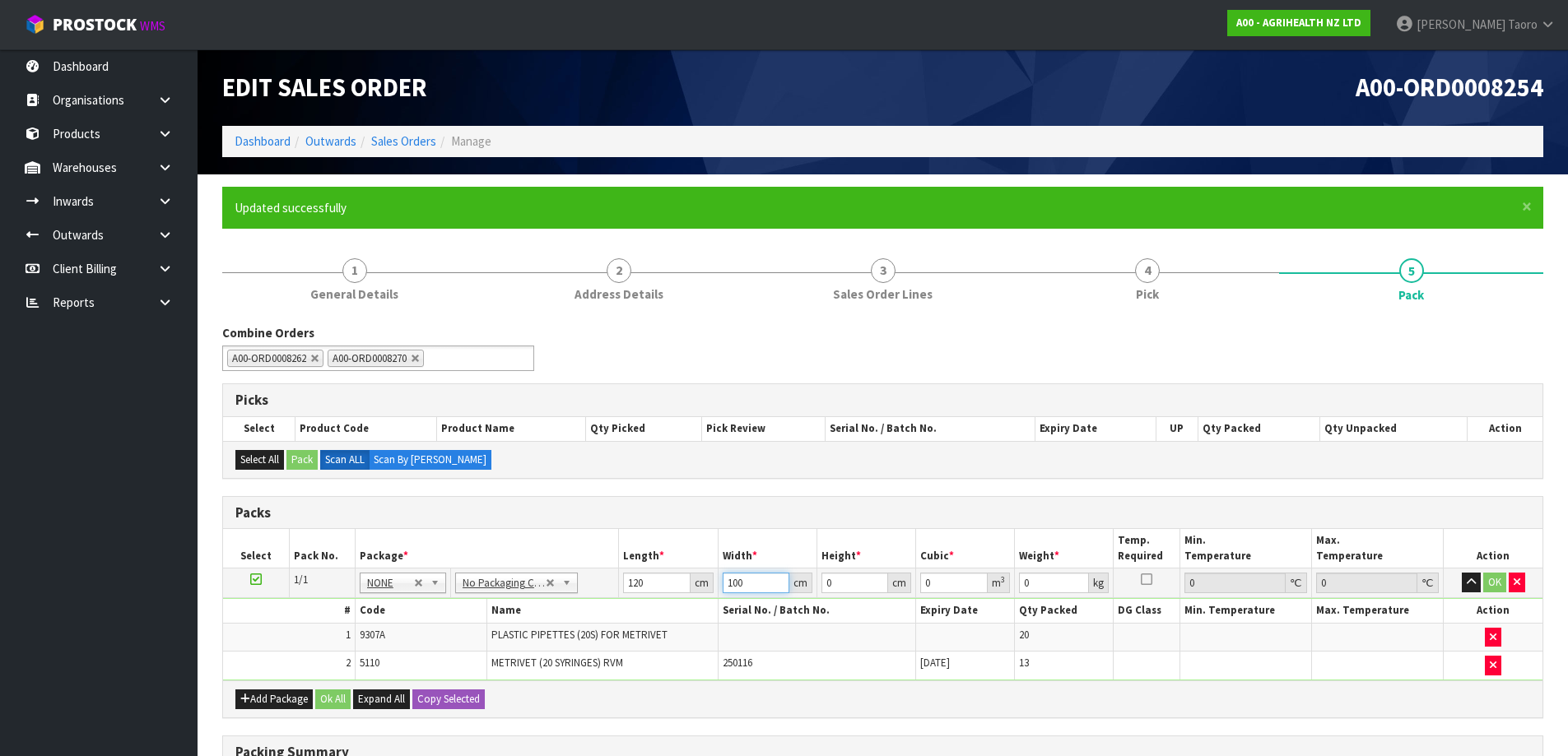
type input "100"
type input "6"
type input "0.072"
type input "60"
type input "0.72"
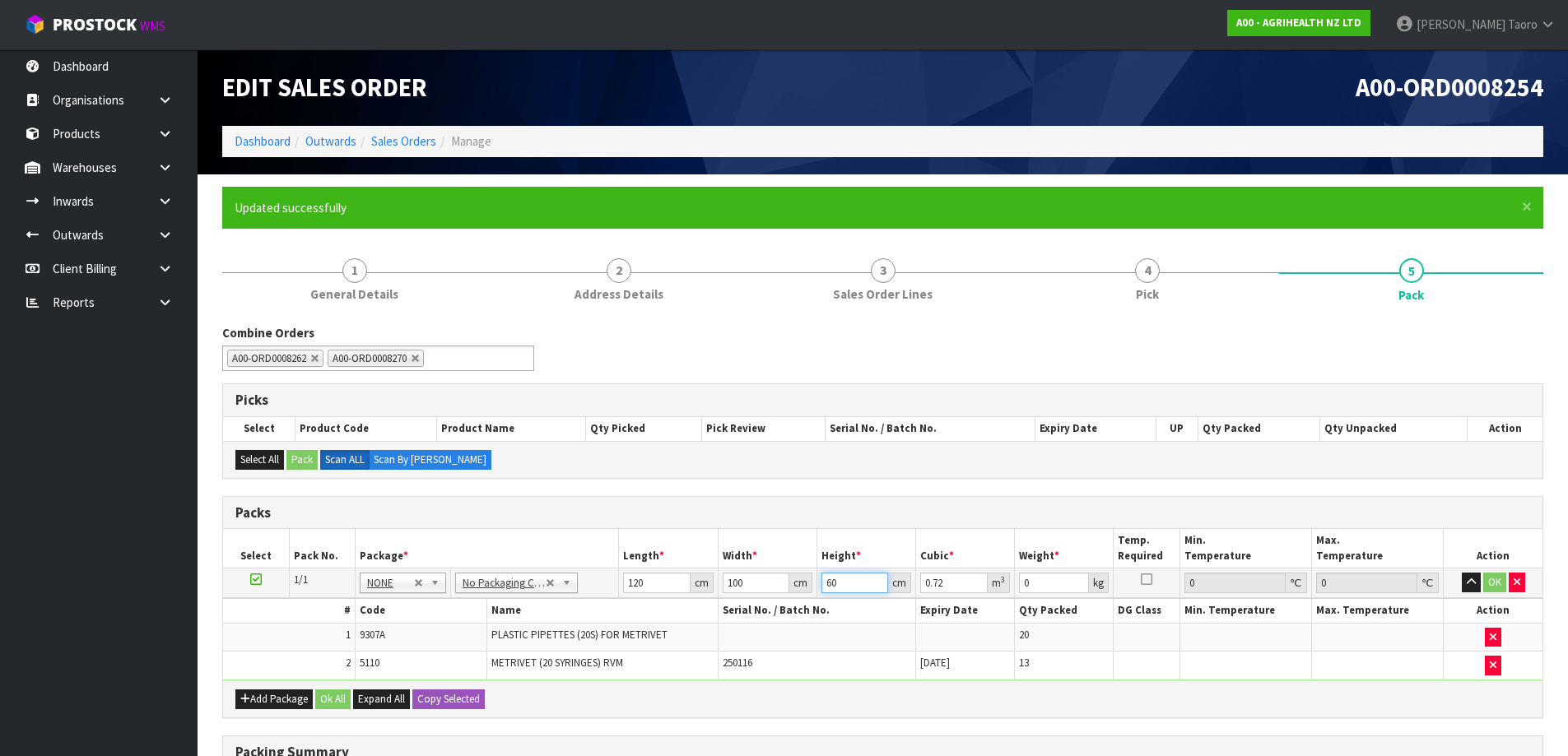
type input "60"
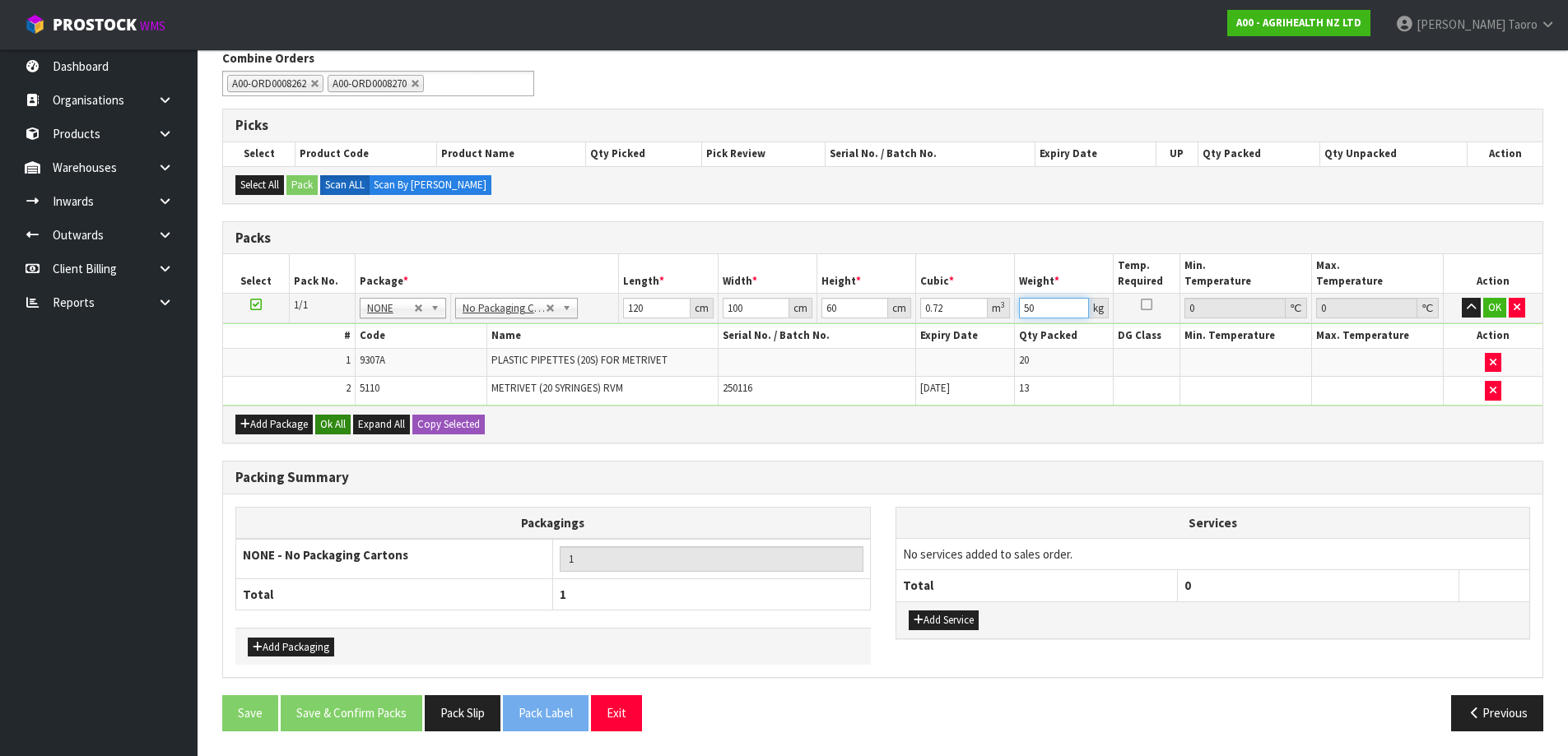
type input "50"
click at [331, 427] on button "Ok All" at bounding box center [333, 425] width 35 height 20
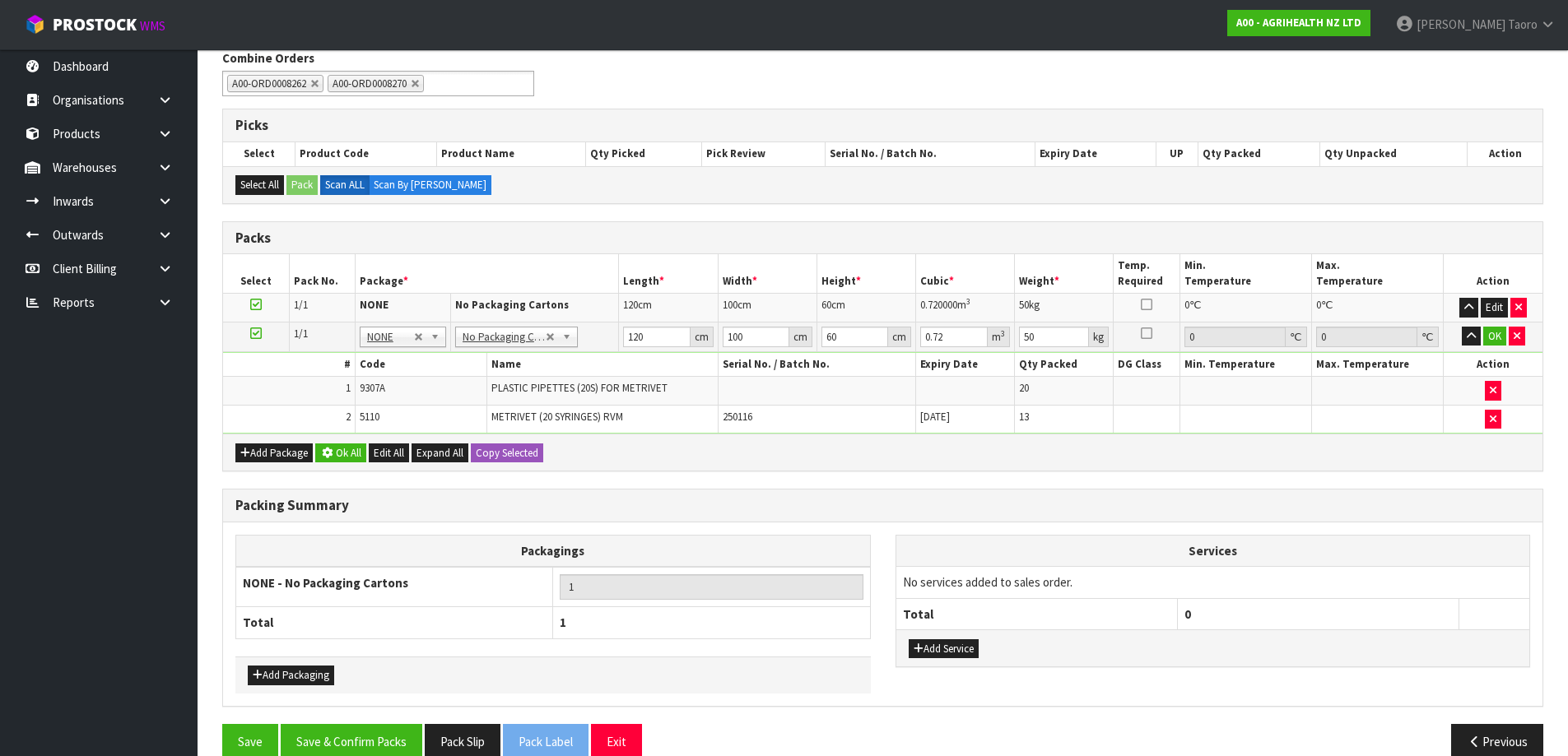
scroll to position [273, 0]
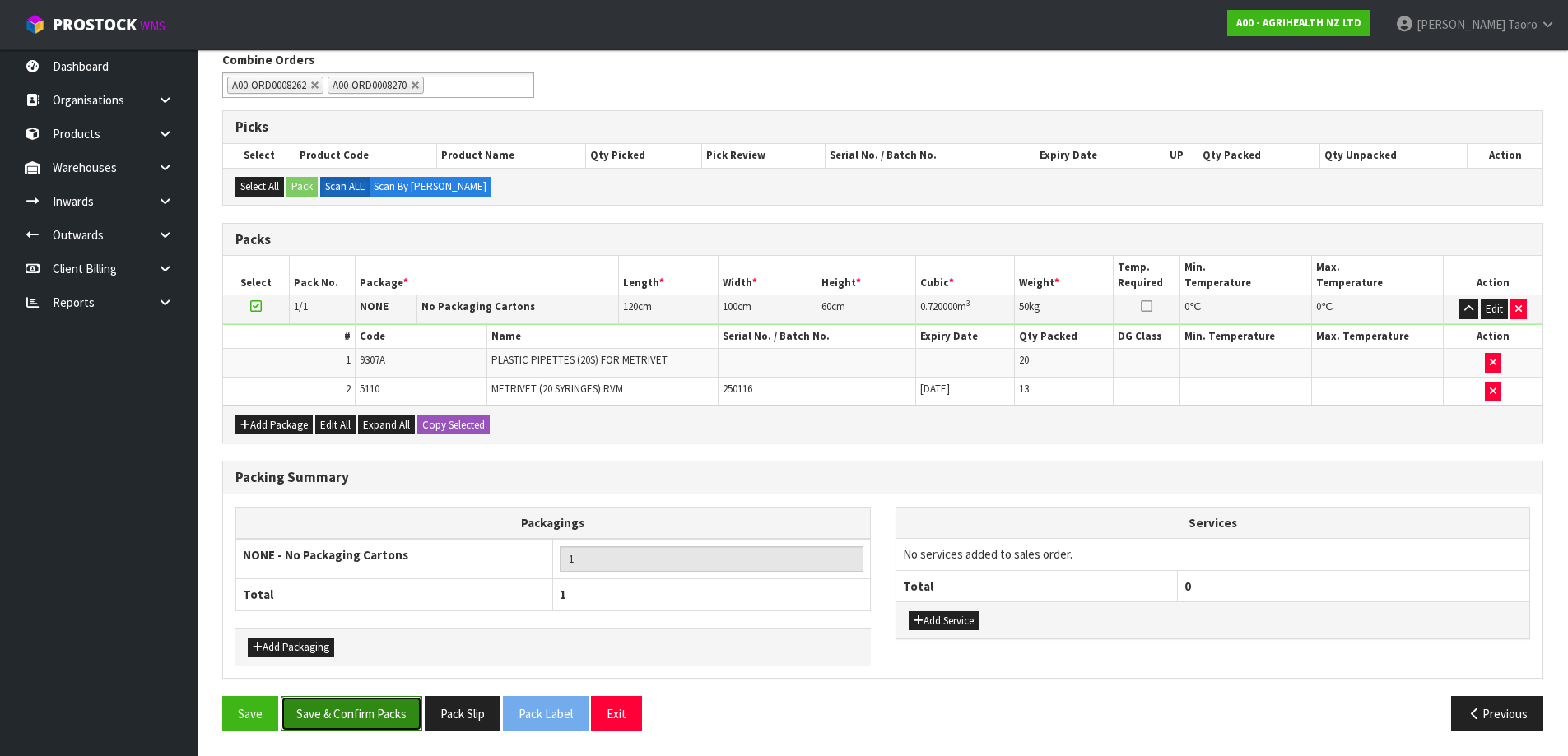
click at [400, 712] on button "Save & Confirm Packs" at bounding box center [351, 713] width 141 height 35
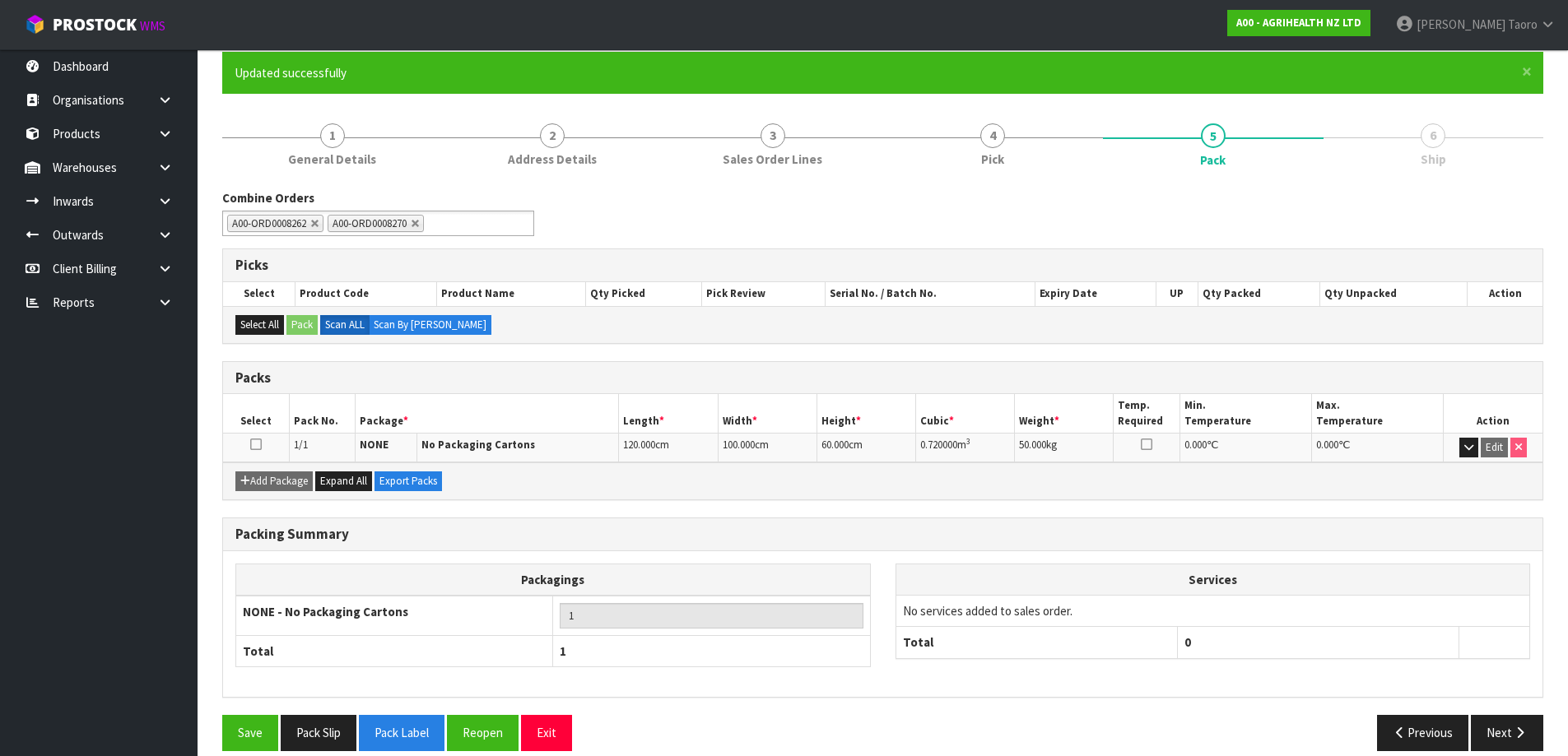
scroll to position [155, 0]
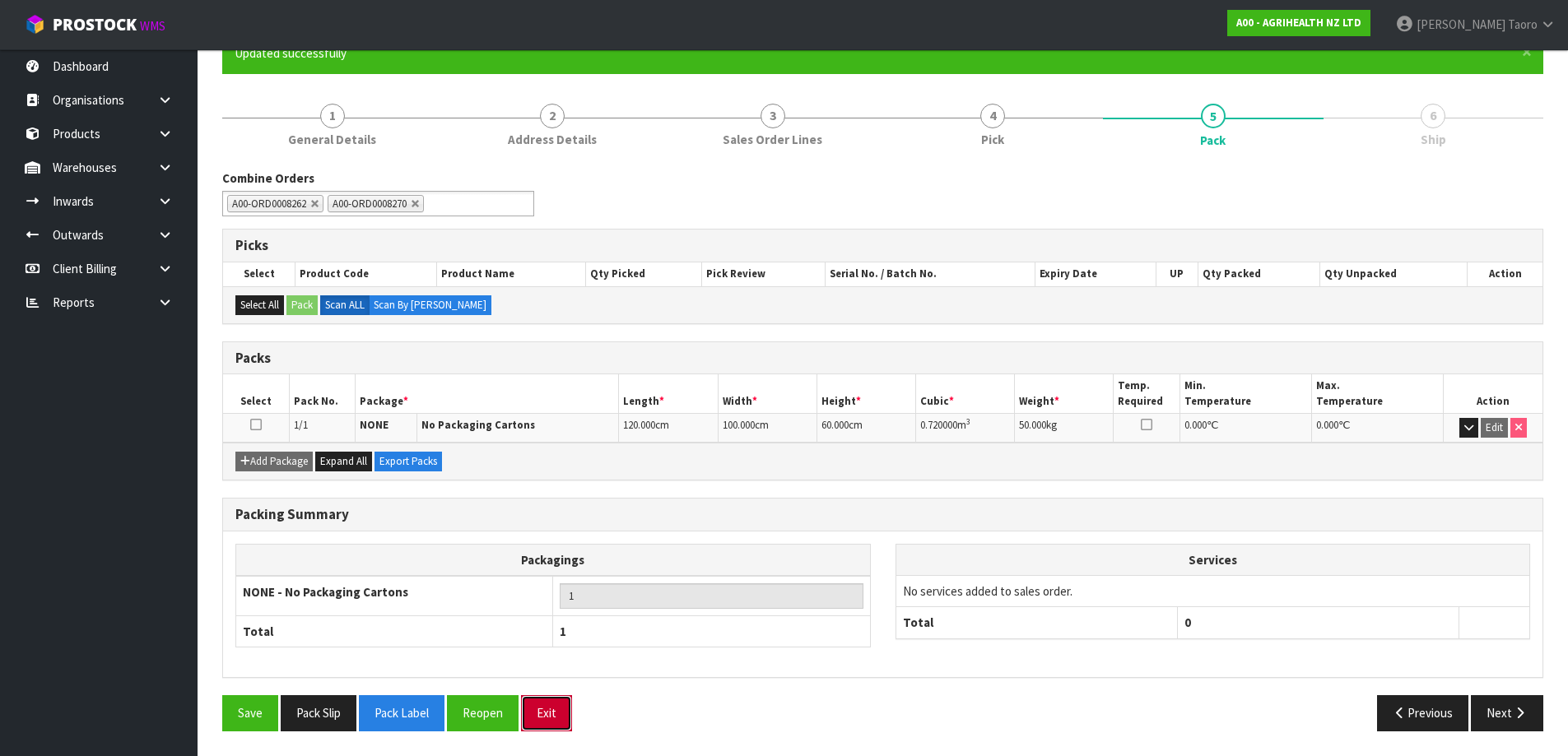
drag, startPoint x: 560, startPoint y: 718, endPoint x: 558, endPoint y: 708, distance: 10.2
click at [560, 717] on button "Exit" at bounding box center [546, 713] width 51 height 35
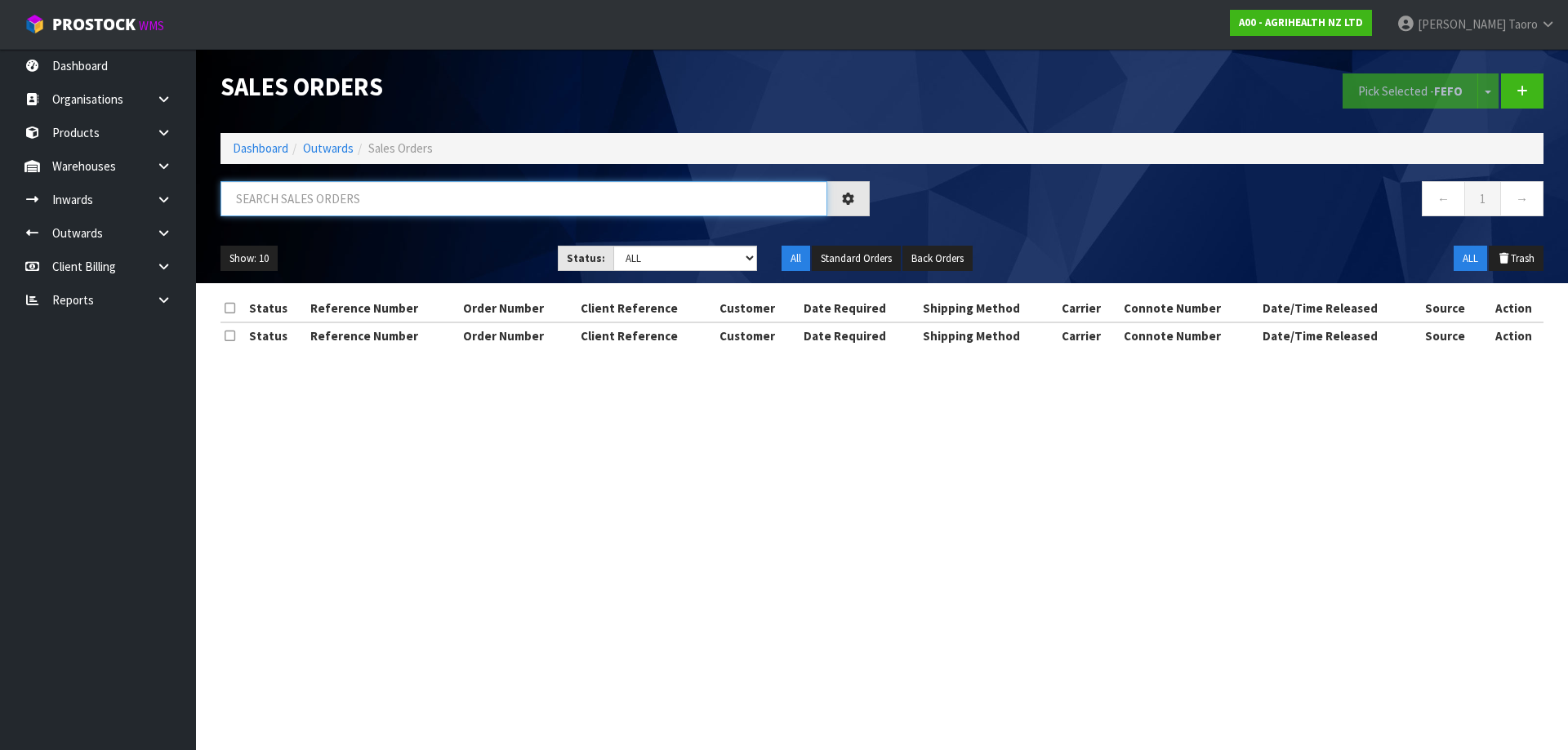
click at [479, 205] on input "text" at bounding box center [524, 198] width 607 height 35
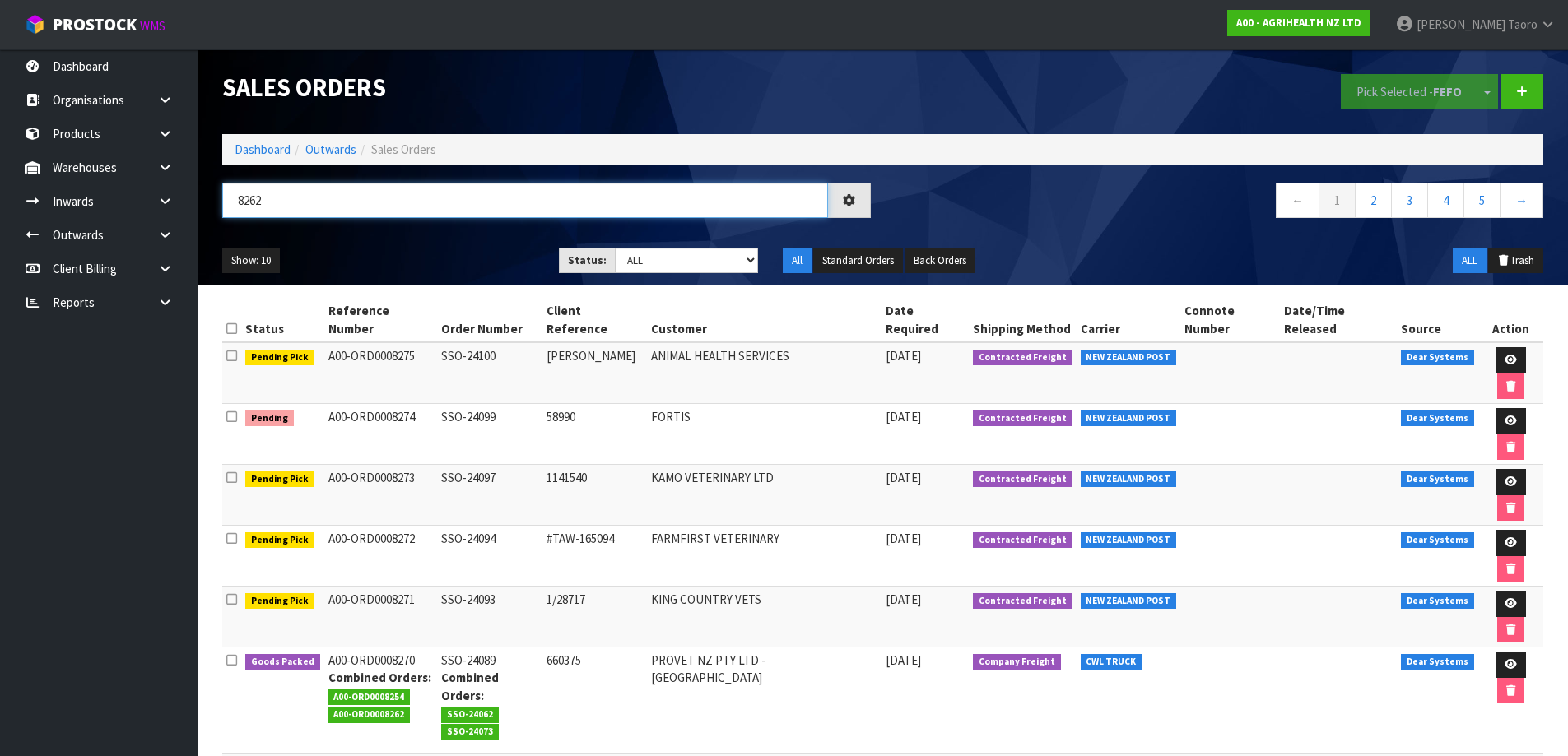
type input "8262"
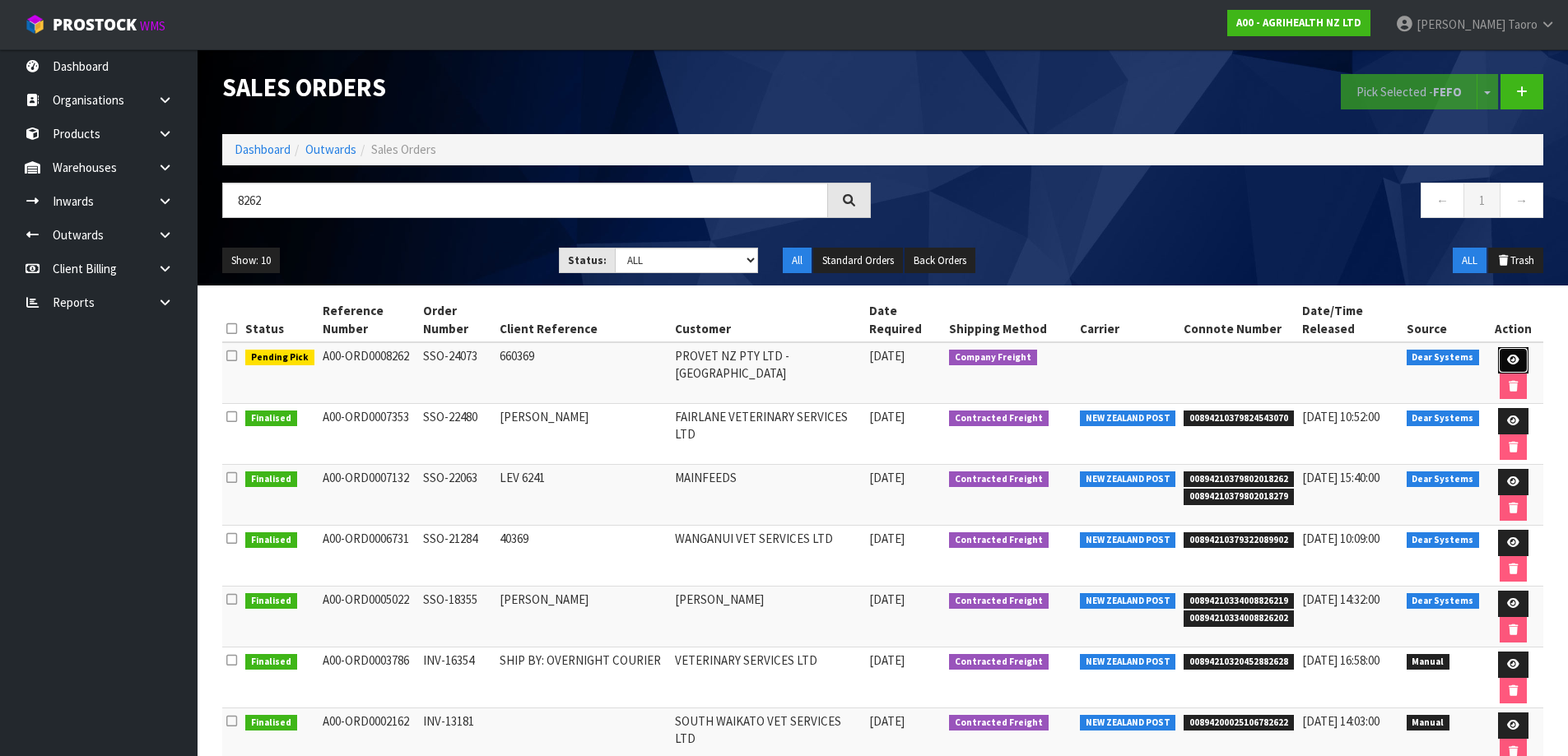
click at [1501, 360] on link at bounding box center [1514, 360] width 30 height 26
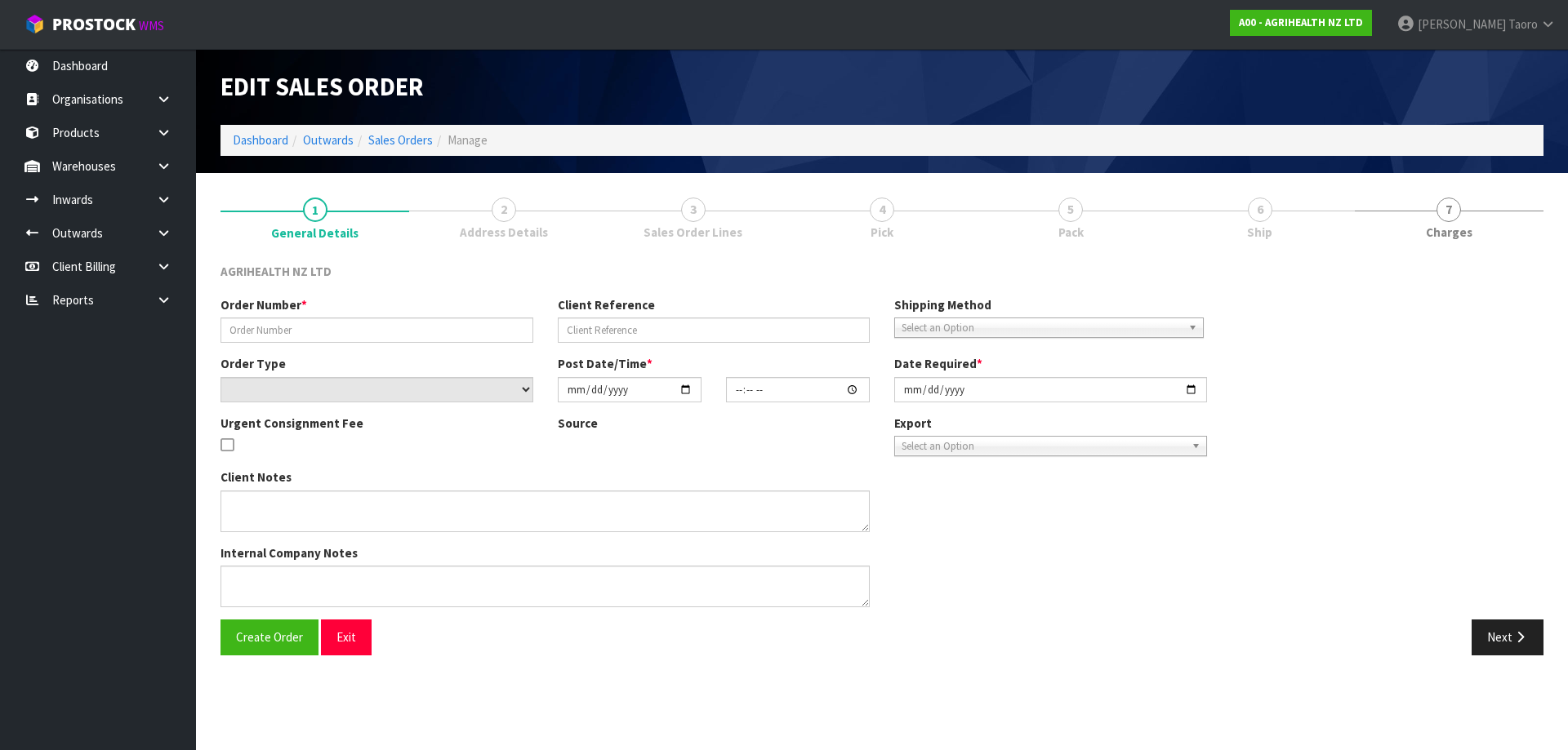
type input "SSO-24073"
type input "660369"
select select "number:0"
type input "[DATE]"
type input "10:21:34.000"
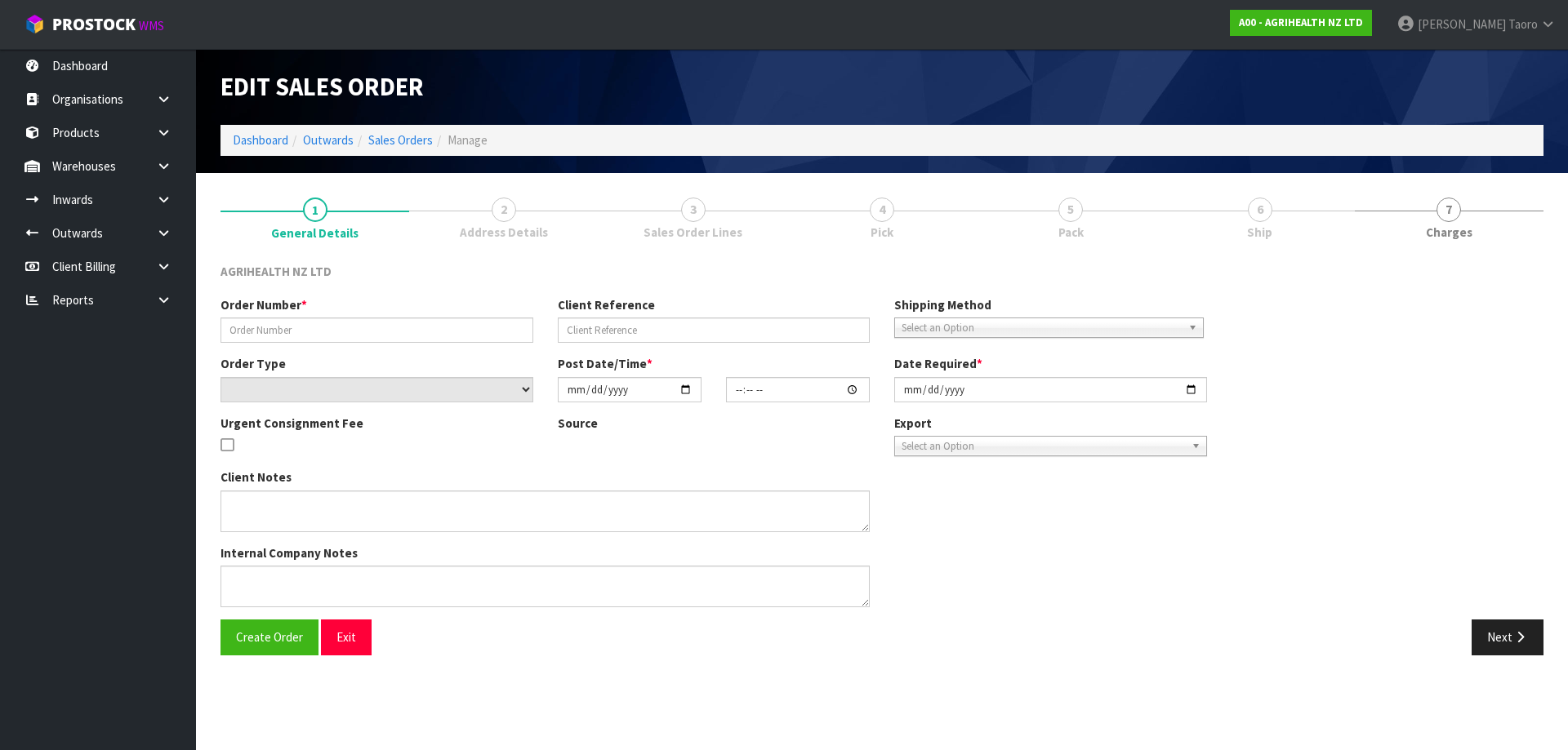
type input "[DATE]"
type textarea "SHIP BY: CWL Truck"
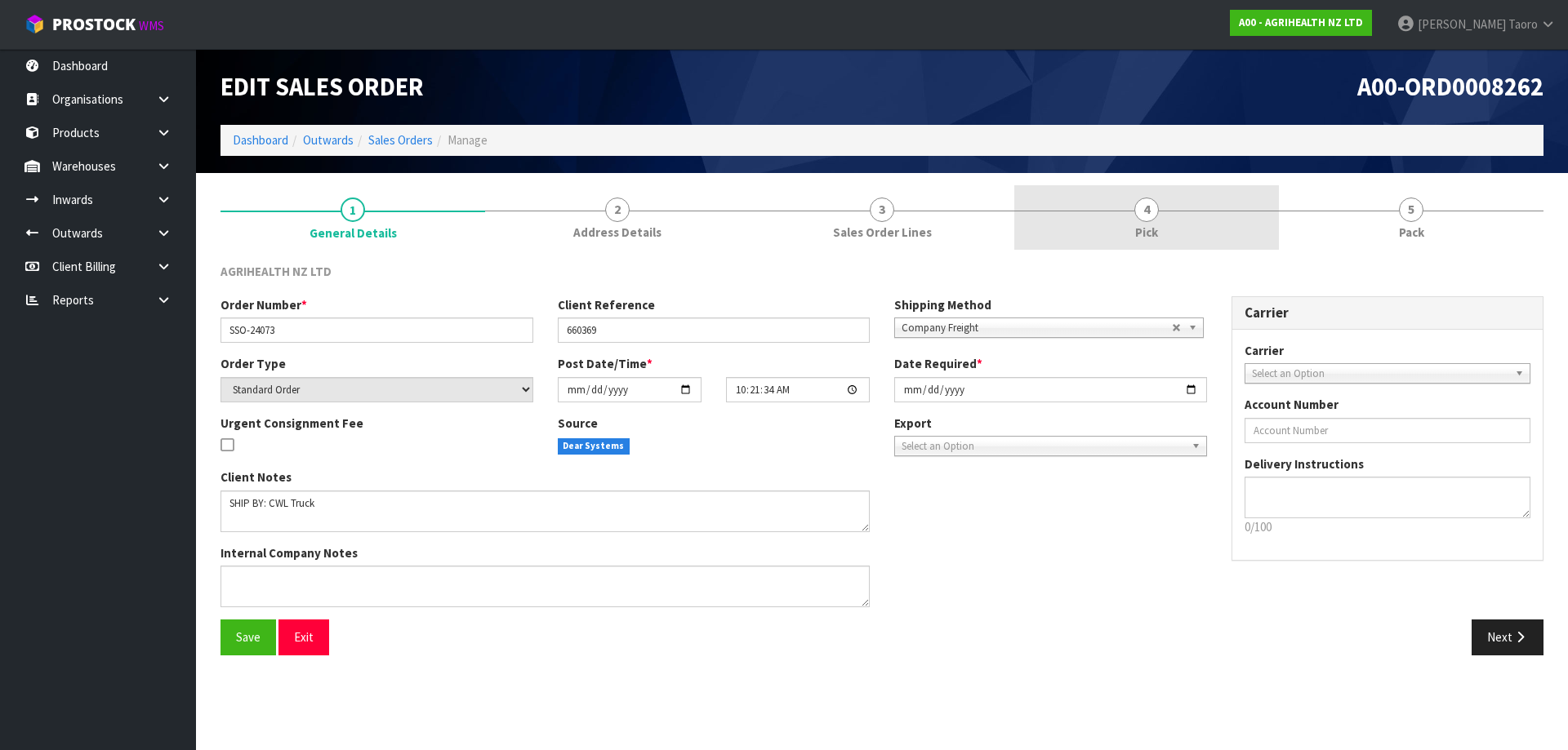
click at [1197, 233] on link "4 Pick" at bounding box center [1146, 217] width 265 height 65
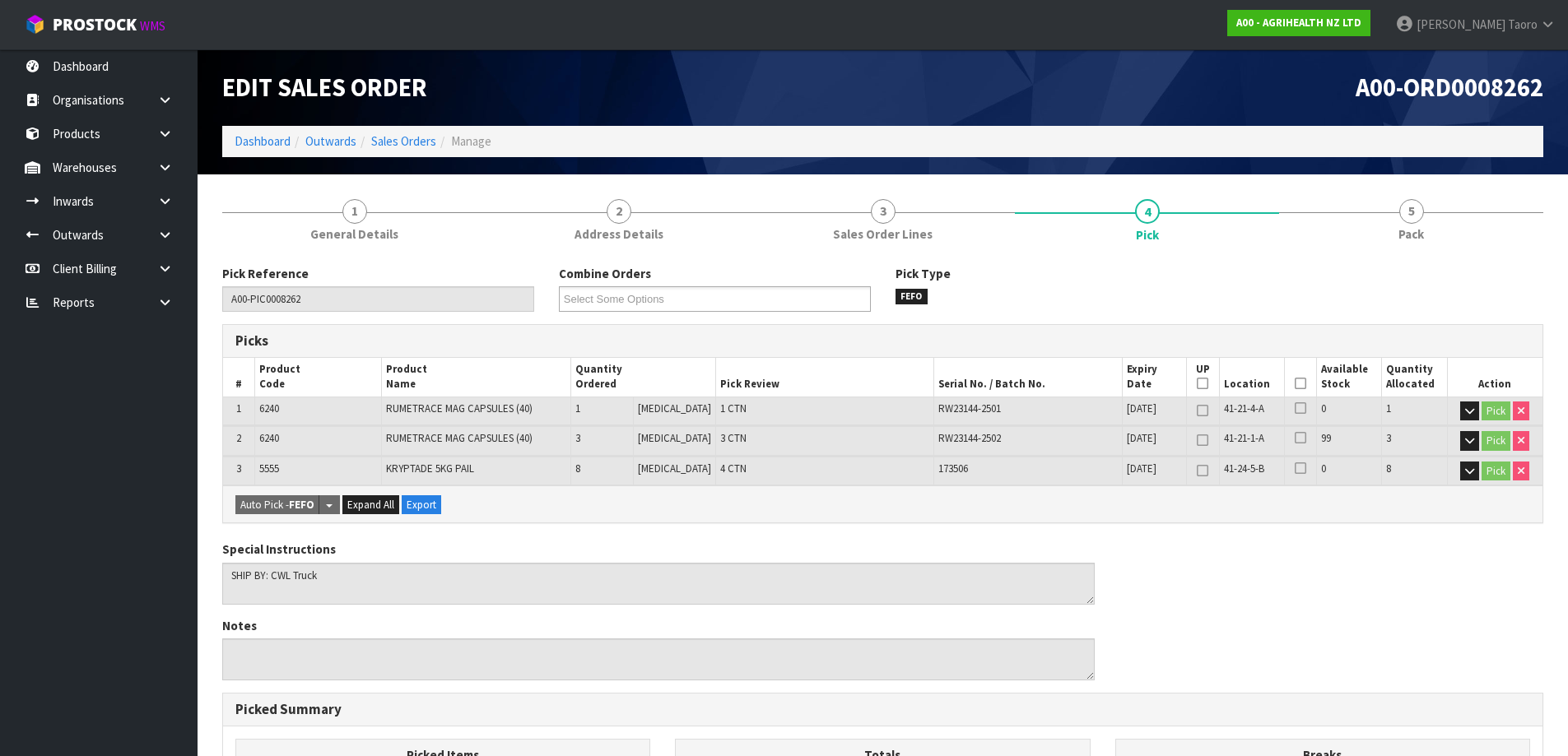
click at [1297, 383] on icon at bounding box center [1301, 383] width 12 height 1
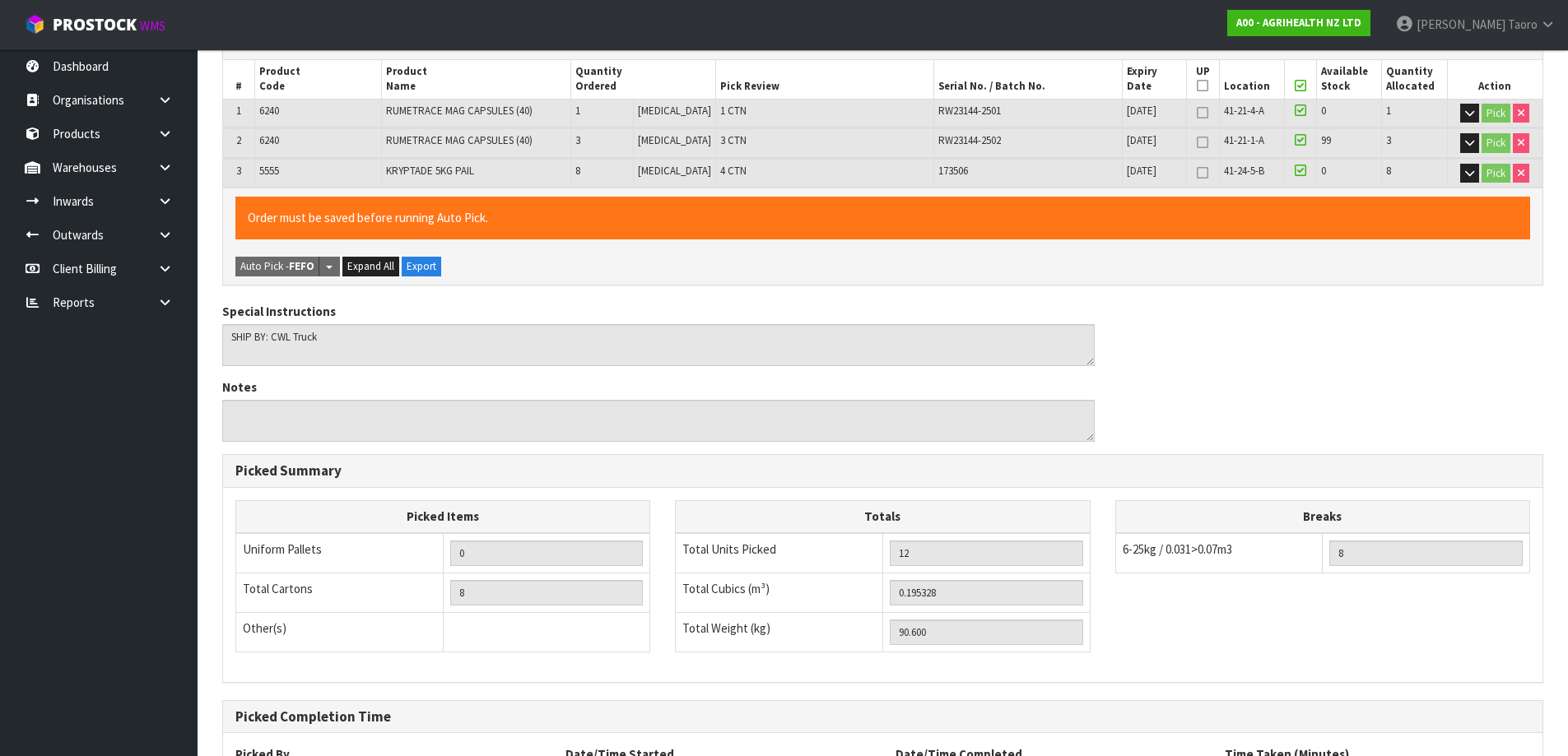
scroll to position [450, 0]
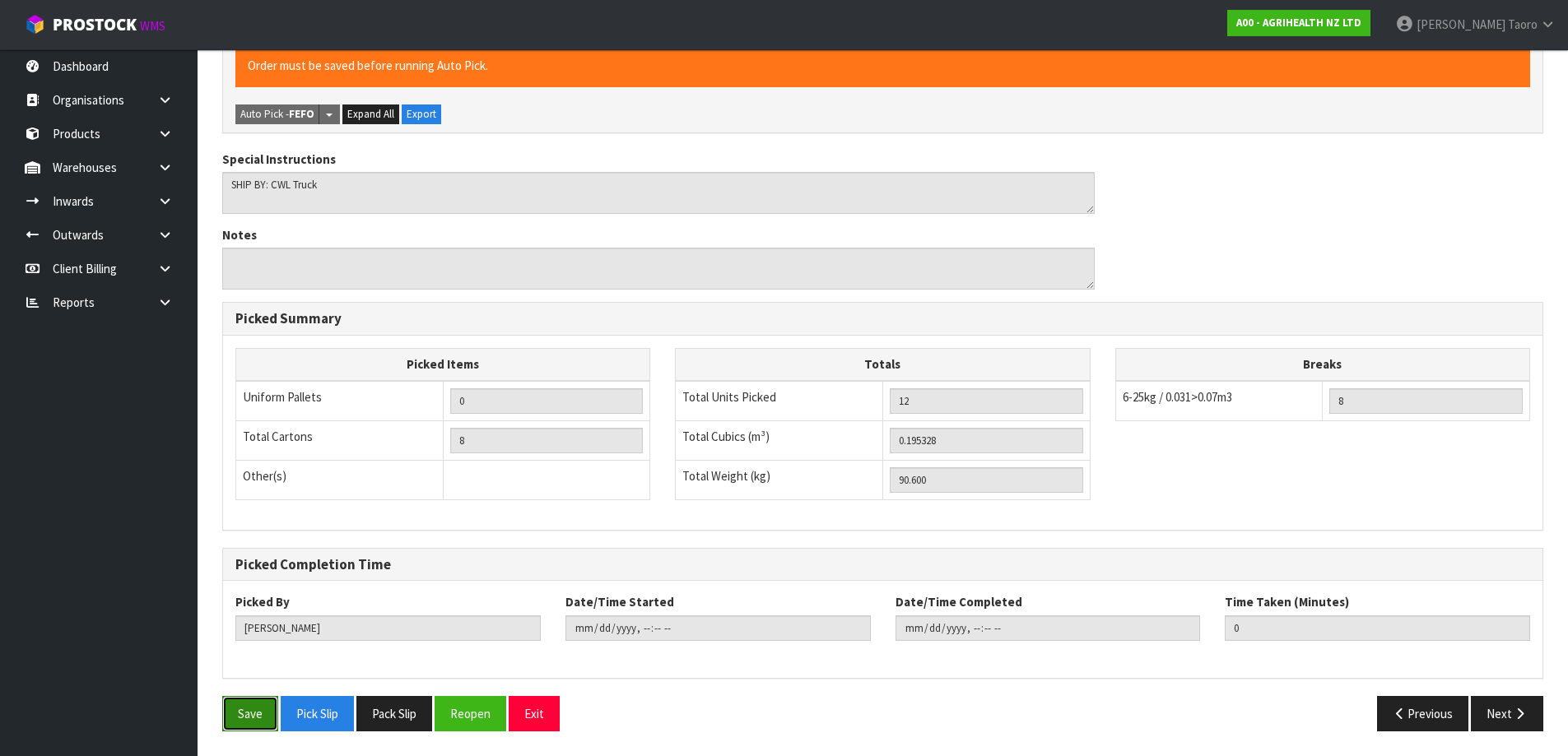
click at [264, 718] on button "Save" at bounding box center [250, 713] width 56 height 35
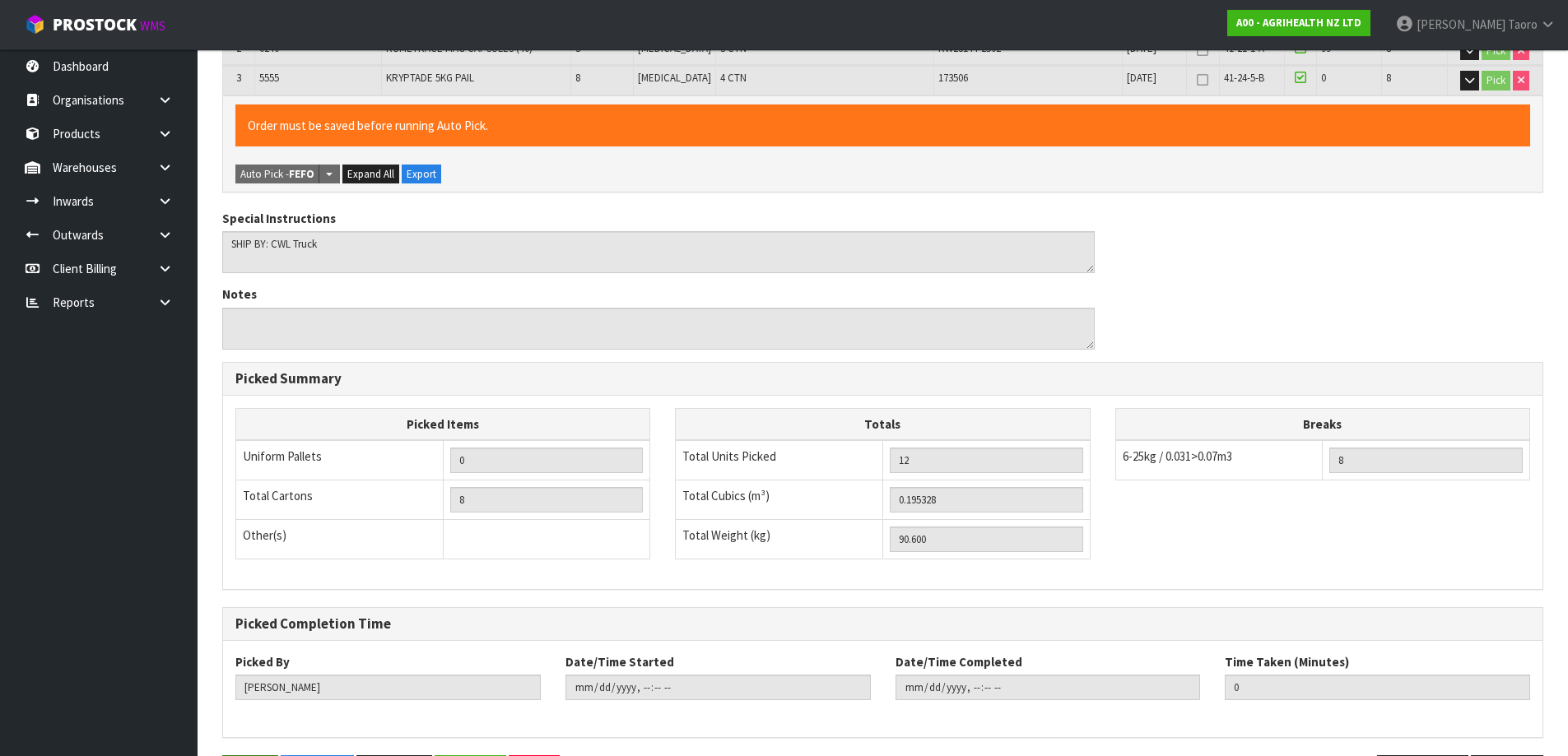
scroll to position [0, 0]
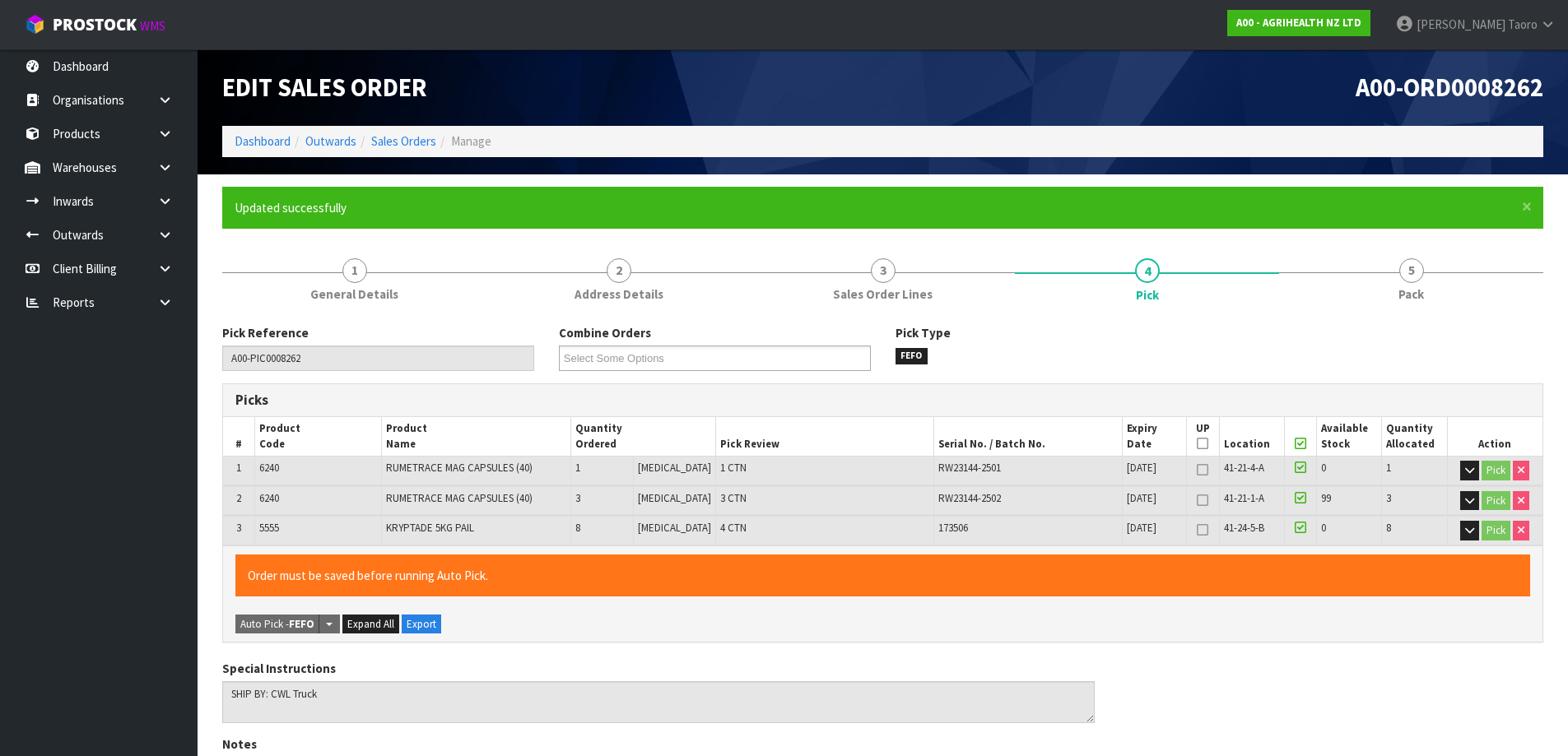
type input "[PERSON_NAME]"
type input "[DATE]T11:35:17"
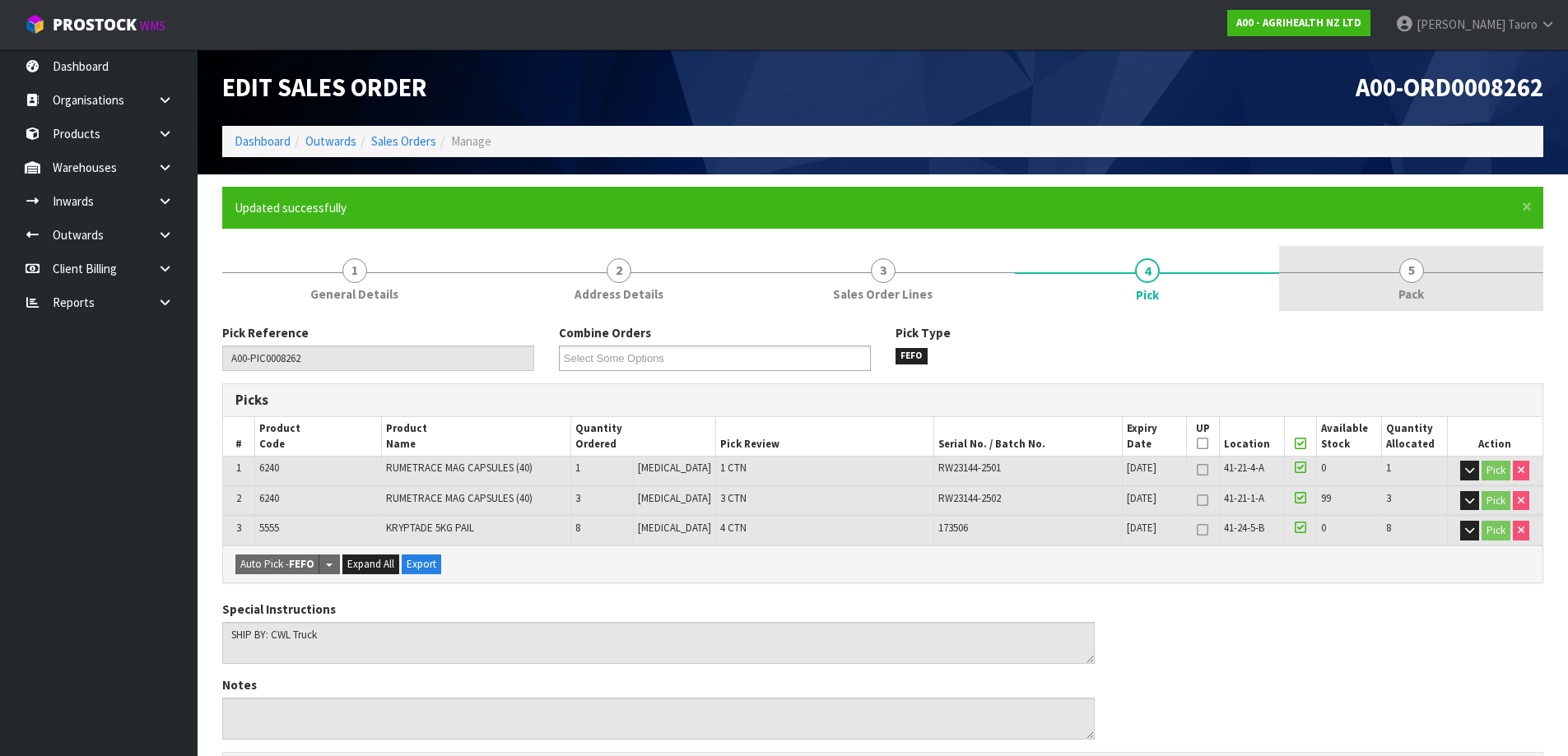
click at [1446, 273] on link "5 Pack" at bounding box center [1412, 278] width 264 height 65
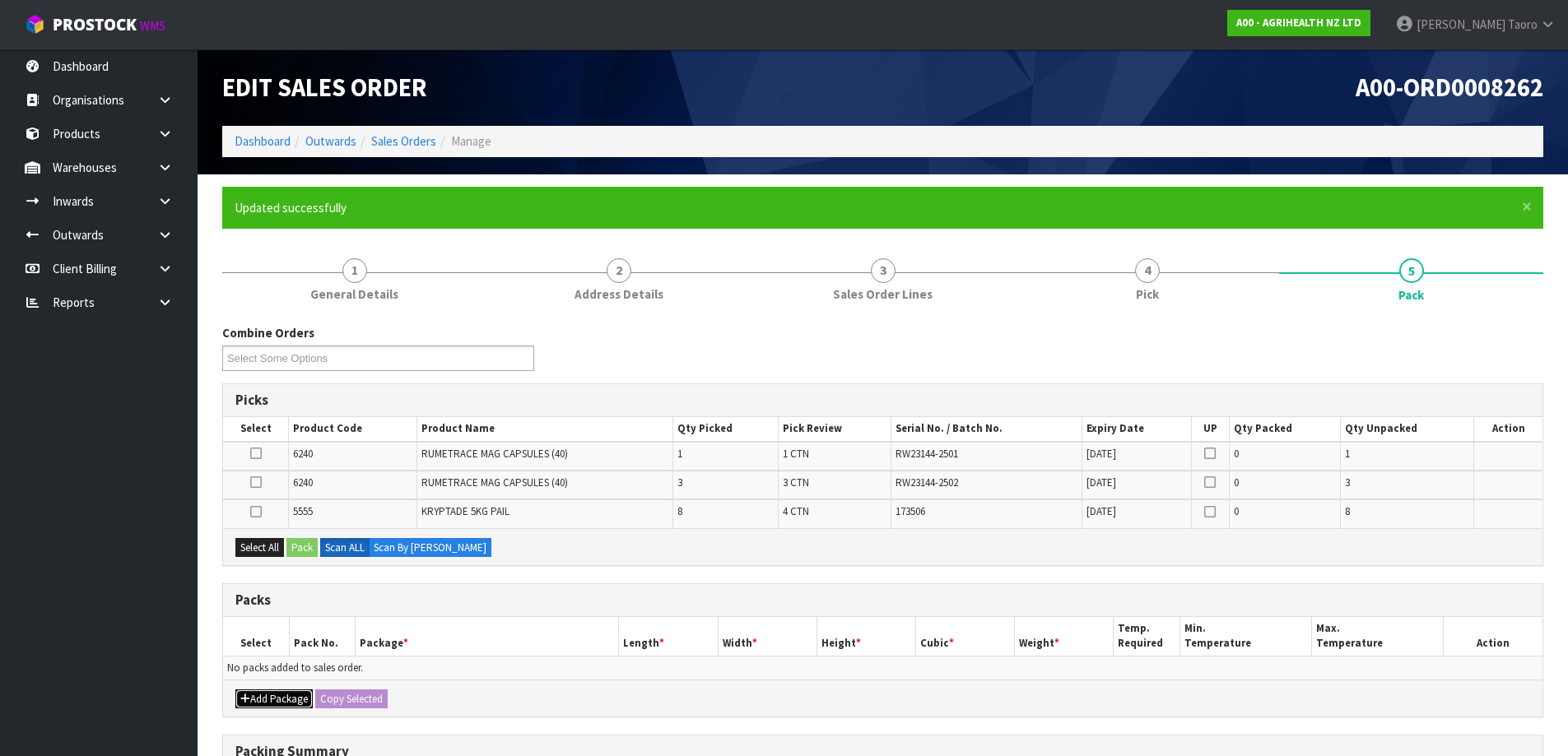
click at [278, 690] on button "Add Package" at bounding box center [274, 700] width 77 height 20
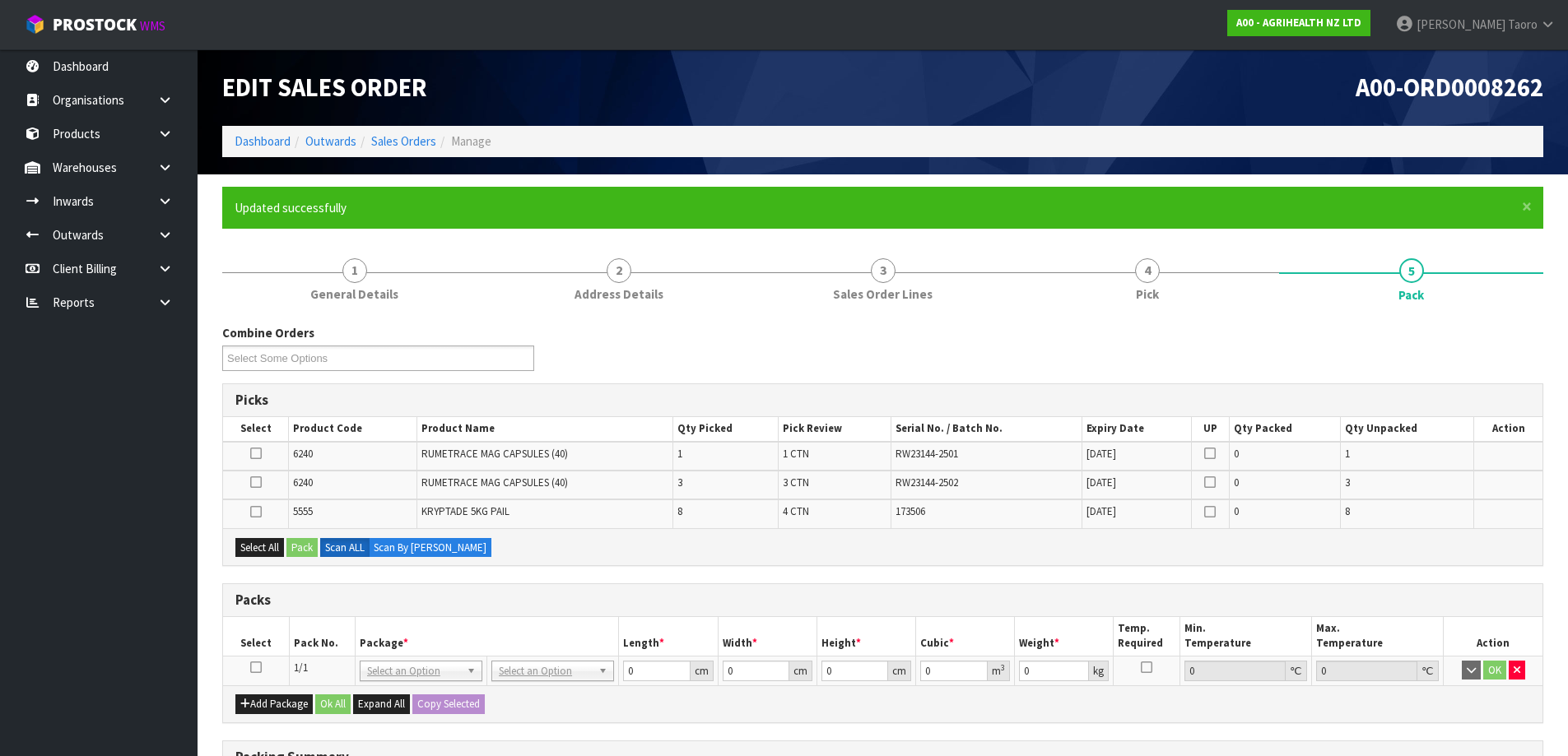
click at [257, 668] on icon at bounding box center [256, 667] width 12 height 1
drag, startPoint x: 274, startPoint y: 528, endPoint x: 264, endPoint y: 548, distance: 22.4
click at [275, 529] on div "Select All Pack Scan ALL Scan By [PERSON_NAME]" at bounding box center [883, 547] width 1319 height 37
click at [266, 549] on button "Select All" at bounding box center [259, 548] width 49 height 20
click at [300, 547] on button "Pack" at bounding box center [301, 548] width 31 height 20
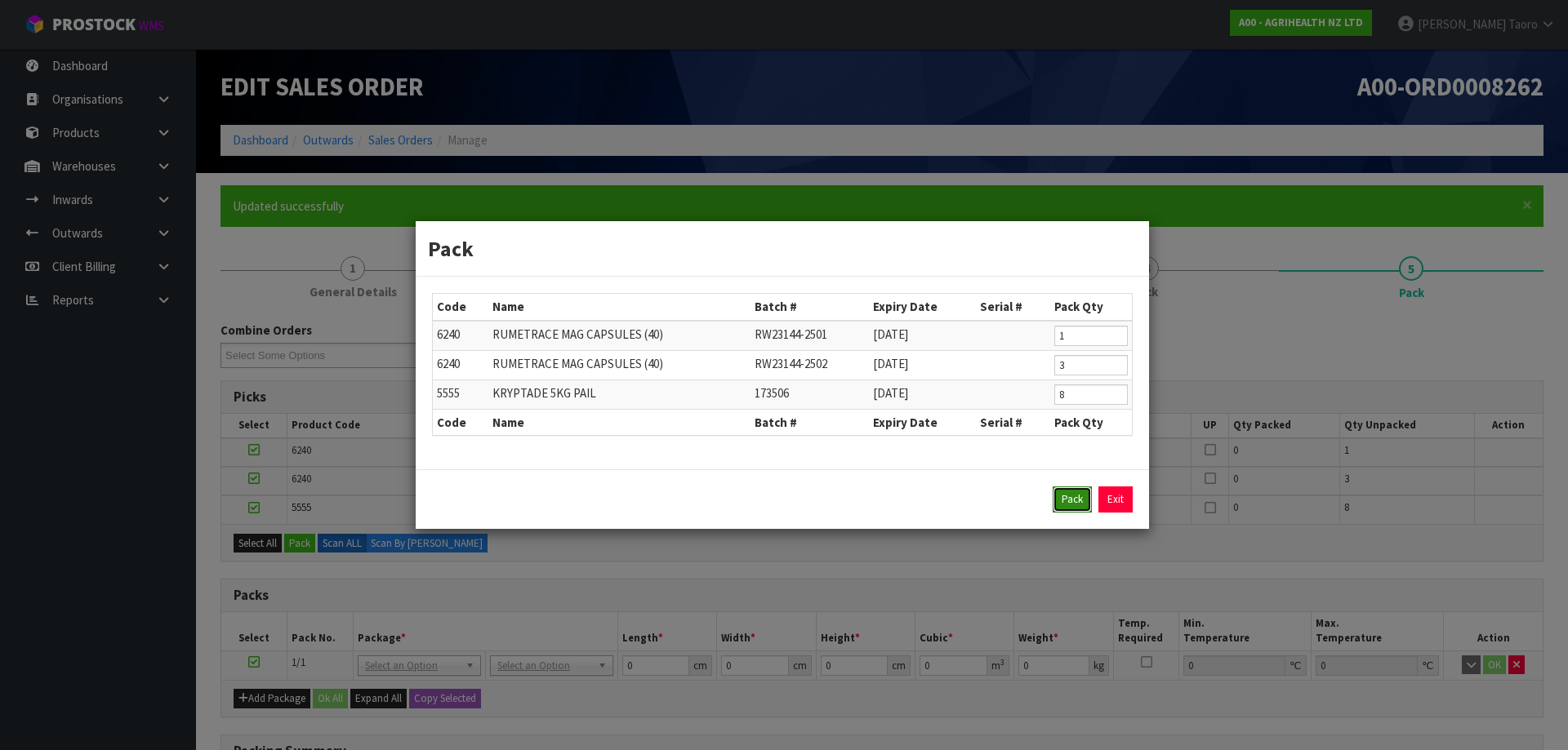
click at [1071, 498] on button "Pack" at bounding box center [1072, 499] width 39 height 26
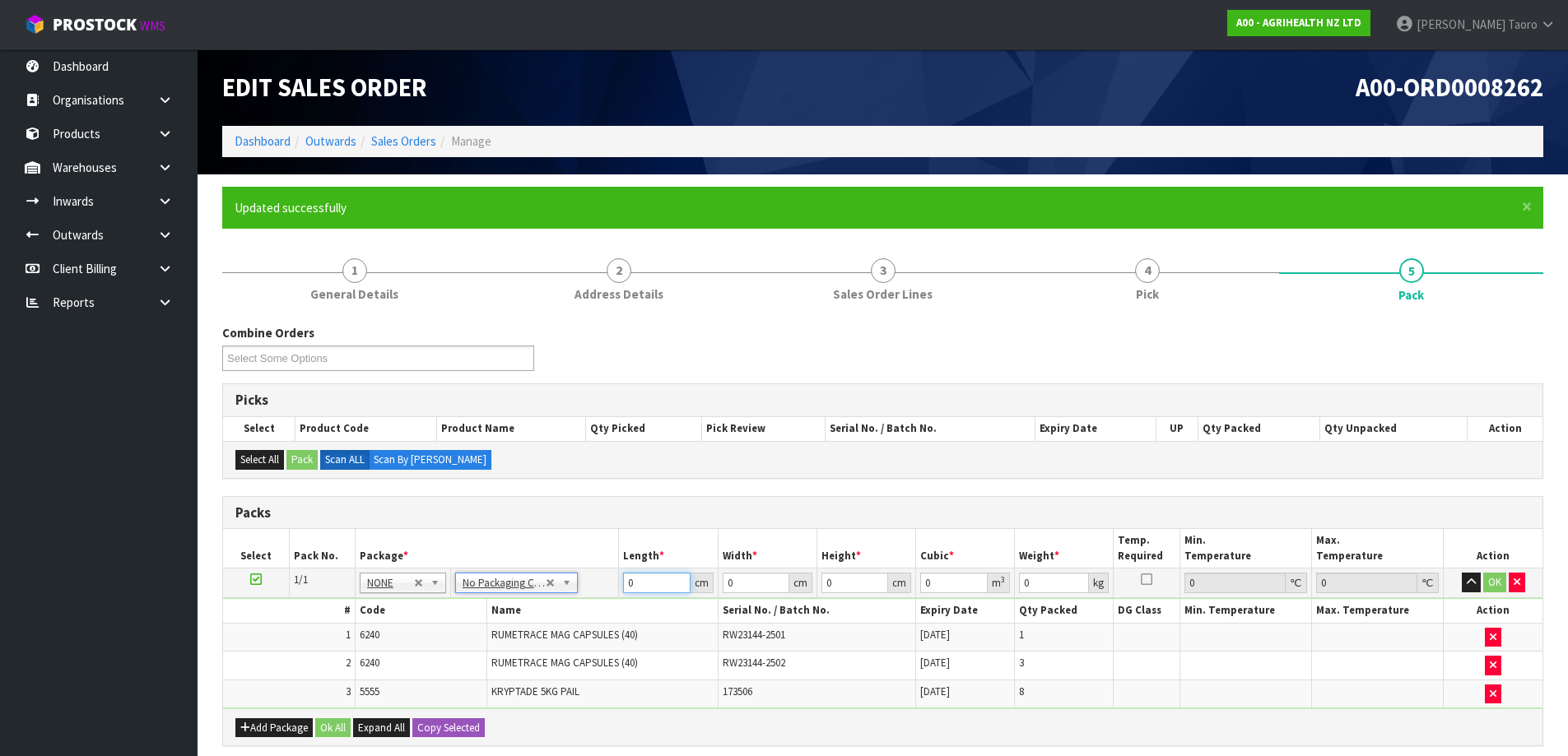
click at [649, 585] on input "0" at bounding box center [657, 583] width 67 height 21
type input "120"
type input "100"
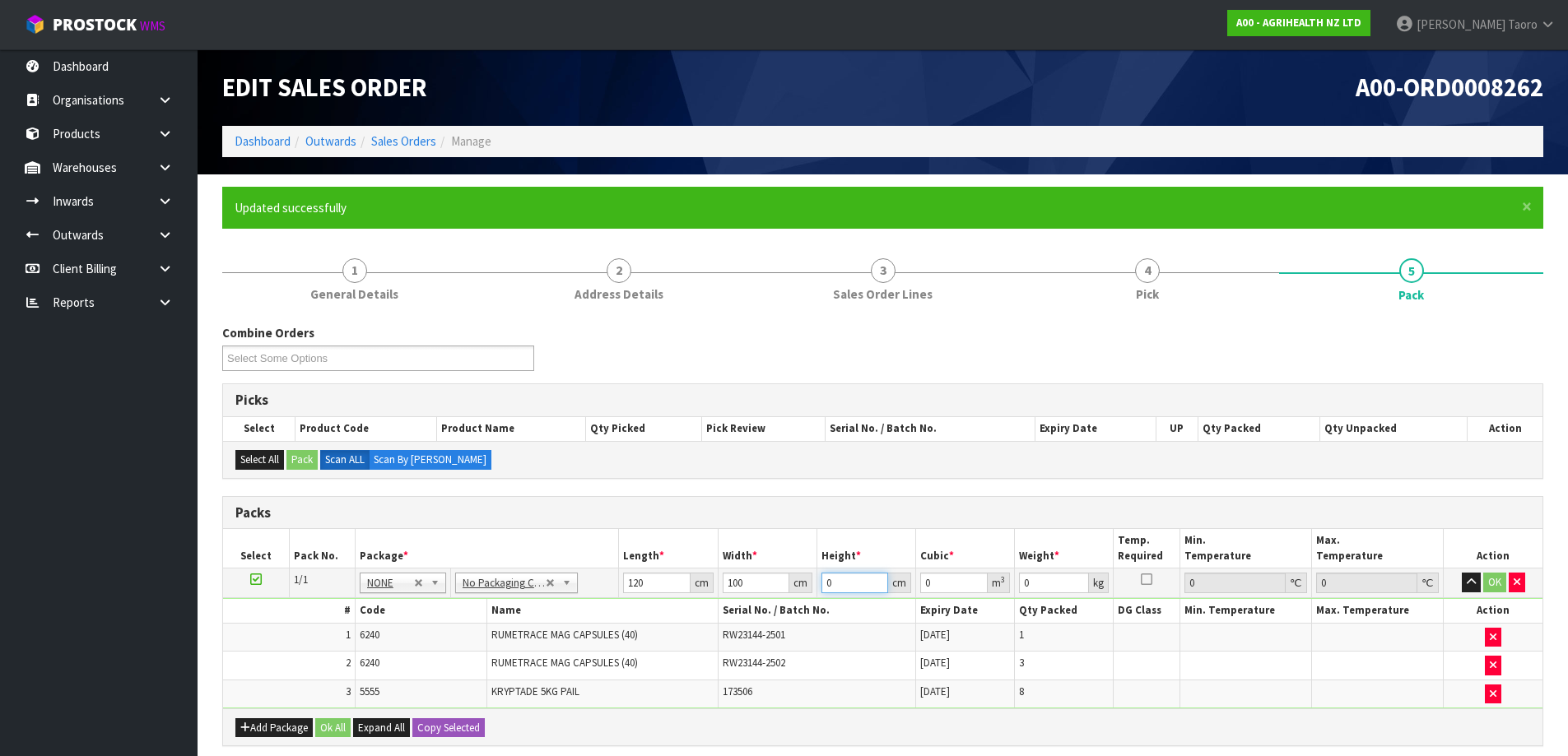
type input "6"
type input "0.072"
type input "60"
type input "0.72"
type input "60"
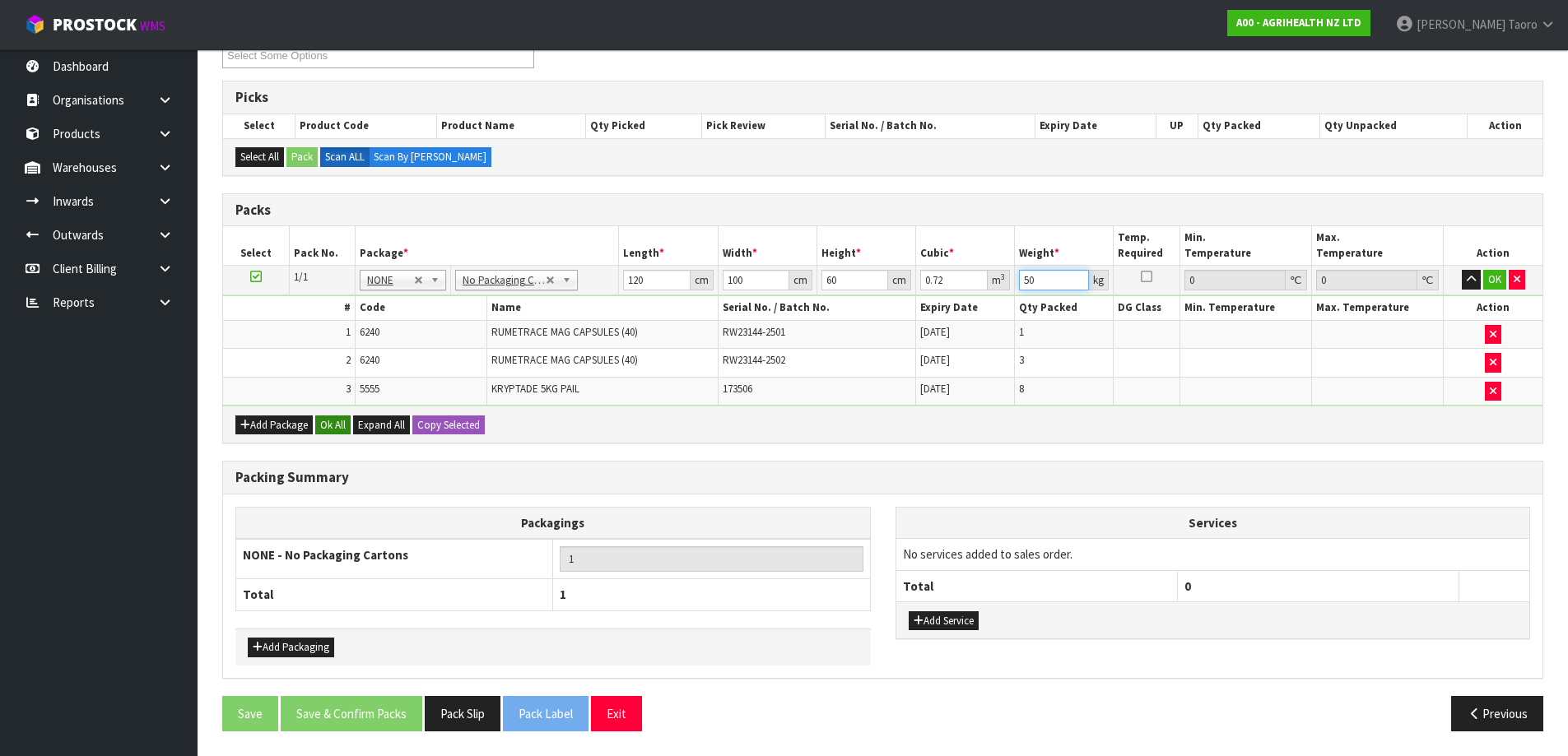
type input "50"
click at [332, 424] on button "Ok All" at bounding box center [333, 426] width 35 height 20
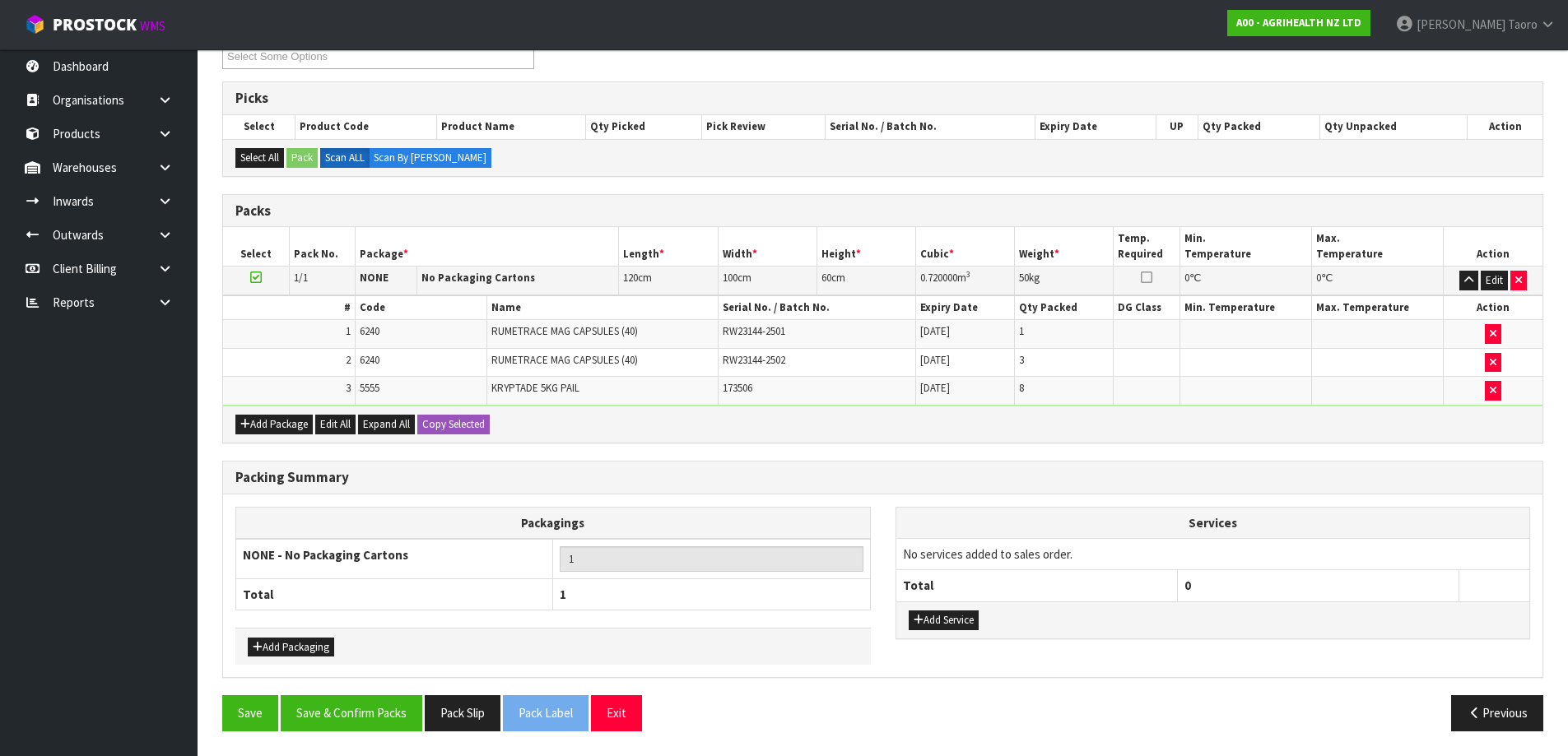
click at [382, 739] on div "Save Save & Confirm Packs Pack Slip Pack Label Exit Previous" at bounding box center [883, 718] width 1346 height 48
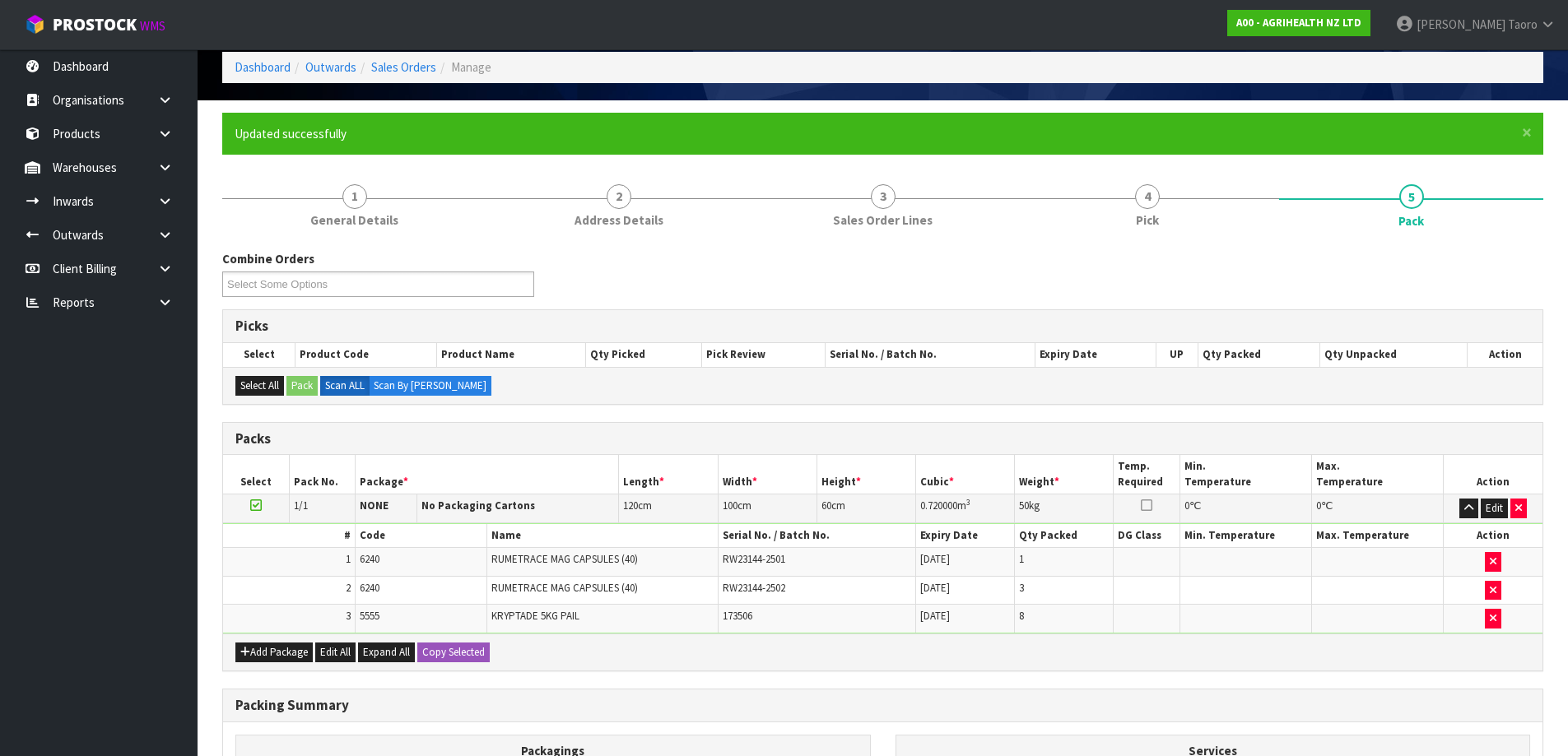
scroll to position [0, 0]
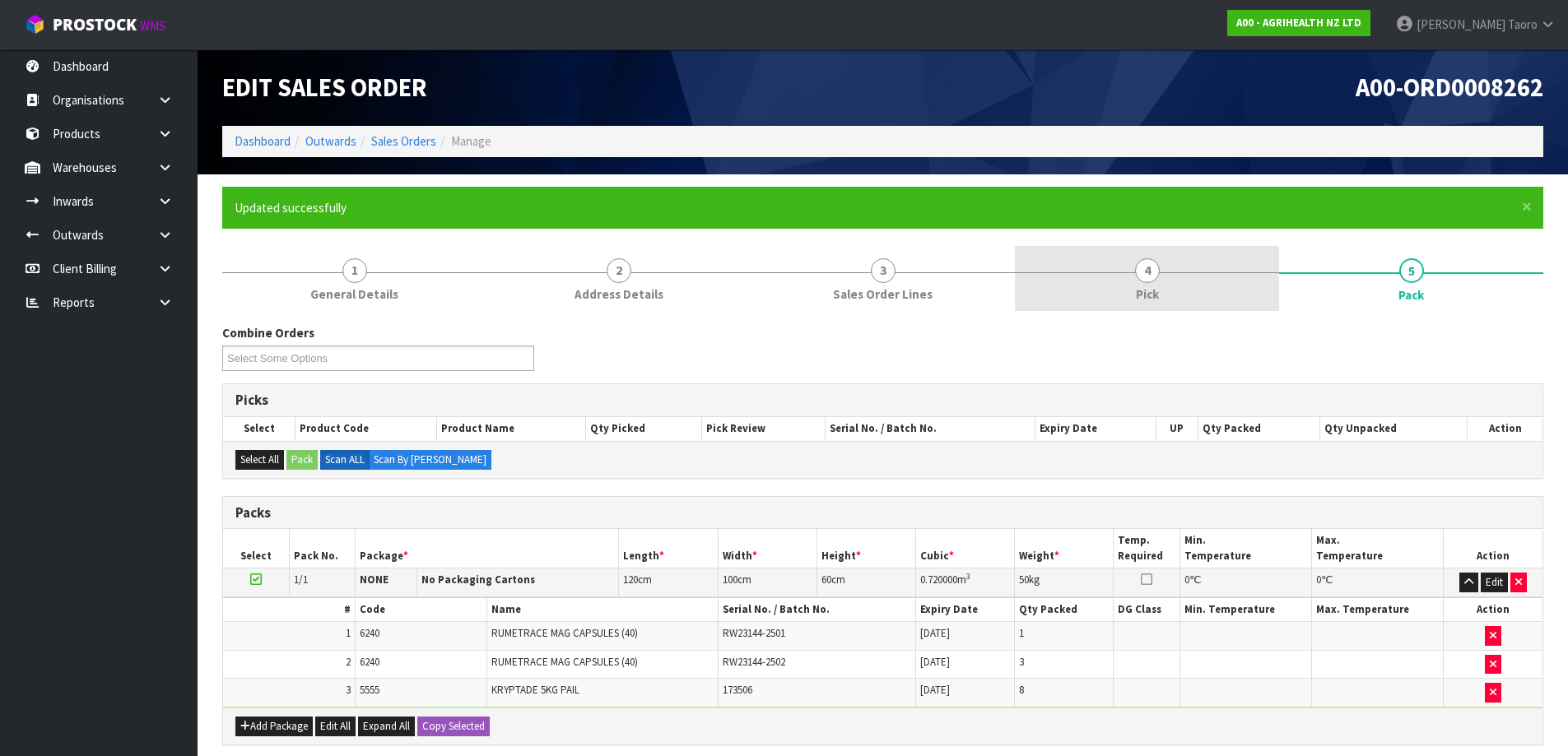
click at [1180, 291] on link "4 Pick" at bounding box center [1147, 278] width 264 height 65
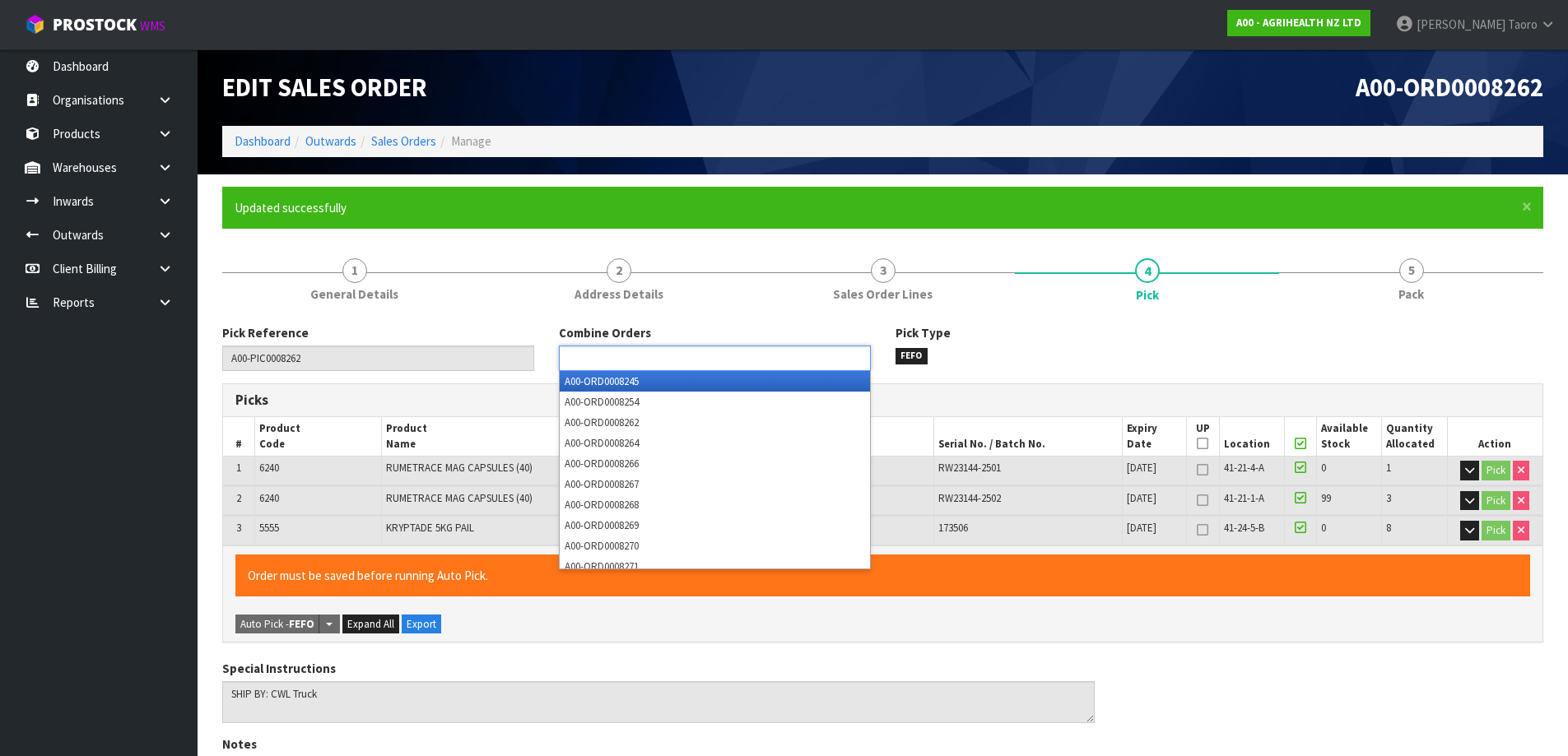
click at [658, 360] on input "text" at bounding box center [624, 358] width 121 height 21
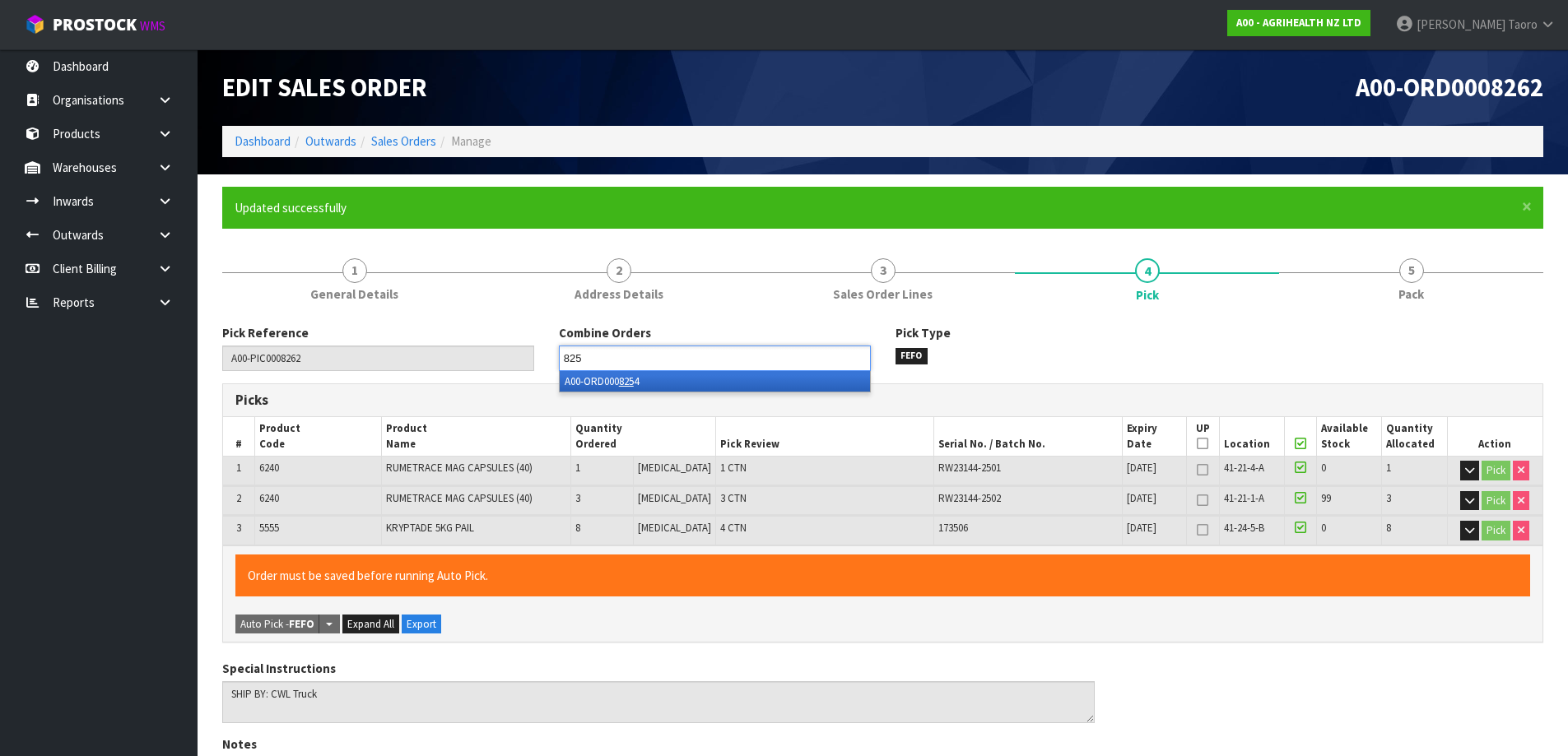
type input "8254"
type input "8270"
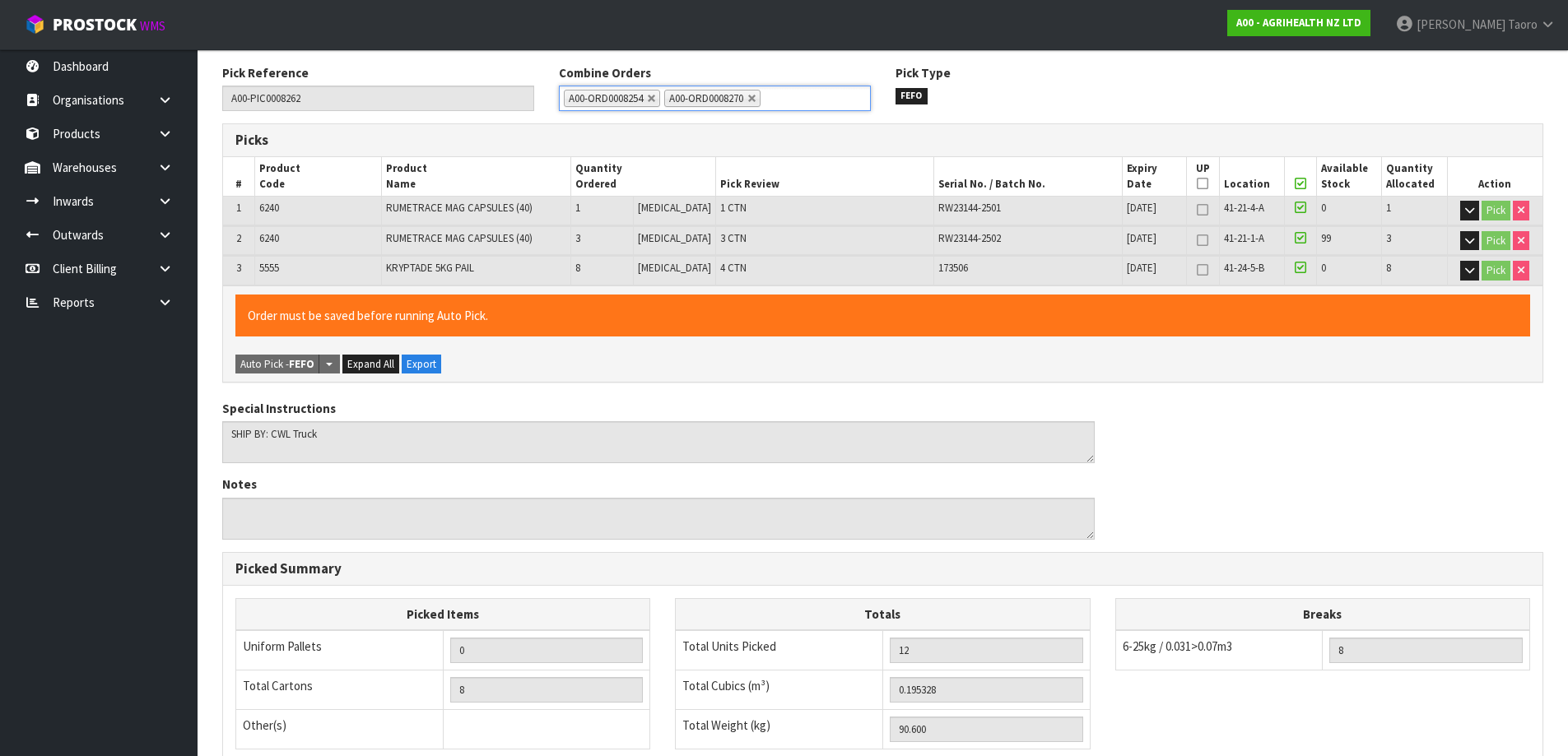
scroll to position [510, 0]
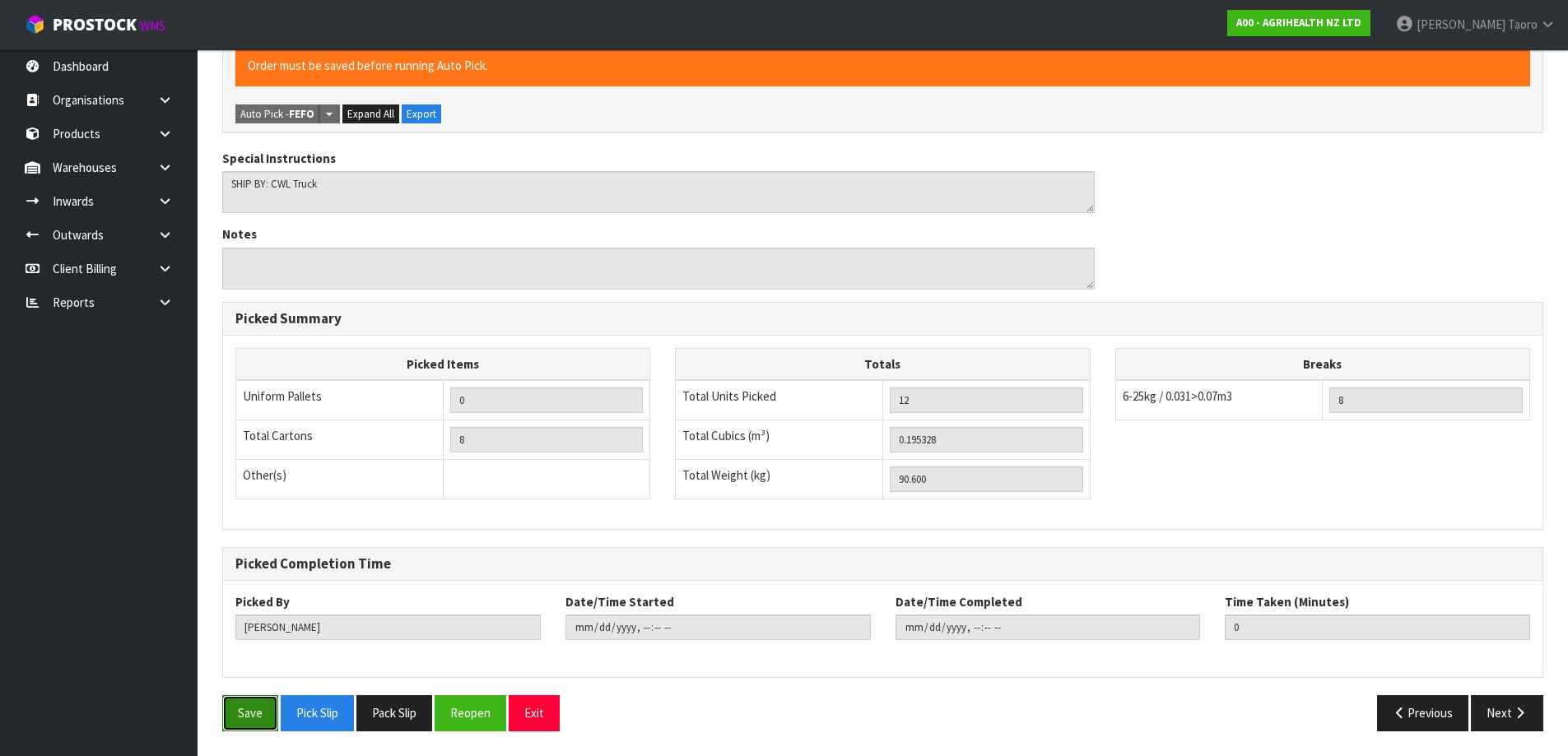
drag, startPoint x: 251, startPoint y: 720, endPoint x: 249, endPoint y: 697, distance: 23.1
click at [251, 719] on button "Save" at bounding box center [250, 713] width 56 height 35
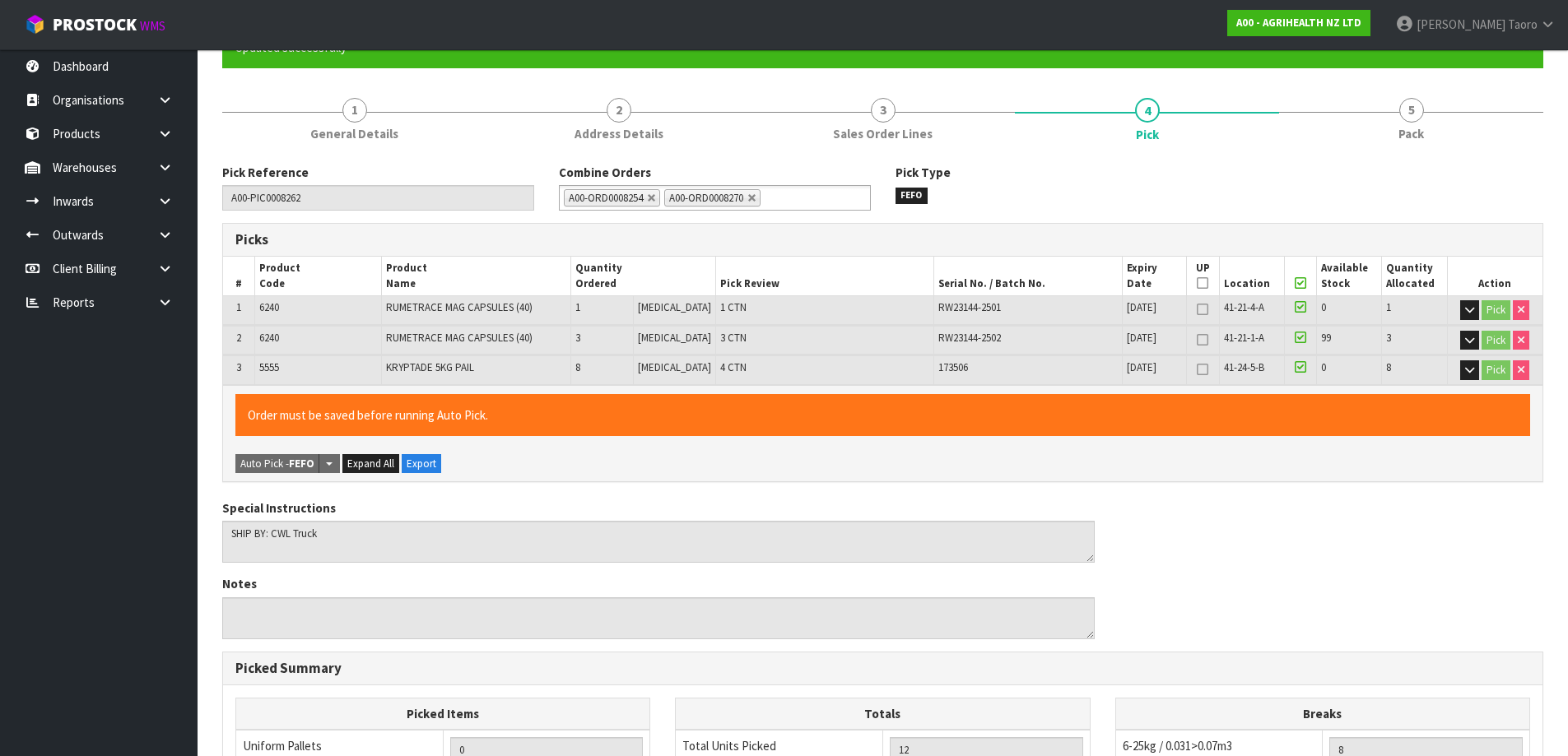
type input "[DATE]T11:35:38"
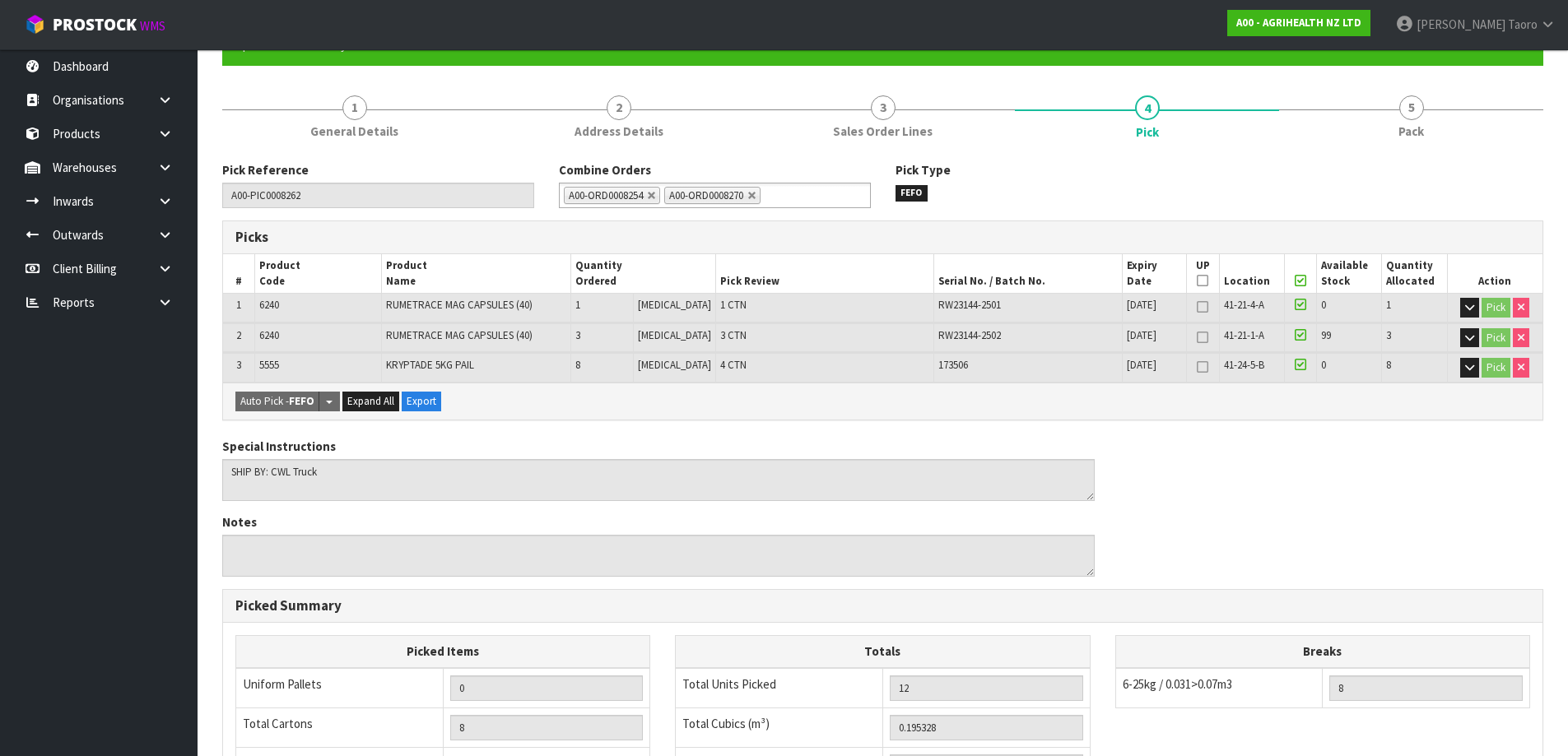
scroll to position [450, 0]
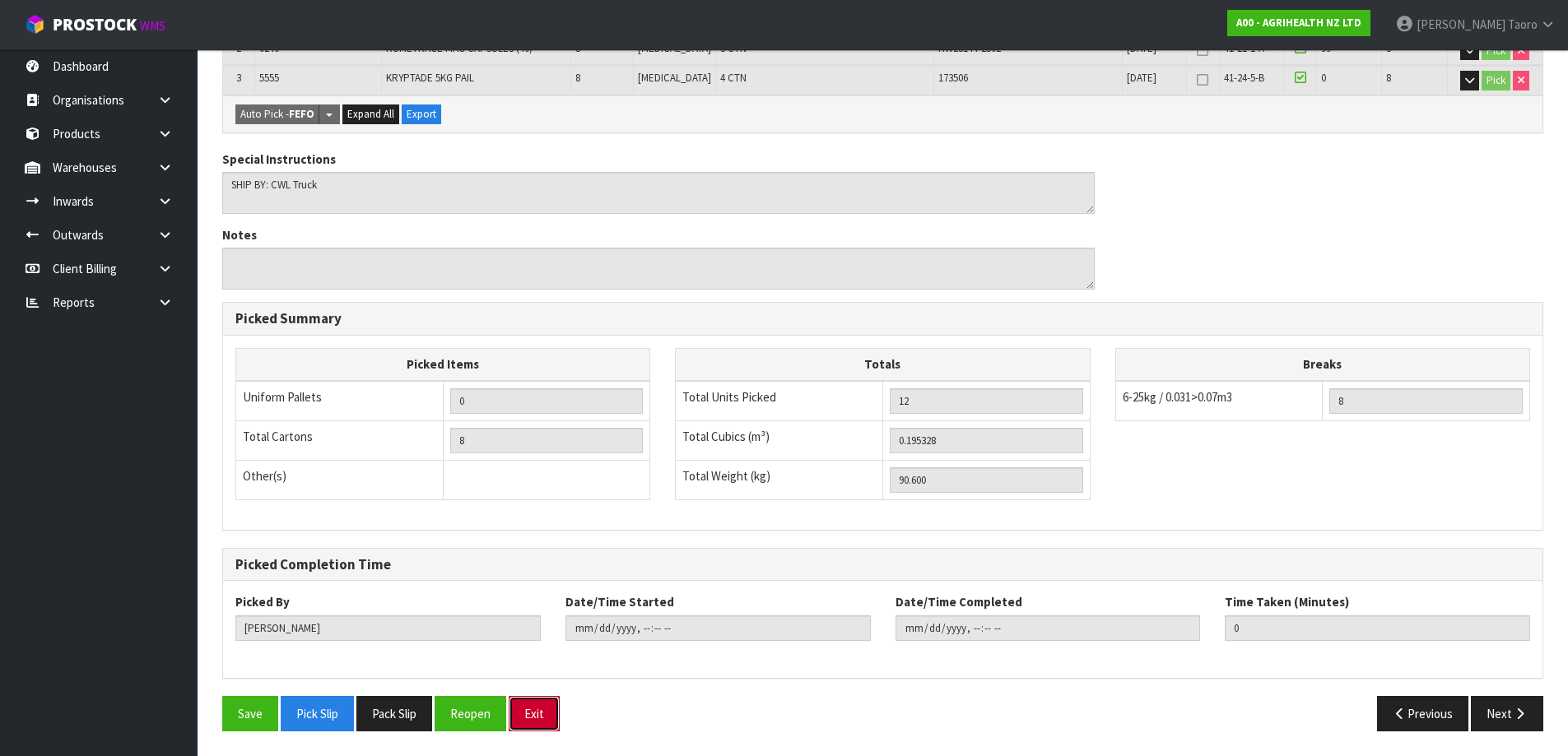
click at [535, 715] on button "Exit" at bounding box center [534, 713] width 51 height 35
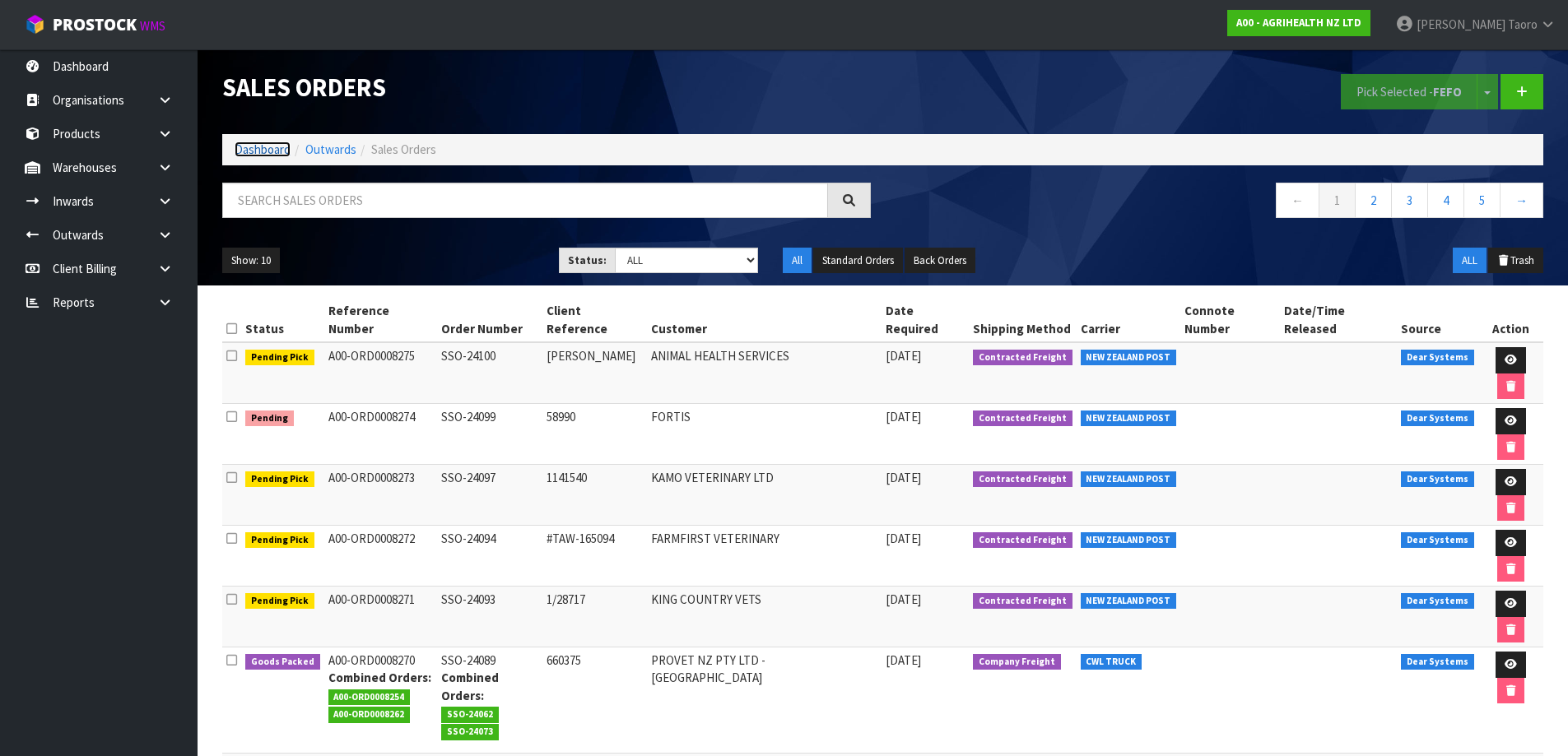
click at [273, 149] on link "Dashboard" at bounding box center [262, 149] width 56 height 16
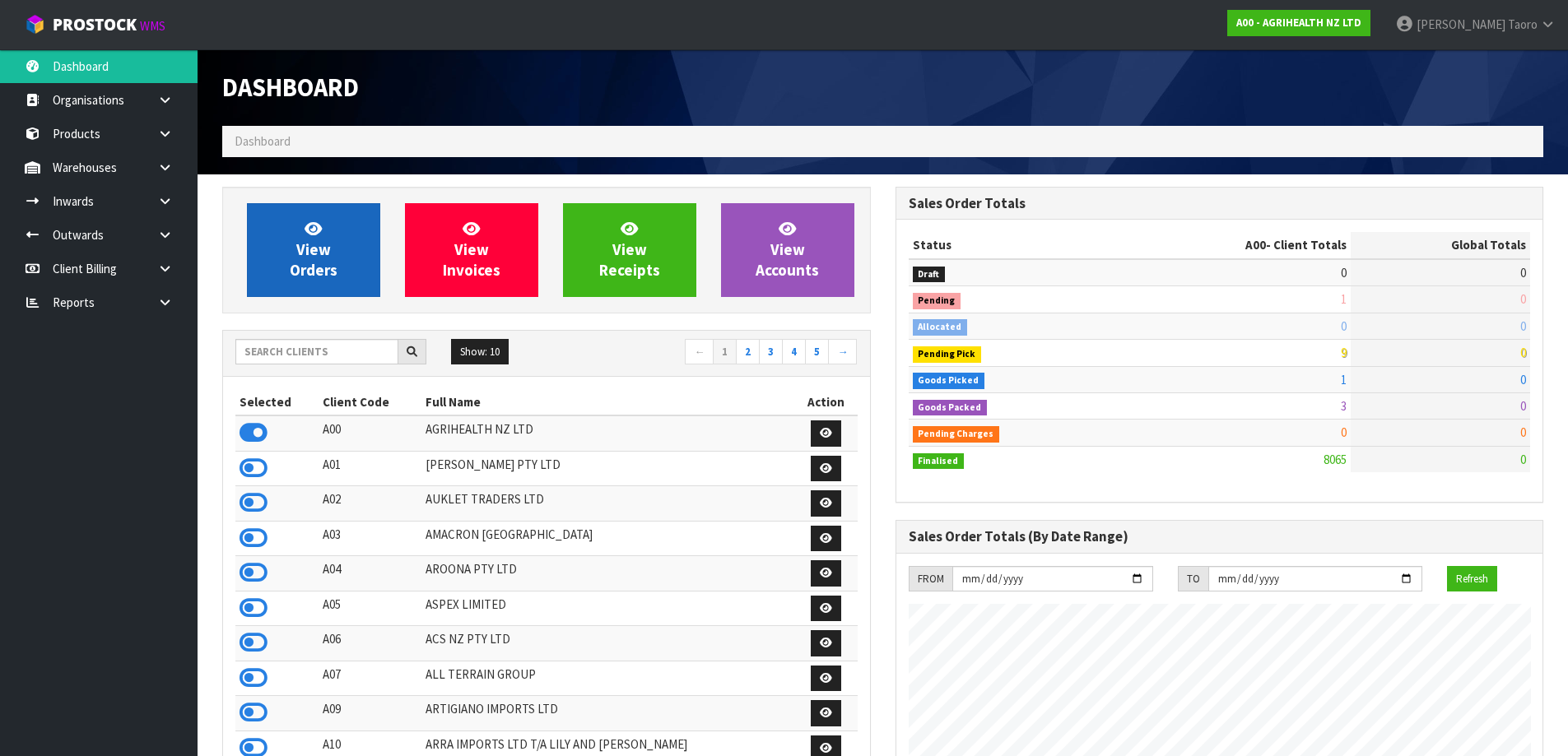
scroll to position [1247, 673]
click at [348, 217] on link "View Orders" at bounding box center [313, 250] width 133 height 94
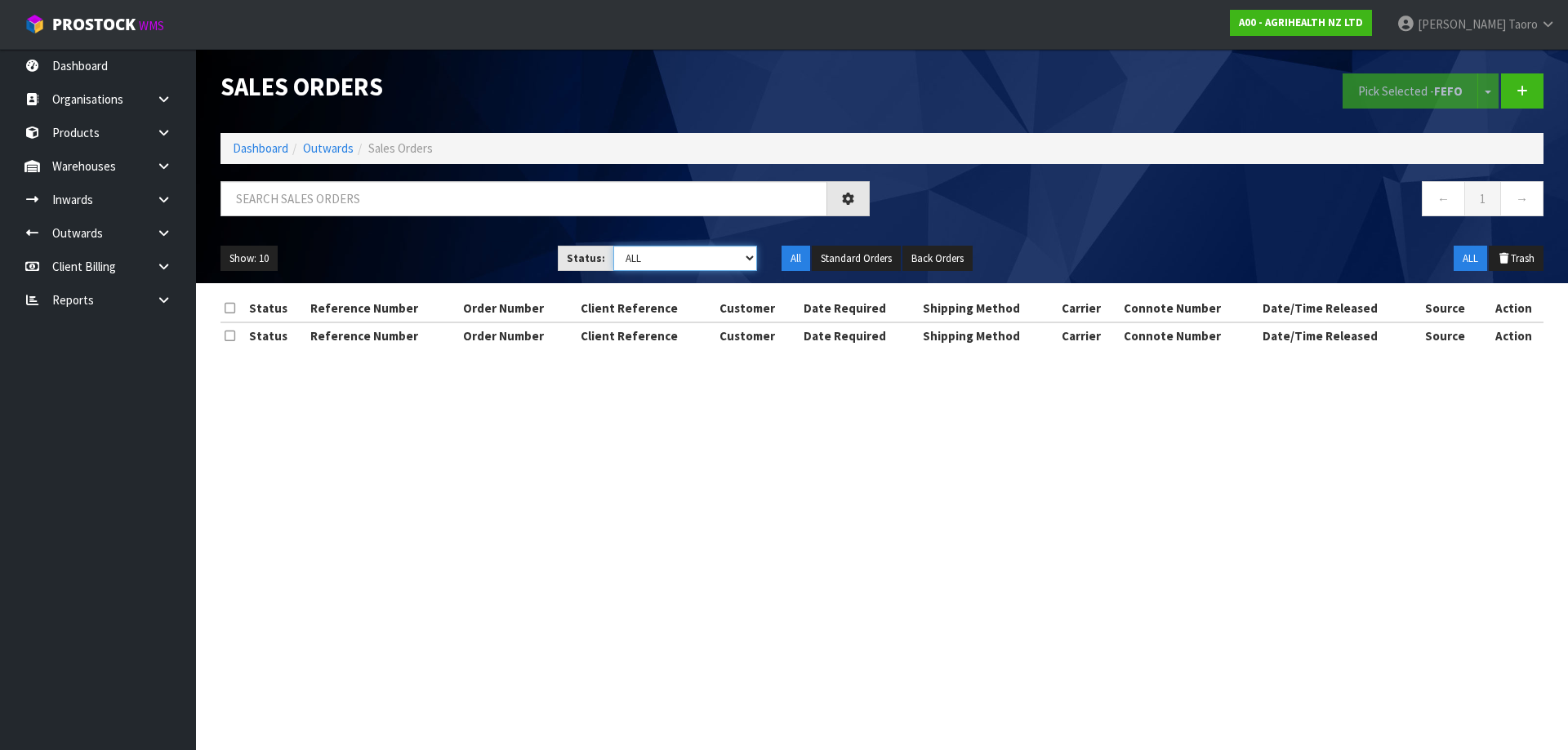
click at [698, 262] on select "Draft Pending Allocated Pending Pick Goods Picked Goods Packed Pending Charges …" at bounding box center [686, 258] width 144 height 26
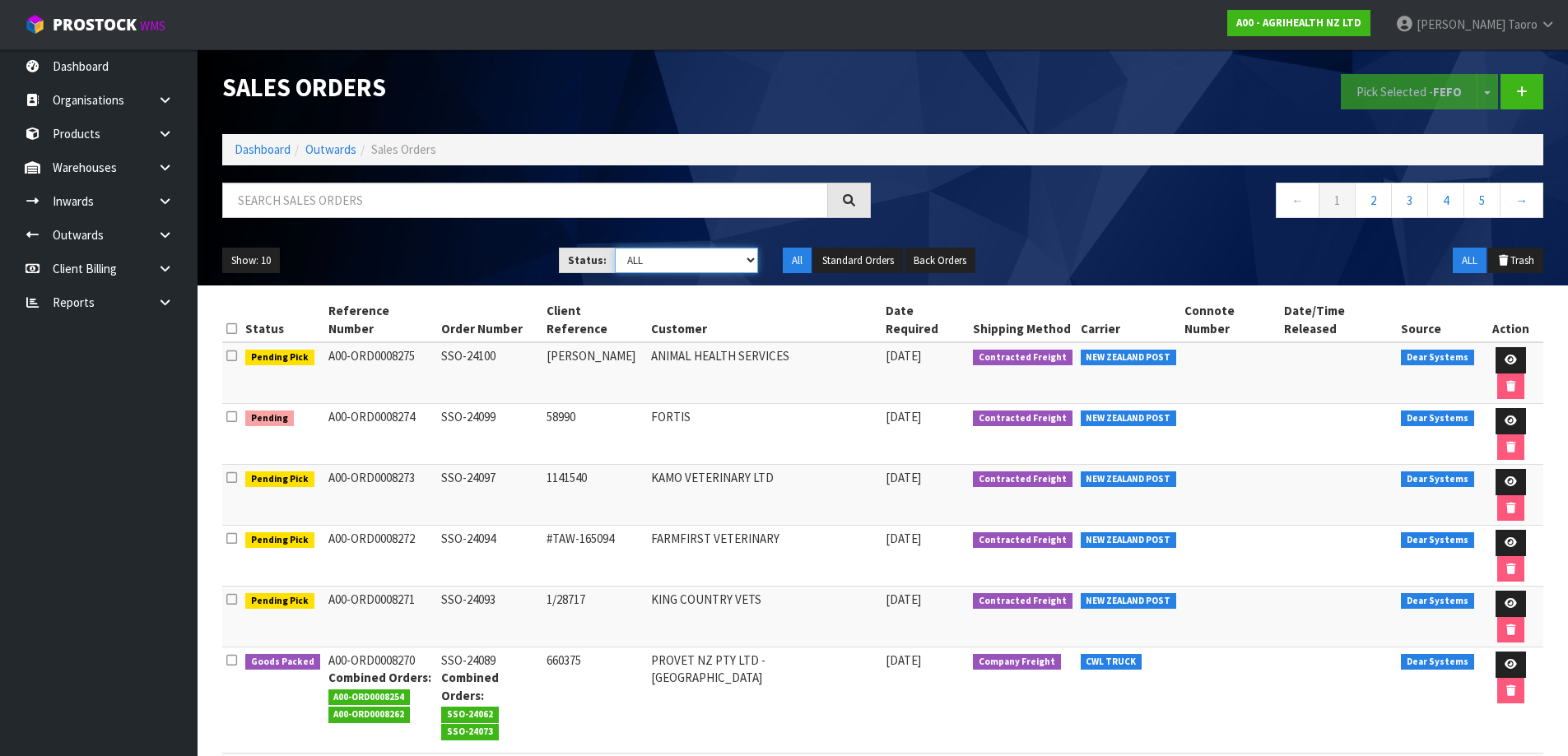
select select "string:5"
click at [615, 248] on select "Draft Pending Allocated Pending Pick Goods Picked Goods Packed Pending Charges …" at bounding box center [686, 260] width 143 height 26
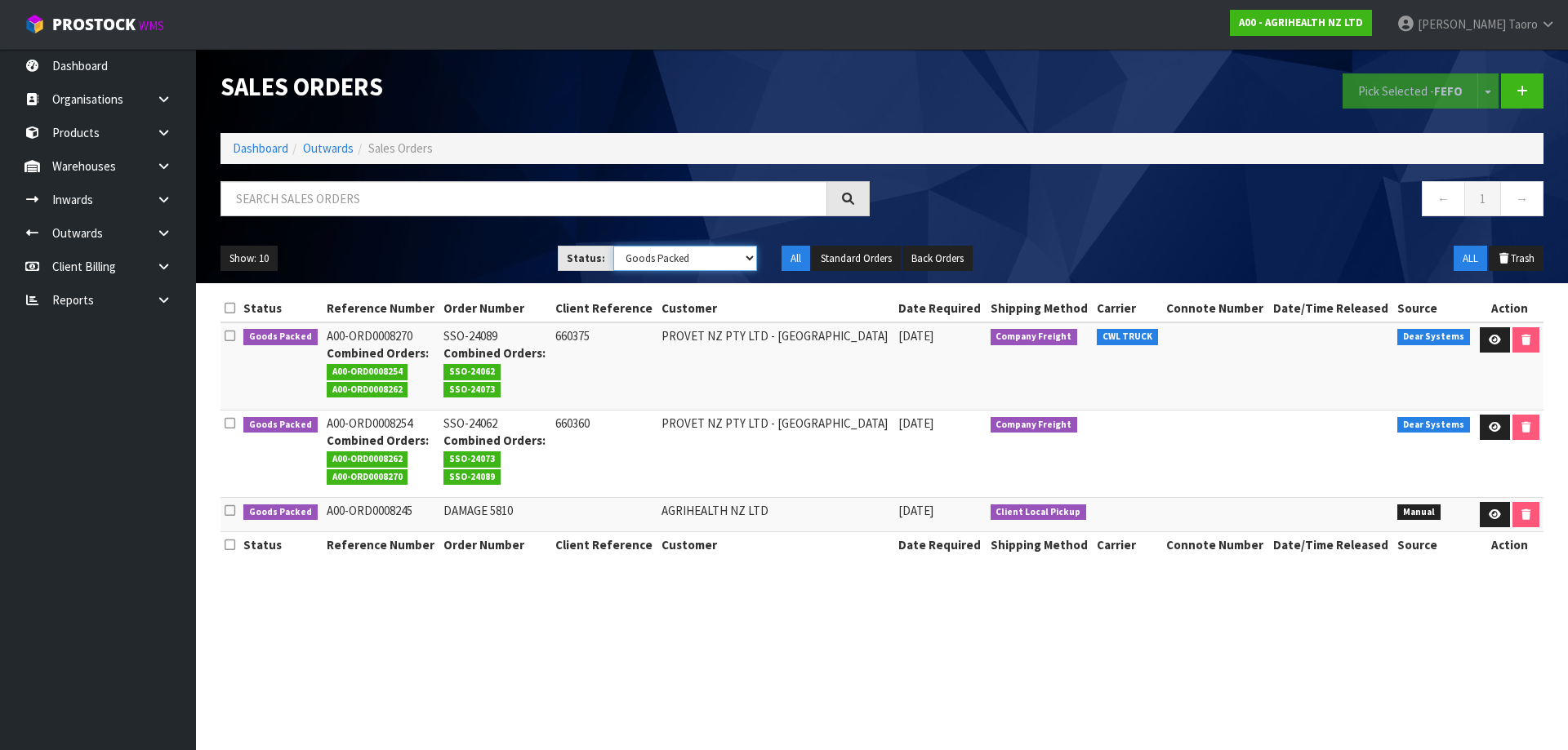
click at [712, 267] on select "Draft Pending Allocated Pending Pick Goods Picked Goods Packed Pending Charges …" at bounding box center [686, 258] width 144 height 26
click at [680, 192] on input "text" at bounding box center [524, 198] width 607 height 35
type input "8262"
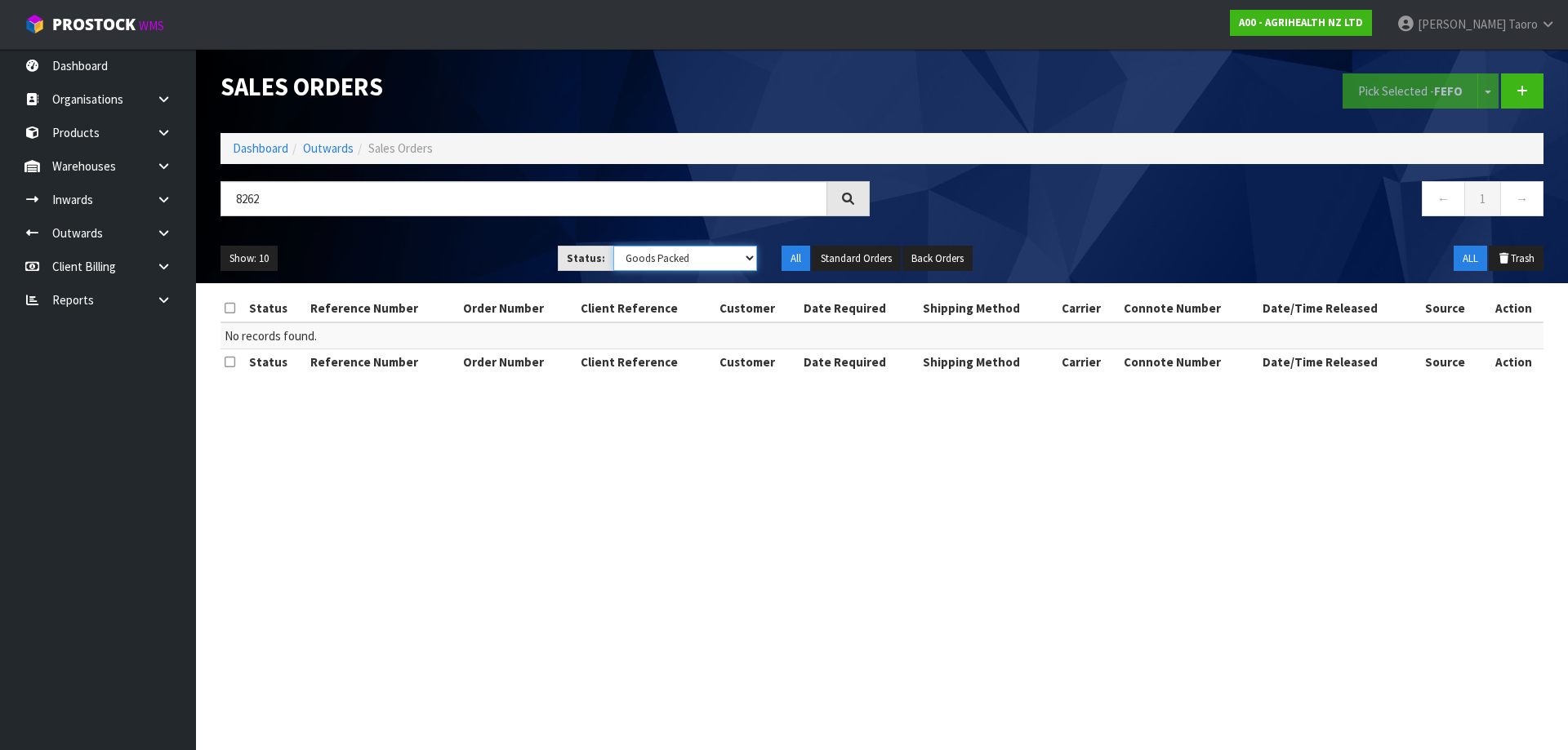
click at [642, 255] on select "Draft Pending Allocated Pending Pick Goods Picked Goods Packed Pending Charges …" at bounding box center [686, 258] width 144 height 26
select select "string:ALL"
click at [613, 246] on select "Draft Pending Allocated Pending Pick Goods Picked Goods Packed Pending Charges …" at bounding box center [686, 258] width 144 height 26
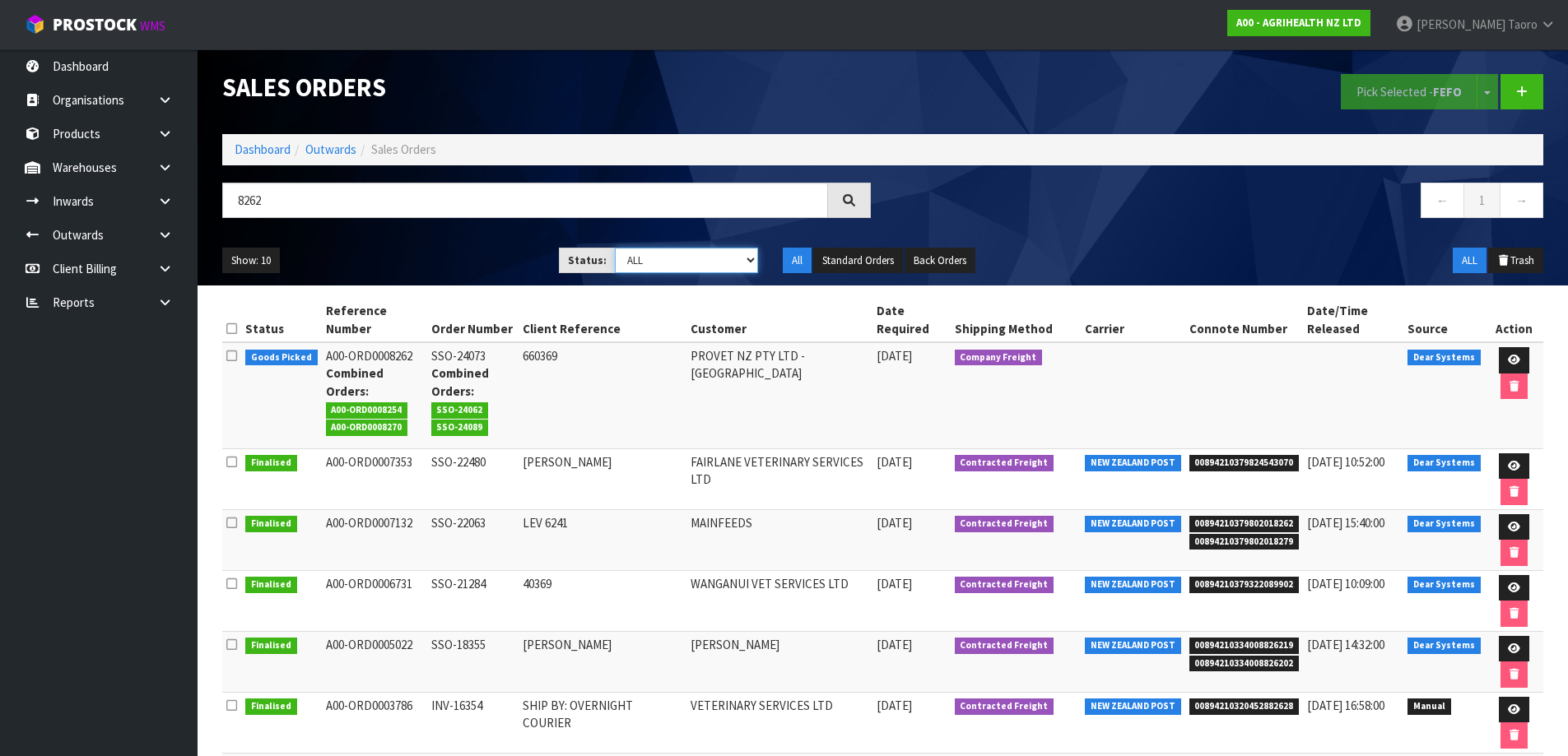
click at [681, 262] on select "Draft Pending Allocated Pending Pick Goods Picked Goods Packed Pending Charges …" at bounding box center [686, 260] width 143 height 26
click at [536, 389] on td "660369" at bounding box center [602, 395] width 168 height 106
drag, startPoint x: 1504, startPoint y: 356, endPoint x: 1491, endPoint y: 334, distance: 25.6
click at [1504, 354] on link at bounding box center [1514, 360] width 30 height 26
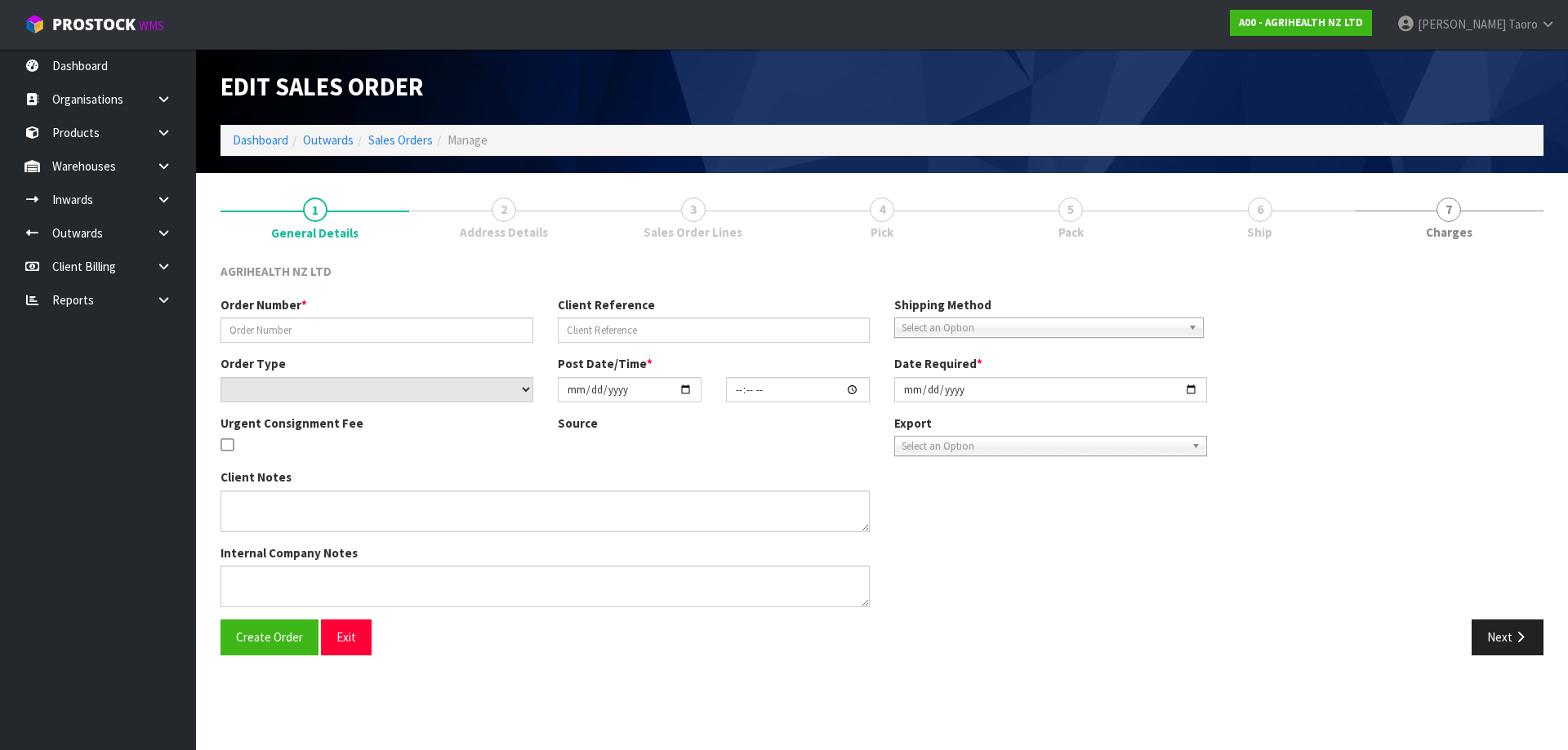
type input "SSO-24073"
type input "660369"
select select "number:0"
type input "[DATE]"
type input "10:21:34.000"
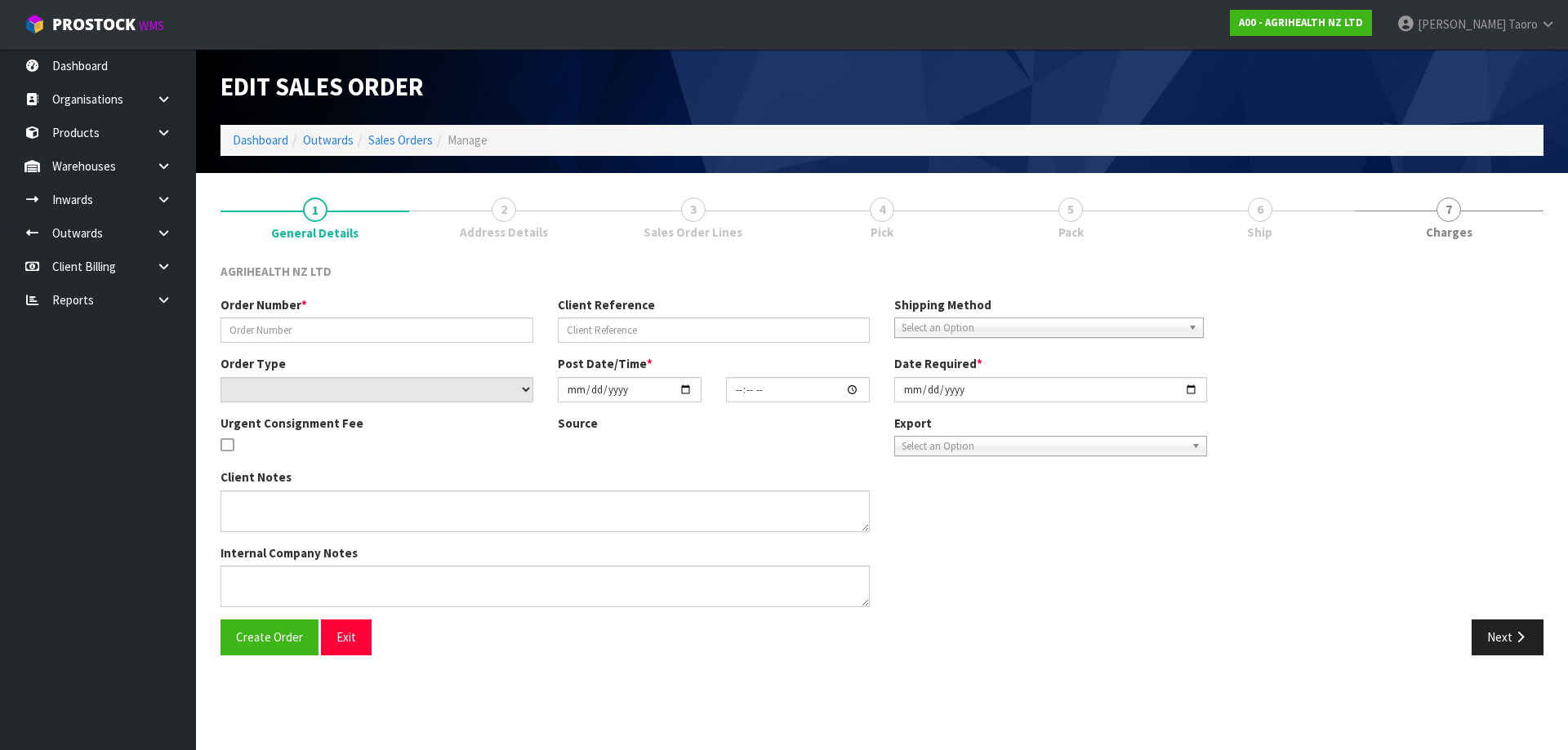
type input "[DATE]"
type textarea "SHIP BY: CWL Truck"
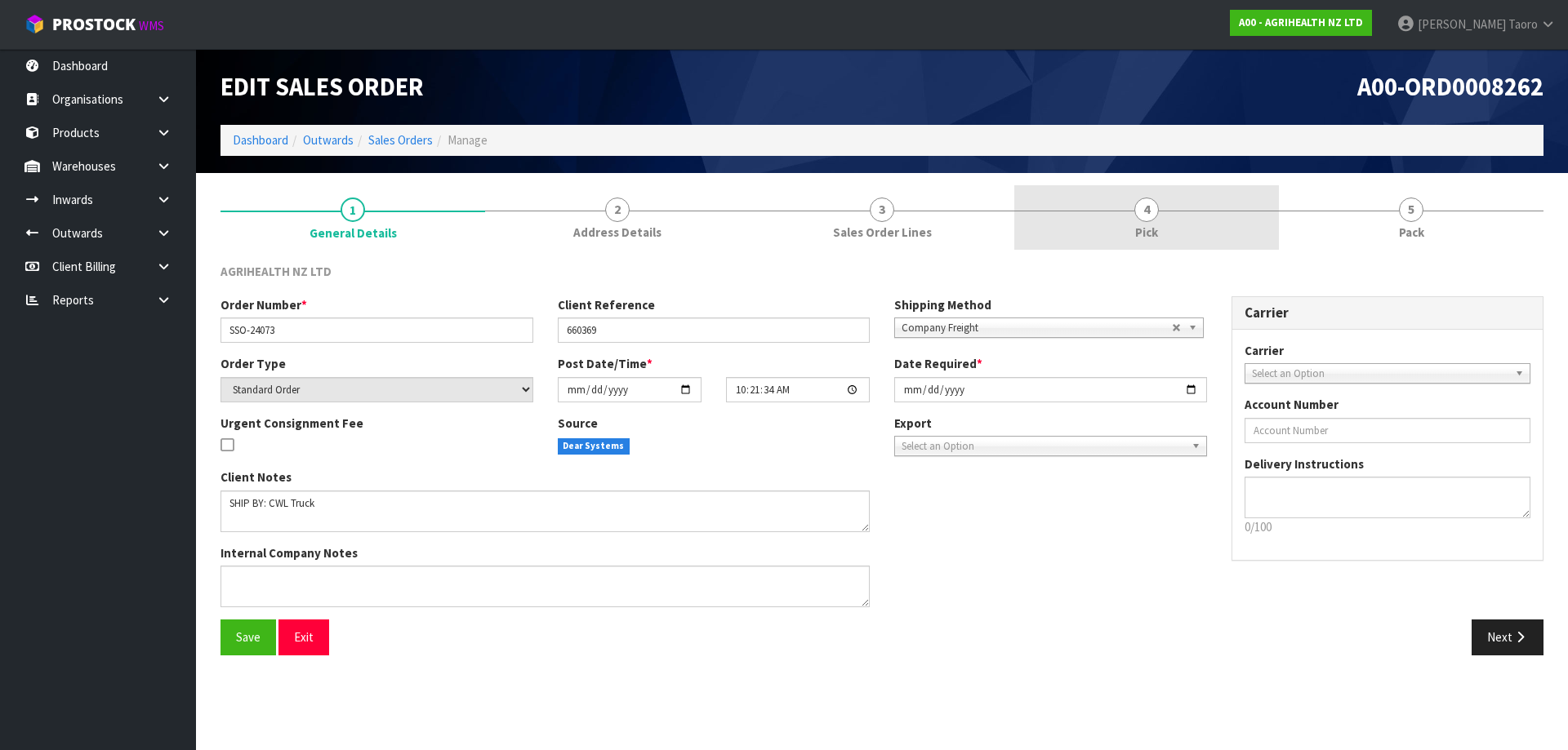
drag, startPoint x: 1255, startPoint y: 224, endPoint x: 1289, endPoint y: 226, distance: 34.1
click at [1255, 223] on link "4 Pick" at bounding box center [1146, 217] width 265 height 65
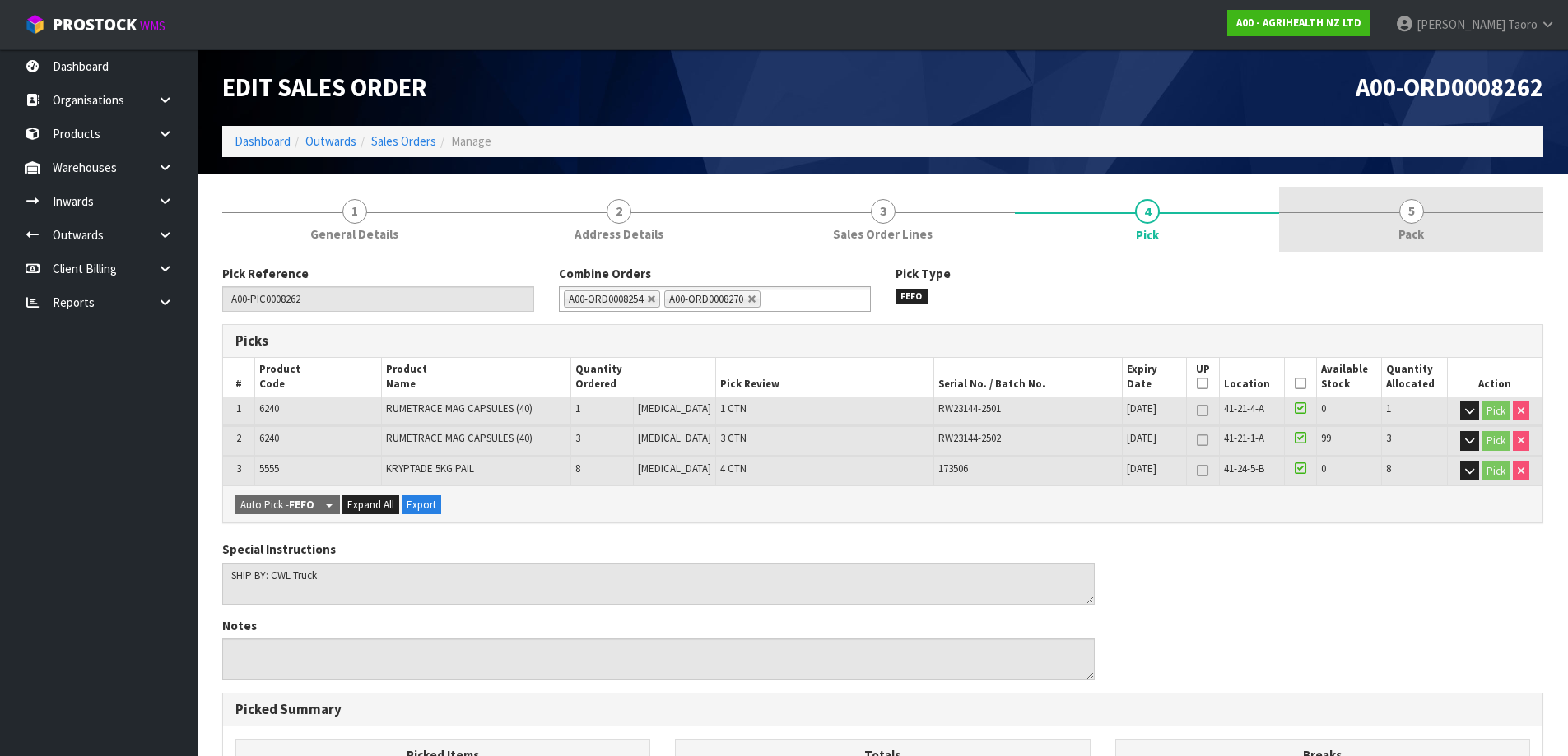
click at [1389, 207] on link "5 Pack" at bounding box center [1412, 219] width 264 height 65
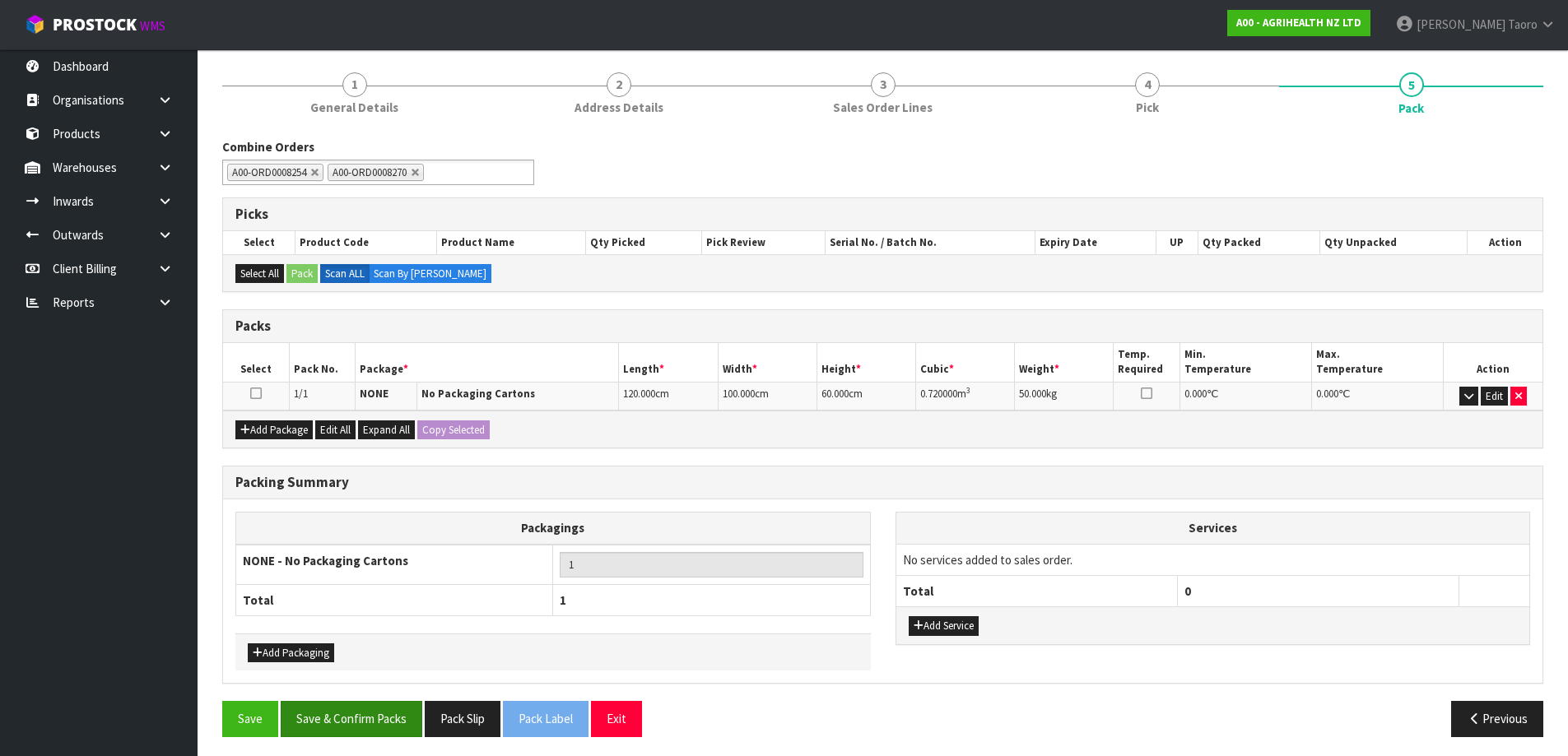
scroll to position [132, 0]
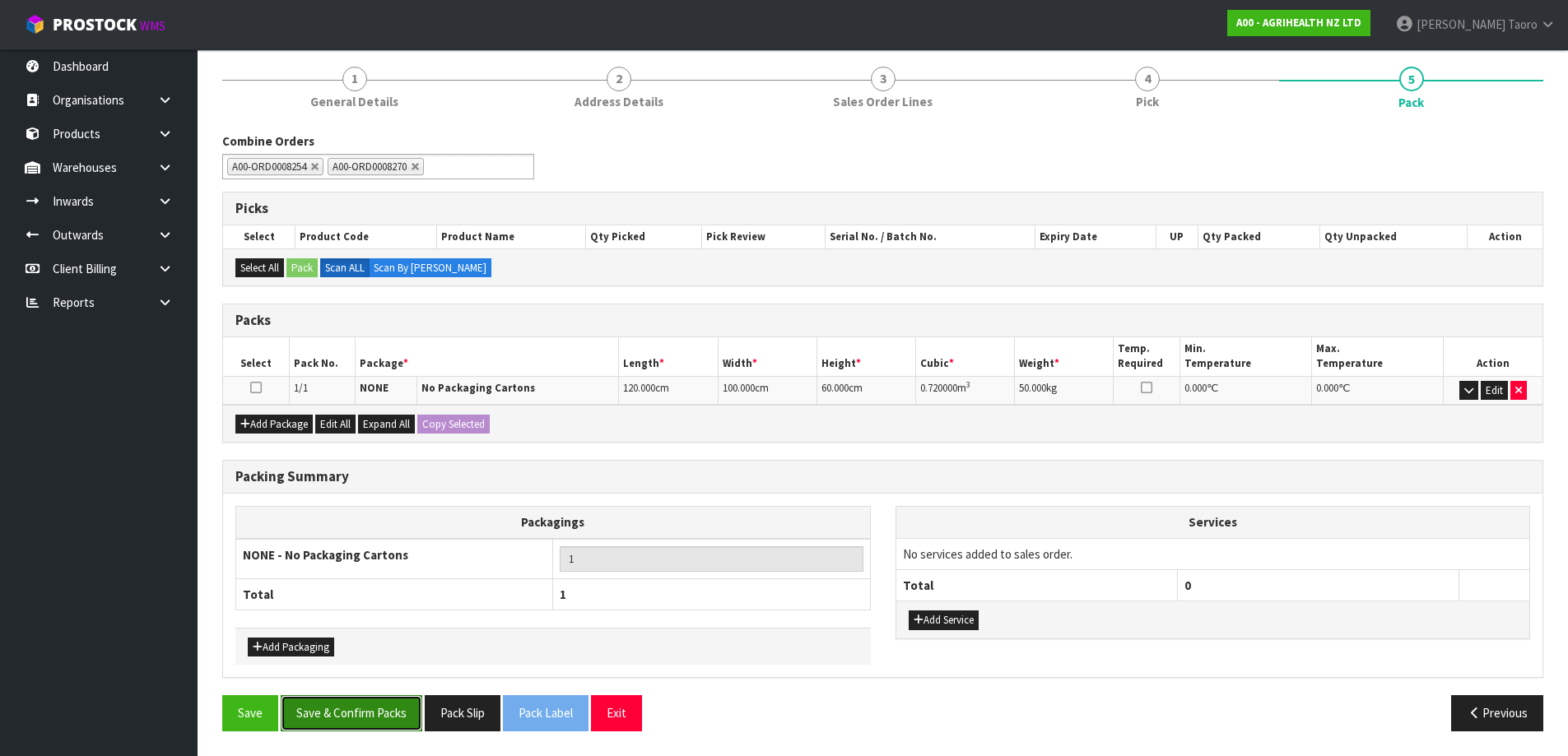
click at [382, 721] on button "Save & Confirm Packs" at bounding box center [351, 713] width 141 height 35
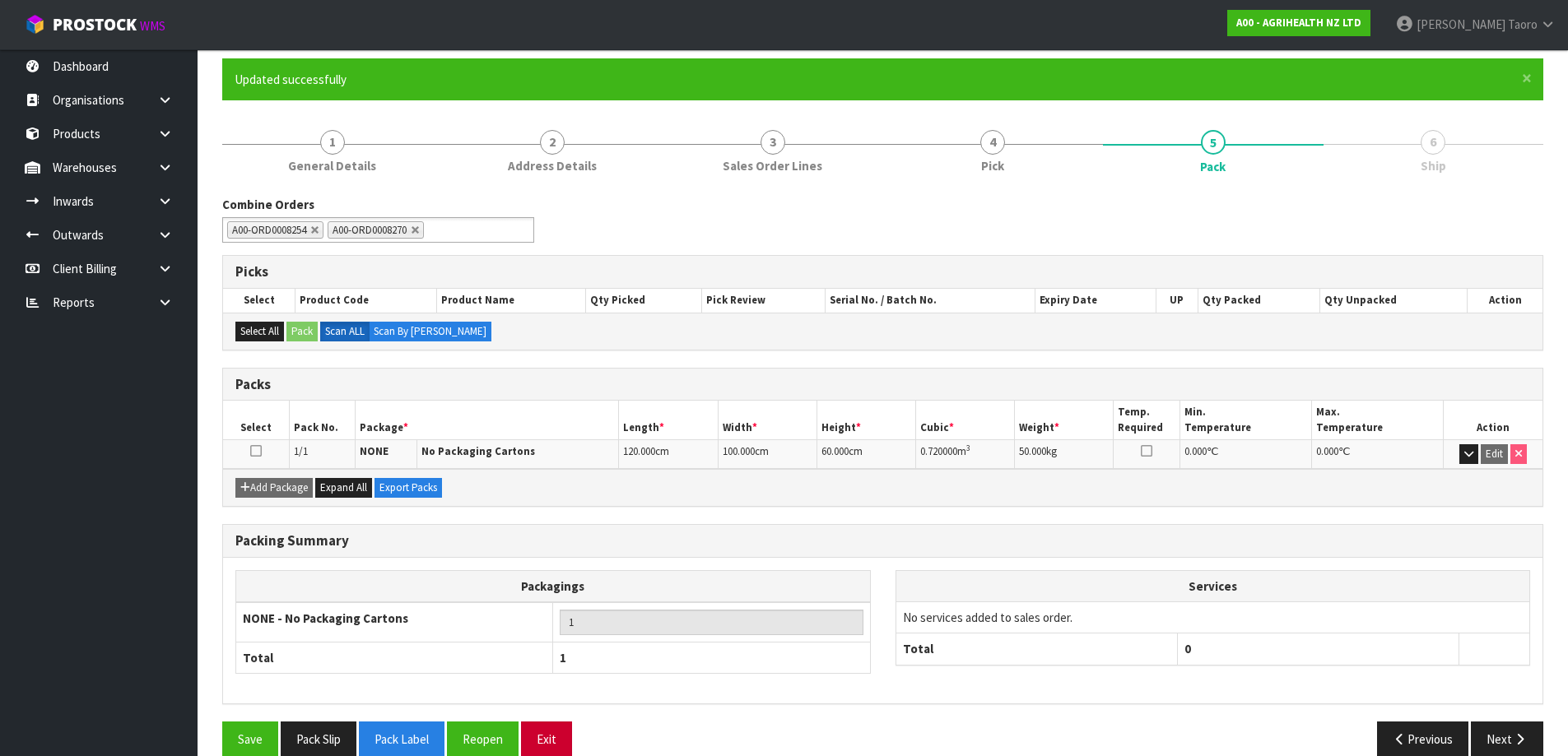
scroll to position [155, 0]
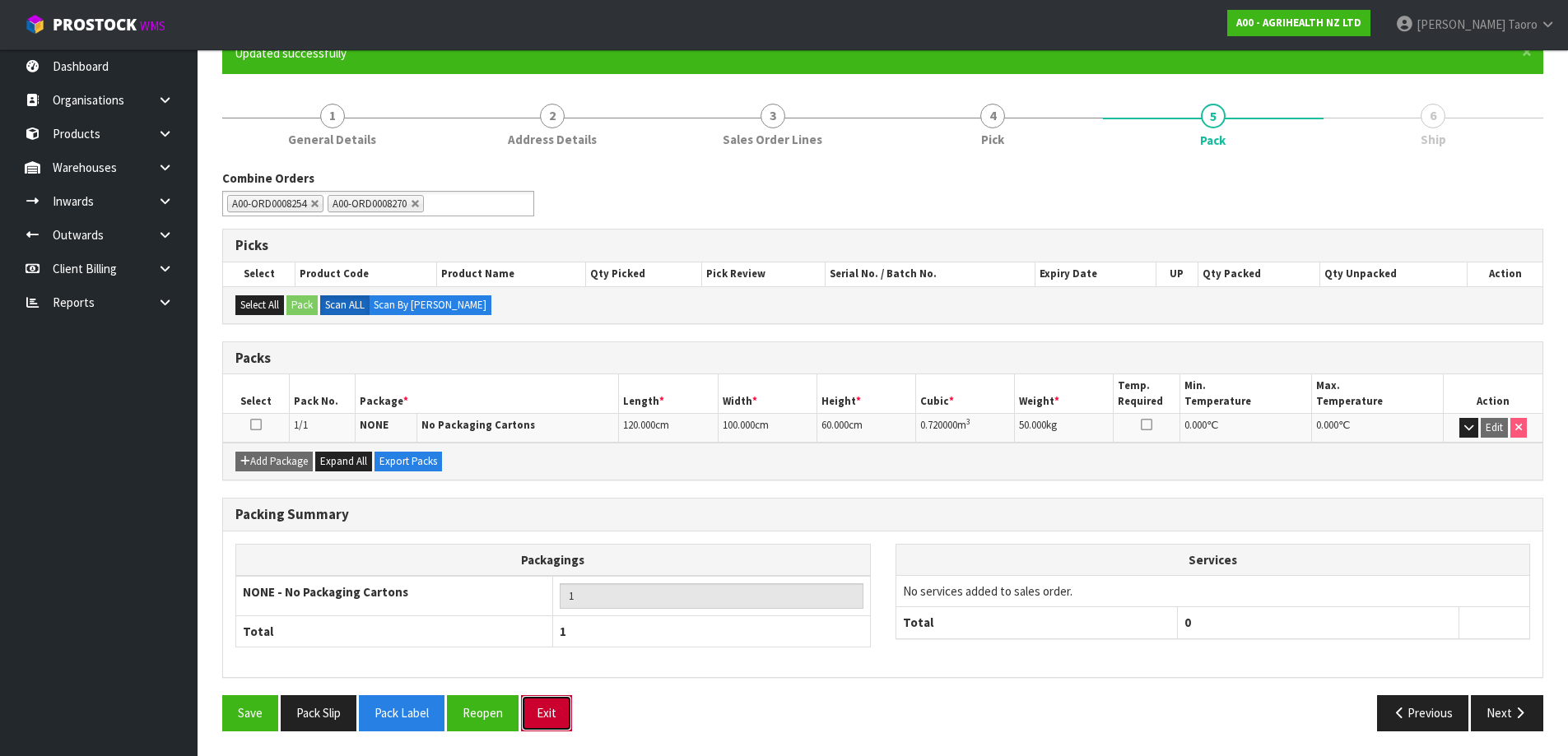
click at [562, 717] on button "Exit" at bounding box center [546, 713] width 51 height 35
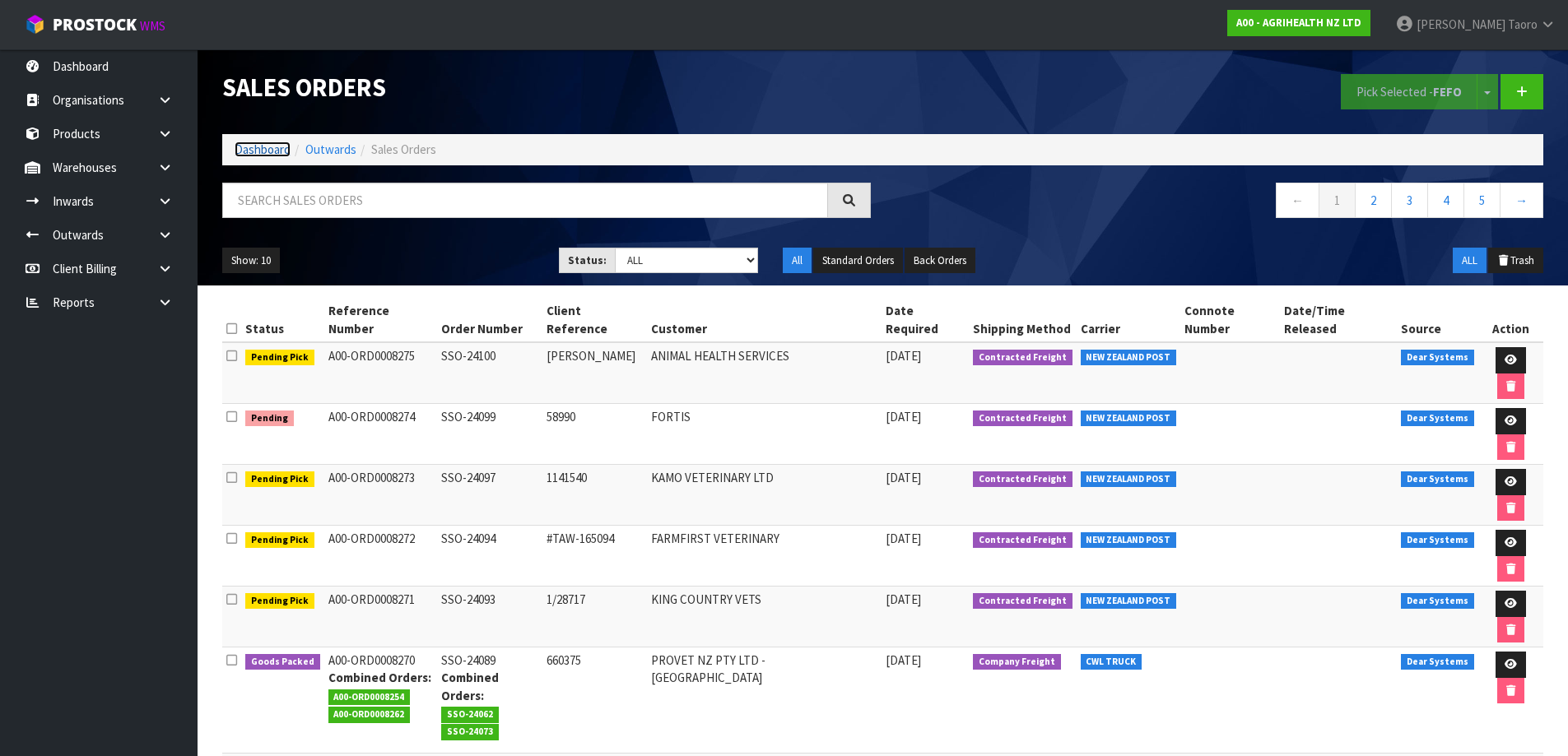
click at [275, 148] on link "Dashboard" at bounding box center [262, 149] width 56 height 16
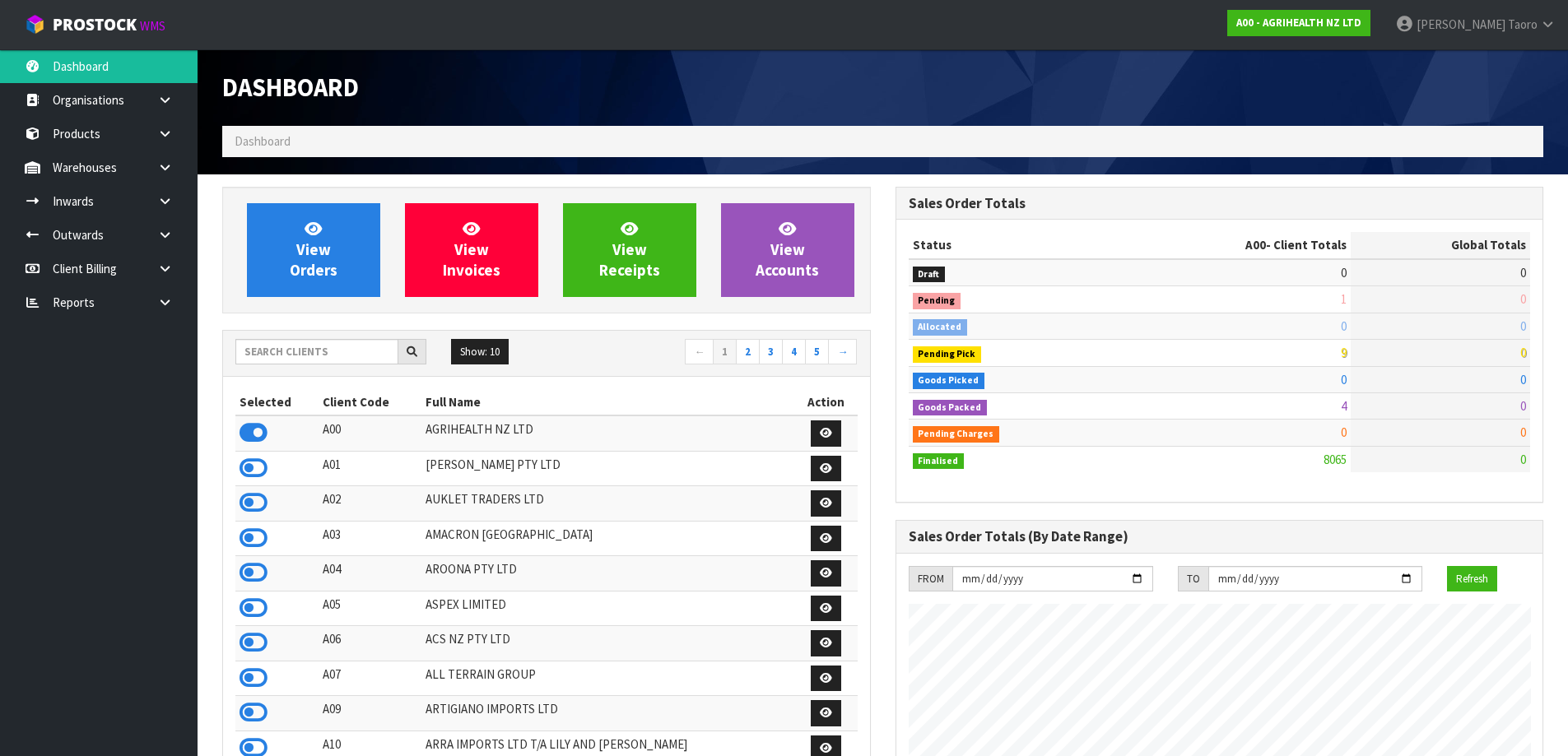
scroll to position [1247, 673]
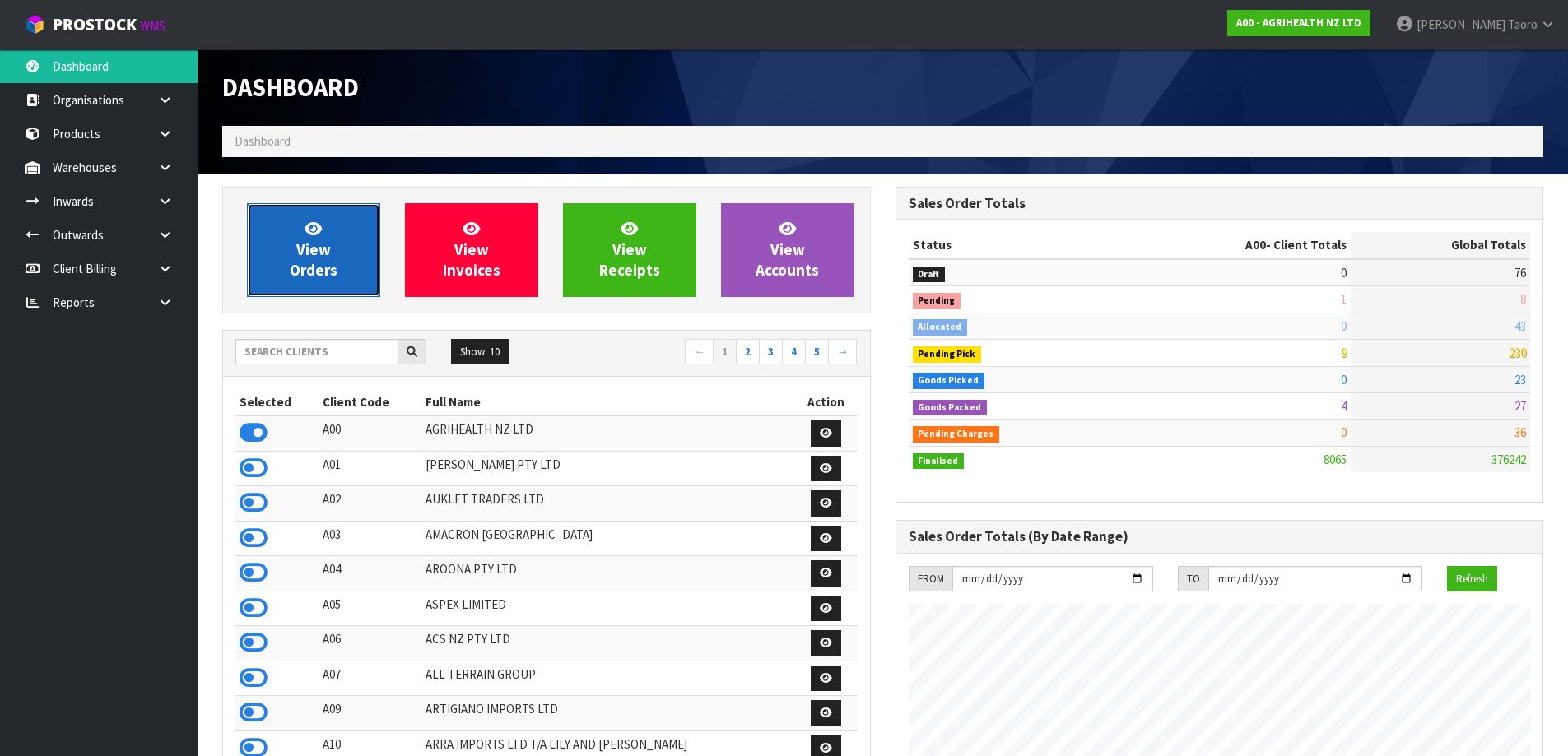
click at [351, 220] on link "View Orders" at bounding box center [313, 250] width 133 height 94
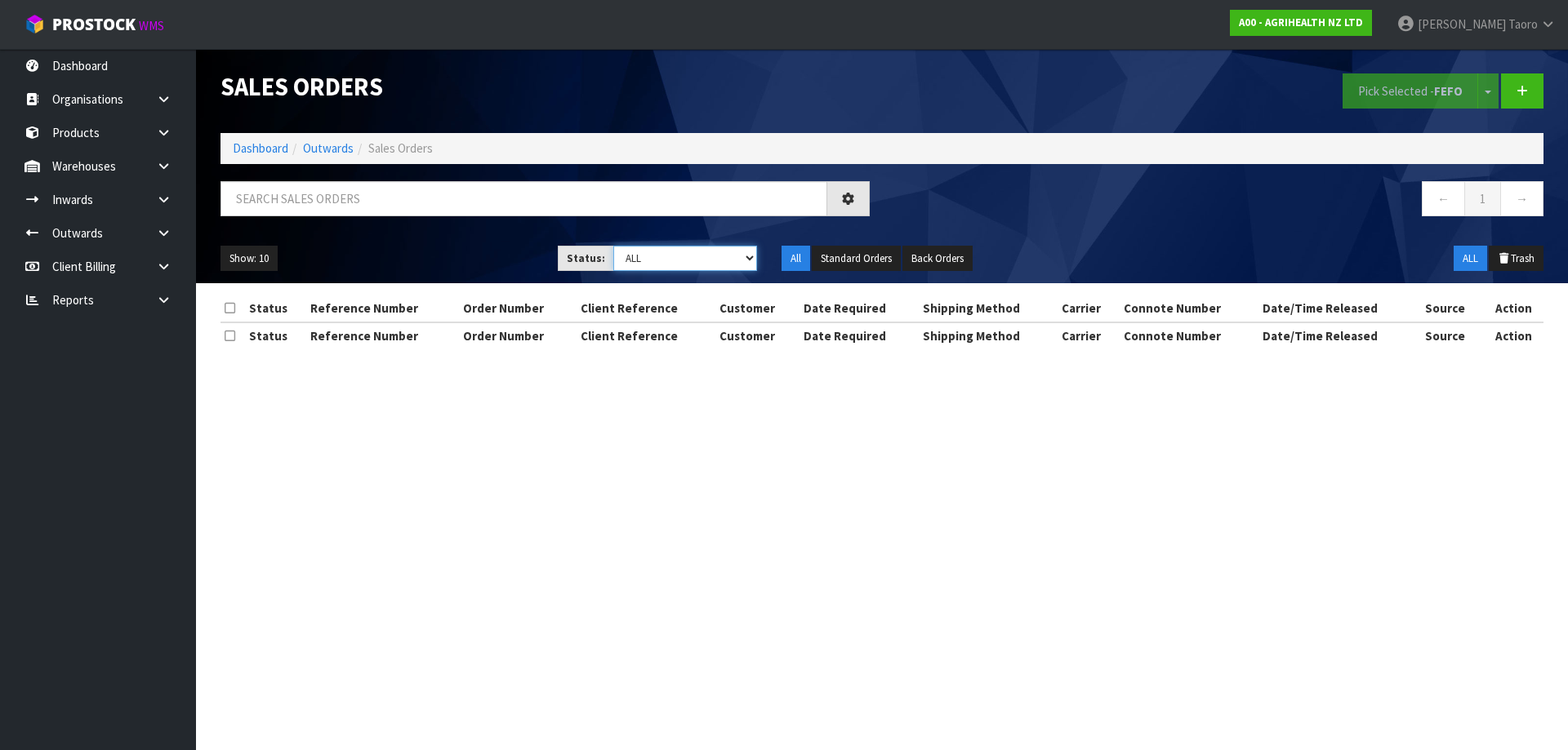
click at [654, 250] on select "Draft Pending Allocated Pending Pick Goods Picked Goods Packed Pending Charges …" at bounding box center [686, 258] width 144 height 26
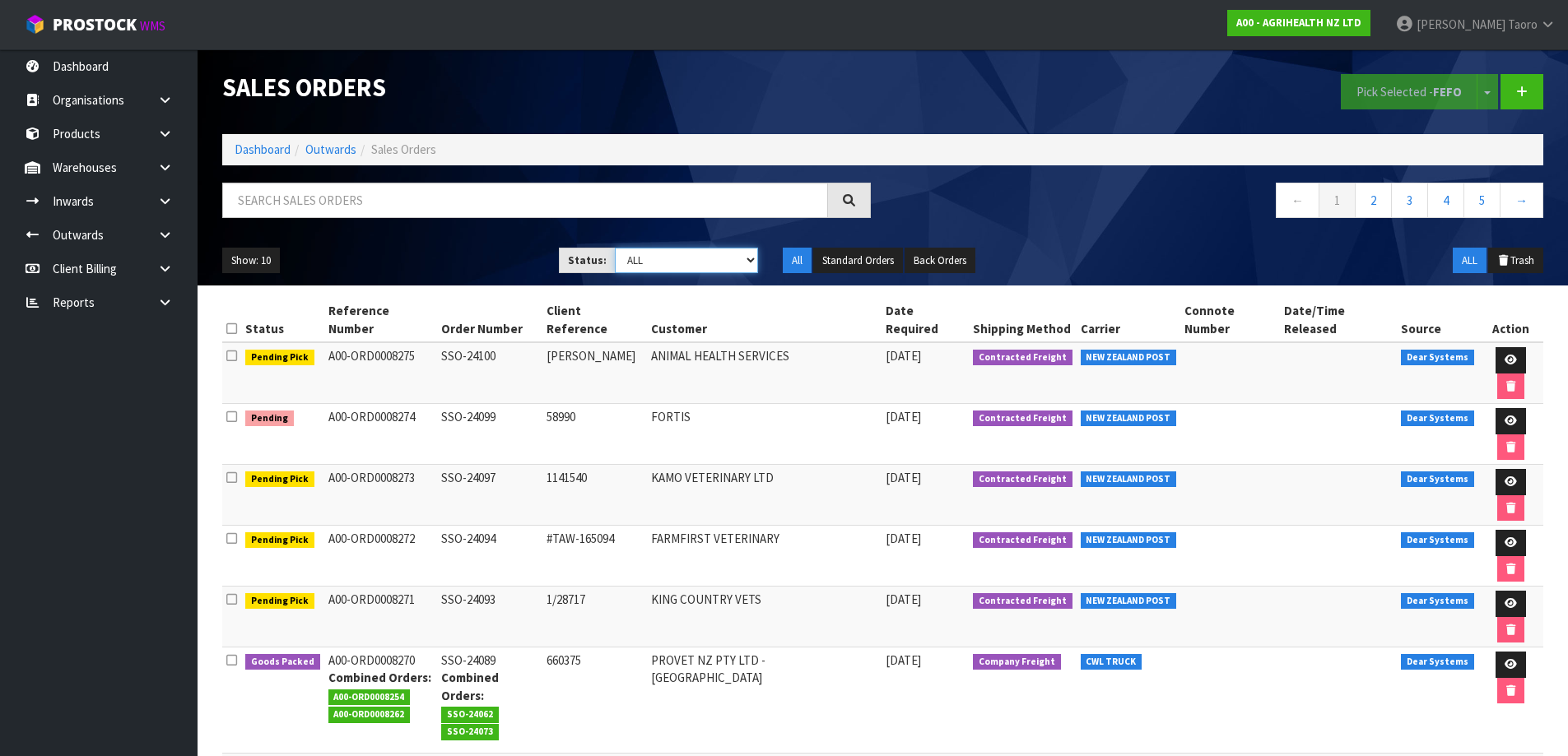
select select "string:5"
click at [615, 248] on select "Draft Pending Allocated Pending Pick Goods Picked Goods Packed Pending Charges …" at bounding box center [686, 260] width 143 height 26
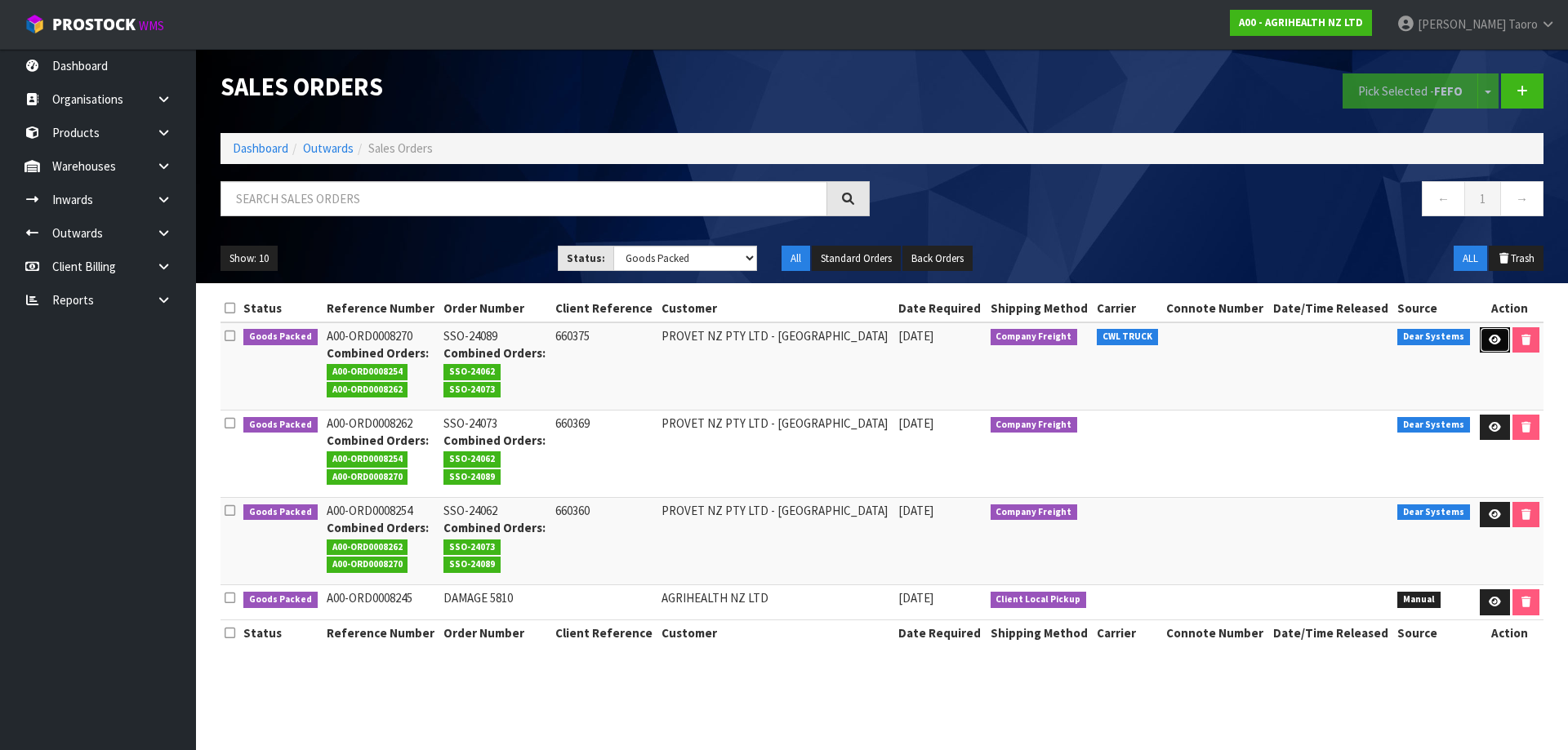
click at [1489, 330] on link at bounding box center [1495, 340] width 30 height 26
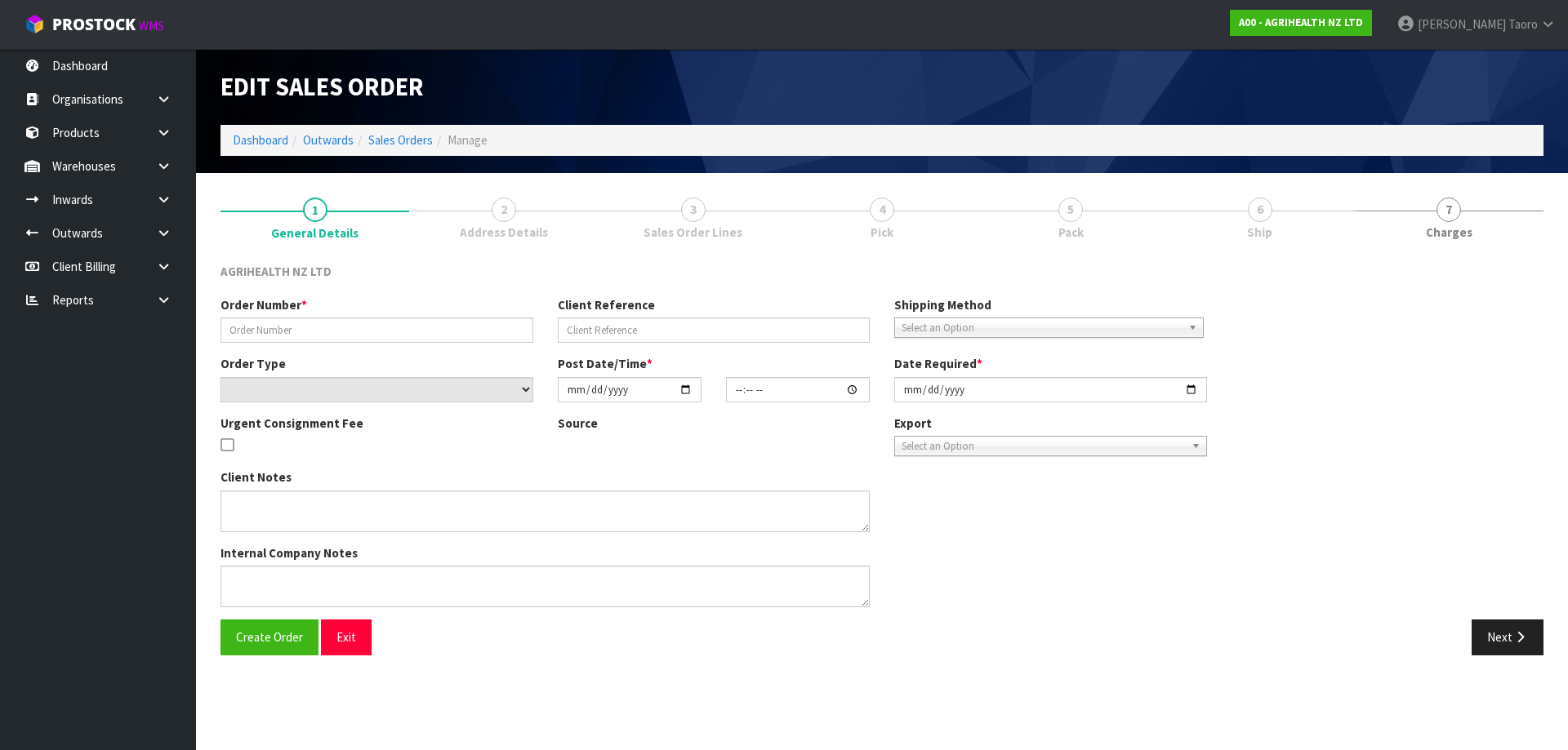
type input "SSO-24089"
type input "660375"
select select "number:0"
type input "[DATE]"
type input "09:58:52.000"
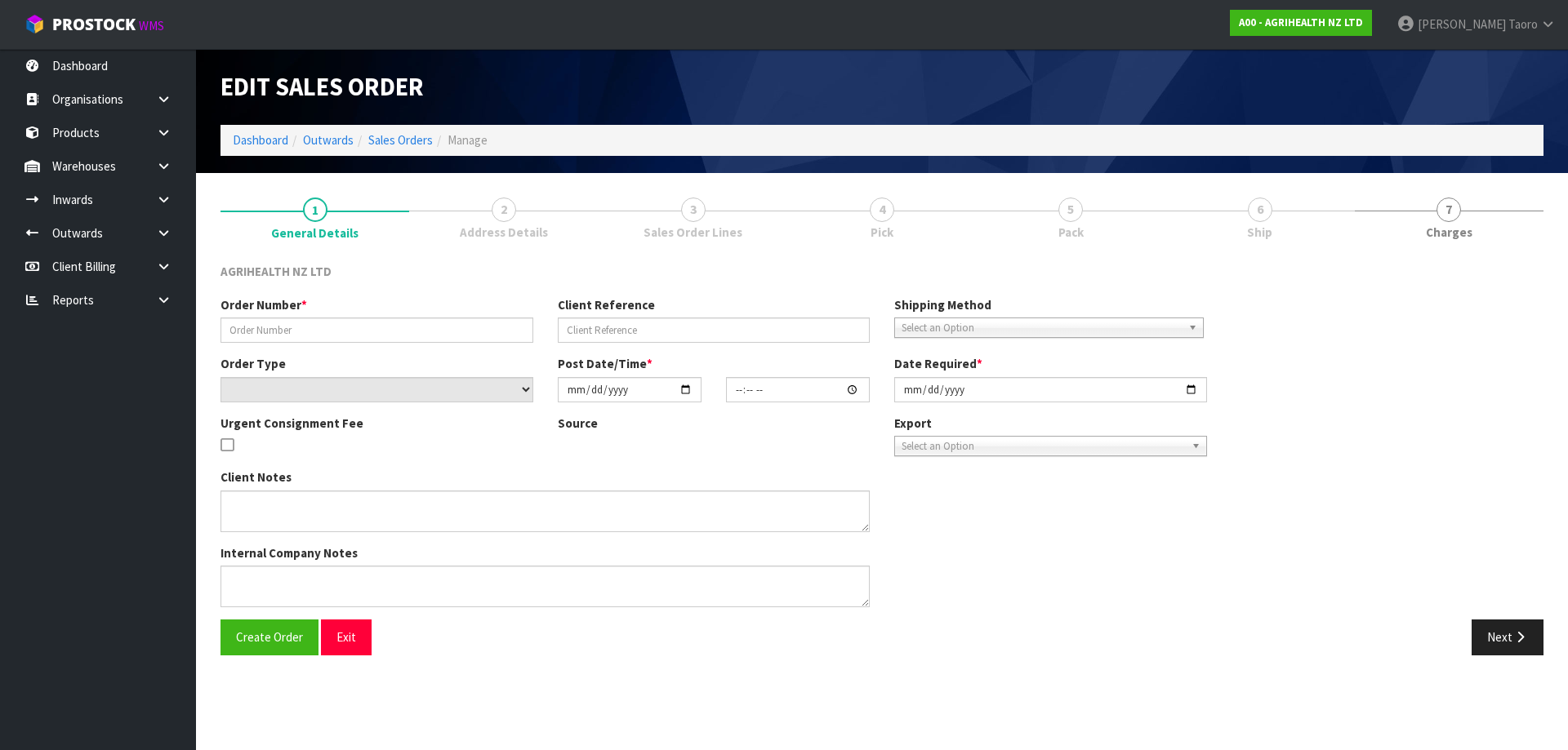
type input "[DATE]"
type textarea "SHIP BY: Freight"
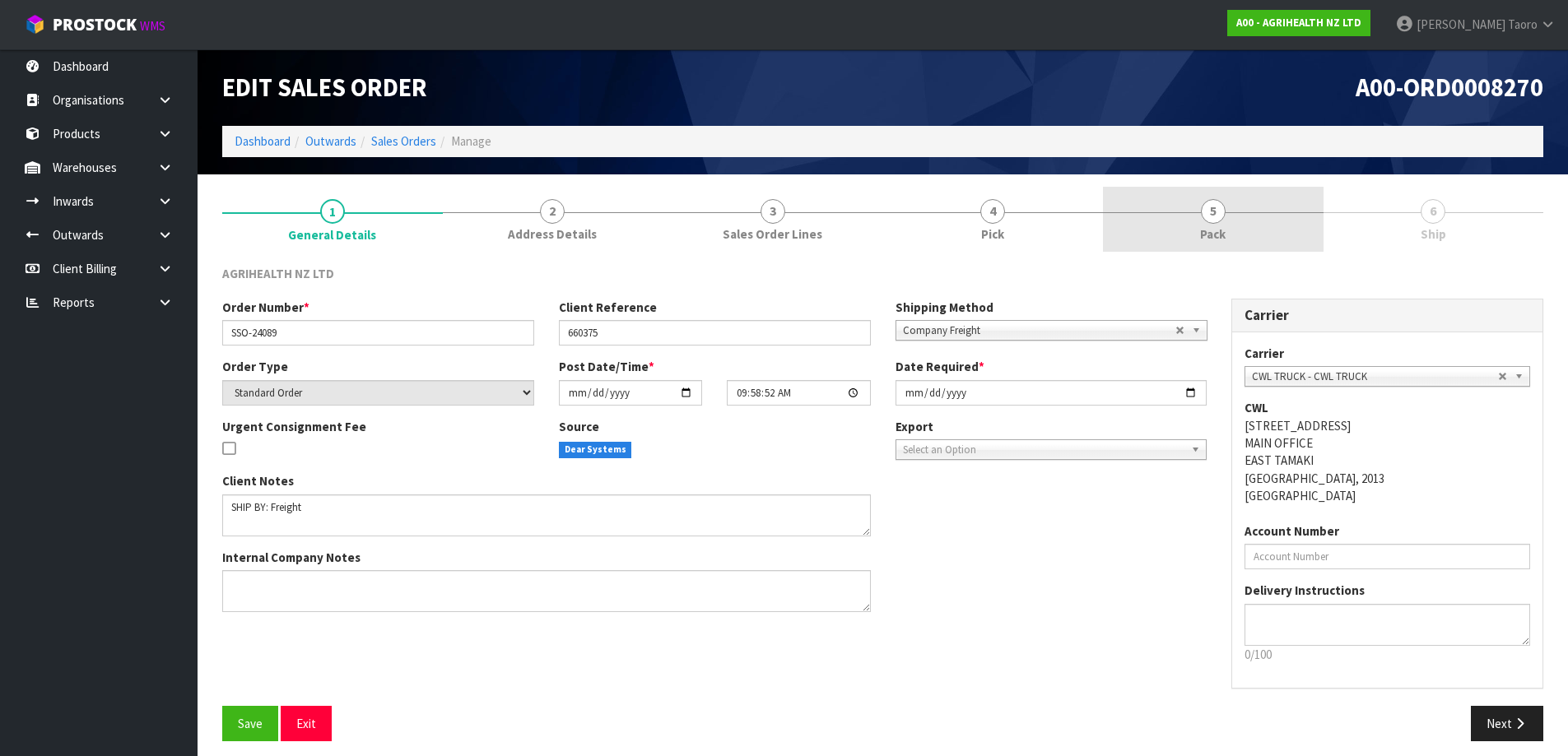
click at [1217, 212] on span "5" at bounding box center [1213, 212] width 25 height 25
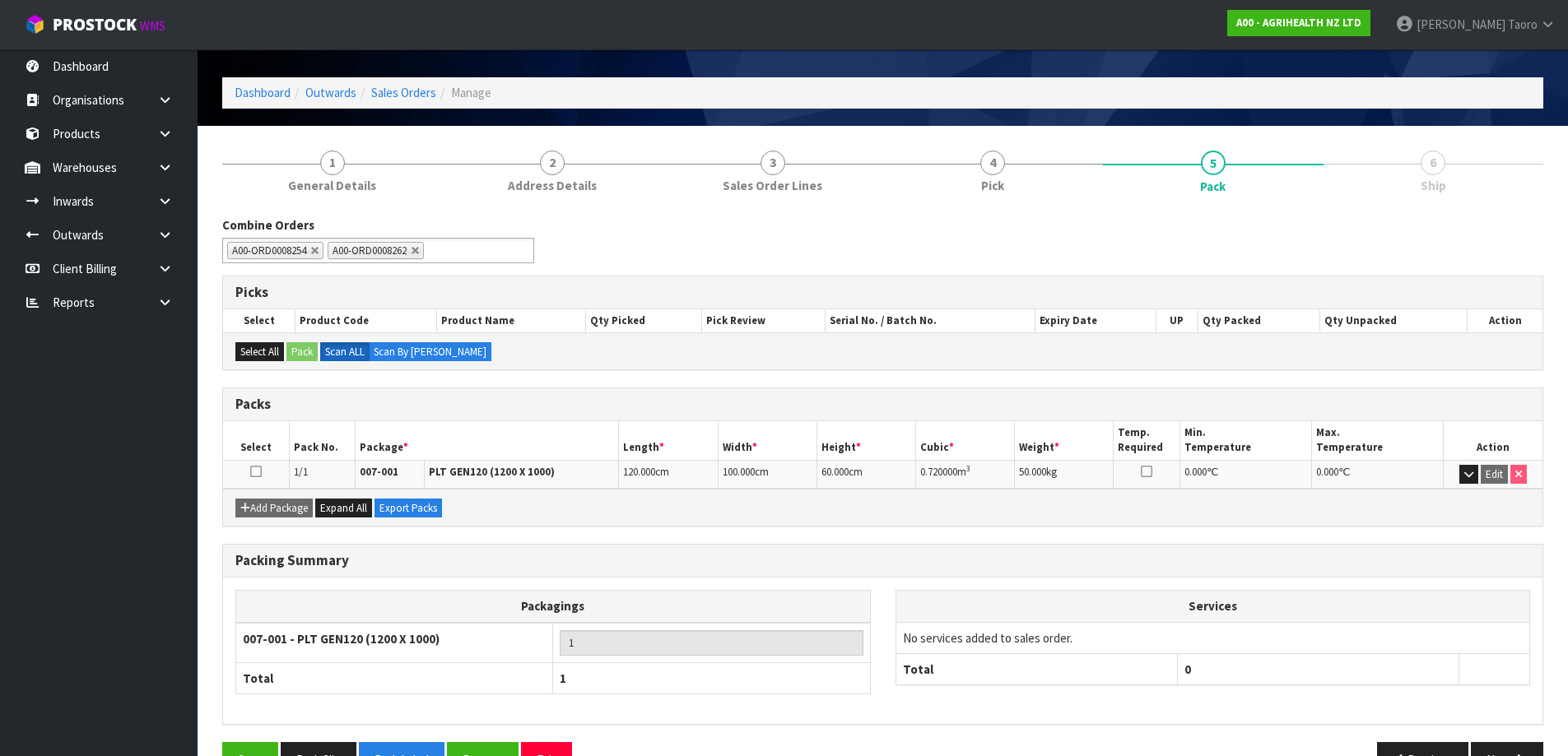
scroll to position [94, 0]
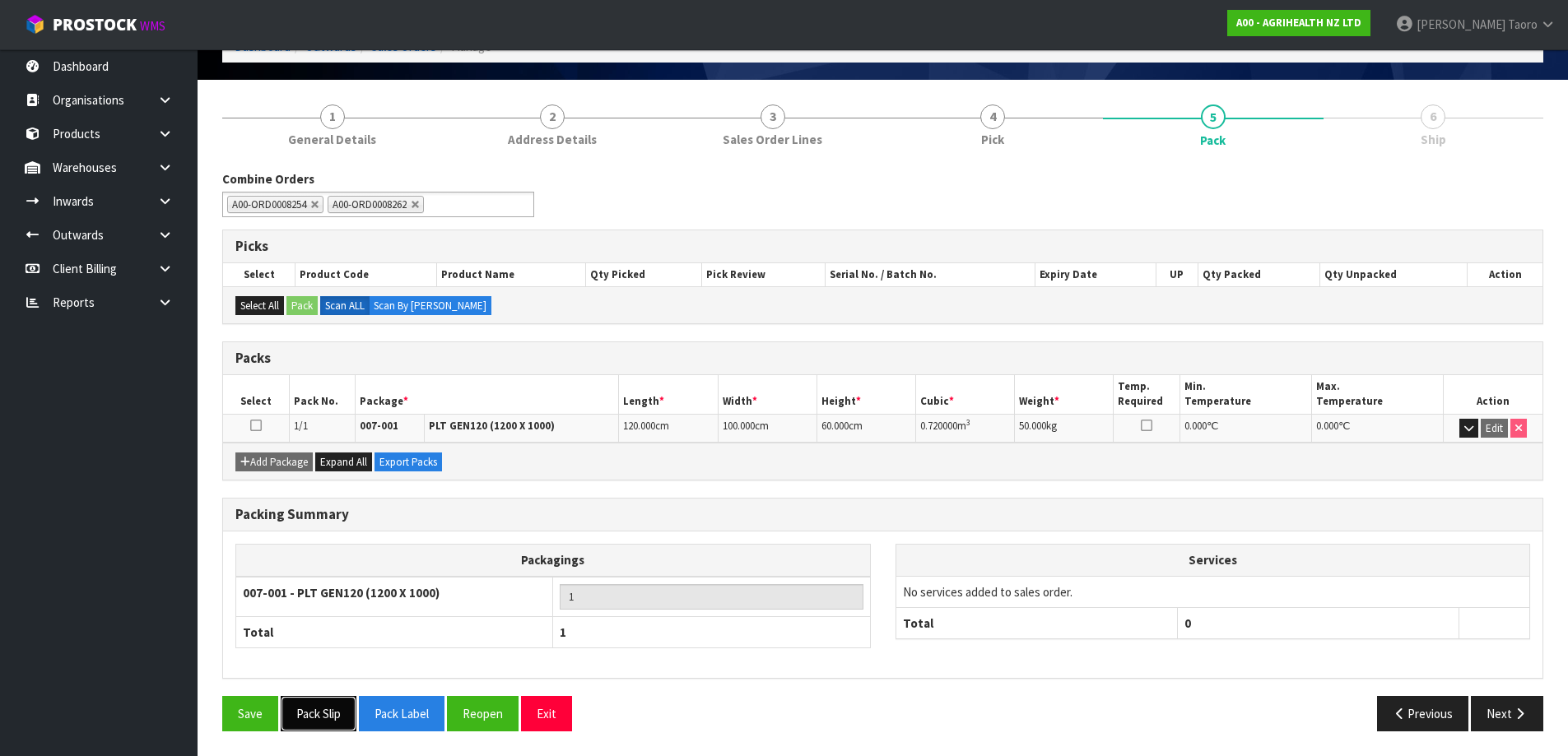
click at [303, 717] on button "Pack Slip" at bounding box center [319, 713] width 76 height 35
click at [550, 709] on button "Exit" at bounding box center [546, 713] width 51 height 35
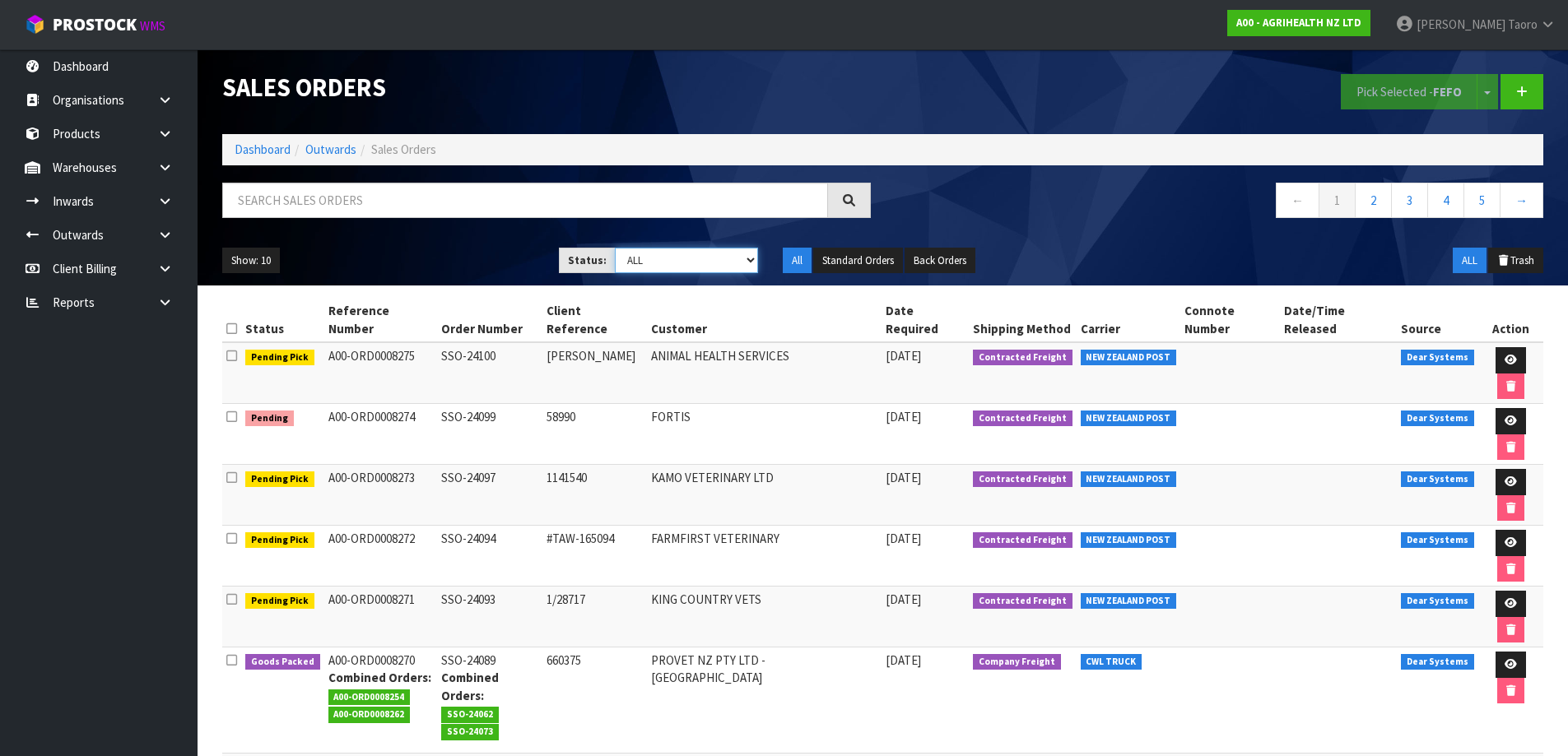
drag, startPoint x: 658, startPoint y: 263, endPoint x: 658, endPoint y: 273, distance: 10.0
click at [658, 263] on select "Draft Pending Allocated Pending Pick Goods Picked Goods Packed Pending Charges …" at bounding box center [686, 260] width 143 height 26
select select "string:5"
click at [615, 248] on select "Draft Pending Allocated Pending Pick Goods Picked Goods Packed Pending Charges …" at bounding box center [686, 260] width 143 height 26
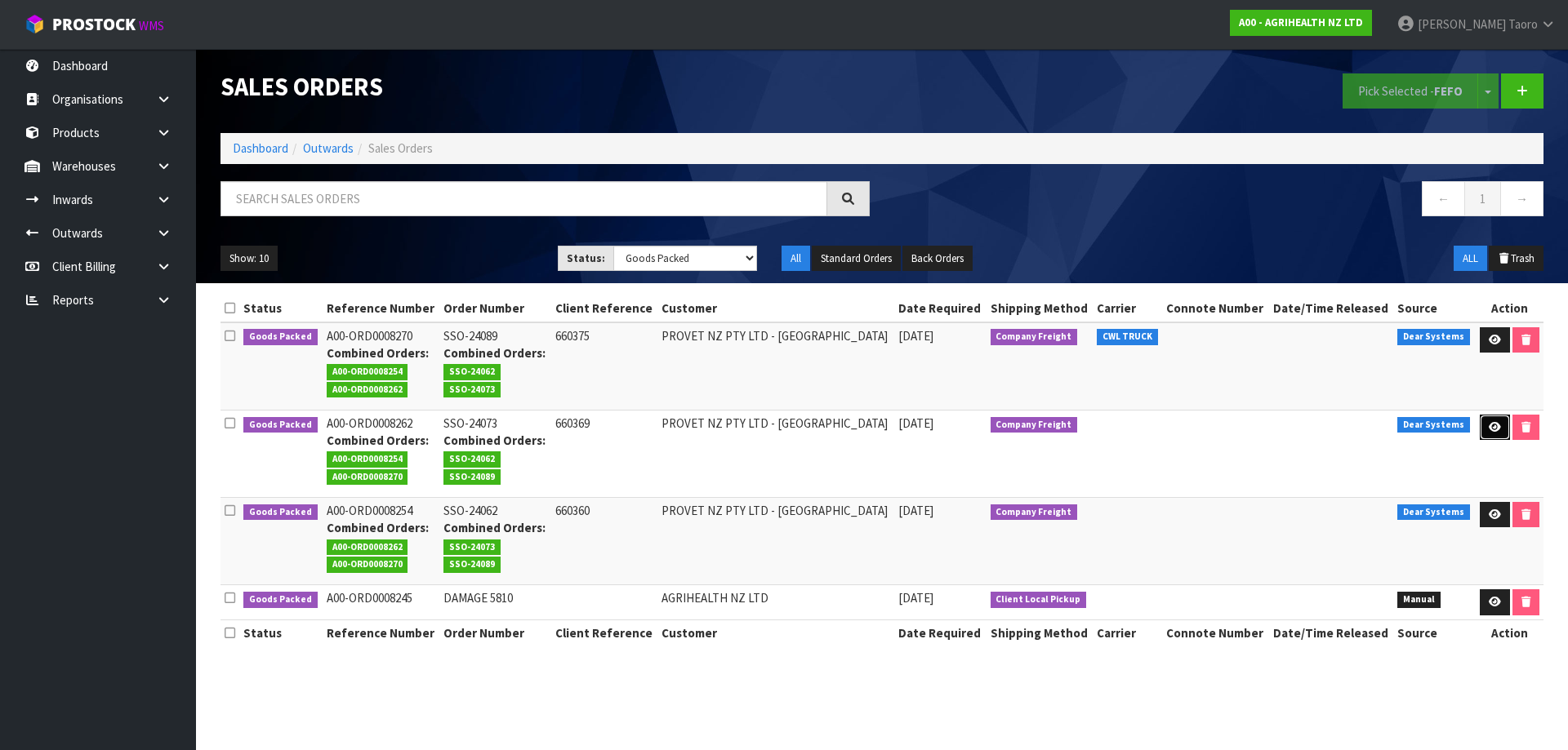
click at [1486, 421] on link at bounding box center [1495, 427] width 30 height 26
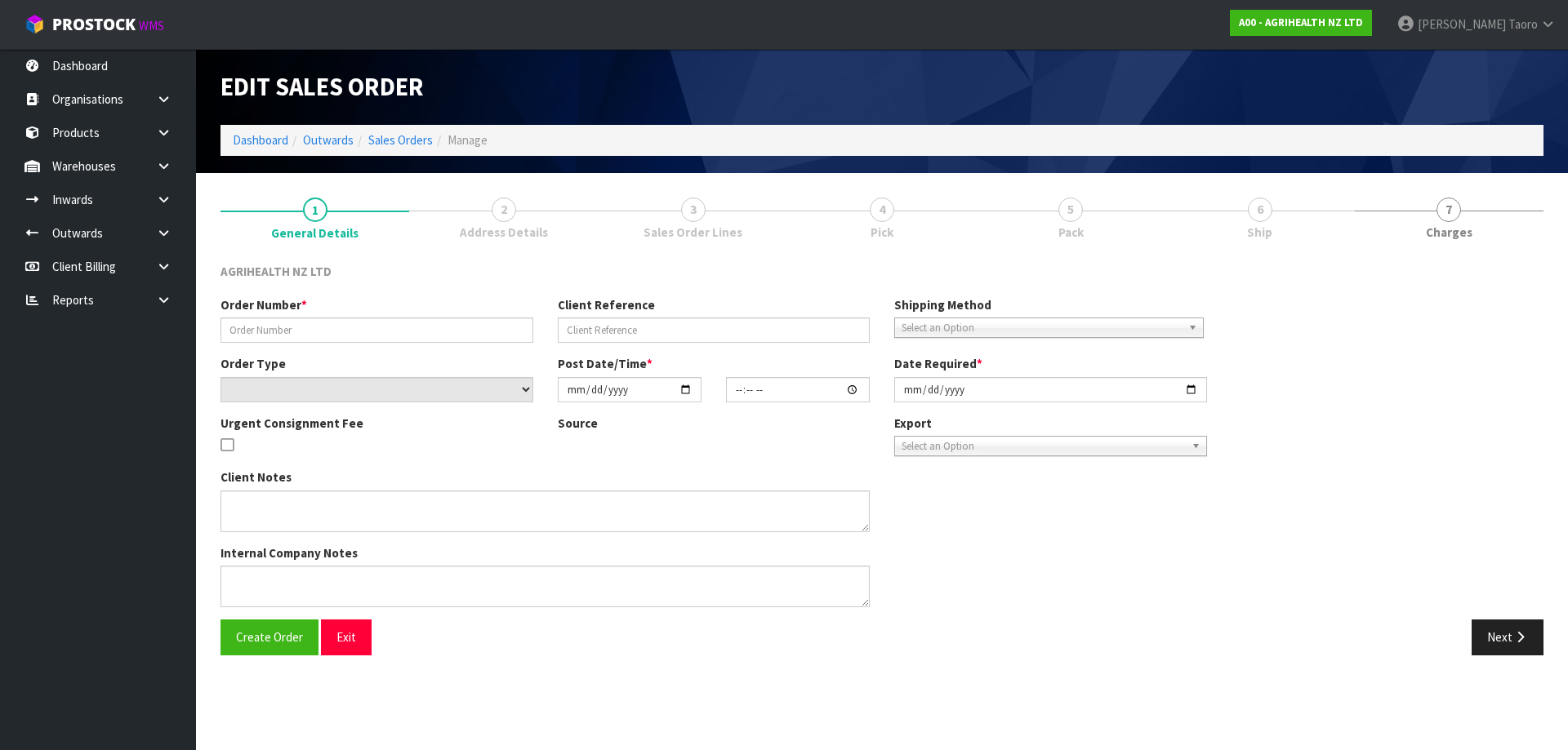
type input "SSO-24073"
type input "660369"
select select "number:0"
type input "[DATE]"
type input "10:21:34.000"
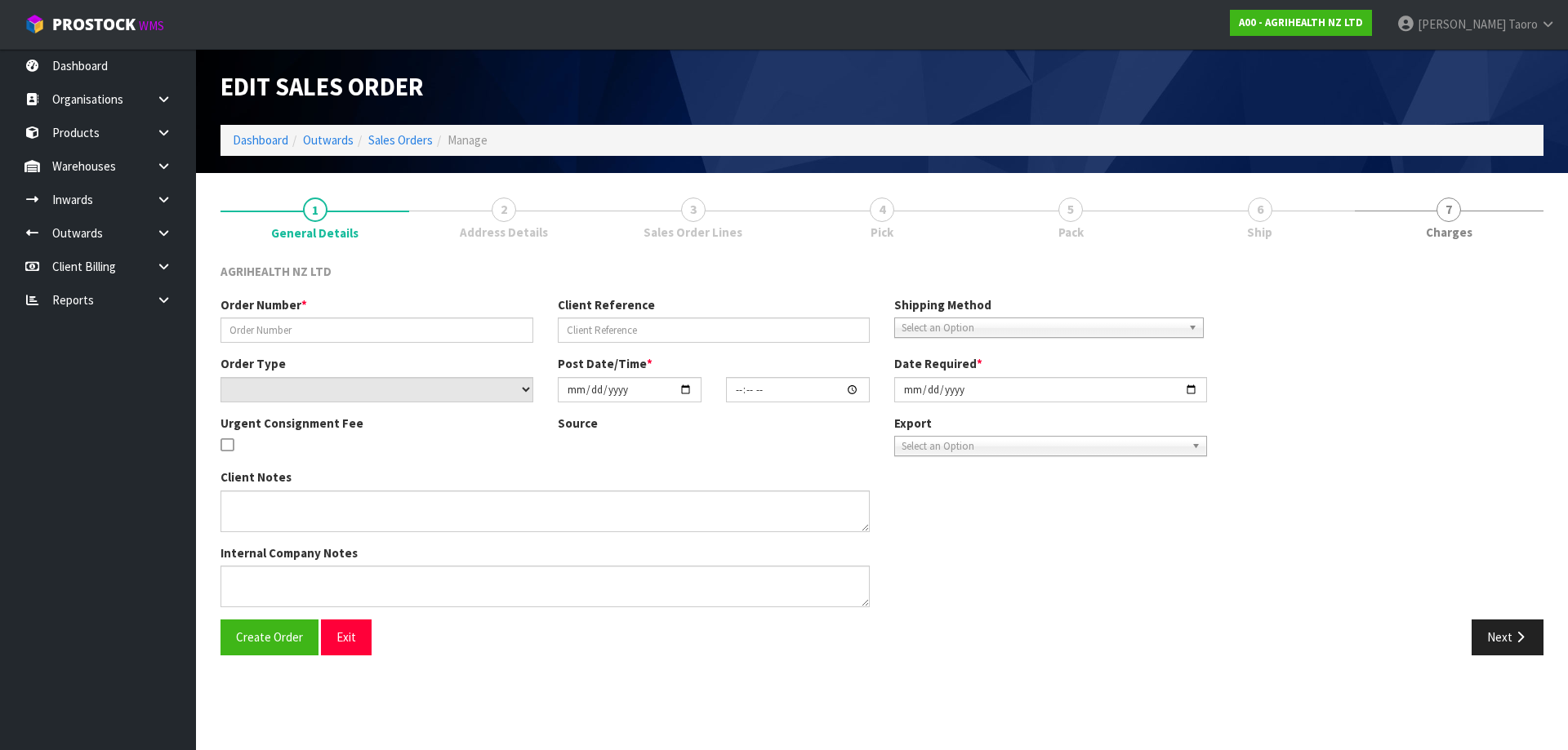
type input "[DATE]"
type textarea "SHIP BY: CWL Truck"
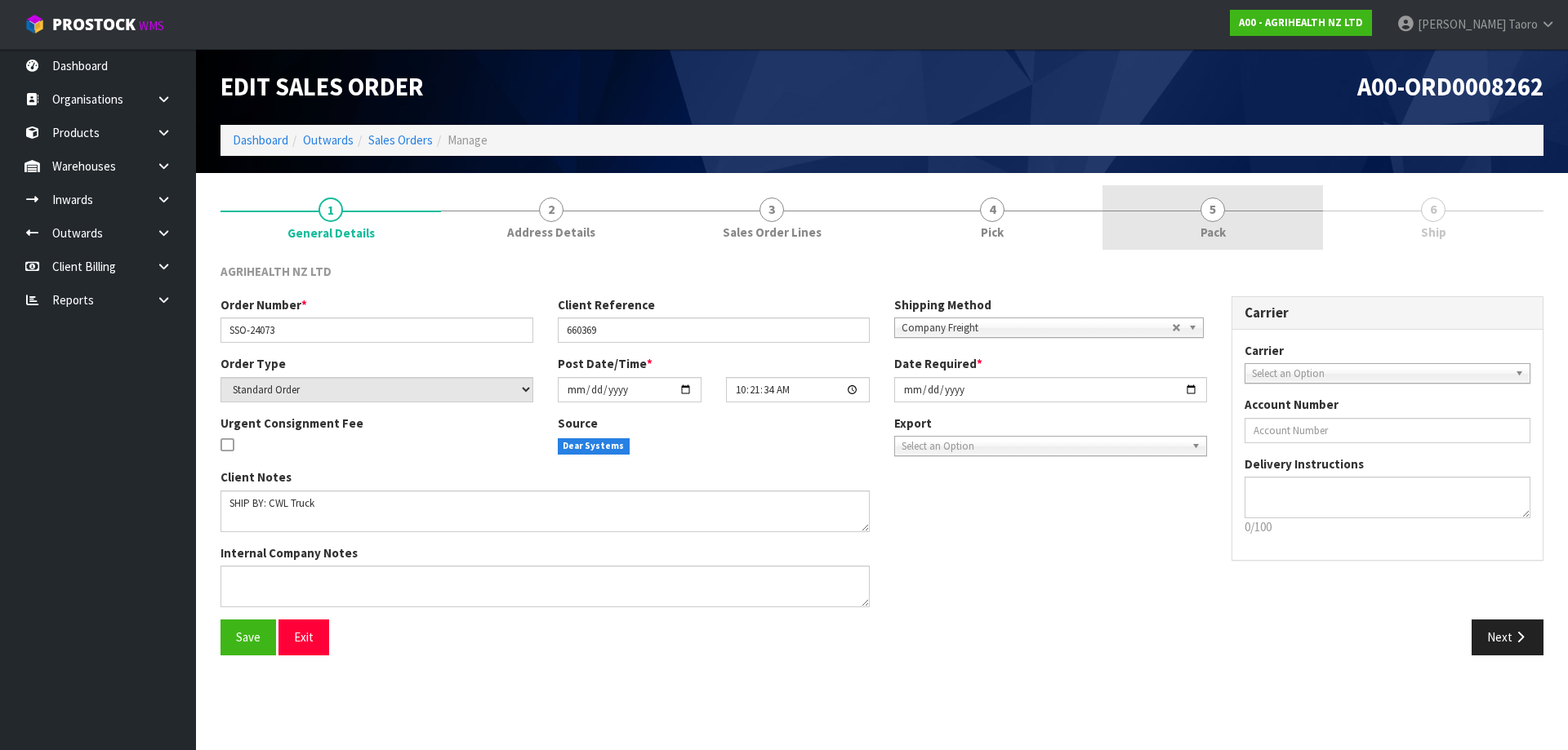
click at [1208, 222] on link "5 Pack" at bounding box center [1213, 217] width 221 height 65
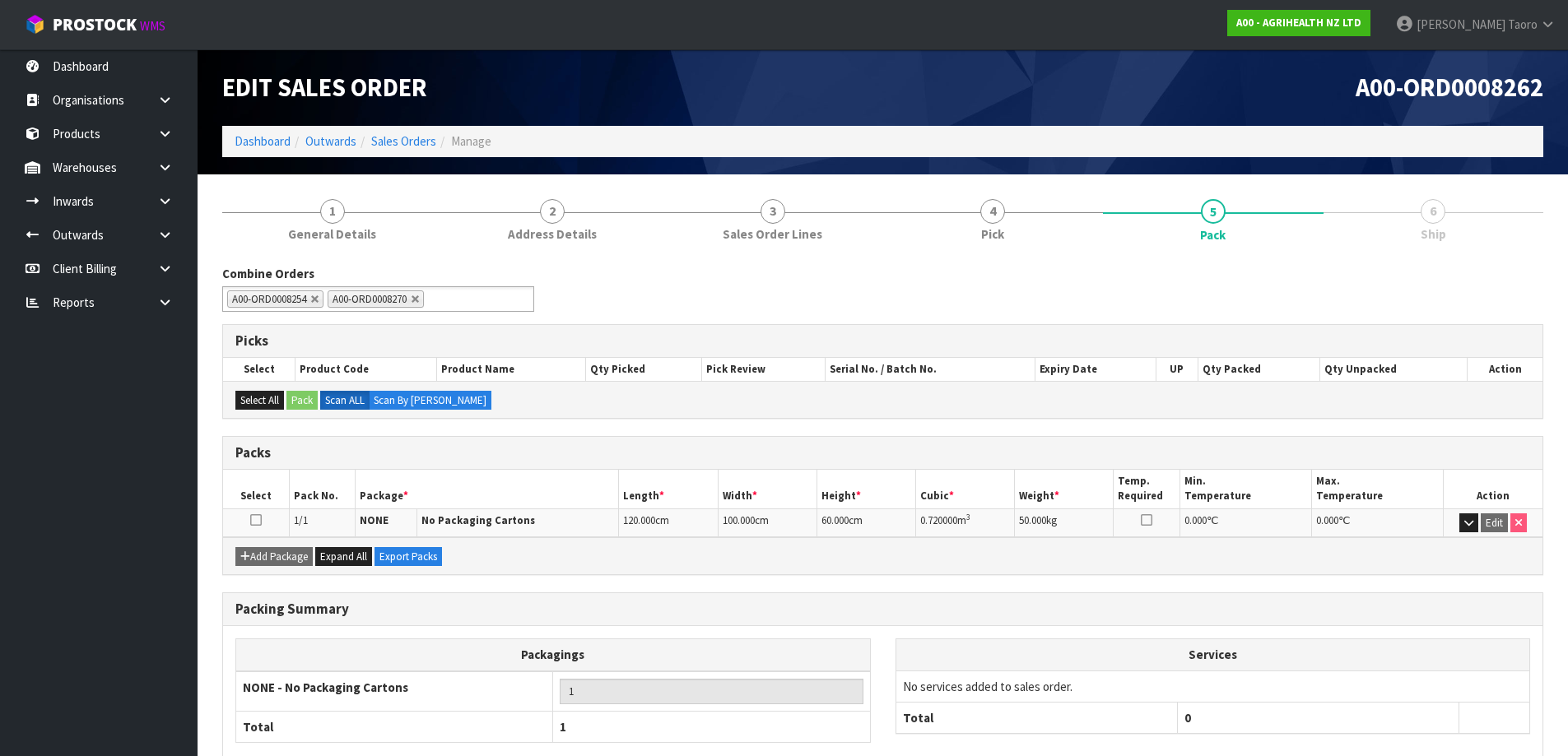
scroll to position [94, 0]
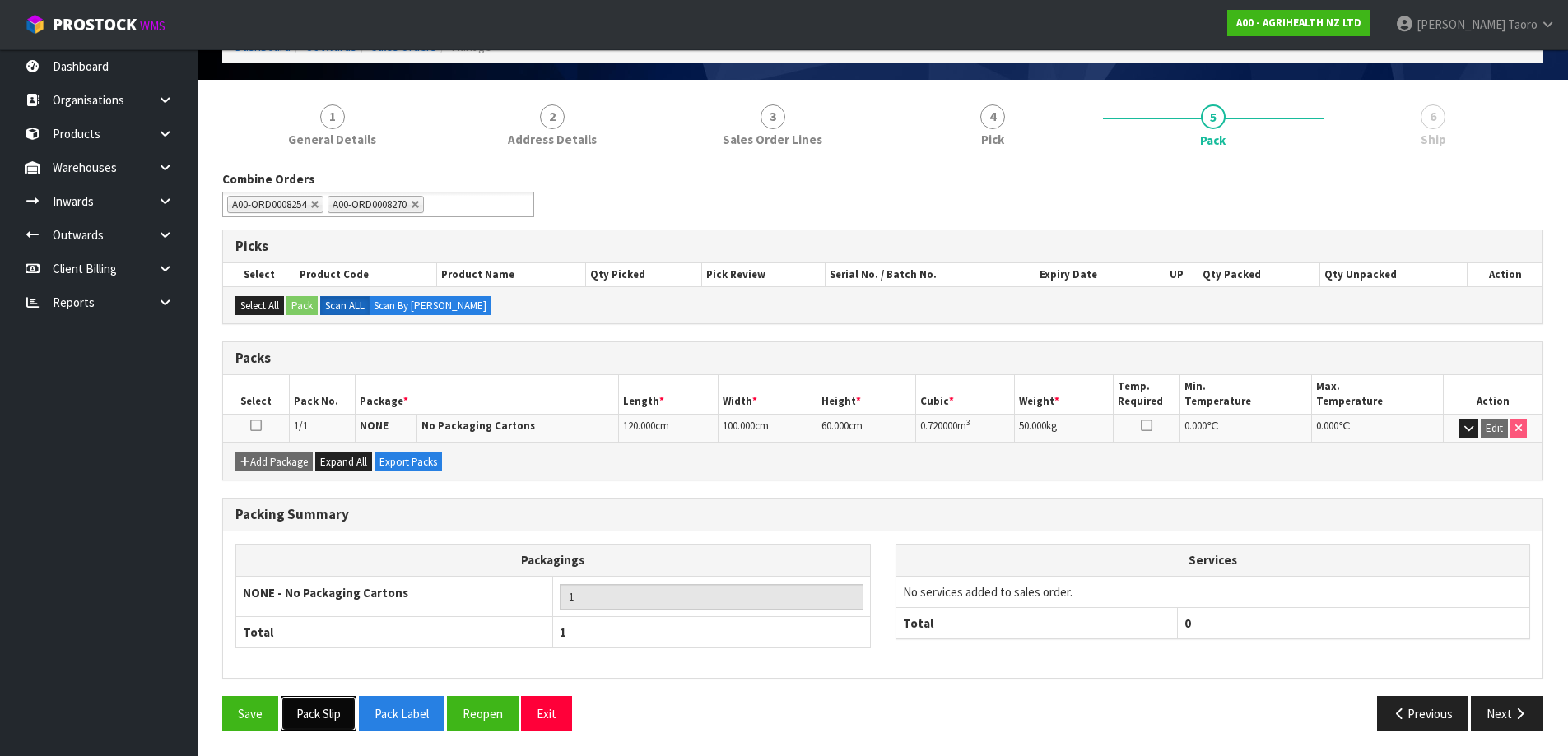
click at [346, 714] on button "Pack Slip" at bounding box center [319, 713] width 76 height 35
click at [561, 726] on button "Exit" at bounding box center [546, 713] width 51 height 35
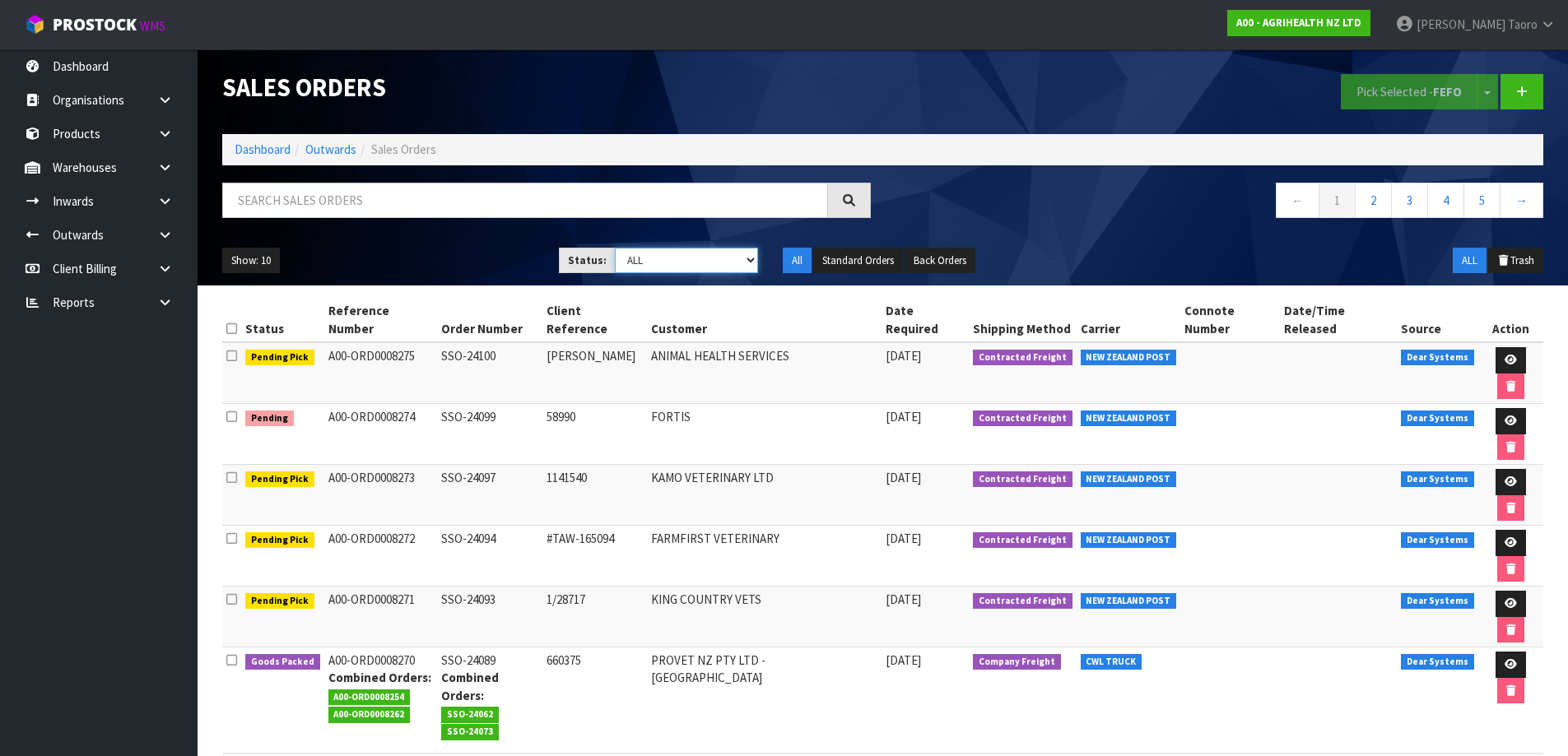
click at [718, 260] on select "Draft Pending Allocated Pending Pick Goods Picked Goods Packed Pending Charges …" at bounding box center [686, 260] width 143 height 26
select select "string:5"
click at [615, 248] on select "Draft Pending Allocated Pending Pick Goods Picked Goods Packed Pending Charges …" at bounding box center [686, 260] width 143 height 26
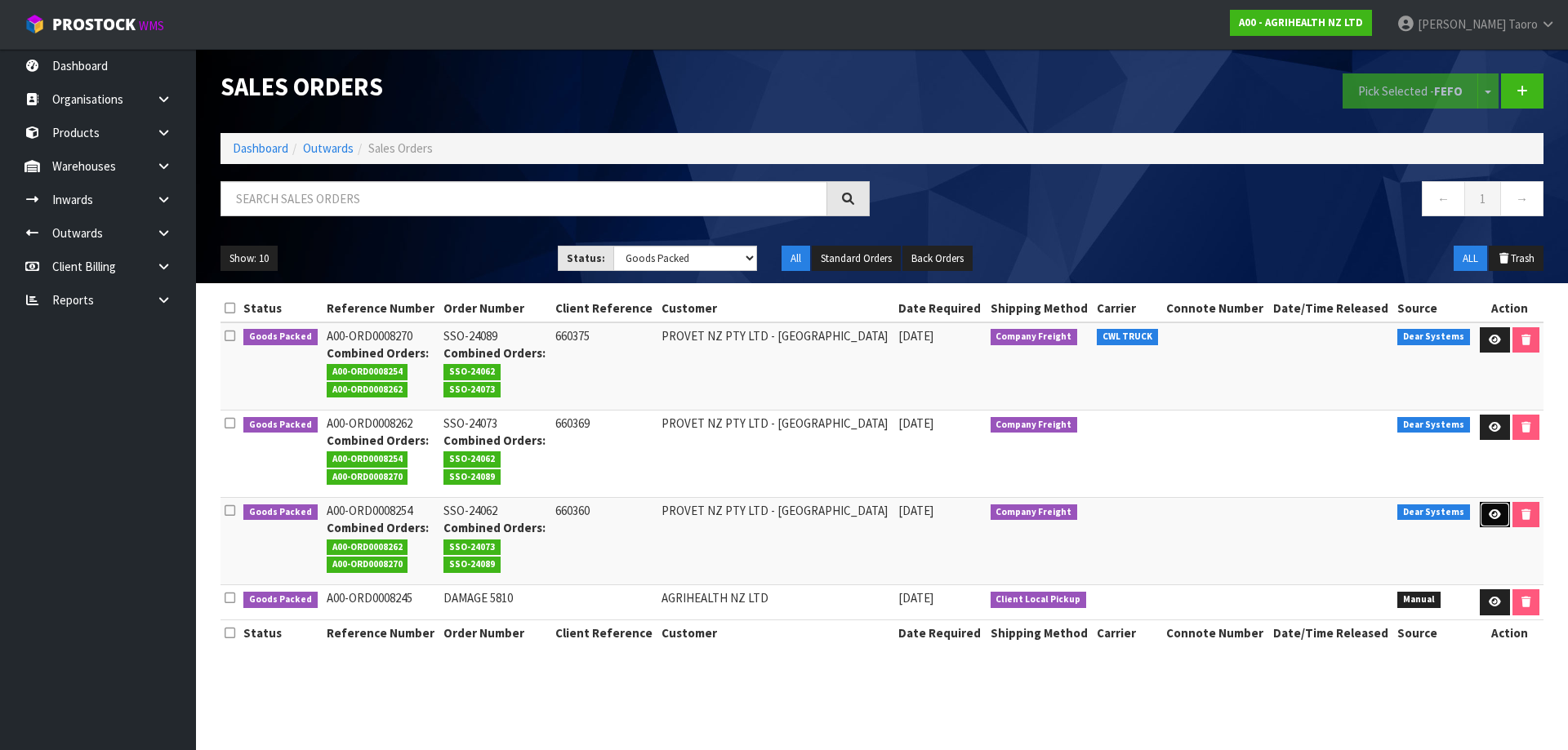
click at [1482, 507] on link at bounding box center [1495, 514] width 30 height 26
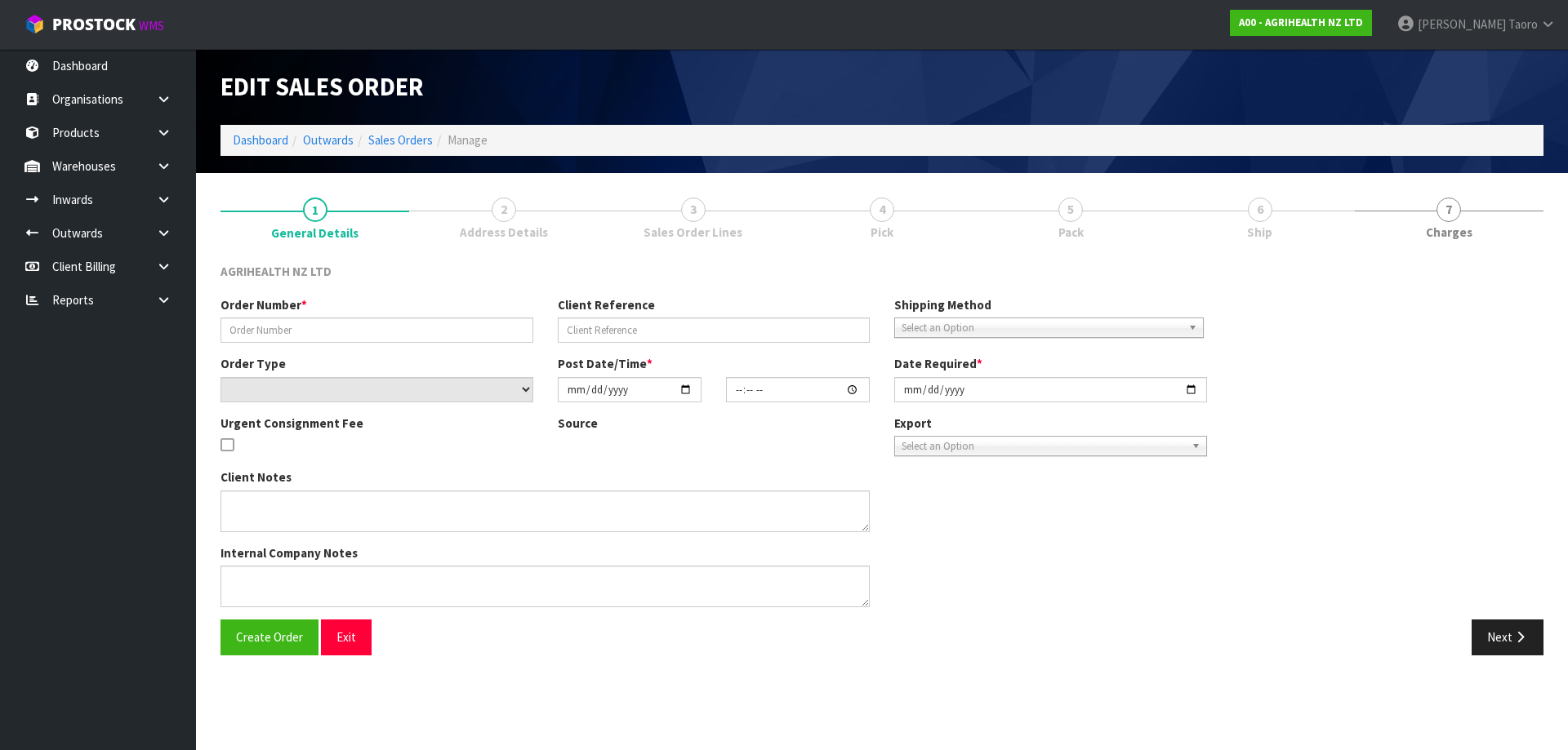
type input "SSO-24062"
type input "660360"
select select "number:0"
type input "[DATE]"
type input "09:34:24.000"
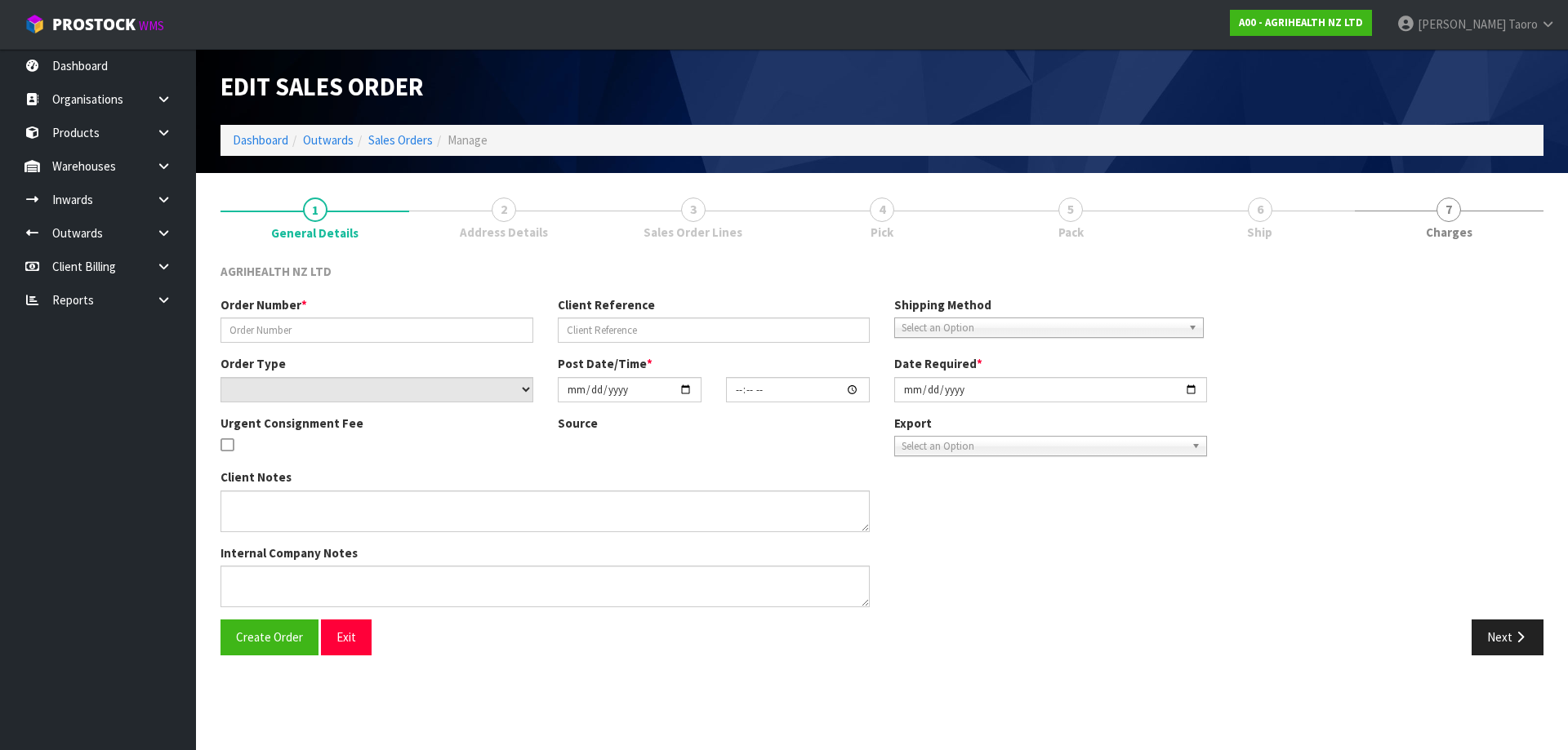
type input "[DATE]"
type textarea "SHIP BY: Freight"
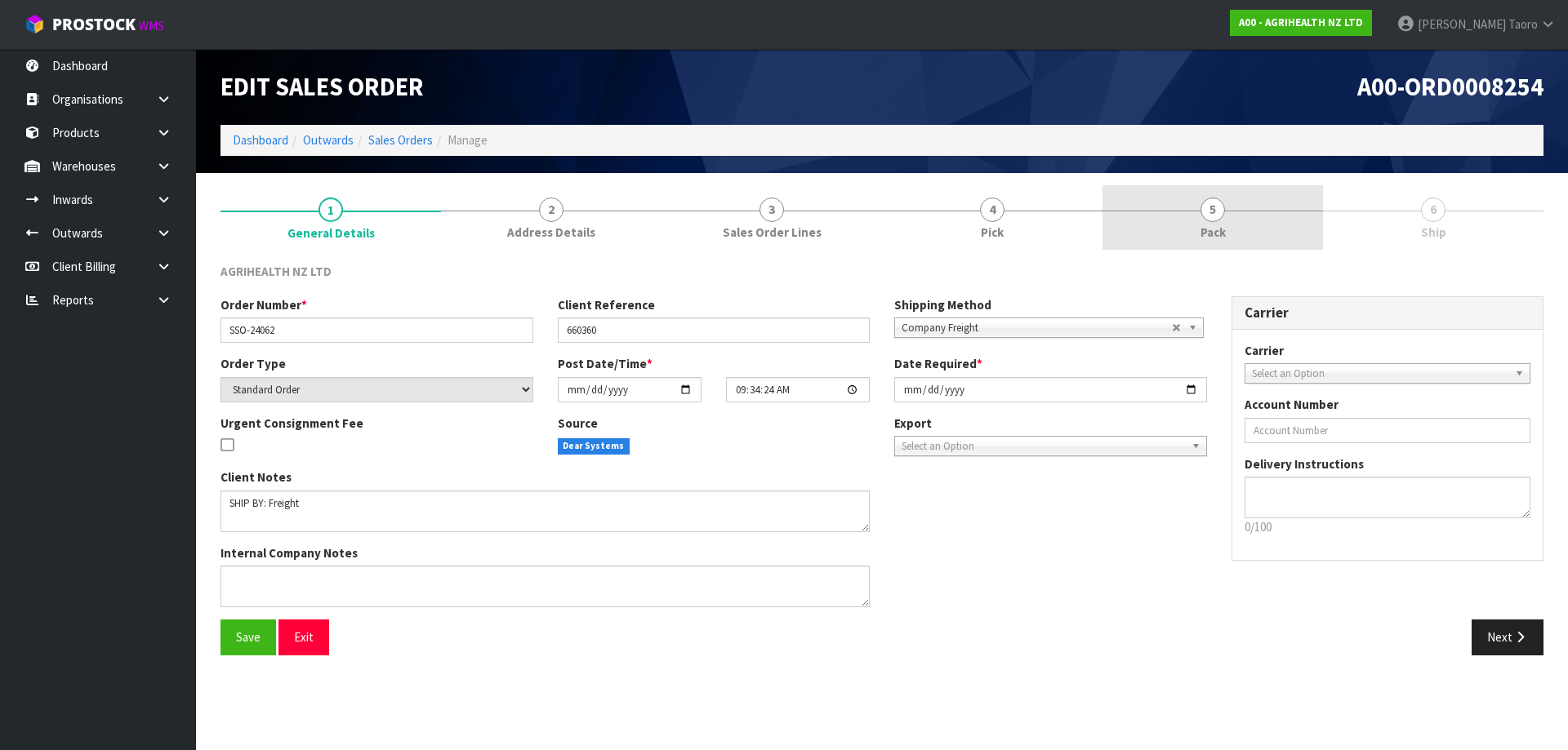
click at [1246, 217] on link "5 Pack" at bounding box center [1213, 217] width 221 height 65
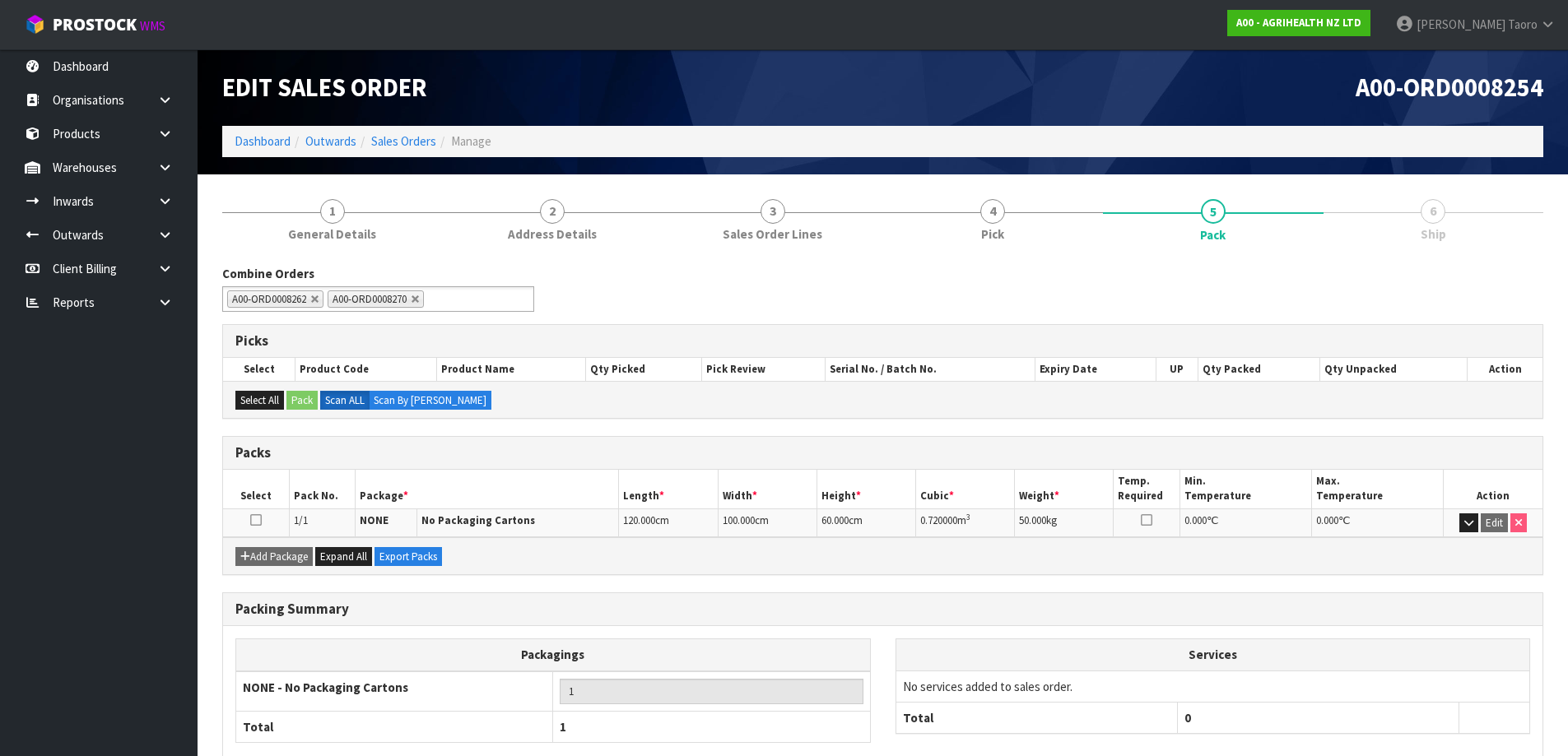
scroll to position [94, 0]
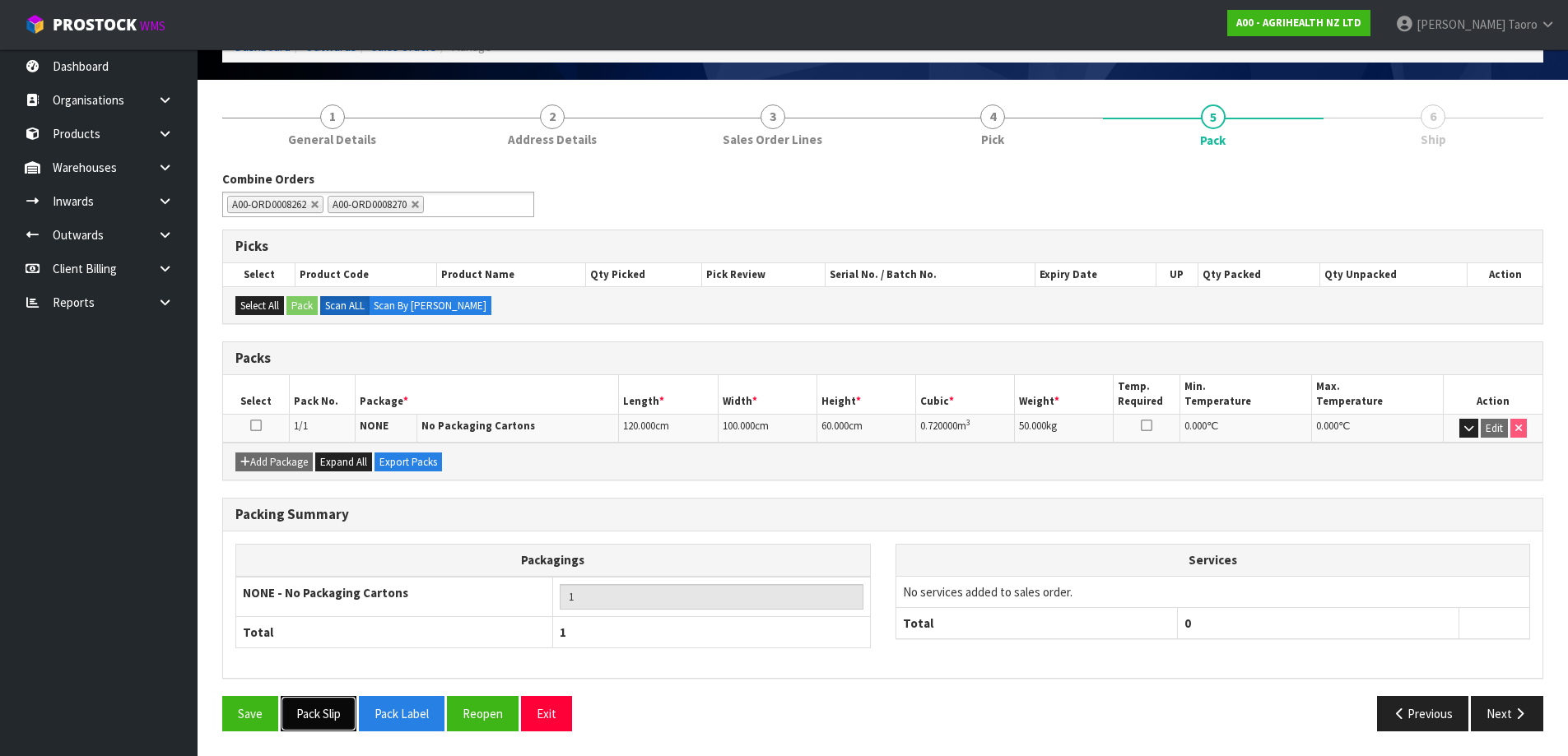
click at [301, 707] on button "Pack Slip" at bounding box center [319, 713] width 76 height 35
click at [551, 697] on button "Exit" at bounding box center [546, 713] width 51 height 35
